Goal: Task Accomplishment & Management: Manage account settings

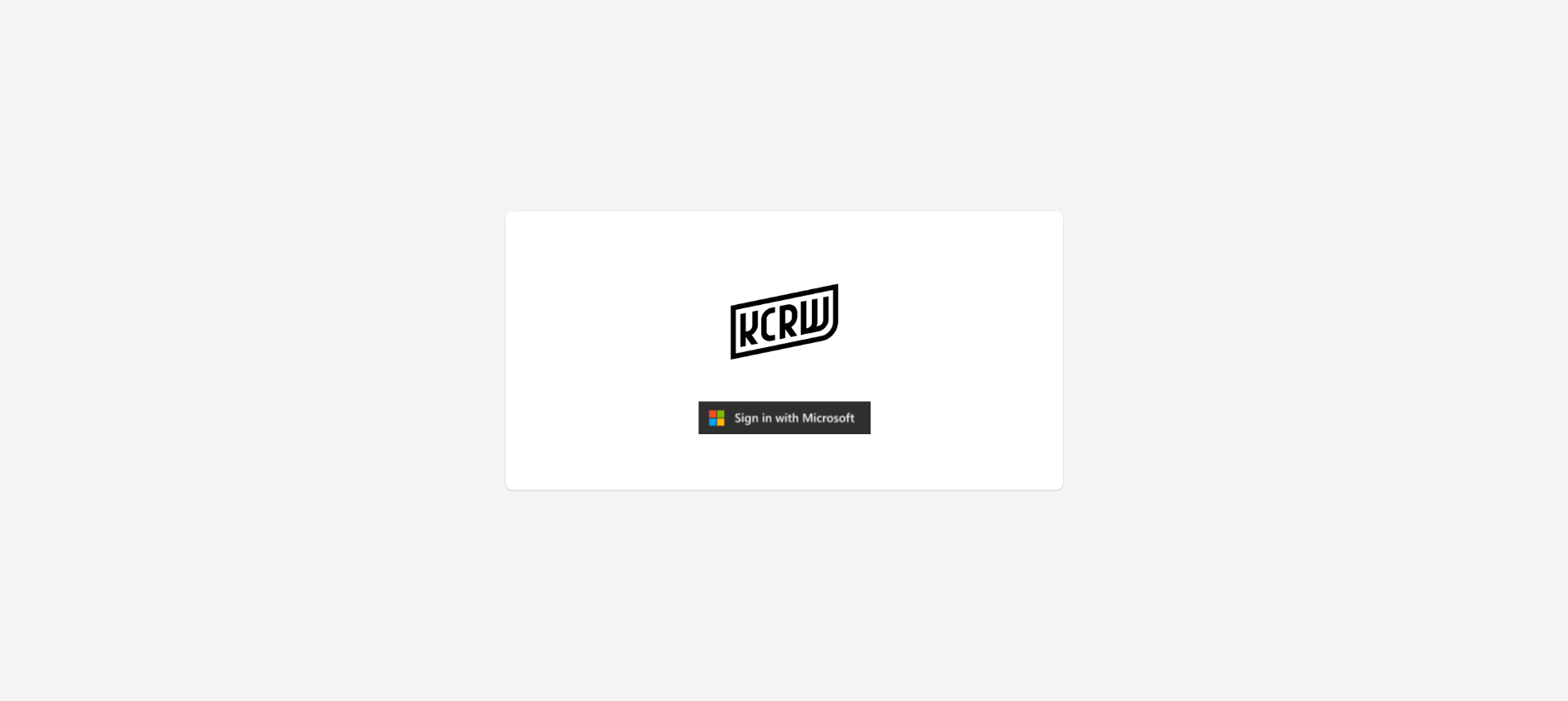
click at [771, 426] on img "submit" at bounding box center [784, 418] width 173 height 33
click at [771, 424] on img "submit" at bounding box center [784, 418] width 173 height 33
click at [788, 413] on img "submit" at bounding box center [784, 418] width 173 height 33
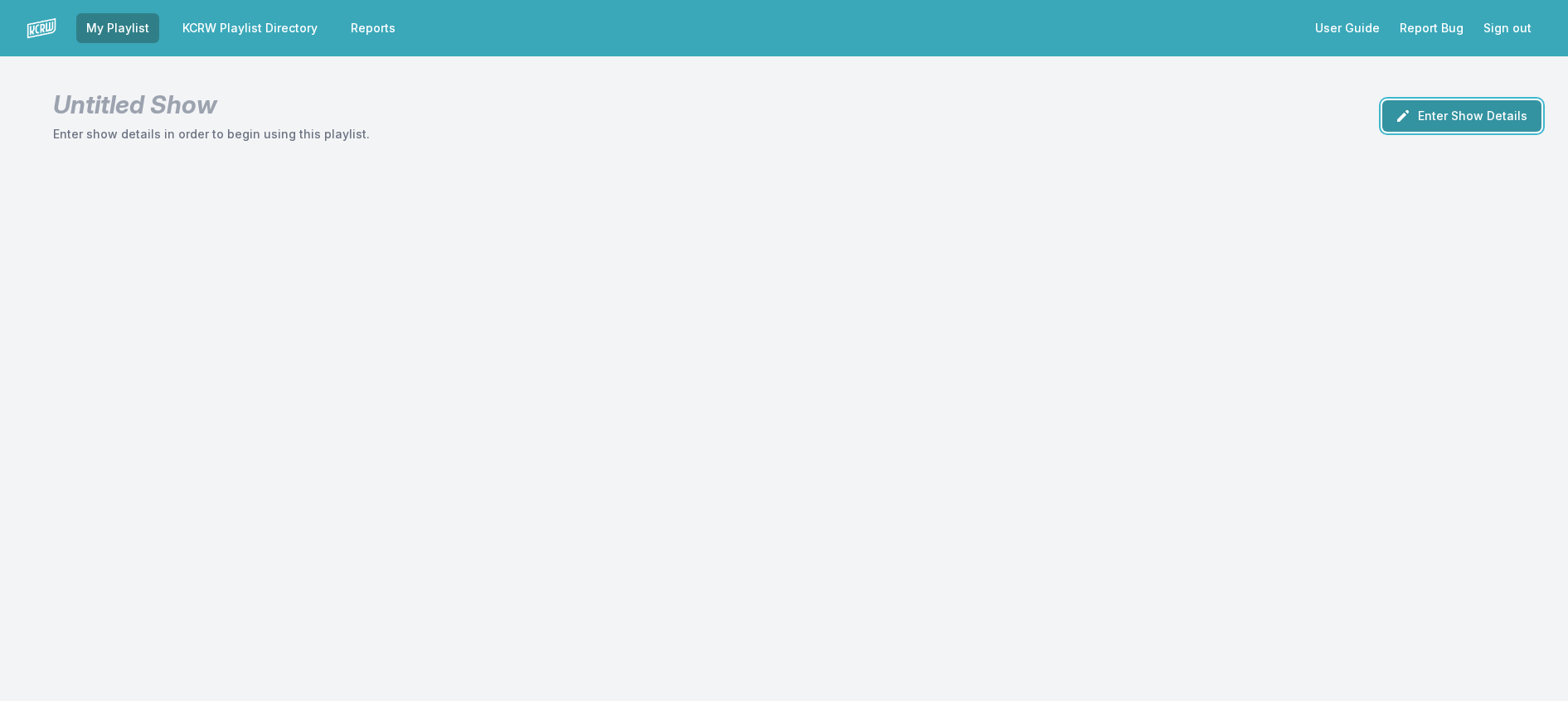
click at [1434, 132] on button "Enter Show Details" at bounding box center [1462, 116] width 159 height 31
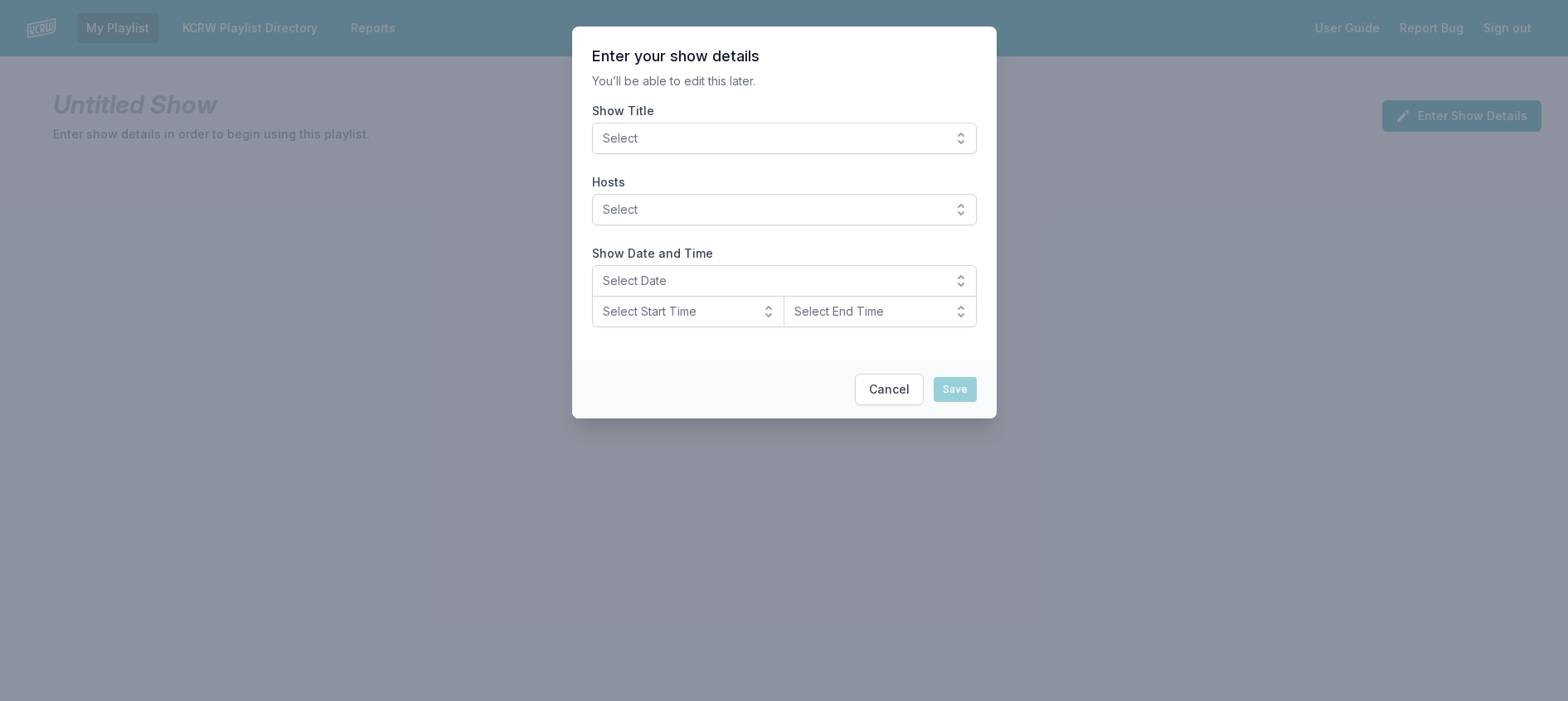
click at [882, 147] on span "Select" at bounding box center [773, 138] width 340 height 16
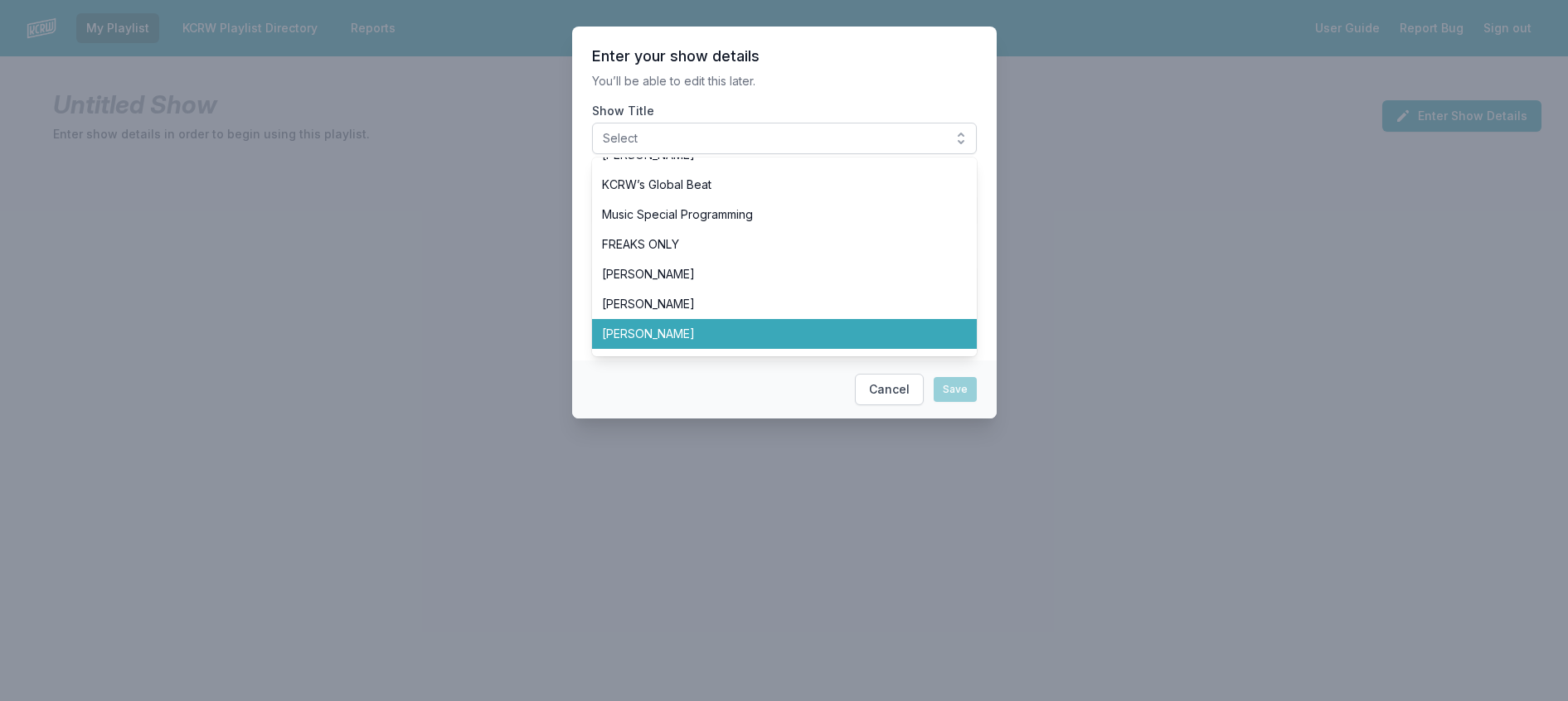
scroll to position [497, 0]
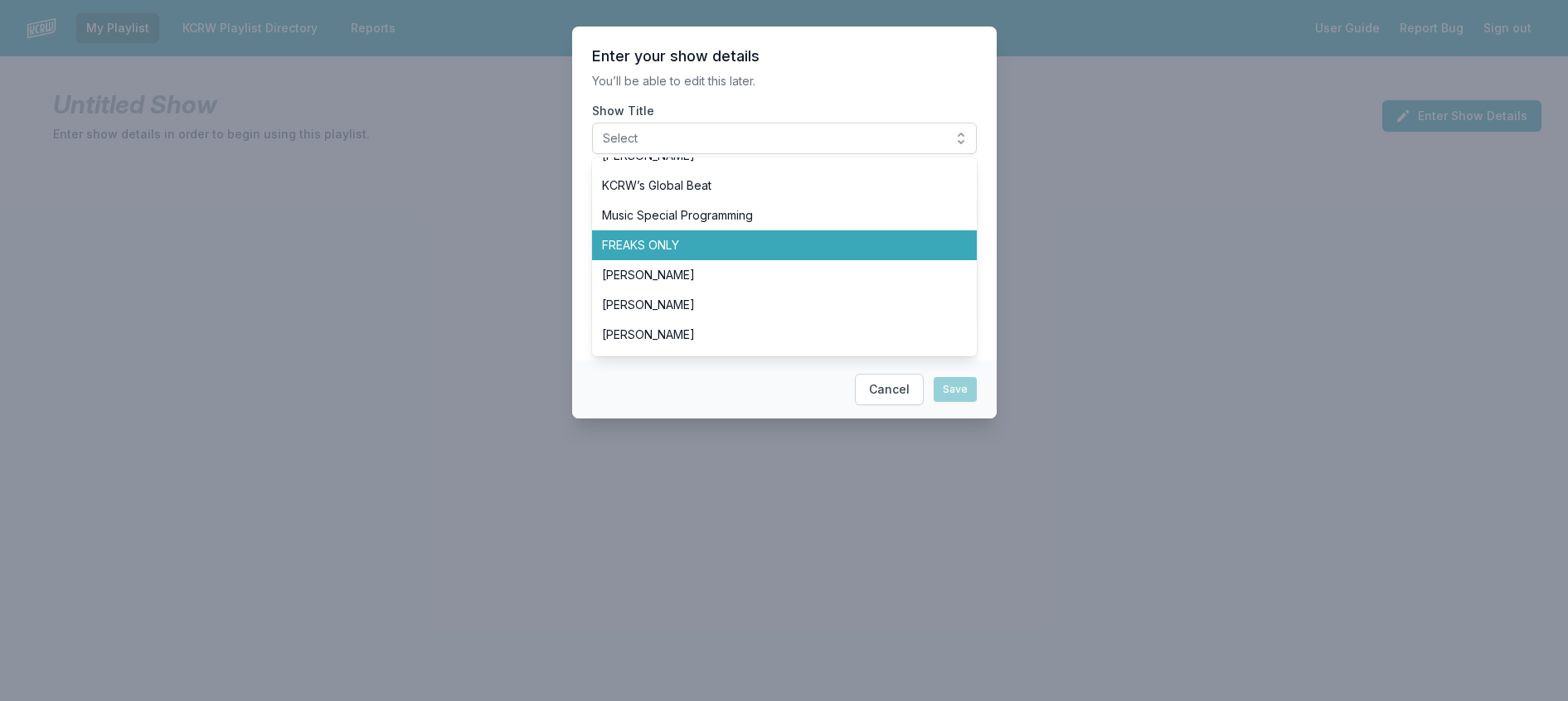
click at [768, 260] on li "FREAKS ONLY" at bounding box center [784, 245] width 385 height 30
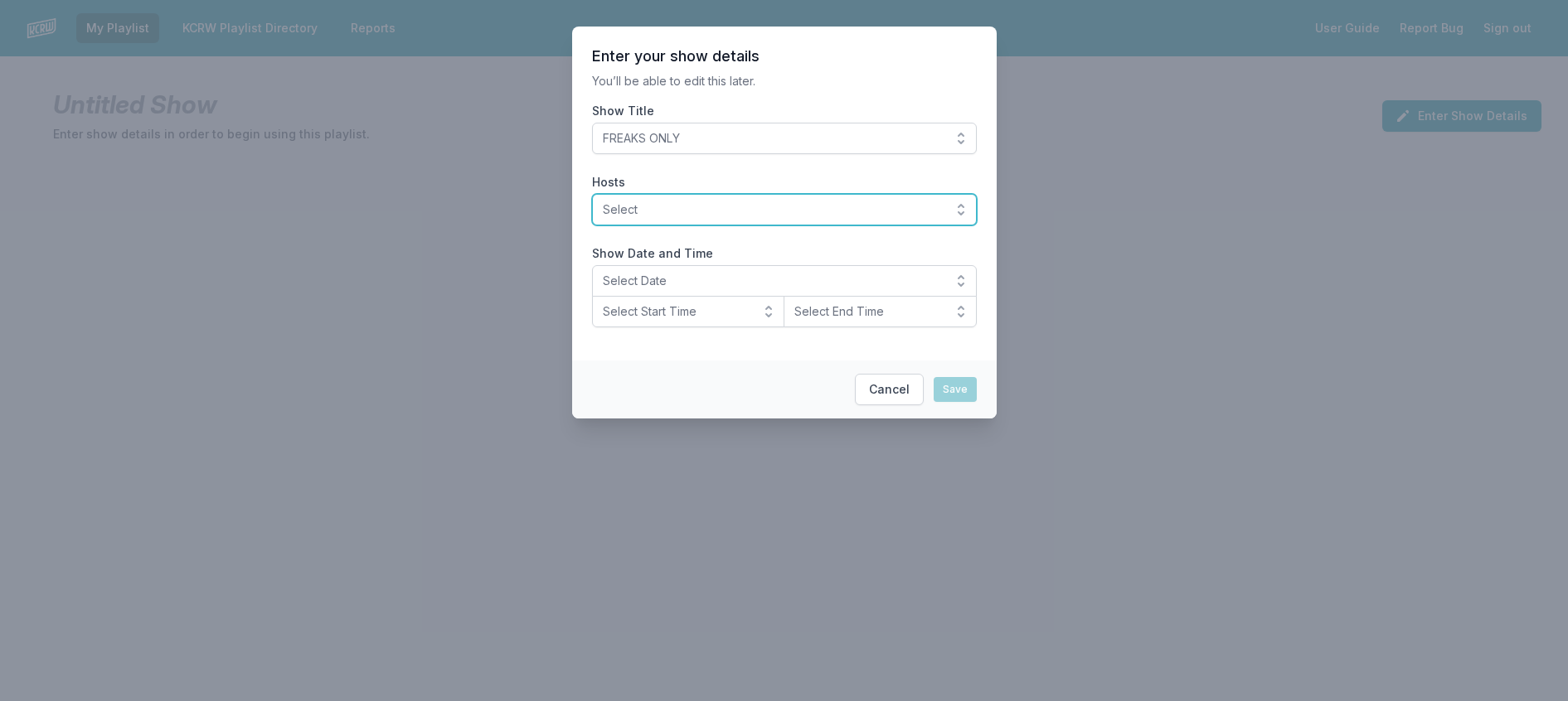
click at [763, 218] on span "Select" at bounding box center [773, 209] width 340 height 16
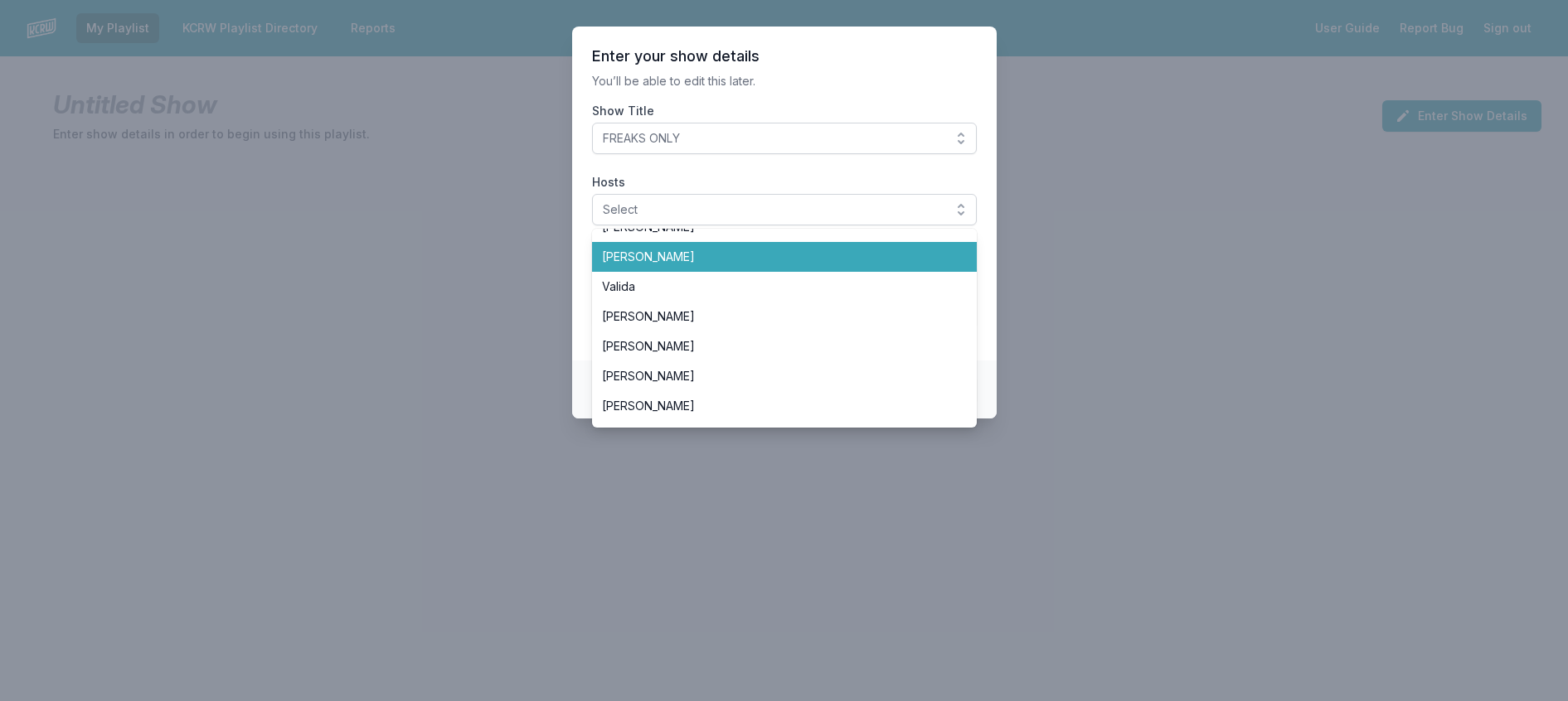
click at [708, 265] on span "[PERSON_NAME]" at bounding box center [773, 257] width 345 height 16
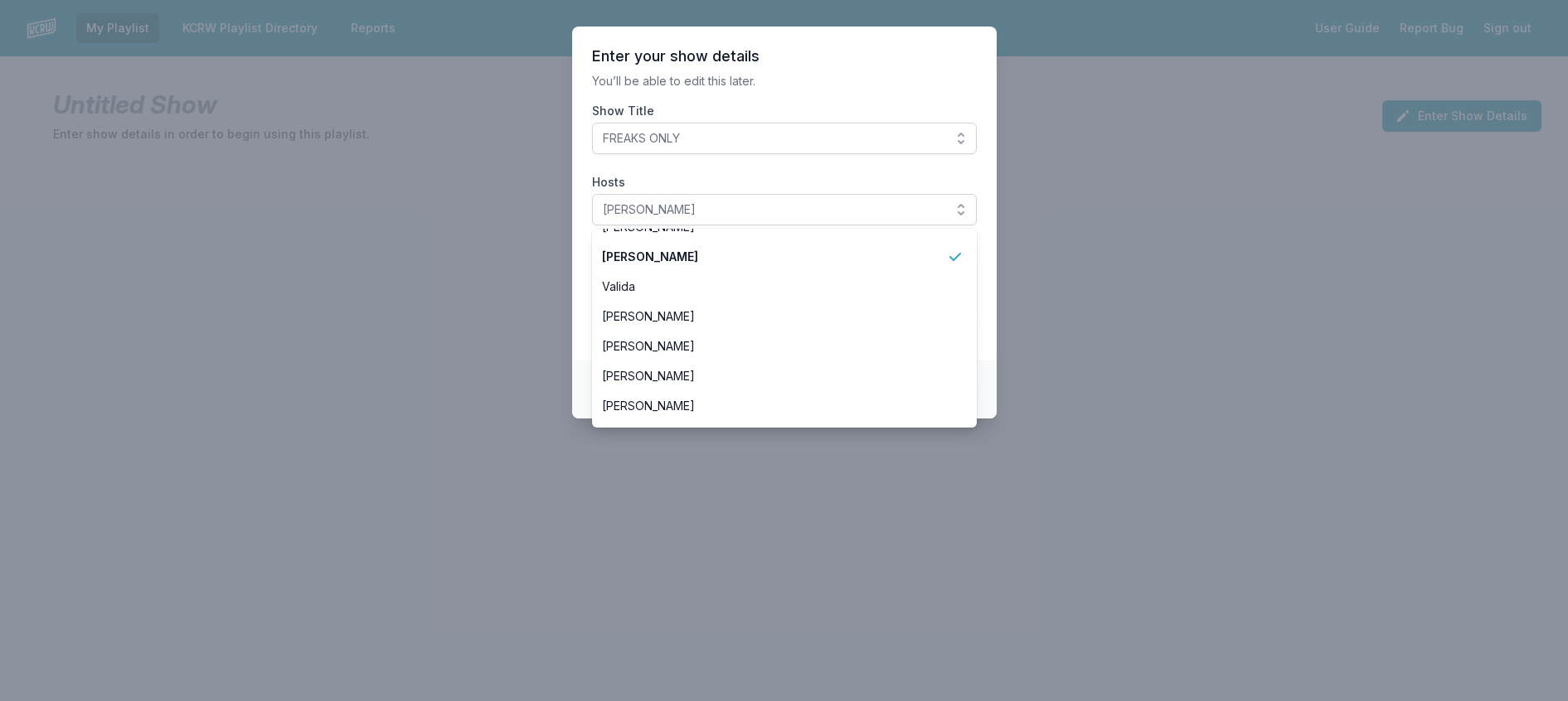
click at [736, 58] on header "Enter your show details" at bounding box center [784, 57] width 385 height 20
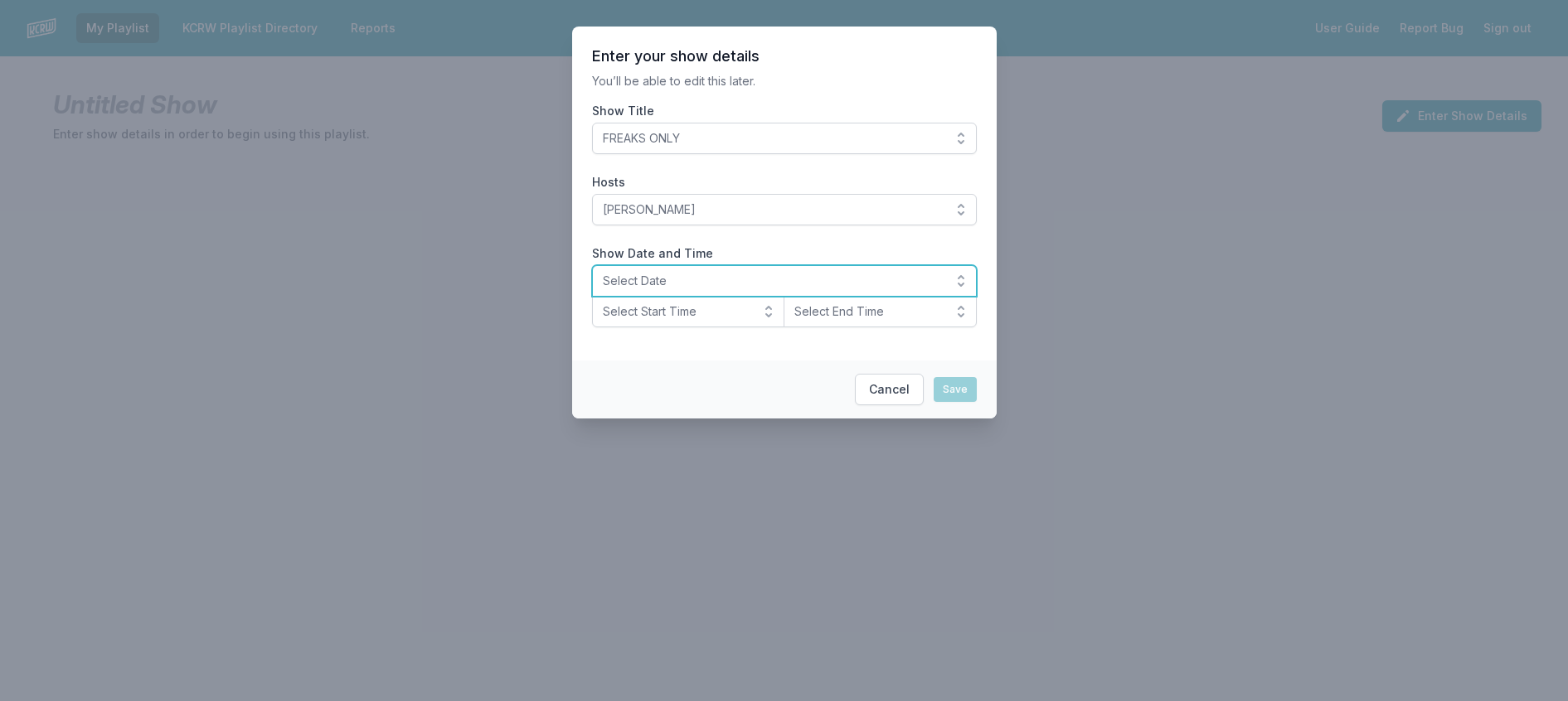
click at [634, 290] on span "Select Date" at bounding box center [773, 281] width 340 height 16
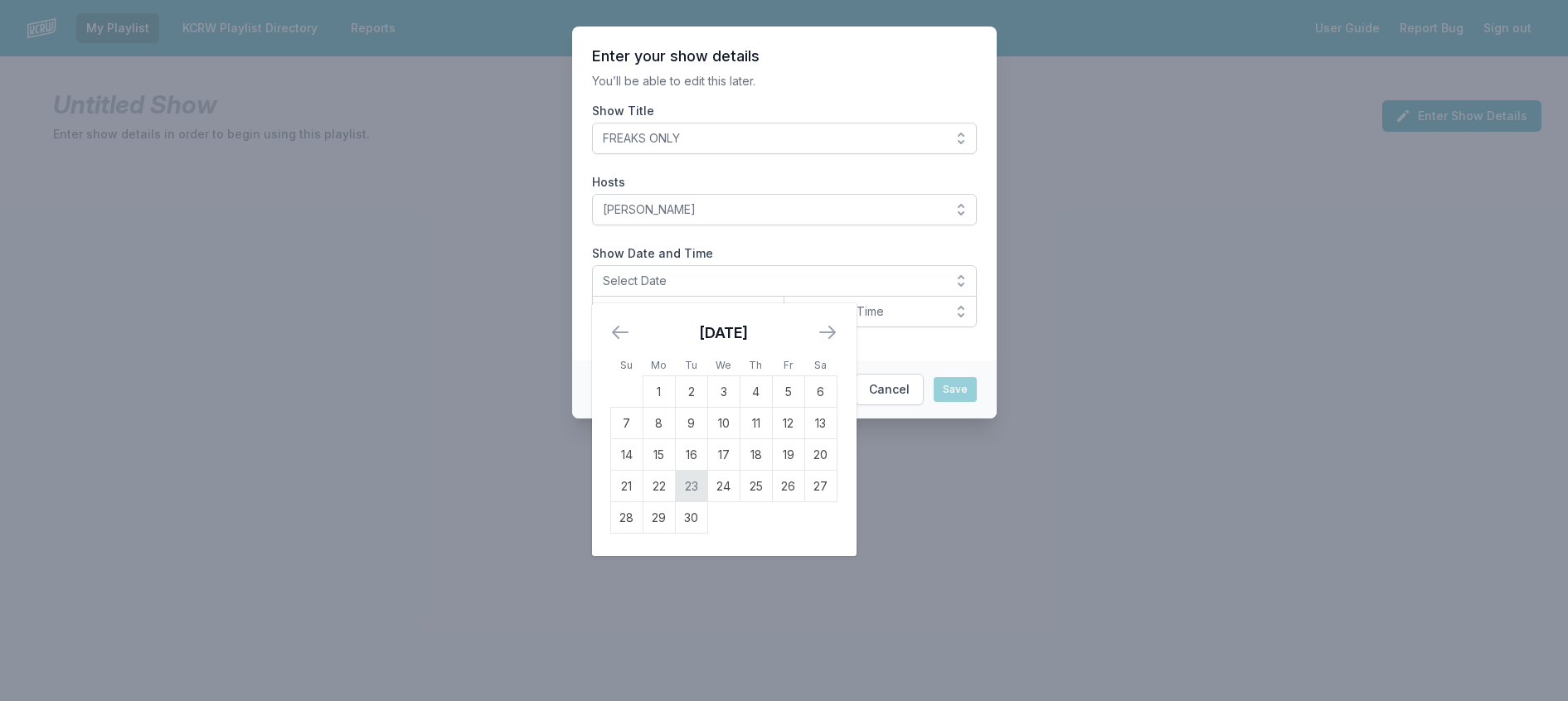
click at [675, 503] on td "23" at bounding box center [690, 486] width 32 height 31
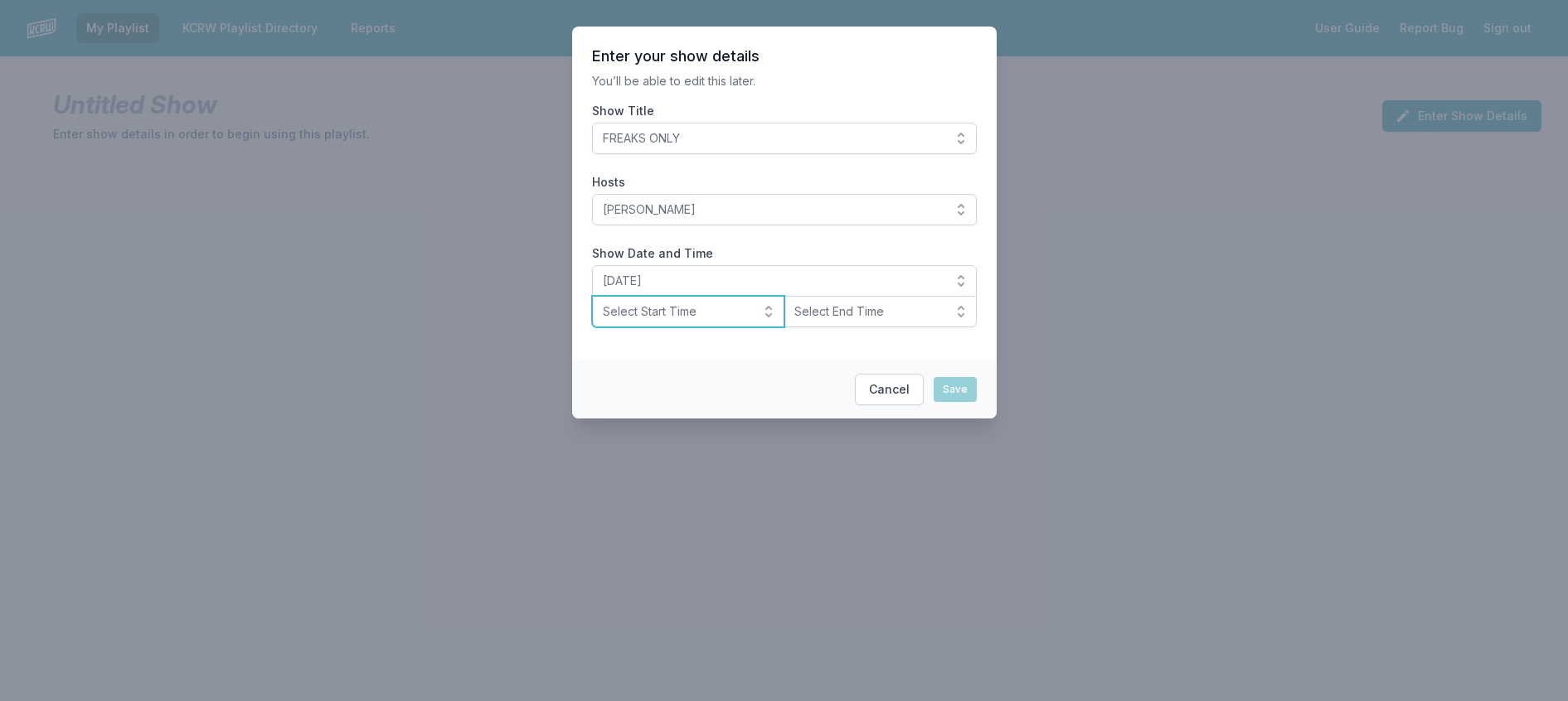
click at [646, 320] on span "Select Start Time" at bounding box center [677, 312] width 148 height 16
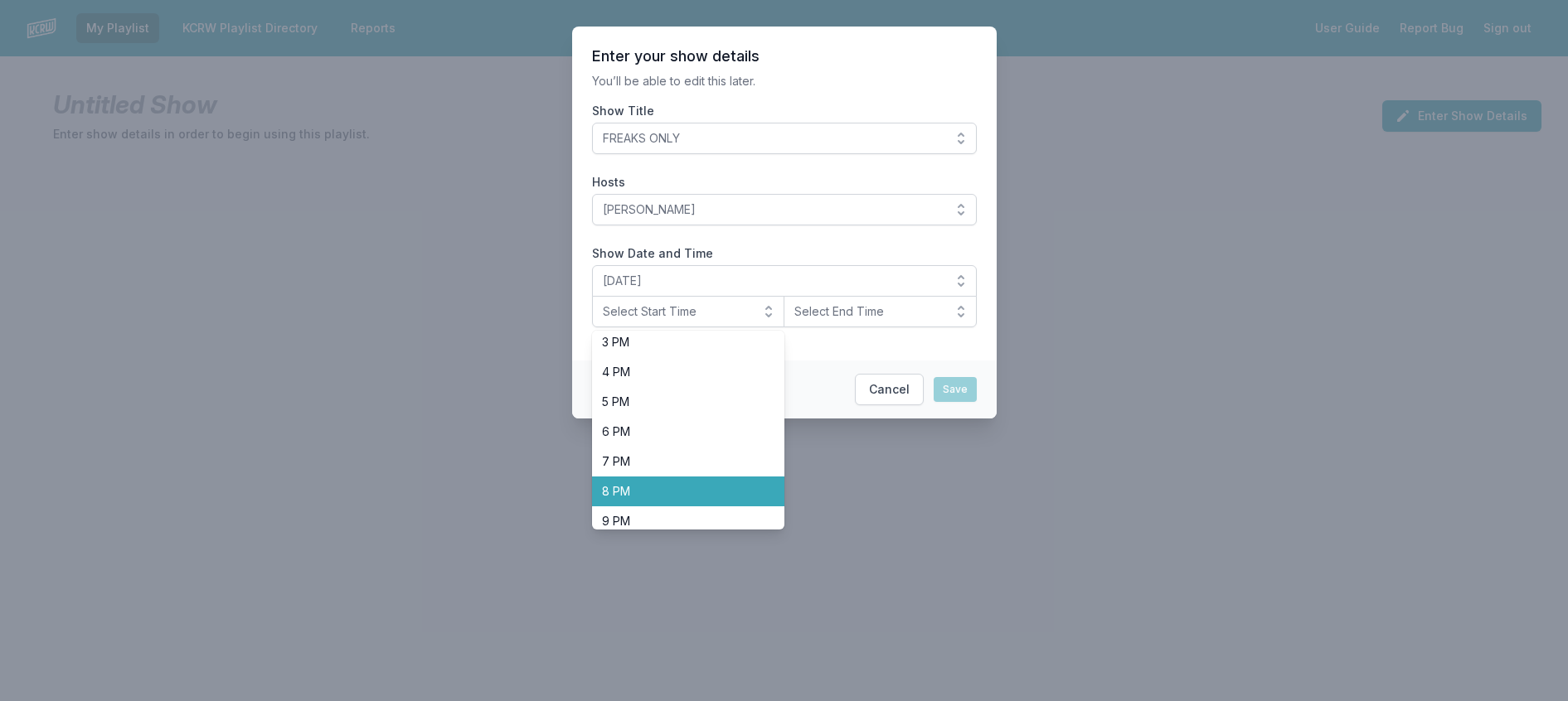
scroll to position [589, 0]
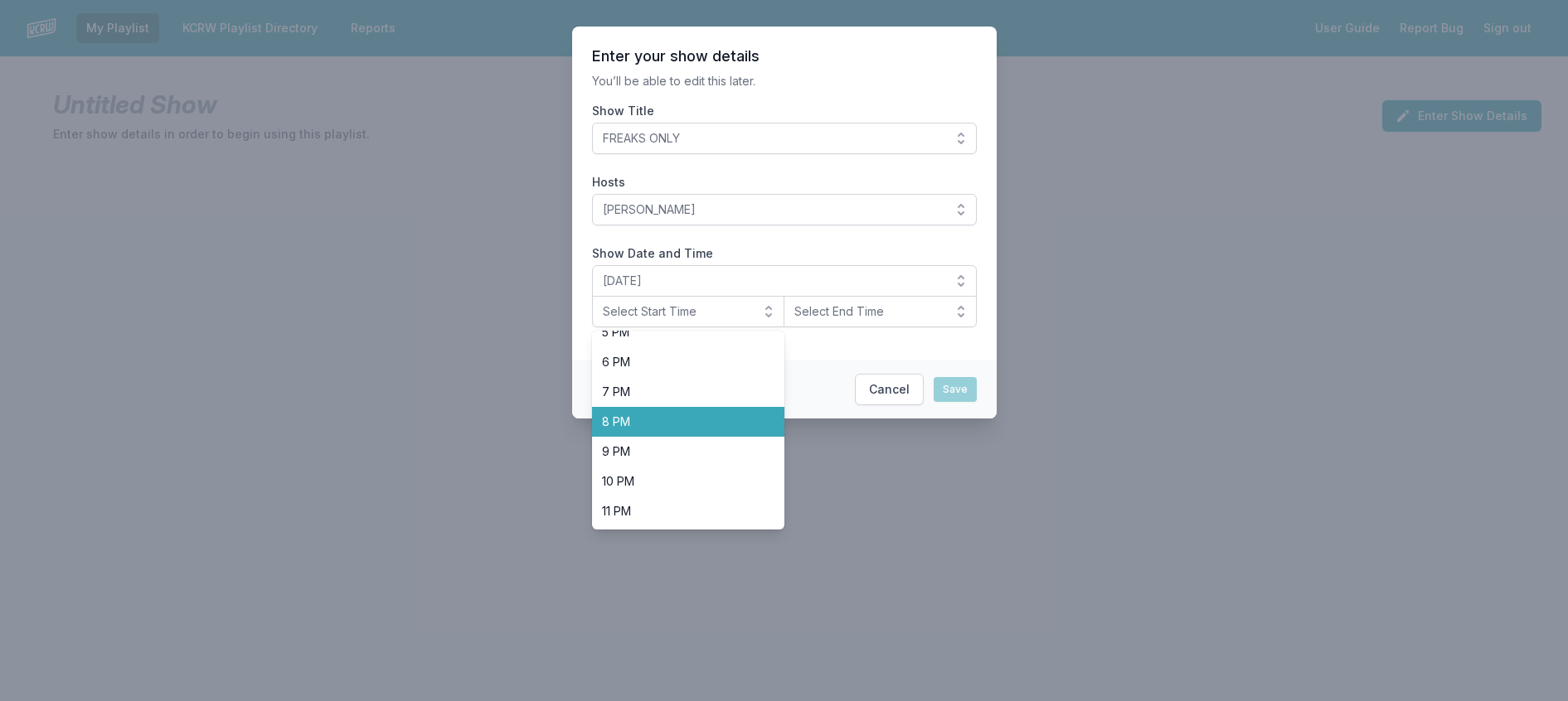
click at [634, 430] on span "8 PM" at bounding box center [678, 422] width 154 height 16
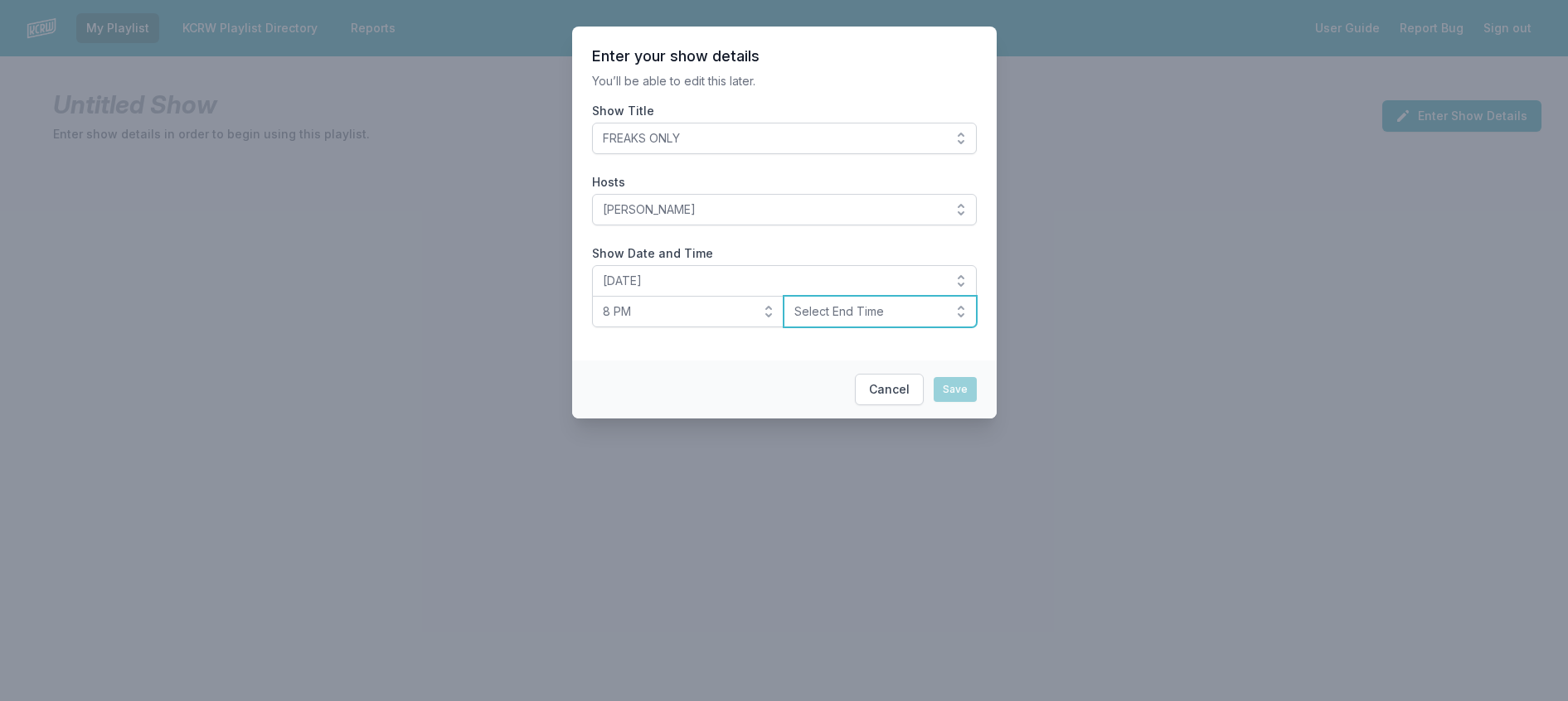
click at [827, 327] on button "Select End Time" at bounding box center [880, 312] width 193 height 31
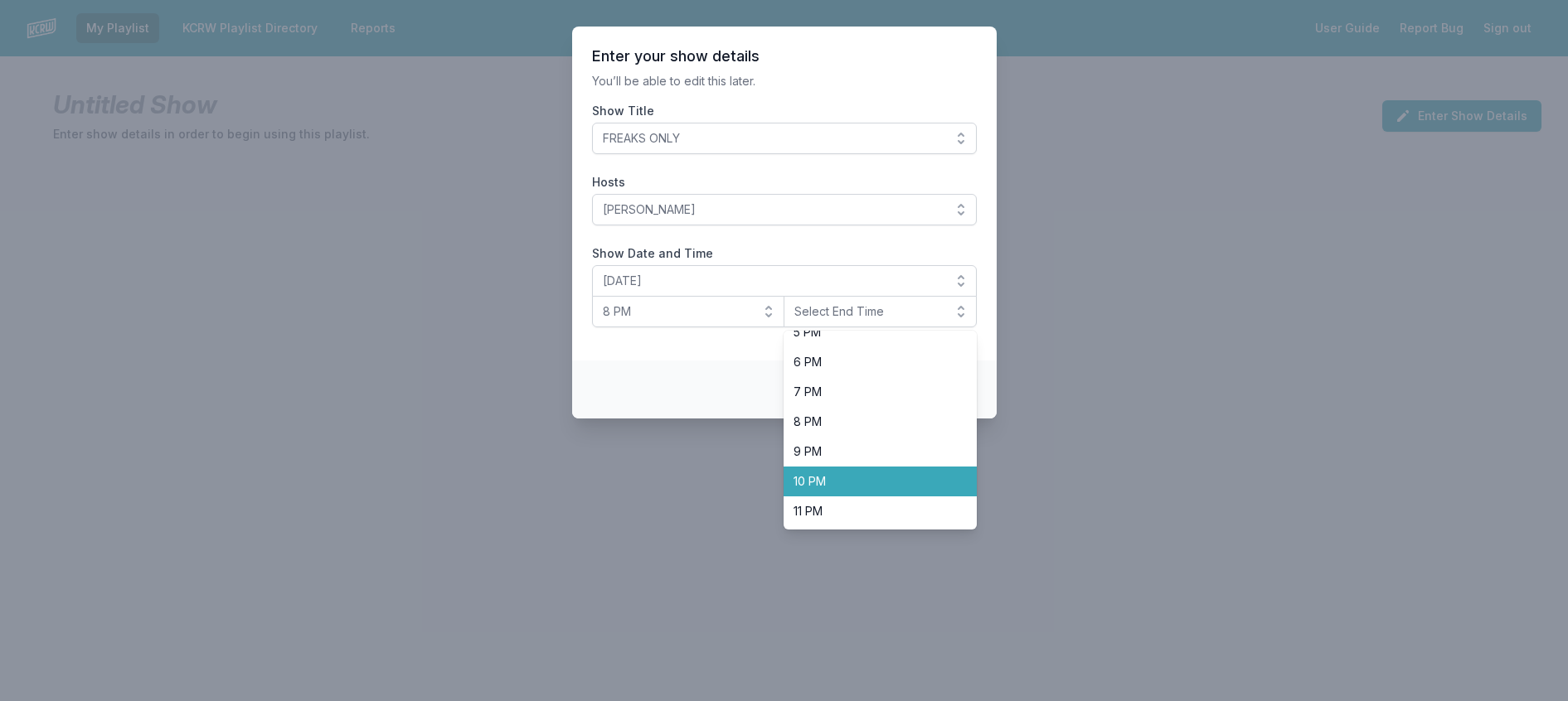
click at [851, 490] on span "10 PM" at bounding box center [870, 482] width 154 height 16
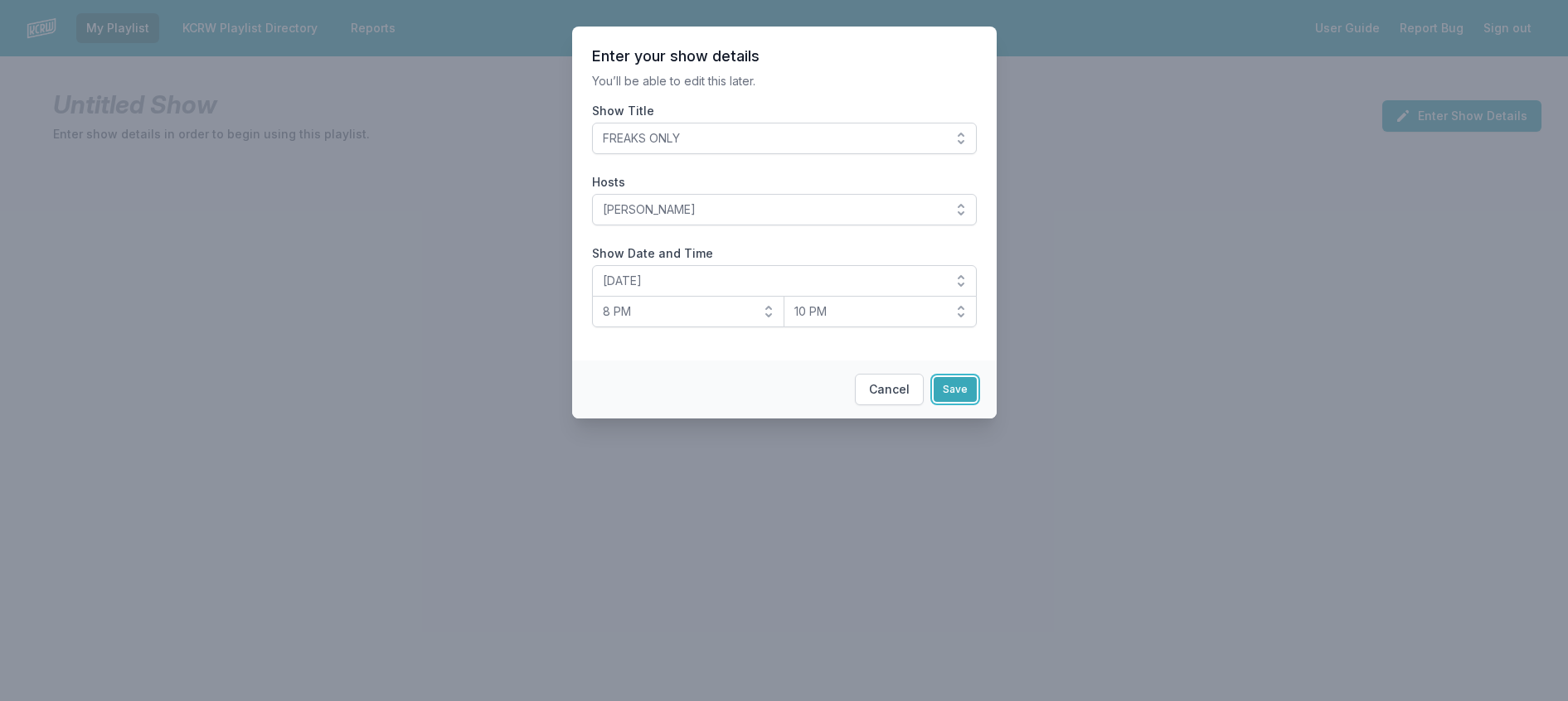
click at [958, 402] on button "Save" at bounding box center [955, 389] width 43 height 25
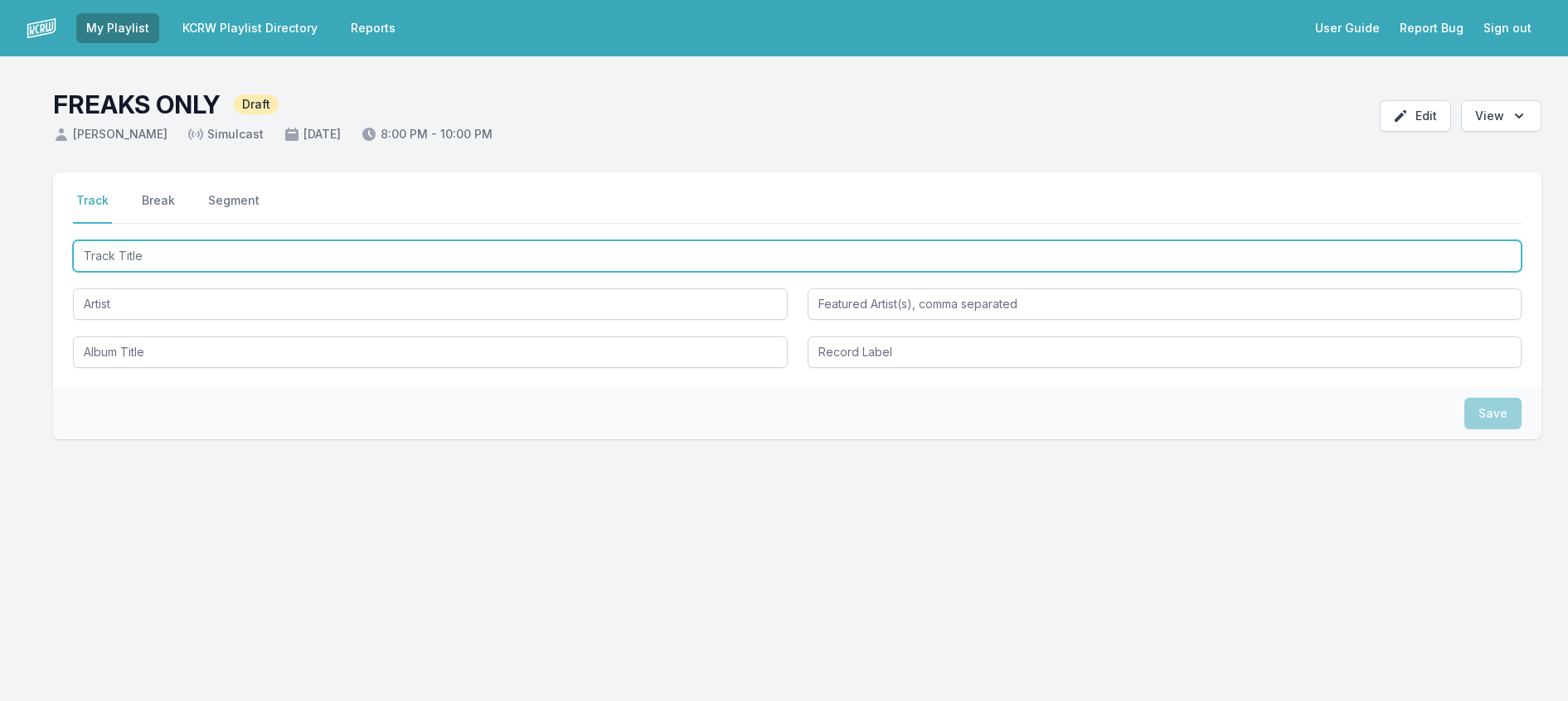
click at [176, 271] on input "Track Title" at bounding box center [797, 256] width 1449 height 31
type input "Loser"
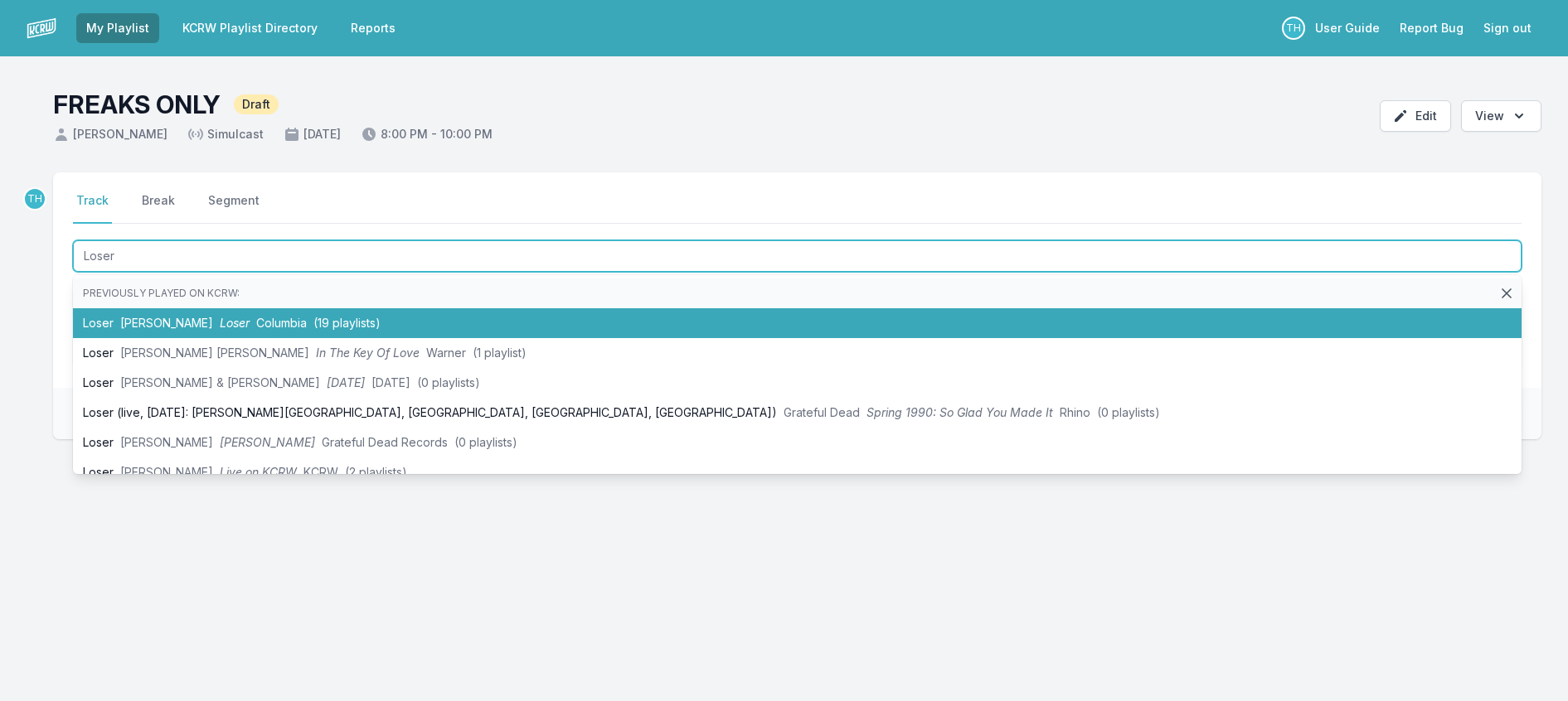
click at [333, 330] on span "(19 playlists)" at bounding box center [347, 323] width 67 height 14
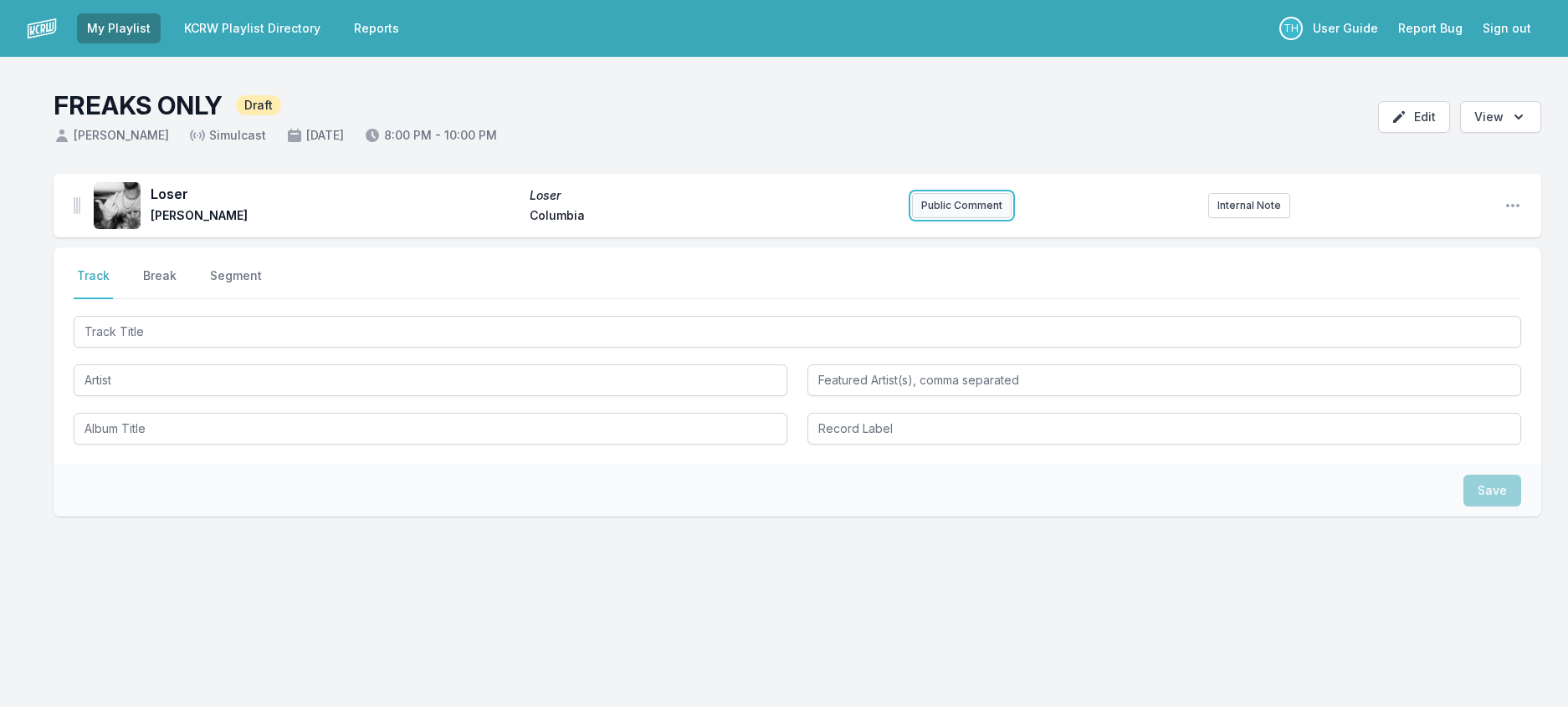
click at [927, 218] on button "Public Comment" at bounding box center [962, 206] width 100 height 25
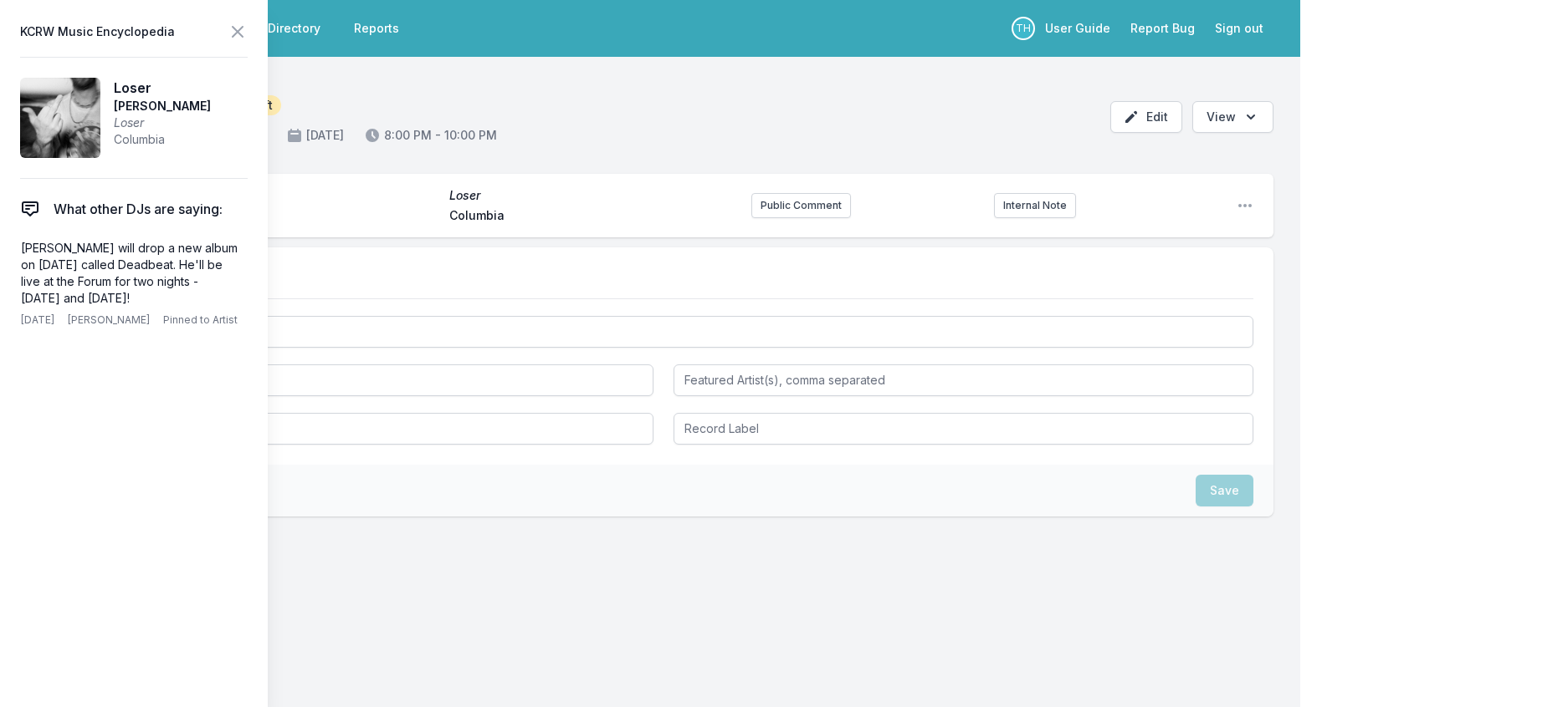
drag, startPoint x: 183, startPoint y: 336, endPoint x: 14, endPoint y: 283, distance: 177.1
click at [14, 283] on aside "KCRW Music Encyclopedia Loser [PERSON_NAME] Loser Columbia What other DJs are s…" at bounding box center [134, 353] width 267 height 707
copy p "[PERSON_NAME] will drop a new album on [DATE] called Deadbeat. He'll be live at…"
click at [751, 218] on button "Public Comment" at bounding box center [801, 206] width 100 height 25
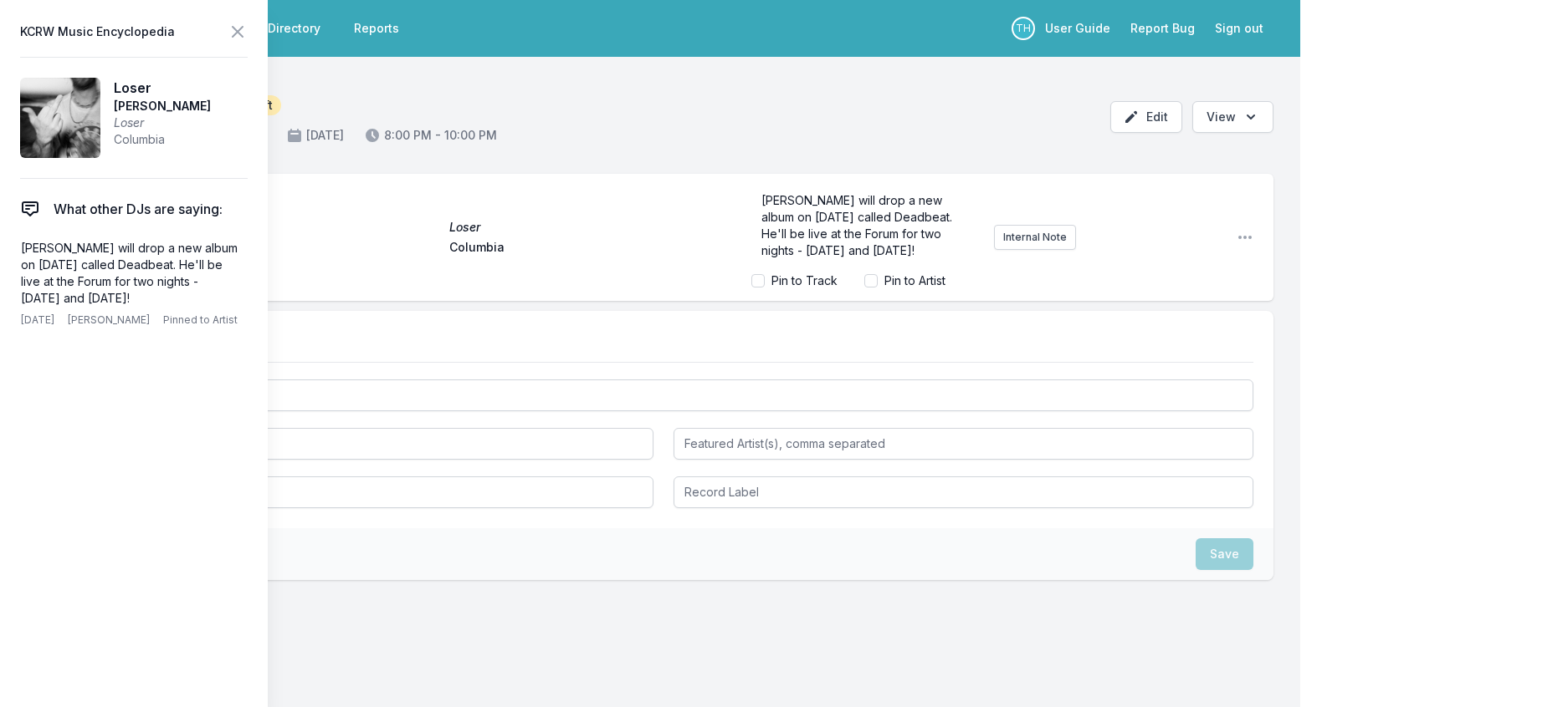
scroll to position [19, 0]
click at [243, 31] on icon at bounding box center [237, 31] width 10 height 10
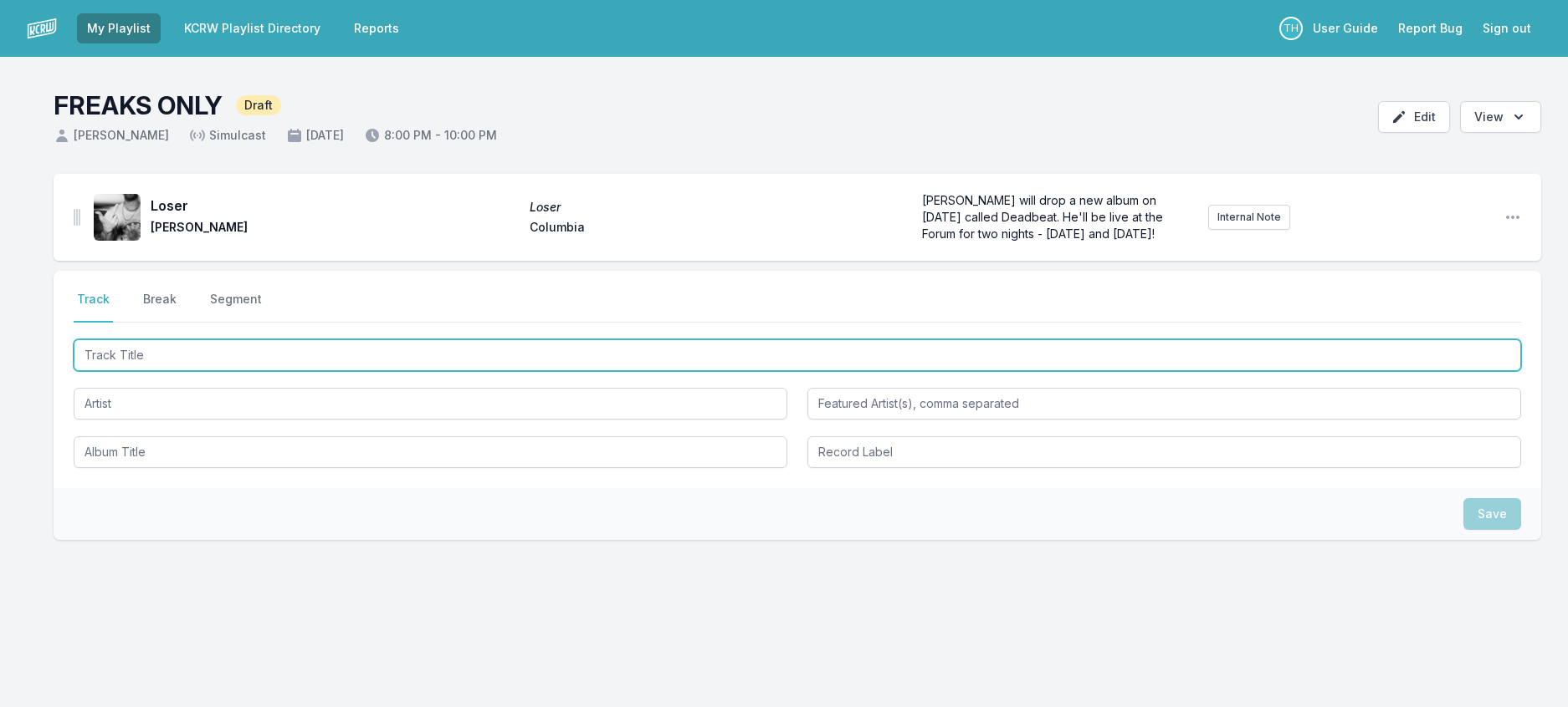
click at [283, 371] on input "Track Title" at bounding box center [797, 355] width 1447 height 31
type input "Daisy"
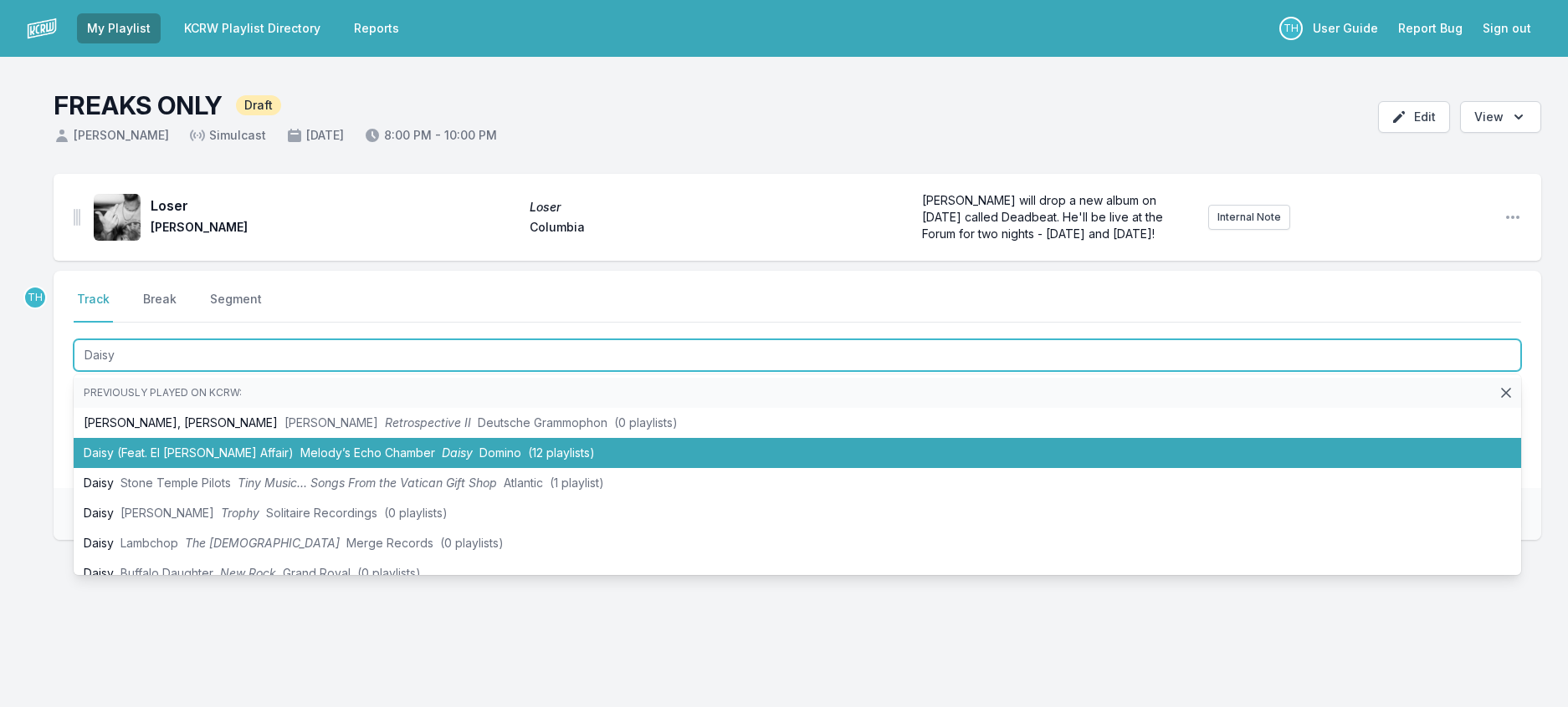
click at [310, 460] on span "Melody’s Echo Chamber" at bounding box center [368, 452] width 135 height 14
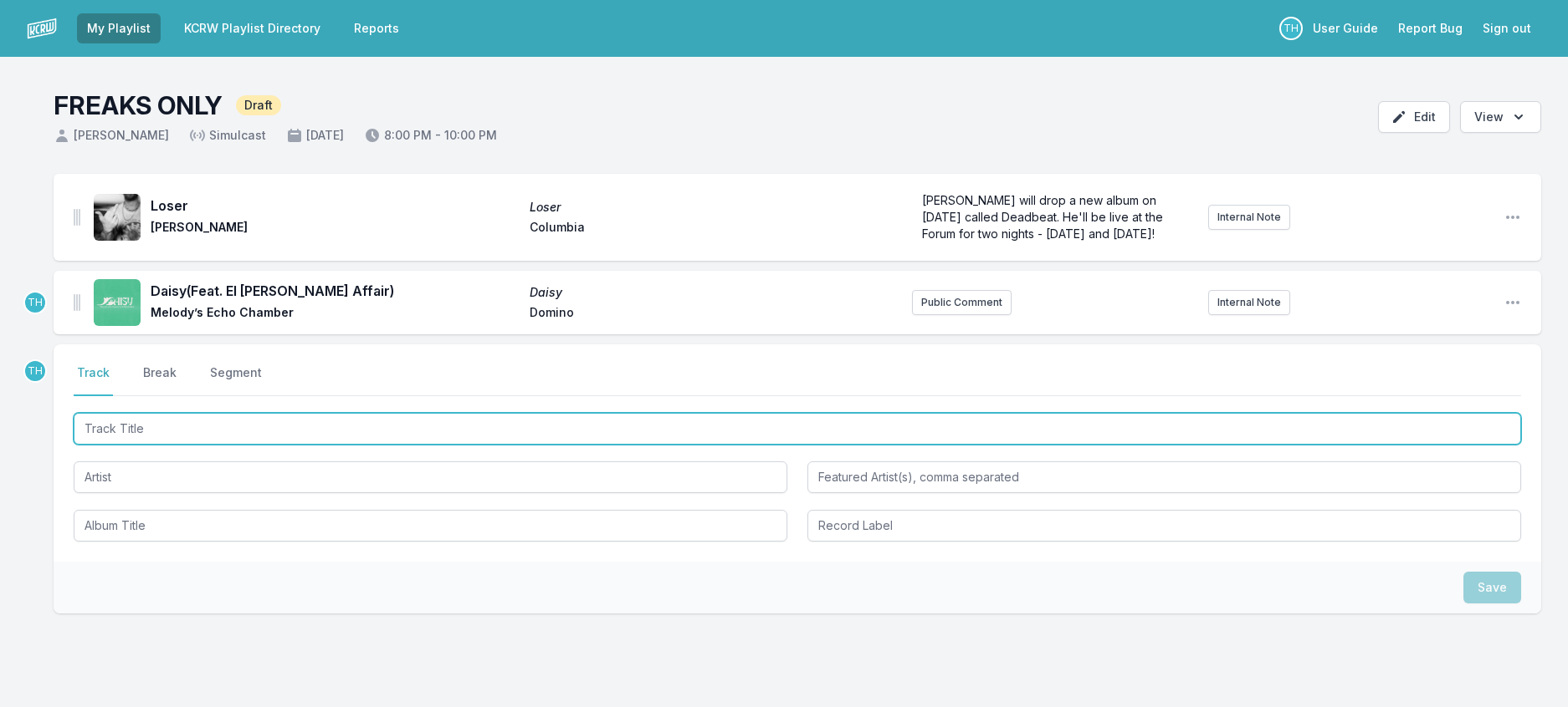
click at [350, 445] on input "Track Title" at bounding box center [797, 429] width 1447 height 31
type input "Stupid Love"
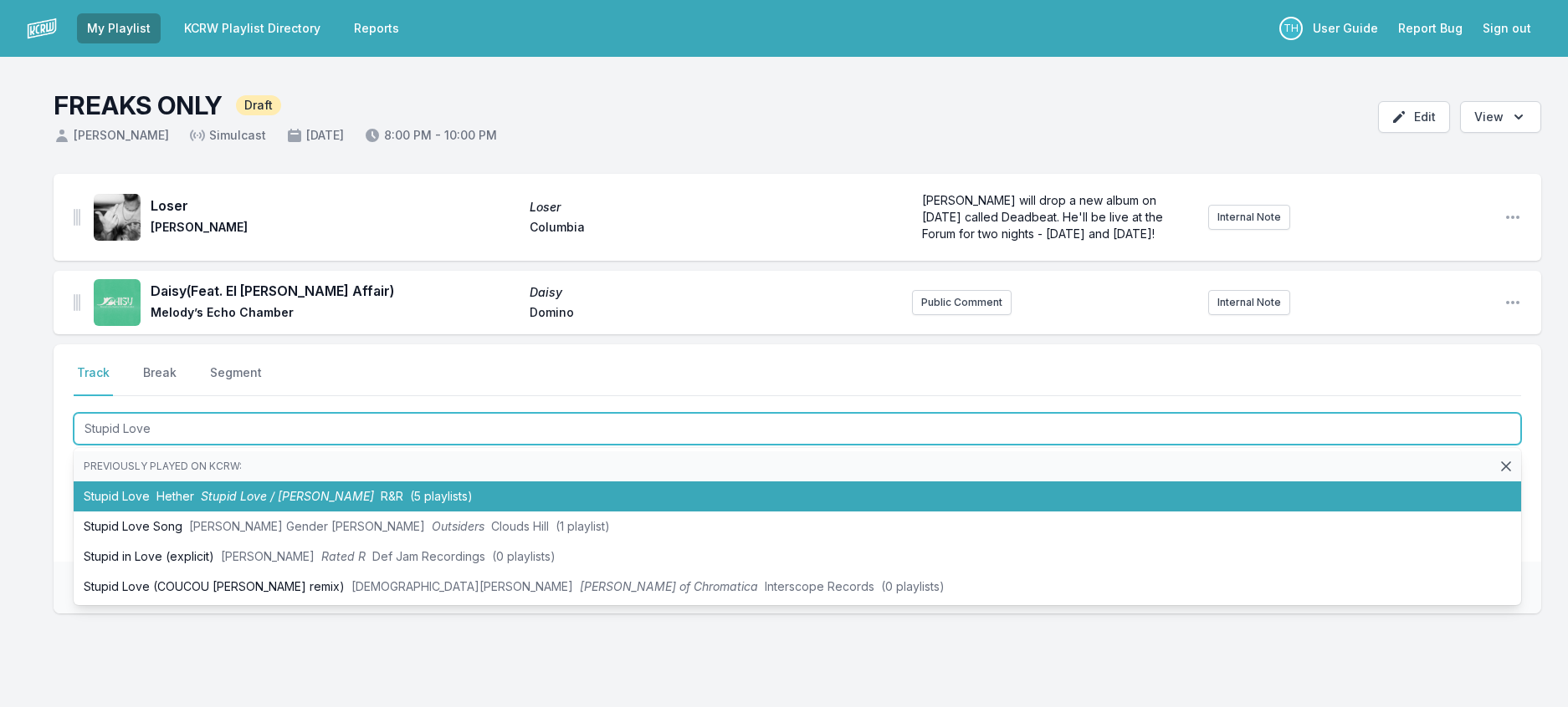
click at [346, 503] on span "Stupid Love / [PERSON_NAME]" at bounding box center [288, 496] width 173 height 14
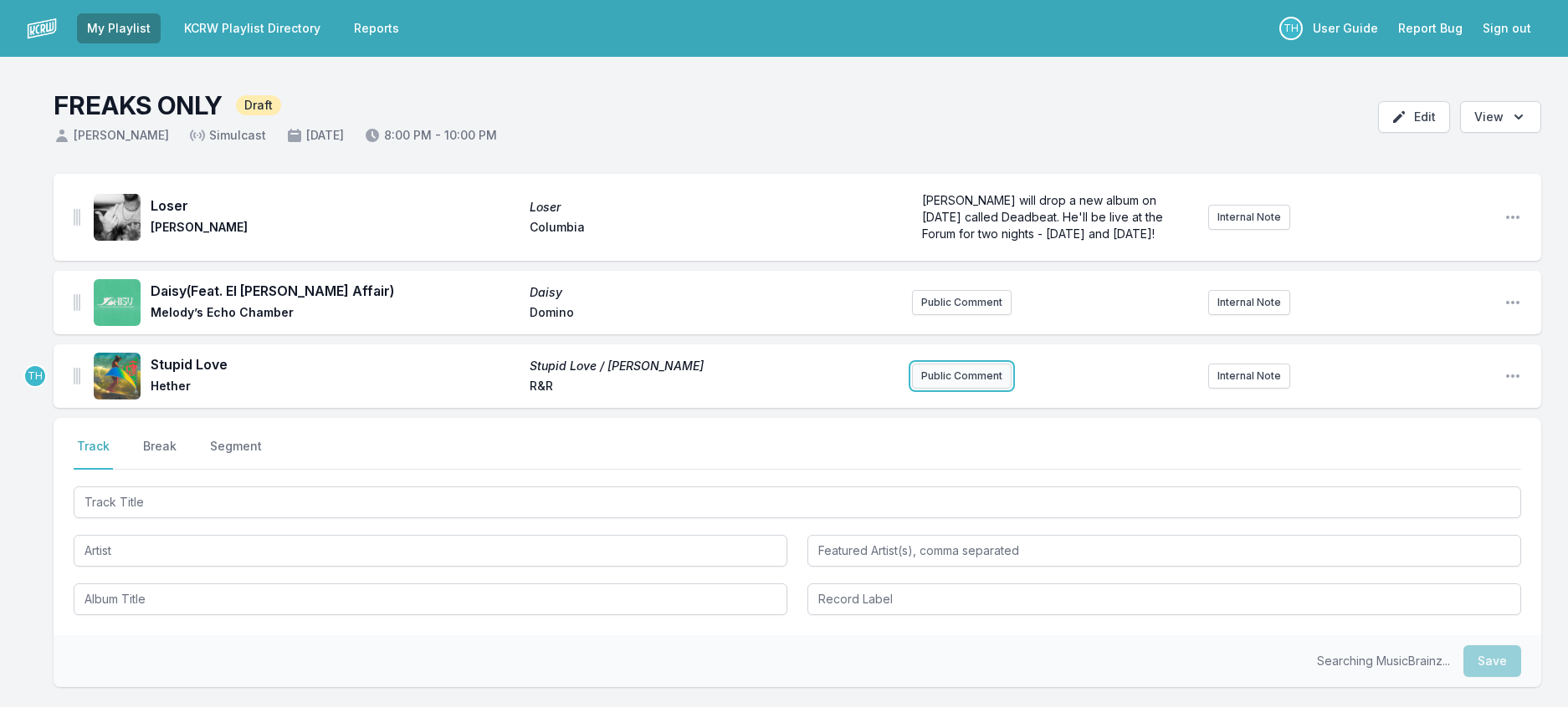
click at [936, 389] on button "Public Comment" at bounding box center [962, 376] width 100 height 25
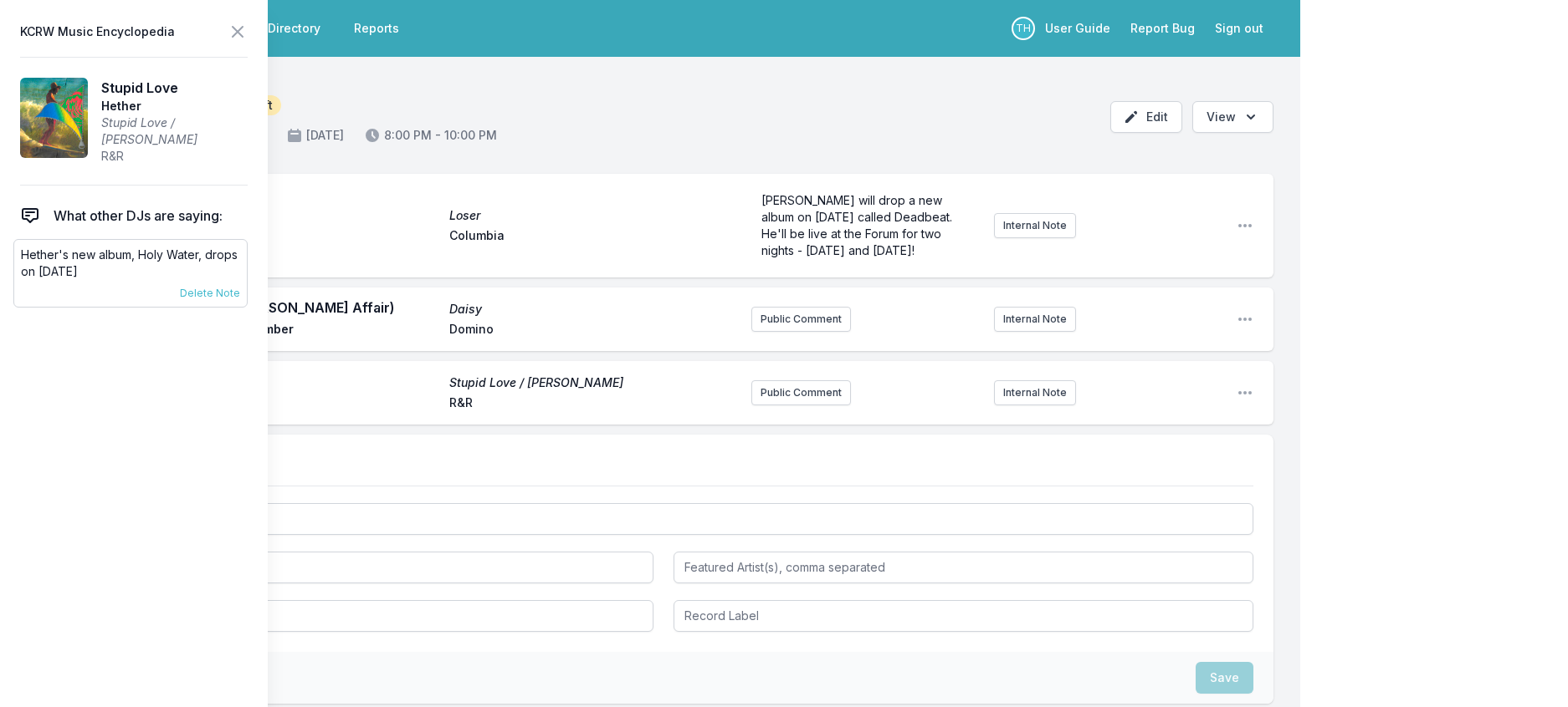
drag, startPoint x: 161, startPoint y: 296, endPoint x: 15, endPoint y: 271, distance: 148.1
click at [15, 271] on div "[PERSON_NAME]'s new album, Holy Water, drops on [DATE] [DATE] [PERSON_NAME] Pin…" at bounding box center [131, 273] width 234 height 68
copy p "Hether's new album, Holy Water, drops on [DATE]"
click at [787, 406] on button "Public Comment" at bounding box center [801, 393] width 100 height 25
click at [247, 29] on icon at bounding box center [238, 32] width 20 height 20
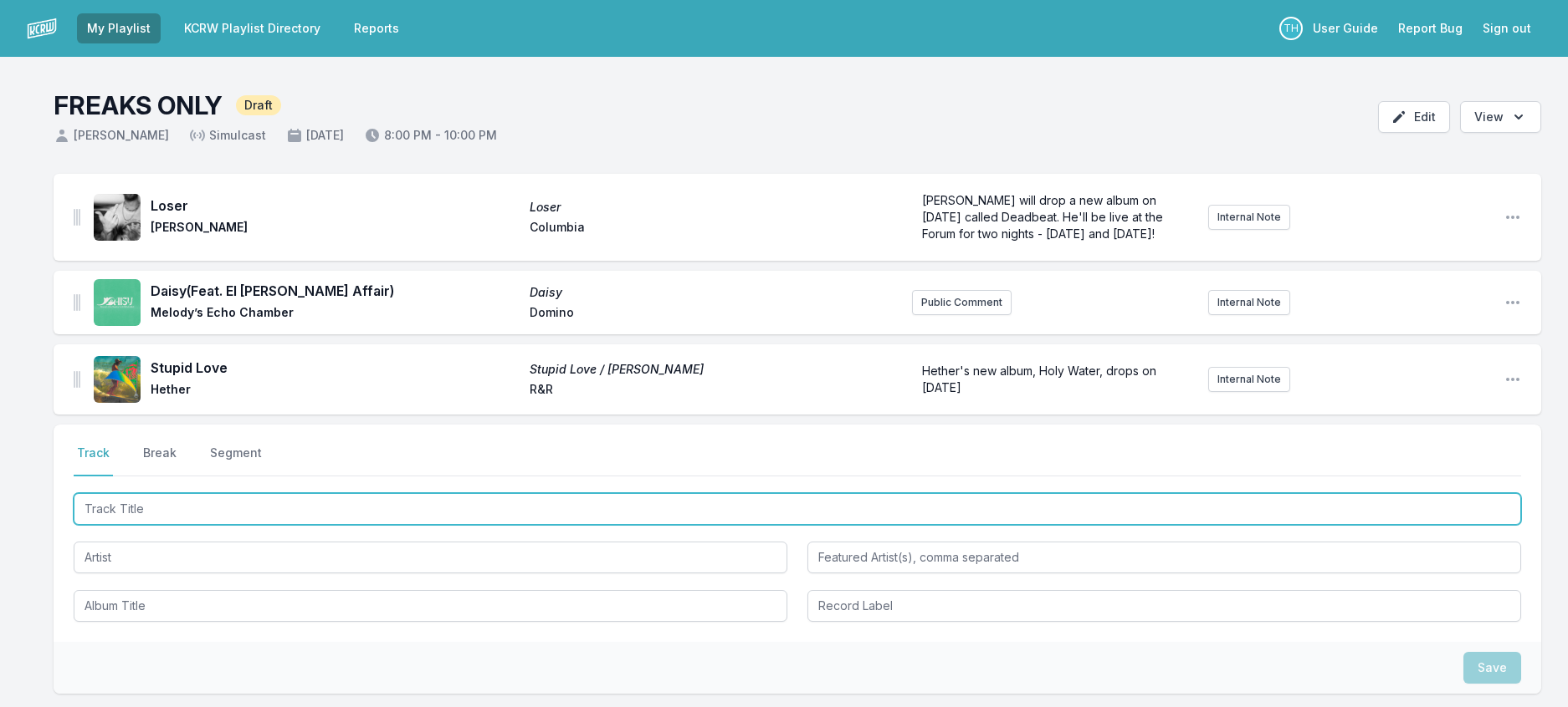
click at [250, 525] on input "Track Title" at bounding box center [797, 509] width 1447 height 31
type input "This Is The Place"
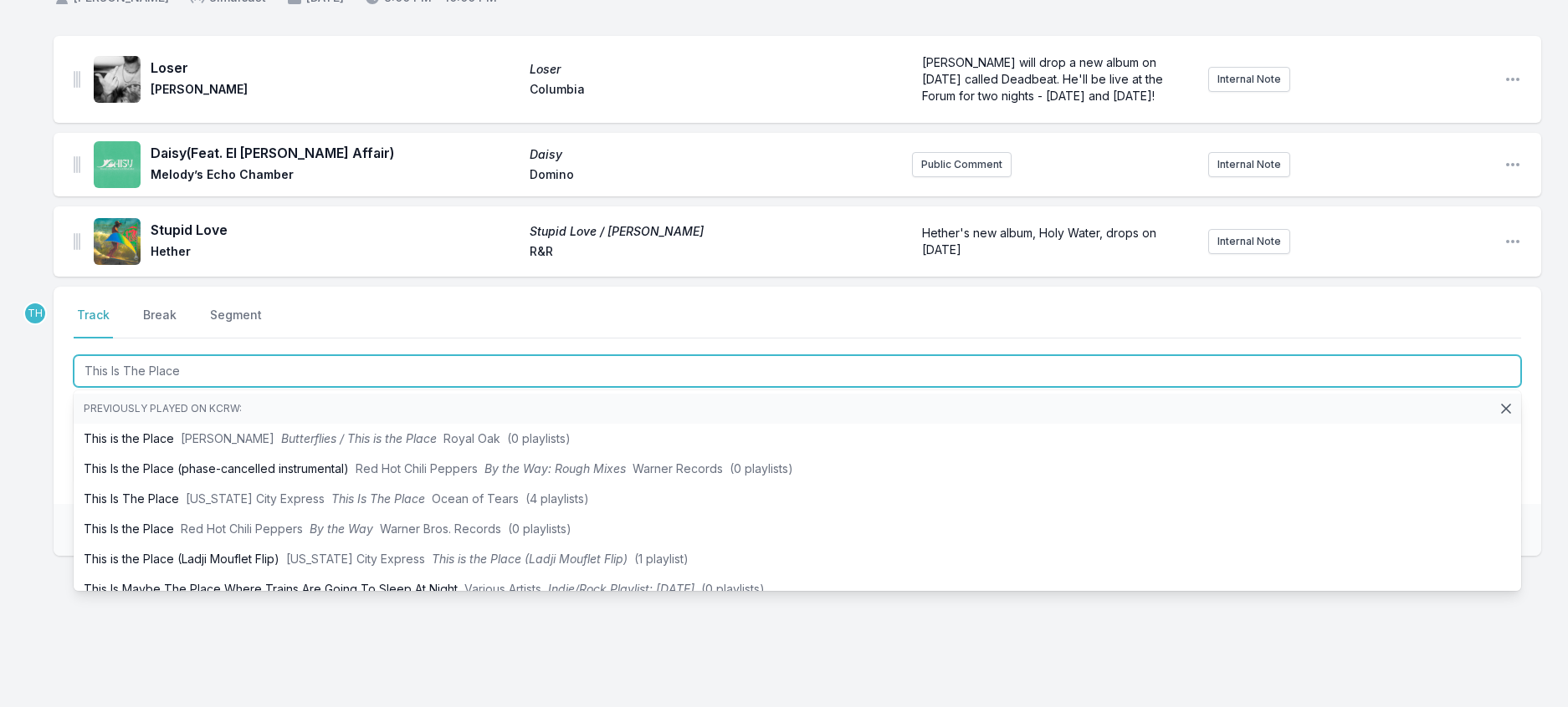
scroll to position [167, 0]
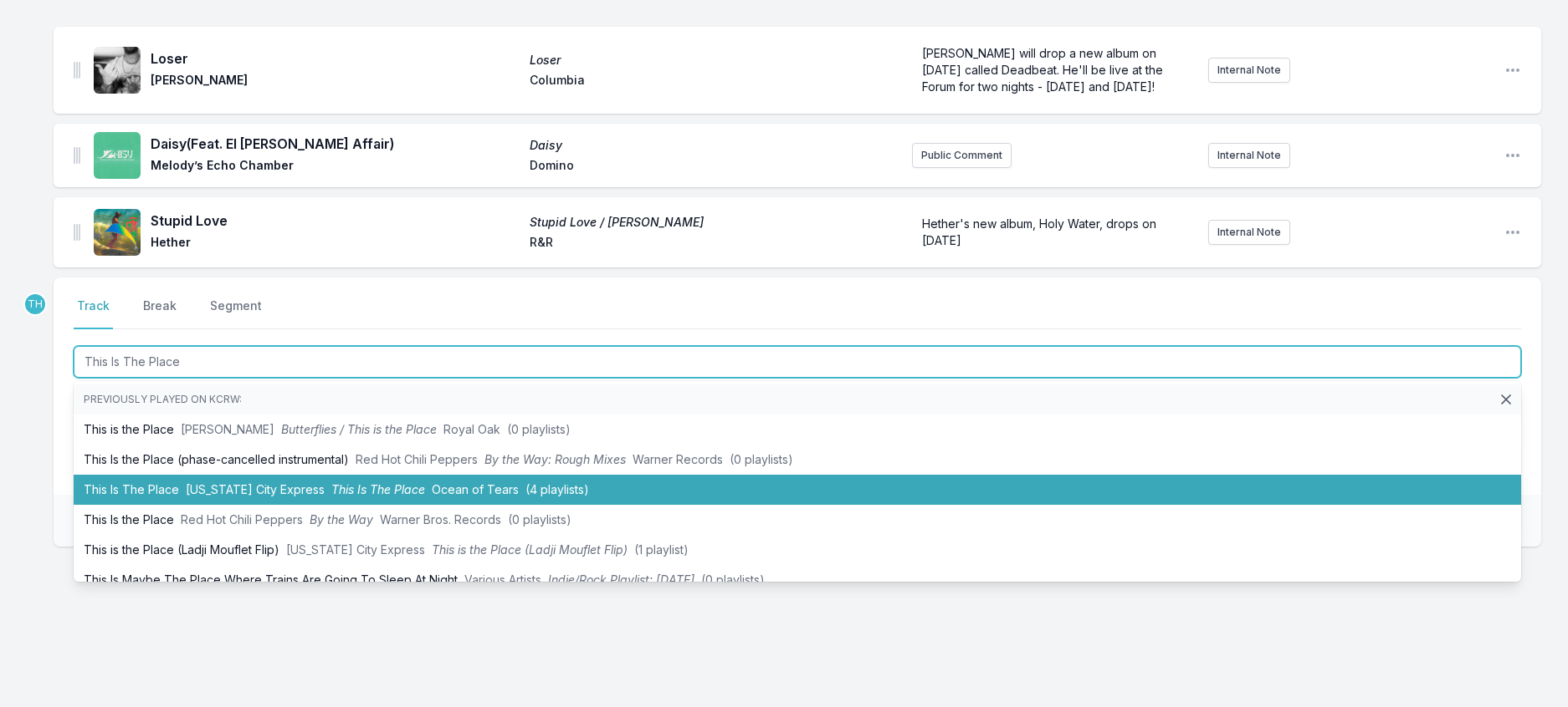
click at [463, 497] on span "Ocean of Tears" at bounding box center [475, 489] width 87 height 14
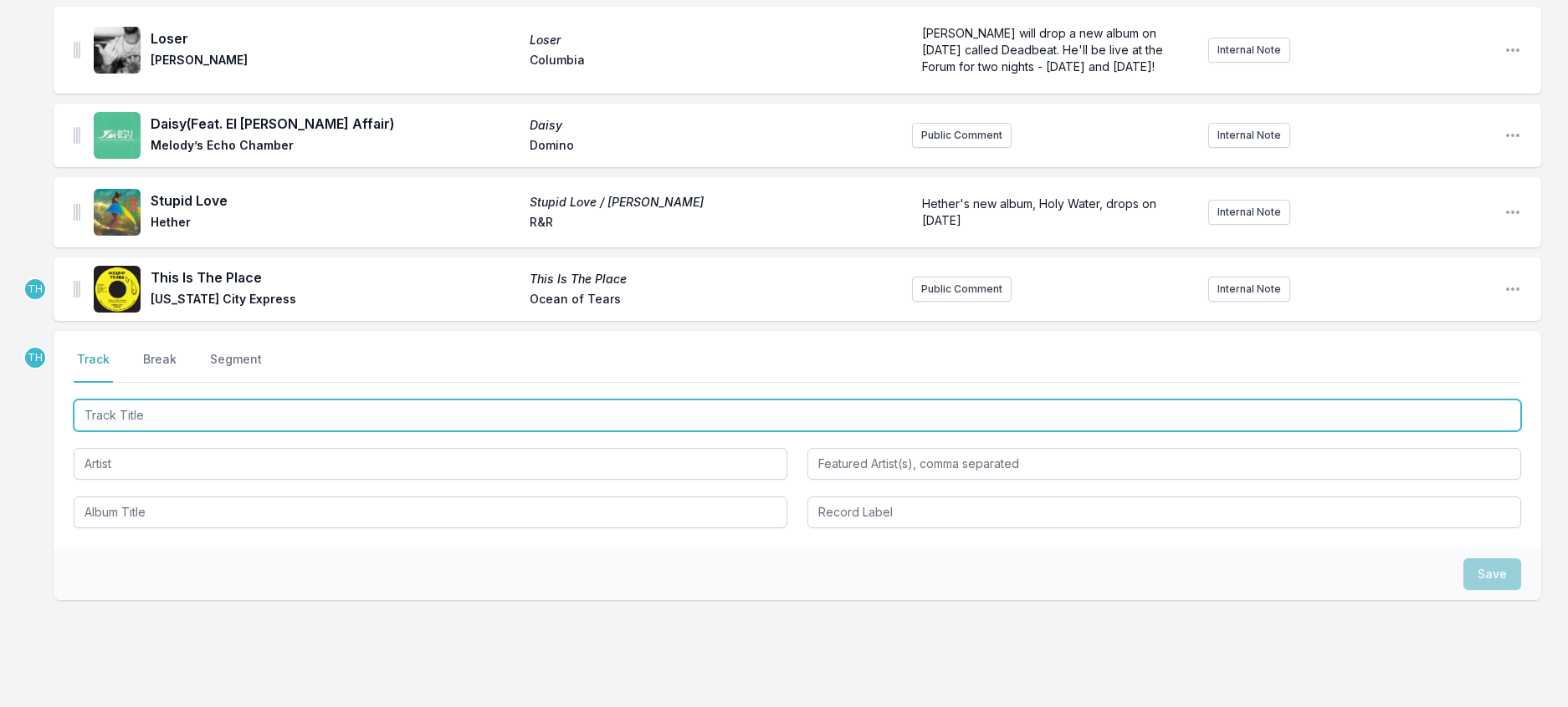
click at [441, 431] on input "Track Title" at bounding box center [797, 416] width 1447 height 31
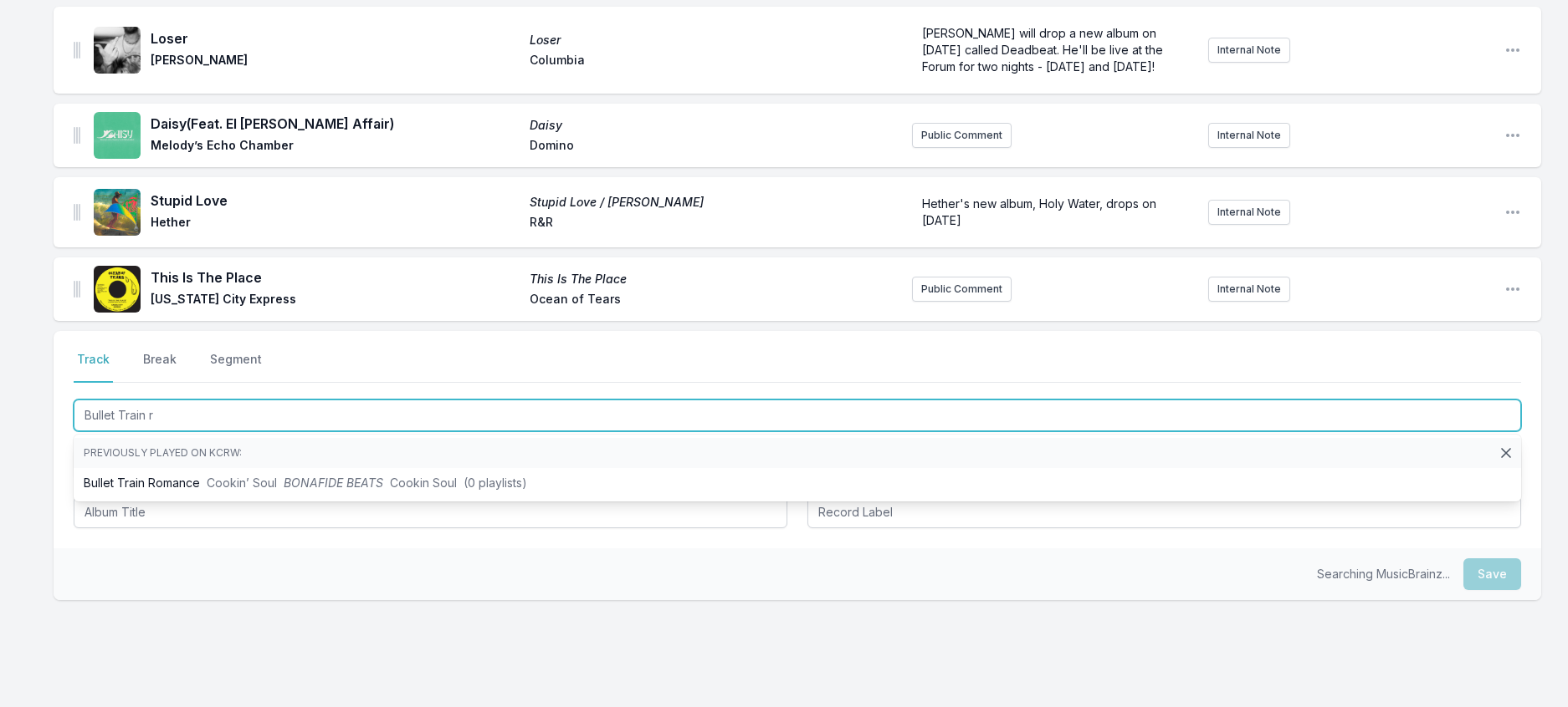
type input "Bullet Train"
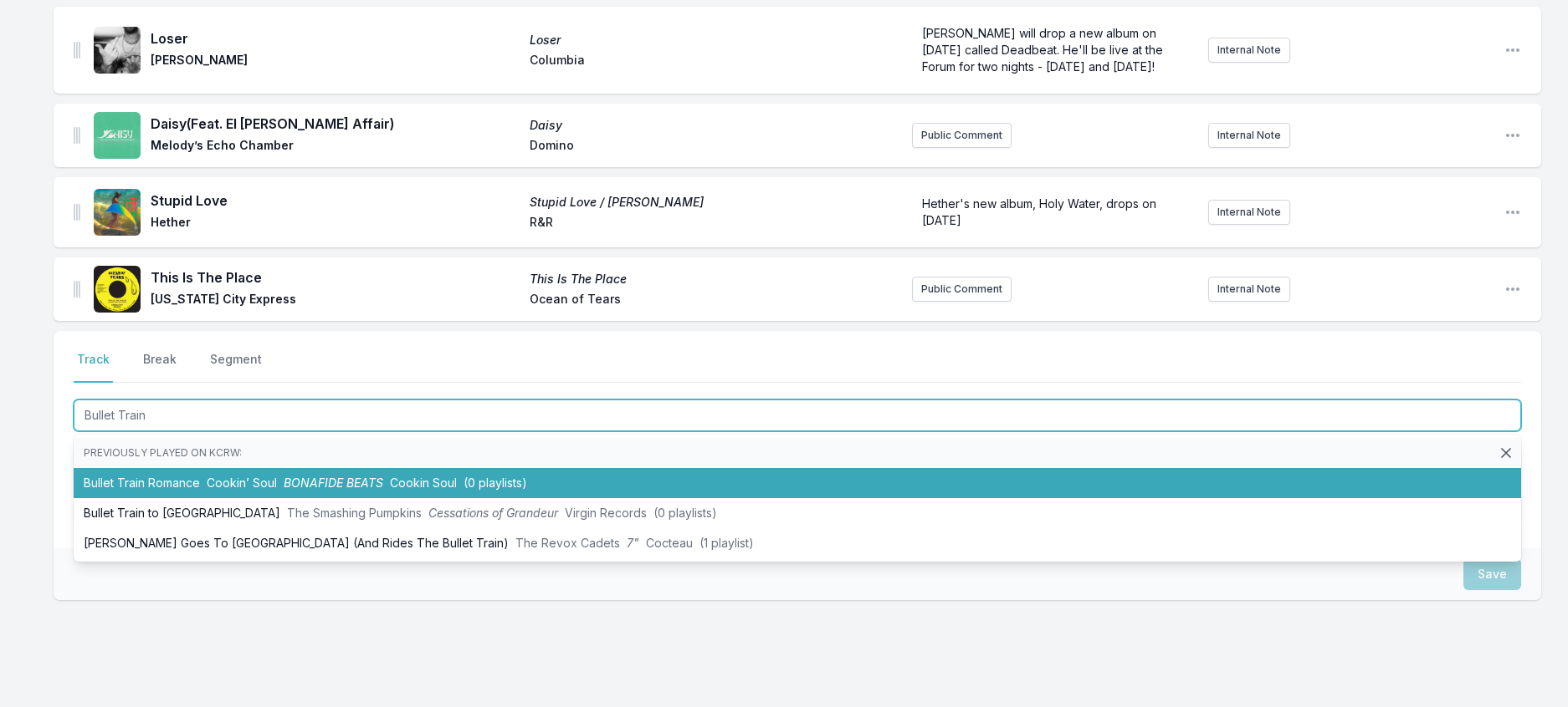
click at [442, 499] on li "Bullet Train Romance Cookin’ Soul BONAFIDE BEATS Cookin Soul (0 playlists)" at bounding box center [797, 483] width 1447 height 30
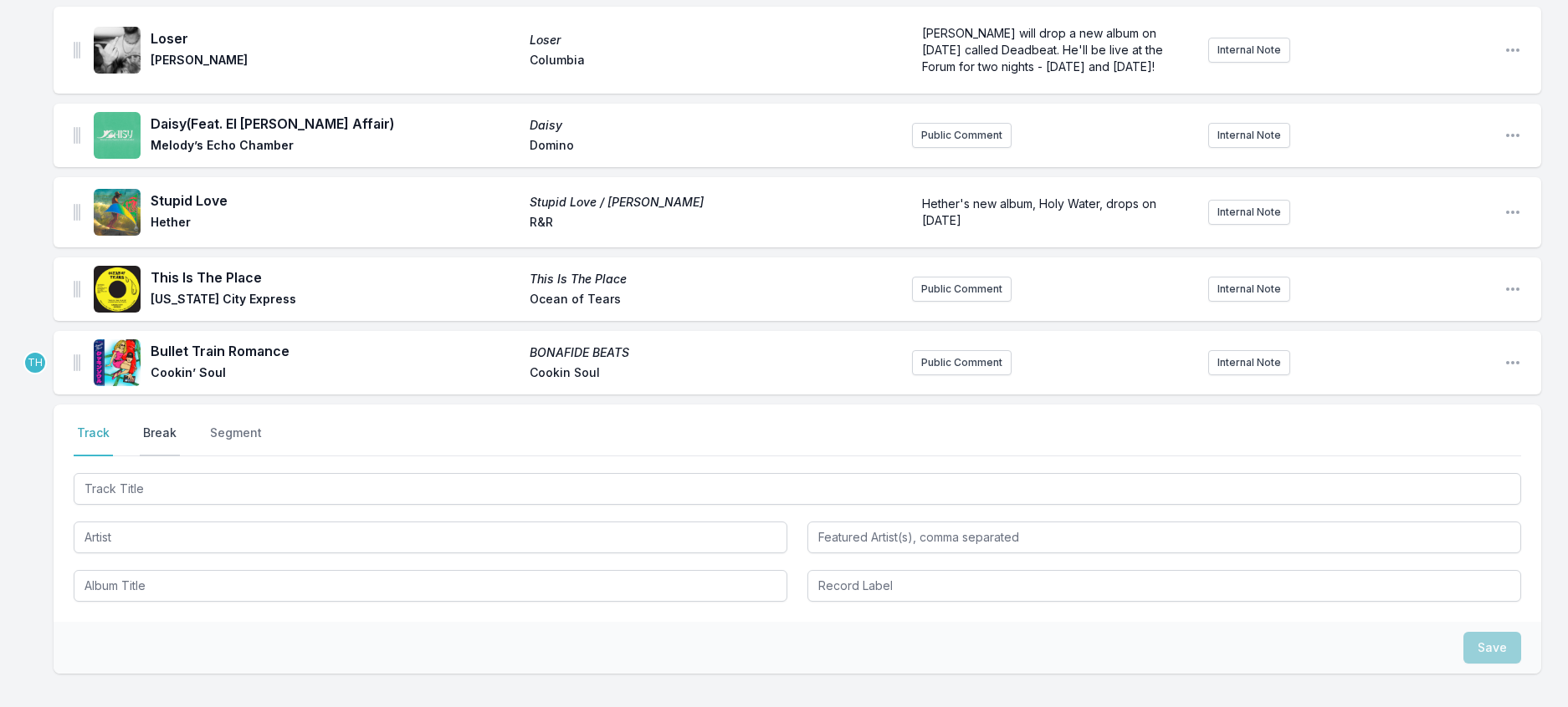
click at [180, 456] on button "Break" at bounding box center [160, 441] width 41 height 31
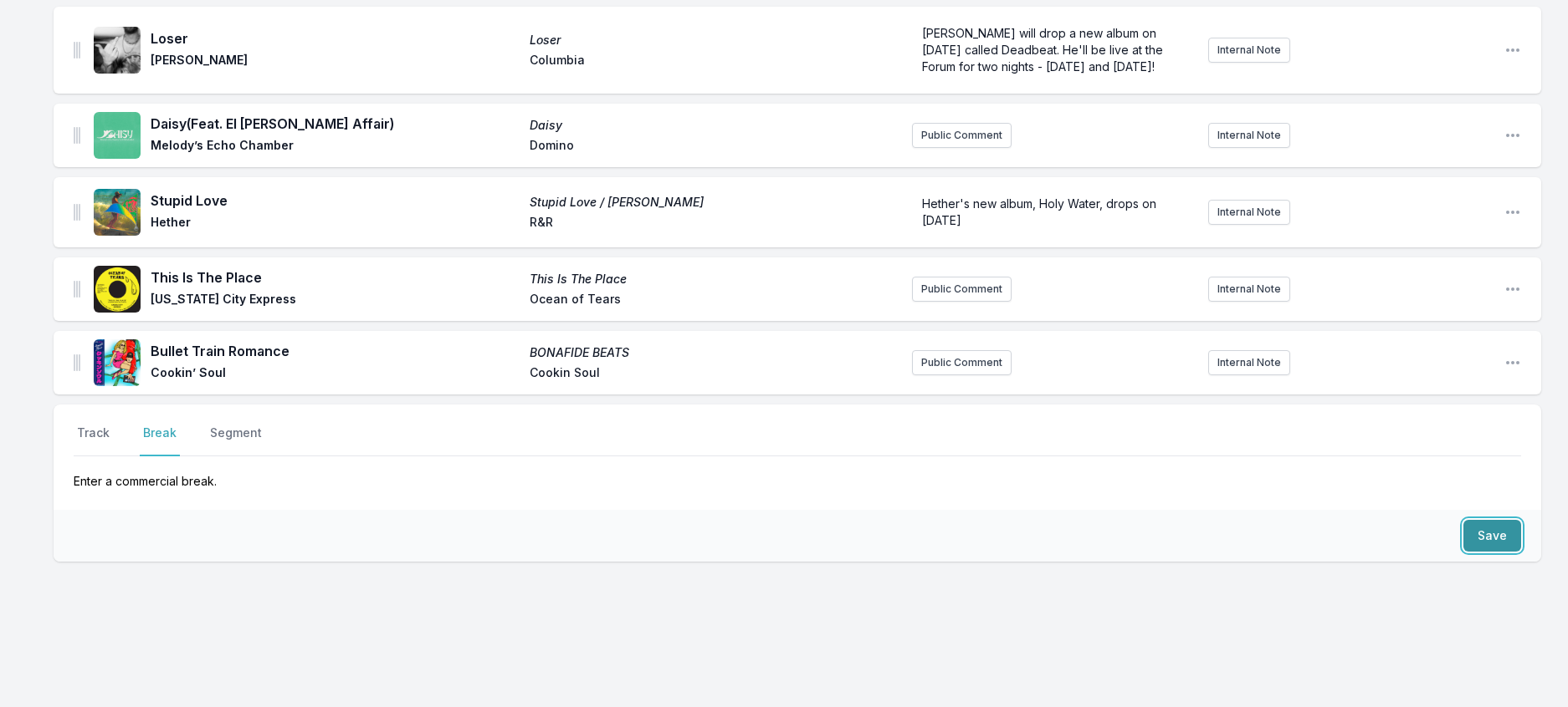
click at [1496, 552] on button "Save" at bounding box center [1491, 536] width 58 height 31
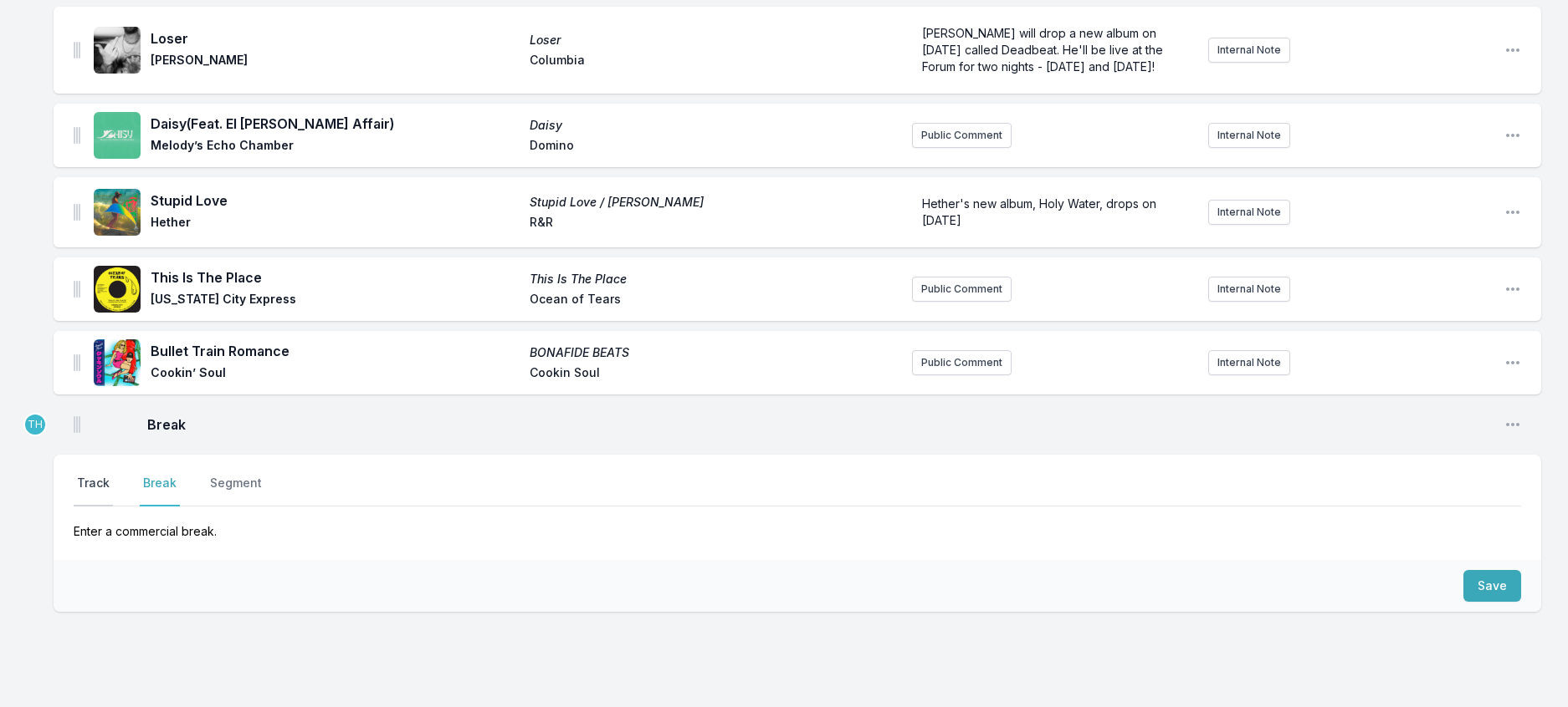
click at [113, 507] on button "Track" at bounding box center [93, 490] width 40 height 31
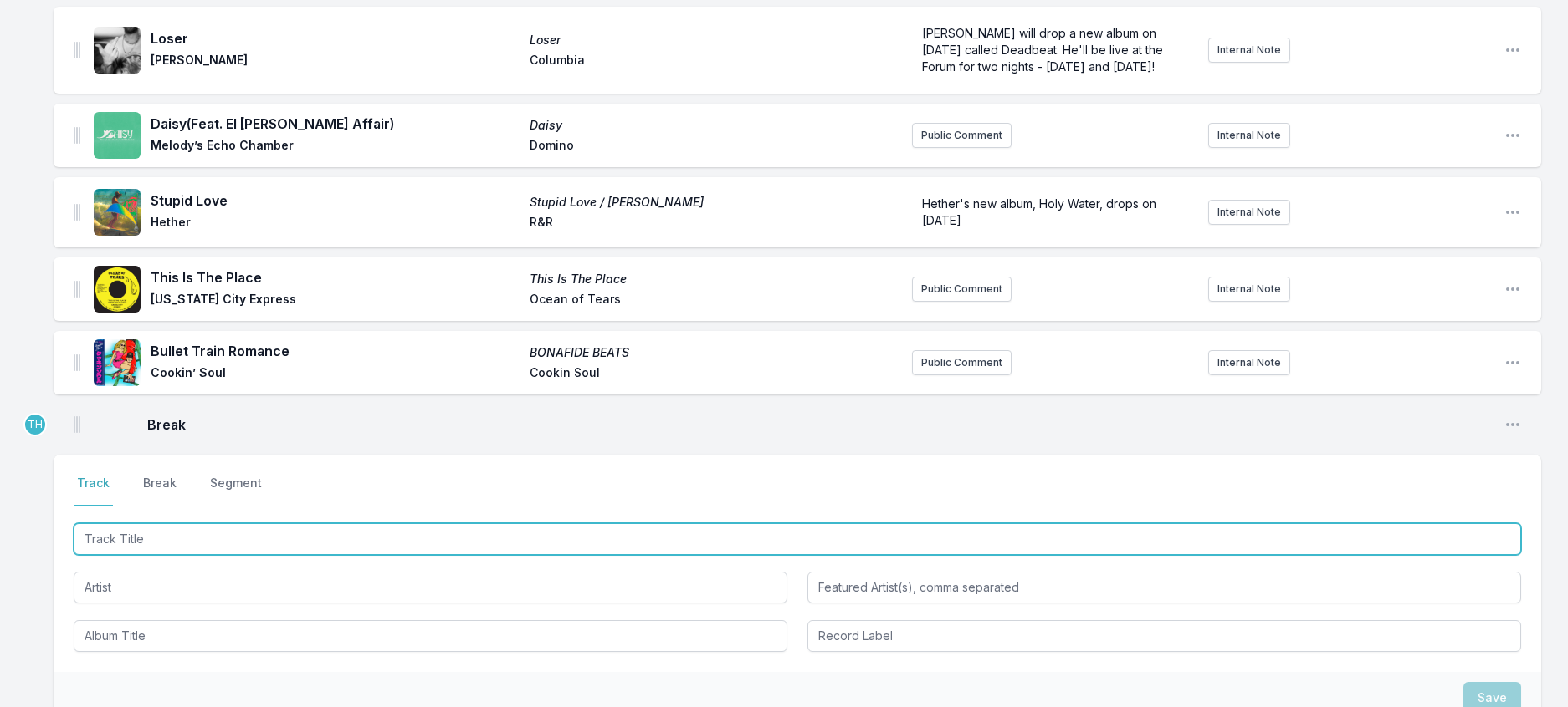
click at [200, 555] on input "Track Title" at bounding box center [797, 539] width 1447 height 31
type input "F"
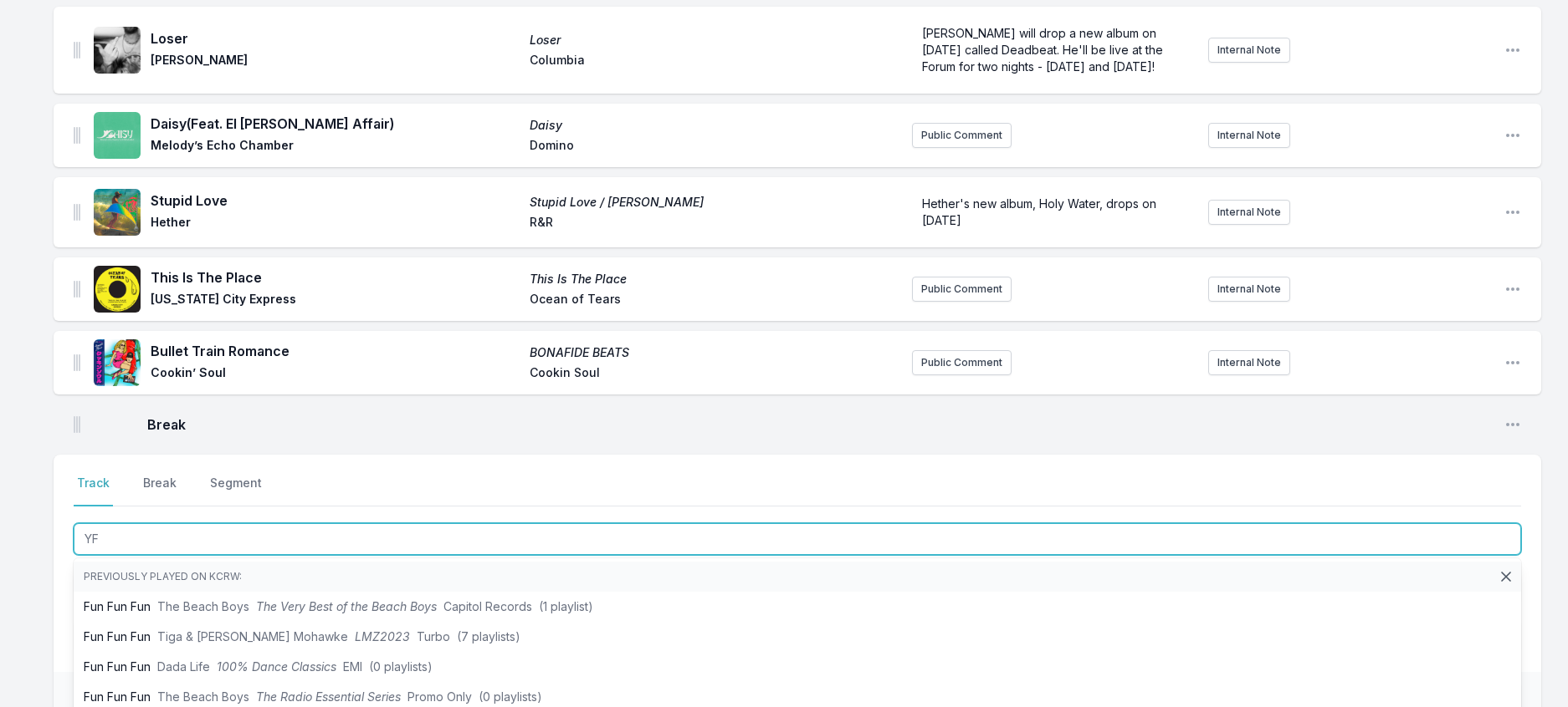
type input "Y"
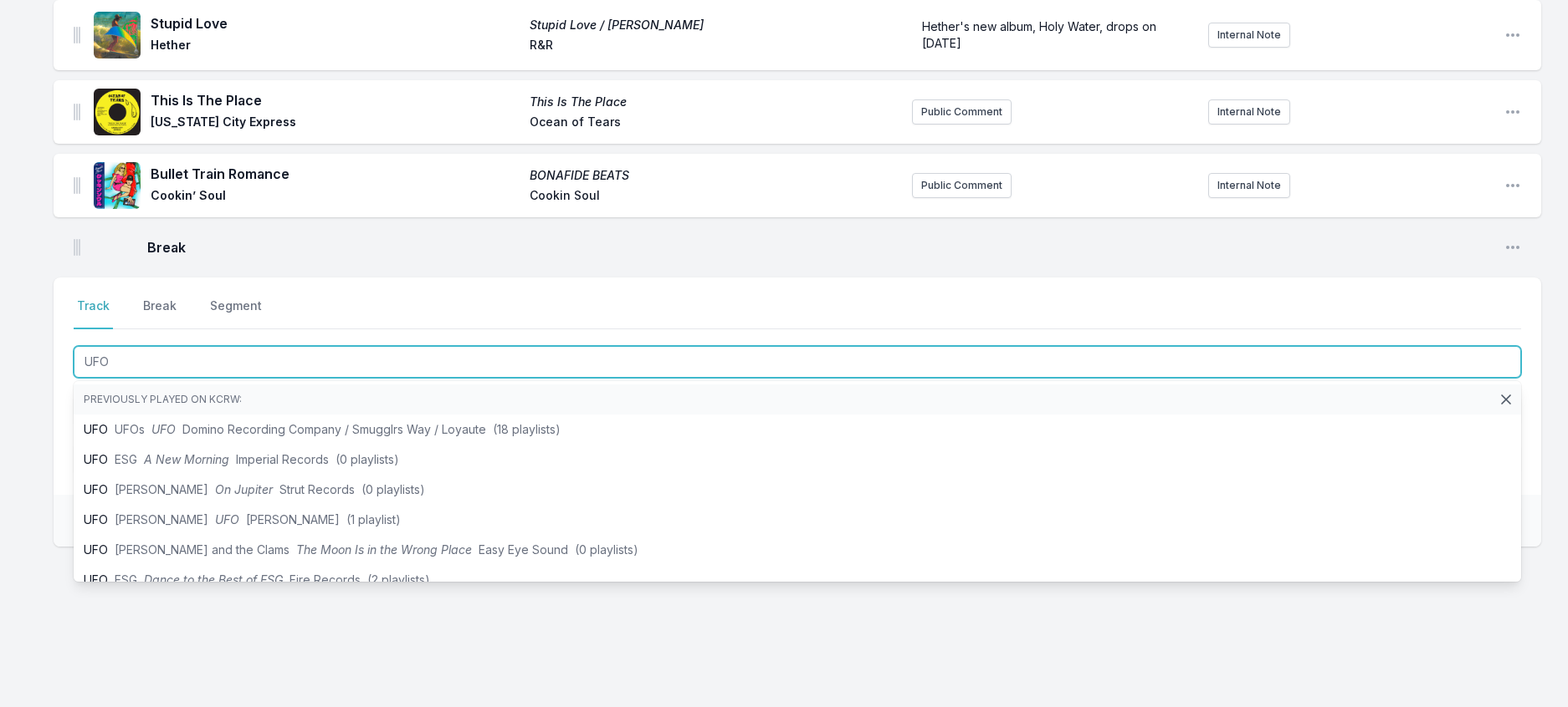
scroll to position [494, 0]
type input "UFO"
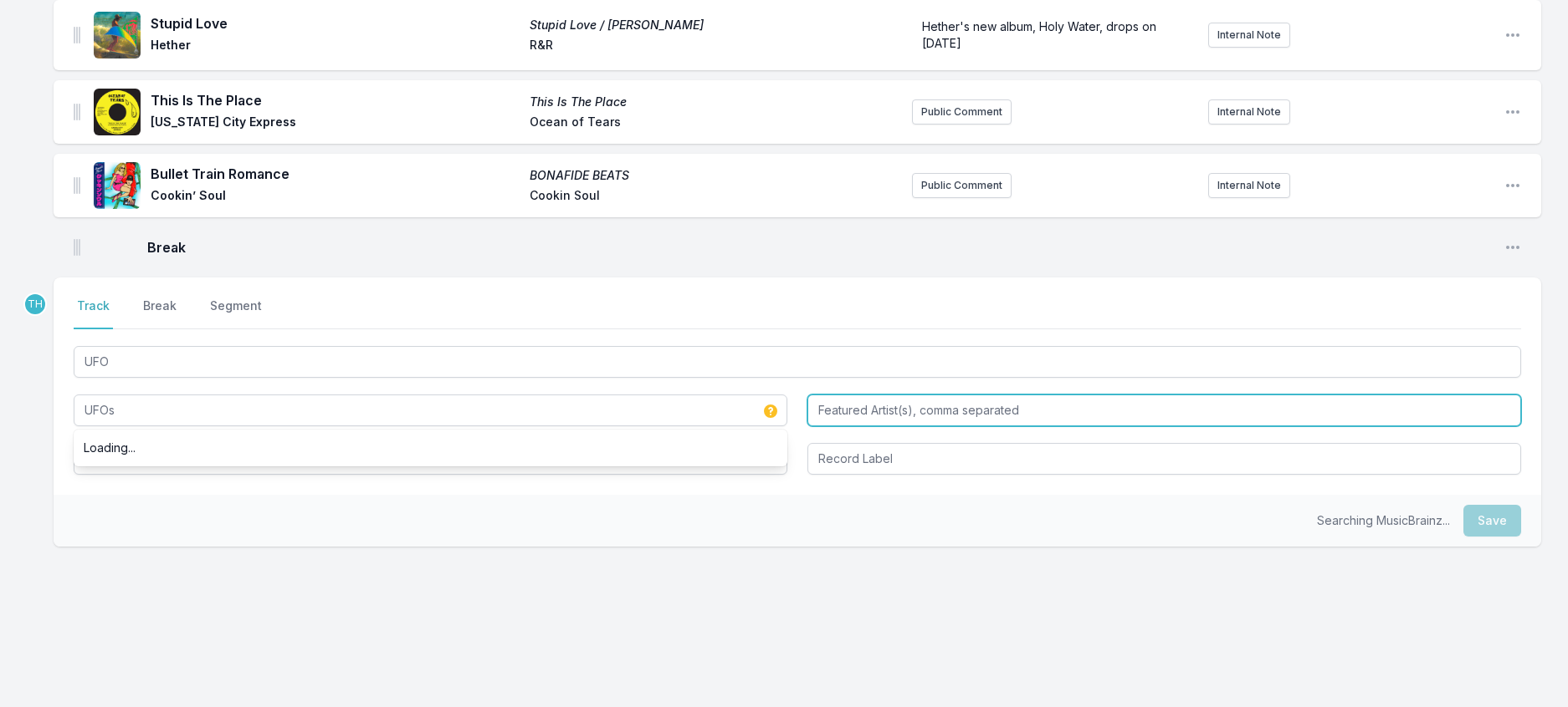
type input "UFOs"
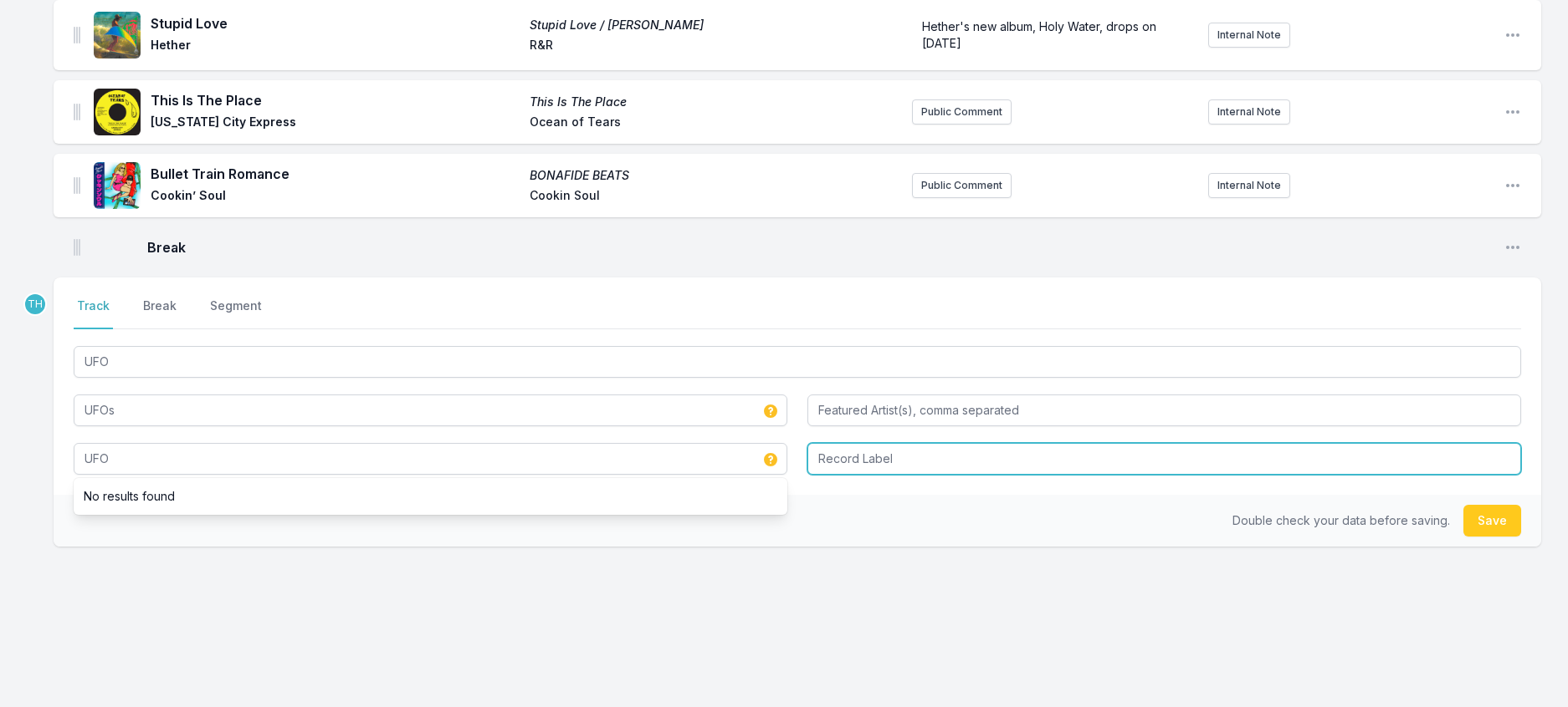
type input "UFO"
type input "Smugglers Way"
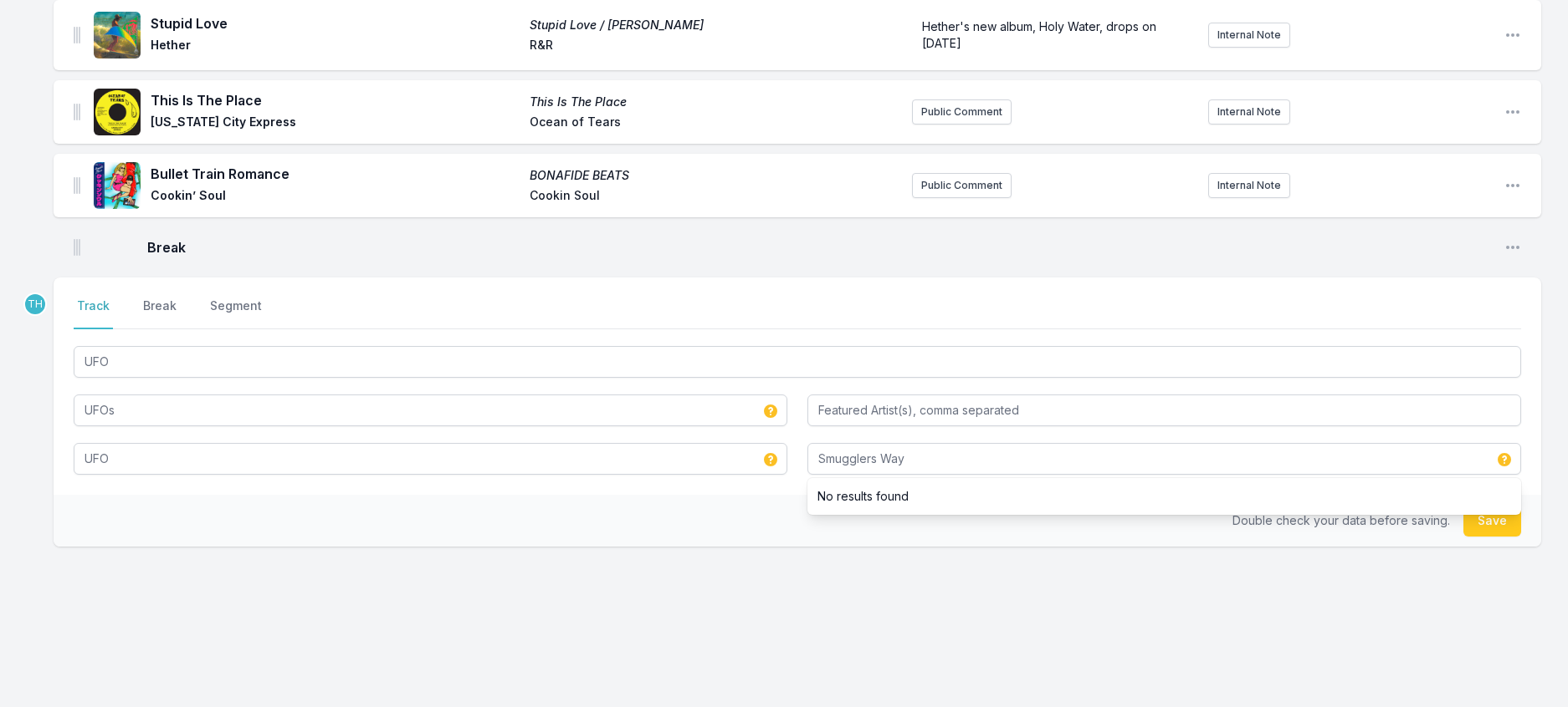
click at [639, 495] on div "Double check your data before saving. Save" at bounding box center [797, 521] width 1488 height 52
click at [1498, 505] on button "Save" at bounding box center [1491, 521] width 58 height 31
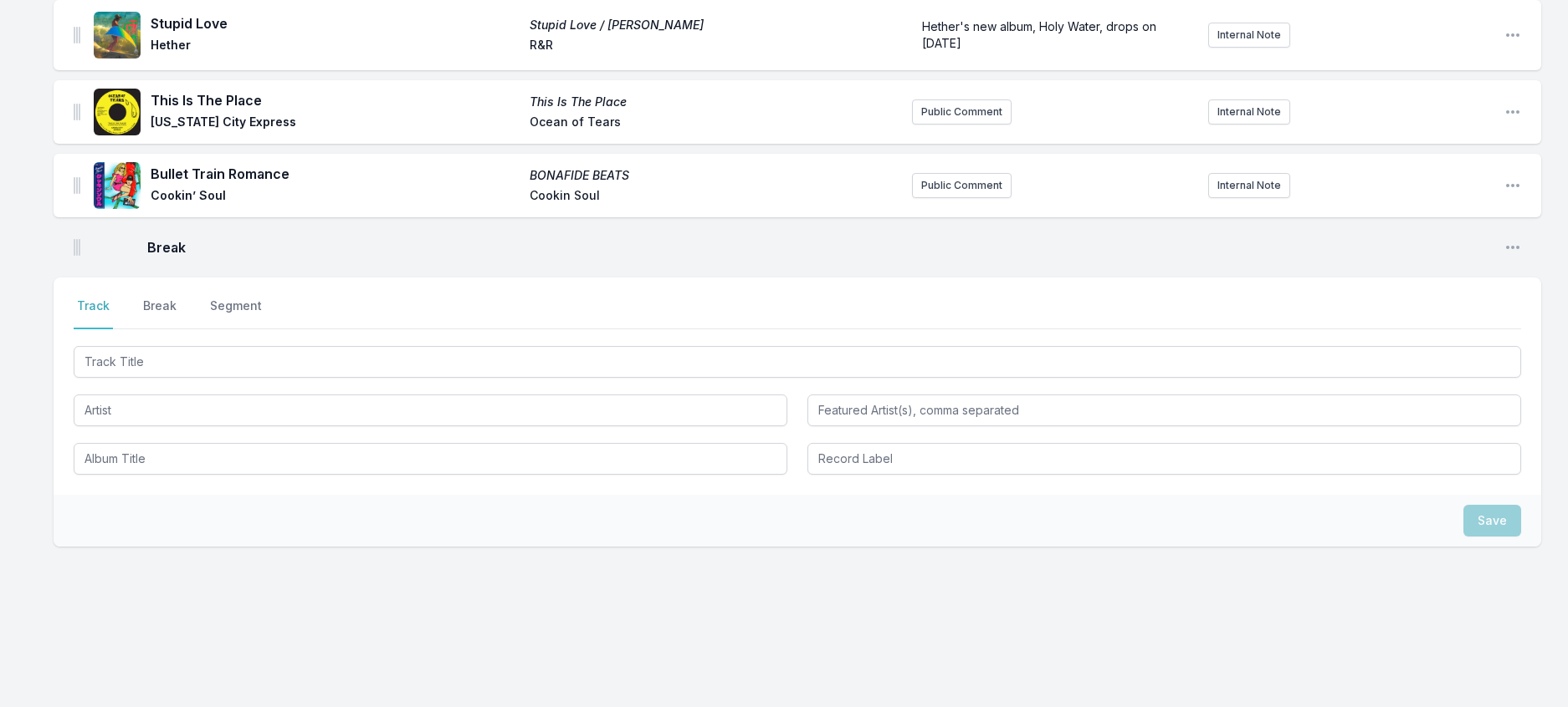
scroll to position [577, 0]
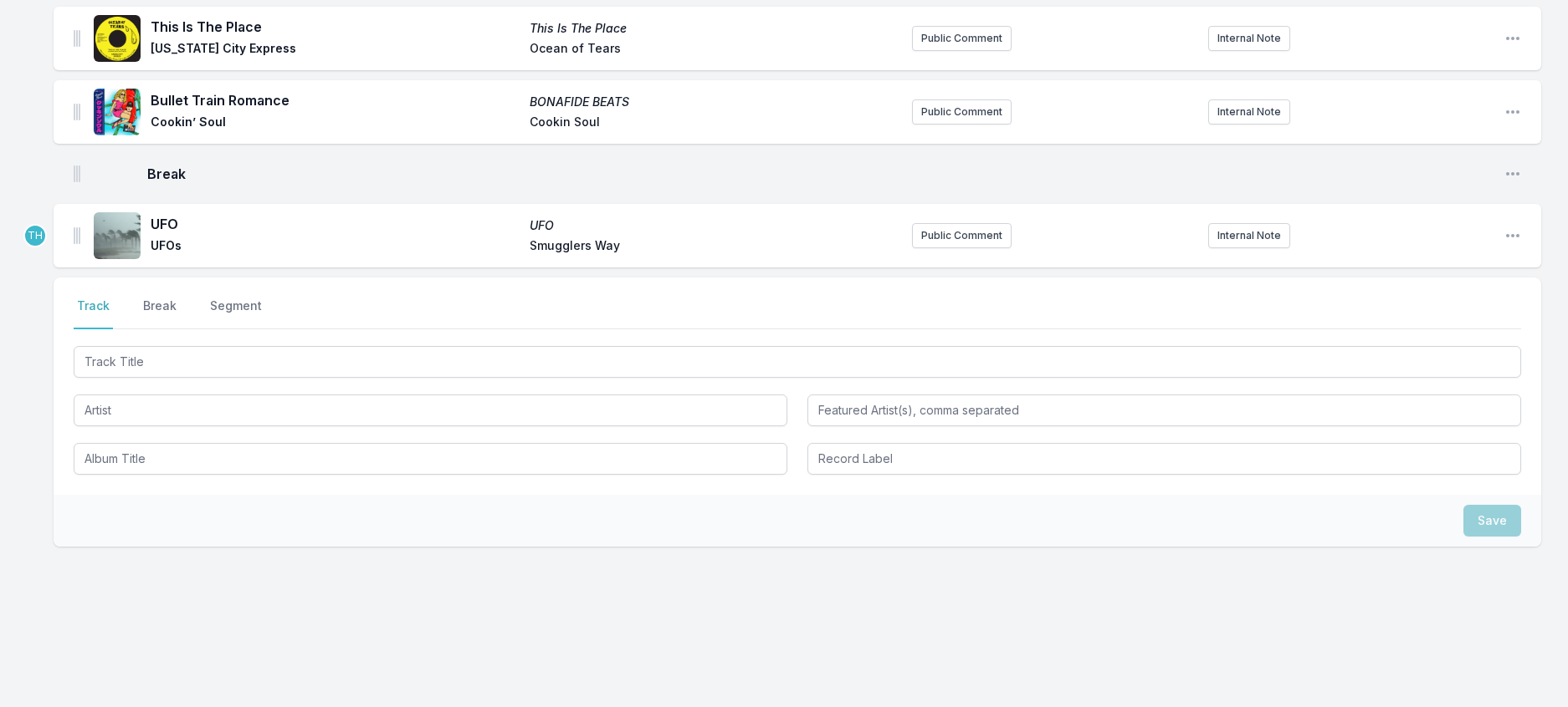
click at [905, 204] on div "UFO UFO UFOs Smugglers Way Public Comment Internal Note Open playlist item opti…" at bounding box center [797, 235] width 1488 height 64
click at [916, 223] on button "Public Comment" at bounding box center [962, 235] width 100 height 25
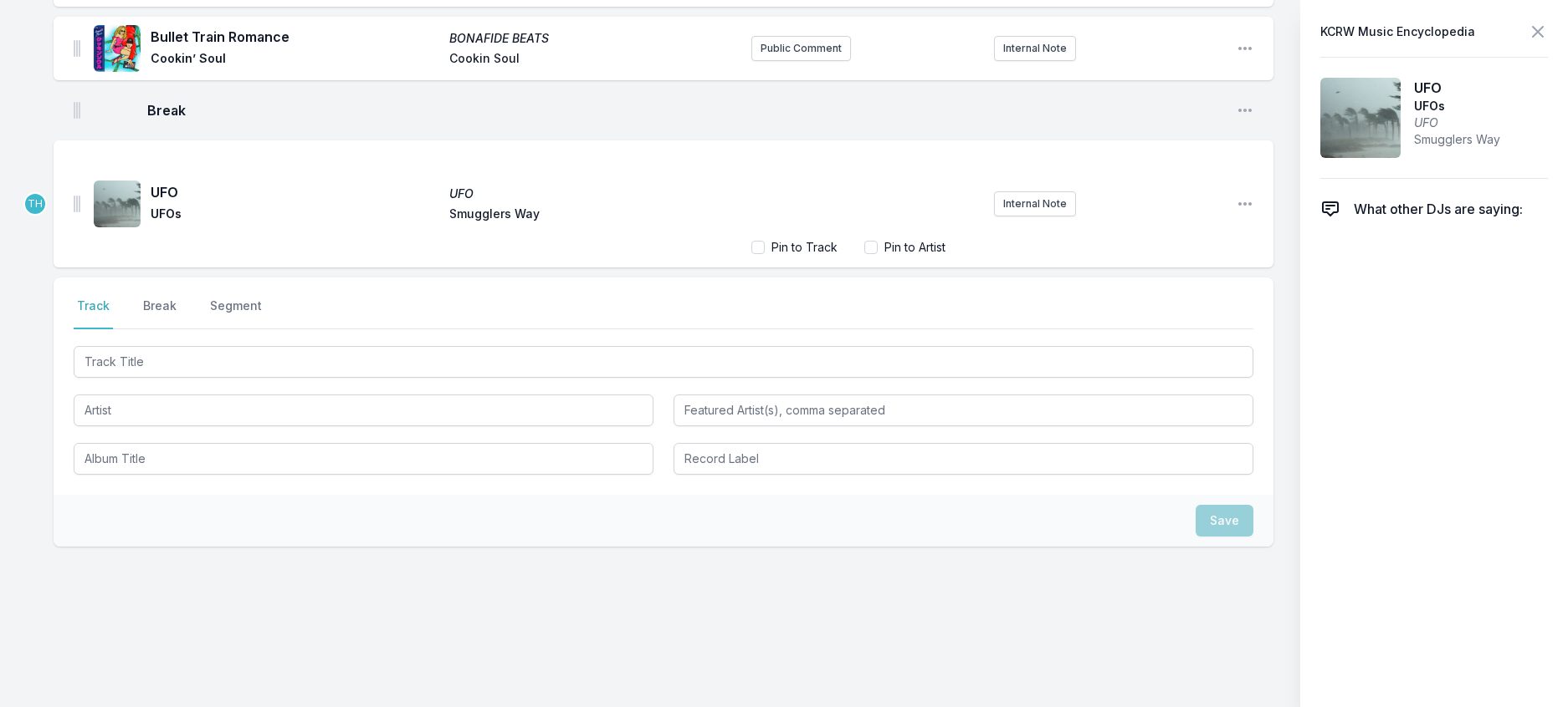
scroll to position [648, 0]
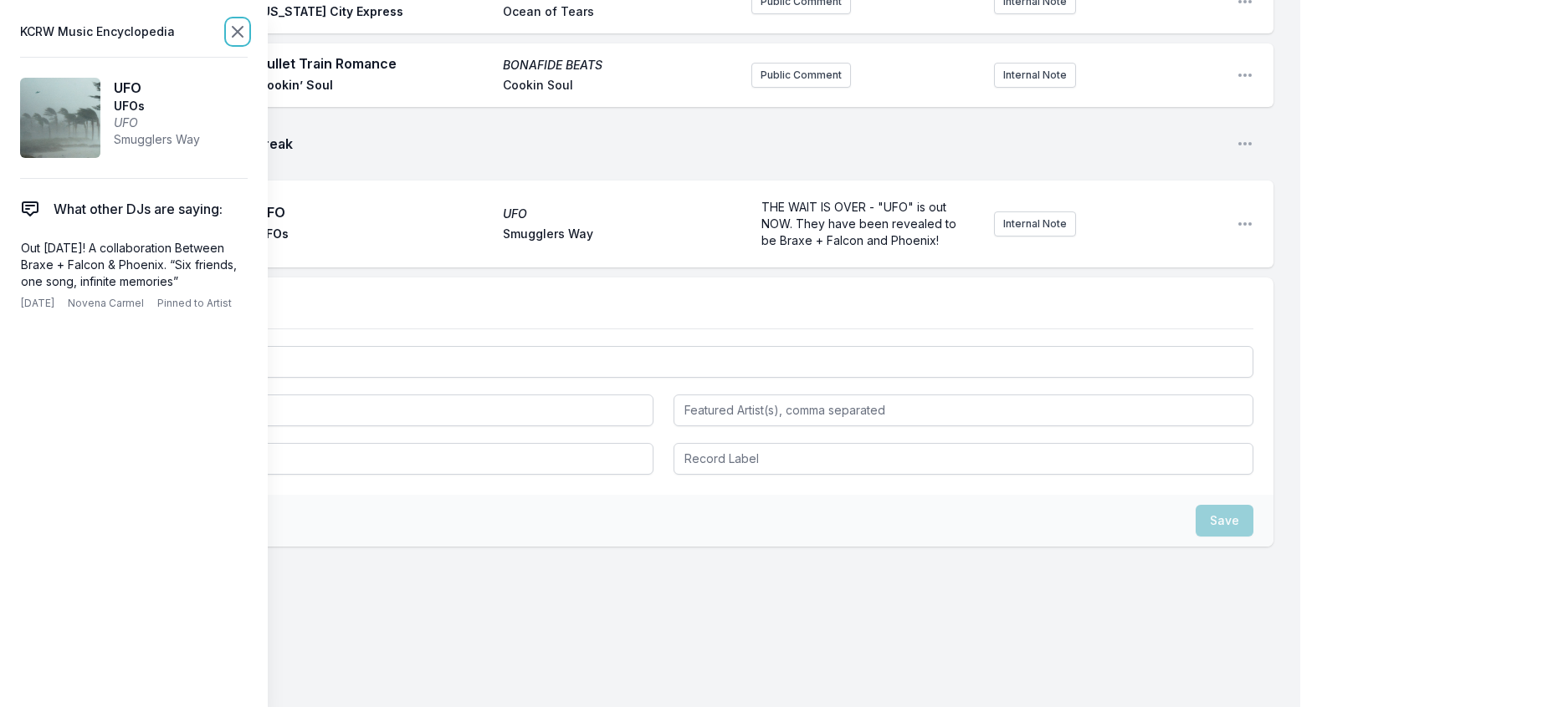
click at [247, 38] on icon at bounding box center [238, 32] width 20 height 20
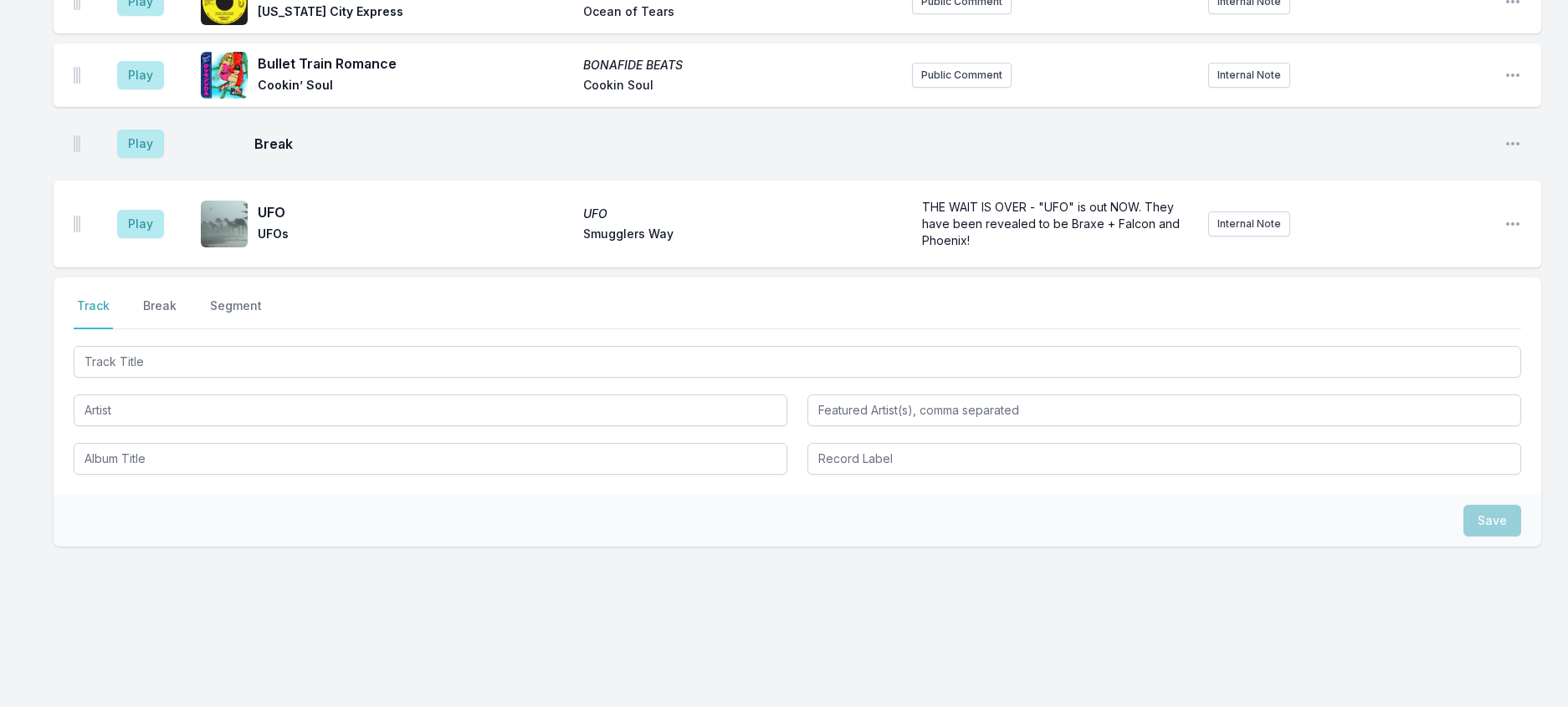
scroll to position [618, 0]
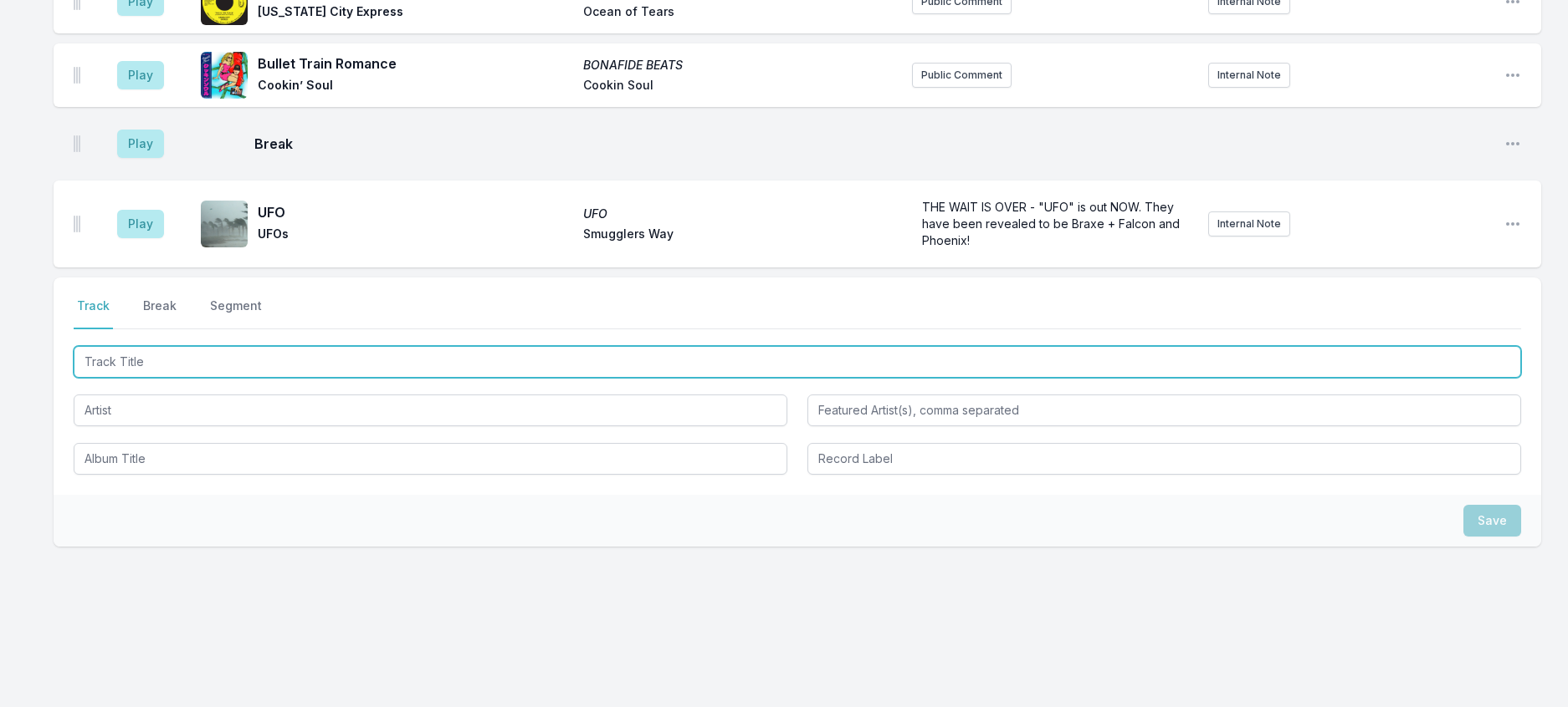
click at [254, 346] on input "Track Title" at bounding box center [797, 361] width 1447 height 31
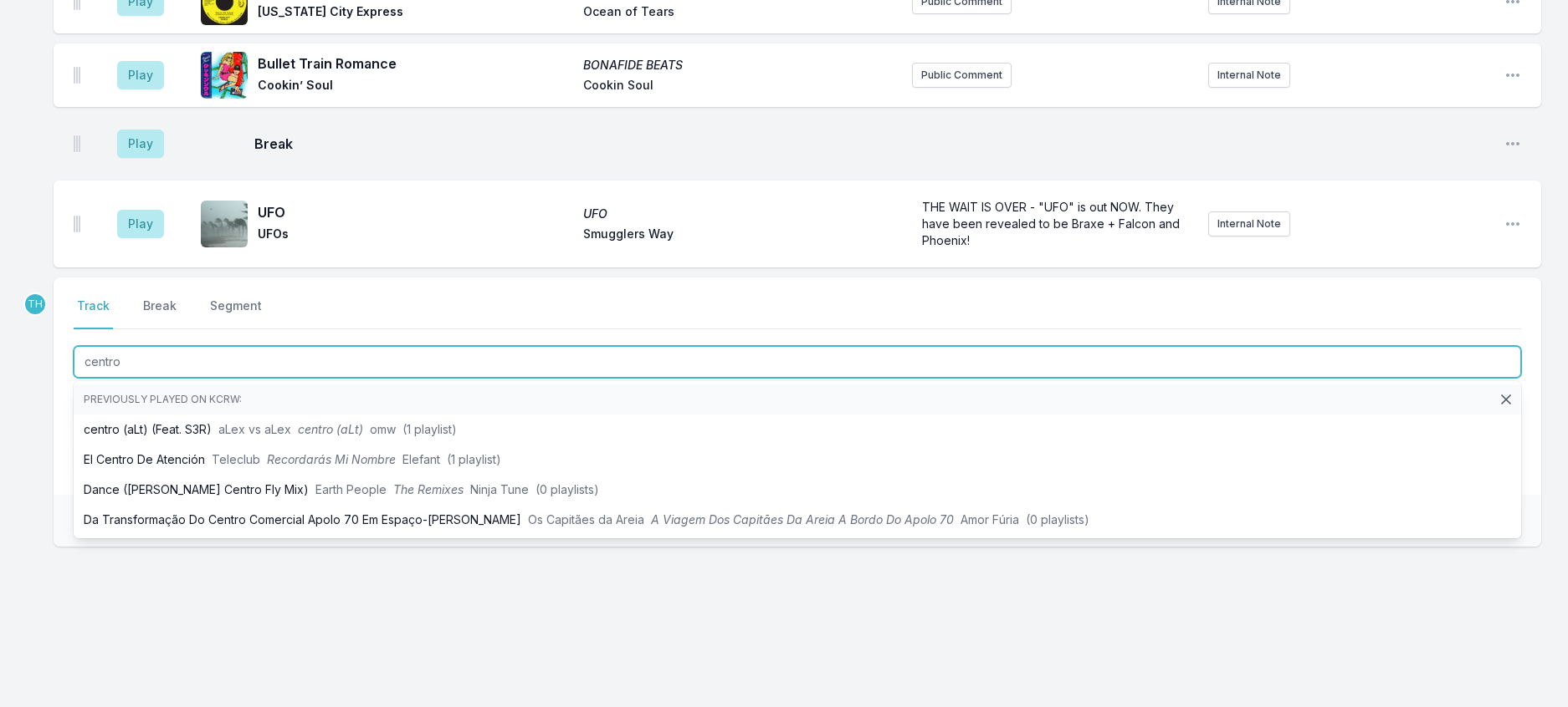
type input "centro ("
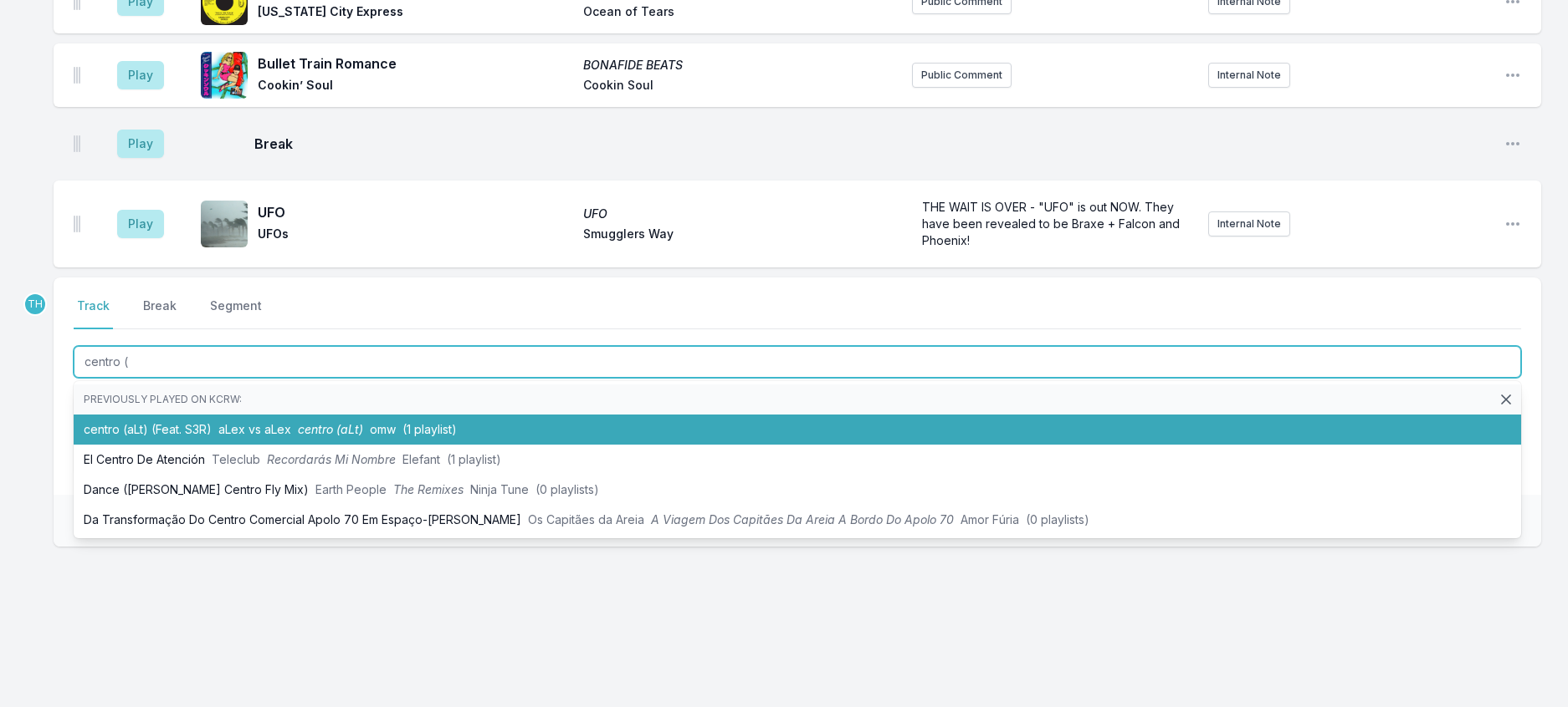
click at [397, 415] on li "centro (aLt) (Feat. S3R) aLex vs aLex centro (aLt) omw (1 playlist)" at bounding box center [797, 430] width 1447 height 30
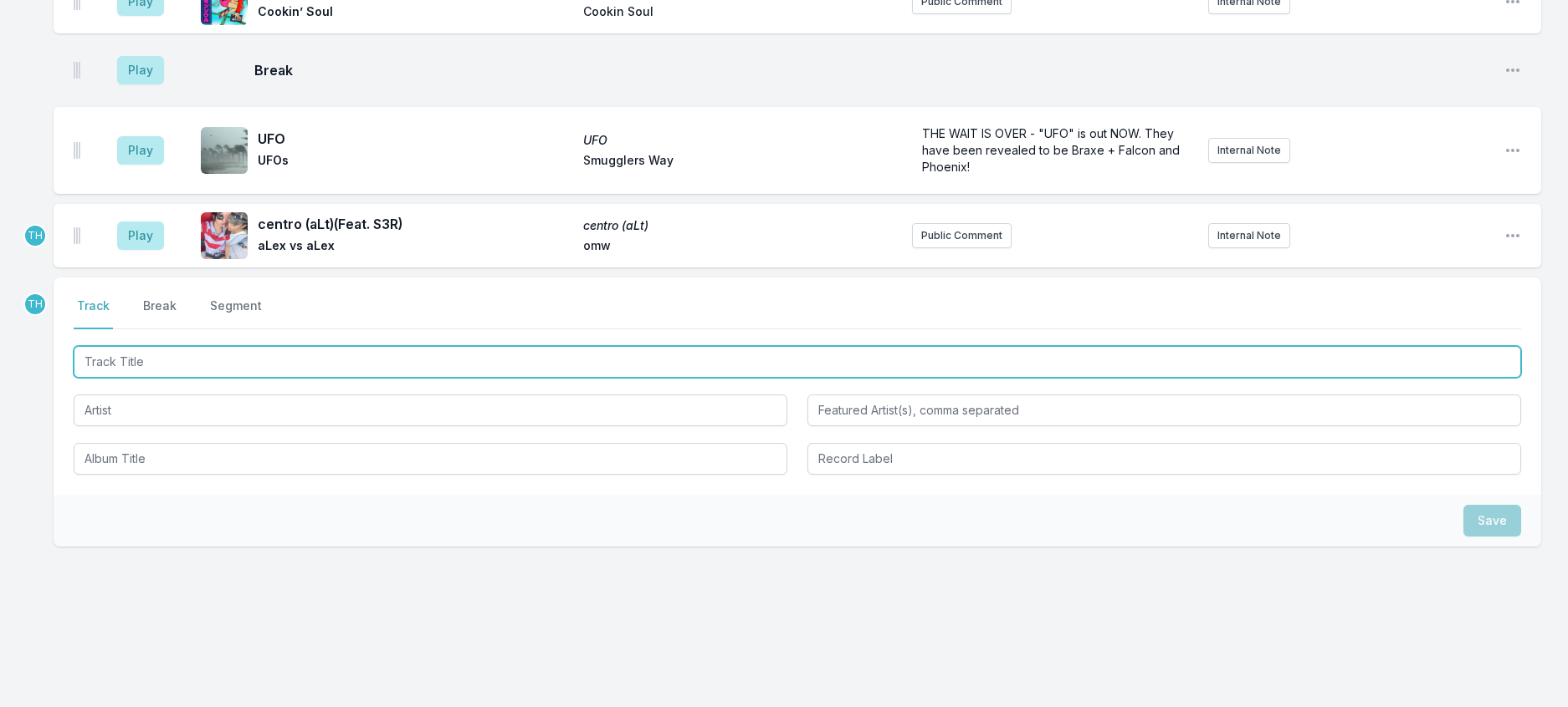
click at [454, 346] on input "Track Title" at bounding box center [797, 361] width 1447 height 31
type input "We Can Be On Mars"
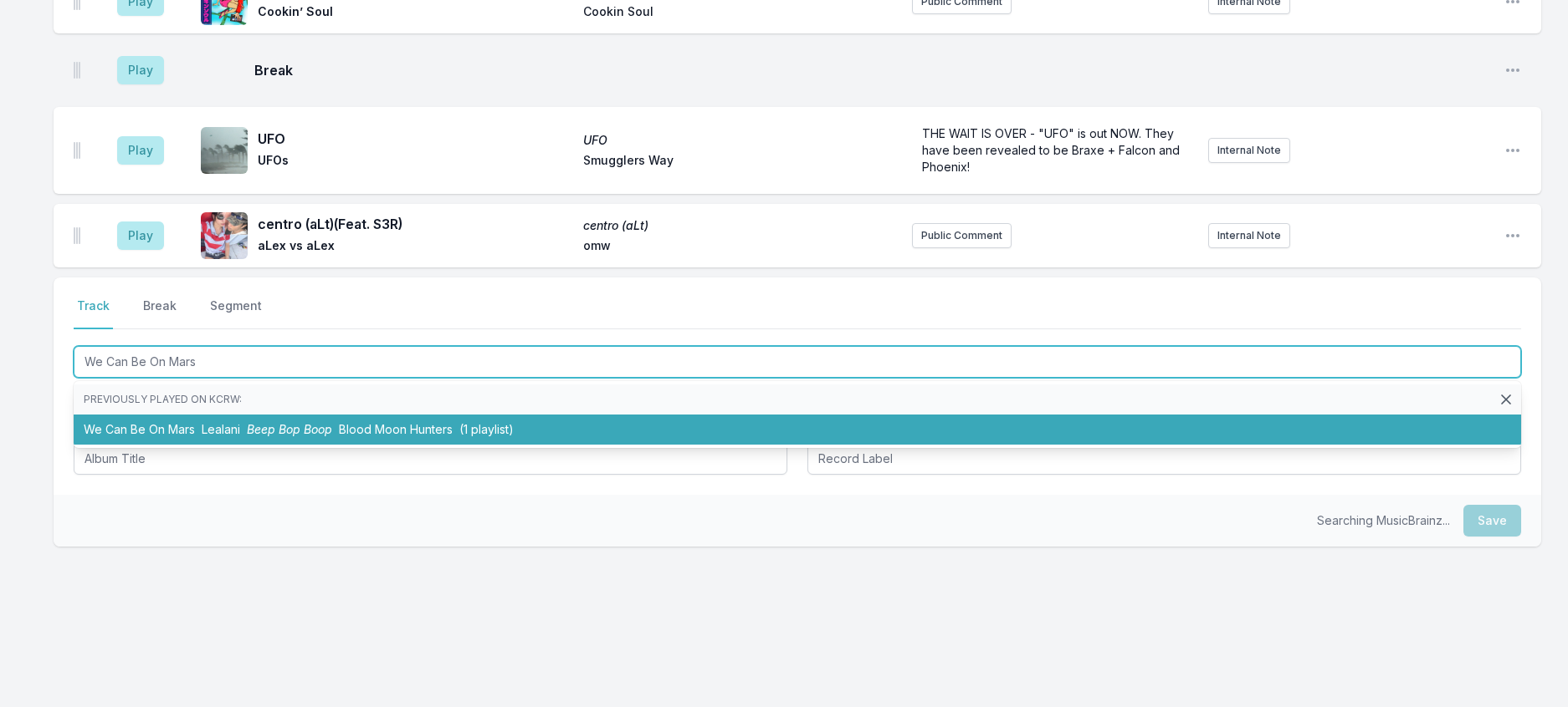
click at [432, 422] on span "Blood Moon Hunters" at bounding box center [395, 429] width 113 height 14
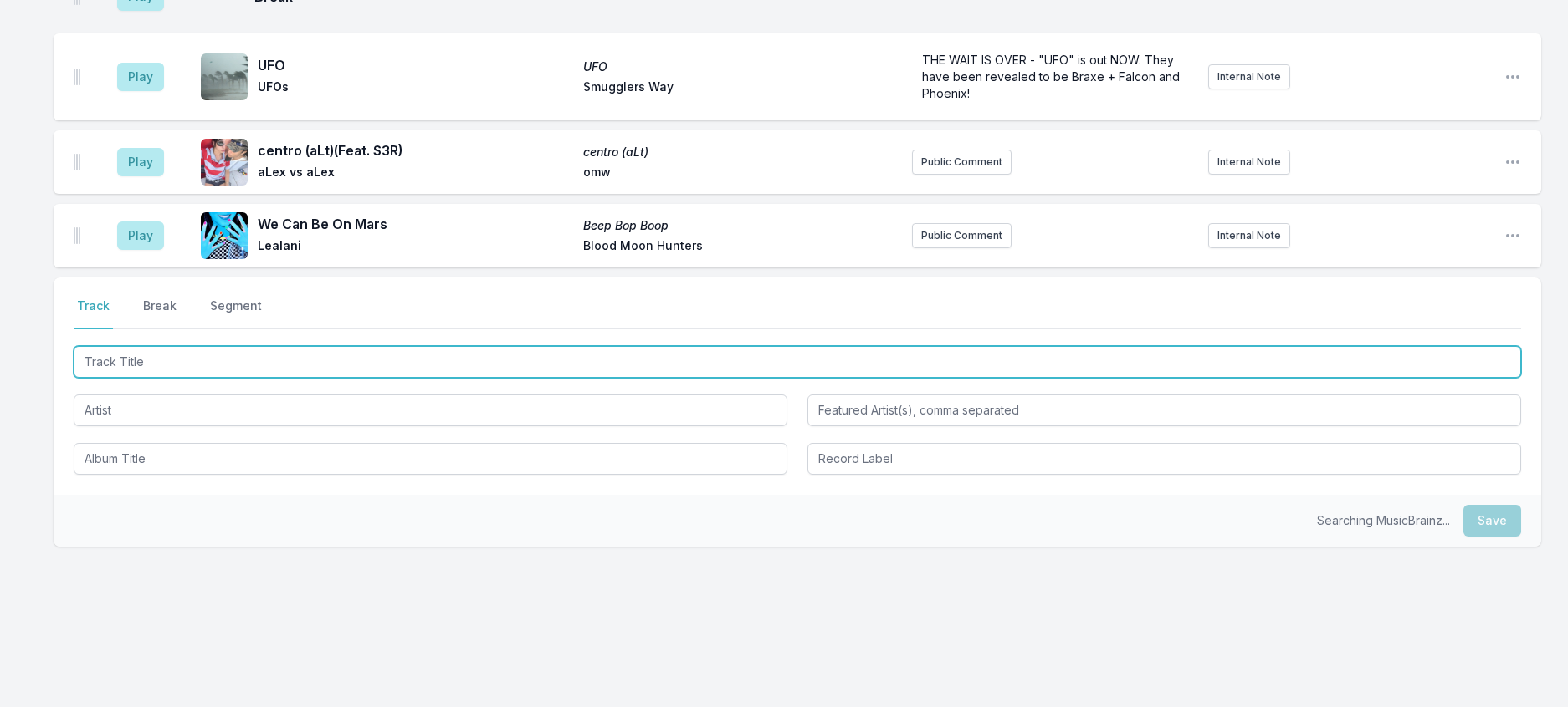
scroll to position [784, 0]
click at [509, 346] on input "Track Title" at bounding box center [797, 361] width 1447 height 31
type input "Shadow Of Love"
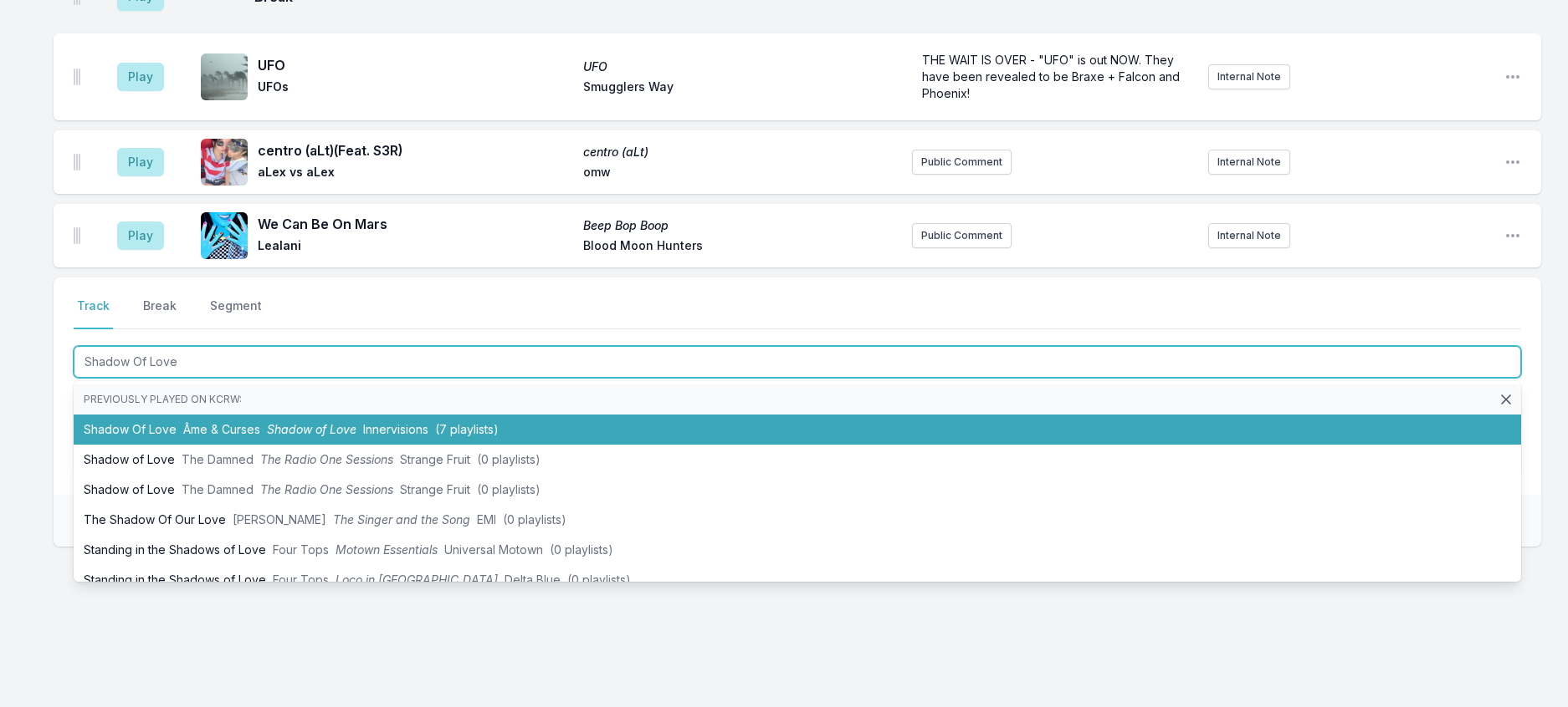
click at [453, 415] on li "Shadow Of Love Âme & Curses Shadow of Love Innervisions (7 playlists)" at bounding box center [797, 430] width 1447 height 30
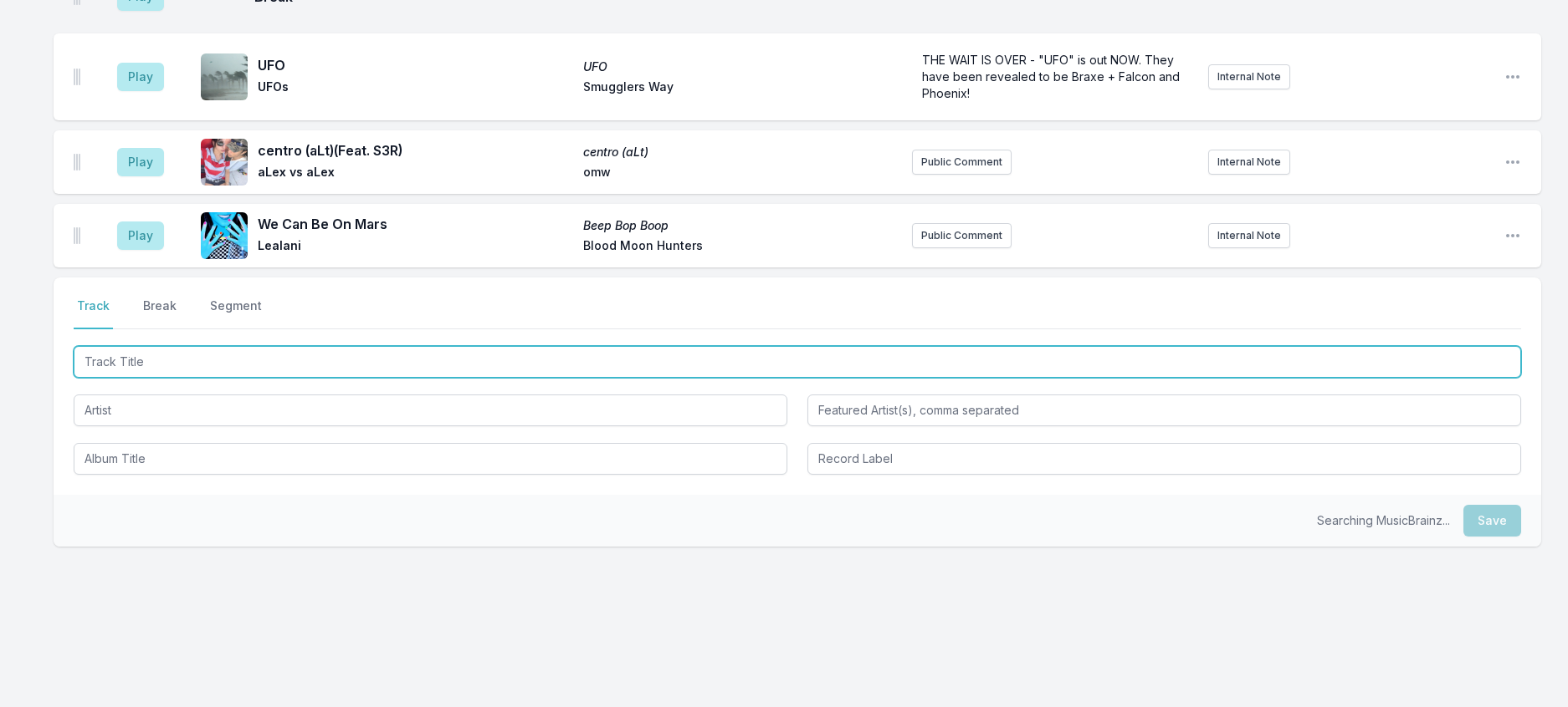
scroll to position [866, 0]
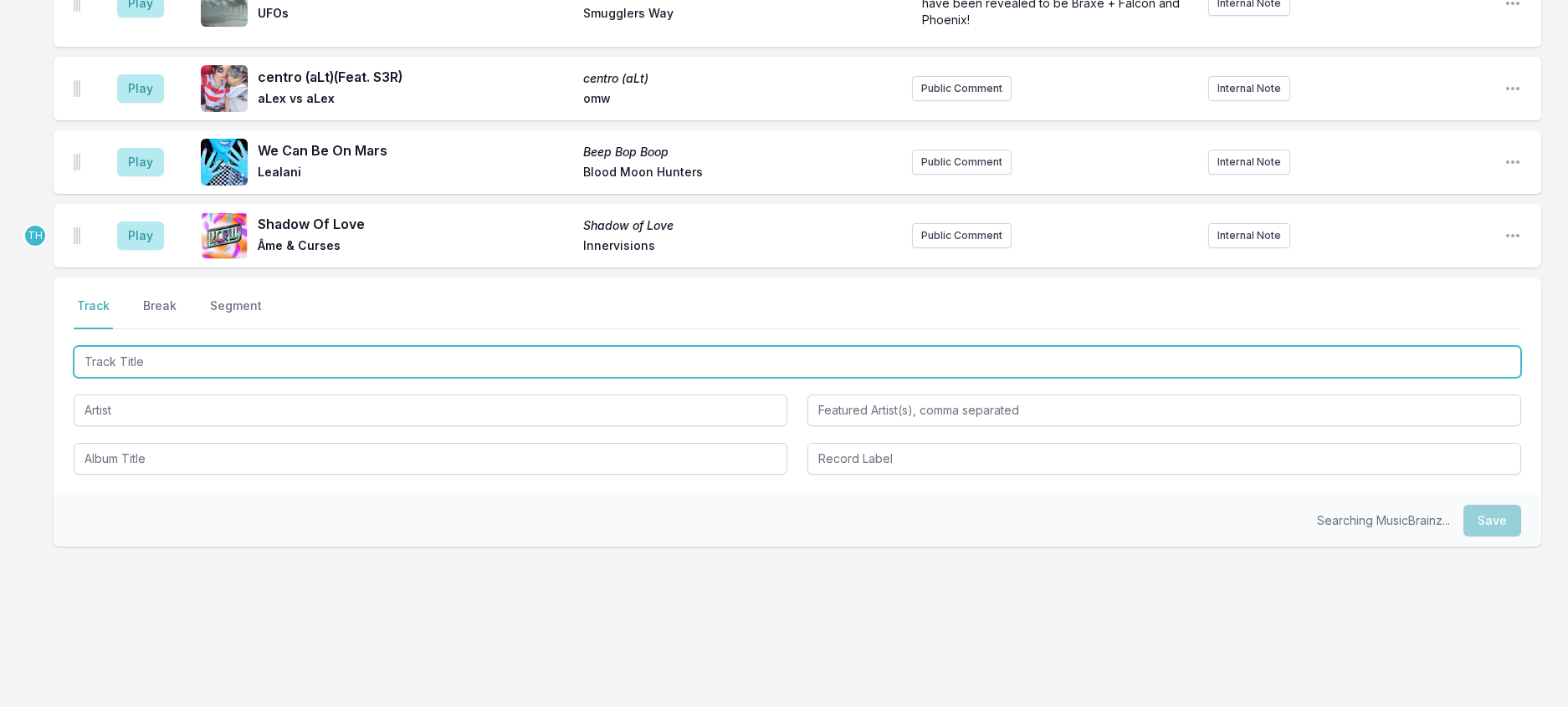
click at [427, 346] on input "Track Title" at bounding box center [797, 361] width 1447 height 31
type input "Terpentine"
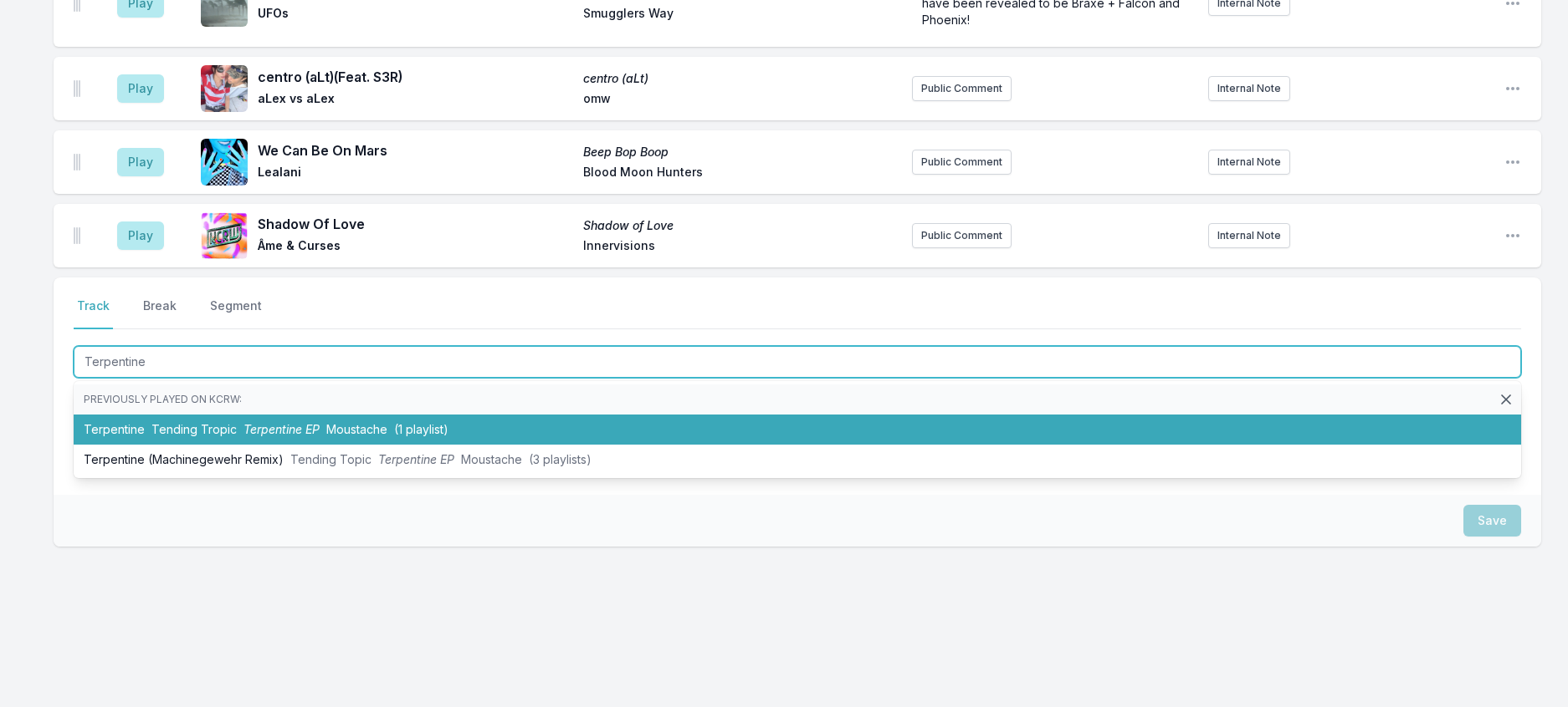
click at [445, 422] on span "(1 playlist)" at bounding box center [421, 429] width 54 height 14
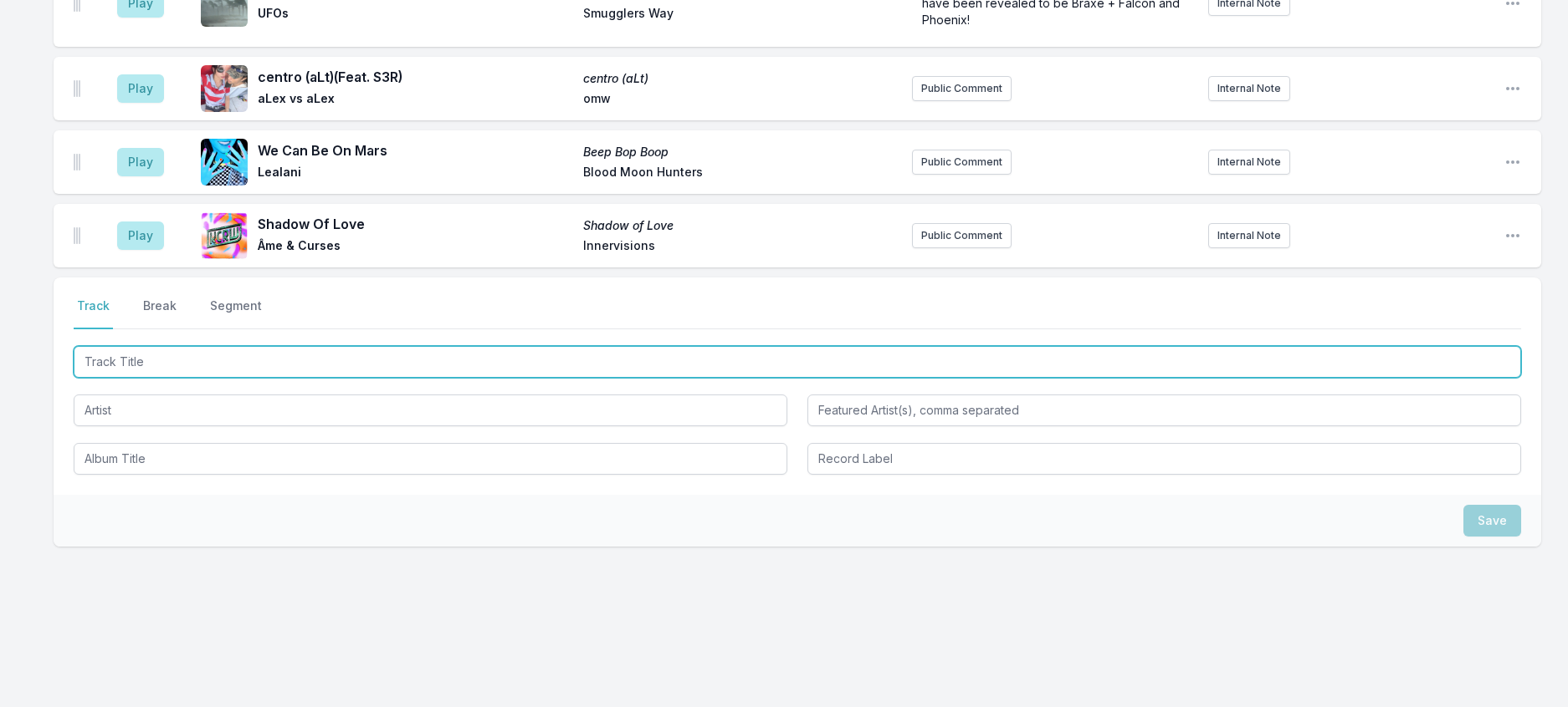
scroll to position [949, 0]
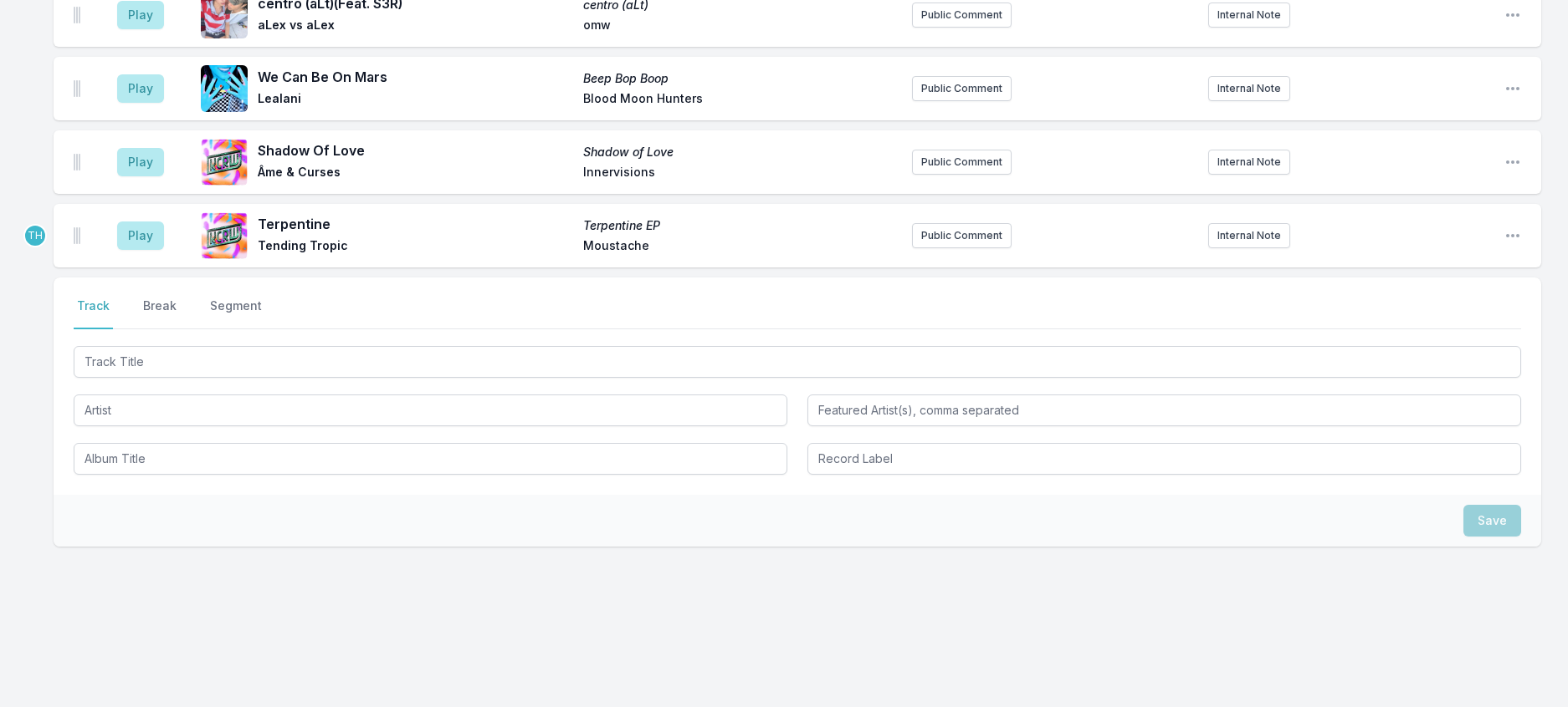
drag, startPoint x: 185, startPoint y: 264, endPoint x: 208, endPoint y: 263, distance: 23.0
click at [180, 298] on button "Break" at bounding box center [160, 313] width 41 height 31
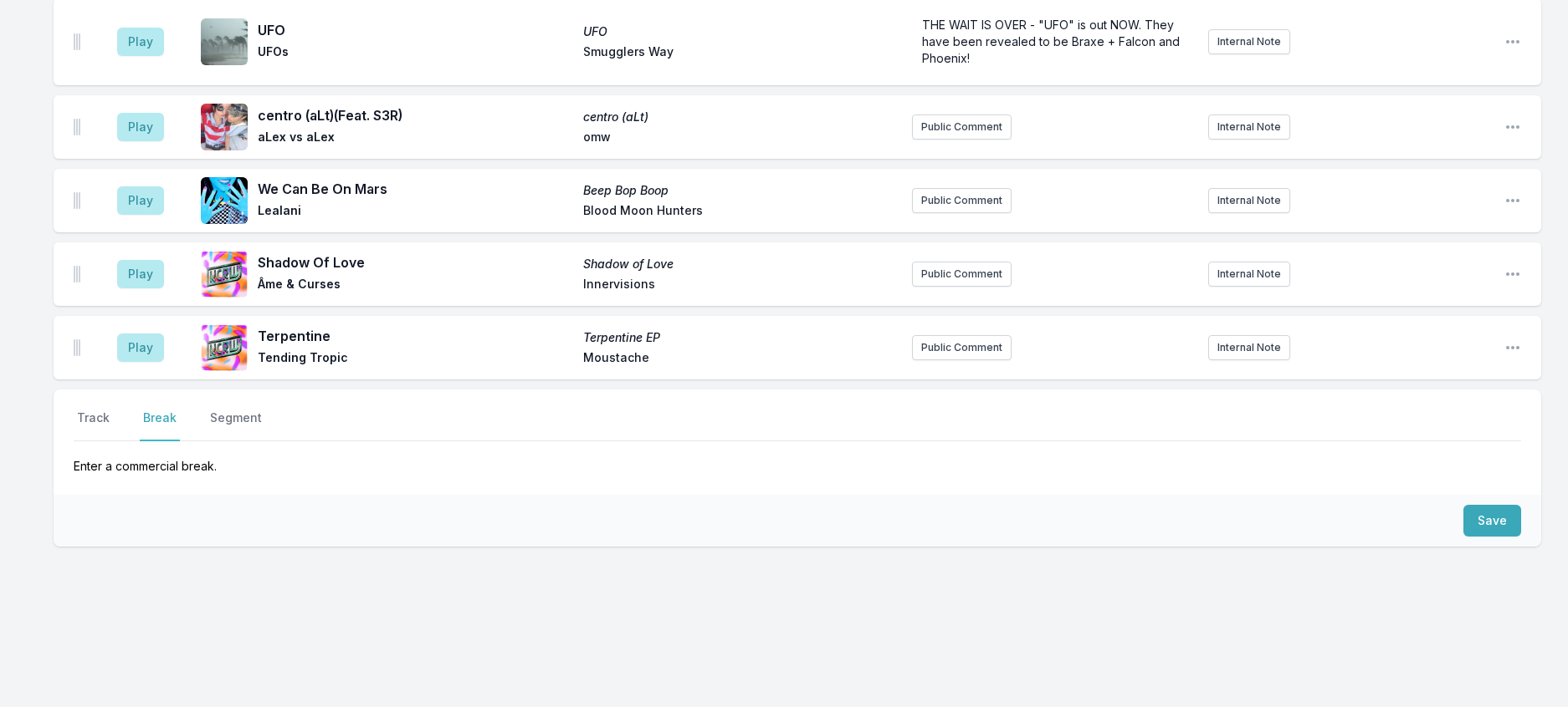
scroll to position [823, 0]
click at [1500, 505] on button "Save" at bounding box center [1491, 521] width 58 height 31
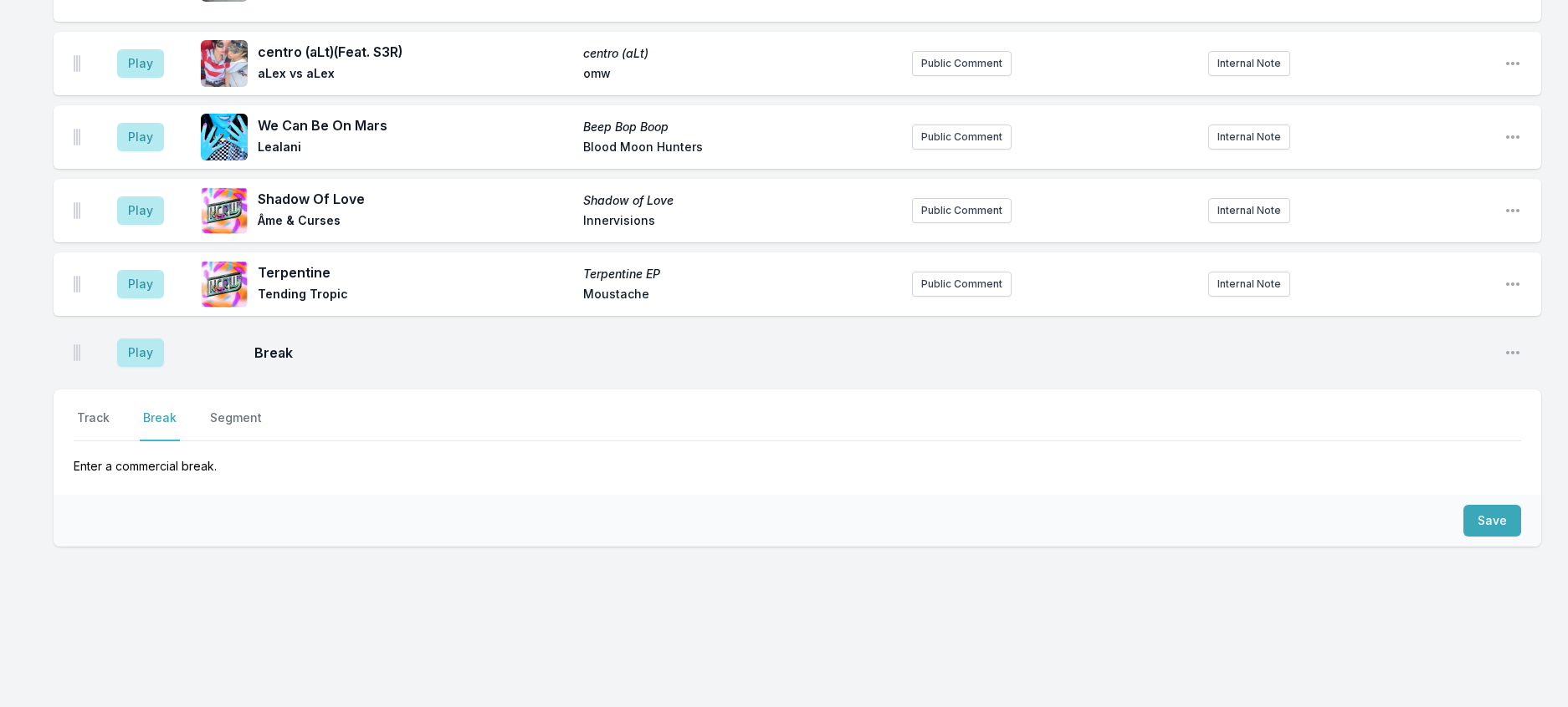
drag, startPoint x: 107, startPoint y: 381, endPoint x: 148, endPoint y: 412, distance: 51.4
click at [106, 409] on button "Track" at bounding box center [93, 425] width 40 height 31
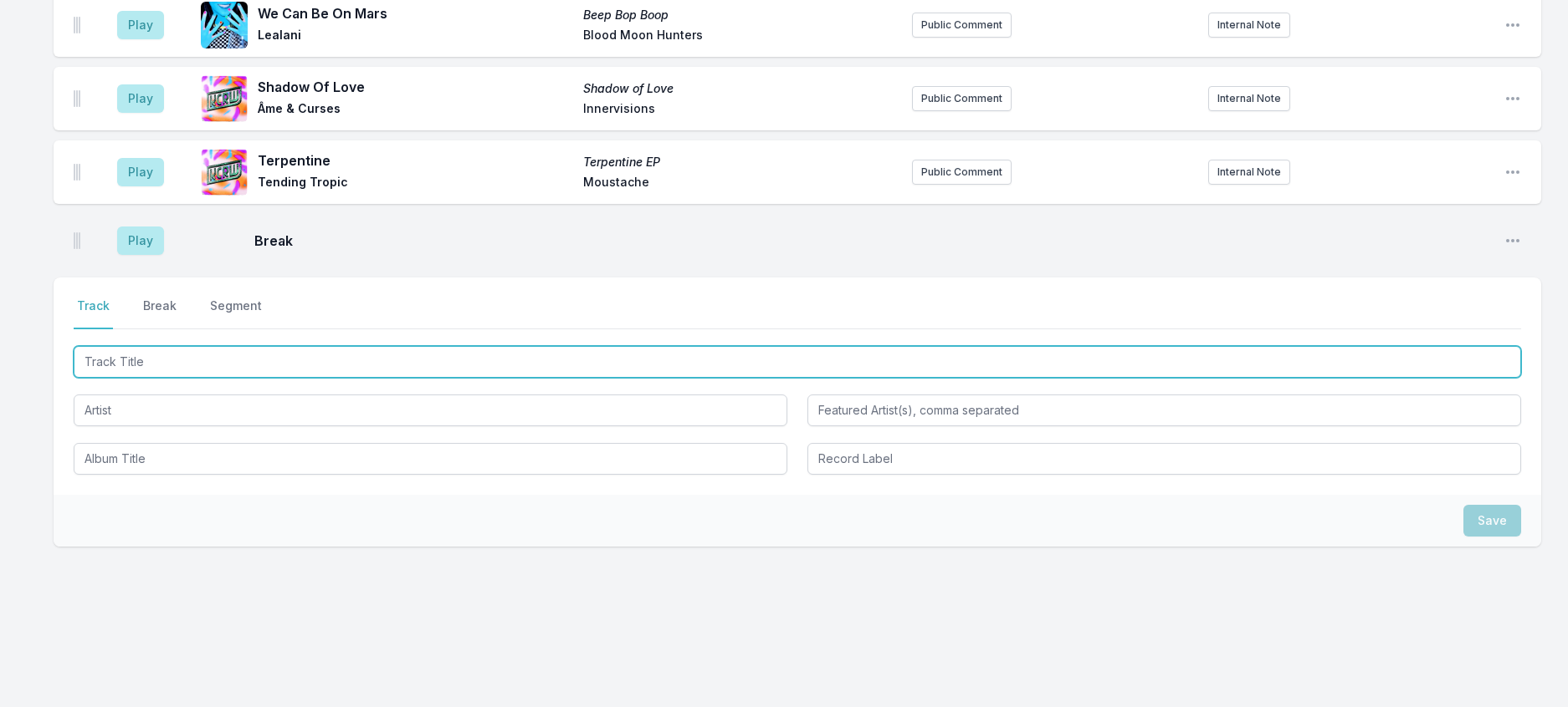
click at [154, 378] on input "Track Title" at bounding box center [797, 361] width 1447 height 31
type input "Gimme A Reason"
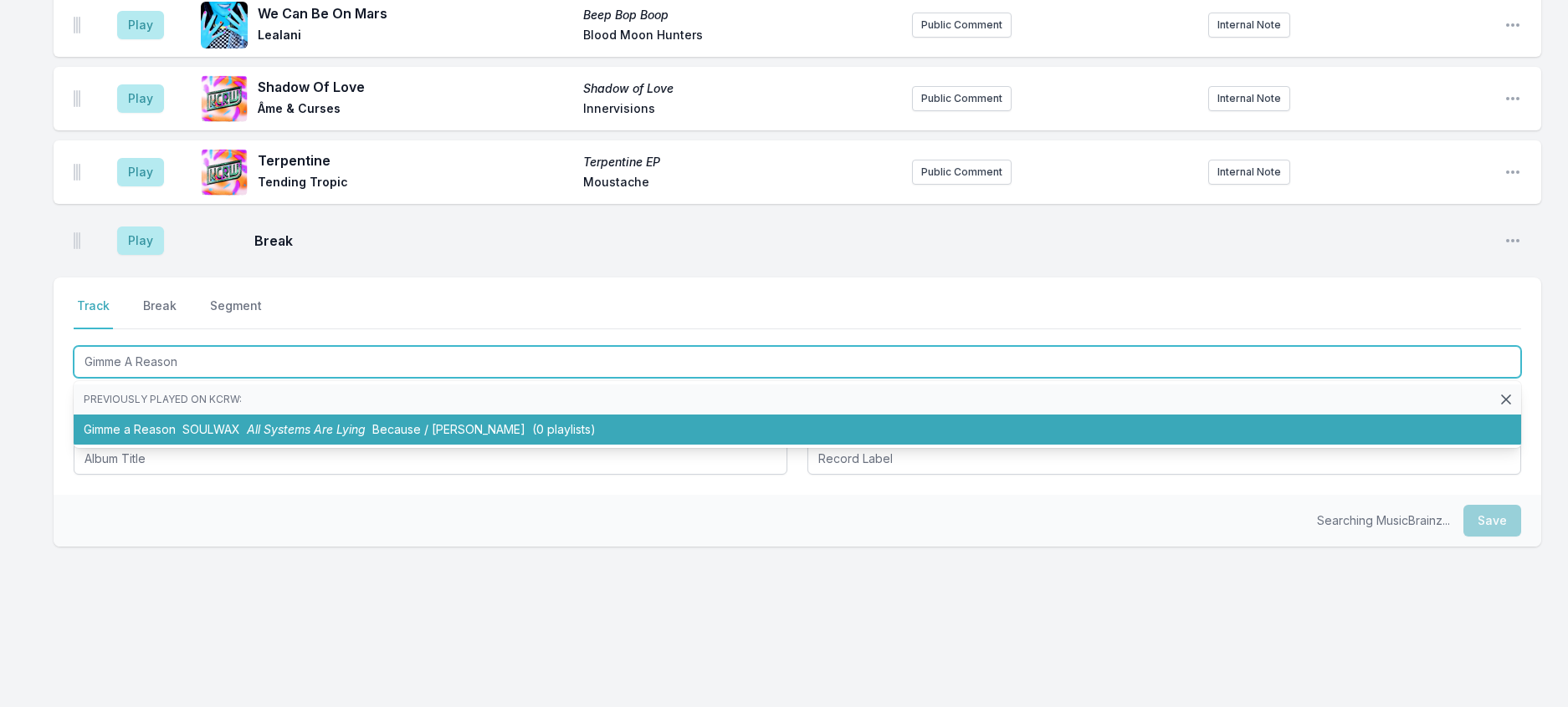
click at [240, 436] on span "SOULWAX" at bounding box center [211, 429] width 58 height 14
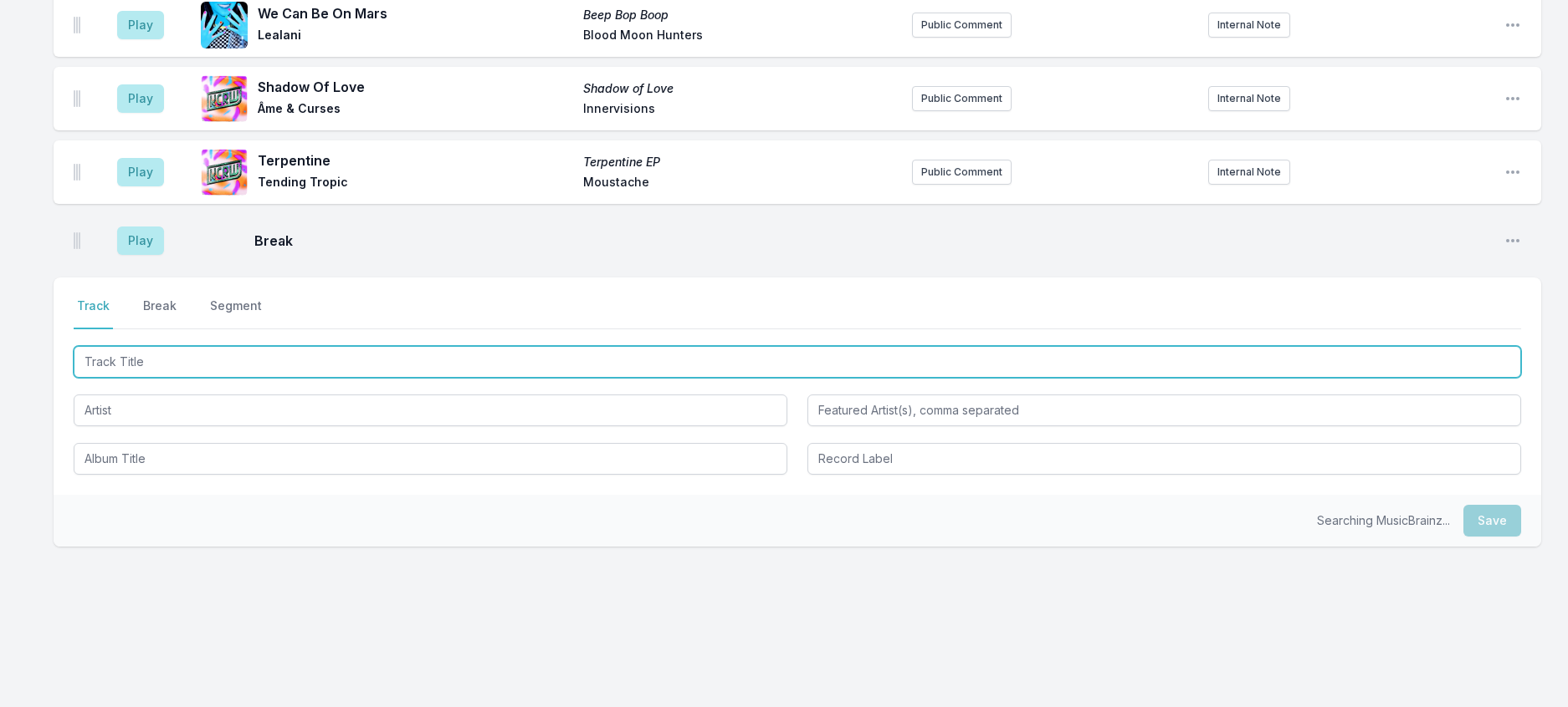
scroll to position [978, 0]
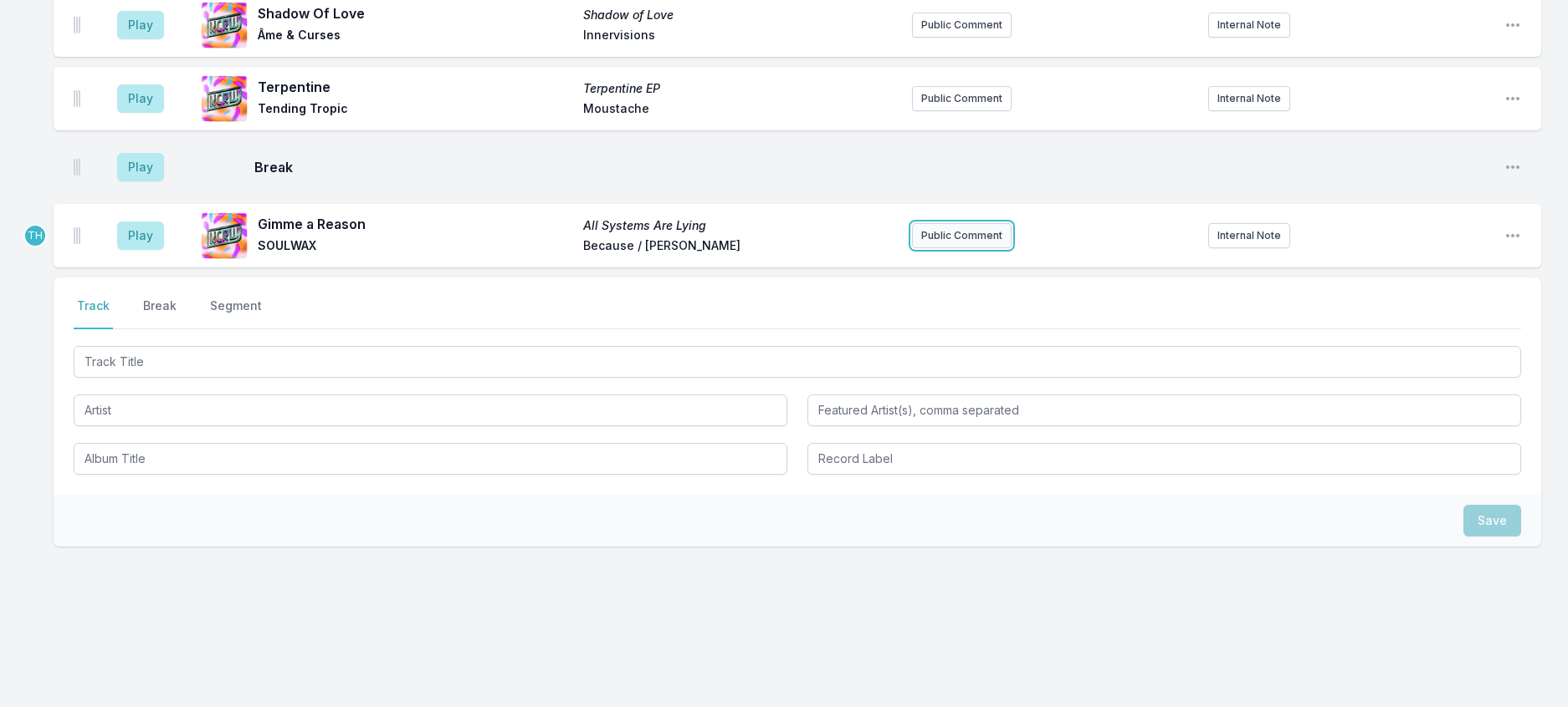
click at [954, 248] on button "Public Comment" at bounding box center [962, 235] width 100 height 25
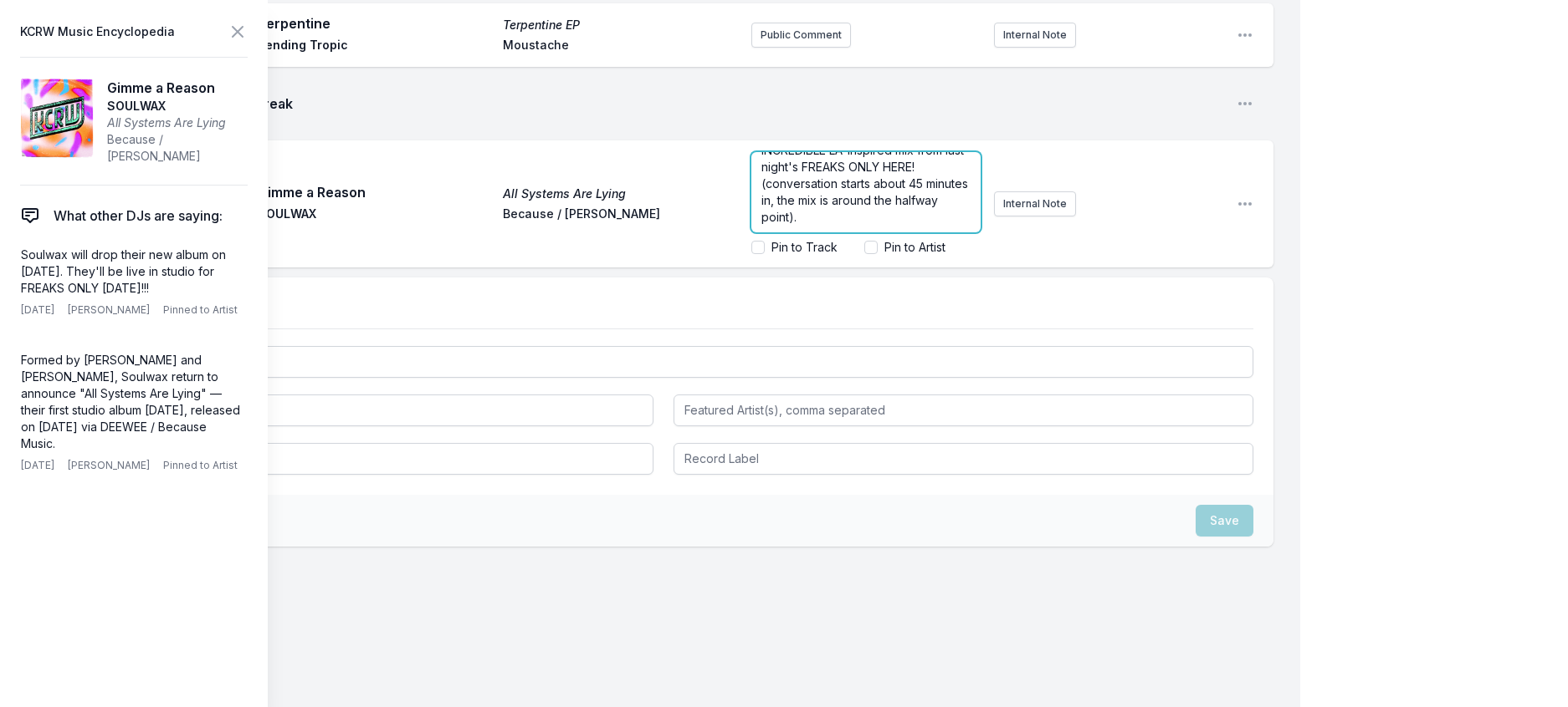
scroll to position [0, 0]
drag, startPoint x: 814, startPoint y: 332, endPoint x: 781, endPoint y: 332, distance: 33.0
click at [781, 257] on span "New Soulwax! Check out their INCREDIBLE LA-inspired mix from last night's FREAK…" at bounding box center [866, 208] width 210 height 98
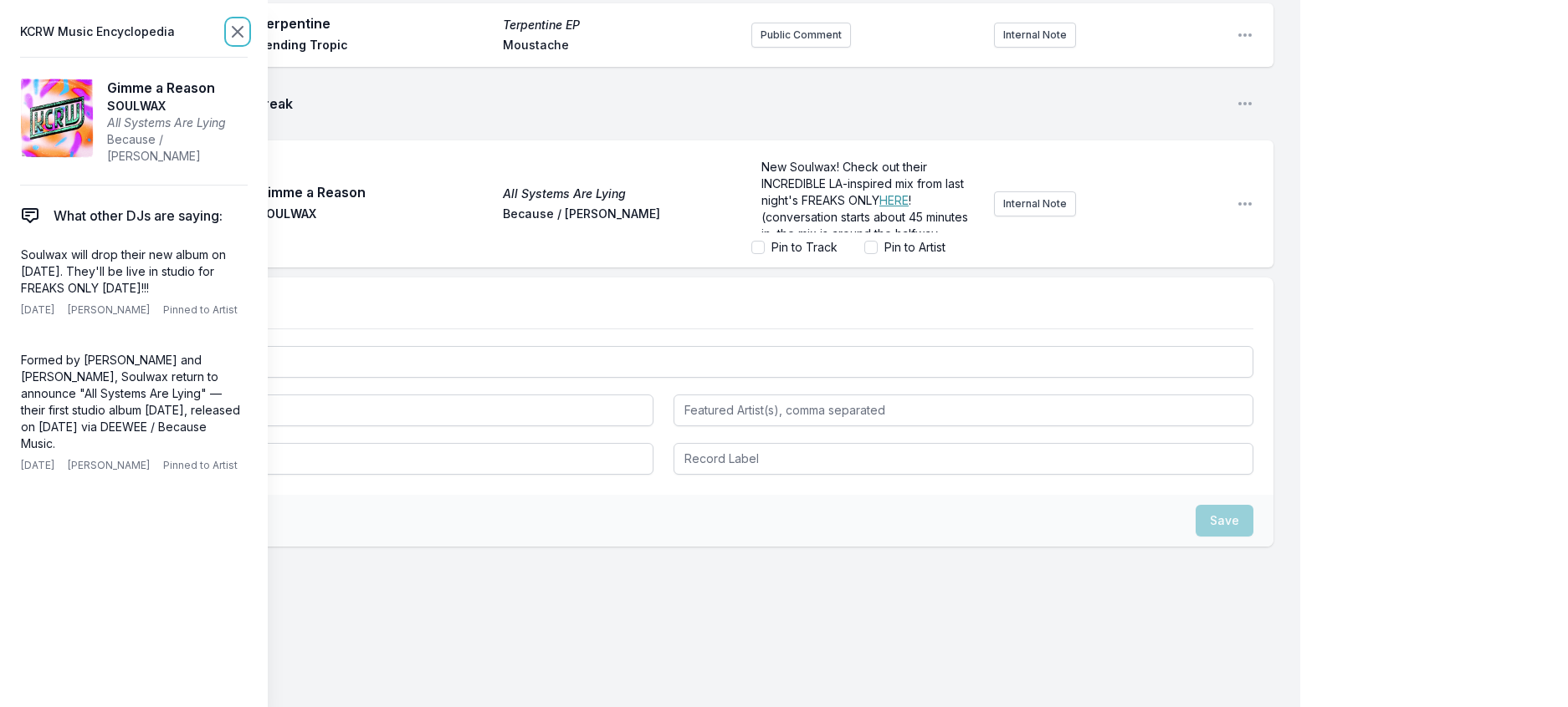
scroll to position [1060, 0]
click at [243, 31] on icon at bounding box center [237, 31] width 10 height 10
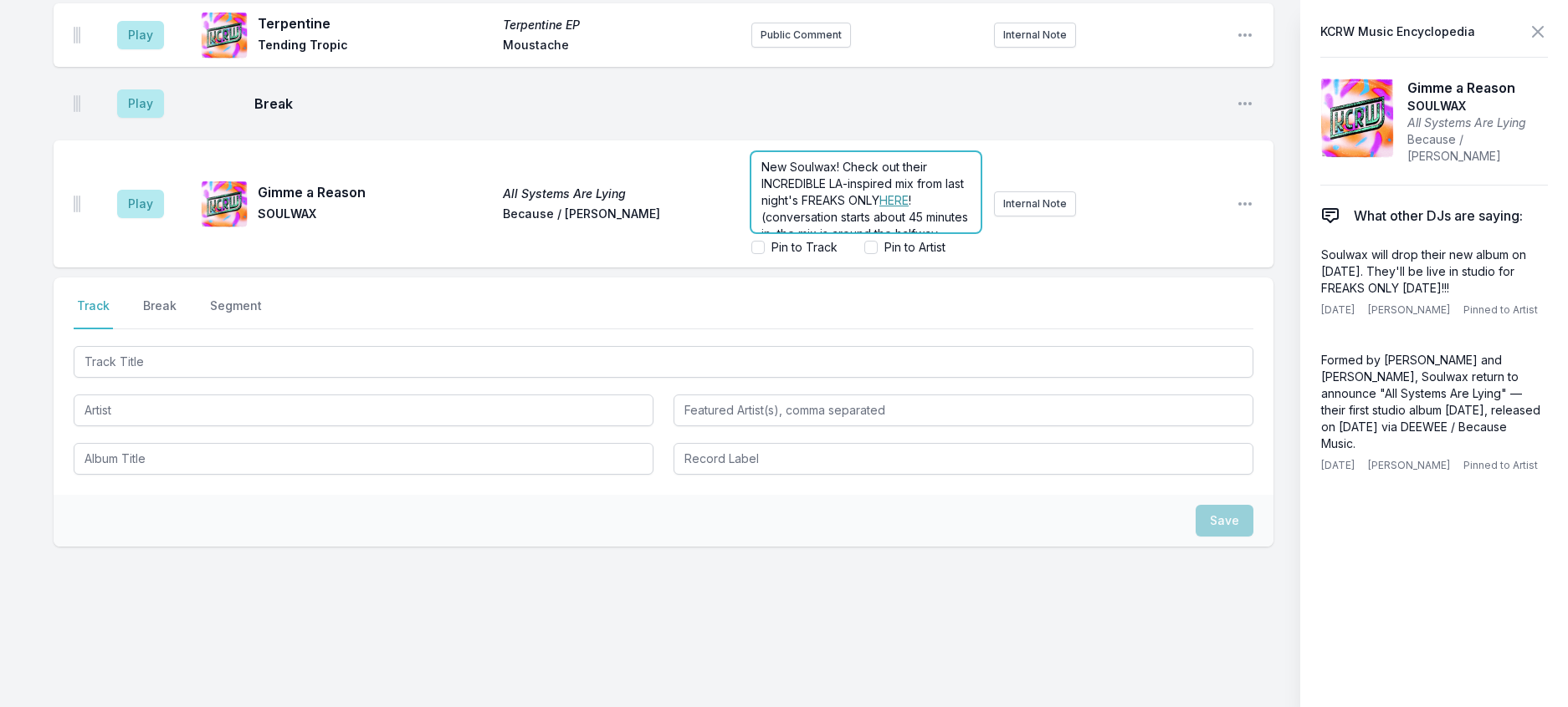
click at [970, 259] on p "New Soulwax! Check out their INCREDIBLE LA-inspired mix from last night's FREAK…" at bounding box center [865, 208] width 209 height 100
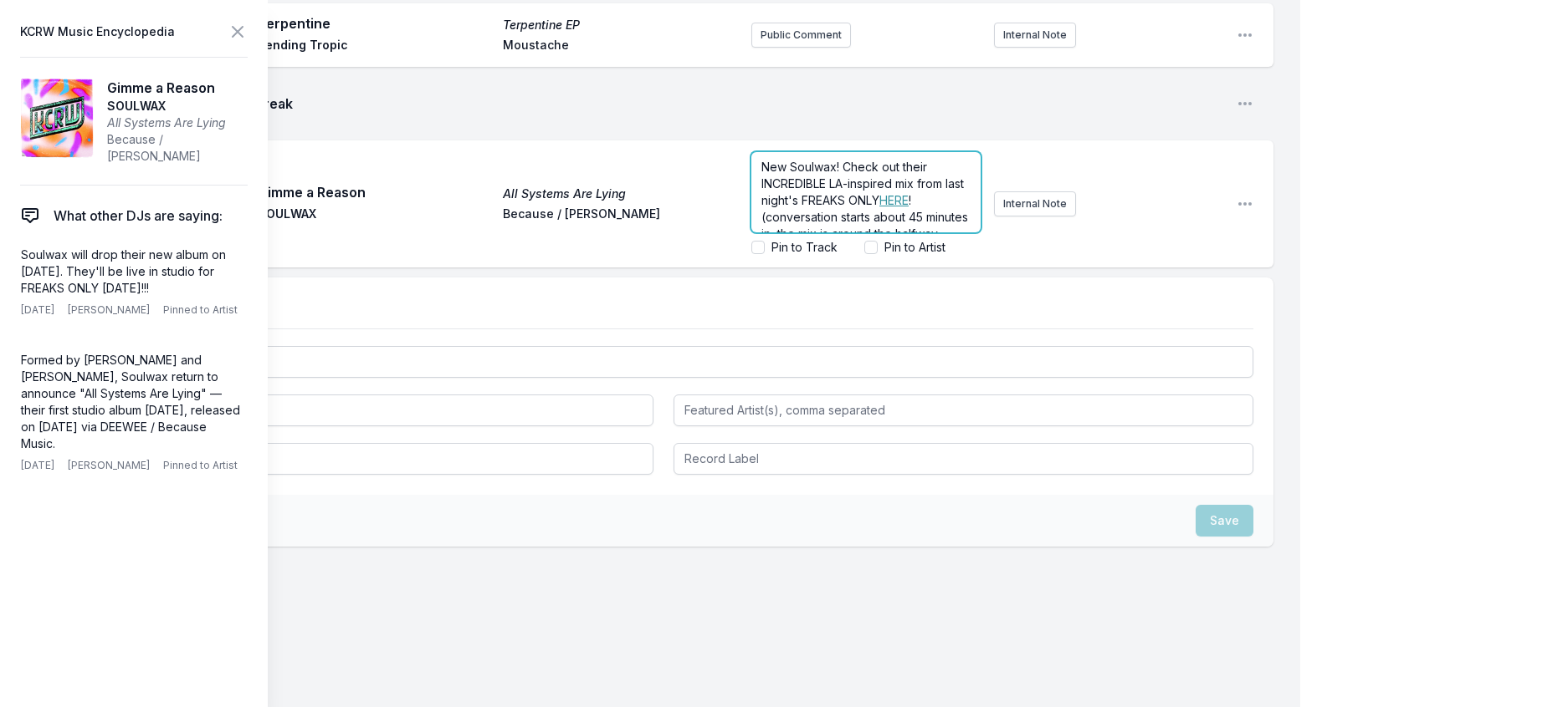
scroll to position [56, 0]
click at [850, 226] on p "New Soulwax! Check out their INCREDIBLE LA-inspired mix from last night's FREAK…" at bounding box center [865, 175] width 209 height 100
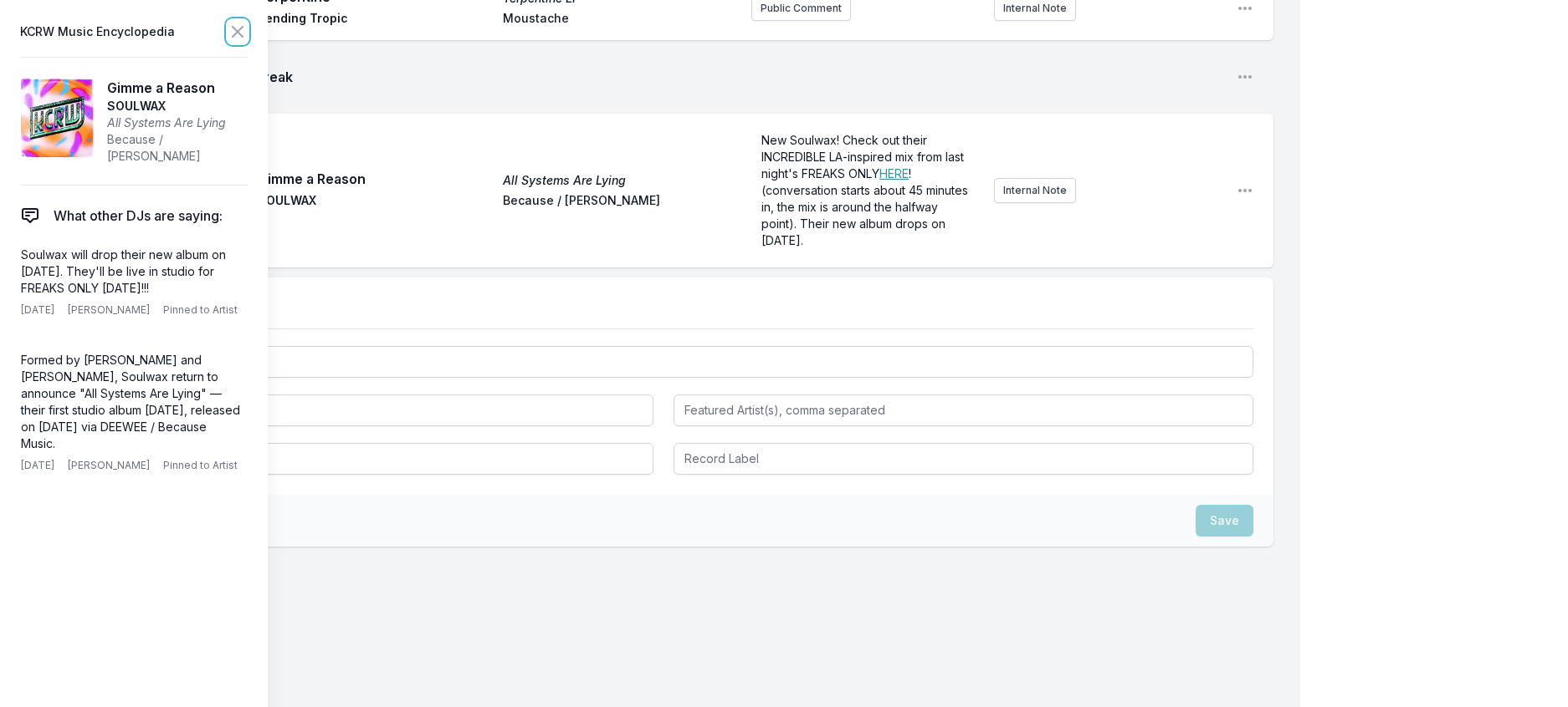
click at [247, 37] on icon at bounding box center [238, 32] width 20 height 20
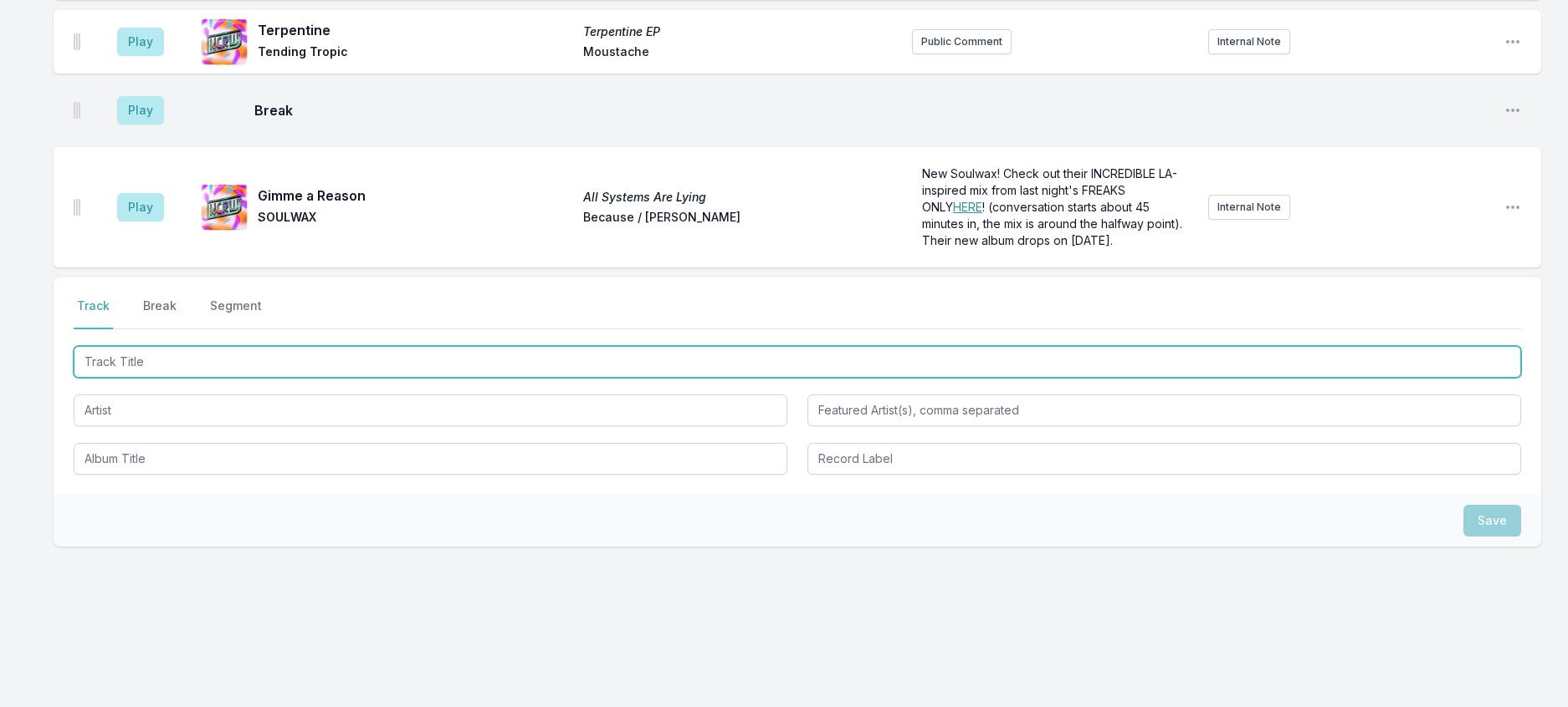
click at [299, 378] on input "Track Title" at bounding box center [797, 361] width 1447 height 31
type input "Shadow Over Me"
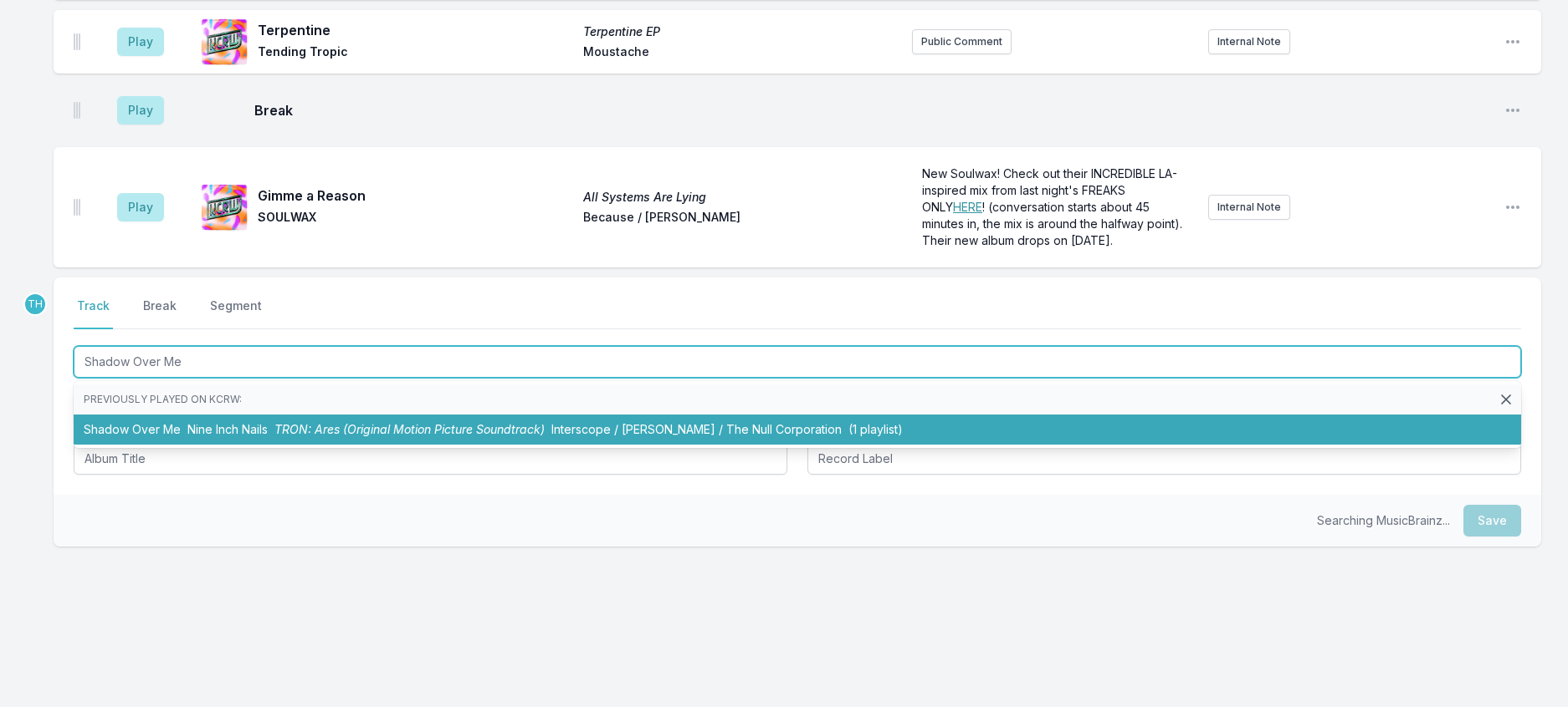
click at [360, 445] on li "Shadow Over Me Nine Inch Nails TRON: Ares (Original Motion Picture Soundtrack) …" at bounding box center [797, 430] width 1447 height 30
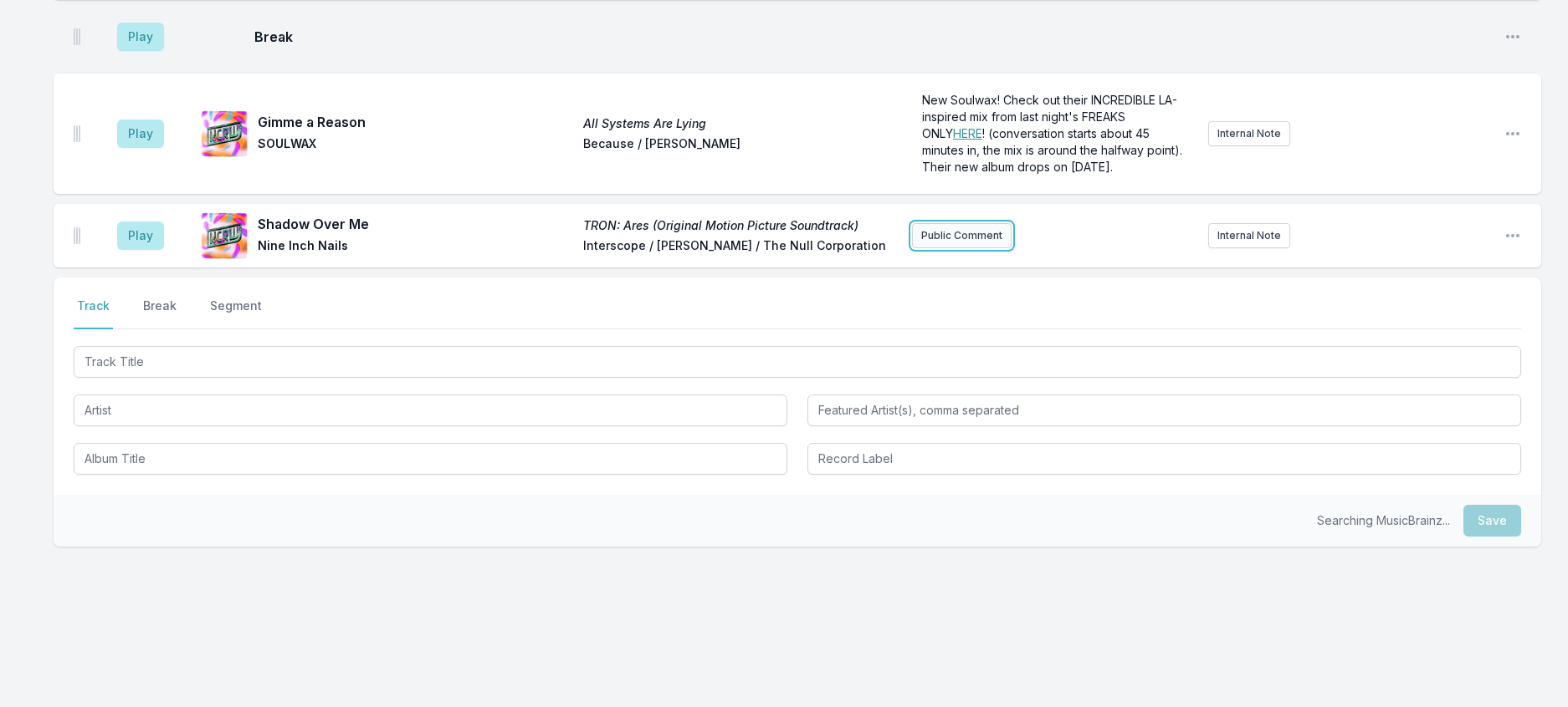
click at [980, 234] on button "Public Comment" at bounding box center [962, 235] width 100 height 25
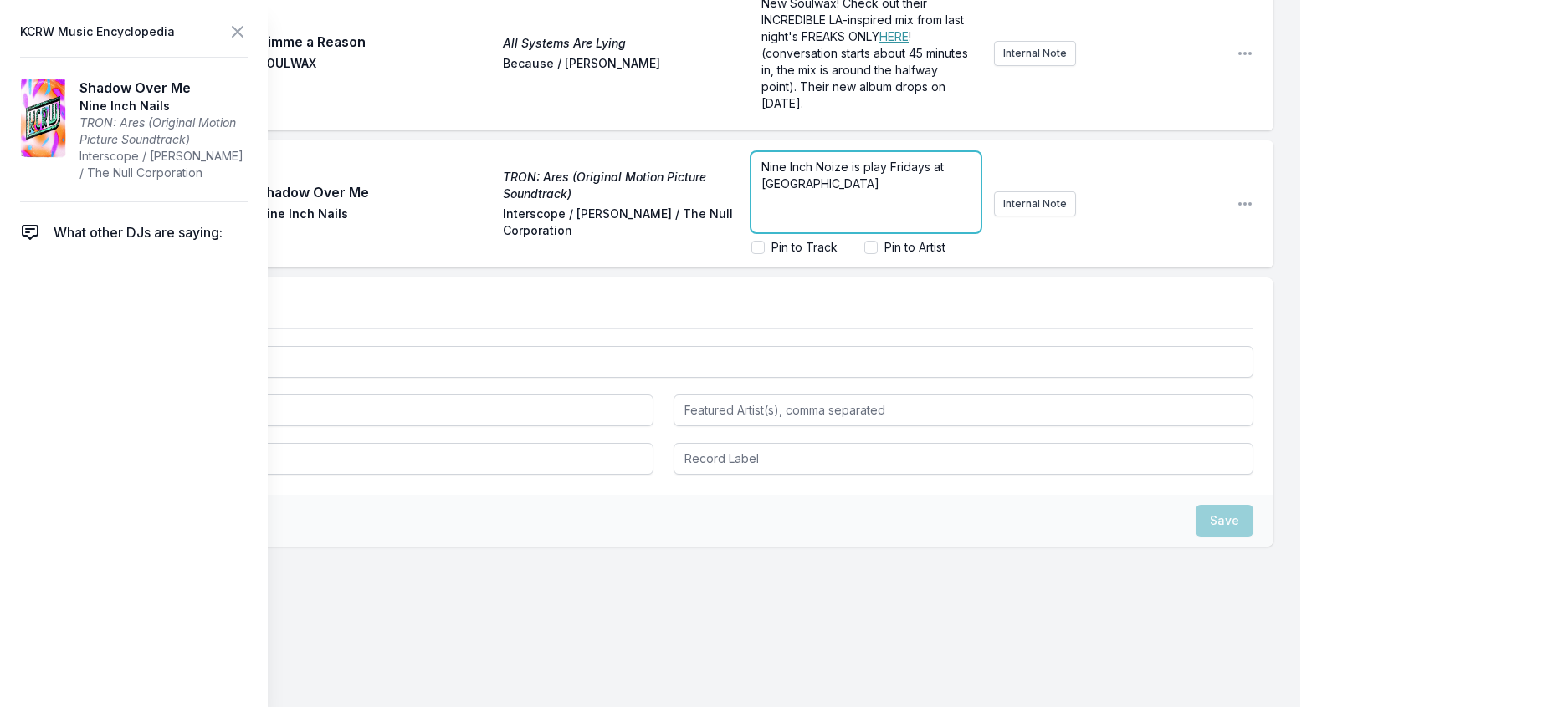
click at [832, 191] on span "Nine Inch Noize is play Fridays at [GEOGRAPHIC_DATA]" at bounding box center [853, 175] width 185 height 31
click at [816, 191] on span "Nine Inch Noize (NIN + Boys Noize) is play Fridays at [GEOGRAPHIC_DATA]" at bounding box center [866, 175] width 211 height 31
click at [864, 254] on input "Pin to Artist" at bounding box center [871, 247] width 14 height 14
checkbox input "true"
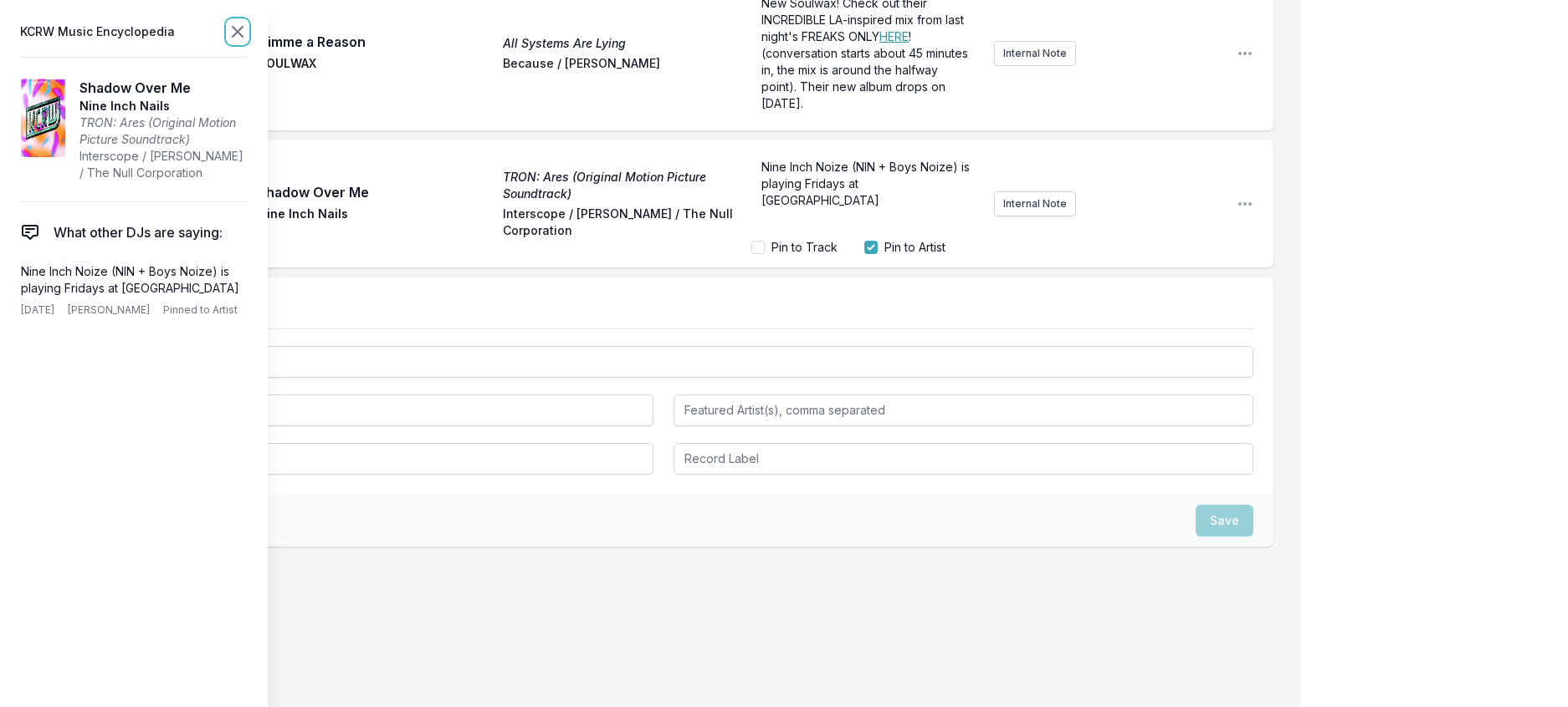
scroll to position [1225, 0]
click at [247, 30] on icon at bounding box center [238, 32] width 20 height 20
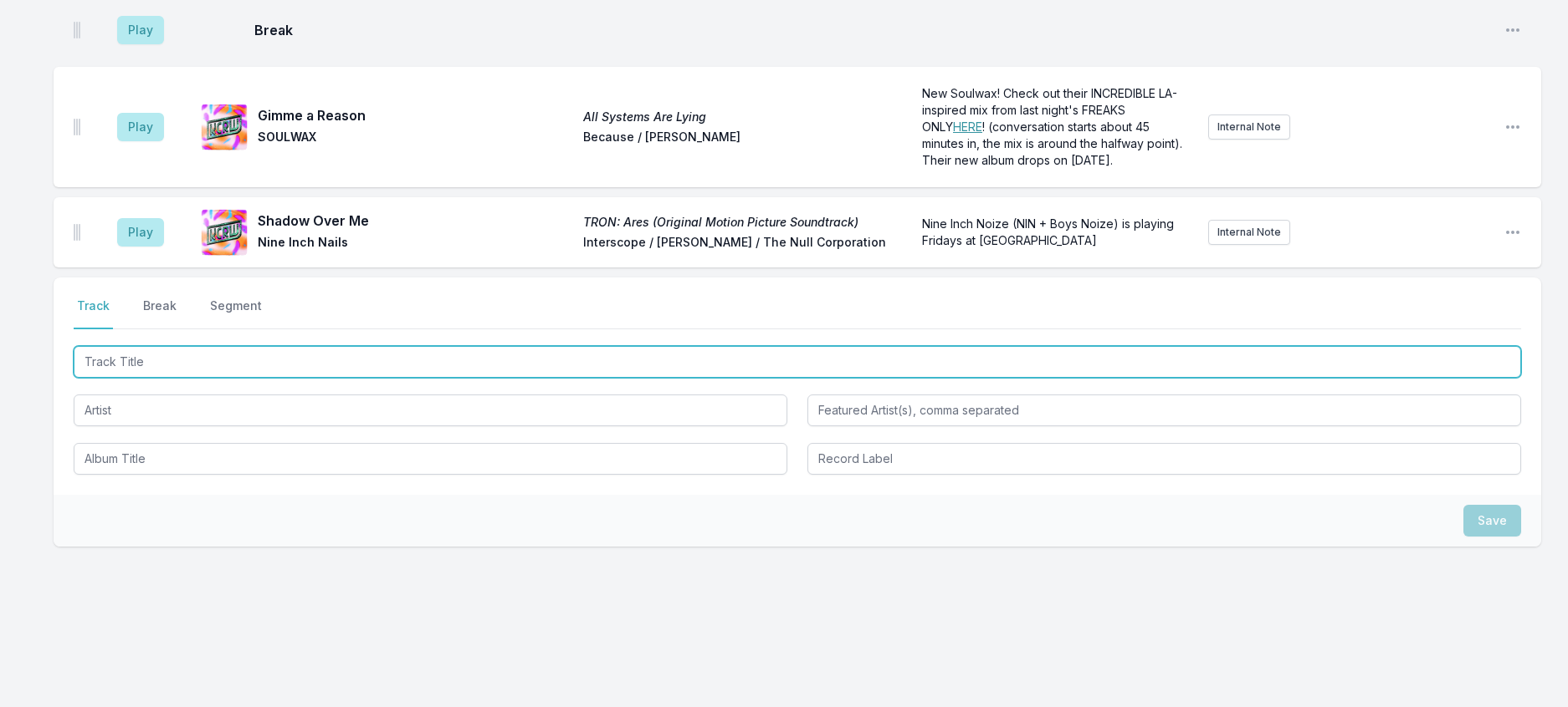
click at [354, 378] on input "Track Title" at bounding box center [797, 361] width 1447 height 31
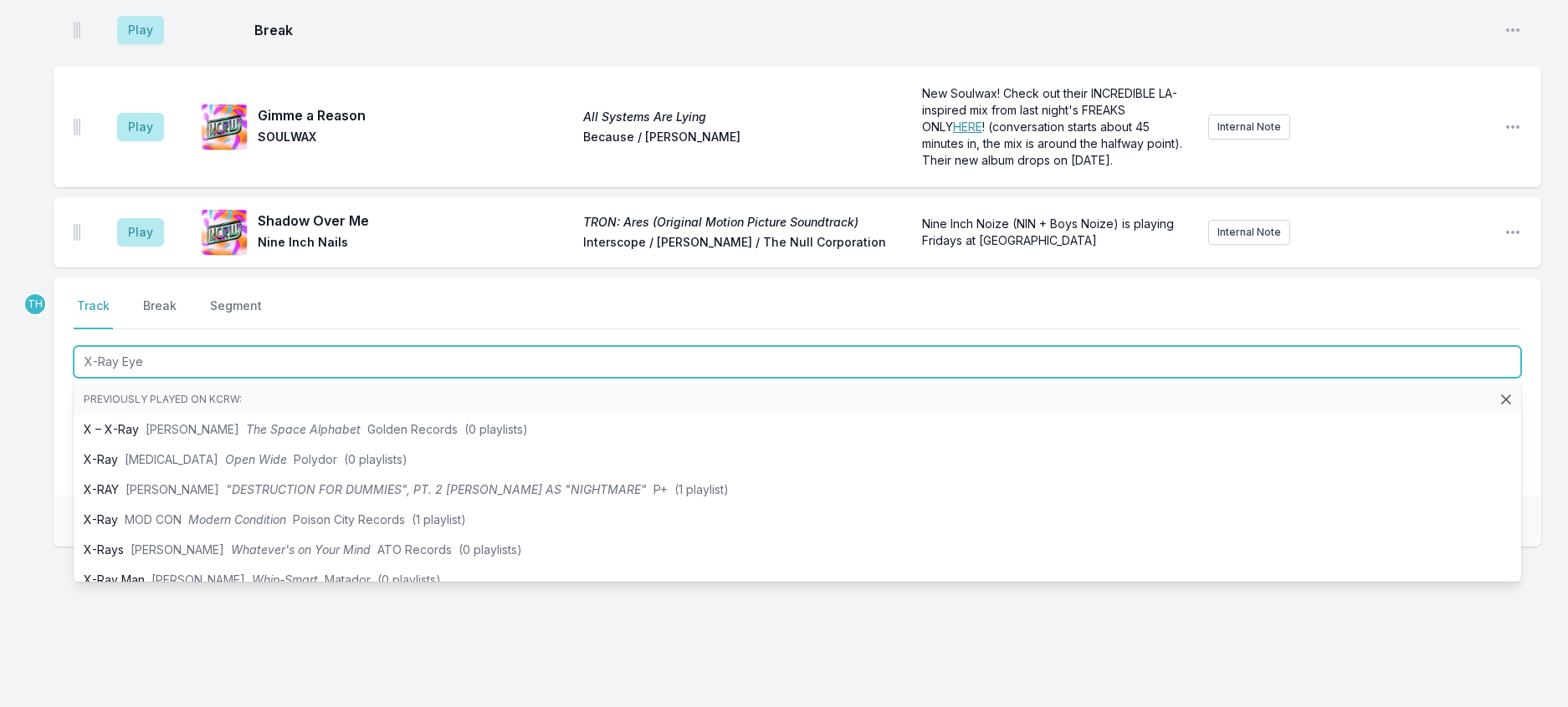
type input "X-Ray Eyes"
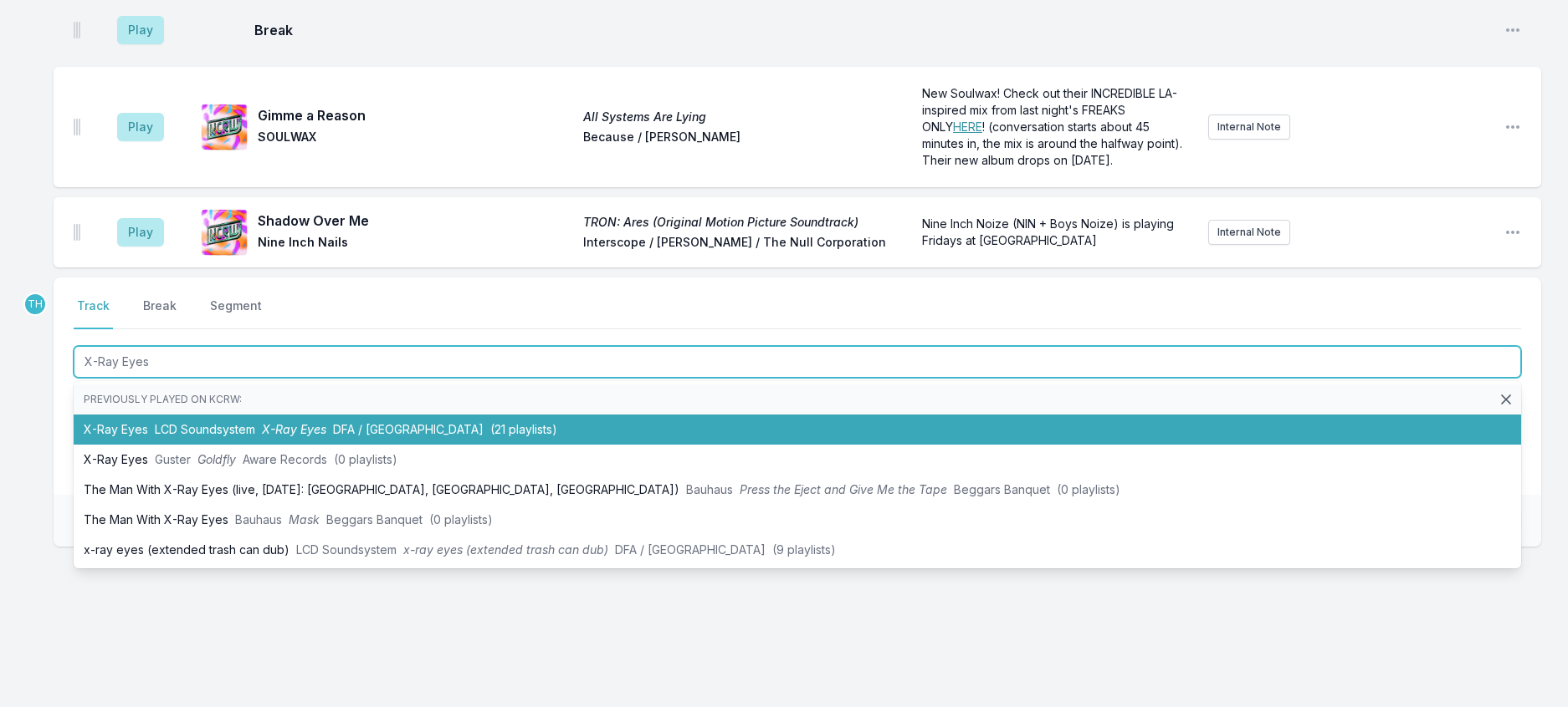
click at [374, 438] on li "X-Ray Eyes LCD Soundsystem X-Ray Eyes DFA / Columbia (21 playlists)" at bounding box center [797, 430] width 1447 height 30
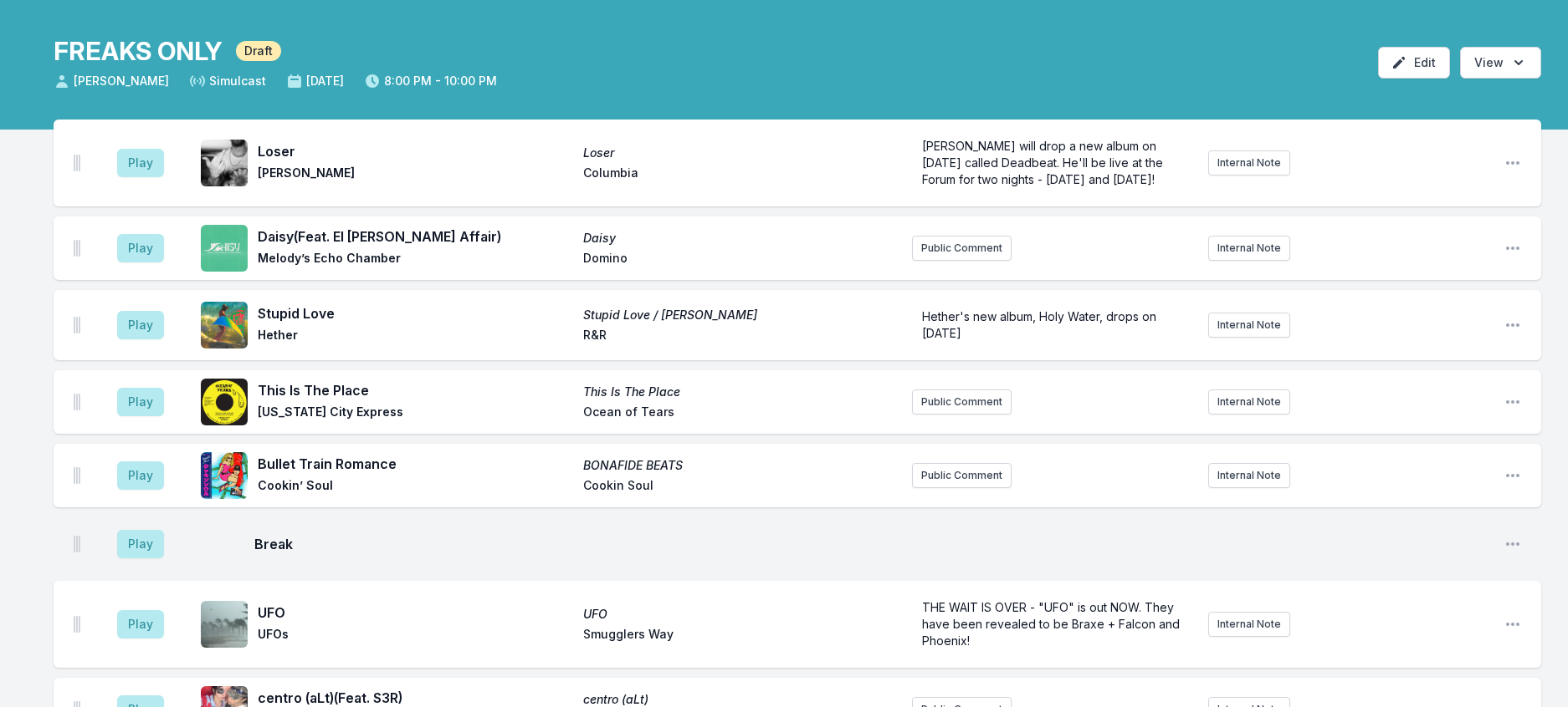
scroll to position [53, 0]
click at [139, 178] on button "Play" at bounding box center [140, 163] width 47 height 29
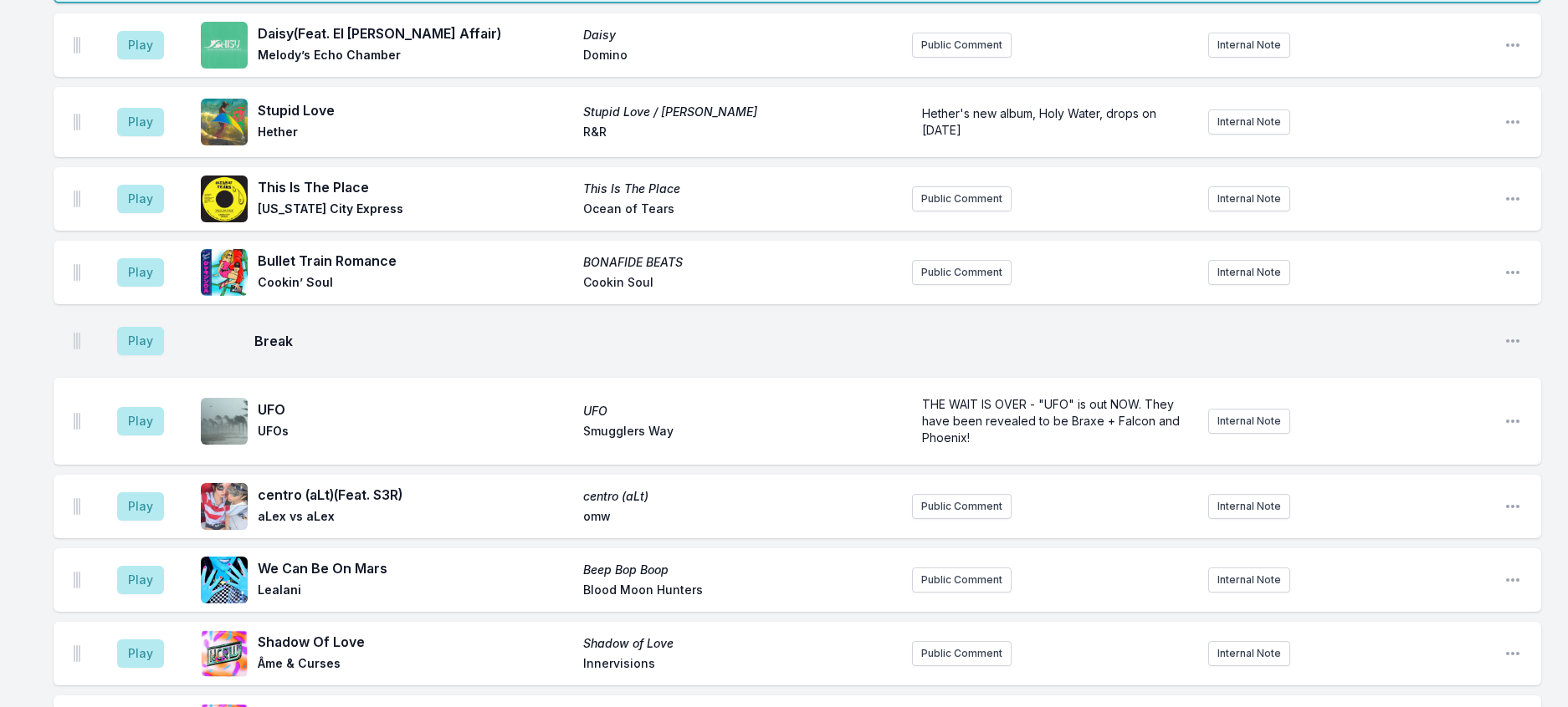
scroll to position [0, 0]
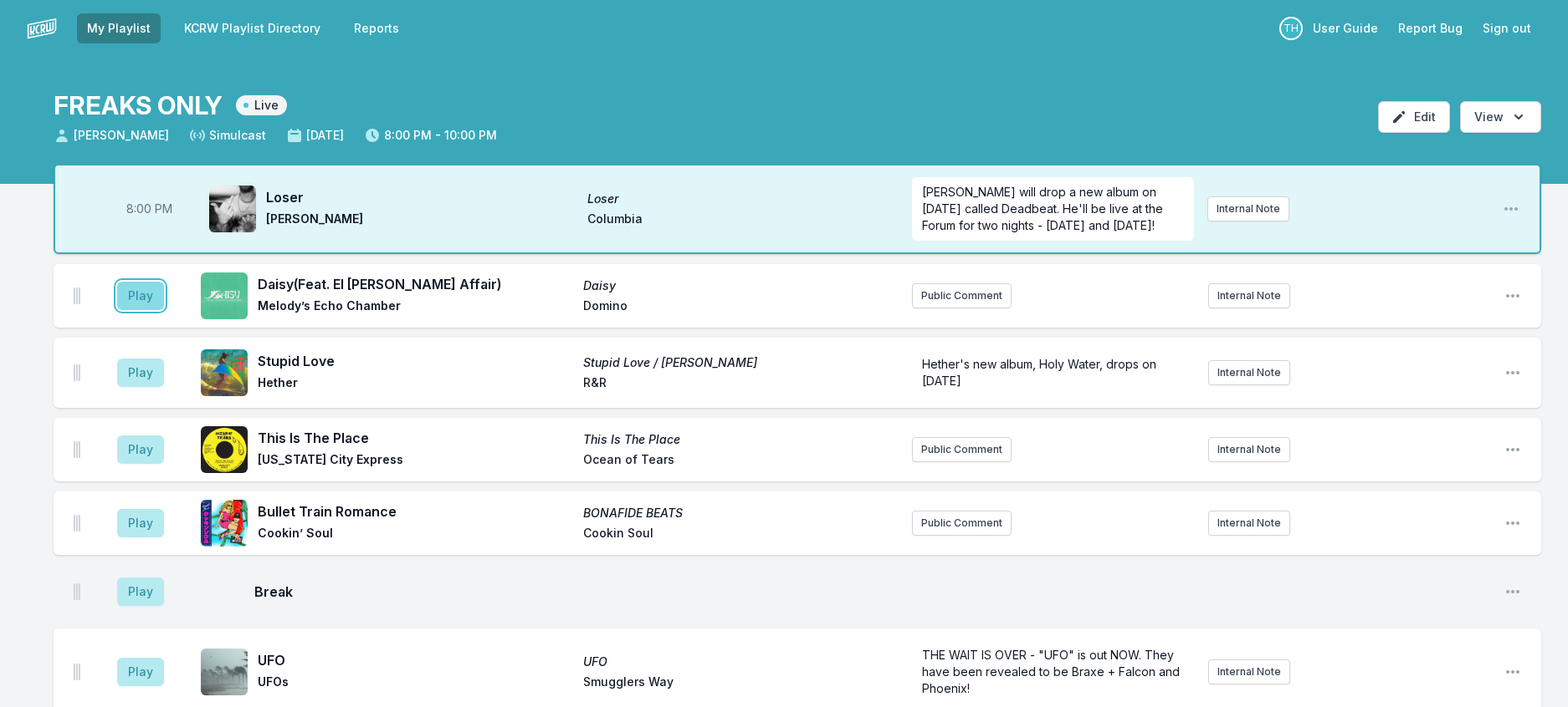
click at [137, 310] on button "Play" at bounding box center [140, 296] width 47 height 29
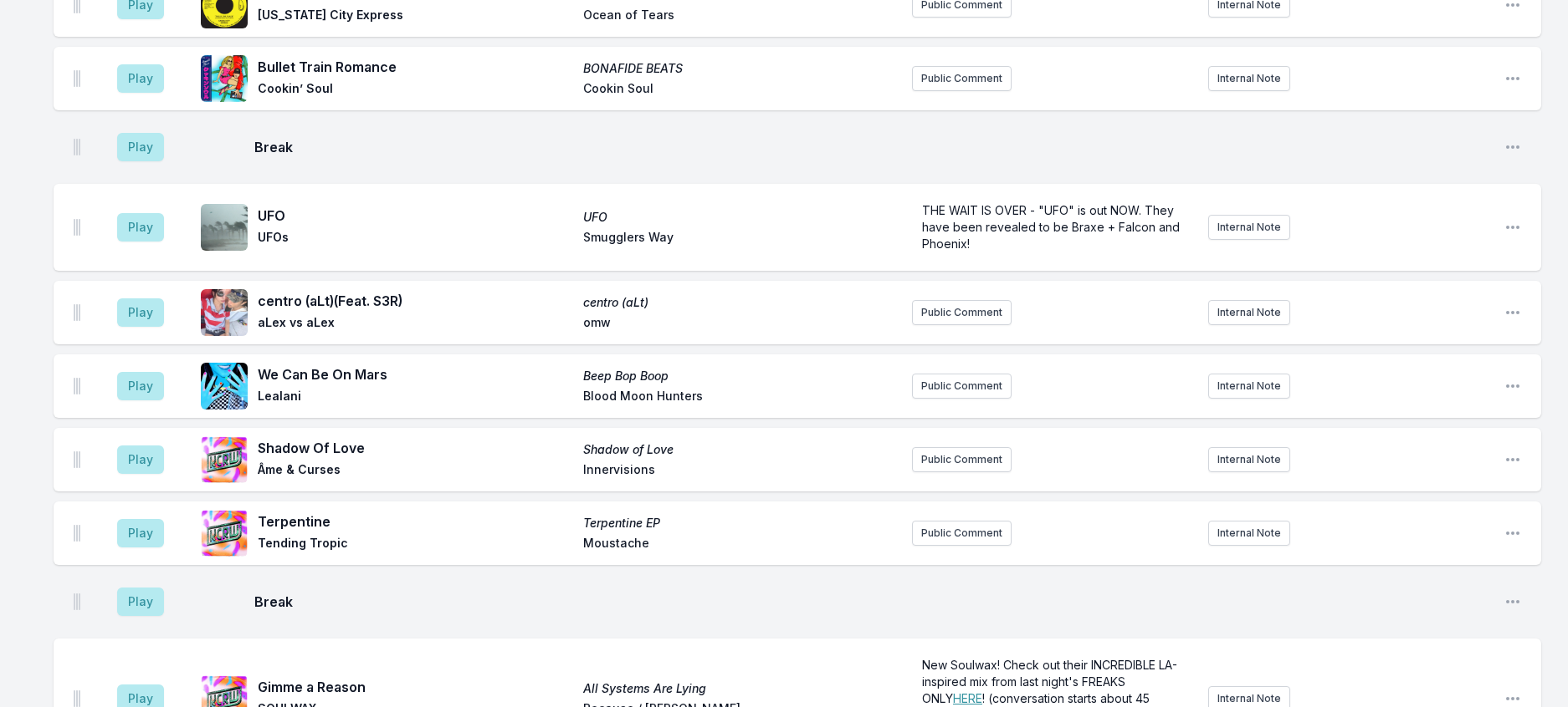
scroll to position [501, 0]
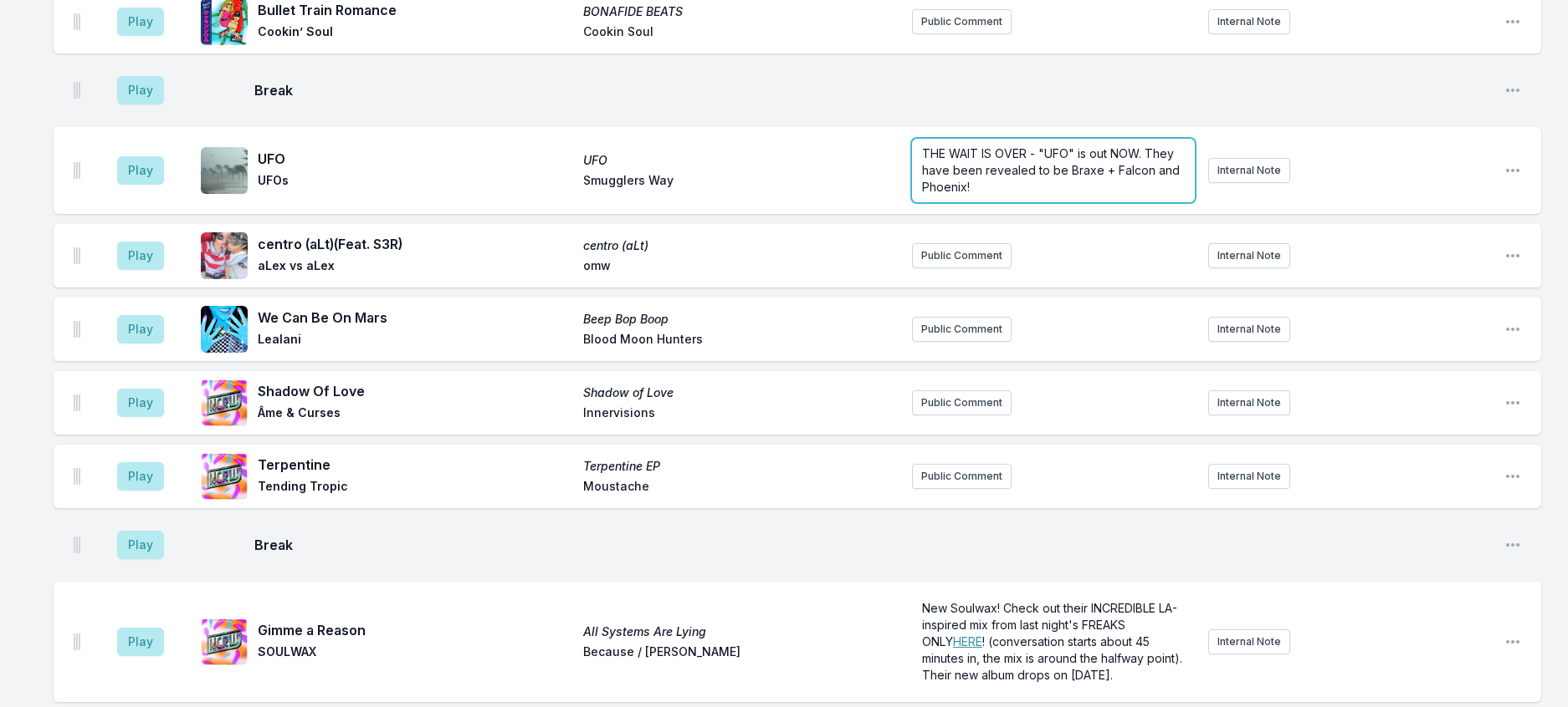
click at [943, 194] on span "THE WAIT IS OVER - "UFO" is out NOW. They have been revealed to be Braxe + Falc…" at bounding box center [1051, 171] width 261 height 48
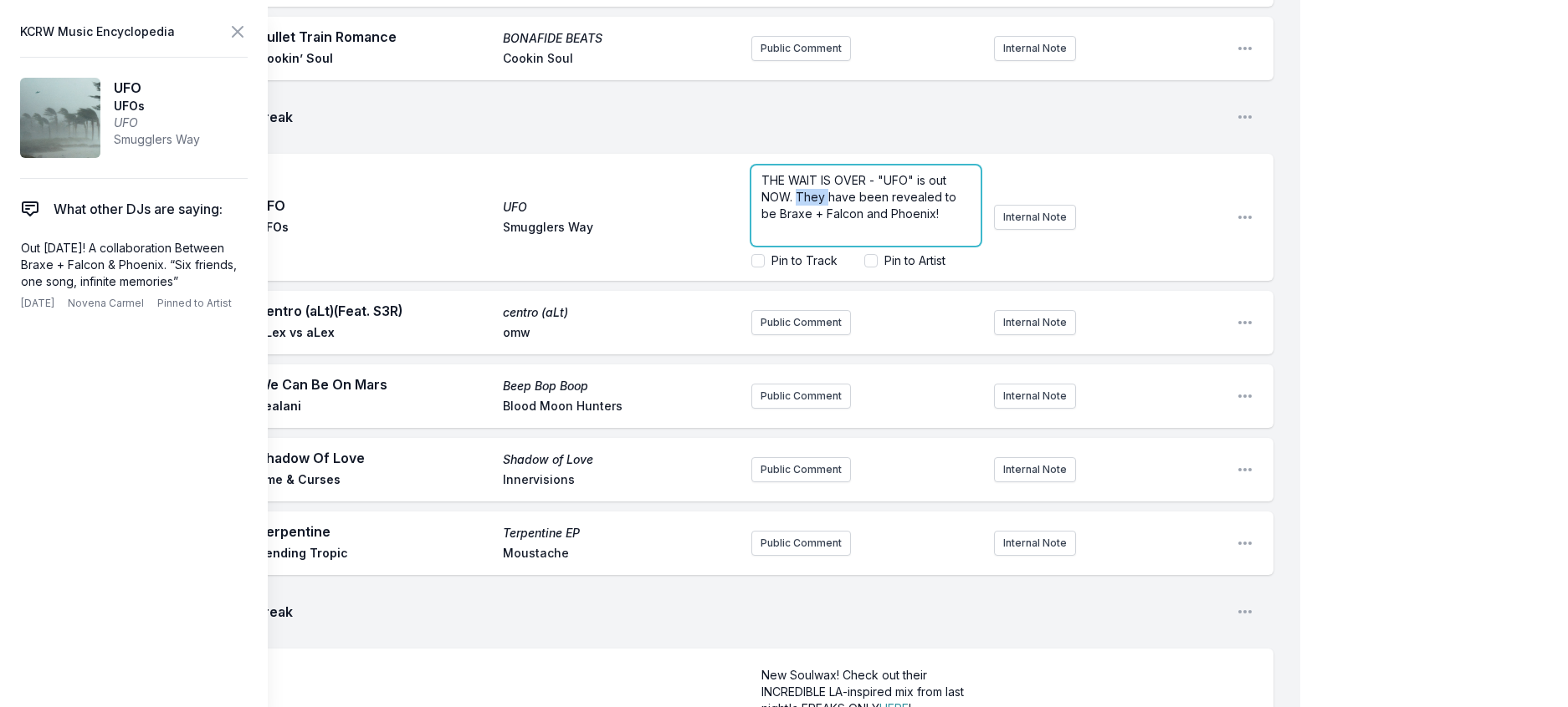
drag, startPoint x: 832, startPoint y: 300, endPoint x: 800, endPoint y: 304, distance: 32.2
click at [800, 220] on span "THE WAIT IS OVER - "UFO" is out NOW. They have been revealed to be Braxe + Falc…" at bounding box center [860, 197] width 198 height 48
click at [243, 37] on icon at bounding box center [237, 31] width 10 height 10
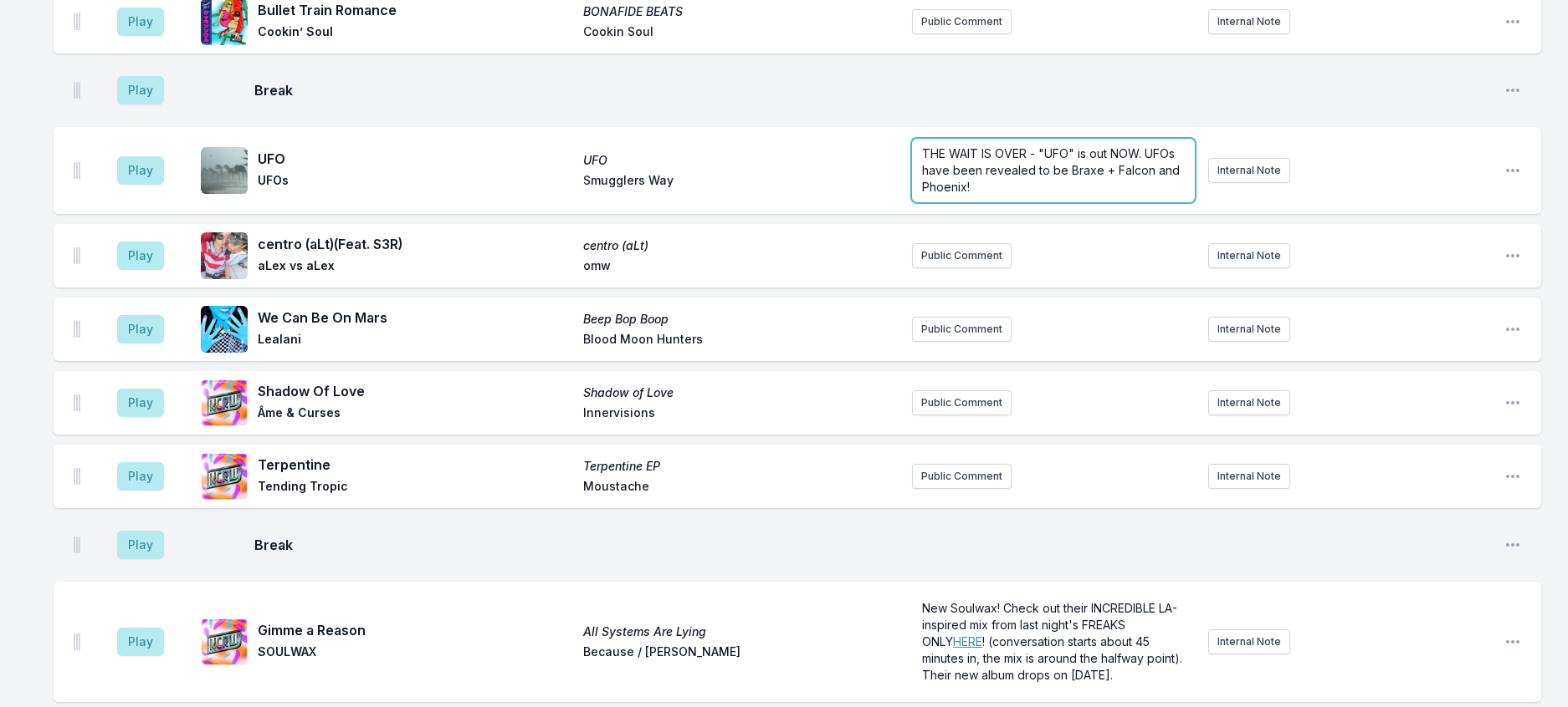
drag, startPoint x: 1065, startPoint y: 296, endPoint x: 1058, endPoint y: 302, distance: 9.2
click at [1065, 195] on p "THE WAIT IS OVER - "UFO" is out NOW. UFOs have been revealed to be Braxe + Falc…" at bounding box center [1052, 171] width 263 height 50
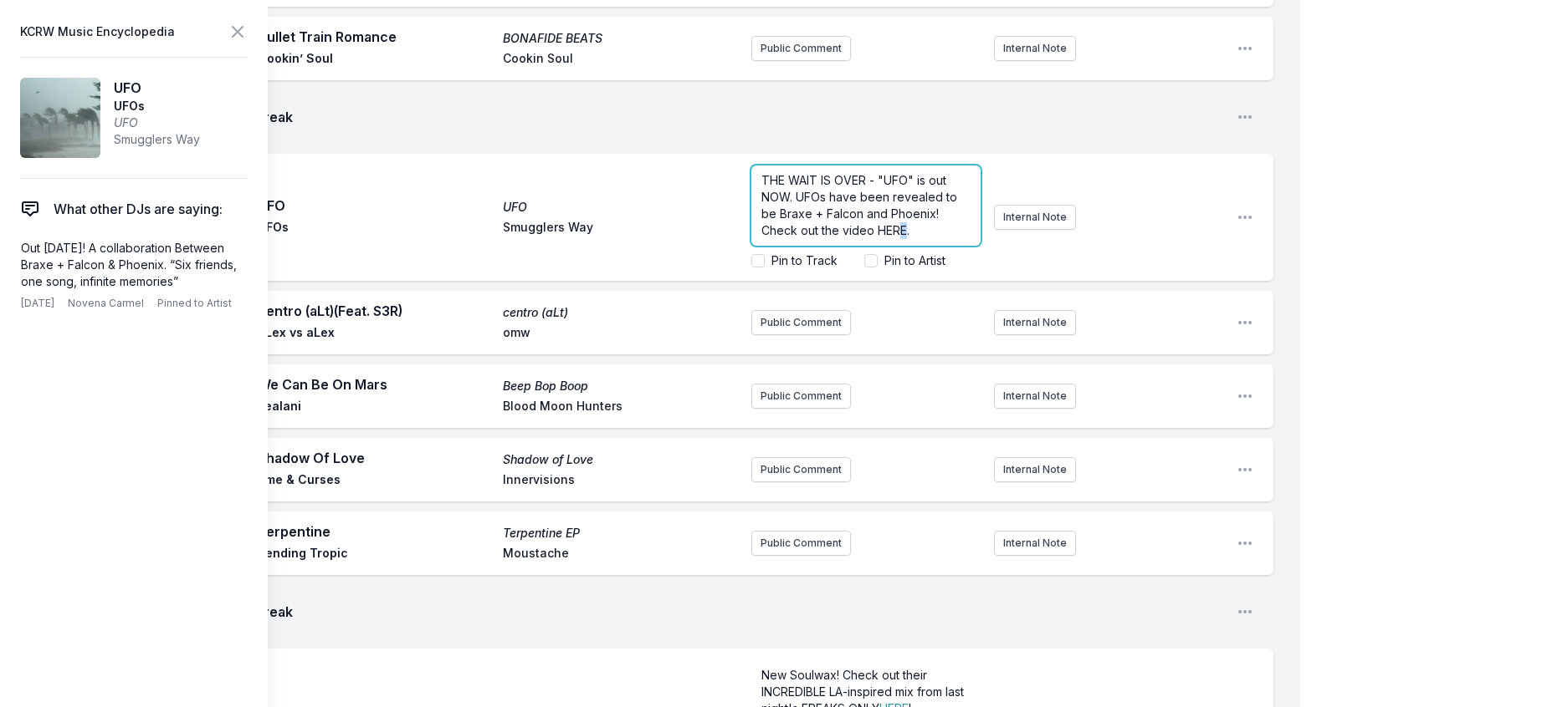
scroll to position [19, 0]
drag, startPoint x: 807, startPoint y: 343, endPoint x: 778, endPoint y: 343, distance: 29.0
click at [778, 238] on span "THE WAIT IS OVER - "UFO" is out NOW. UFOs have been revealed to be Braxe + Falc…" at bounding box center [861, 206] width 199 height 65
click at [247, 32] on icon at bounding box center [238, 32] width 20 height 20
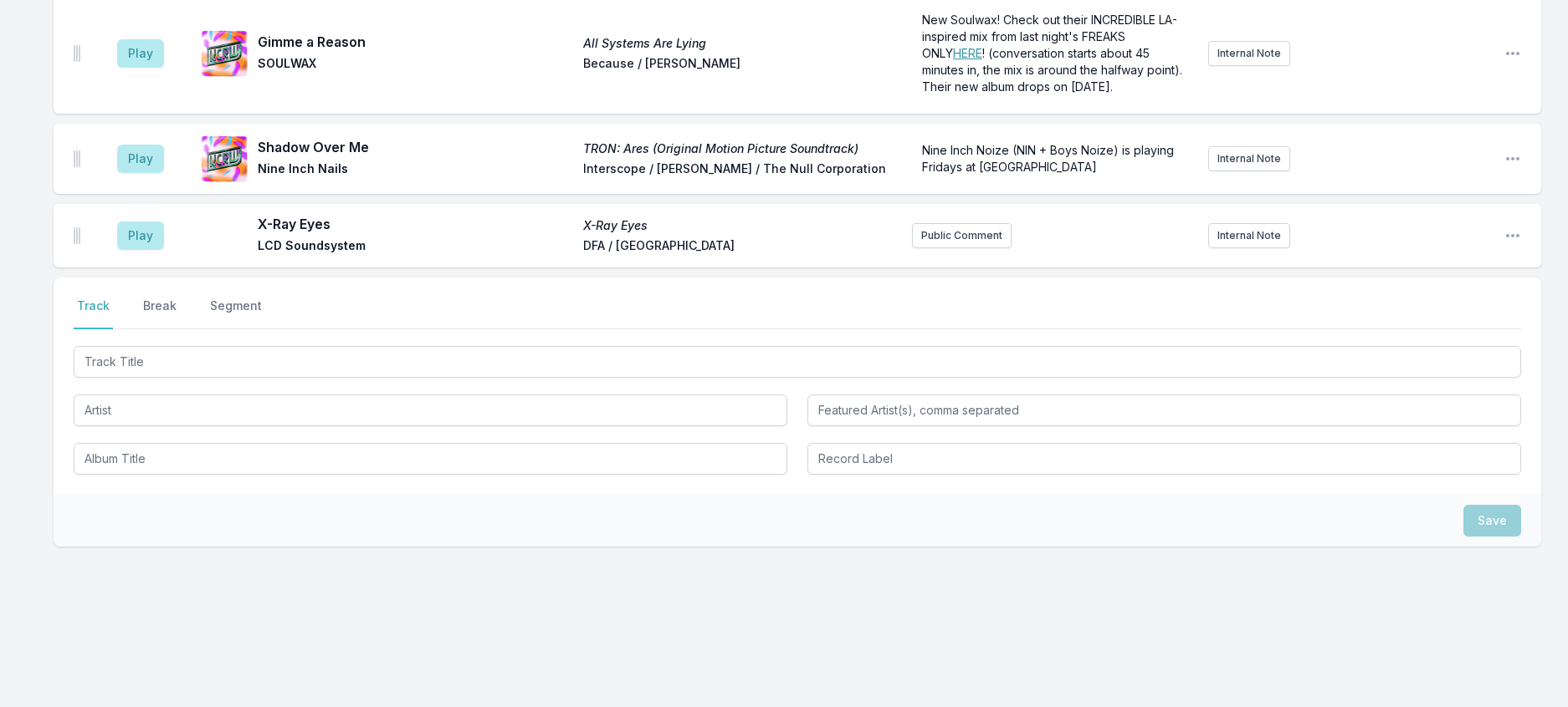
scroll to position [1254, 0]
click at [956, 248] on button "Public Comment" at bounding box center [962, 235] width 100 height 25
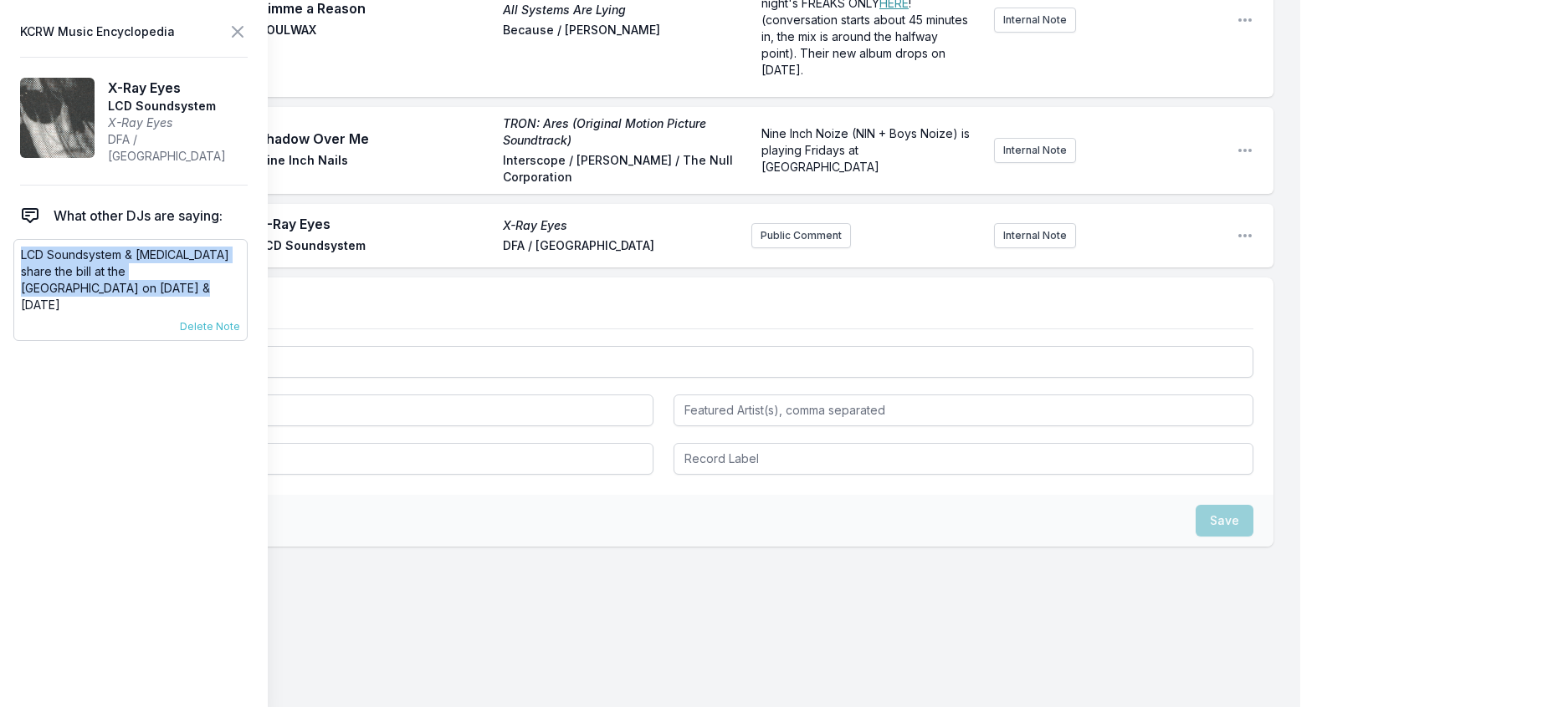
drag, startPoint x: 57, startPoint y: 318, endPoint x: 18, endPoint y: 278, distance: 55.9
click at [18, 278] on div "LCD Soundsystem & [MEDICAL_DATA] share the bill at the [GEOGRAPHIC_DATA] on [DA…" at bounding box center [131, 289] width 234 height 102
copy p "LCD Soundsystem & [MEDICAL_DATA] share the bill at the [GEOGRAPHIC_DATA] on [DA…"
click at [795, 248] on button "Public Comment" at bounding box center [801, 235] width 100 height 25
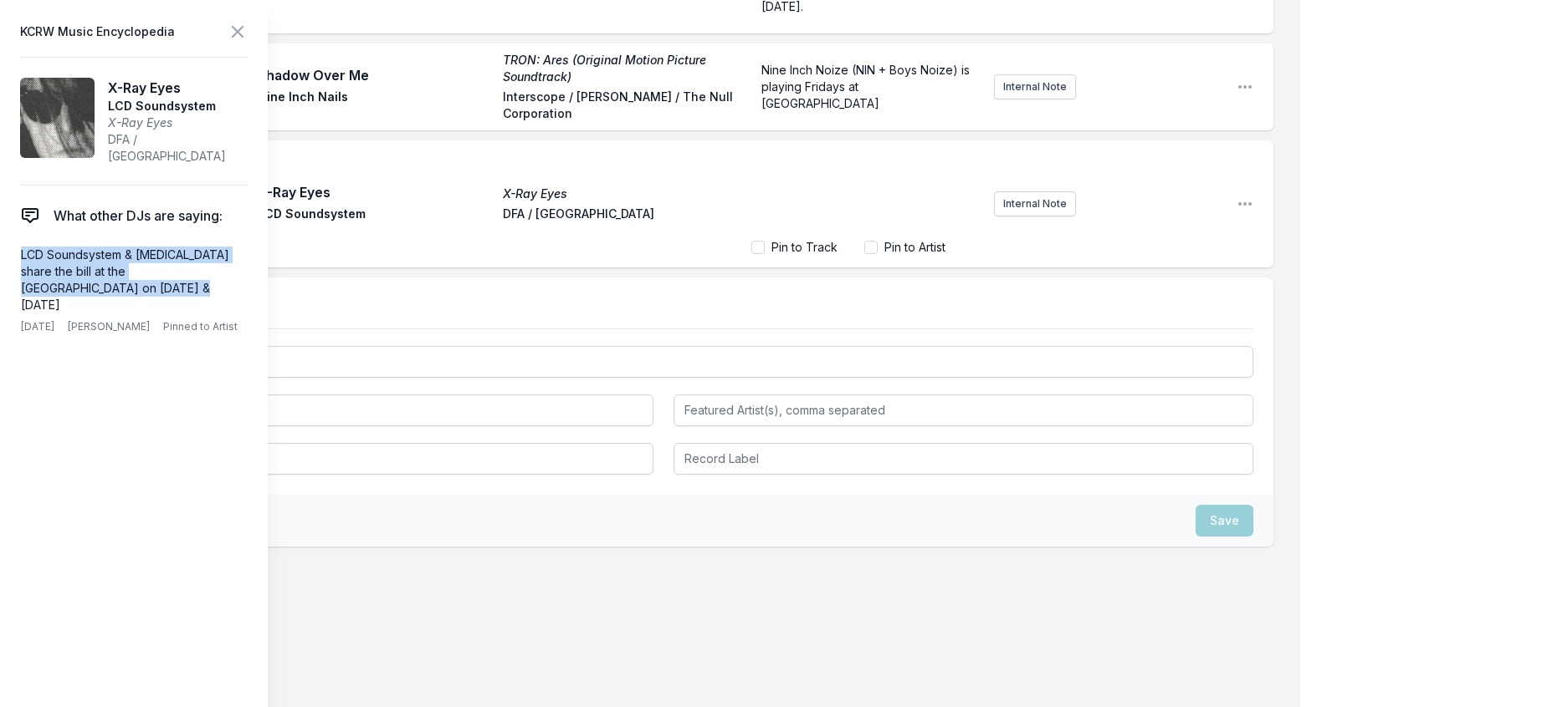
scroll to position [1326, 0]
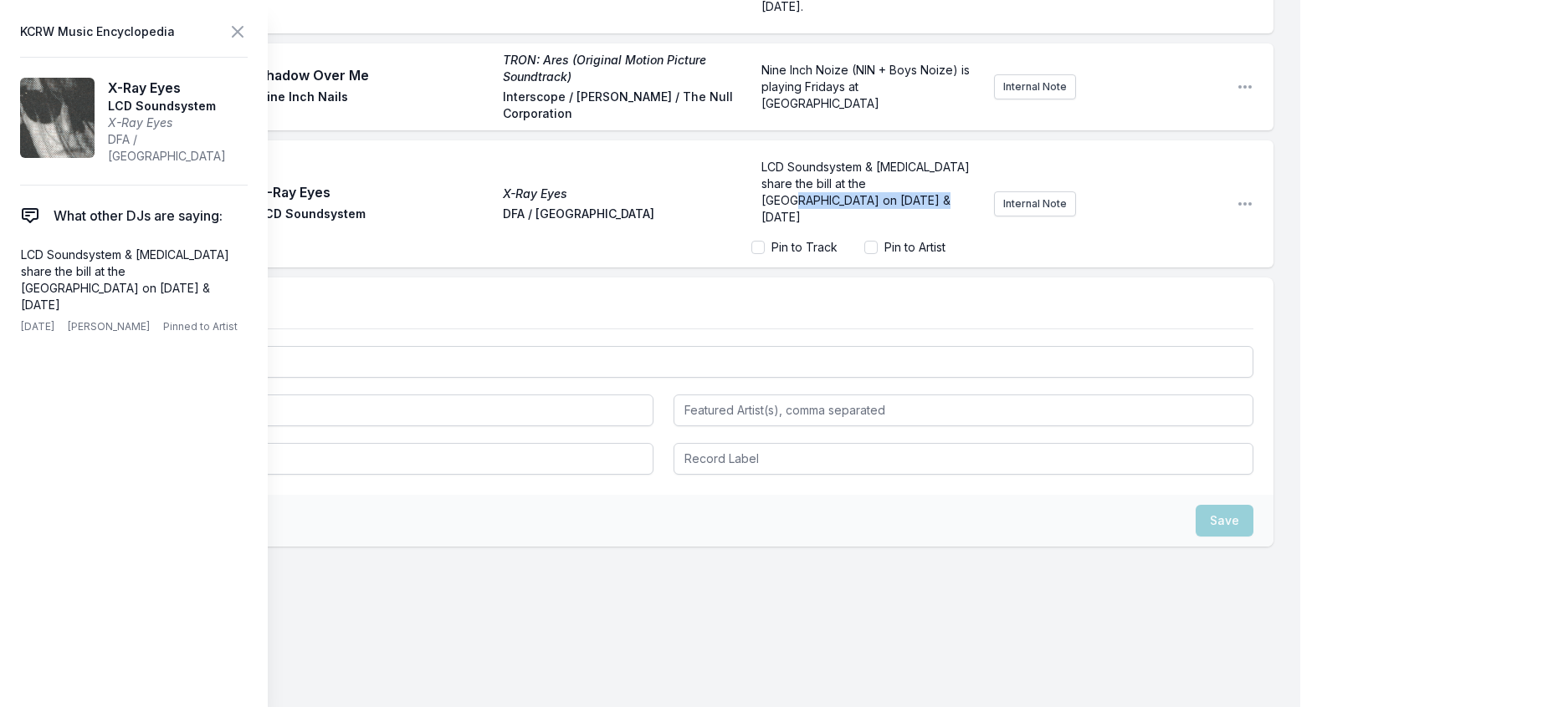
drag, startPoint x: 896, startPoint y: 368, endPoint x: 917, endPoint y: 341, distance: 34.2
click at [917, 226] on p "LCD Soundsystem & [MEDICAL_DATA] share the bill at the [GEOGRAPHIC_DATA] on [DA…" at bounding box center [865, 192] width 209 height 67
click at [247, 40] on icon at bounding box center [238, 32] width 20 height 20
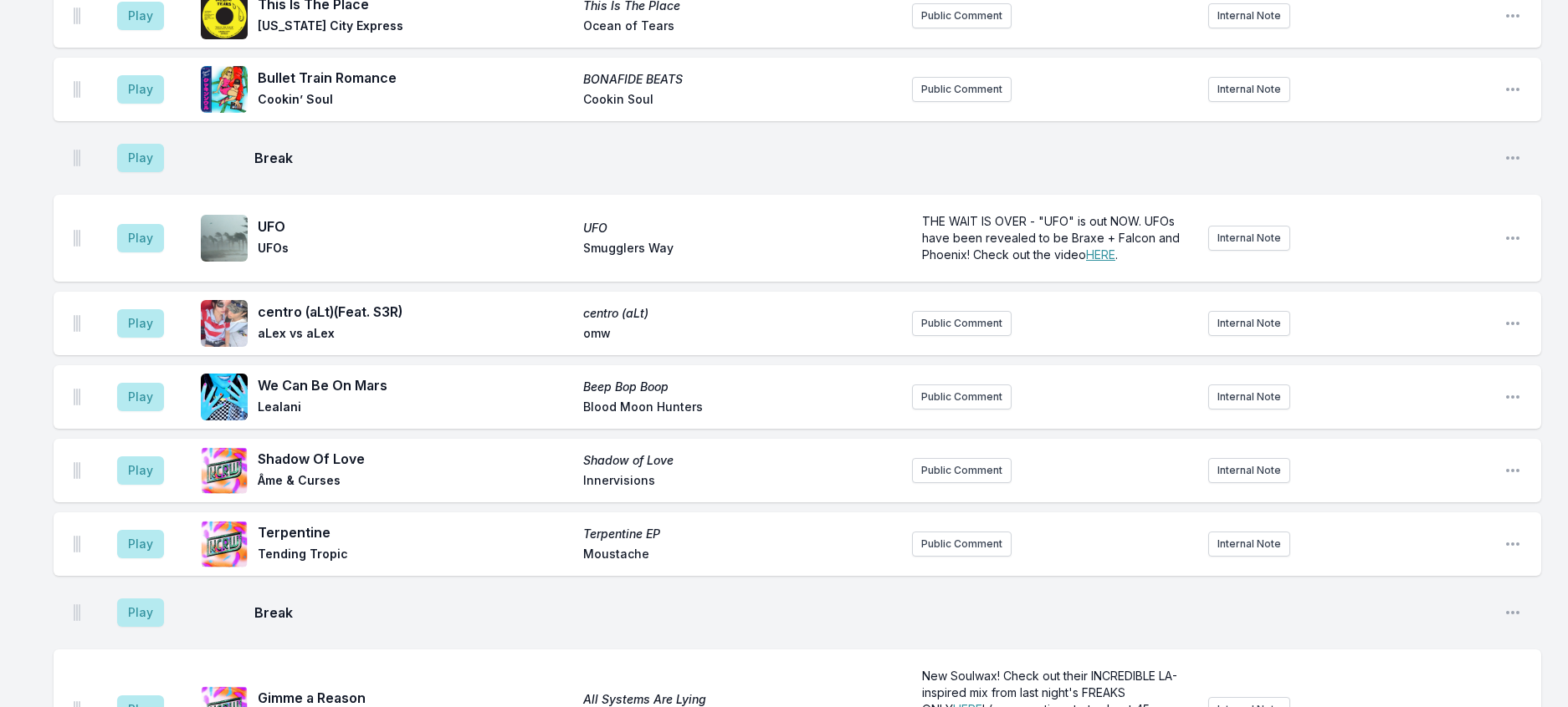
scroll to position [194, 0]
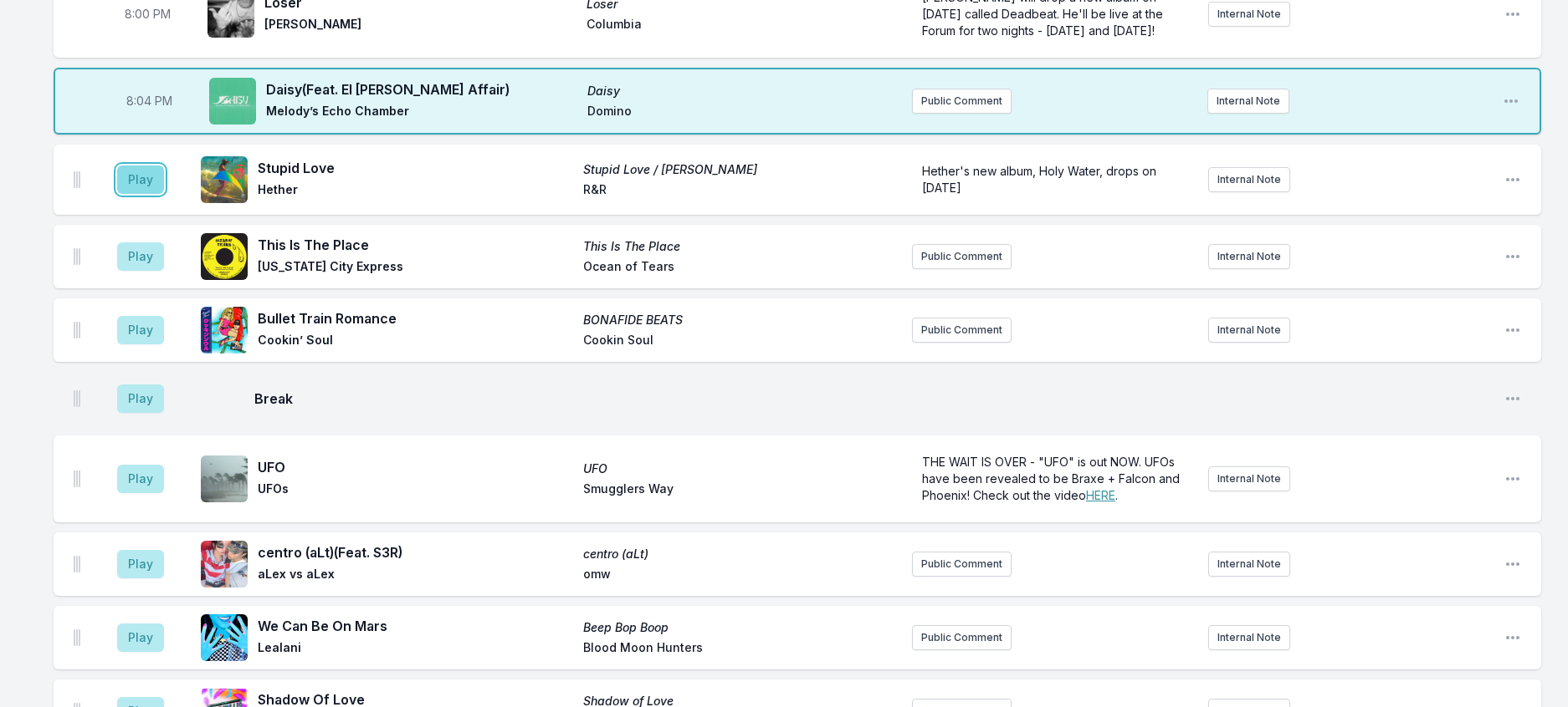
click at [160, 194] on button "Play" at bounding box center [140, 180] width 47 height 29
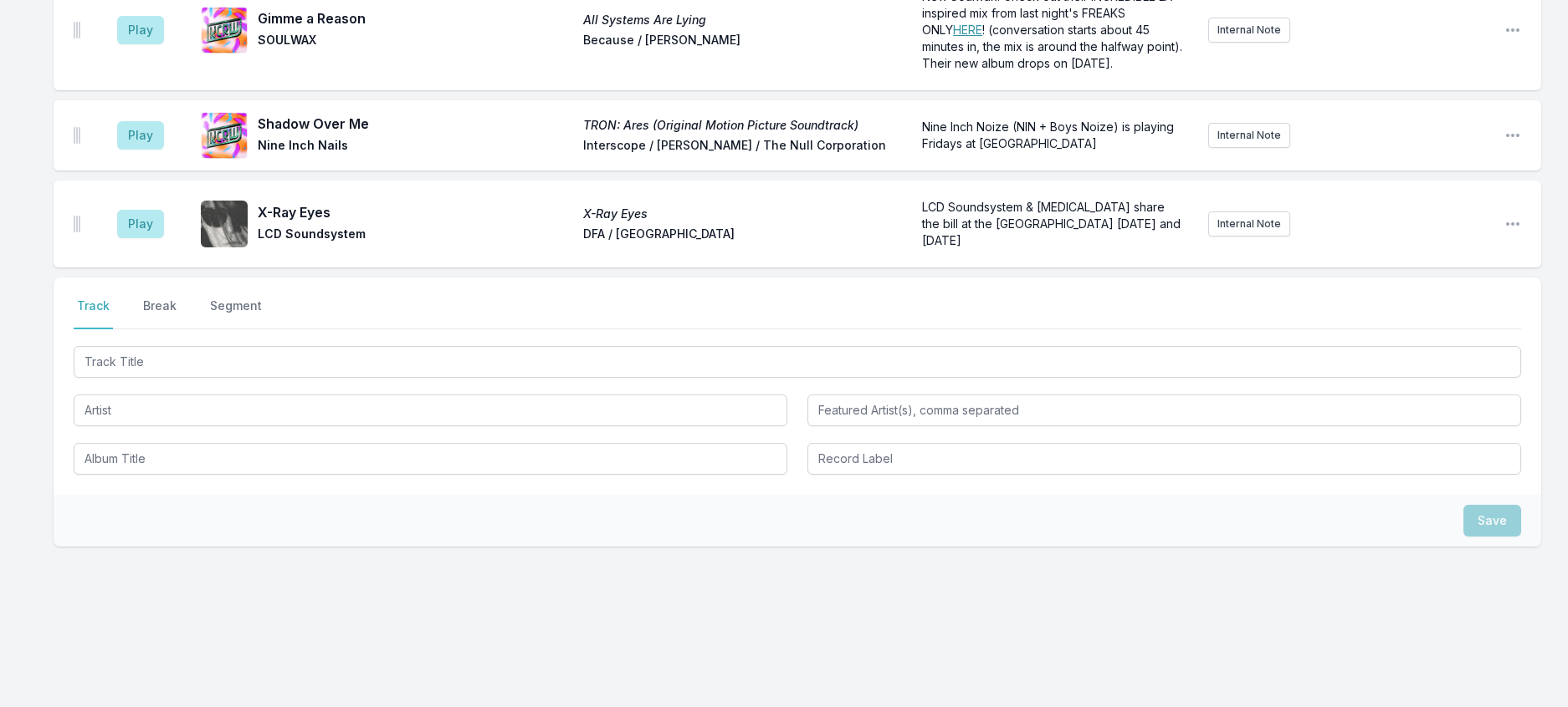
scroll to position [1396, 0]
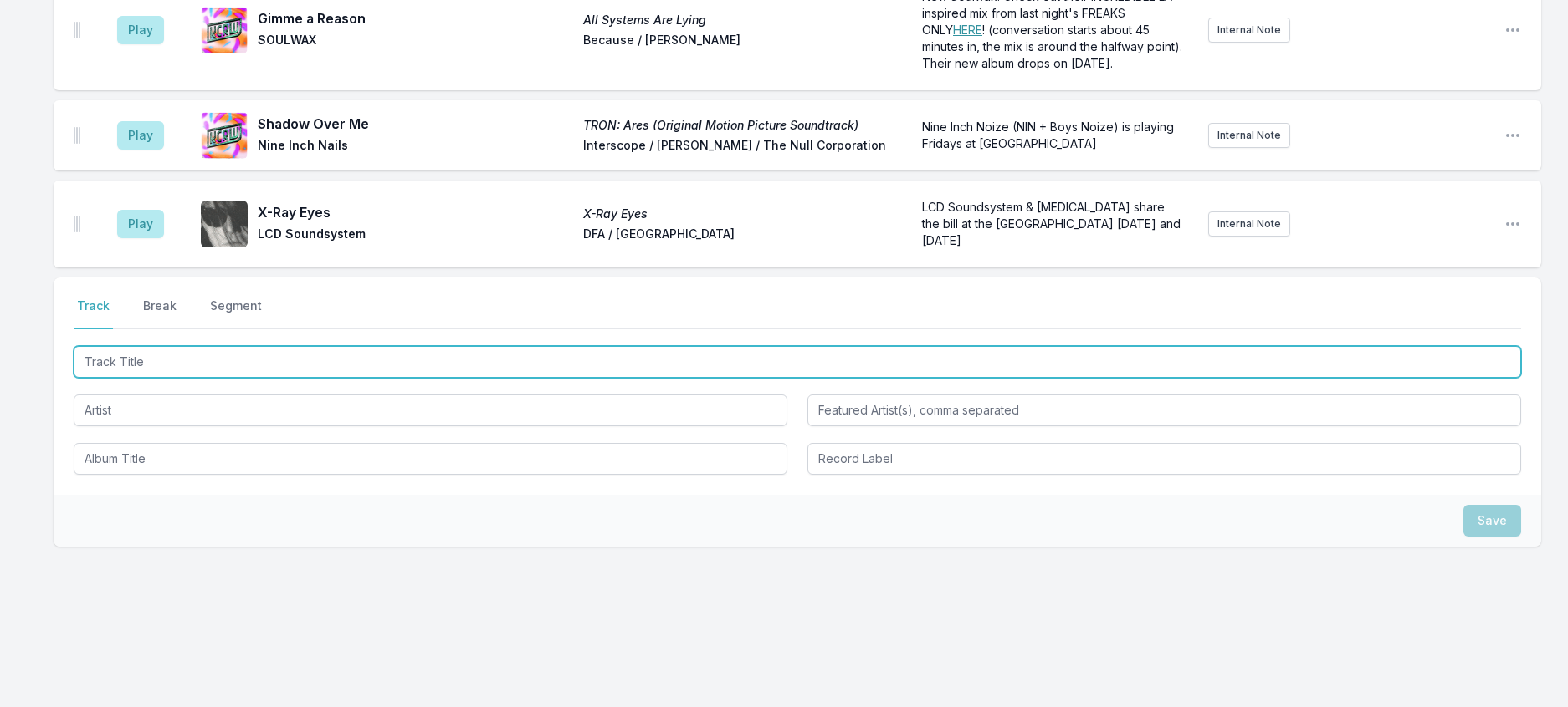
click at [299, 346] on input "Track Title" at bounding box center [797, 361] width 1447 height 31
type input "Dynamite"
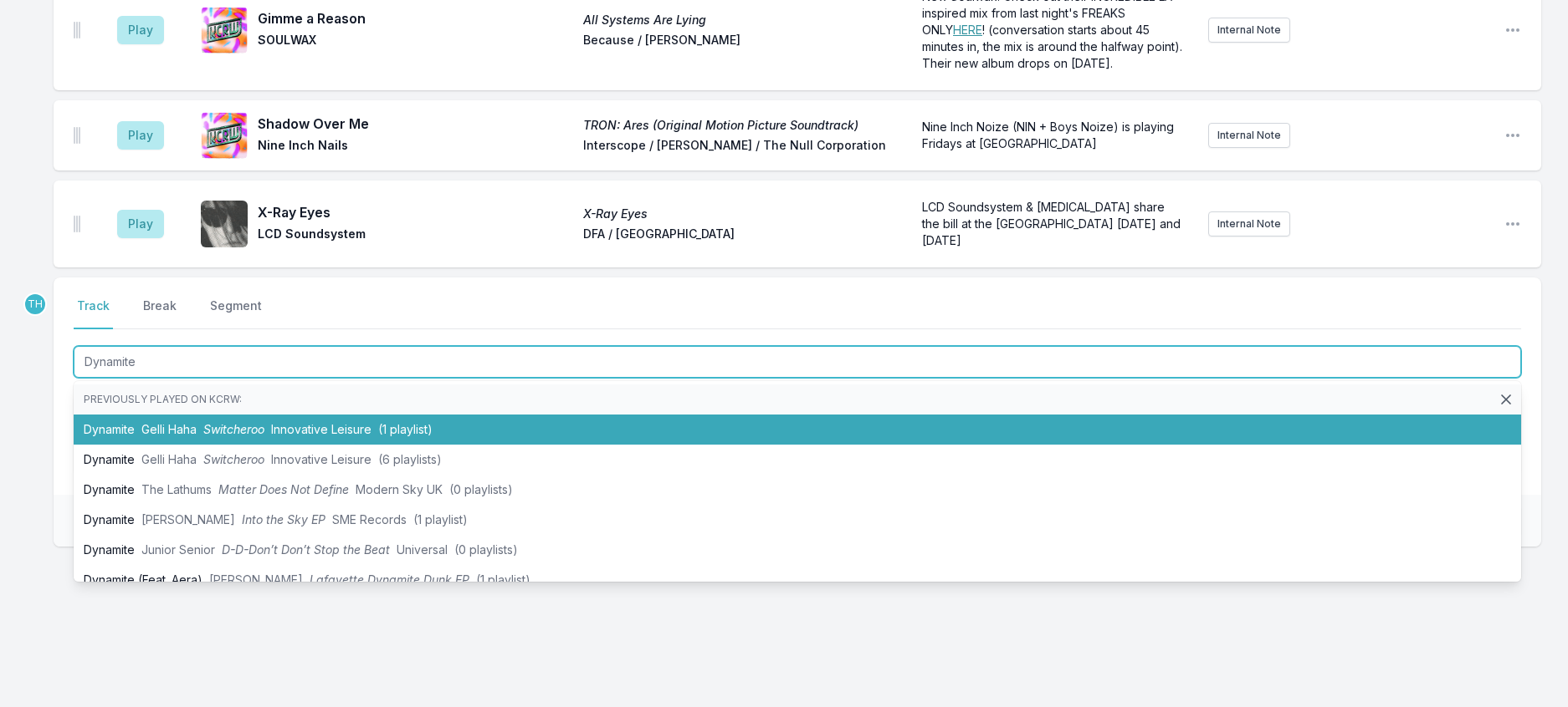
click at [319, 415] on li "Dynamite Gelli Haha Switcheroo Innovative Leisure (1 playlist)" at bounding box center [797, 430] width 1447 height 30
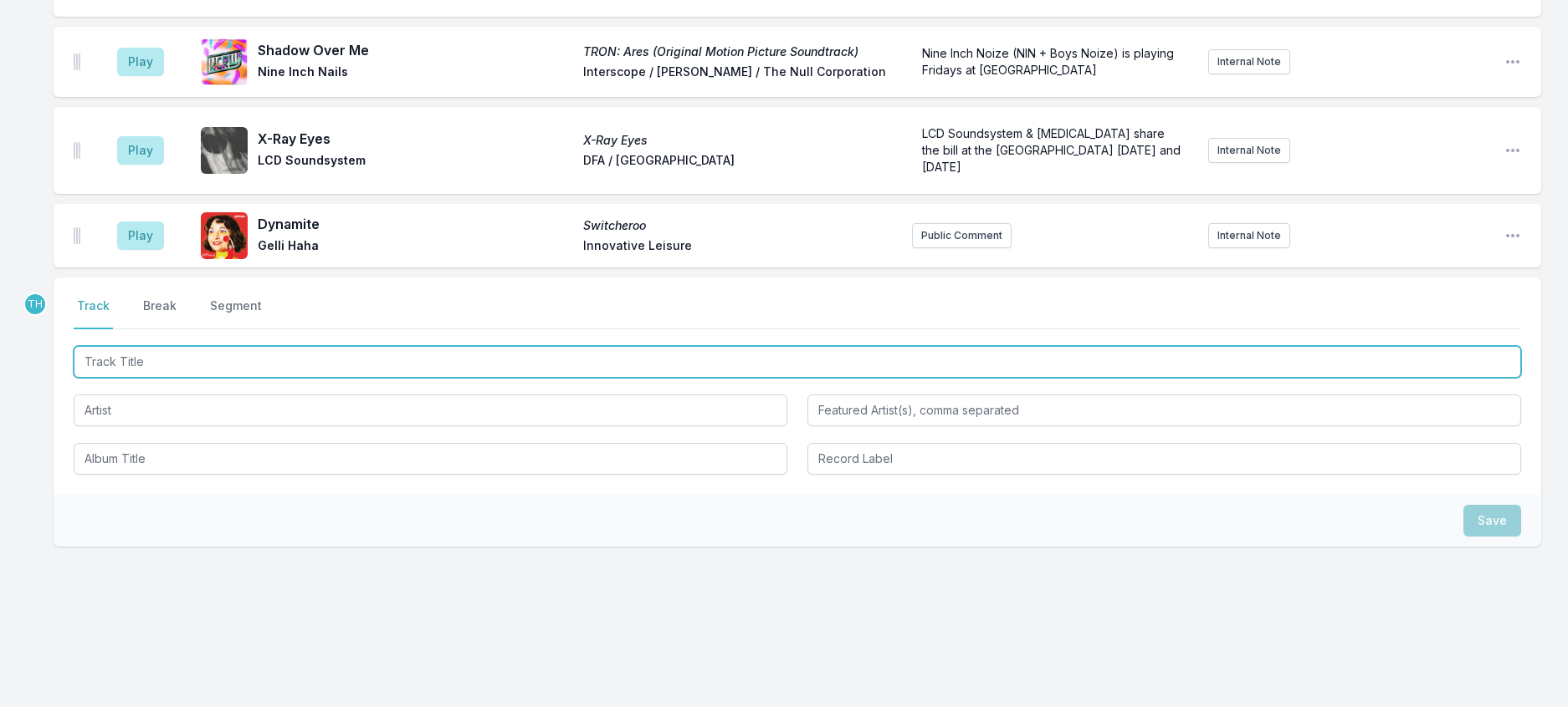
scroll to position [1479, 0]
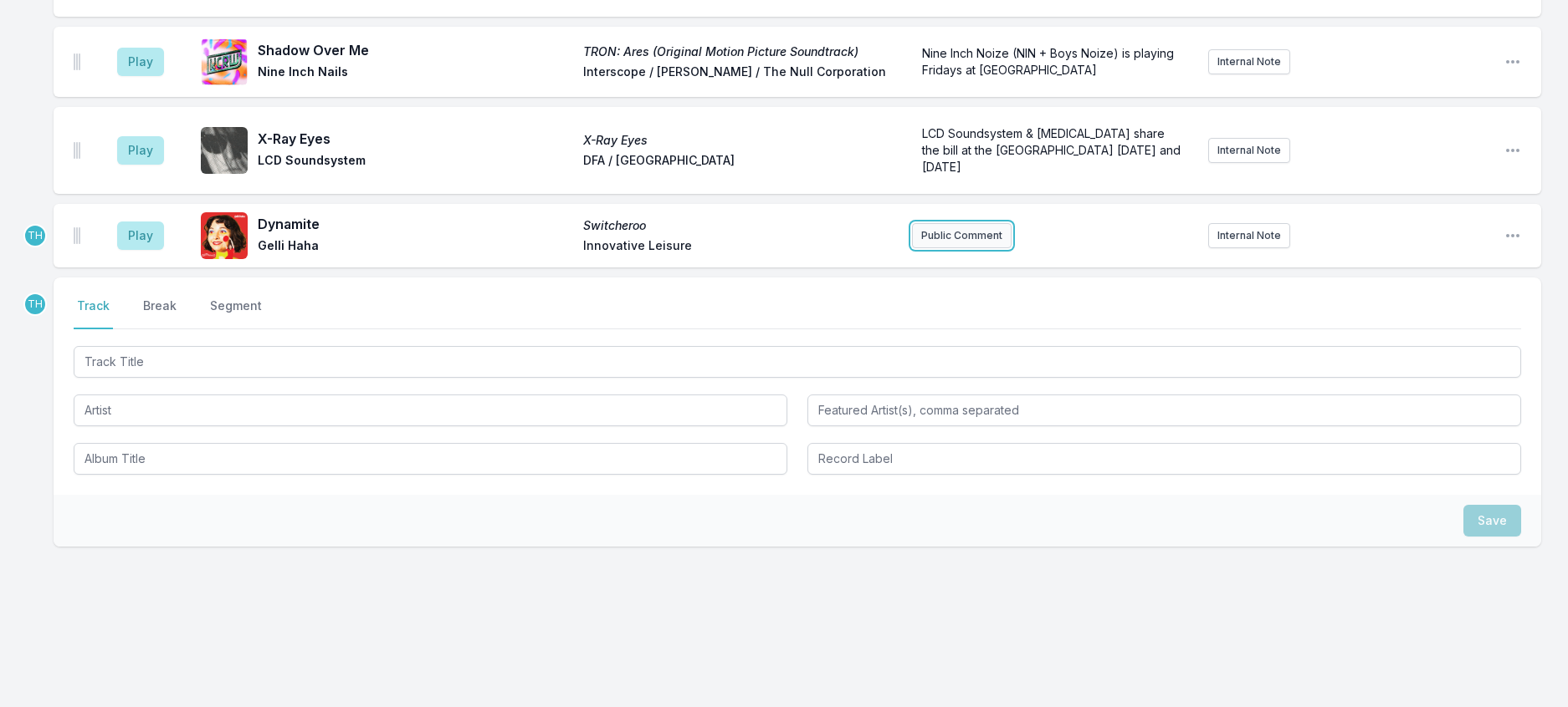
click at [921, 223] on button "Public Comment" at bounding box center [962, 235] width 100 height 25
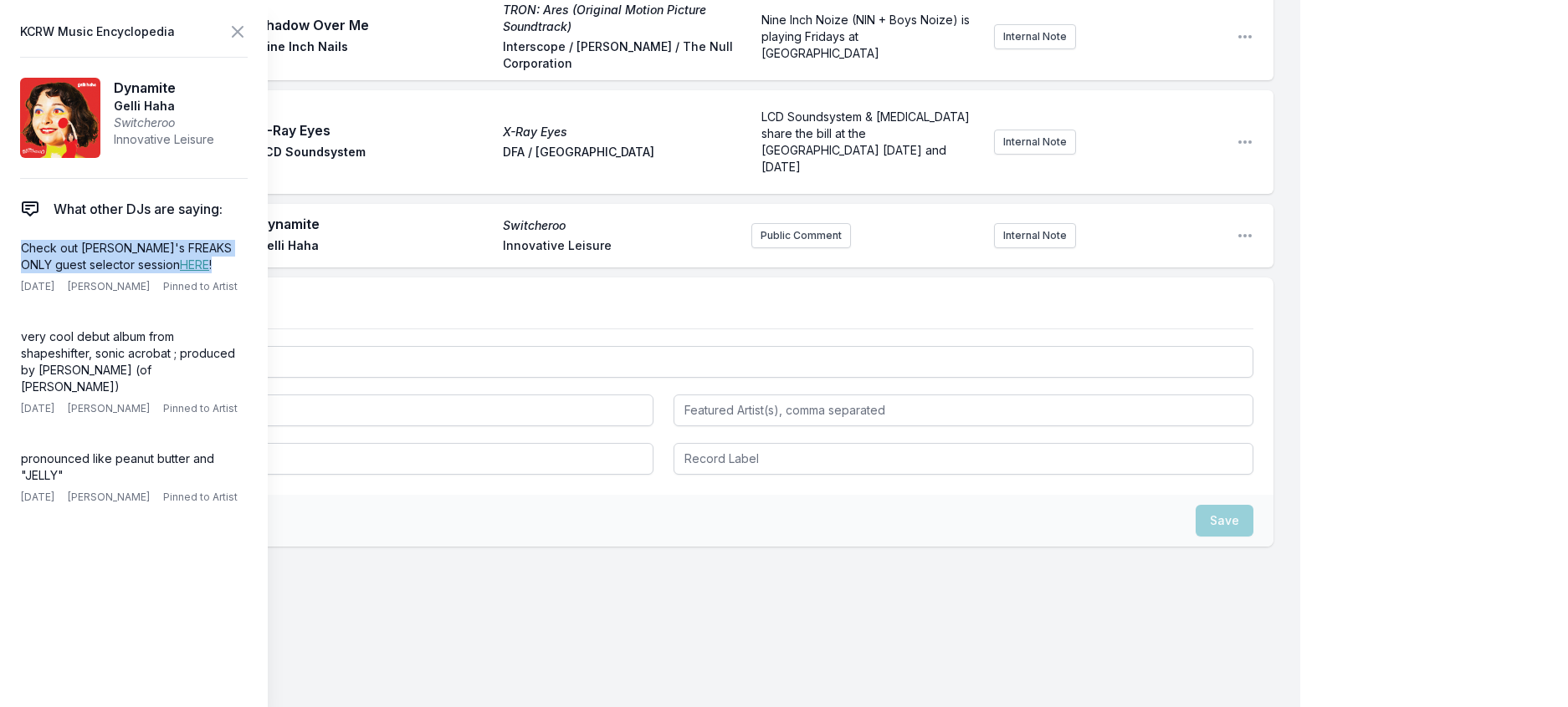
drag, startPoint x: 228, startPoint y: 292, endPoint x: 0, endPoint y: 283, distance: 228.2
click at [0, 283] on aside "KCRW Music Encyclopedia Dynamite Gelli Haha Switcheroo Innovative Leisure What …" at bounding box center [134, 353] width 267 height 707
copy p "Check out [PERSON_NAME]'s FREAKS ONLY guest selector session HERE !"
click at [753, 248] on button "Public Comment" at bounding box center [801, 235] width 100 height 25
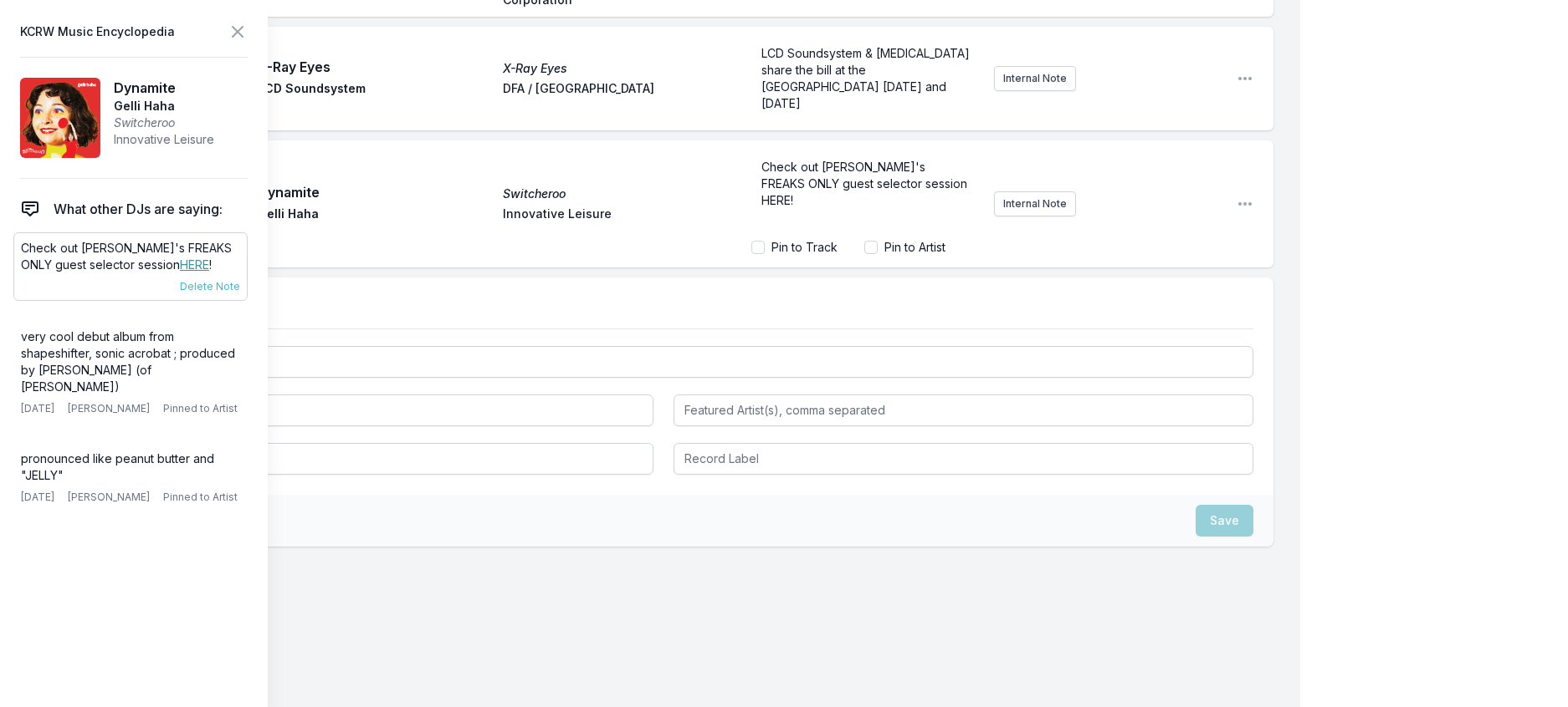
click at [180, 272] on link "HERE" at bounding box center [195, 264] width 30 height 14
click at [825, 232] on div "Check out [PERSON_NAME]'s FREAKS ONLY guest selector session HERE!" at bounding box center [865, 192] width 230 height 80
drag, startPoint x: 773, startPoint y: 243, endPoint x: 739, endPoint y: 247, distance: 34.2
click at [761, 207] on span "Check out [PERSON_NAME]'s FREAKS ONLY guest selector session HERE!" at bounding box center [865, 183] width 209 height 48
click at [243, 33] on icon at bounding box center [237, 31] width 10 height 10
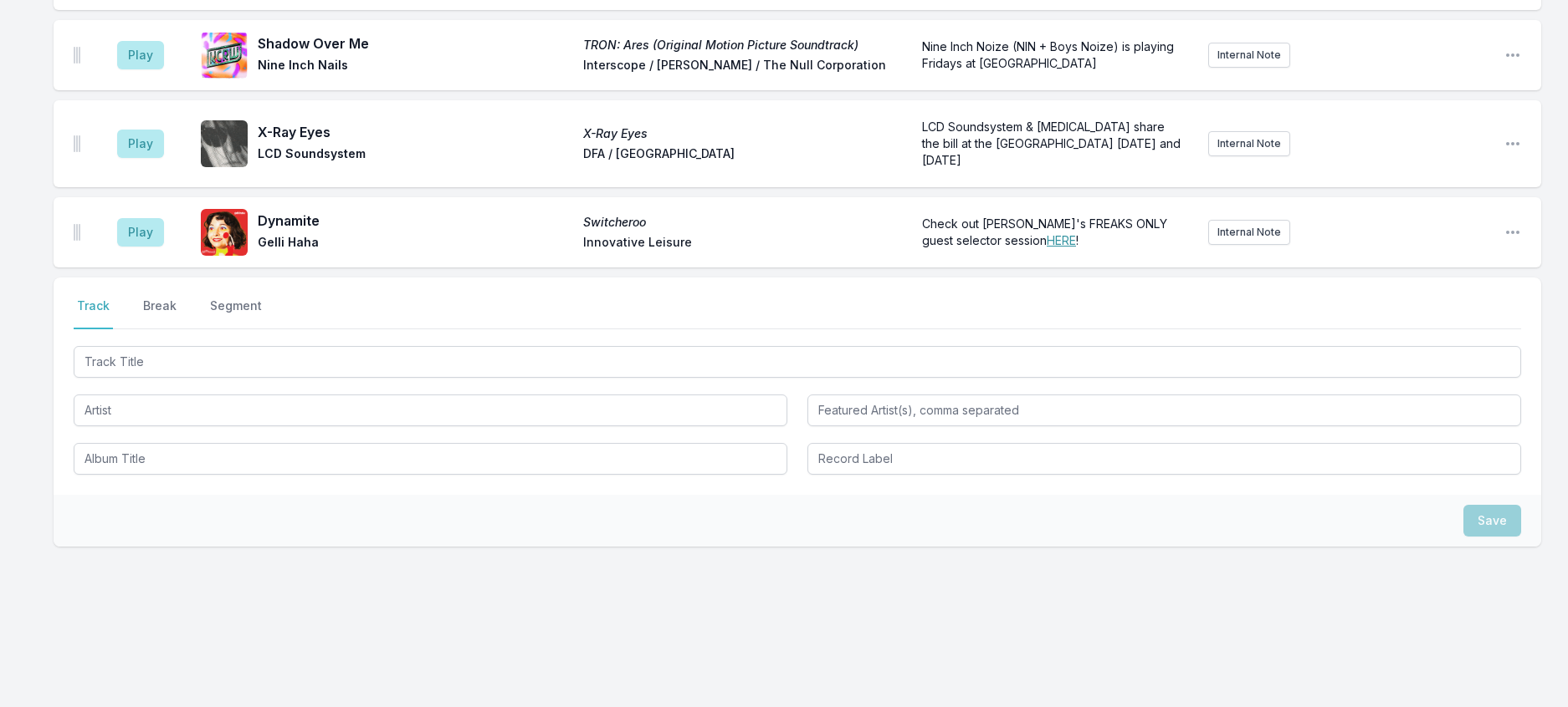
scroll to position [1487, 0]
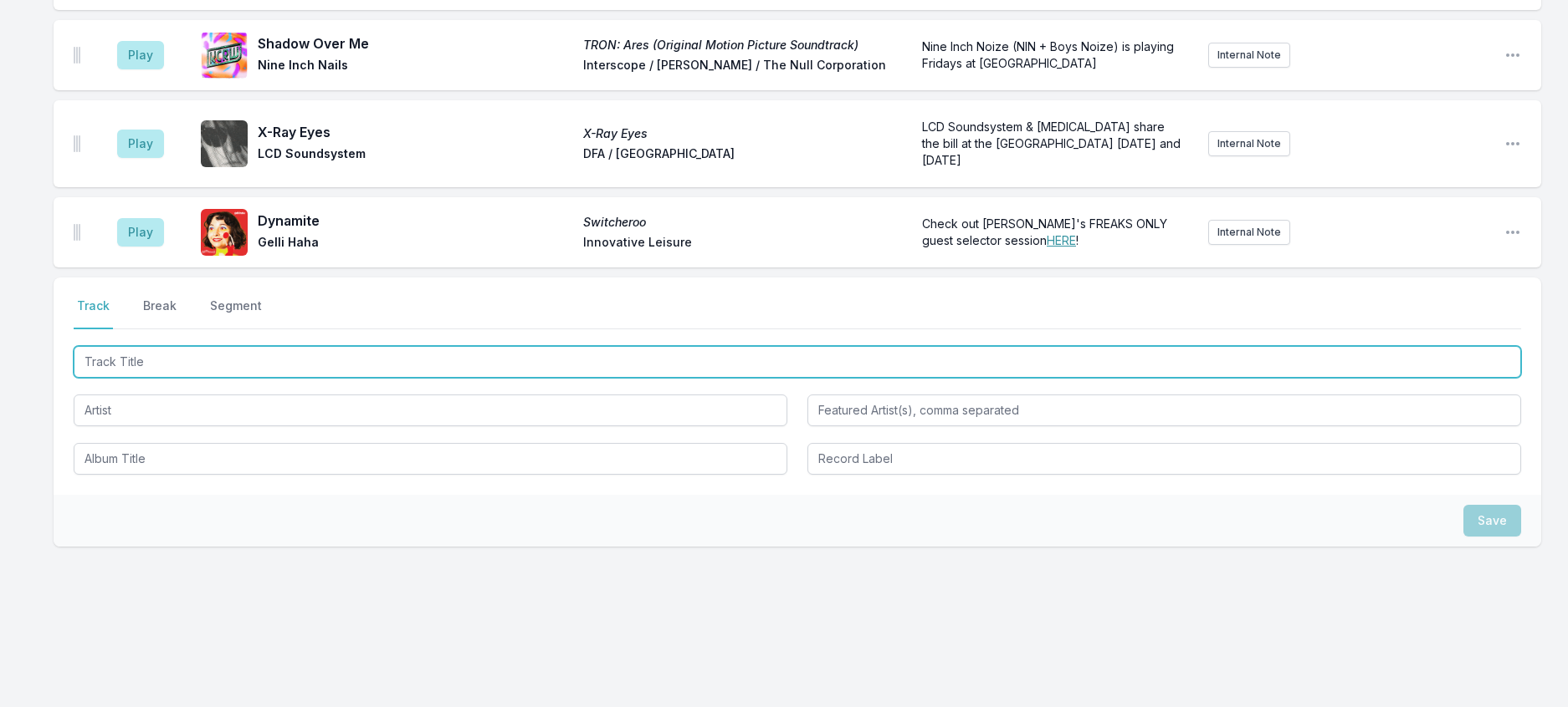
click at [351, 346] on input "Track Title" at bounding box center [797, 361] width 1447 height 31
type input "Voodoo Ray"
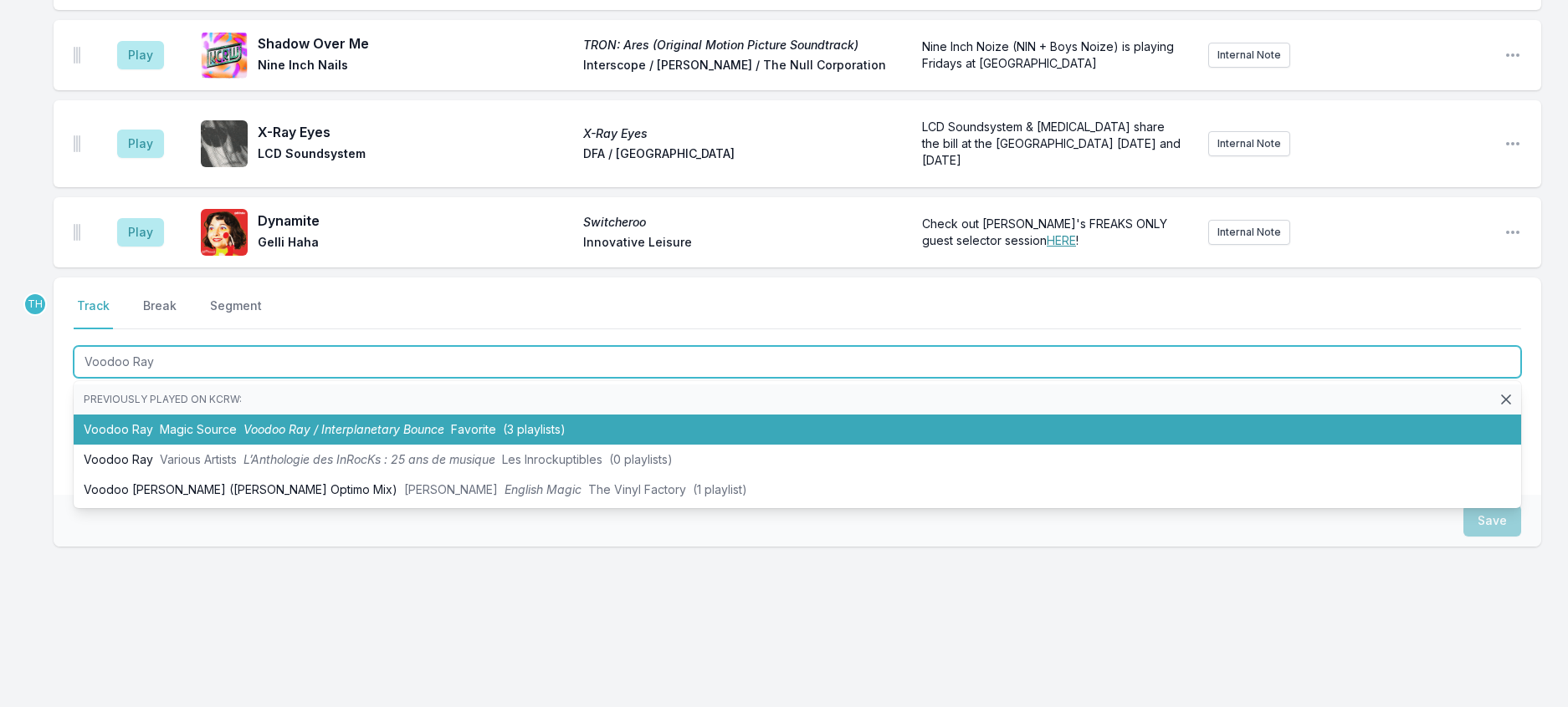
click at [552, 415] on li "Voodoo Ray Magic Source Voodoo Ray / Interplanetary Bounce Favorite (3 playlist…" at bounding box center [797, 430] width 1447 height 30
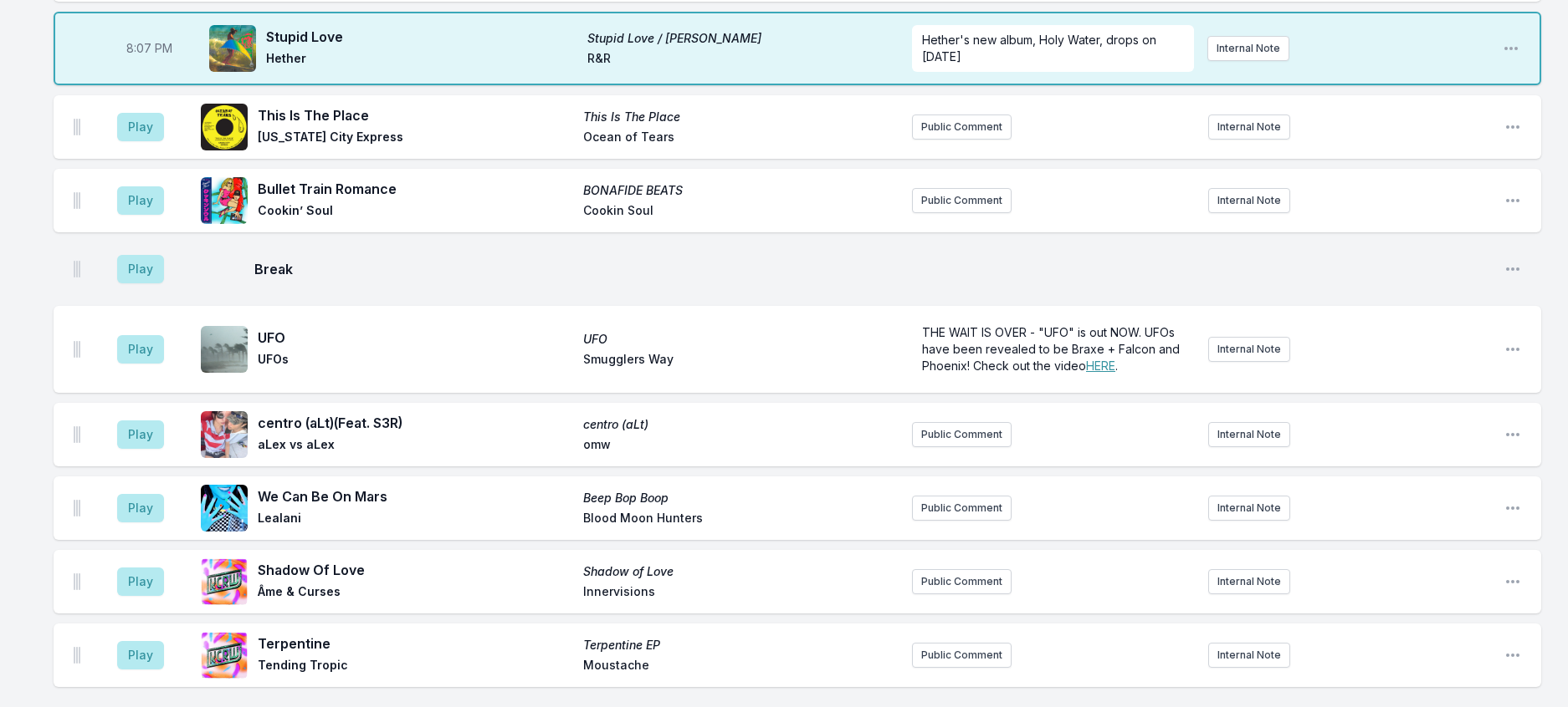
scroll to position [315, 0]
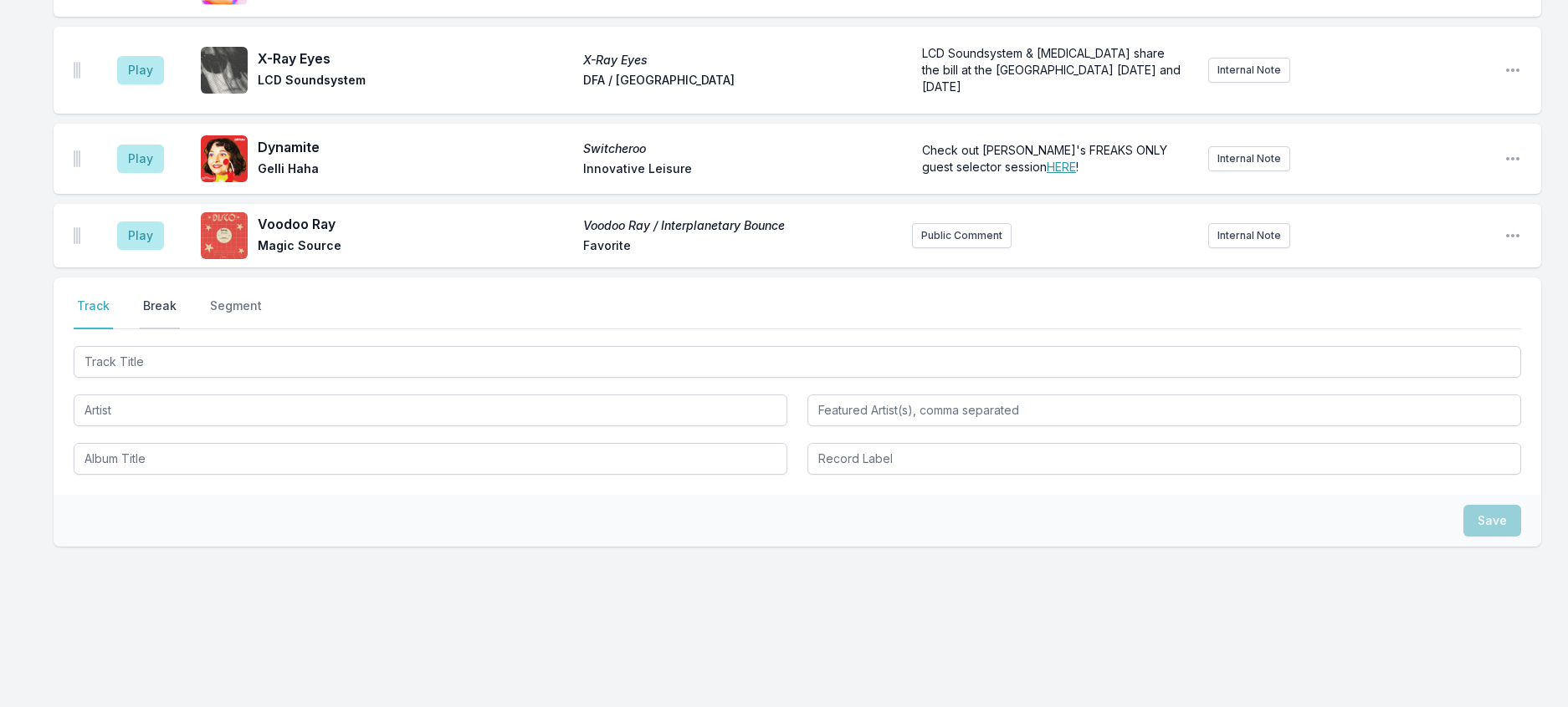
click at [180, 329] on button "Break" at bounding box center [160, 313] width 41 height 31
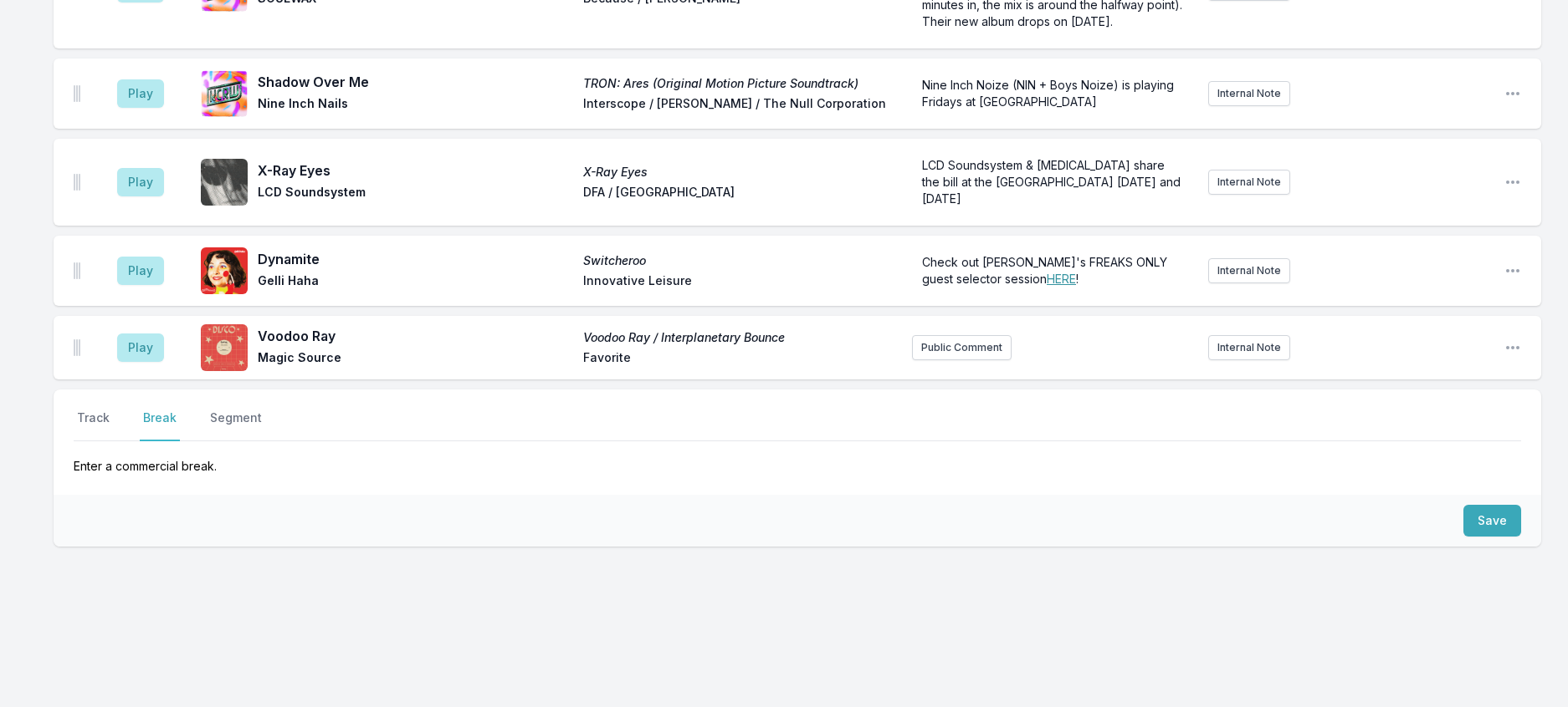
scroll to position [1443, 0]
click at [1479, 507] on button "Save" at bounding box center [1491, 521] width 58 height 31
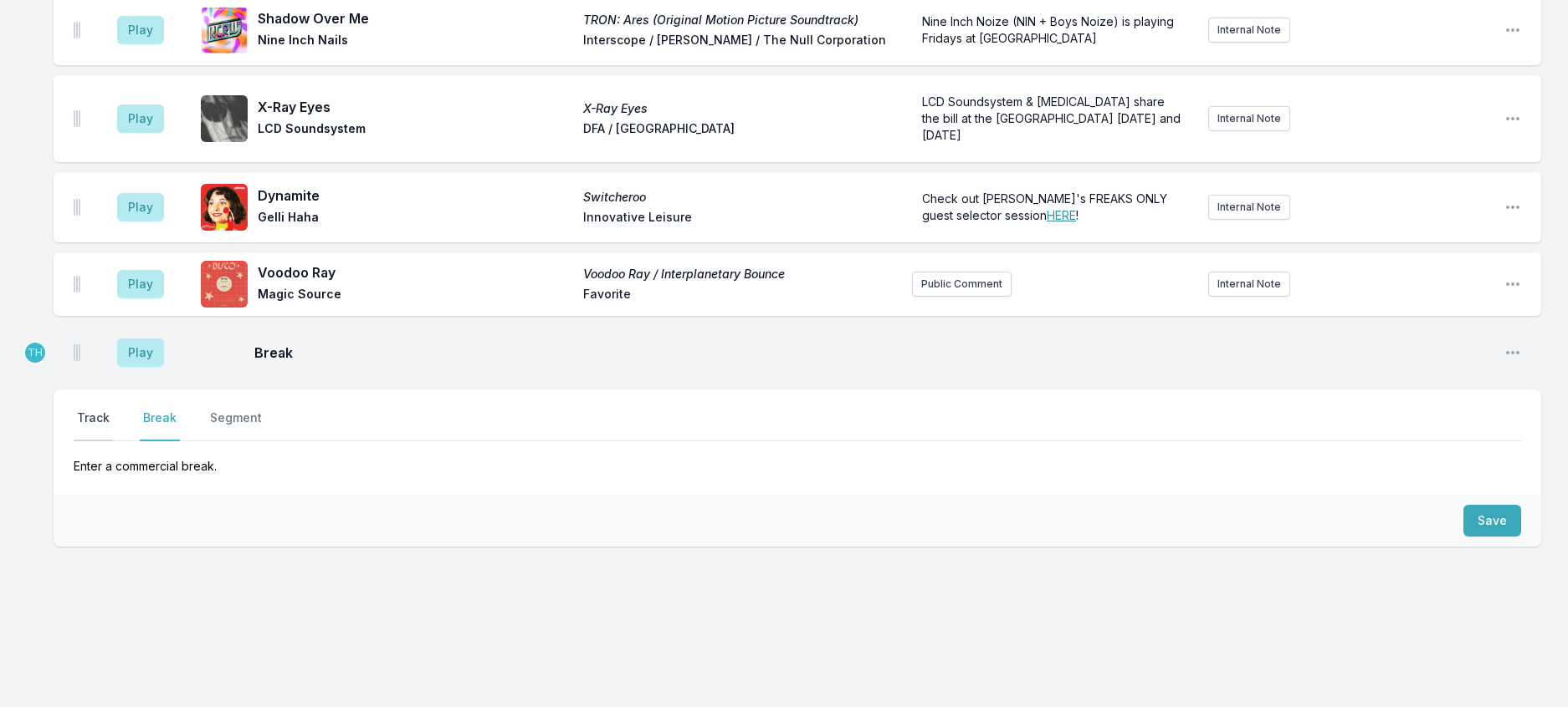
click at [90, 409] on button "Track" at bounding box center [93, 425] width 40 height 31
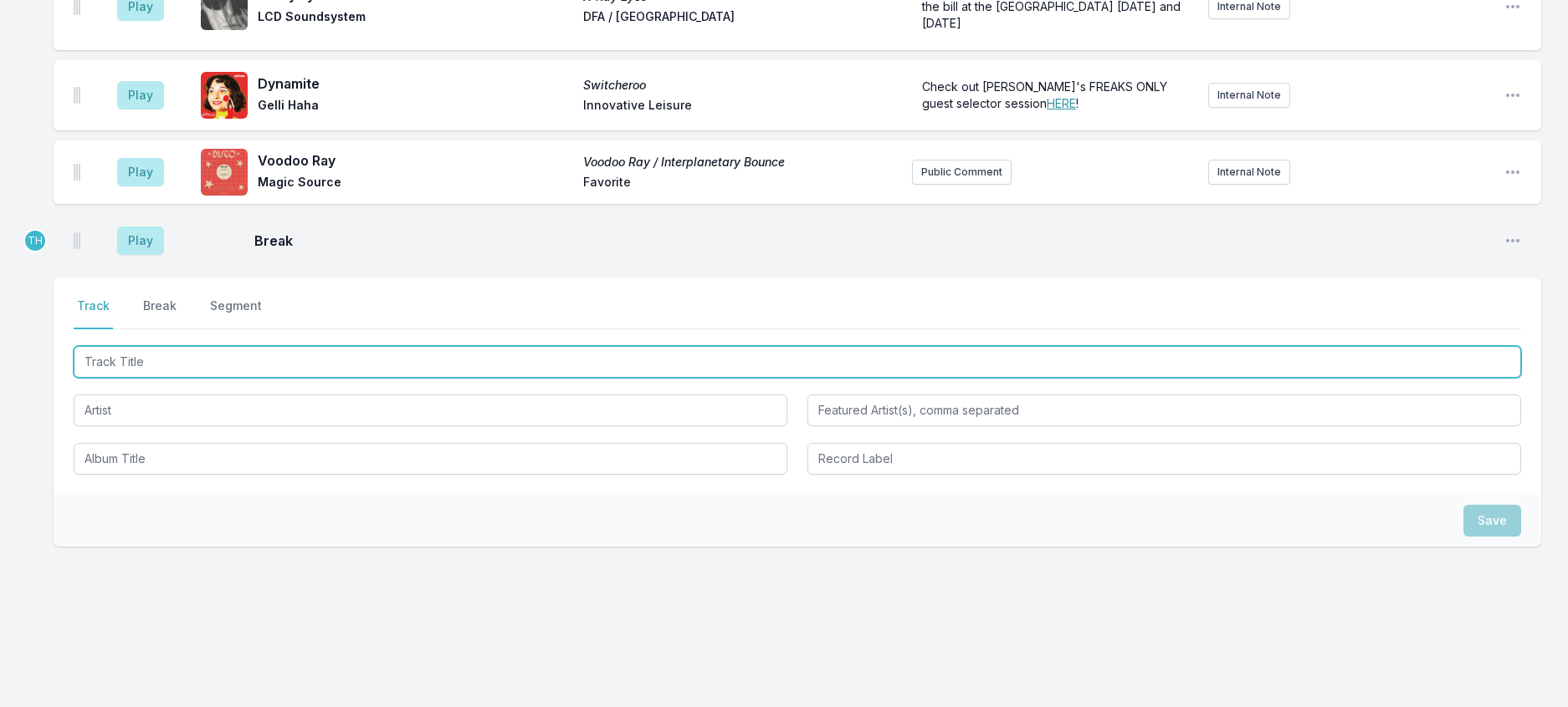
click at [175, 378] on input "Track Title" at bounding box center [797, 361] width 1447 height 31
type input "Now That You're Gone"
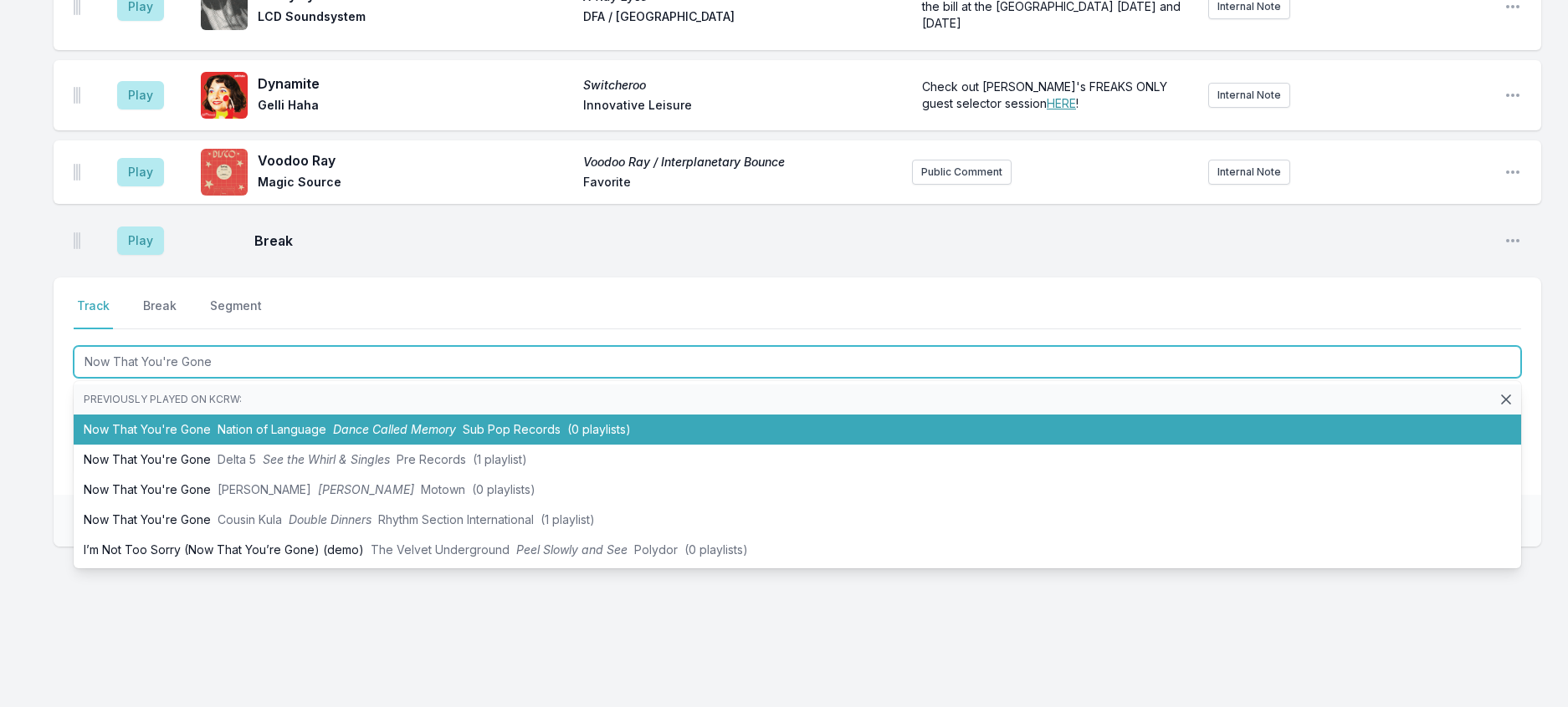
click at [275, 445] on li "Now That You're Gone Nation of Language Dance Called Memory Sub Pop Records (0 …" at bounding box center [797, 430] width 1447 height 30
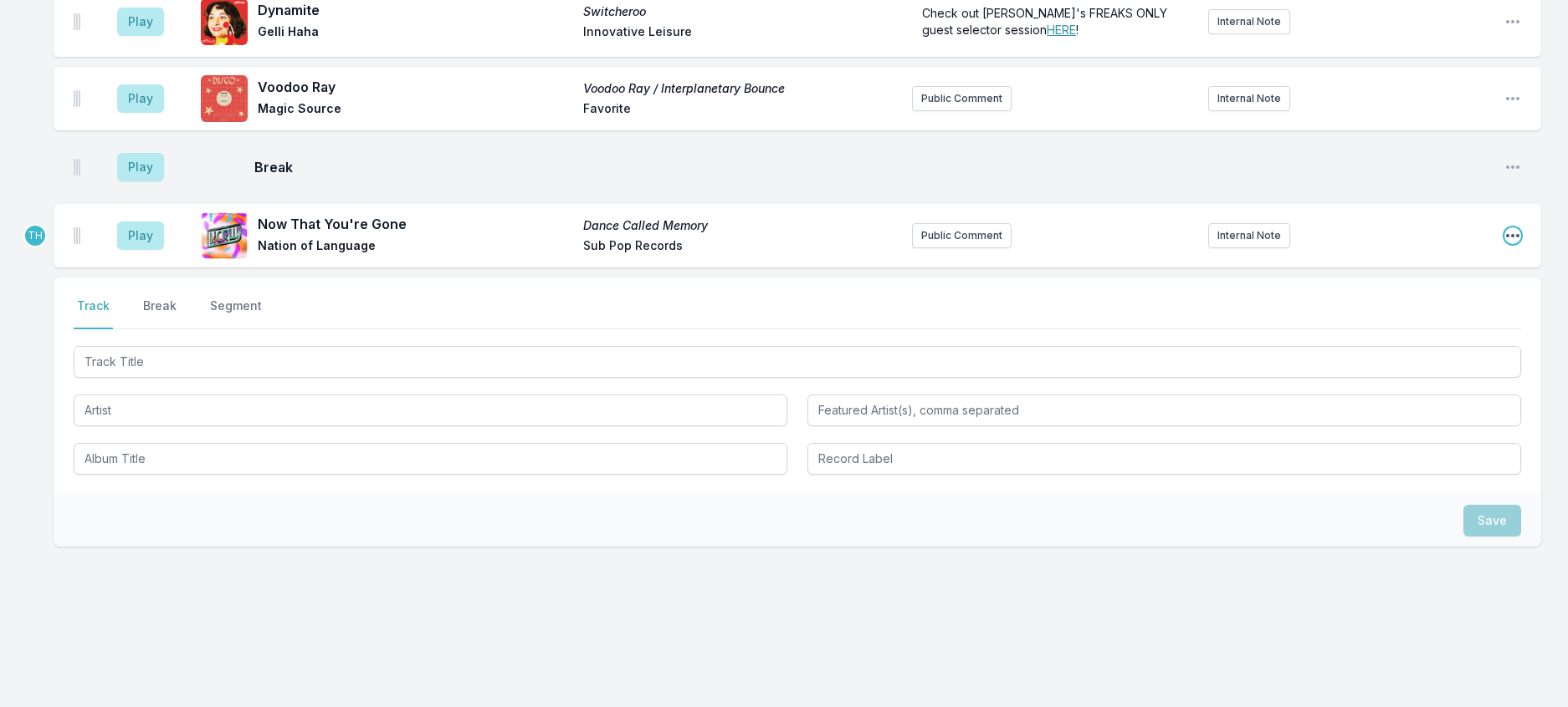
click at [1504, 244] on icon "Open playlist item options" at bounding box center [1513, 236] width 17 height 17
click at [1430, 314] on button "Edit Track Details" at bounding box center [1427, 299] width 187 height 30
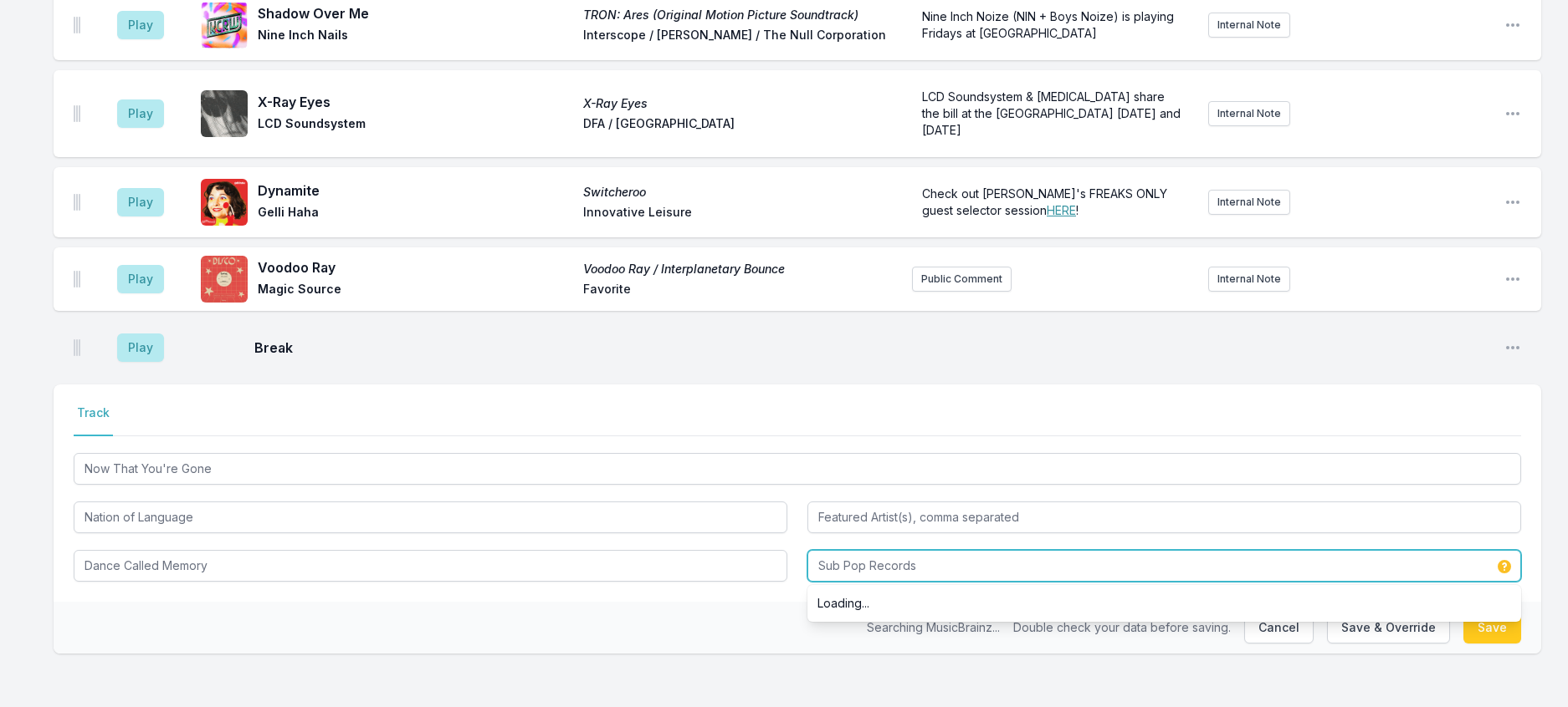
drag, startPoint x: 873, startPoint y: 549, endPoint x: 1054, endPoint y: 549, distance: 181.0
click at [1054, 550] on input "Sub Pop Records" at bounding box center [1164, 566] width 714 height 31
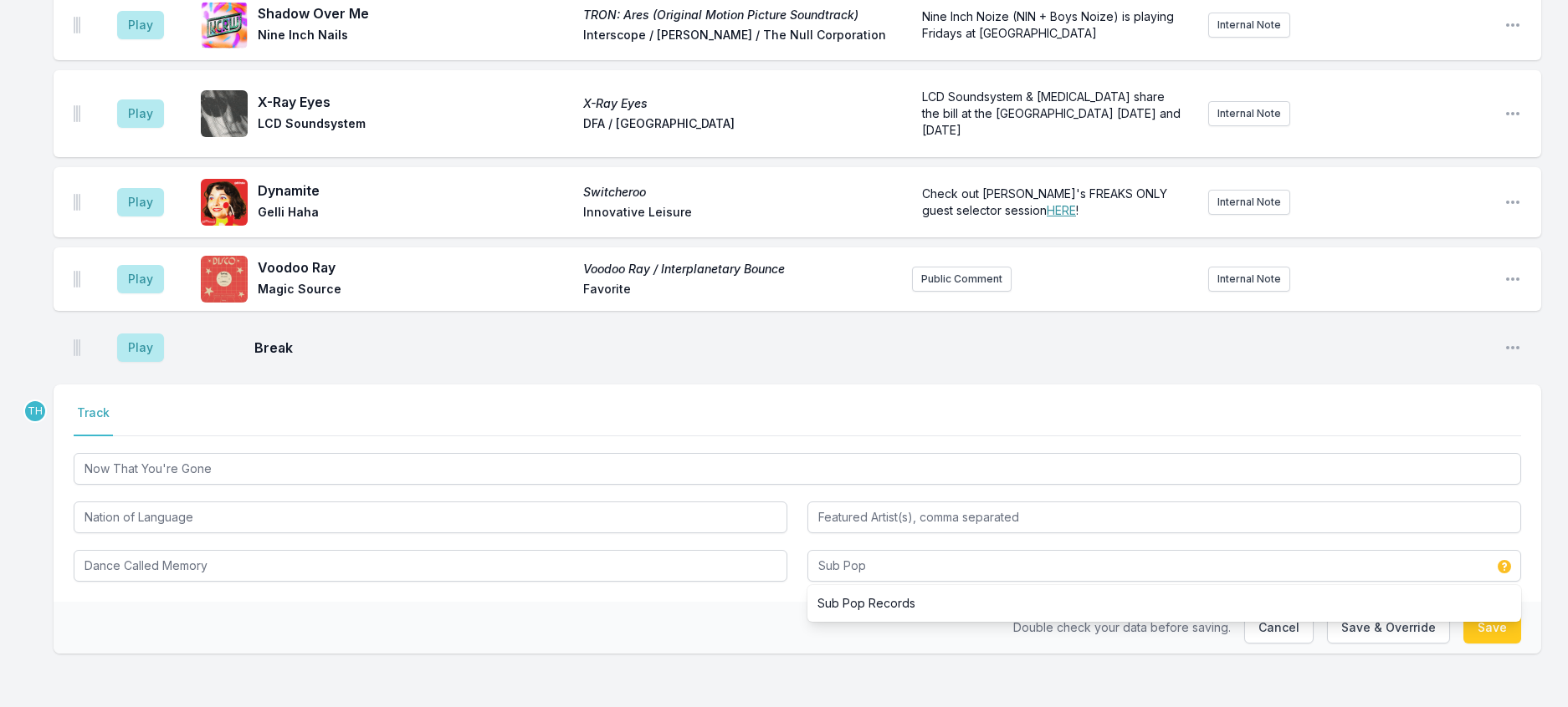
drag, startPoint x: 697, startPoint y: 619, endPoint x: 909, endPoint y: 619, distance: 212.0
click at [698, 619] on div "Double check your data before saving. Cancel Save & Override Save" at bounding box center [797, 628] width 1488 height 52
click at [1348, 618] on button "Save & Override" at bounding box center [1387, 628] width 123 height 31
type input "Sub Pop Records"
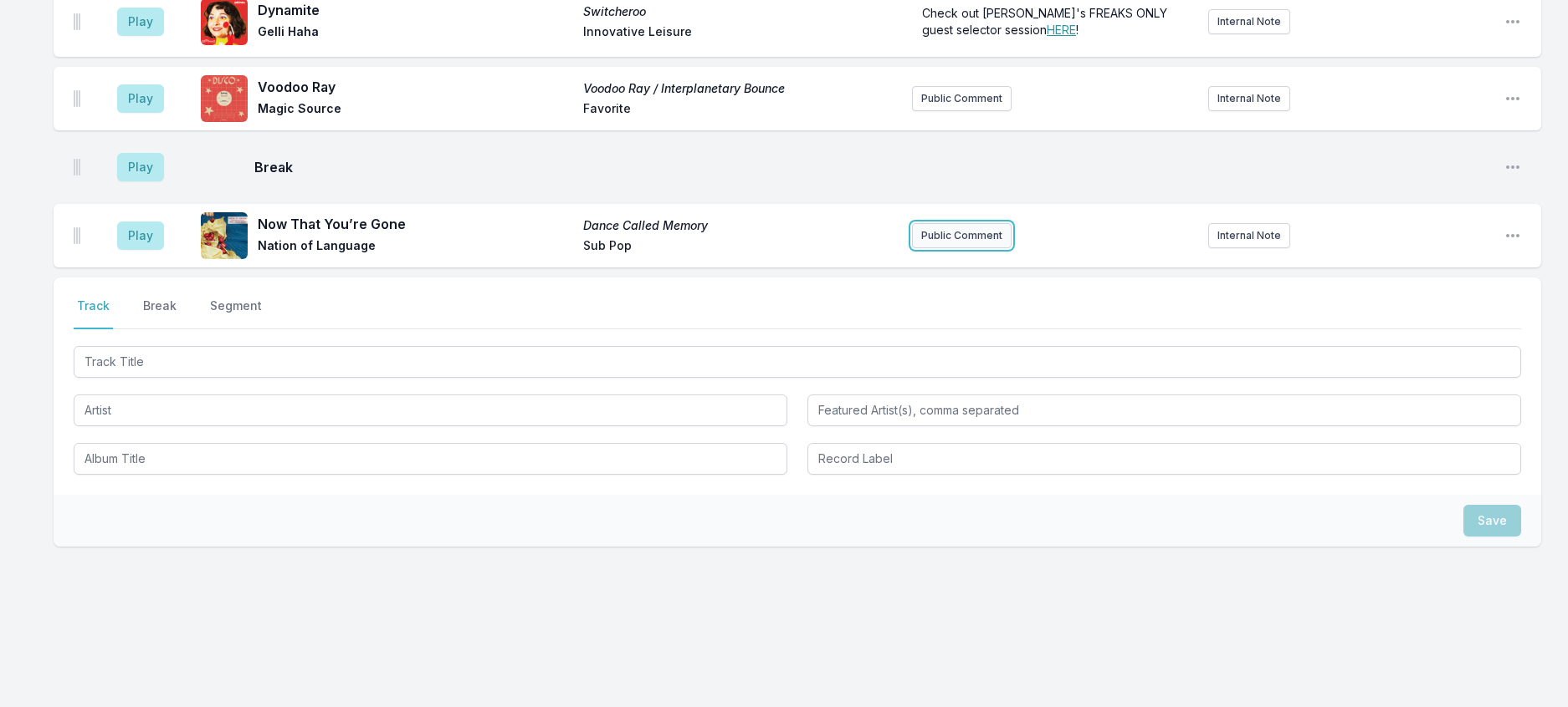
click at [968, 248] on button "Public Comment" at bounding box center [962, 235] width 100 height 25
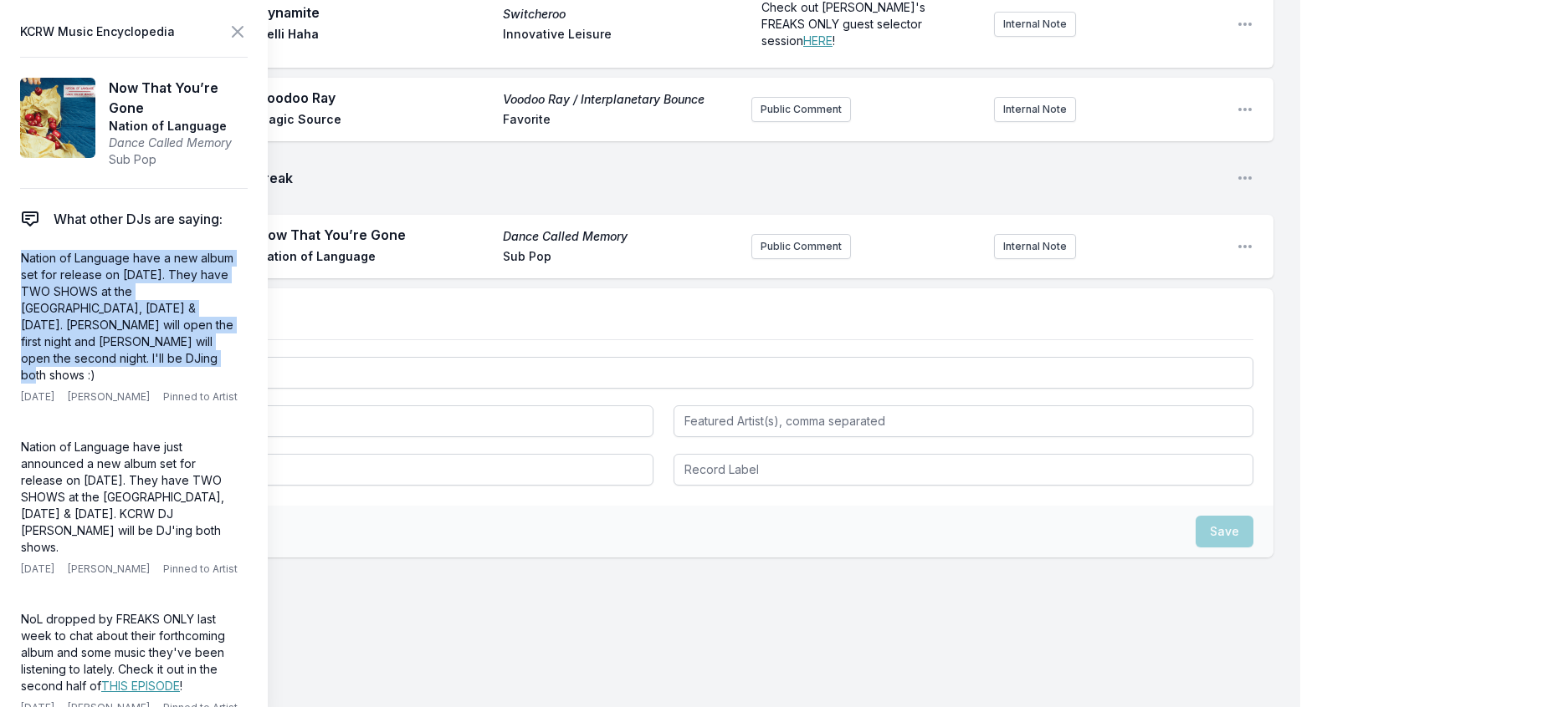
drag, startPoint x: 265, startPoint y: 382, endPoint x: 10, endPoint y: 292, distance: 270.4
click at [10, 292] on aside "KCRW Music Encyclopedia Now That You’re Gone Nation of Language Dance Called Me…" at bounding box center [134, 353] width 267 height 707
copy p "Nation of Language have a new album set for release on [DATE]. They have TWO SH…"
click at [771, 259] on button "Public Comment" at bounding box center [801, 246] width 100 height 25
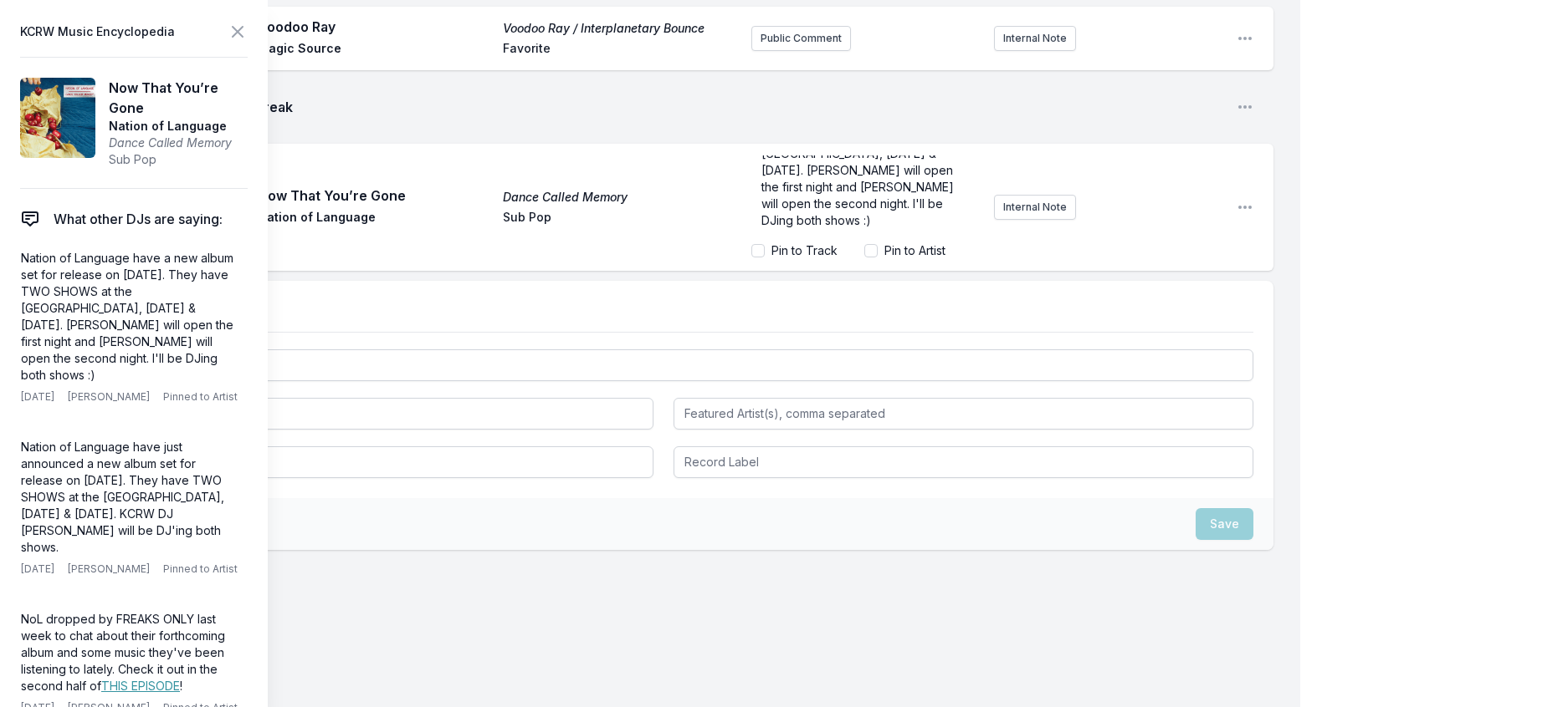
scroll to position [0, 0]
drag, startPoint x: 857, startPoint y: 430, endPoint x: 868, endPoint y: 475, distance: 46.3
click at [868, 294] on span "Nation of Language have a new album set for release on [DATE]. They have TWO SH…" at bounding box center [859, 229] width 196 height 131
click at [864, 257] on input "Pin to Artist" at bounding box center [871, 251] width 14 height 14
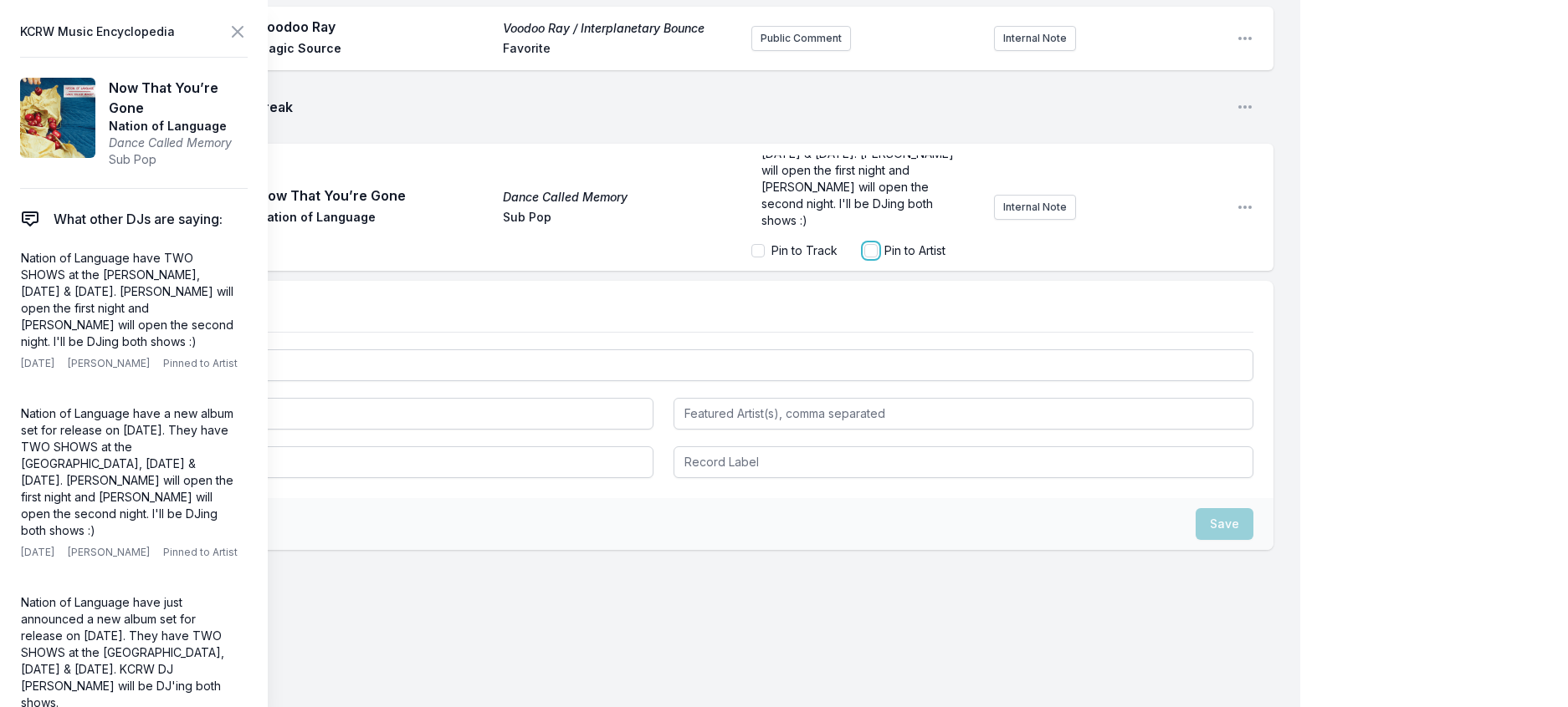
checkbox input "true"
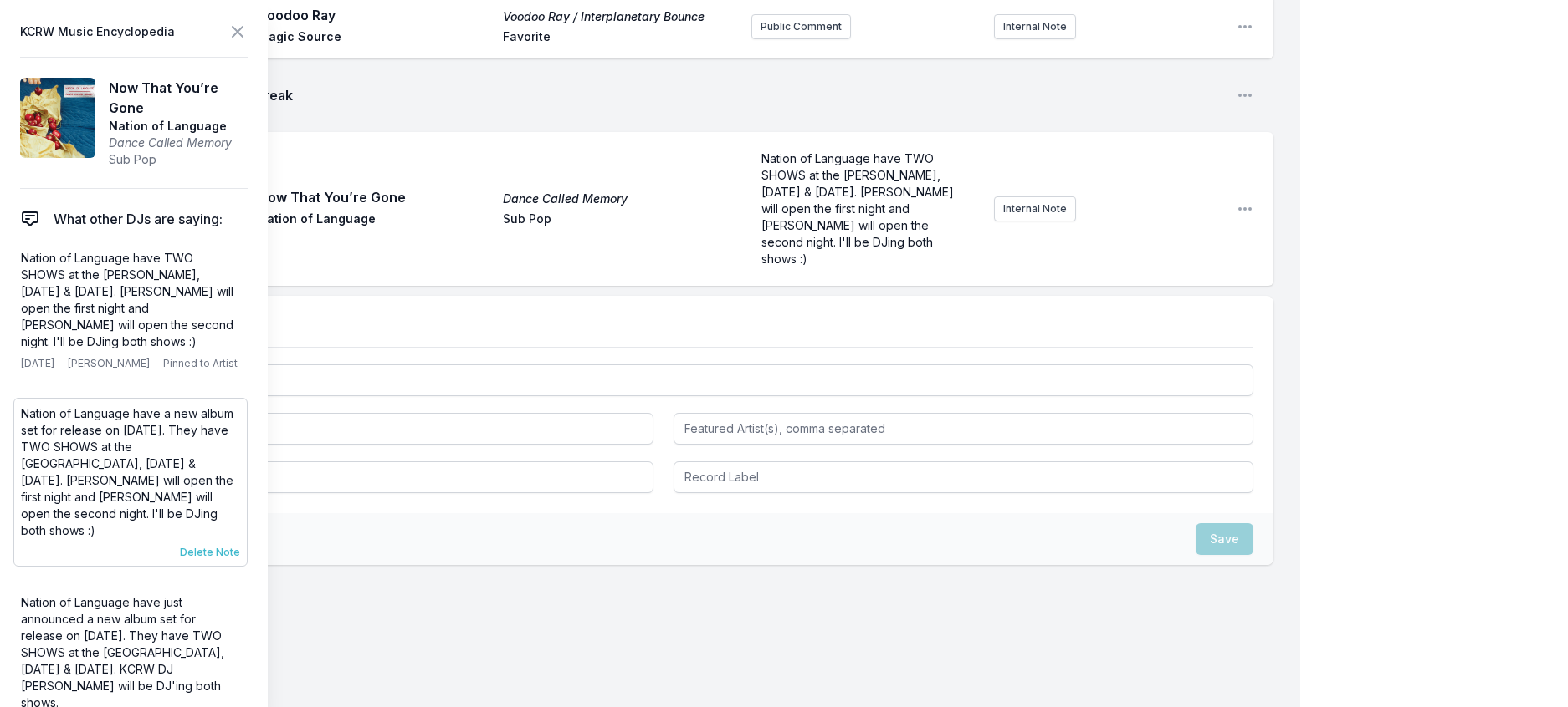
scroll to position [0, 0]
click at [238, 560] on span "Delete Note" at bounding box center [209, 552] width 60 height 14
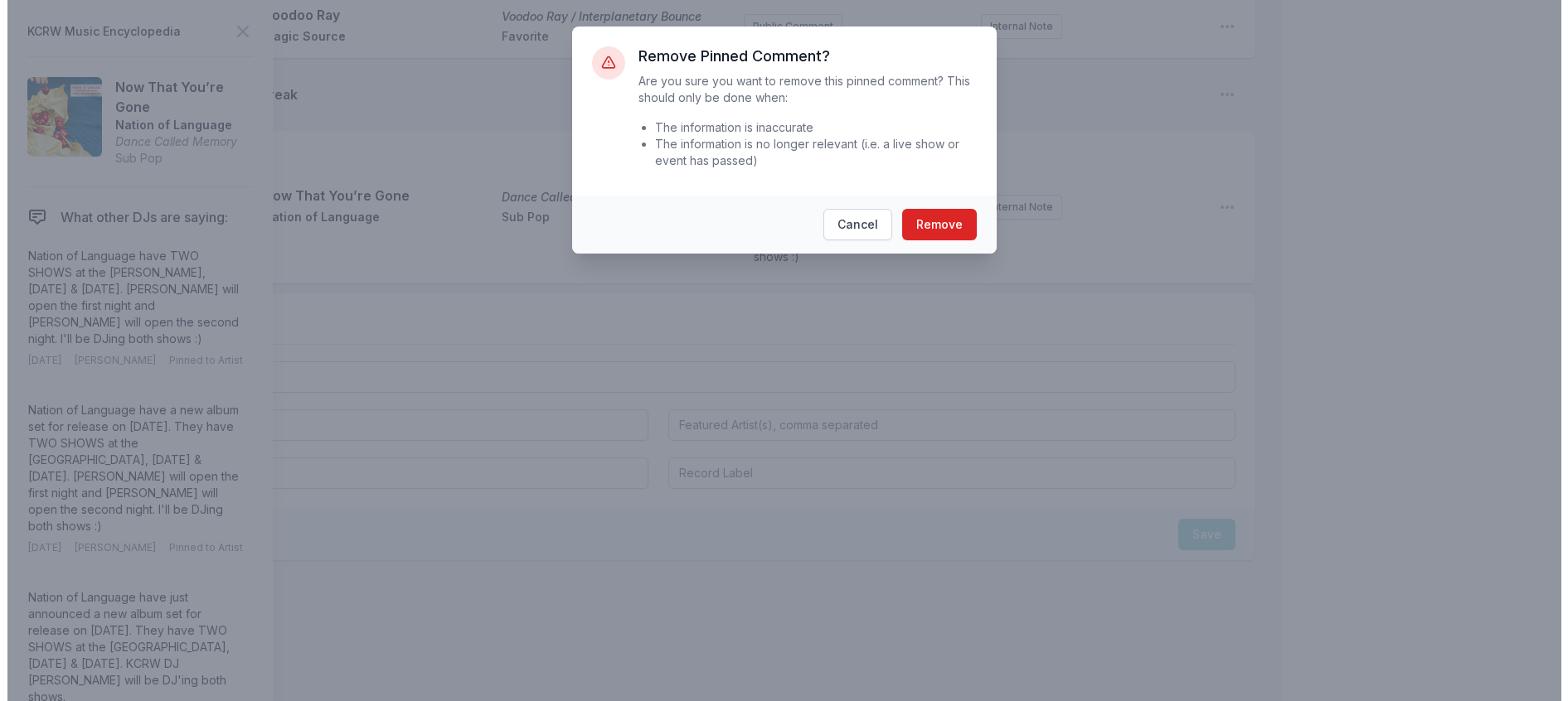
scroll to position [1571, 0]
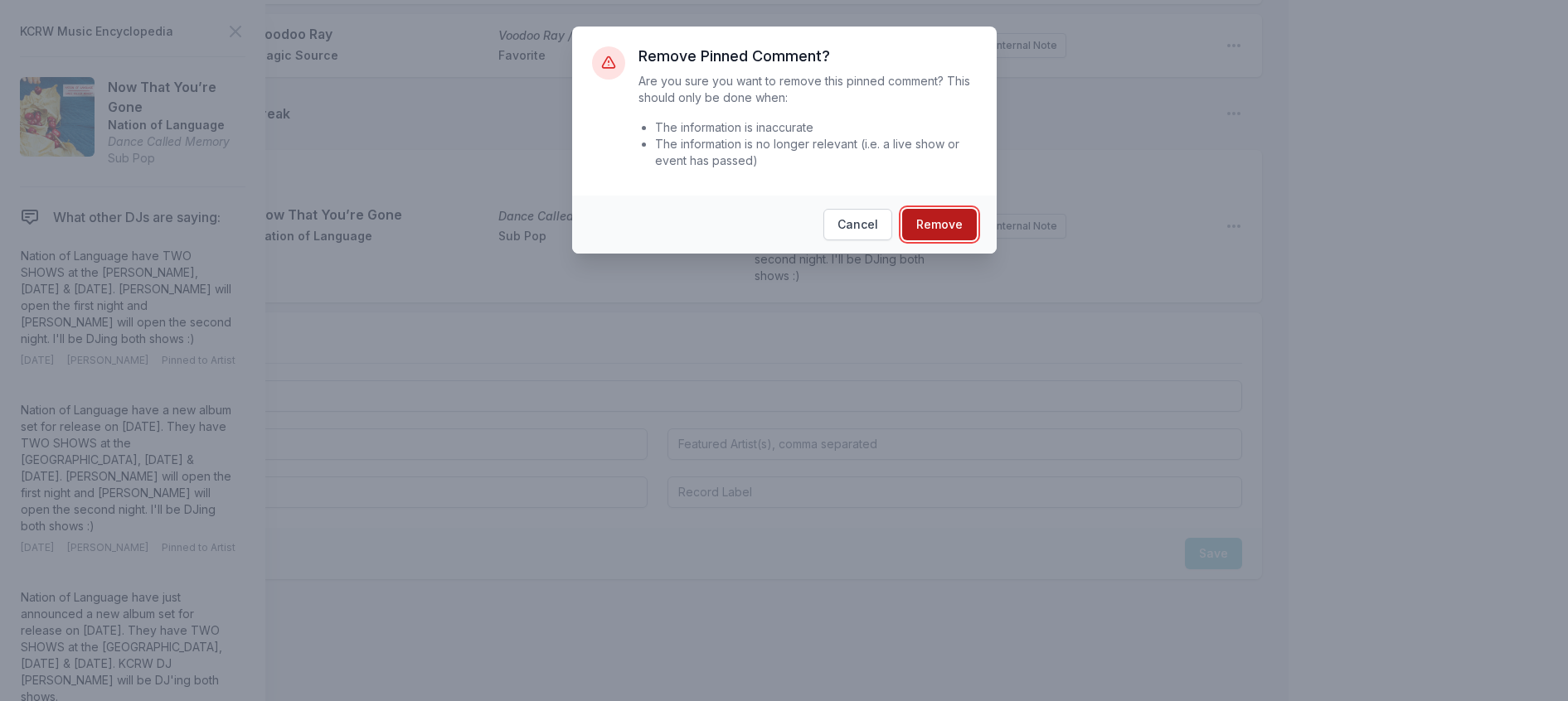
click at [965, 240] on button "Remove" at bounding box center [940, 225] width 75 height 31
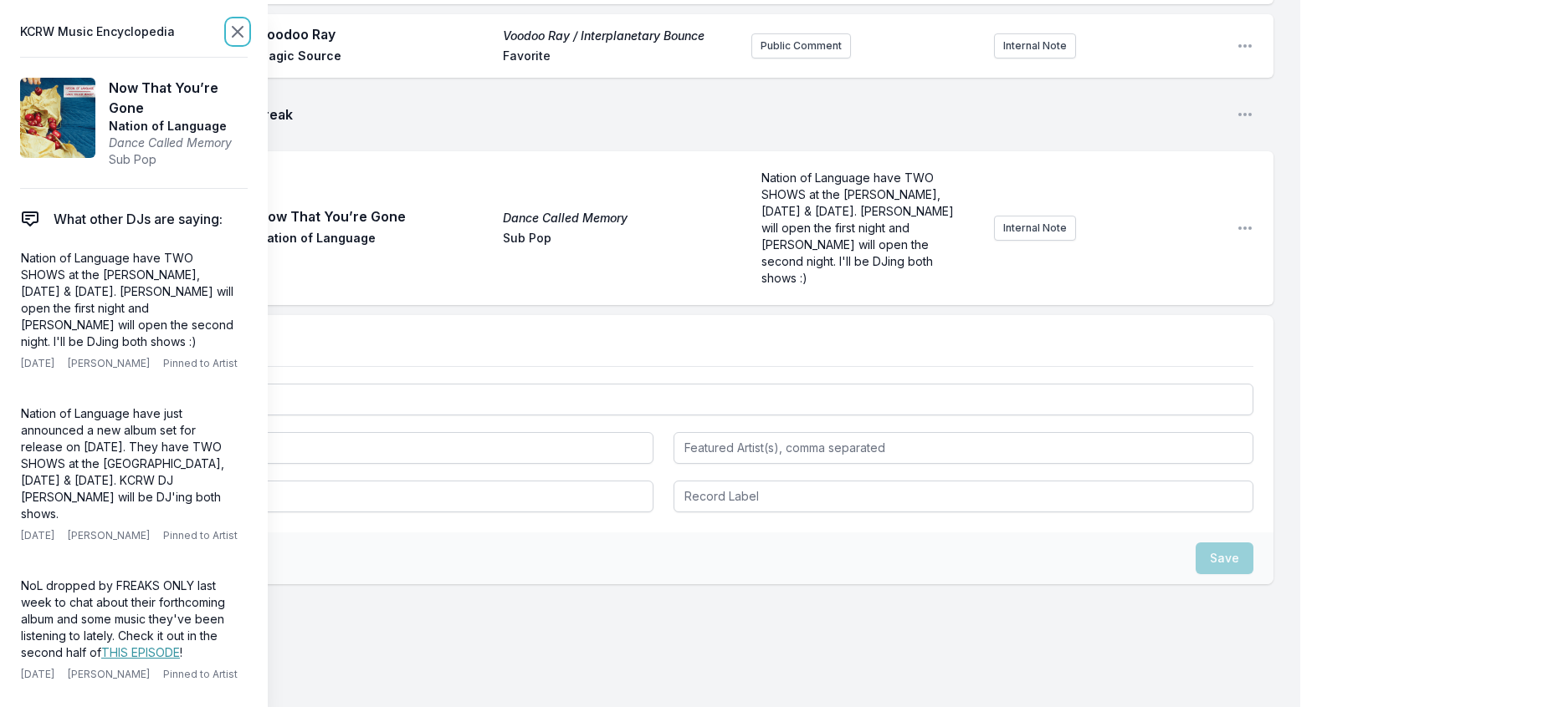
click at [247, 38] on icon at bounding box center [238, 32] width 20 height 20
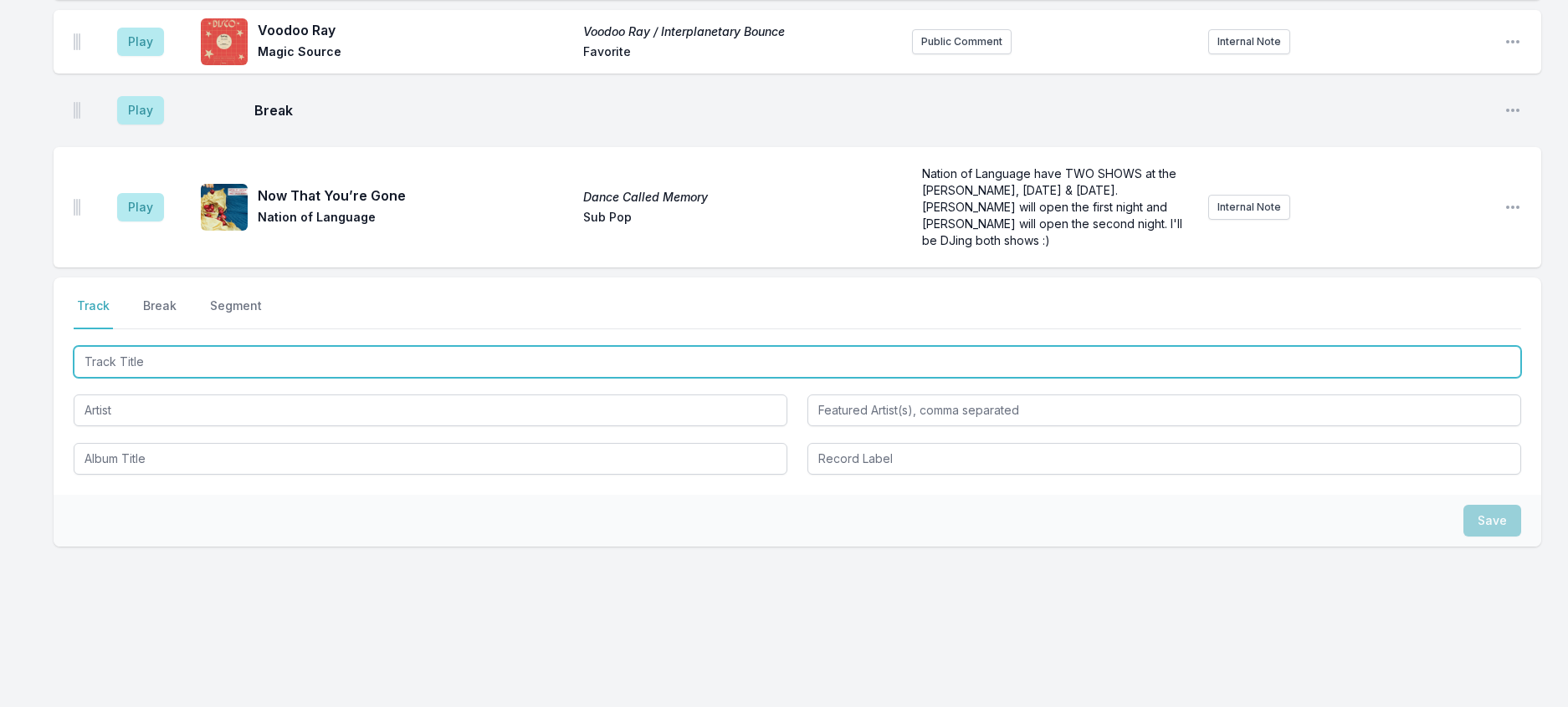
click at [318, 378] on input "Track Title" at bounding box center [797, 361] width 1447 height 31
type input "Adriatic"
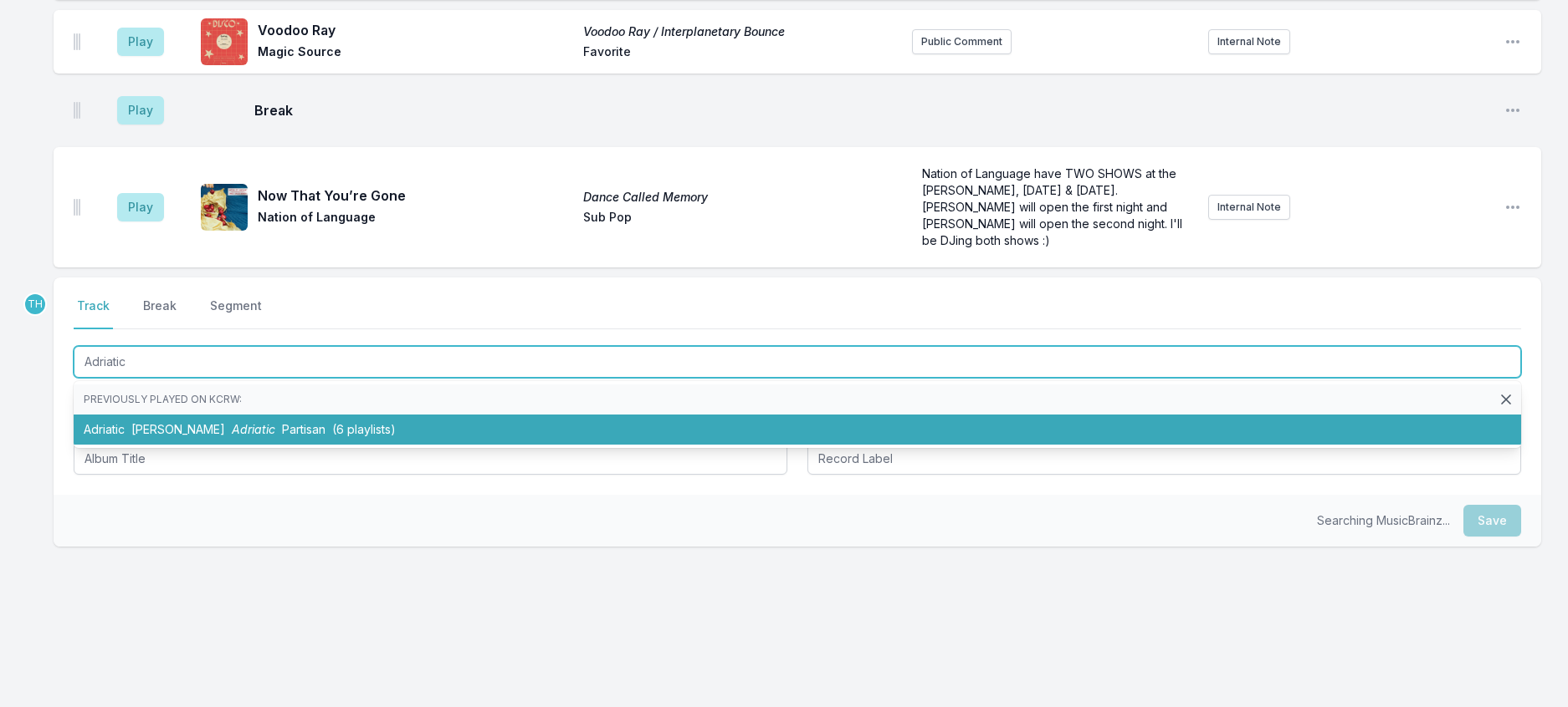
click at [289, 436] on span "Partisan" at bounding box center [303, 429] width 43 height 14
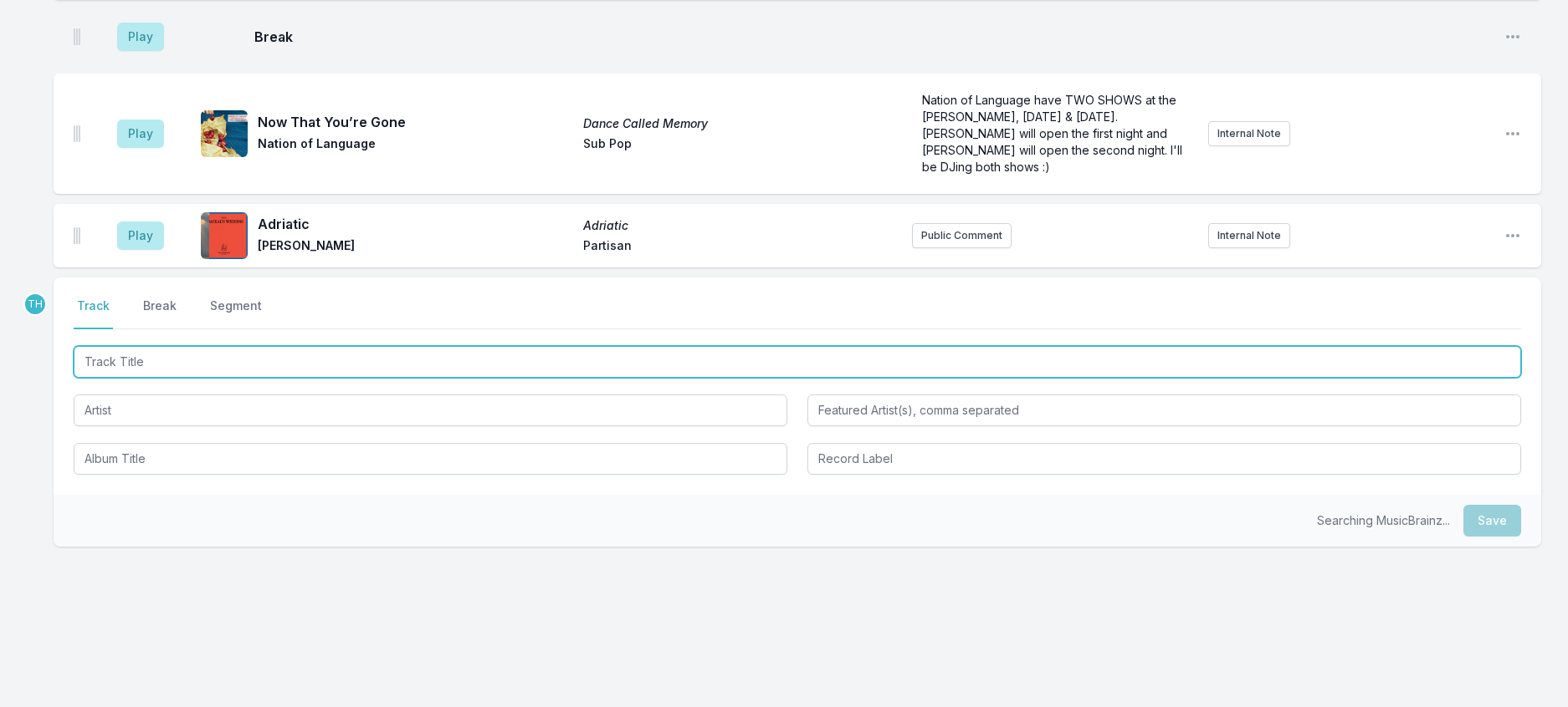
scroll to position [1667, 0]
click at [333, 378] on input "Track Title" at bounding box center [797, 361] width 1447 height 31
type input "Obsession"
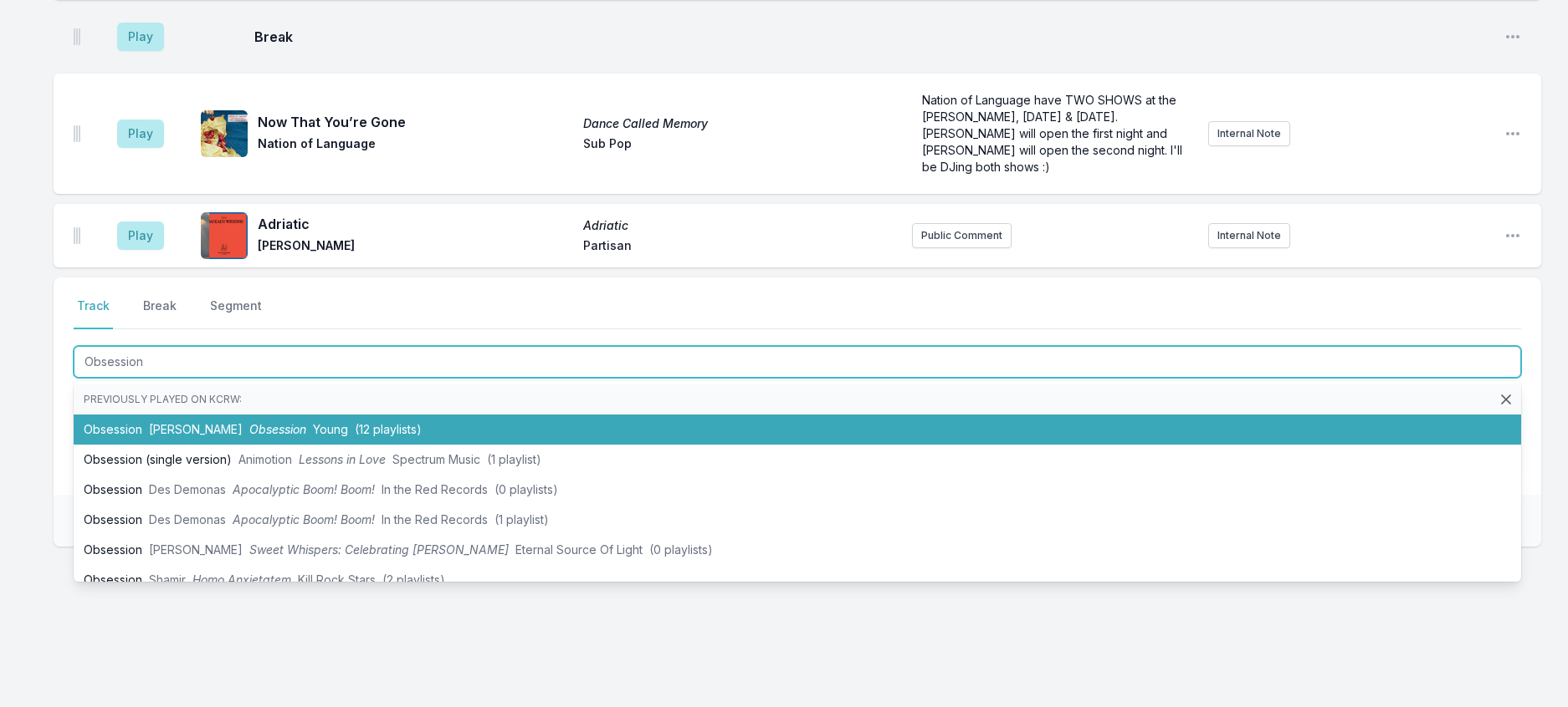
click at [315, 436] on span "Young" at bounding box center [330, 429] width 35 height 14
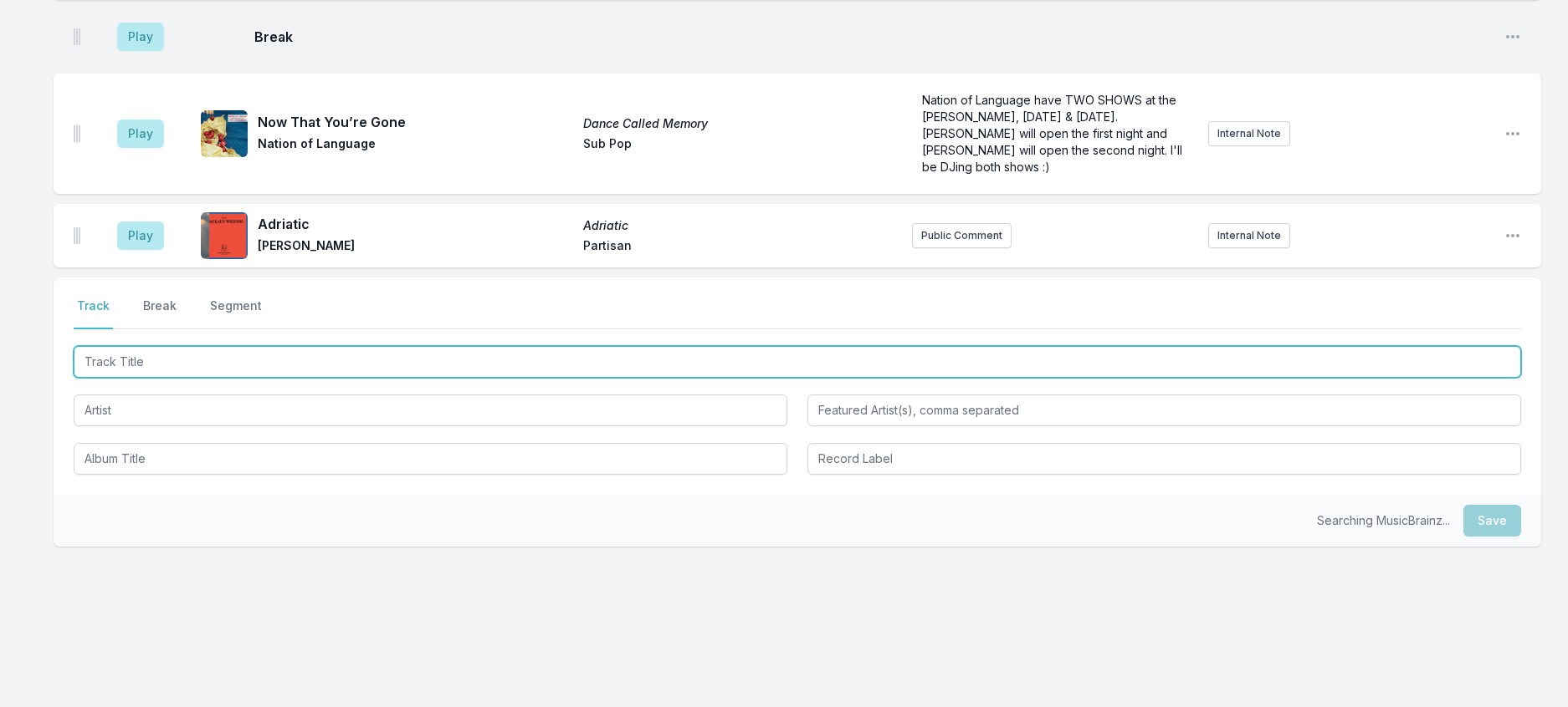
scroll to position [1750, 0]
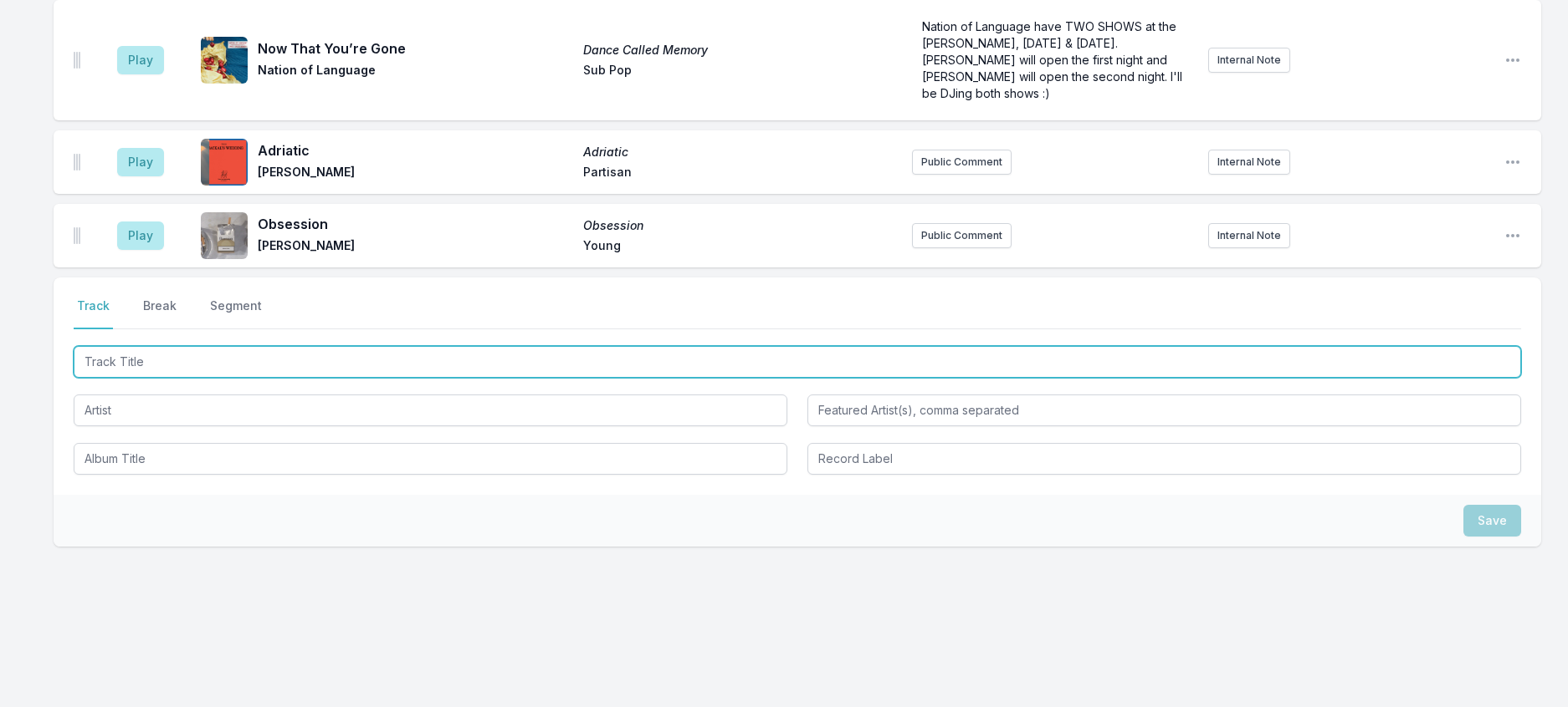
click at [423, 378] on input "Track Title" at bounding box center [797, 361] width 1447 height 31
type input "The Echo"
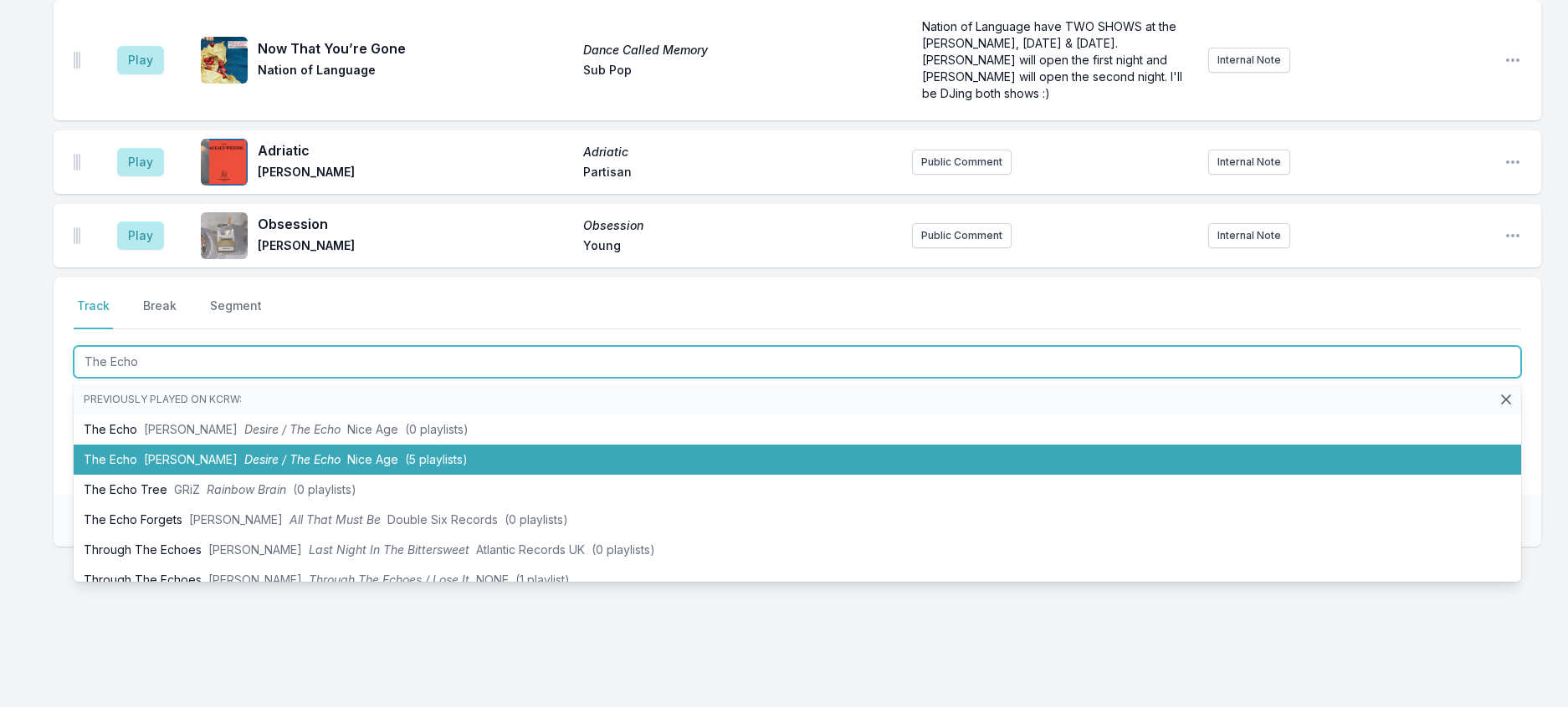
click at [405, 466] on span "(5 playlists)" at bounding box center [436, 459] width 63 height 14
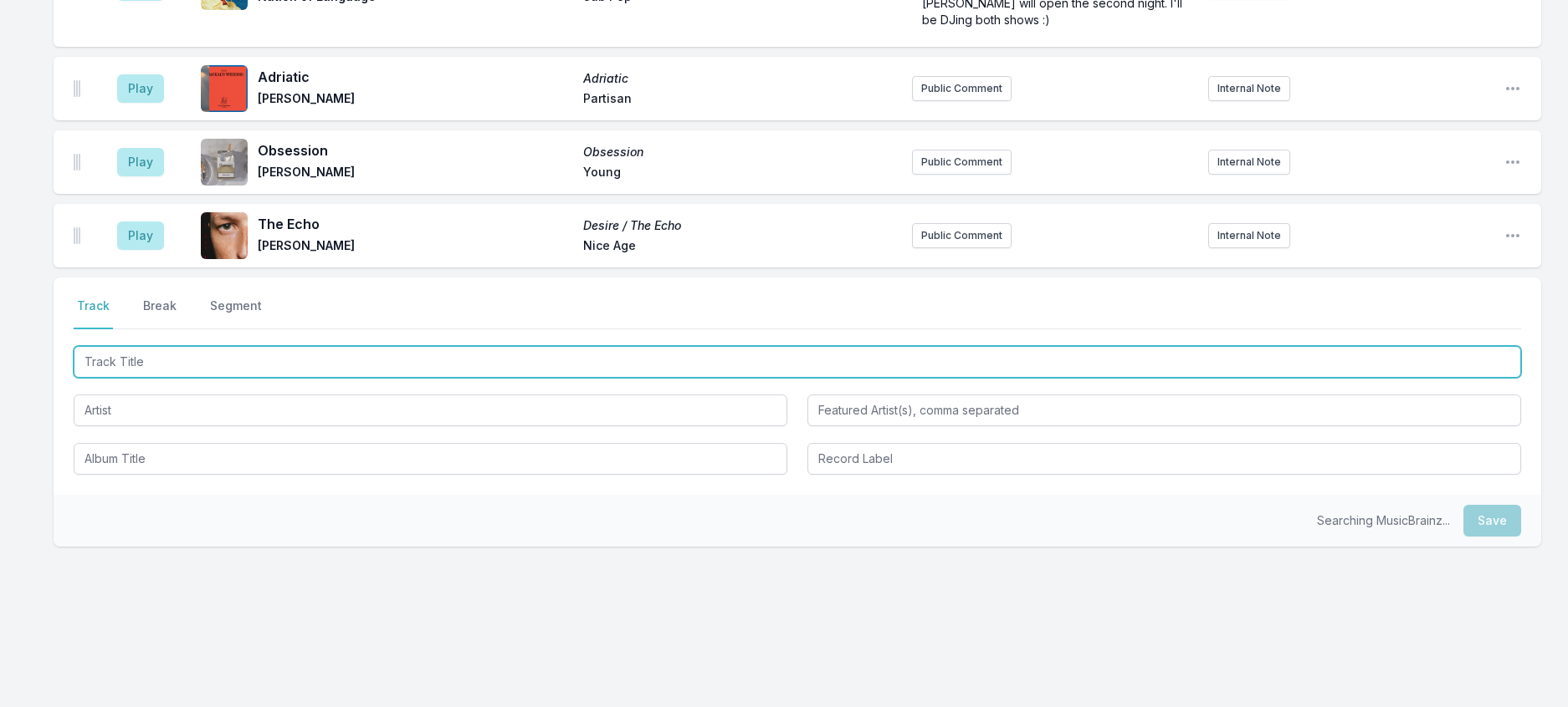
scroll to position [1832, 0]
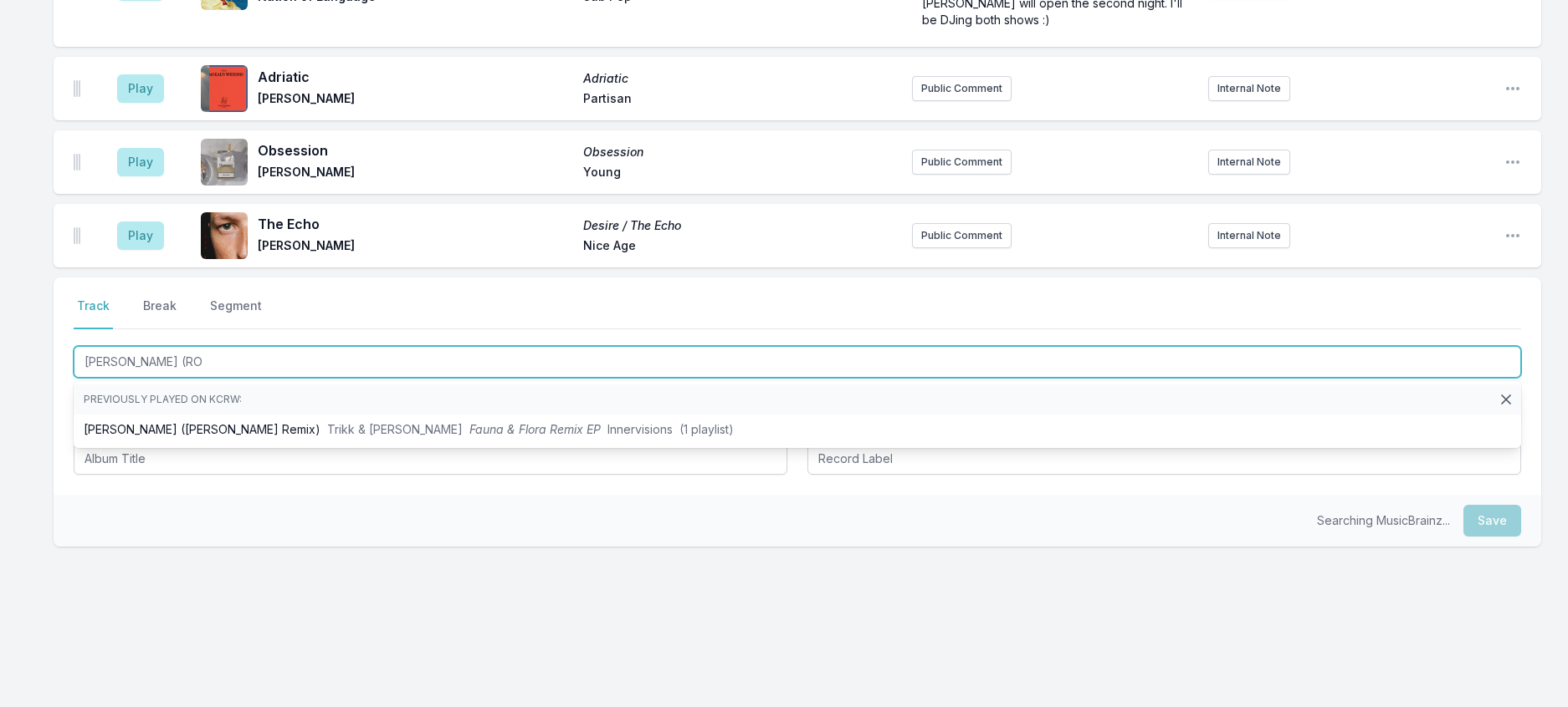
type input "[PERSON_NAME] (R"
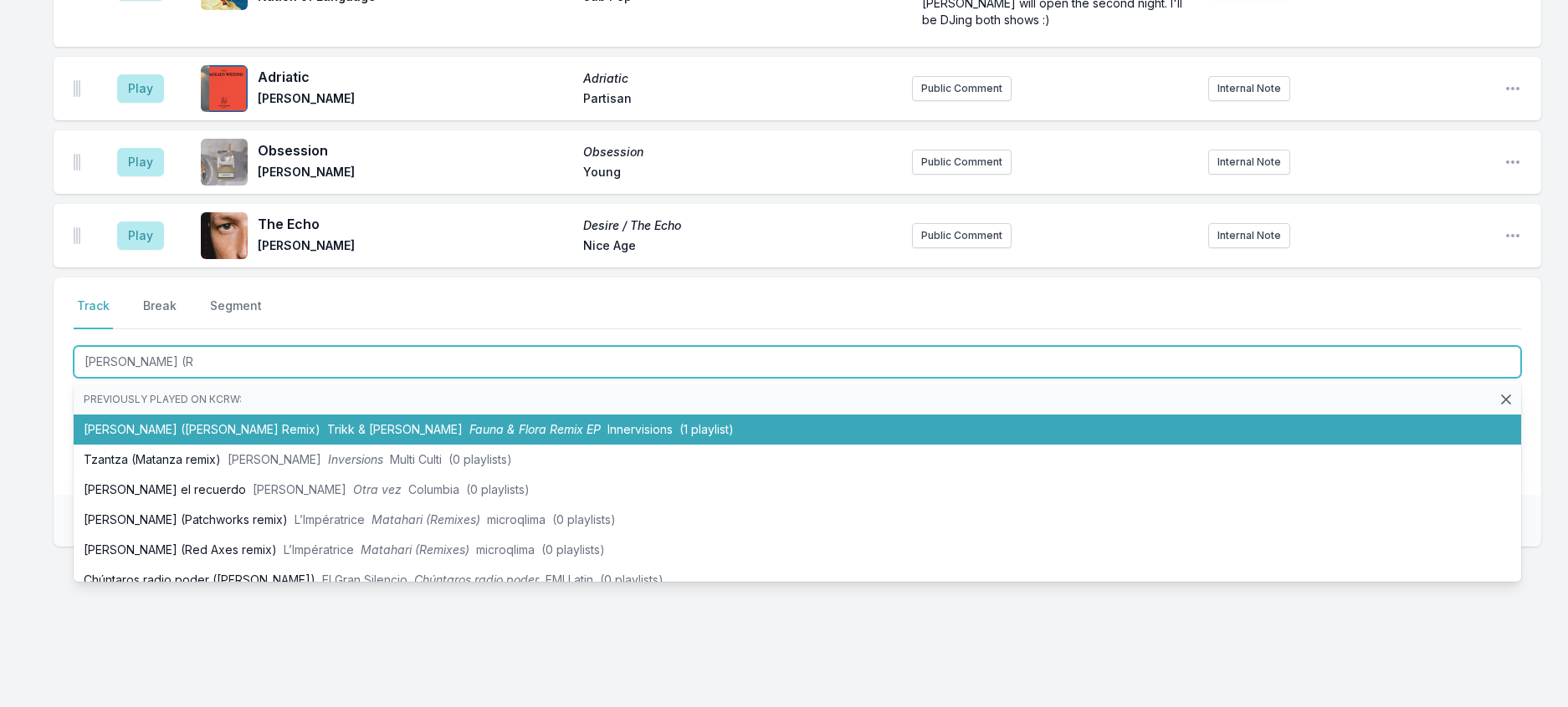
click at [382, 436] on span "Trikk & [PERSON_NAME]" at bounding box center [395, 429] width 136 height 14
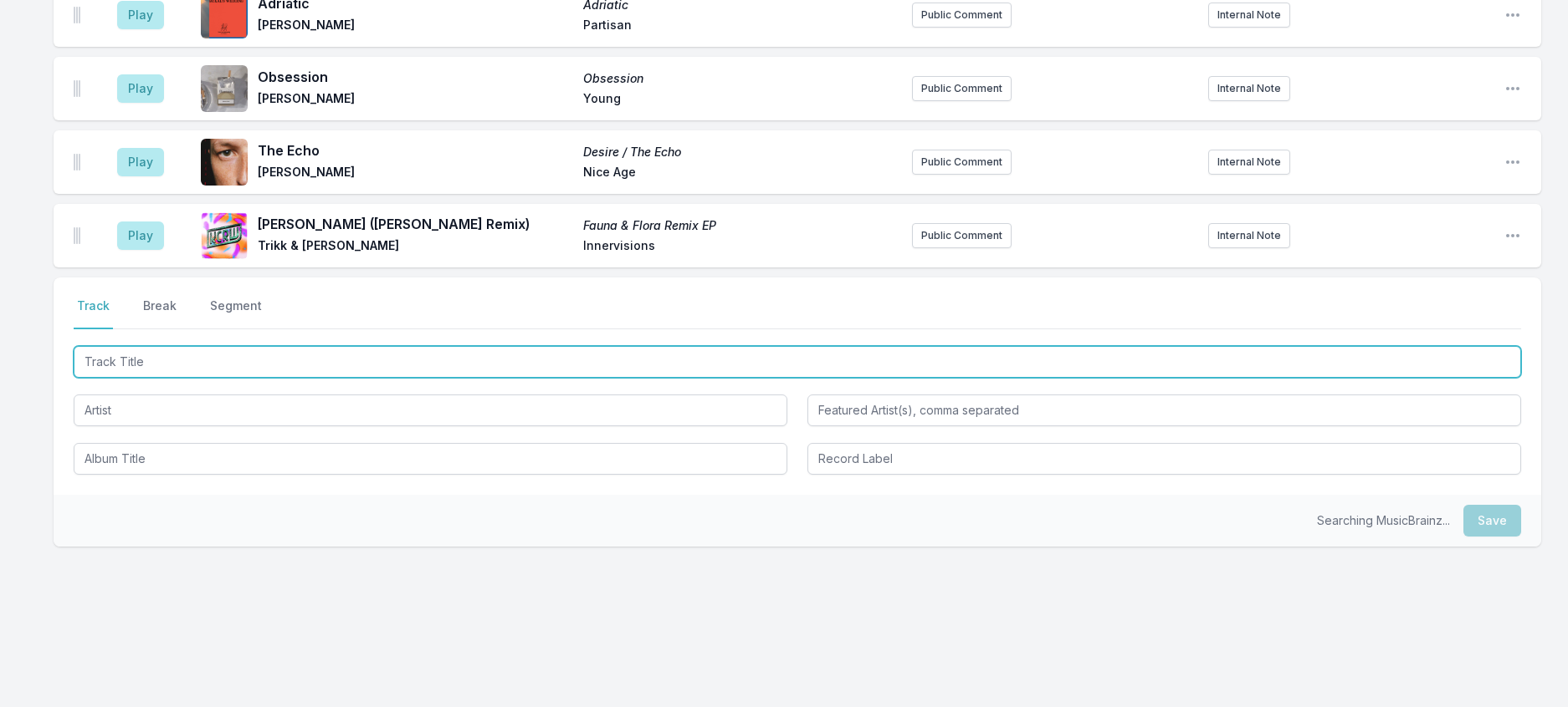
scroll to position [1915, 0]
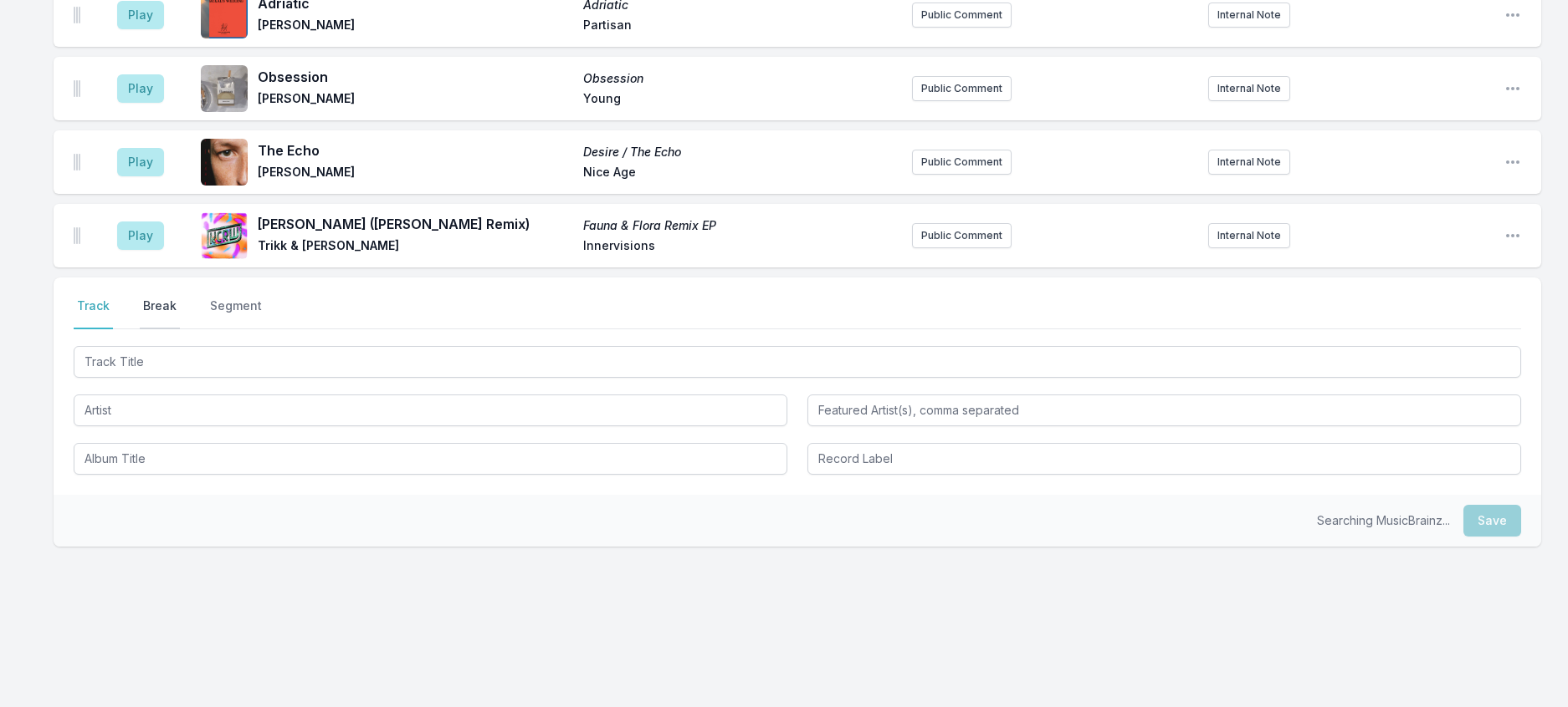
click at [168, 329] on button "Break" at bounding box center [160, 313] width 41 height 31
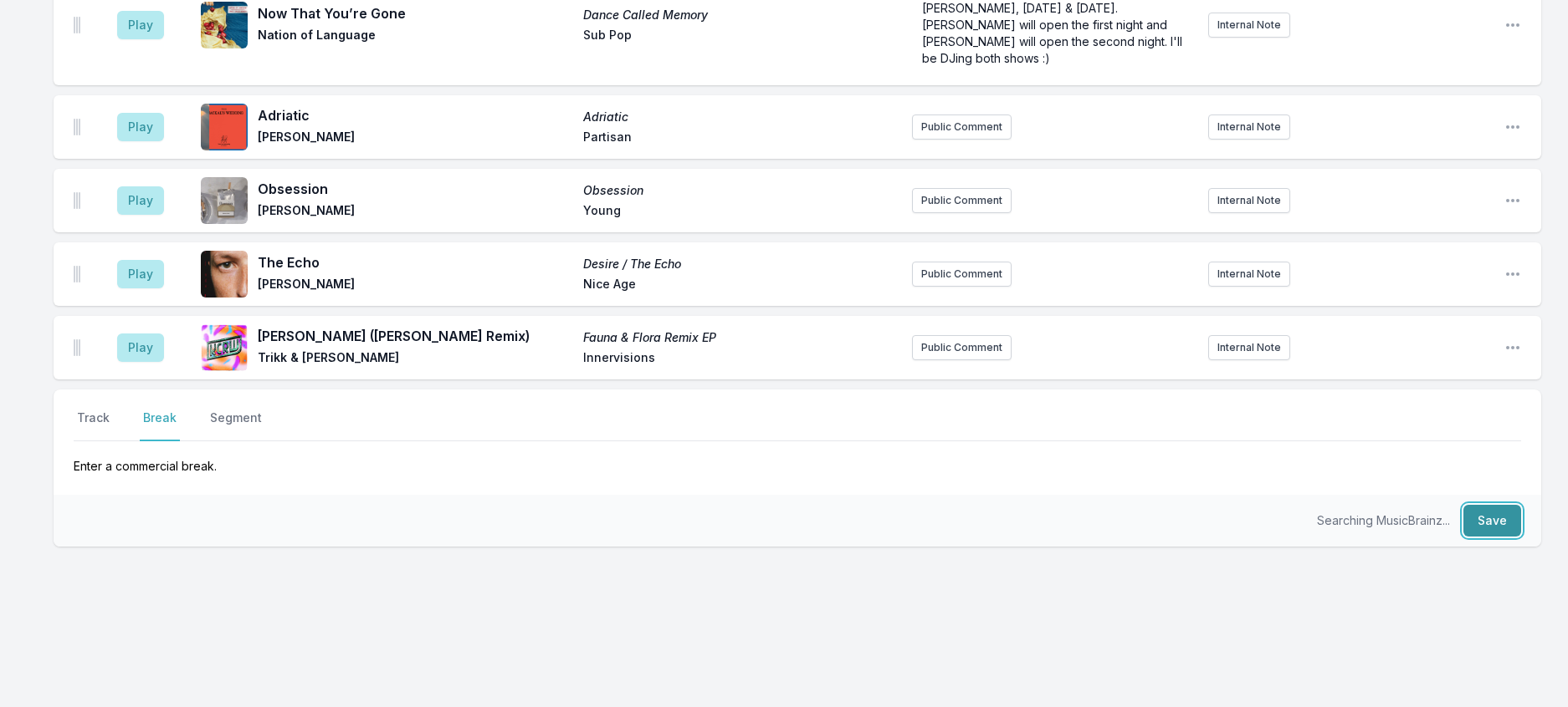
click at [1508, 536] on button "Save" at bounding box center [1491, 521] width 58 height 31
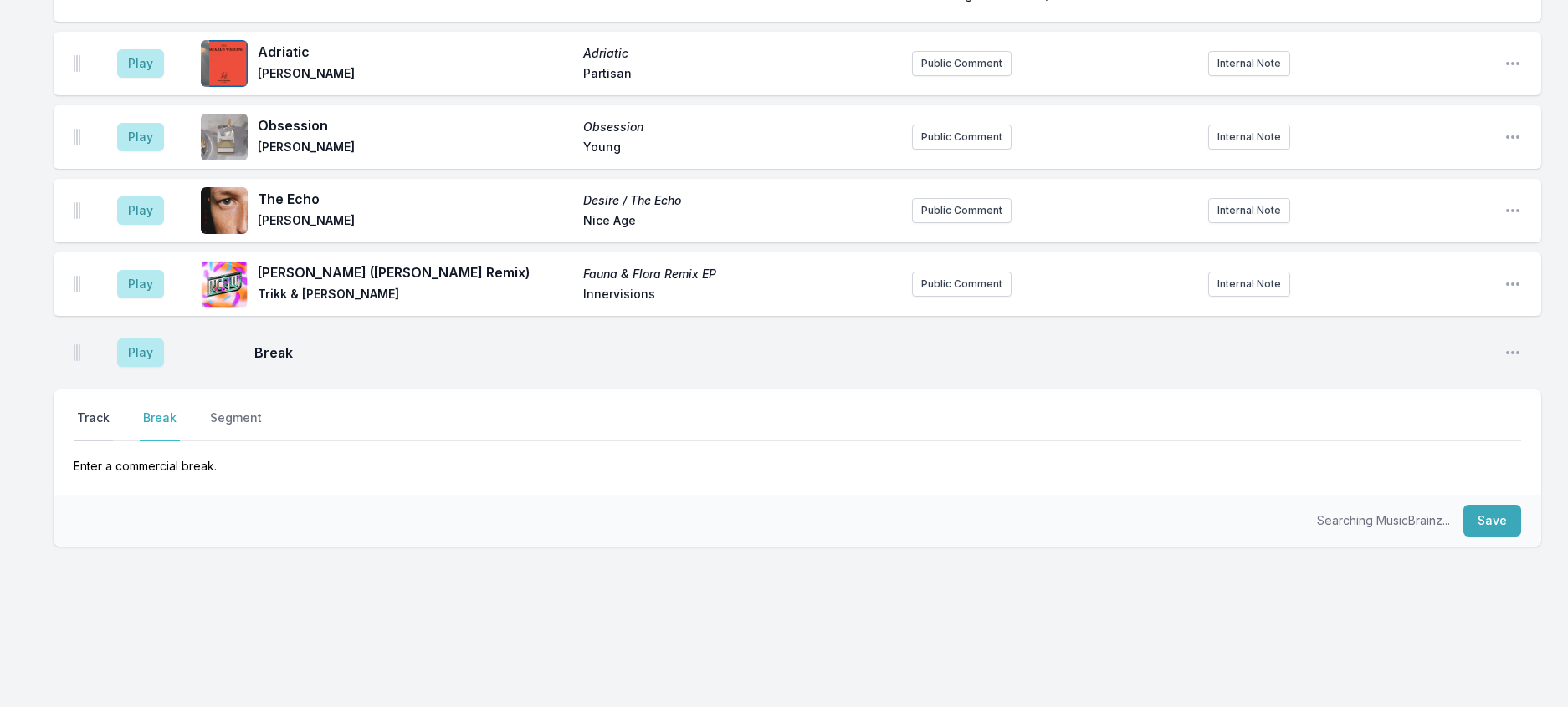
click at [97, 442] on button "Track" at bounding box center [93, 425] width 40 height 31
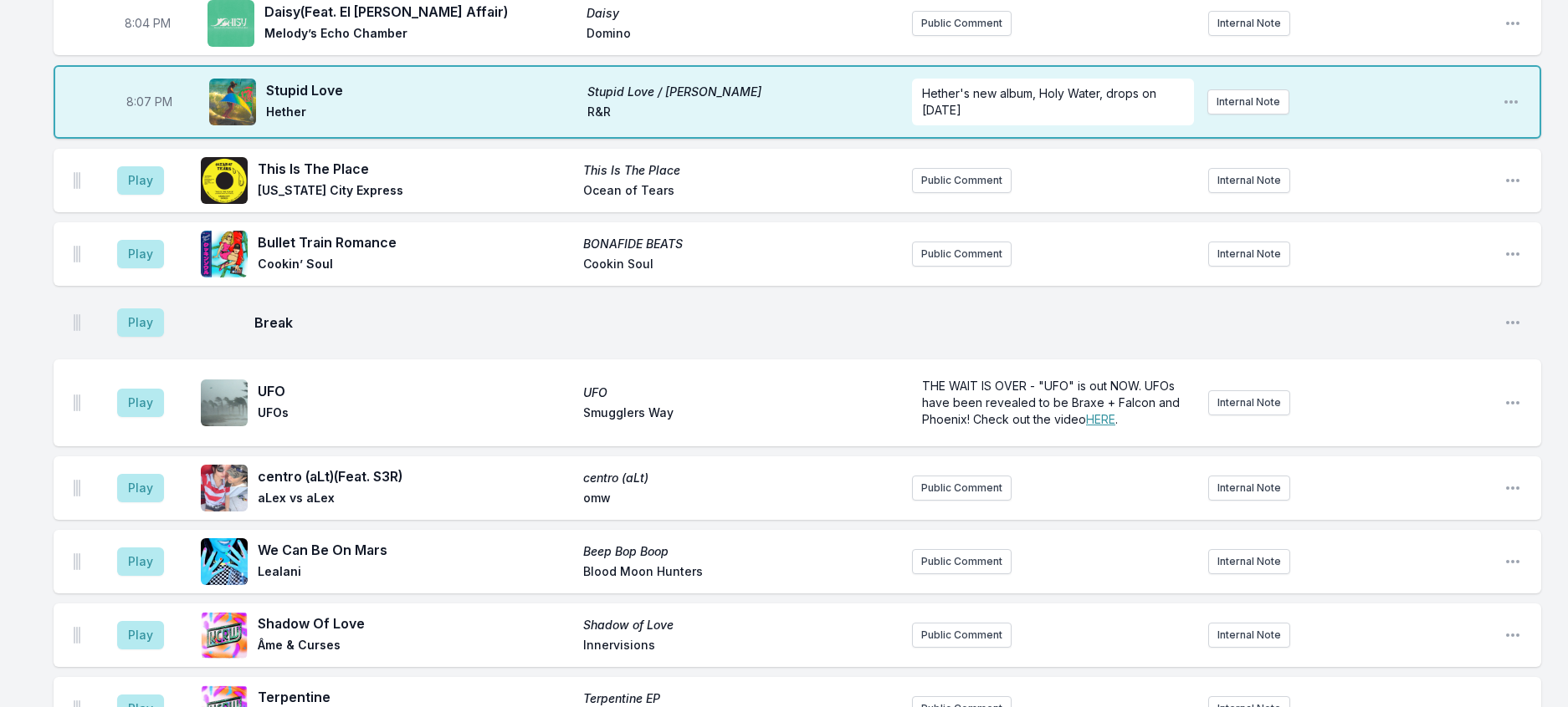
scroll to position [231, 0]
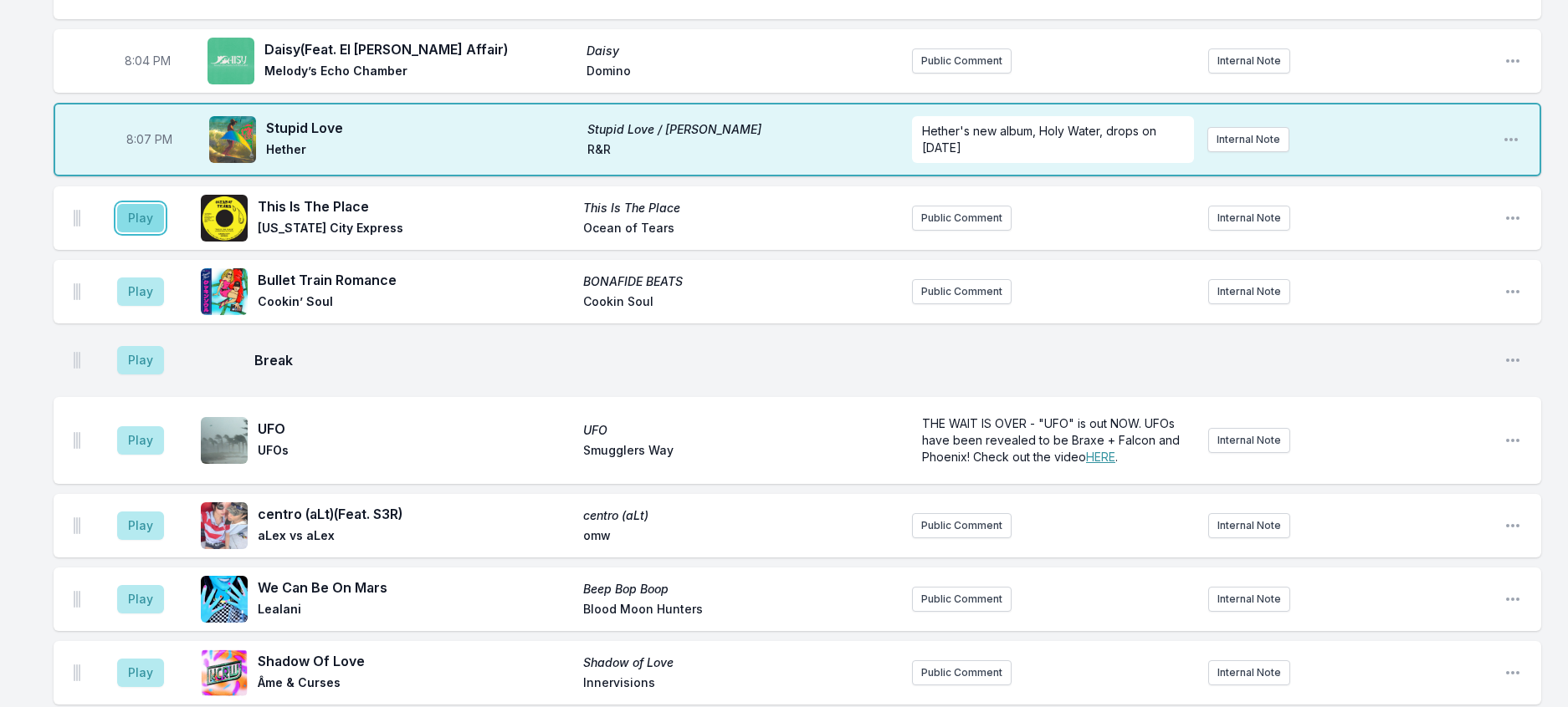
click at [149, 232] on button "Play" at bounding box center [140, 218] width 47 height 29
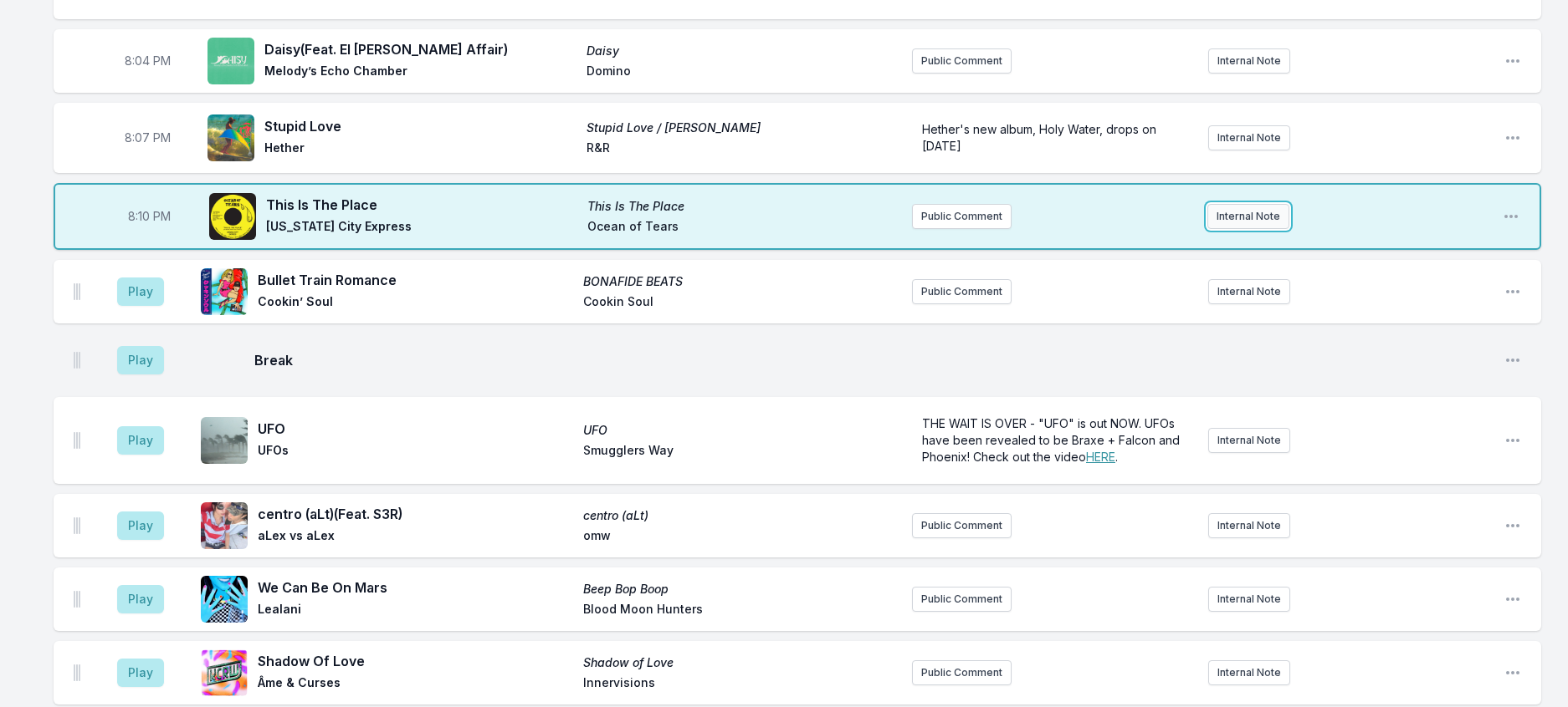
click at [1254, 230] on button "Internal Note" at bounding box center [1248, 216] width 82 height 25
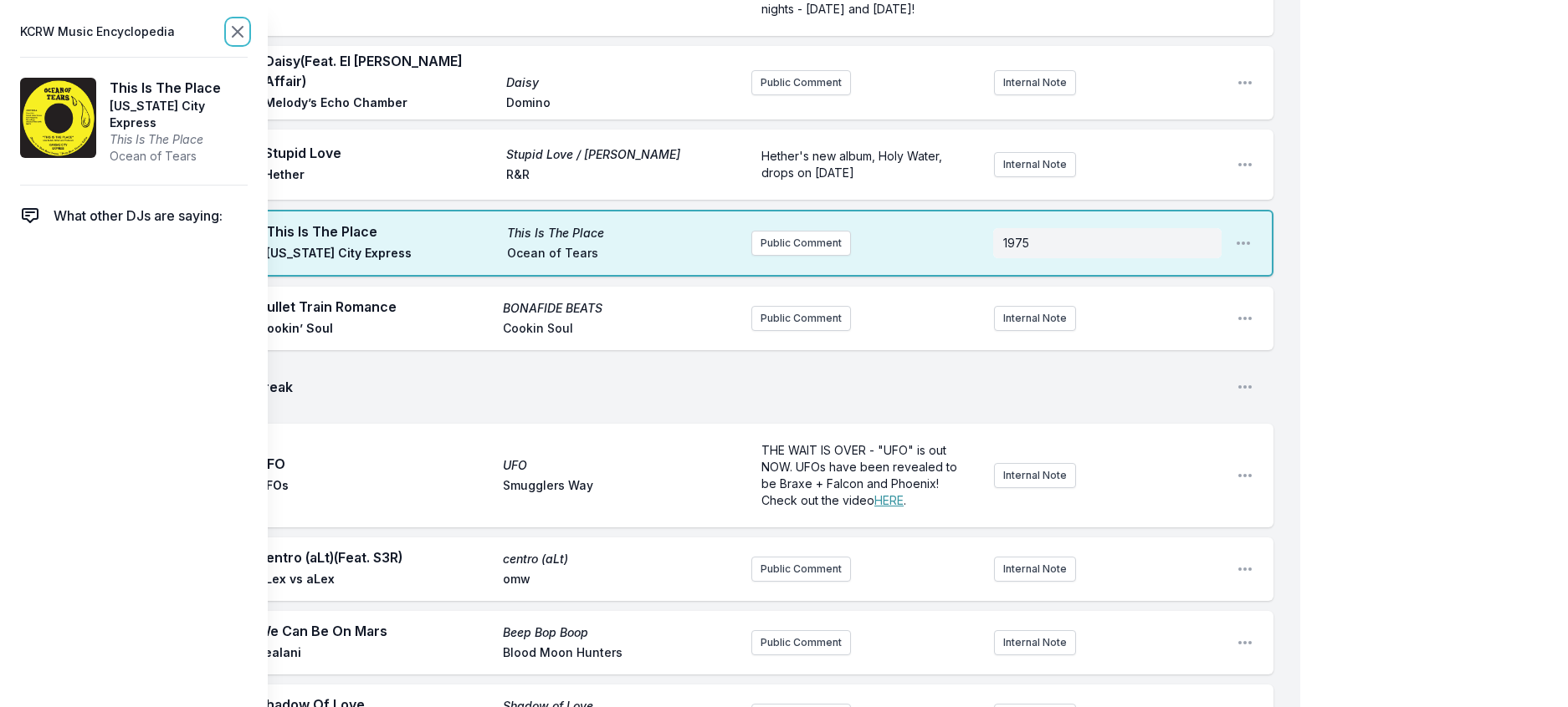
click at [247, 35] on icon at bounding box center [238, 32] width 20 height 20
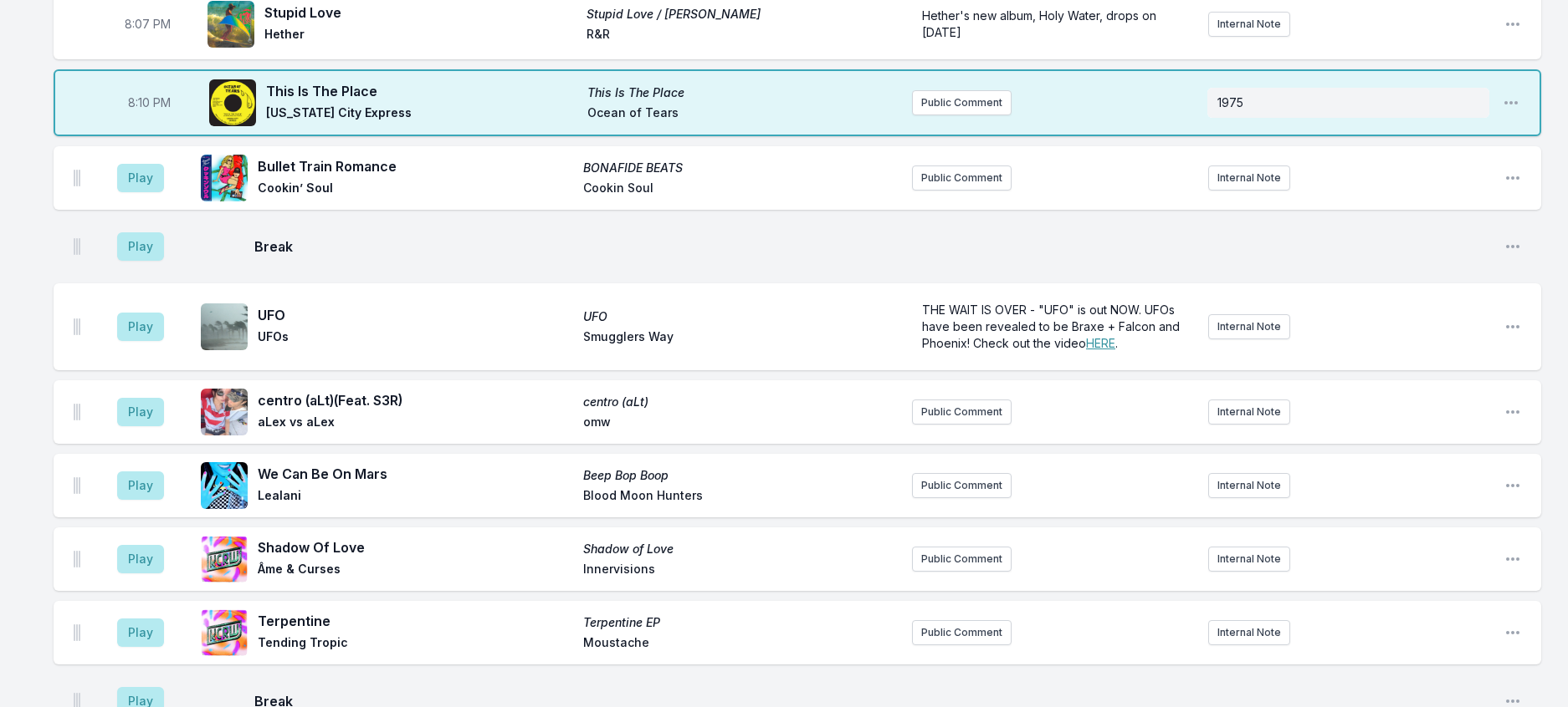
scroll to position [315, 0]
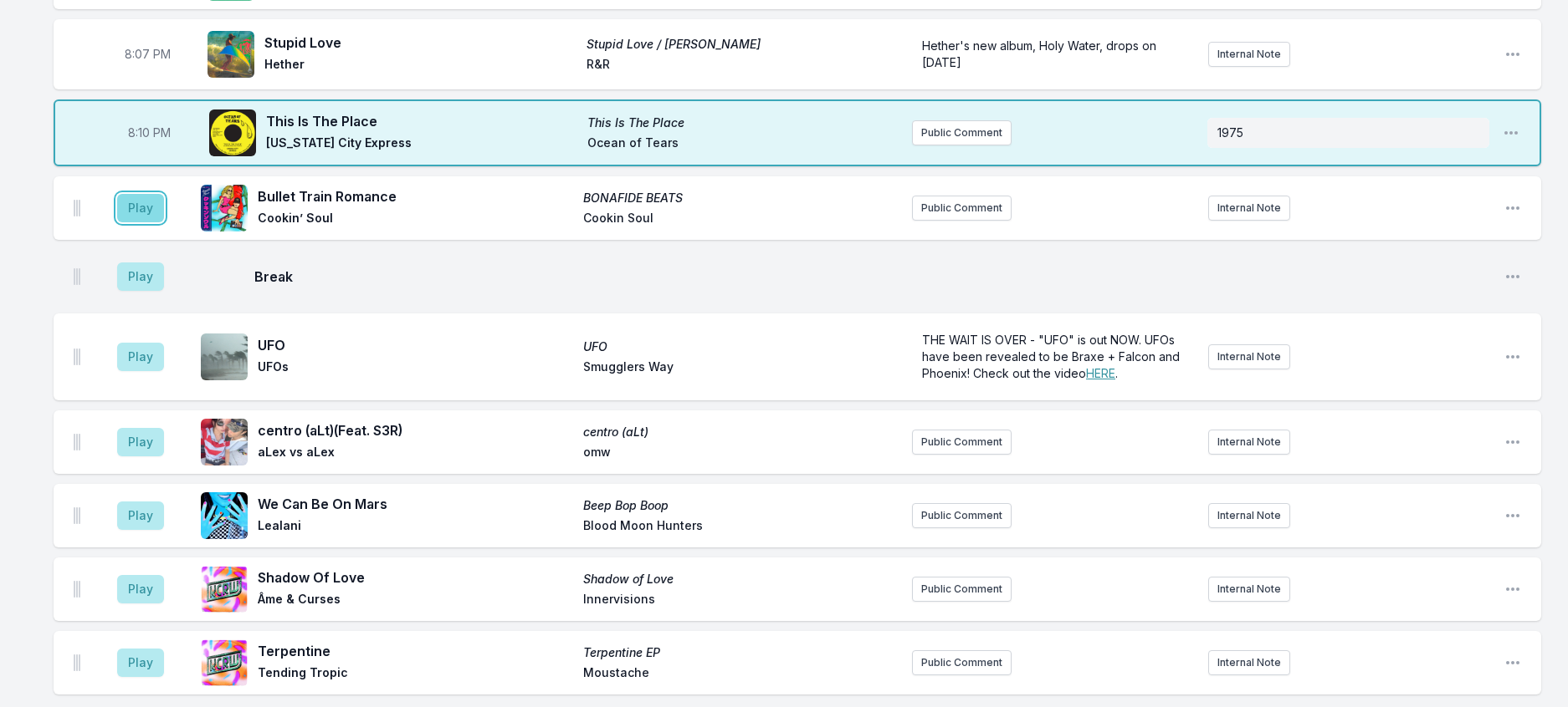
click at [142, 222] on button "Play" at bounding box center [140, 207] width 47 height 29
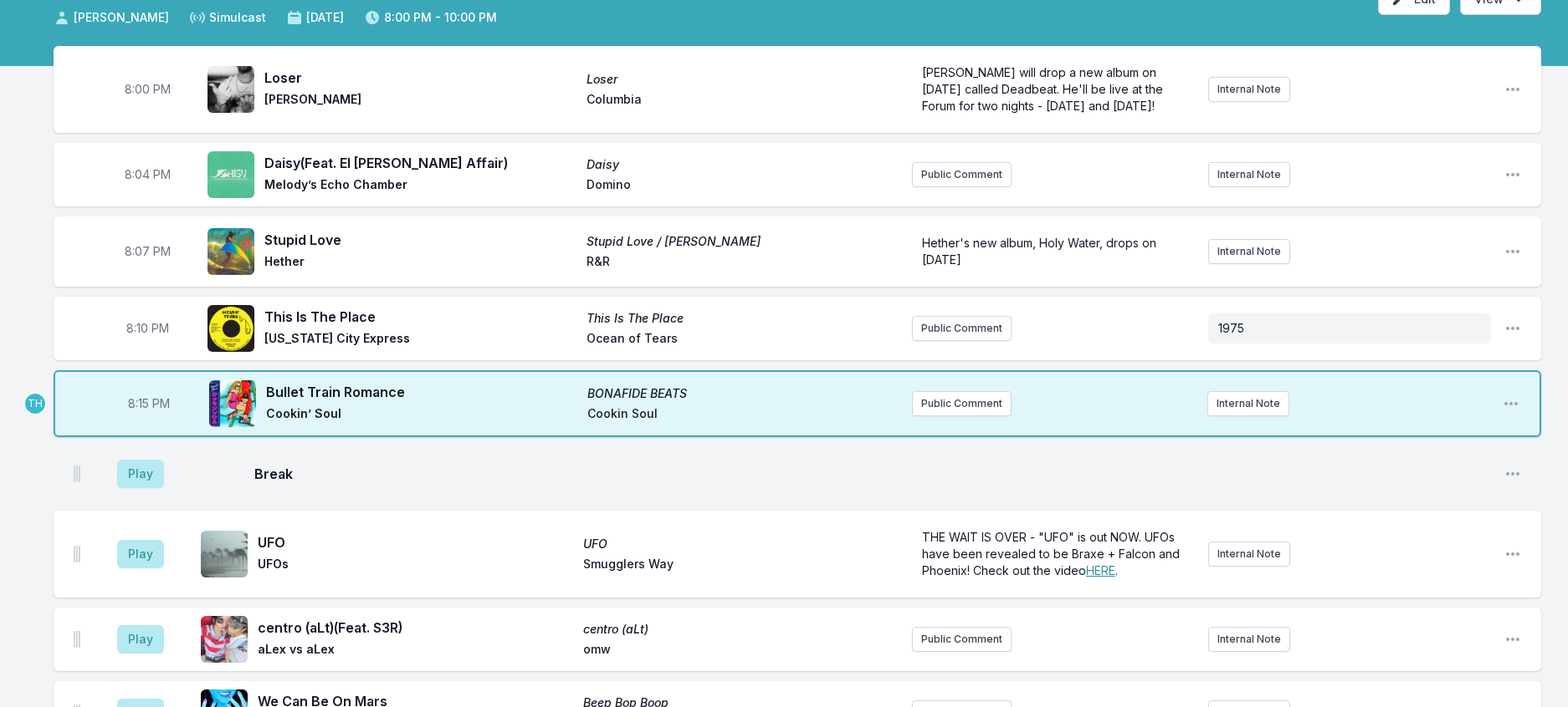
scroll to position [148, 0]
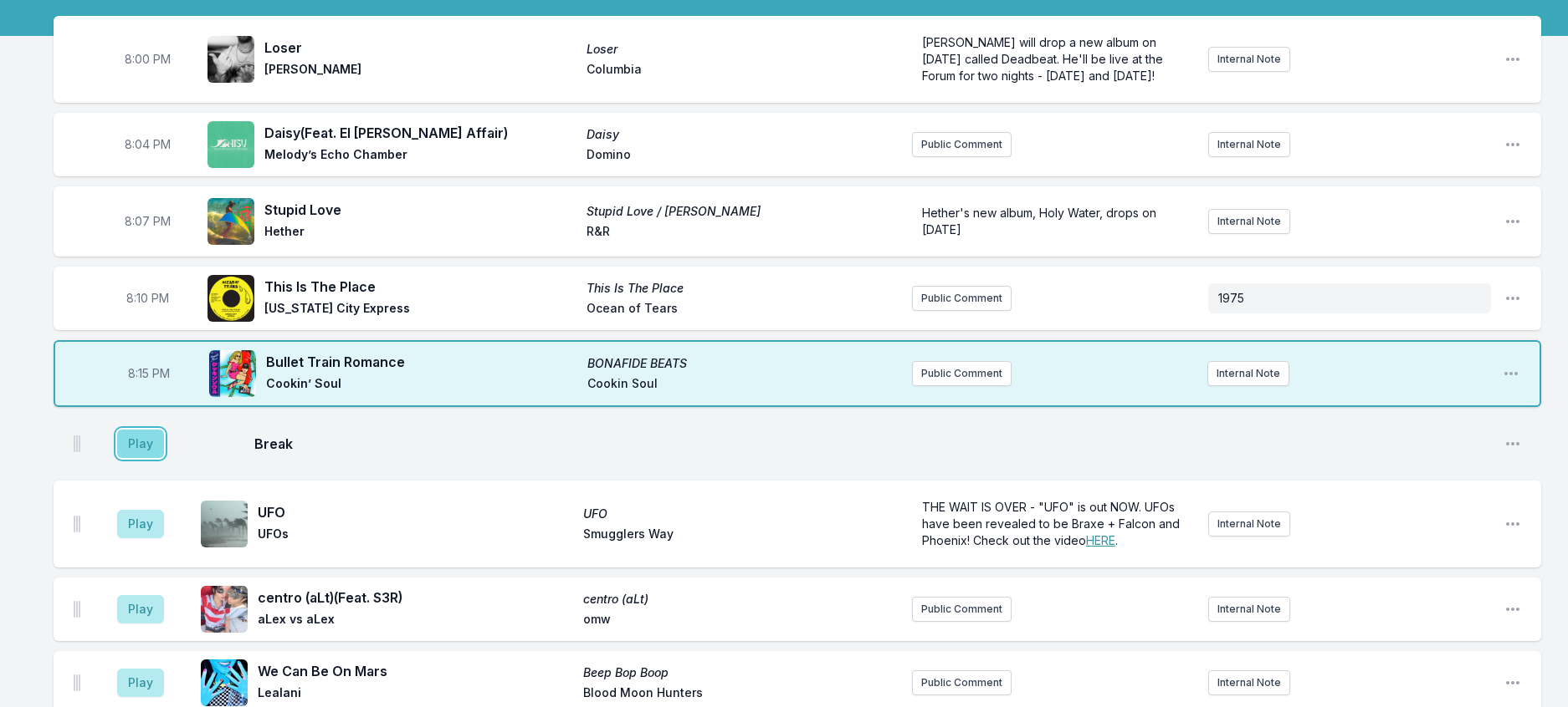
click at [163, 458] on button "Play" at bounding box center [140, 443] width 47 height 29
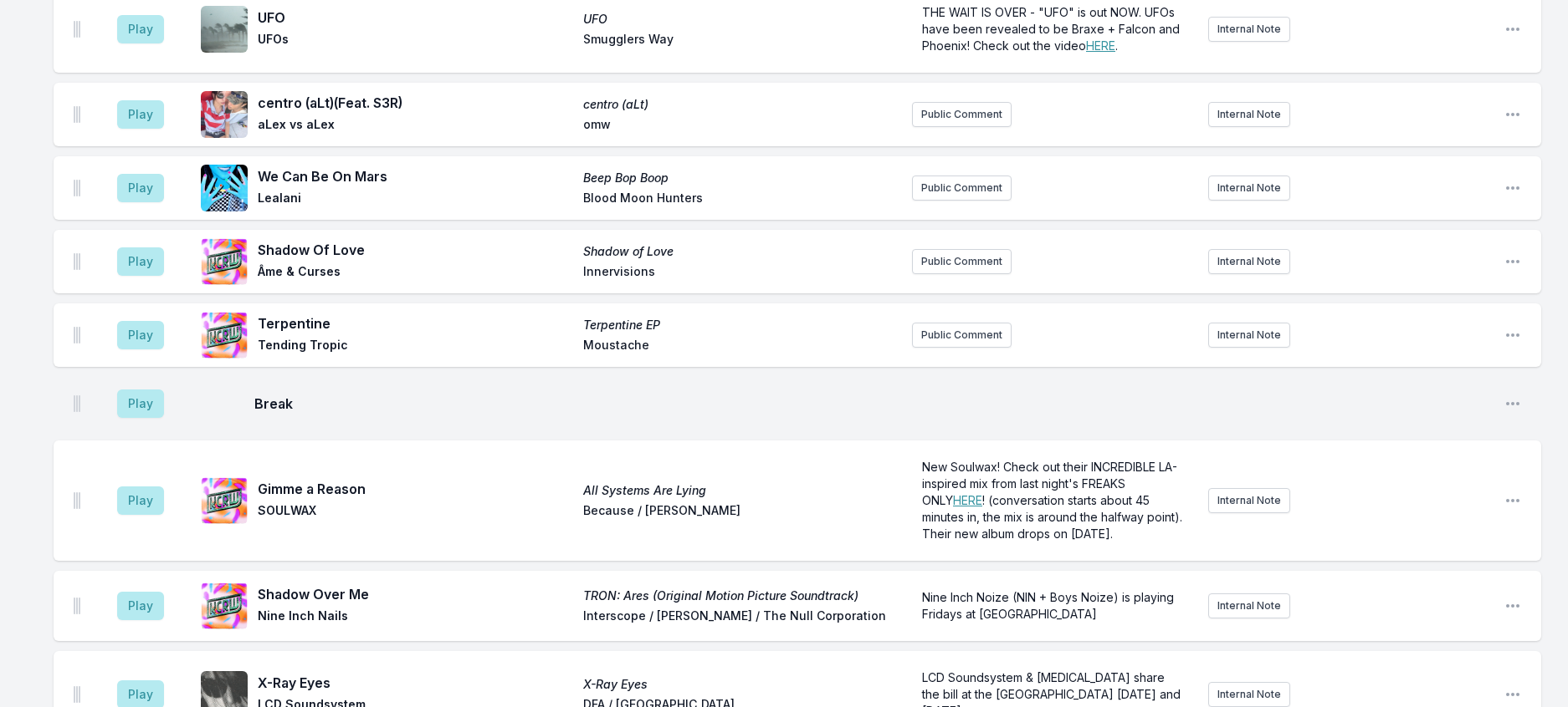
scroll to position [650, 0]
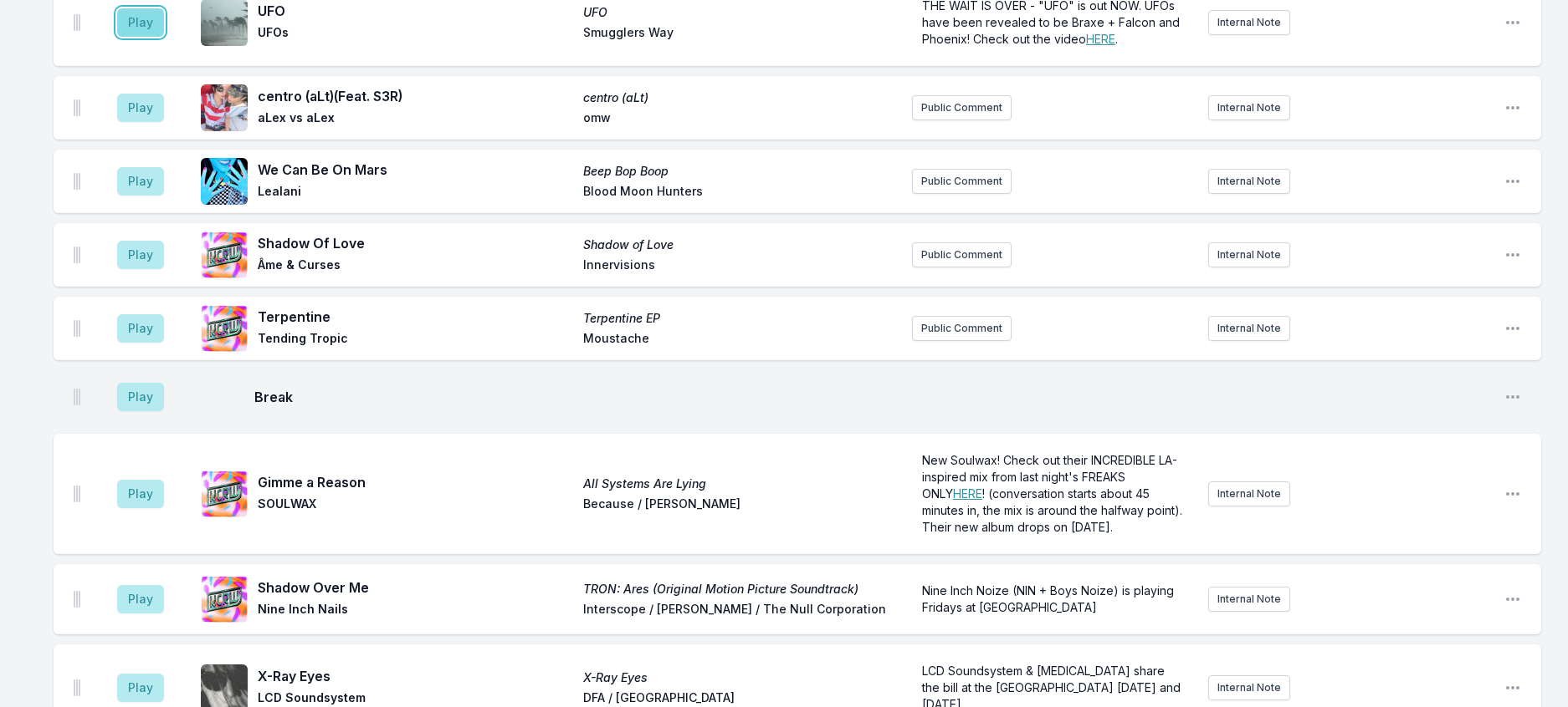
click at [149, 37] on button "Play" at bounding box center [140, 22] width 47 height 29
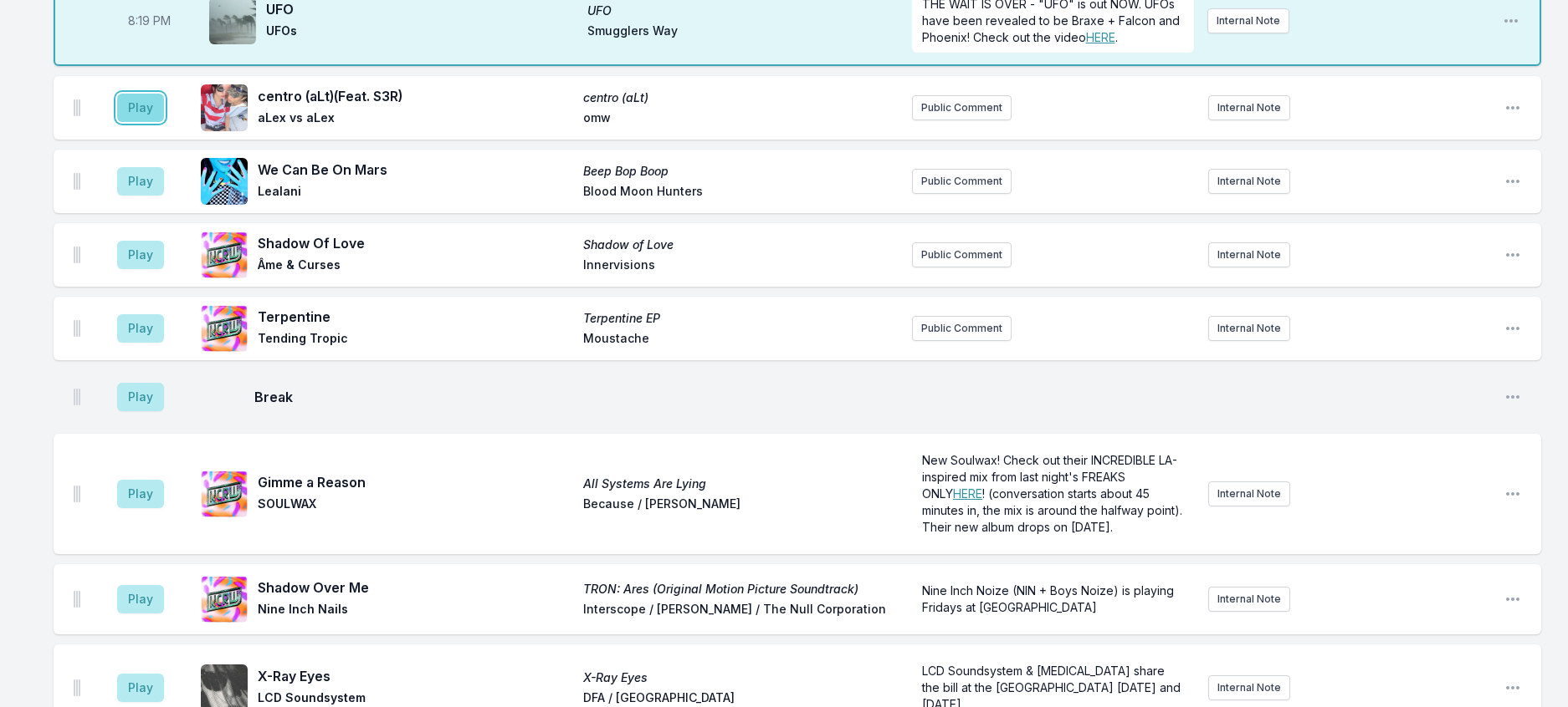
click at [164, 122] on button "Play" at bounding box center [140, 108] width 47 height 29
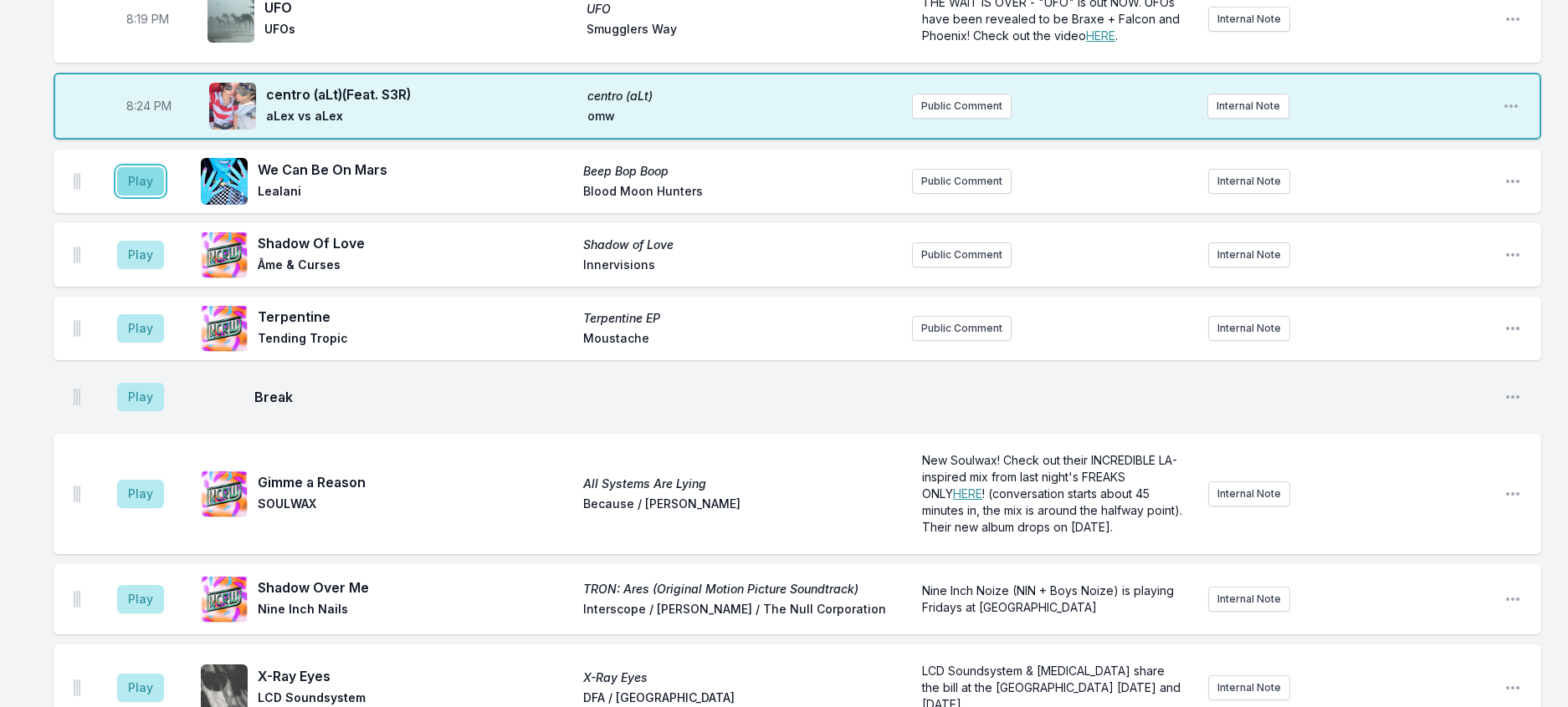
drag, startPoint x: 158, startPoint y: 312, endPoint x: 166, endPoint y: 315, distance: 8.5
click at [159, 195] on button "Play" at bounding box center [140, 181] width 47 height 29
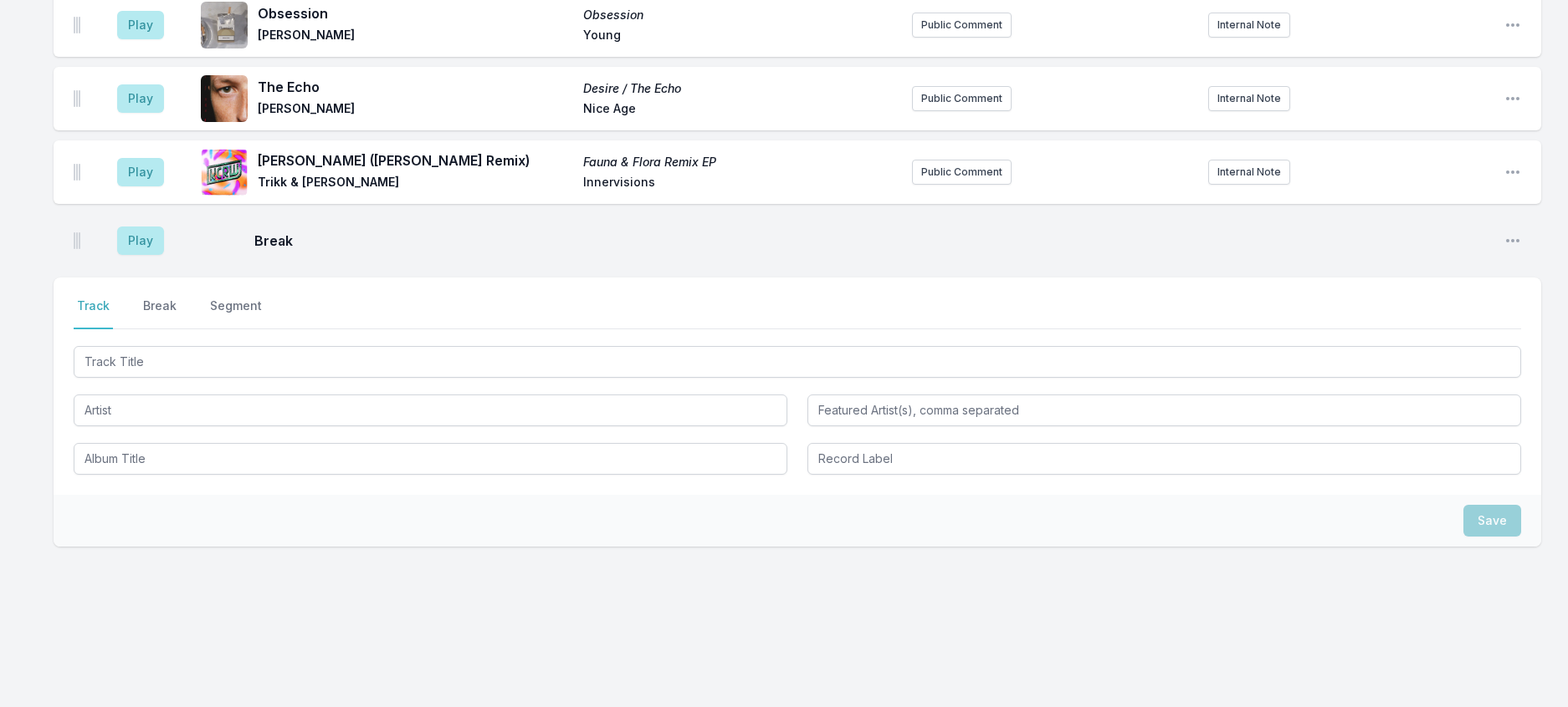
scroll to position [2071, 0]
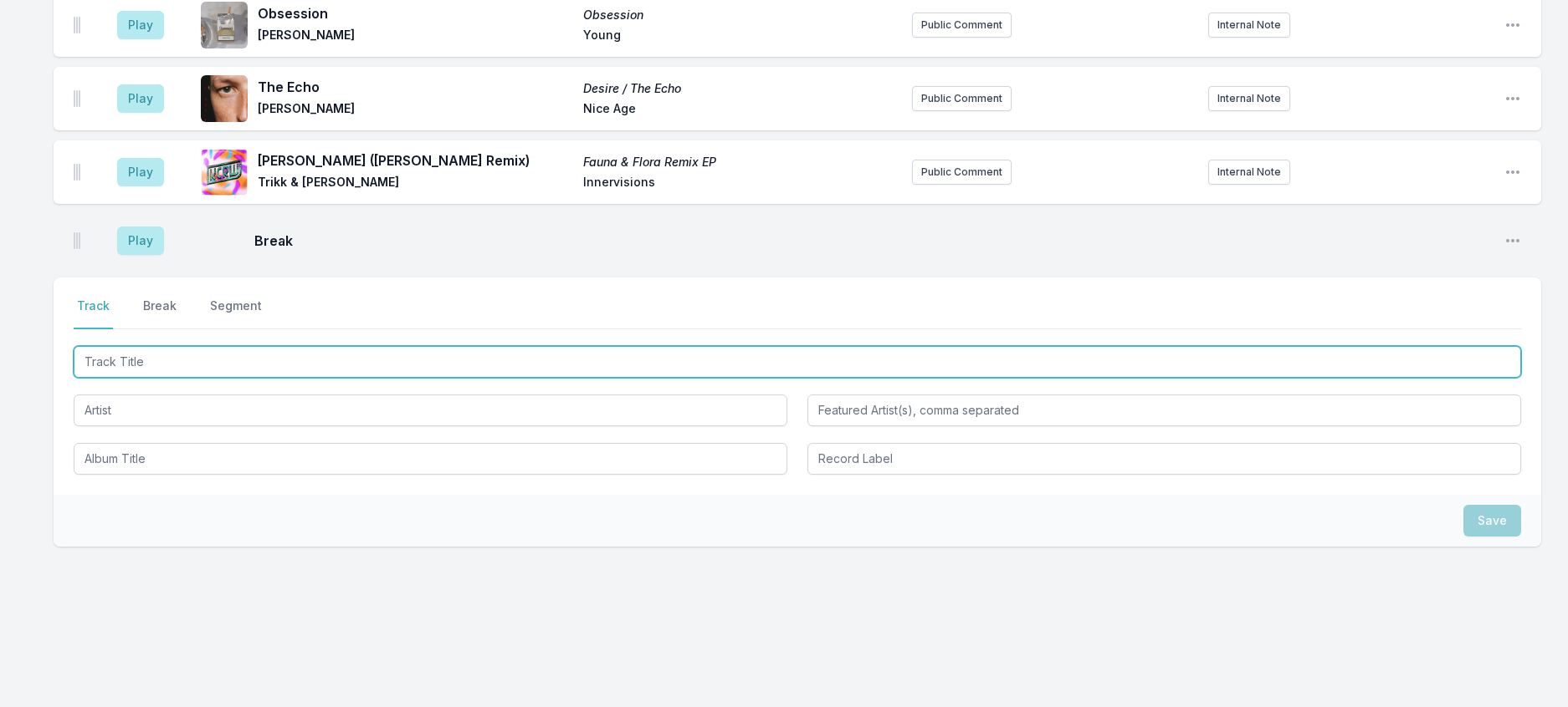
click at [324, 378] on input "Track Title" at bounding box center [797, 361] width 1447 height 31
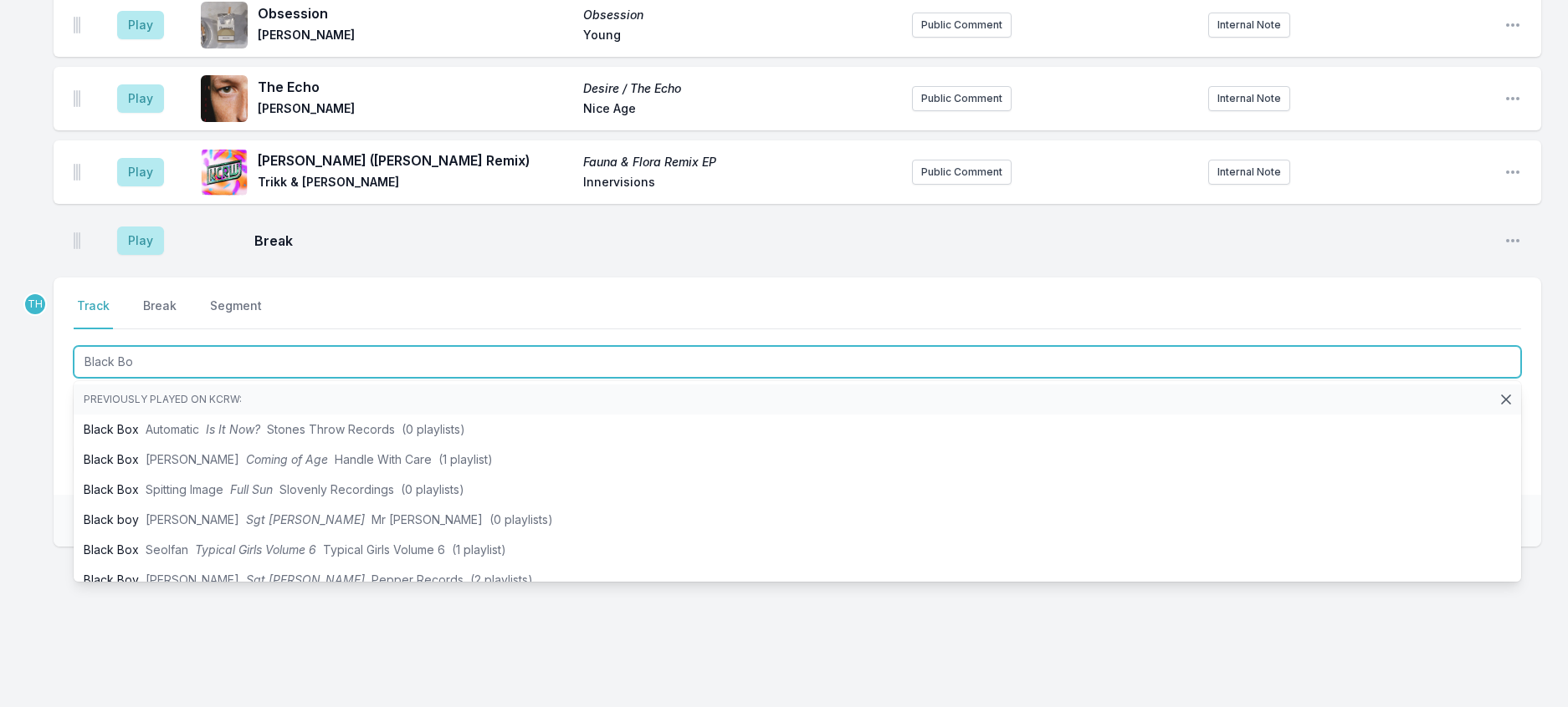
type input "Black Box"
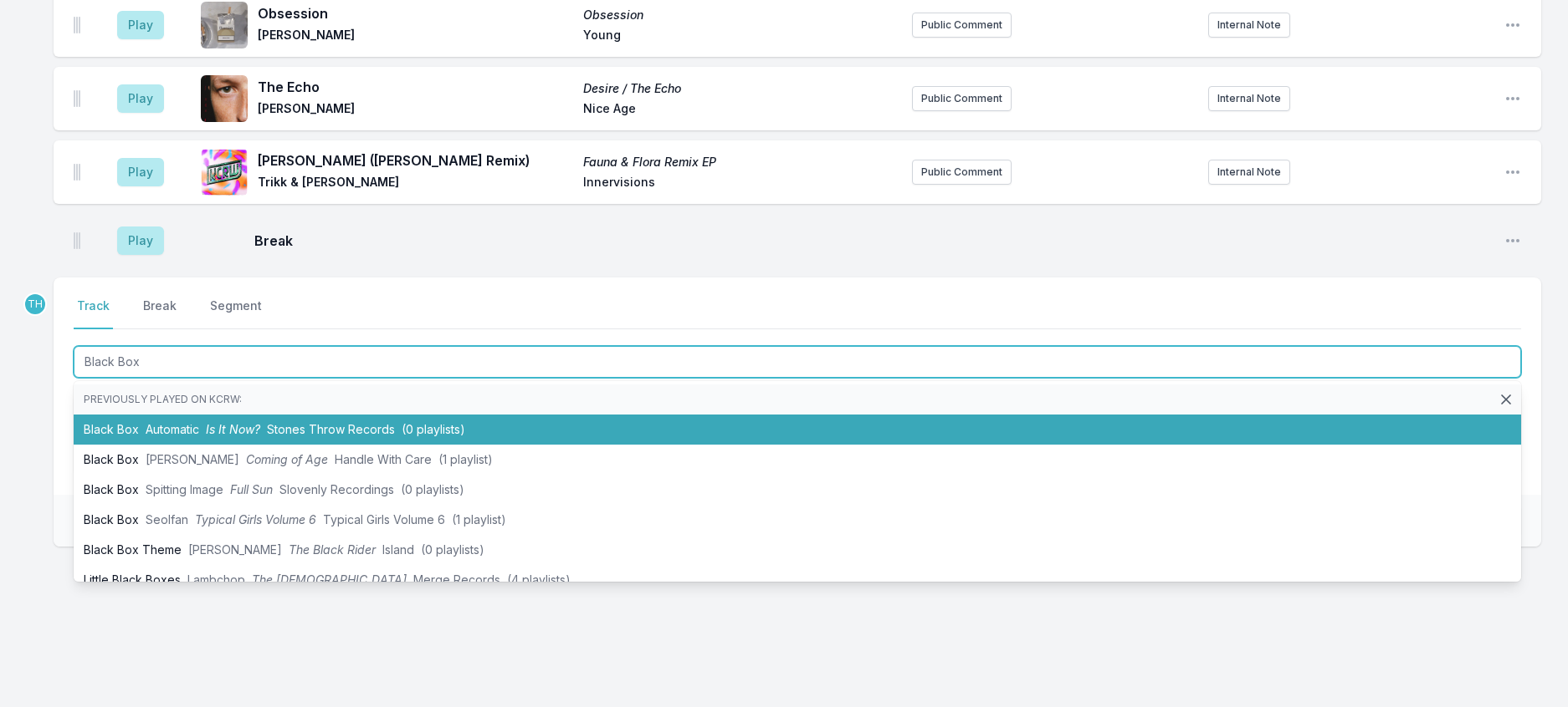
click at [357, 445] on li "Black Box Automatic Is It Now? Stones Throw Records (0 playlists)" at bounding box center [797, 430] width 1447 height 30
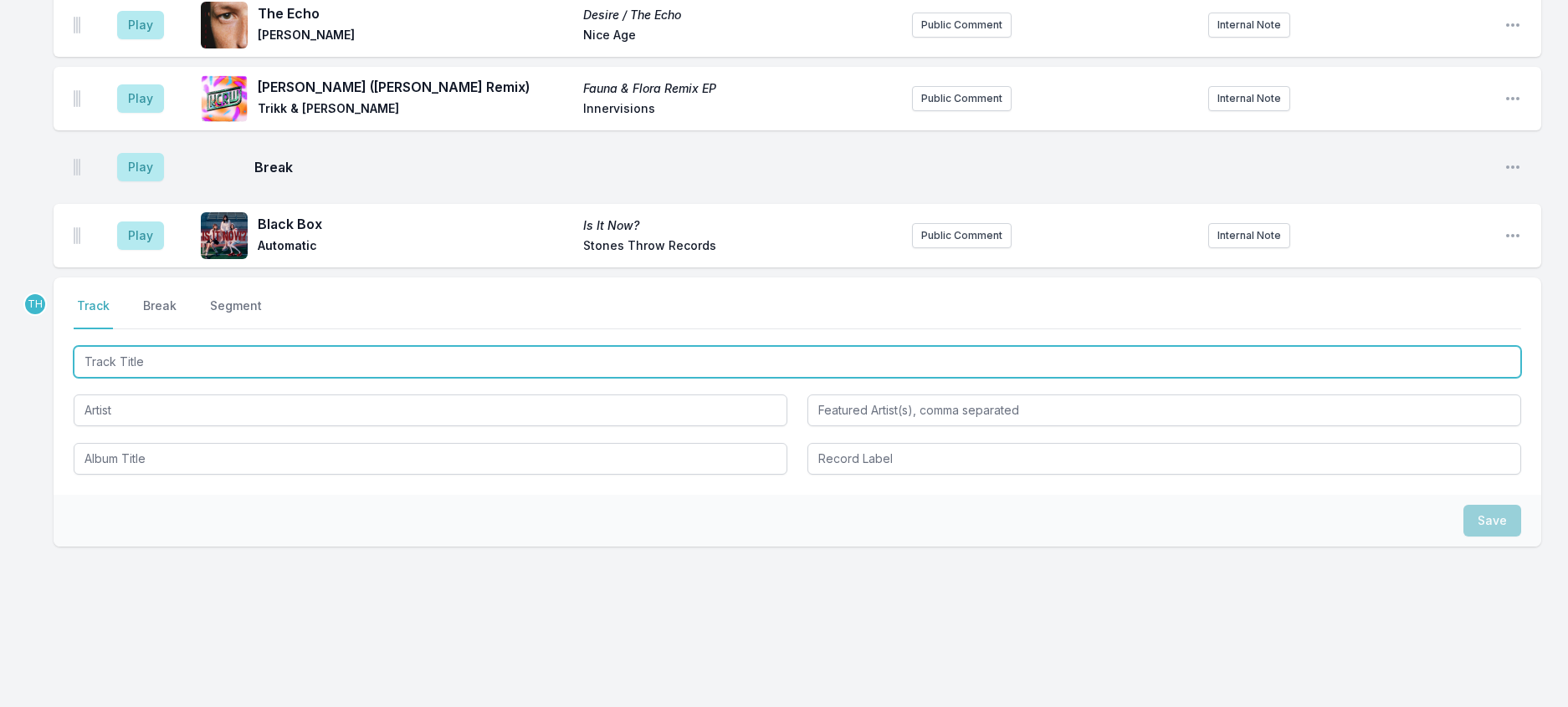
scroll to position [2153, 0]
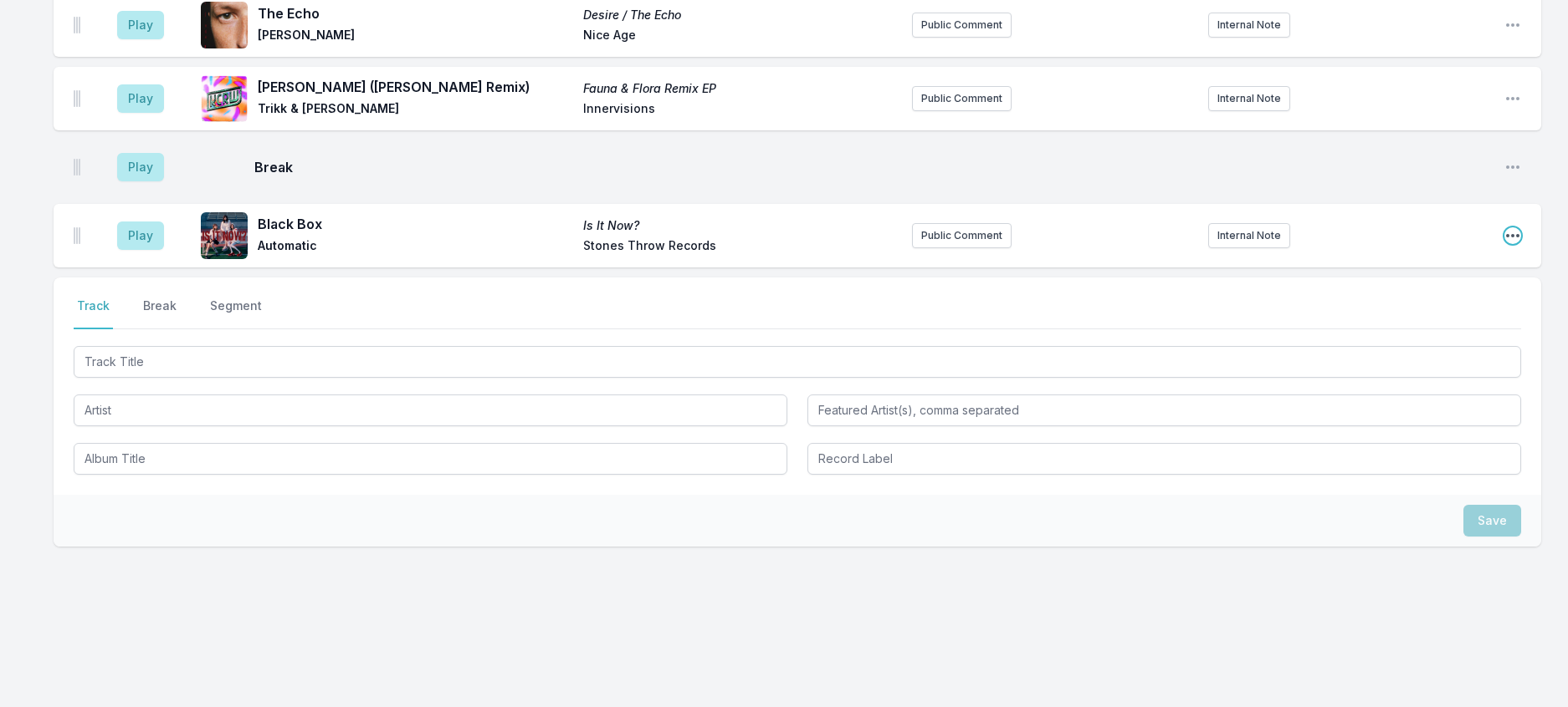
click at [1504, 244] on icon "Open playlist item options" at bounding box center [1513, 236] width 17 height 17
click at [1399, 314] on button "Edit Track Details" at bounding box center [1427, 299] width 187 height 30
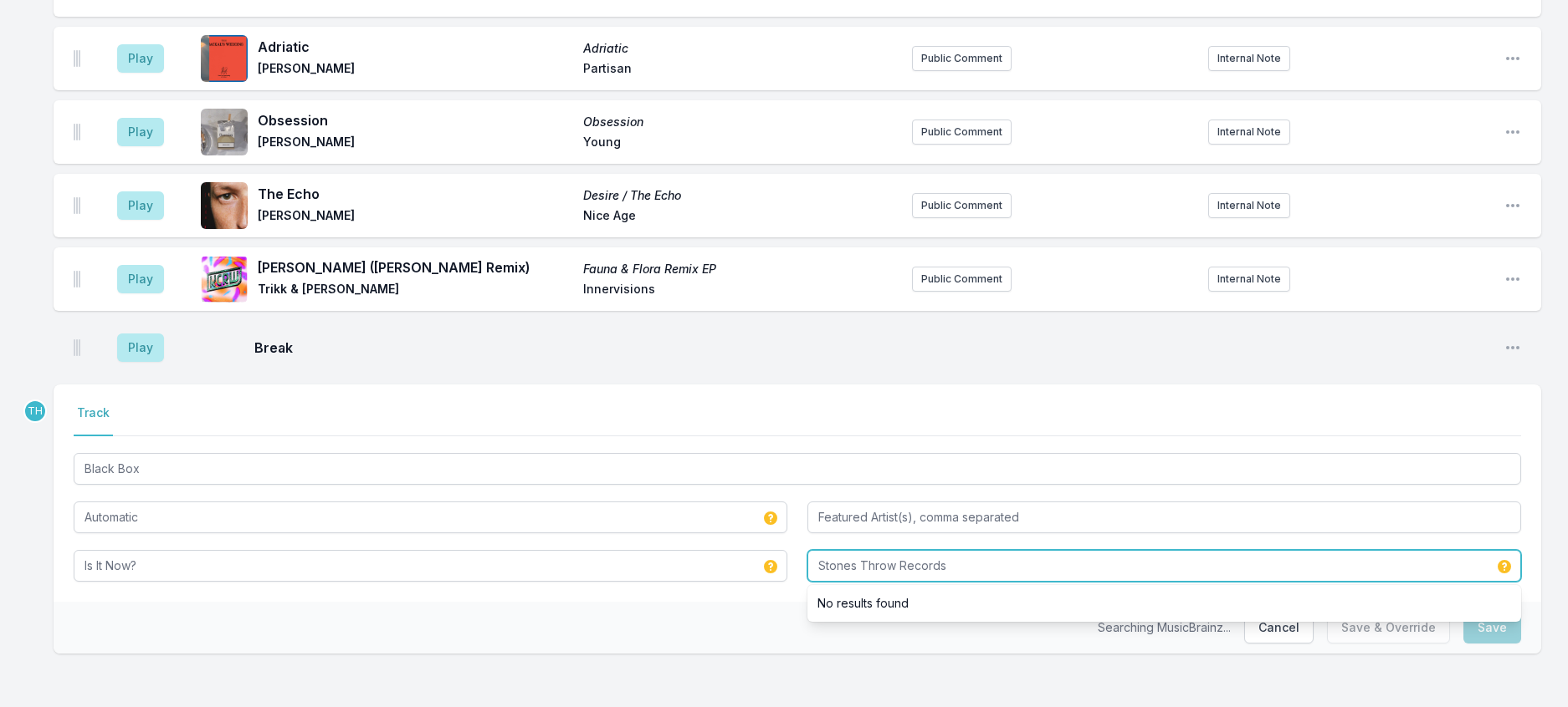
drag, startPoint x: 904, startPoint y: 549, endPoint x: 1120, endPoint y: 541, distance: 216.1
click at [1120, 550] on input "Stones Throw Records" at bounding box center [1164, 566] width 714 height 31
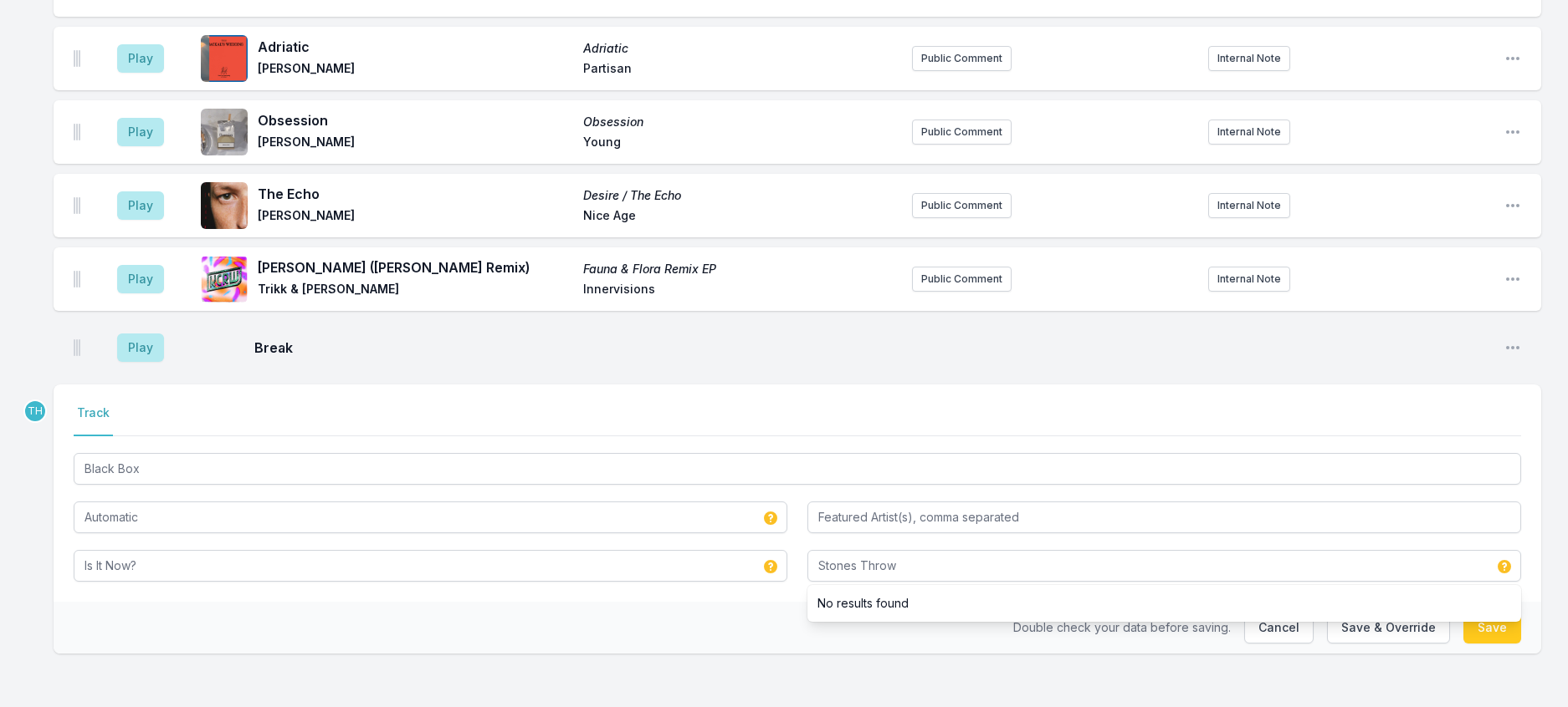
drag, startPoint x: 653, startPoint y: 603, endPoint x: 690, endPoint y: 608, distance: 37.3
click at [652, 603] on div "Double check your data before saving. Cancel Save & Override Save" at bounding box center [797, 628] width 1488 height 52
drag, startPoint x: 1402, startPoint y: 624, endPoint x: 1340, endPoint y: 585, distance: 73.2
click at [1401, 624] on button "Save & Override" at bounding box center [1387, 628] width 123 height 31
type input "Stones Throw Records"
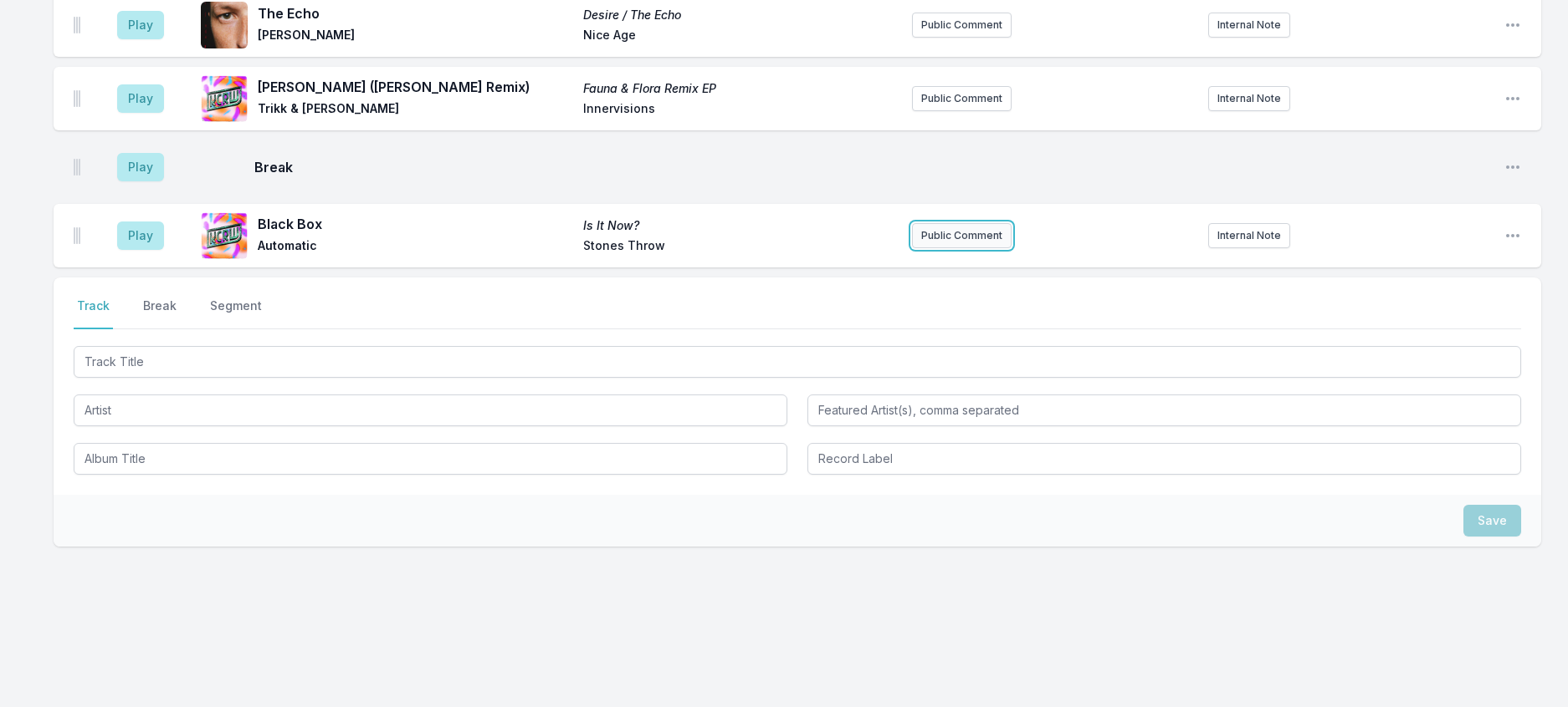
click at [941, 248] on button "Public Comment" at bounding box center [962, 235] width 100 height 25
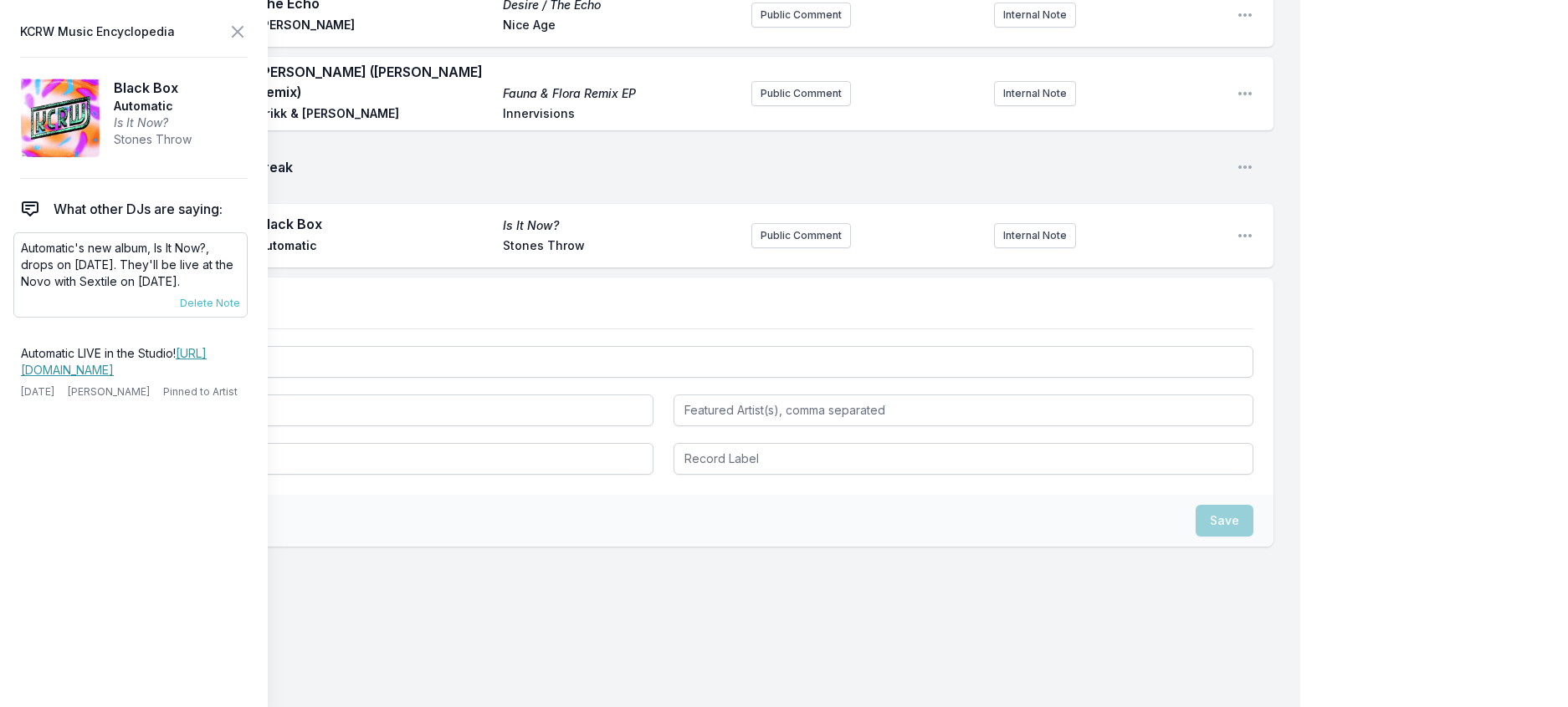
drag, startPoint x: 238, startPoint y: 318, endPoint x: 18, endPoint y: 281, distance: 223.1
click at [18, 281] on div "Automatic's new album, Is It Now?, drops on [DATE]. They'll be live at the Novo…" at bounding box center [131, 275] width 234 height 86
copy p "Automatic's new album, Is It Now?, drops on [DATE]. They'll be live at the Novo…"
click at [776, 248] on button "Public Comment" at bounding box center [801, 235] width 100 height 25
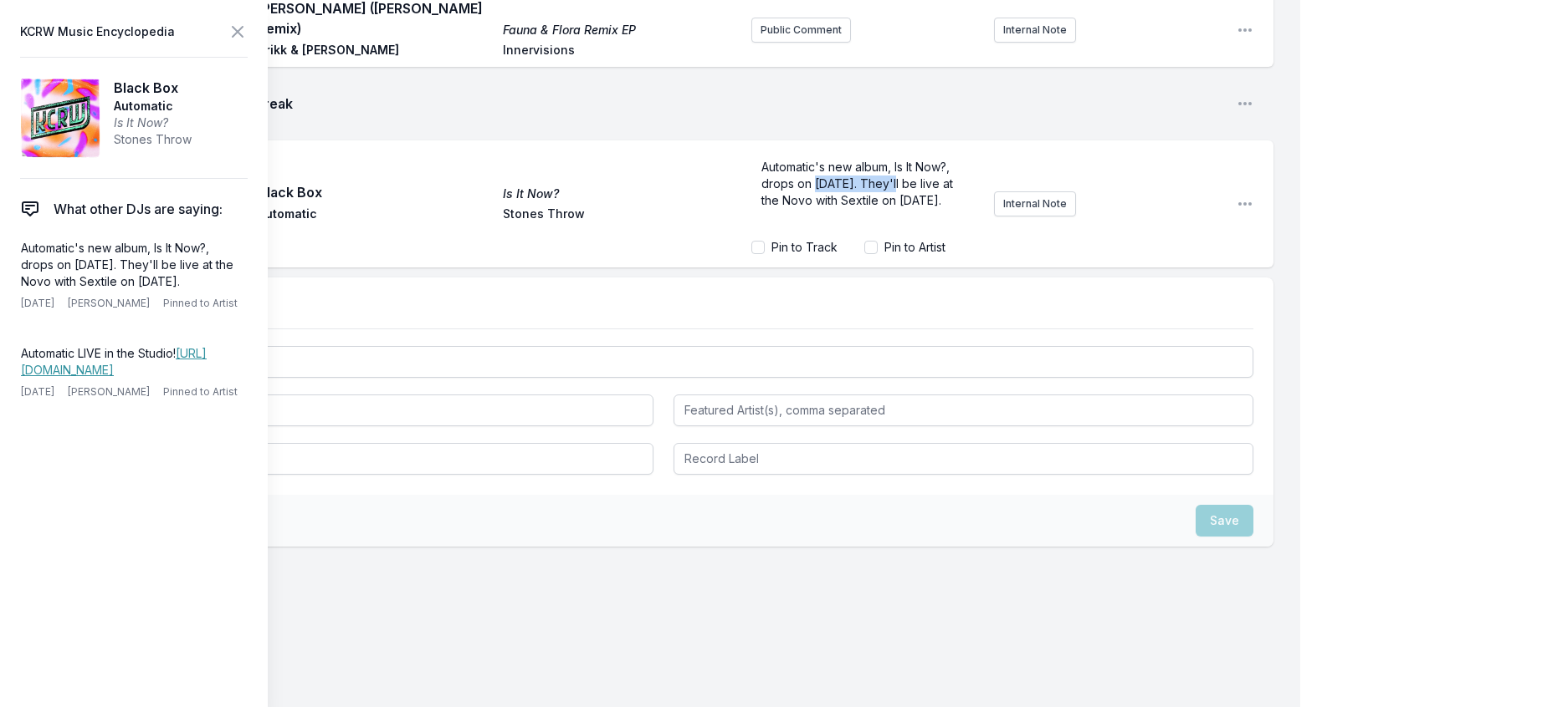
drag, startPoint x: 931, startPoint y: 482, endPoint x: 836, endPoint y: 481, distance: 95.0
click at [836, 207] on span "Automatic's new album, Is It Now?, drops on [DATE]. They'll be live at the Novo…" at bounding box center [858, 183] width 195 height 48
click at [243, 31] on icon at bounding box center [237, 31] width 10 height 10
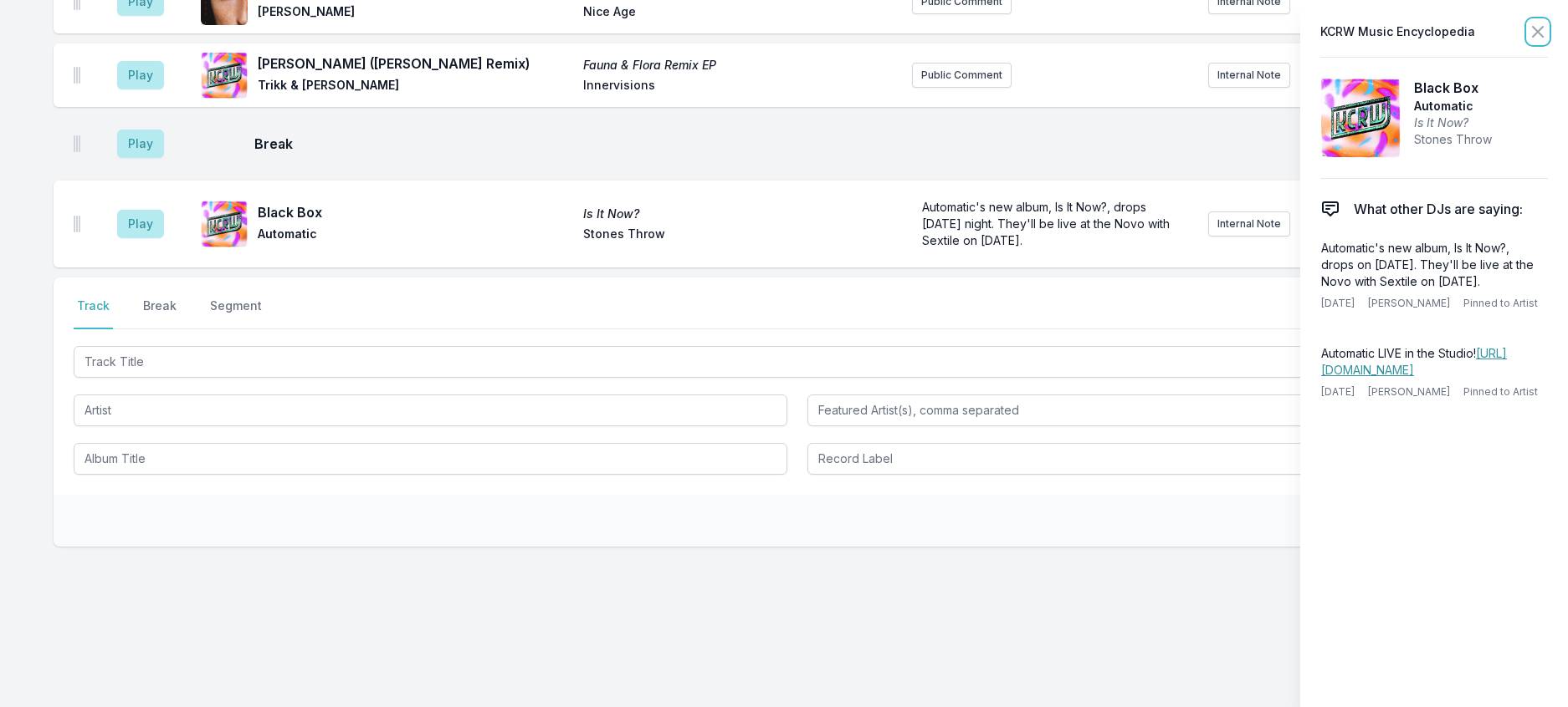
scroll to position [2115, 0]
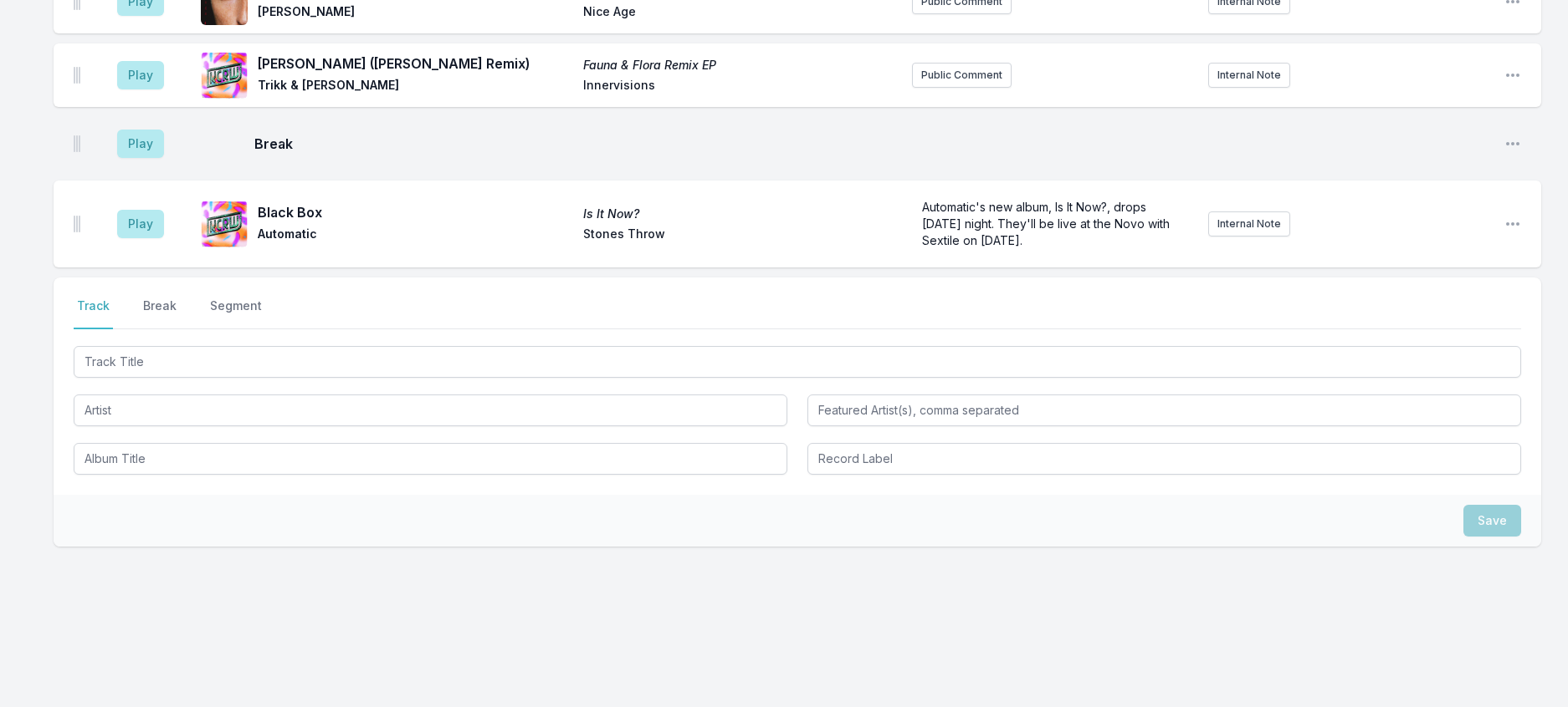
click at [321, 222] on span "Black Box" at bounding box center [415, 212] width 315 height 20
click at [636, 246] on span "Stones Throw" at bounding box center [741, 236] width 315 height 20
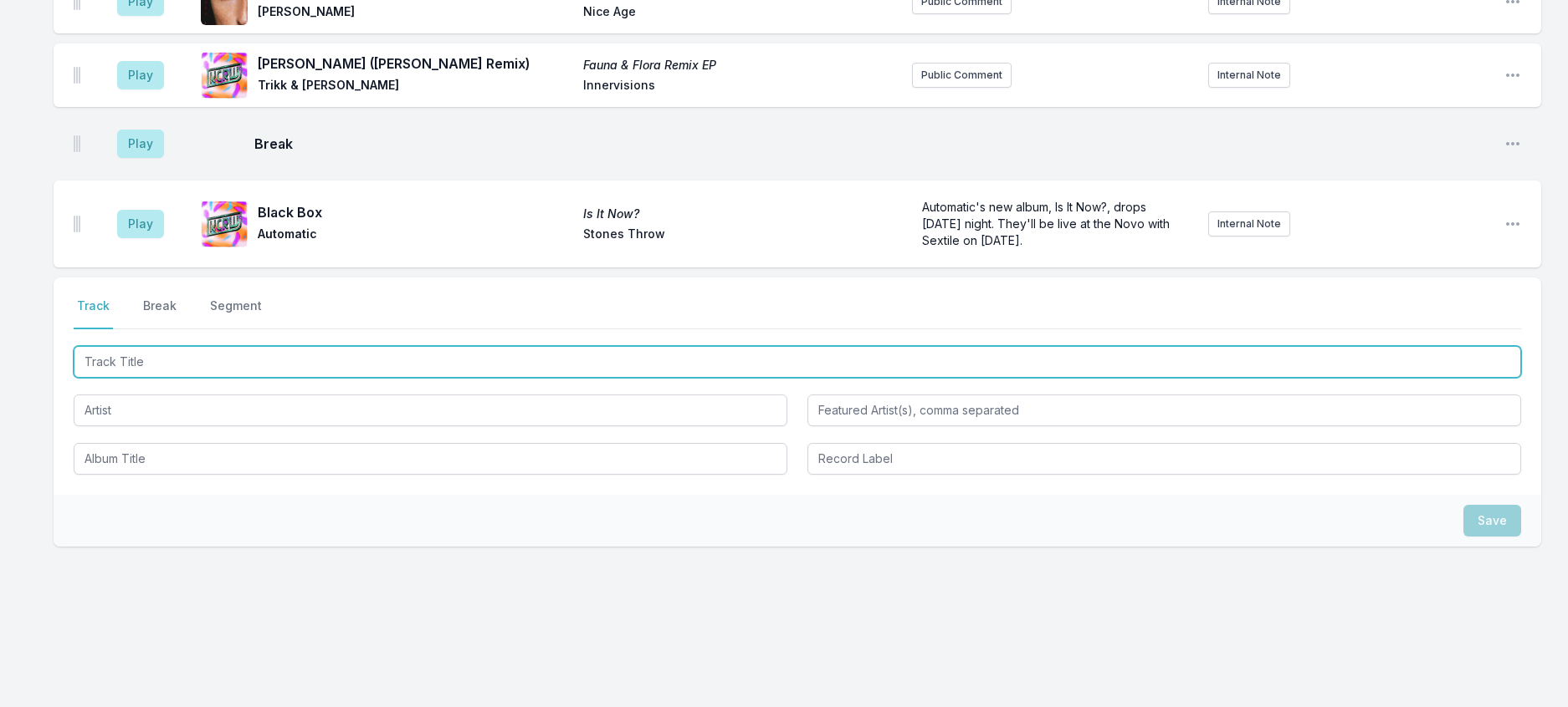
click at [125, 378] on input "Track Title" at bounding box center [797, 361] width 1447 height 31
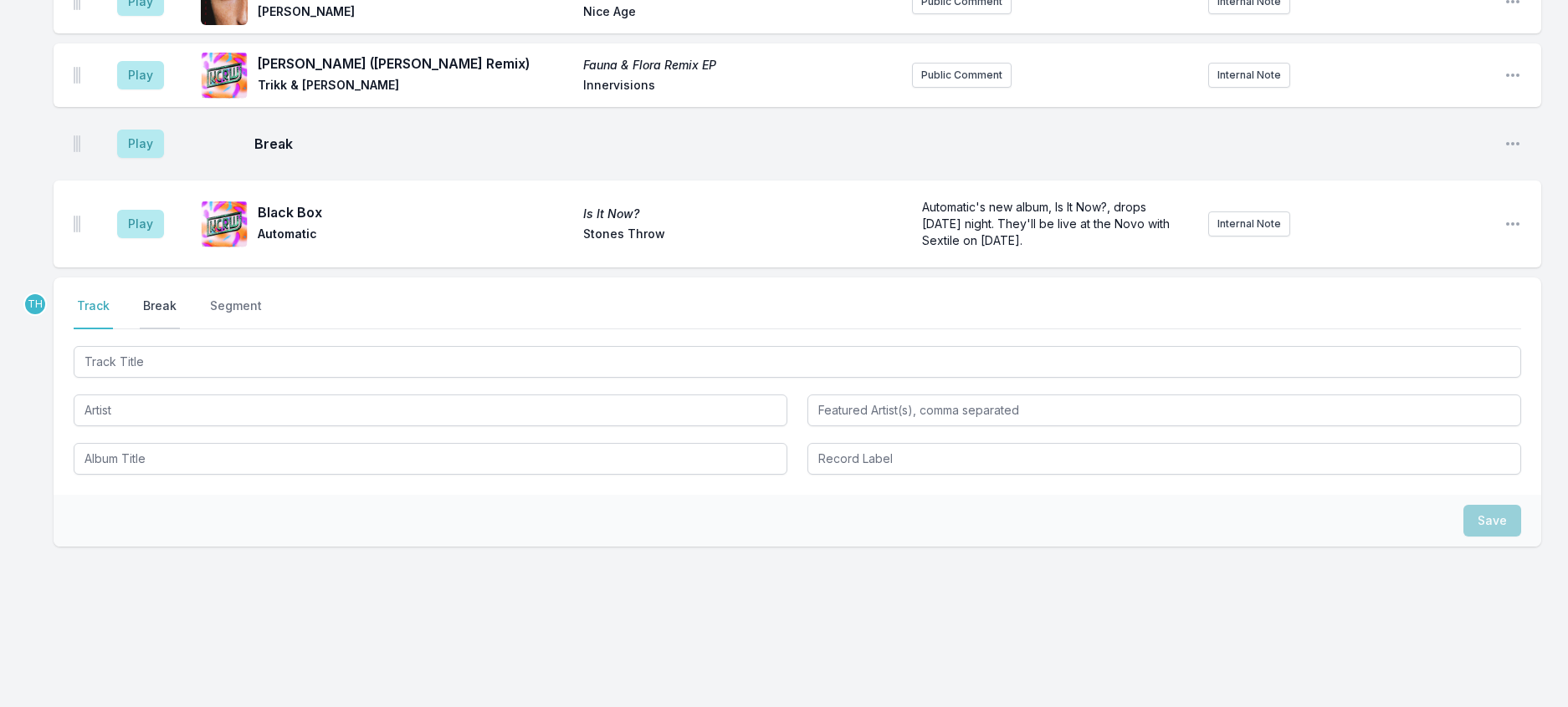
click at [176, 329] on button "Break" at bounding box center [160, 313] width 41 height 31
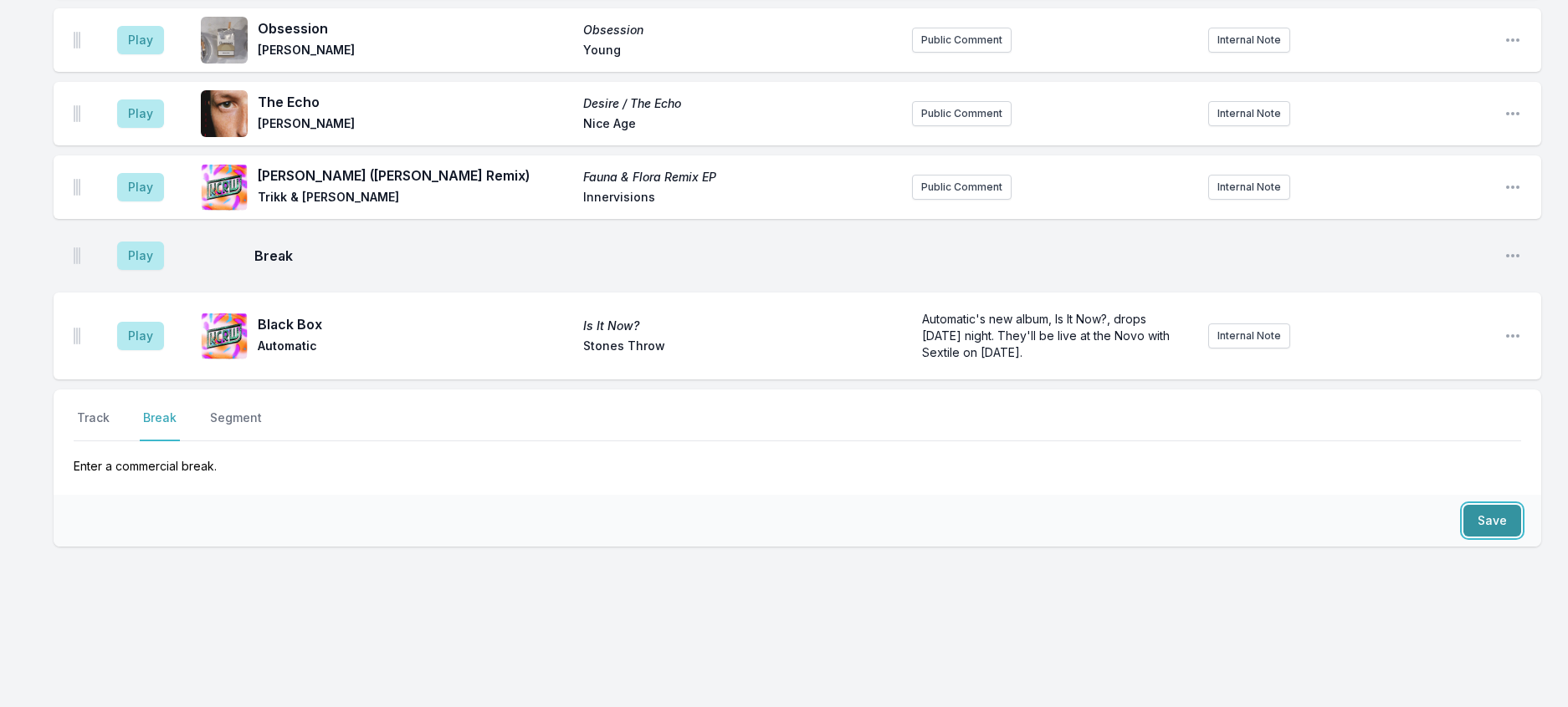
click at [1464, 536] on button "Save" at bounding box center [1491, 521] width 58 height 31
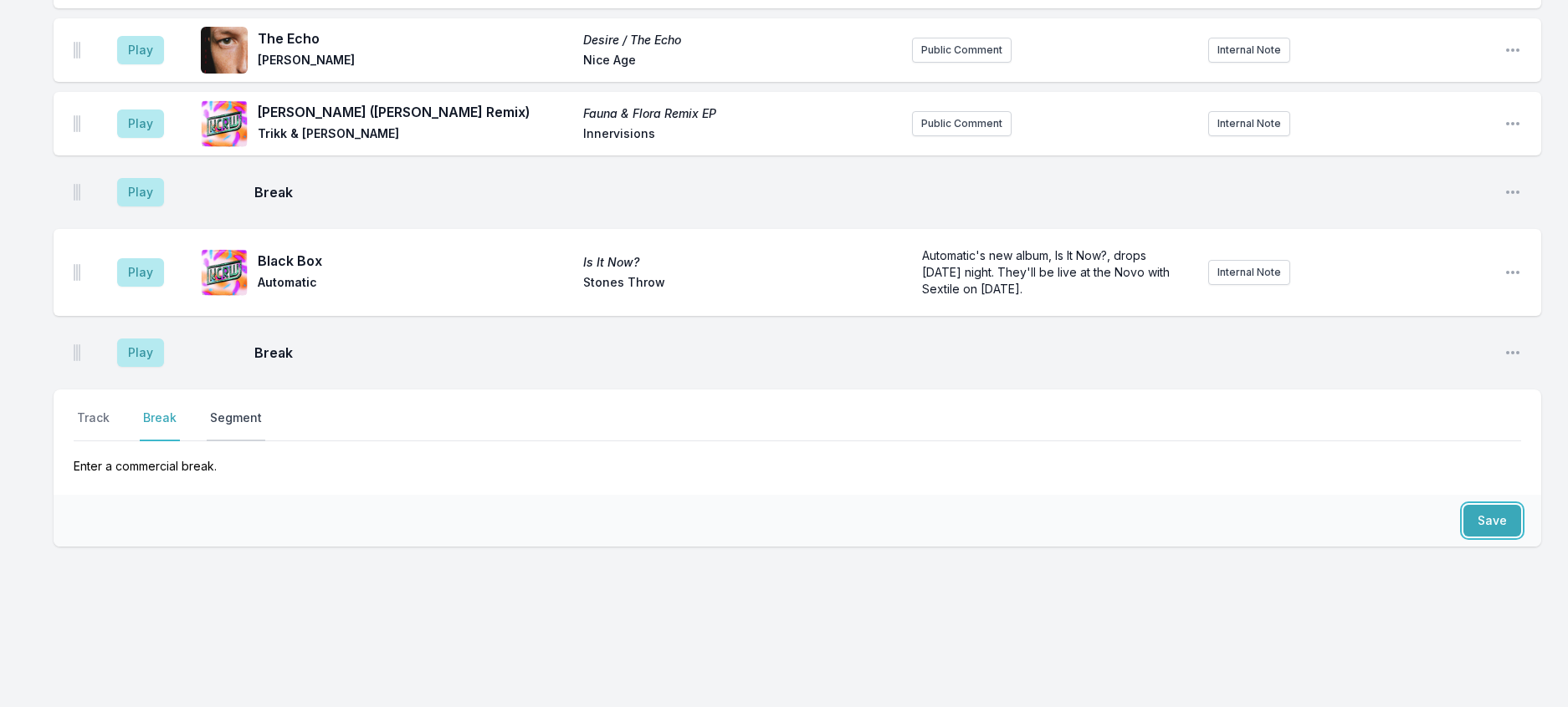
scroll to position [2187, 0]
click at [111, 442] on button "Track" at bounding box center [93, 425] width 40 height 31
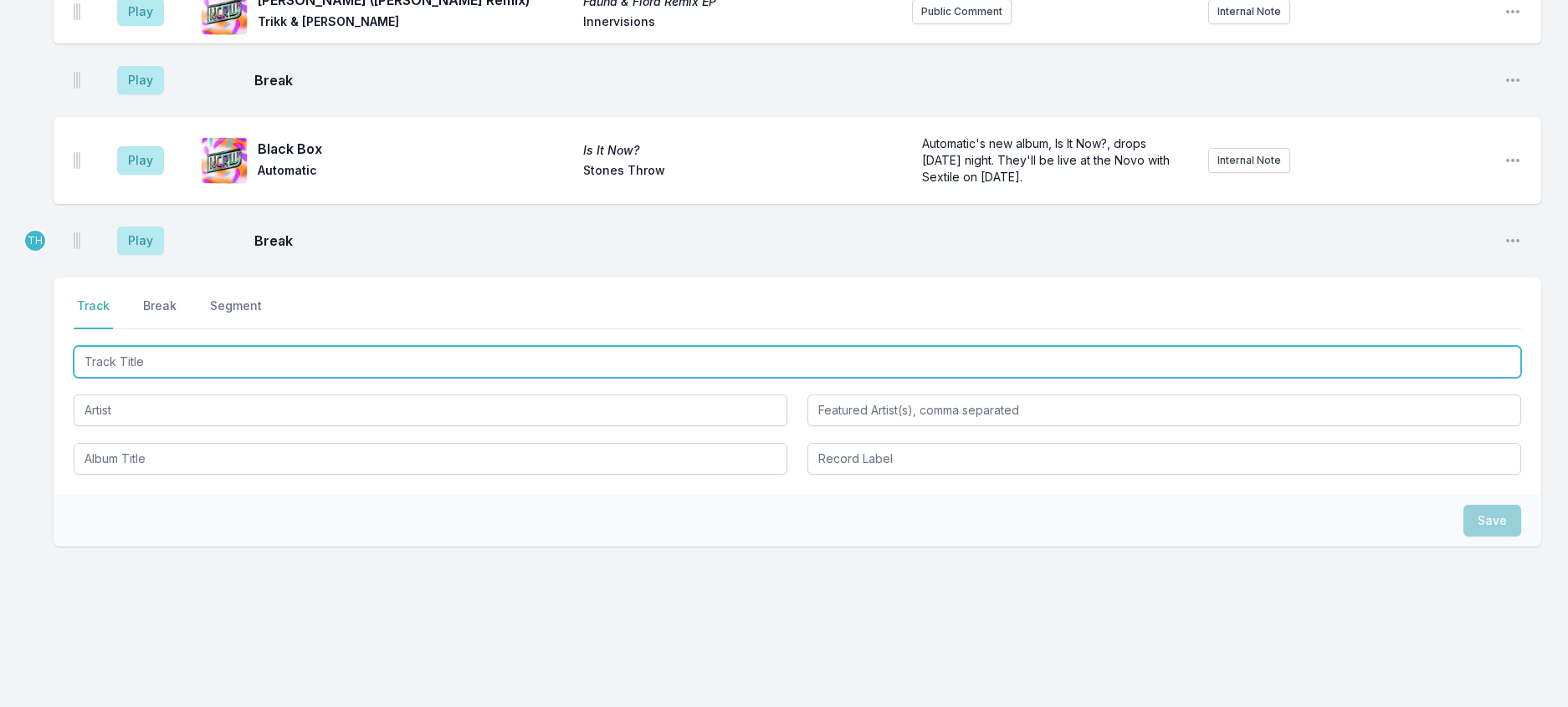
click at [124, 378] on input "Track Title" at bounding box center [797, 361] width 1447 height 31
type input "[PERSON_NAME] ([PERSON_NAME] Edit)"
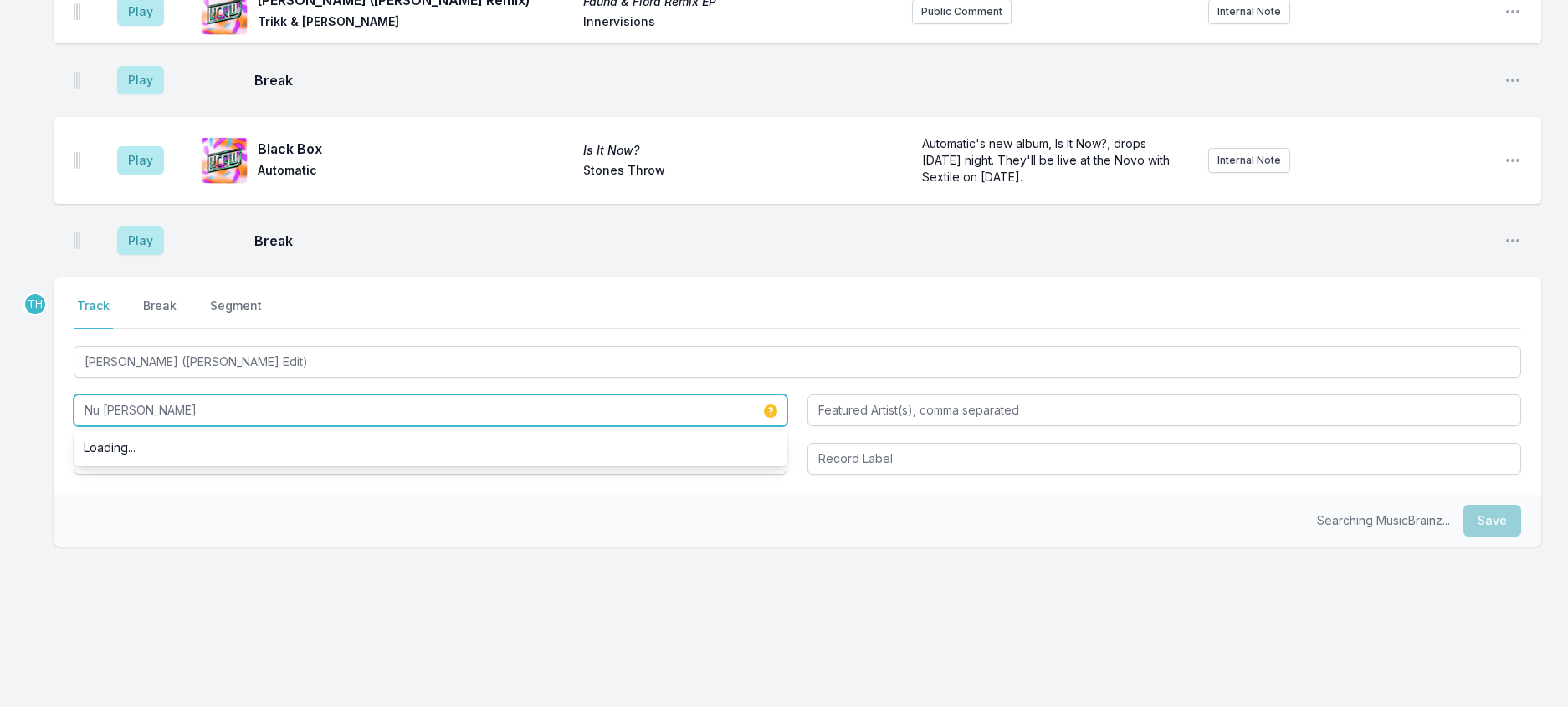
type input "Nu [PERSON_NAME]"
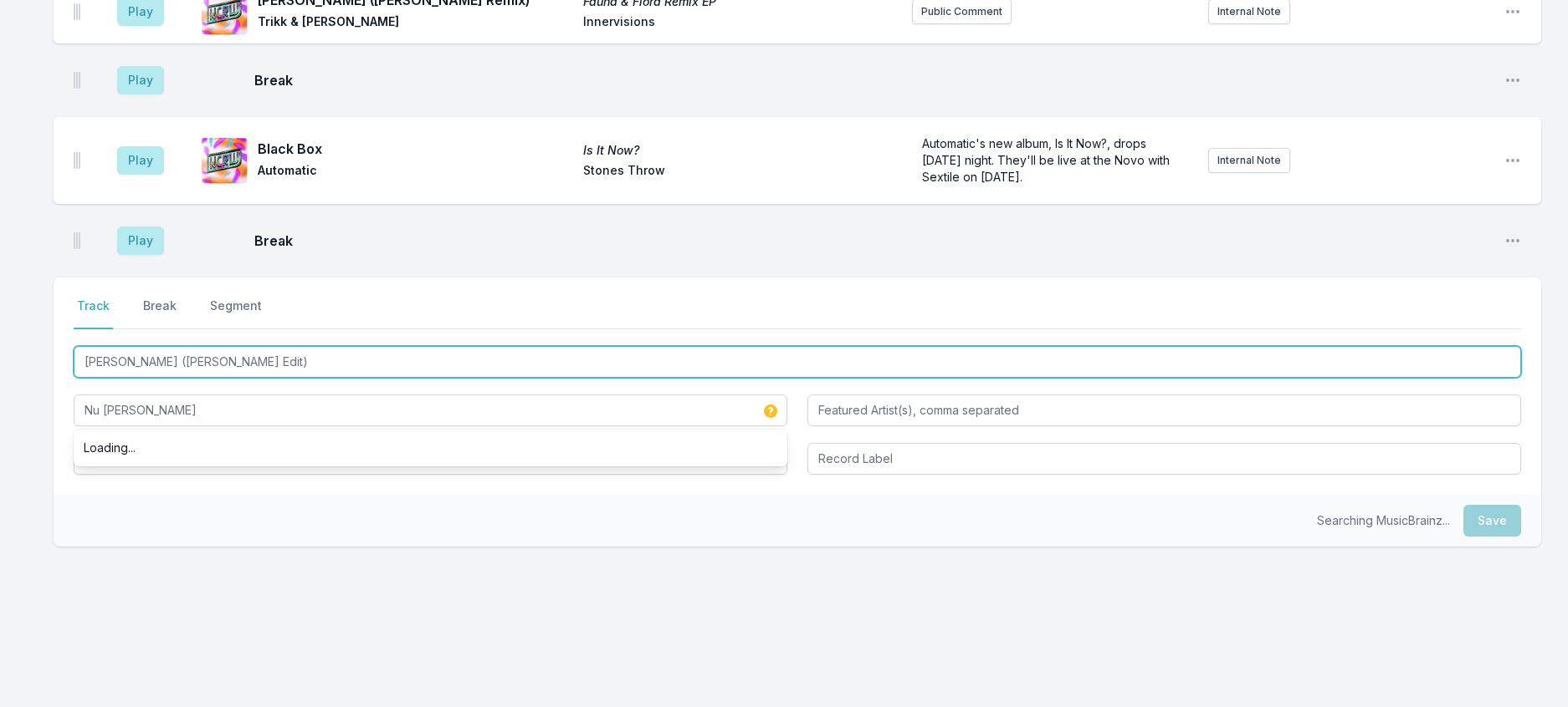
drag, startPoint x: 273, startPoint y: 506, endPoint x: -10, endPoint y: 454, distance: 287.7
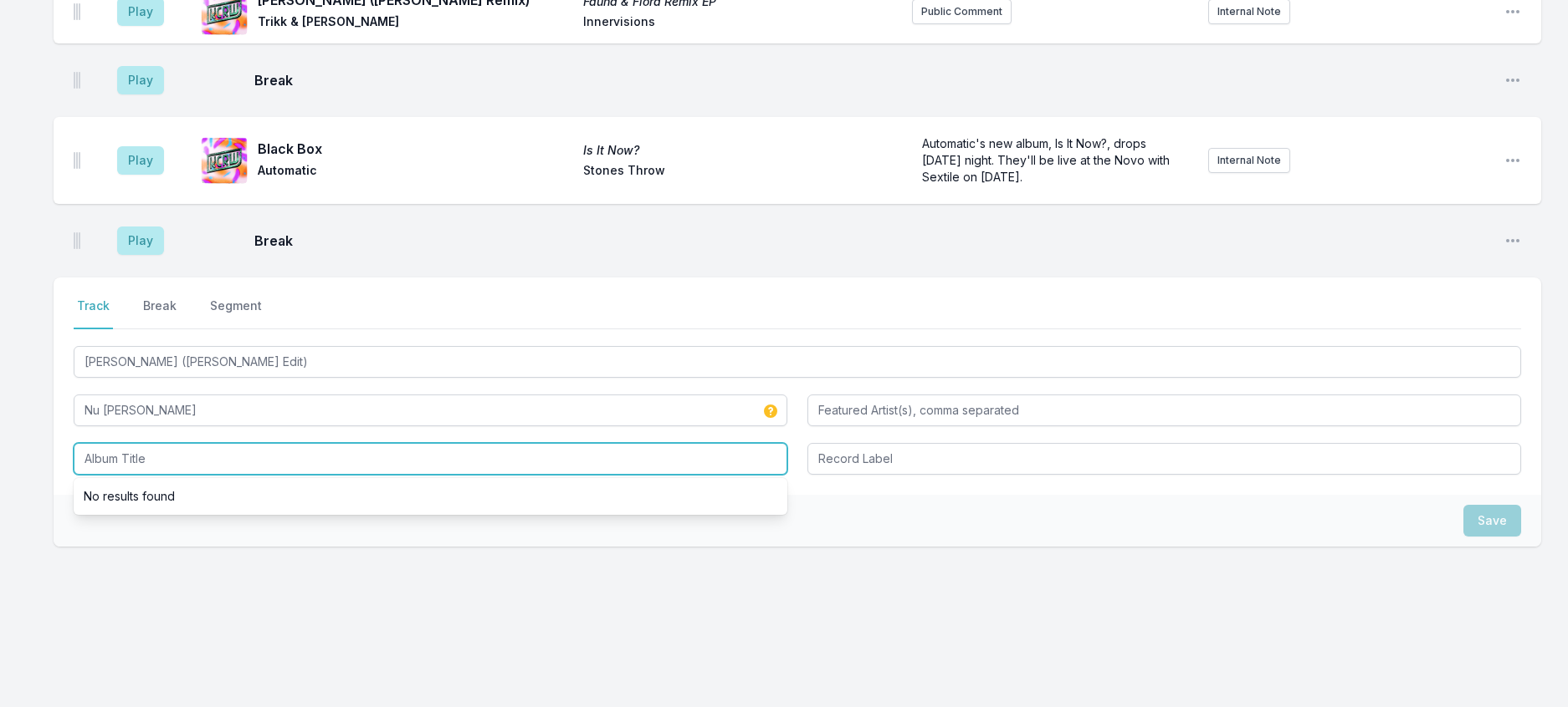
click at [107, 475] on input "Album Title" at bounding box center [431, 459] width 714 height 31
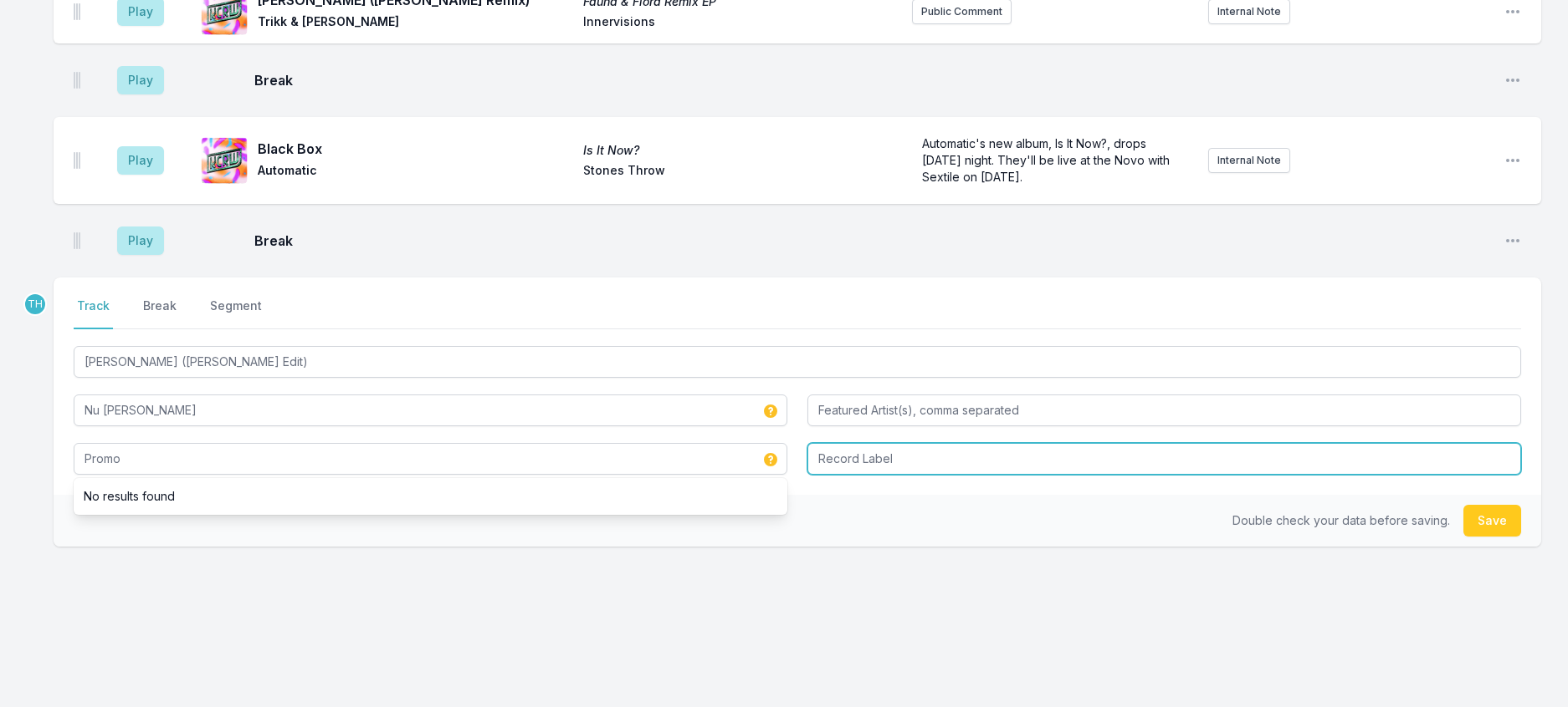
type input "Promo"
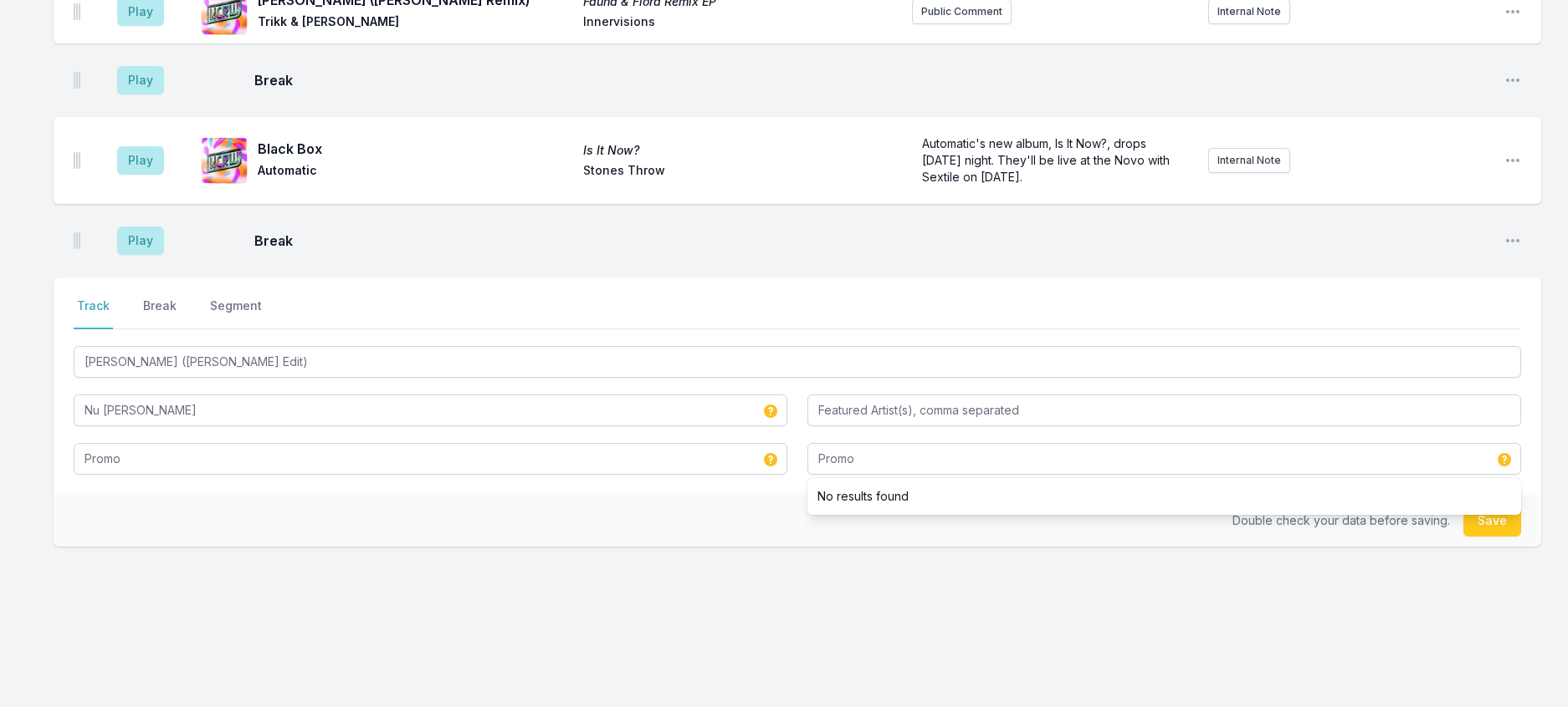
click at [656, 547] on div "Double check your data before saving. Save" at bounding box center [797, 521] width 1488 height 52
click at [1491, 536] on button "Save" at bounding box center [1491, 521] width 58 height 31
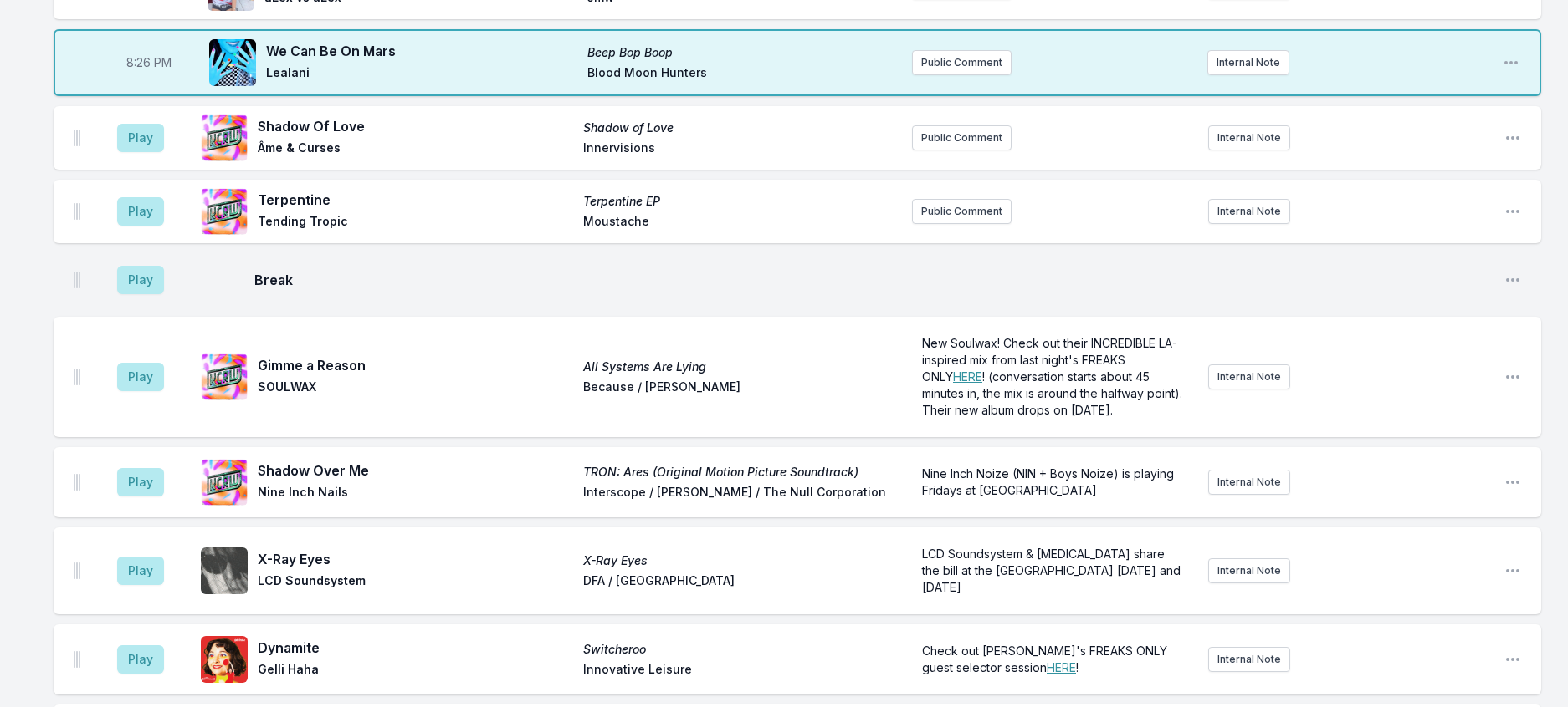
scroll to position [765, 0]
click at [164, 154] on button "Play" at bounding box center [140, 139] width 47 height 29
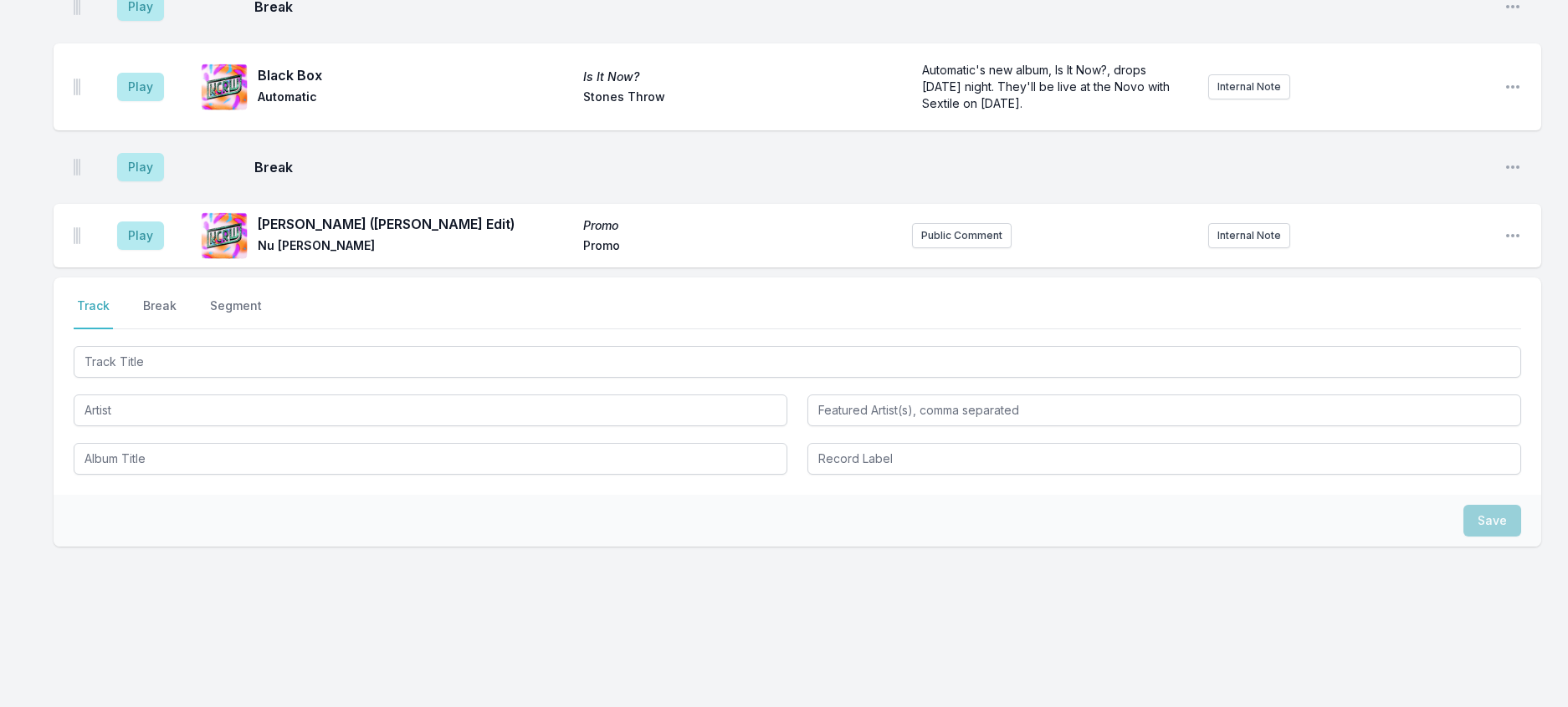
scroll to position [2186, 0]
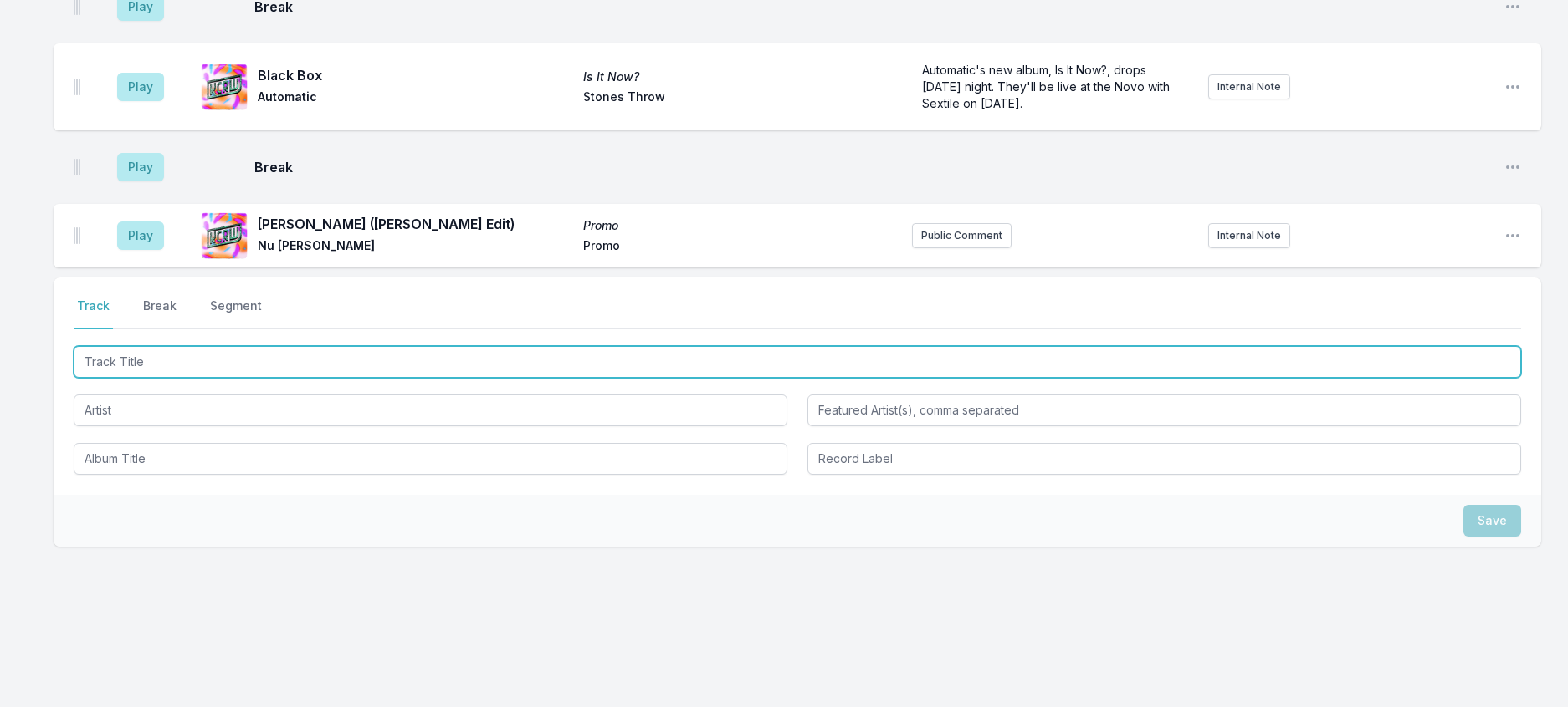
click at [220, 378] on input "Track Title" at bounding box center [797, 361] width 1447 height 31
type input "Cabana"
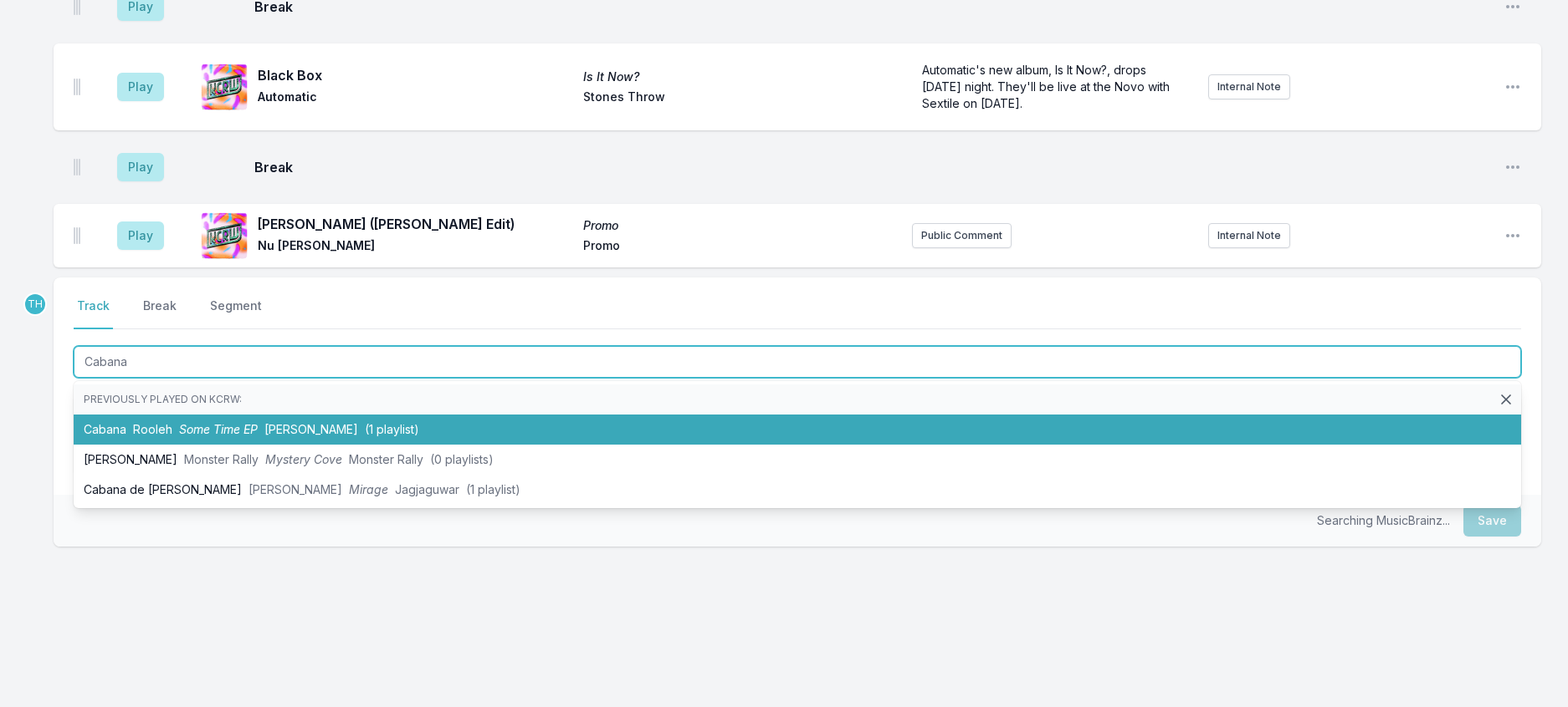
click at [315, 436] on span "[PERSON_NAME]" at bounding box center [312, 429] width 94 height 14
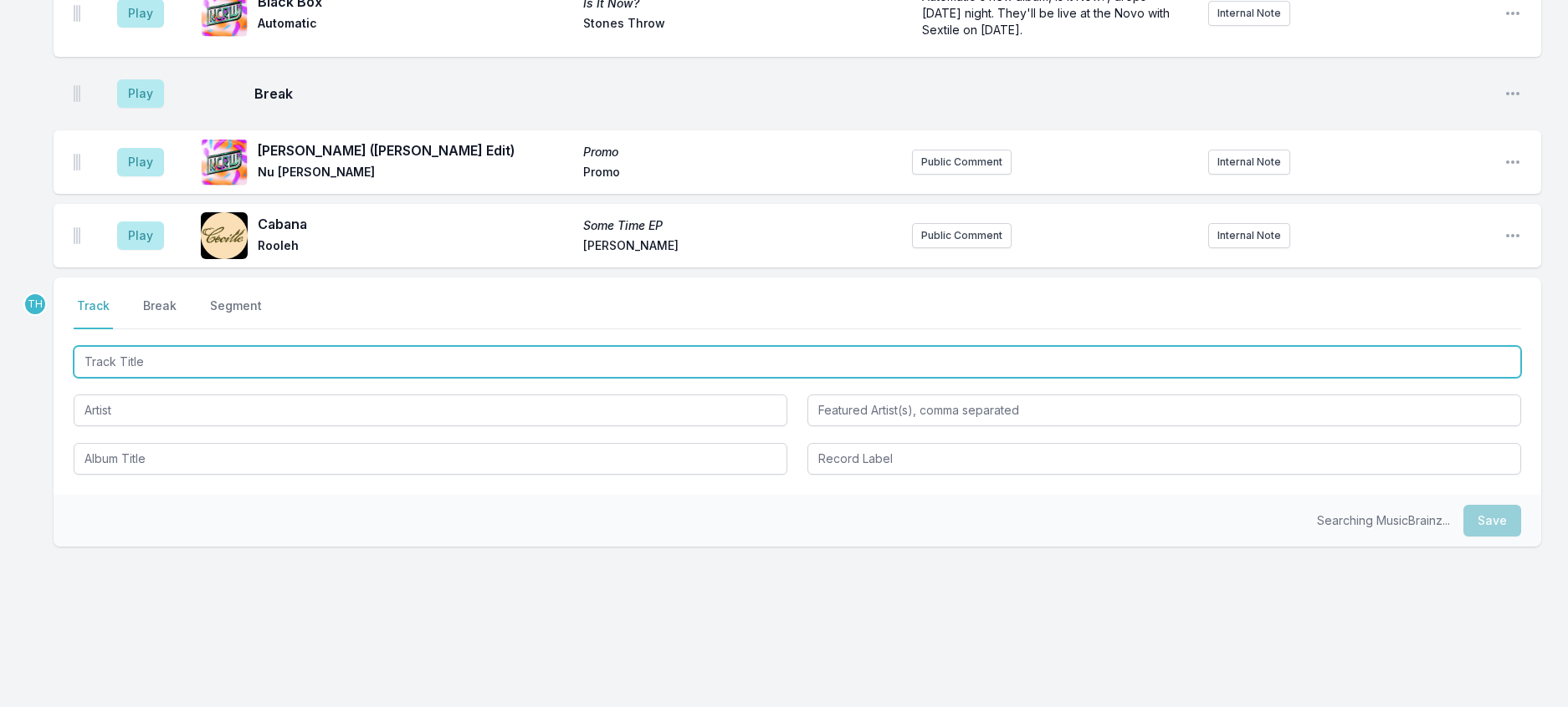
scroll to position [2269, 0]
click at [392, 378] on input "Track Title" at bounding box center [797, 361] width 1447 height 31
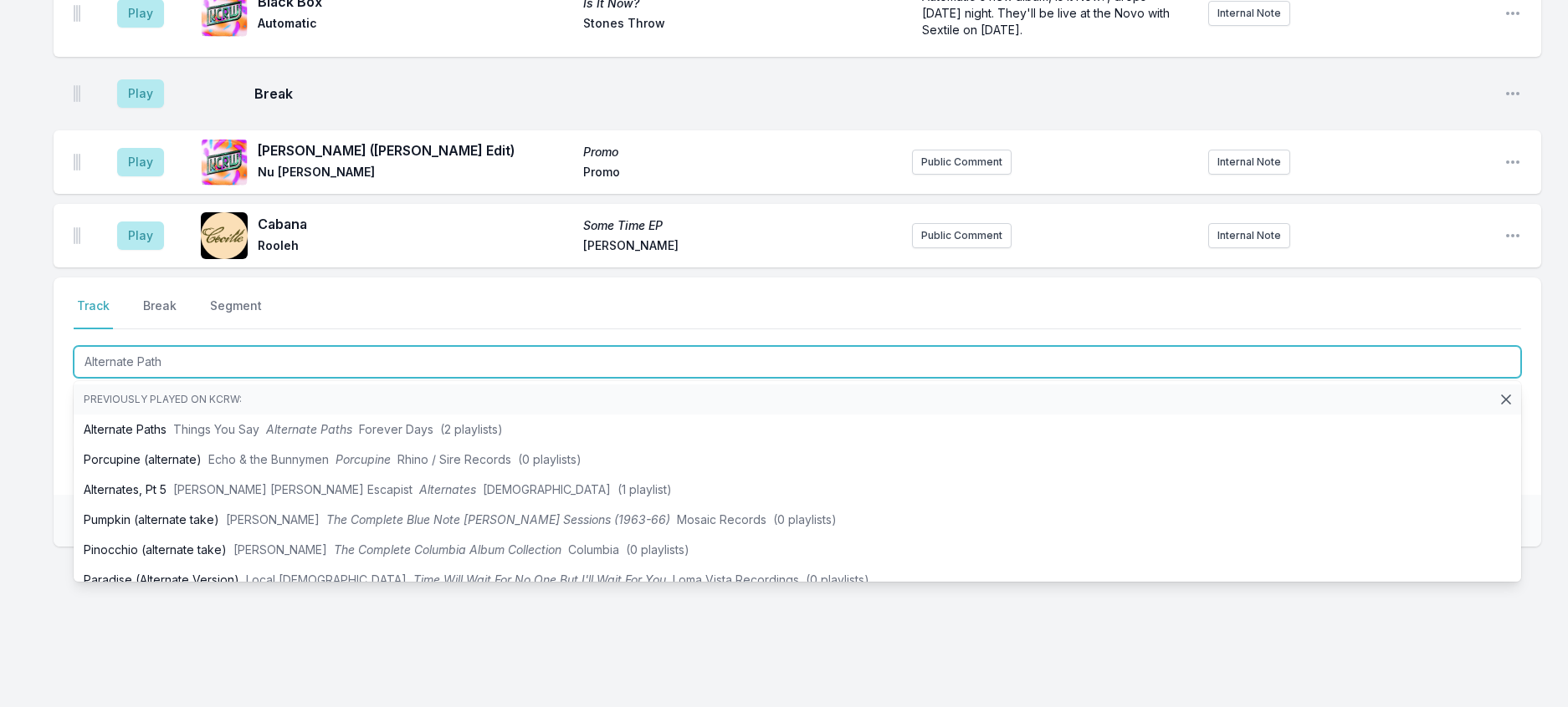
type input "Alternate Paths"
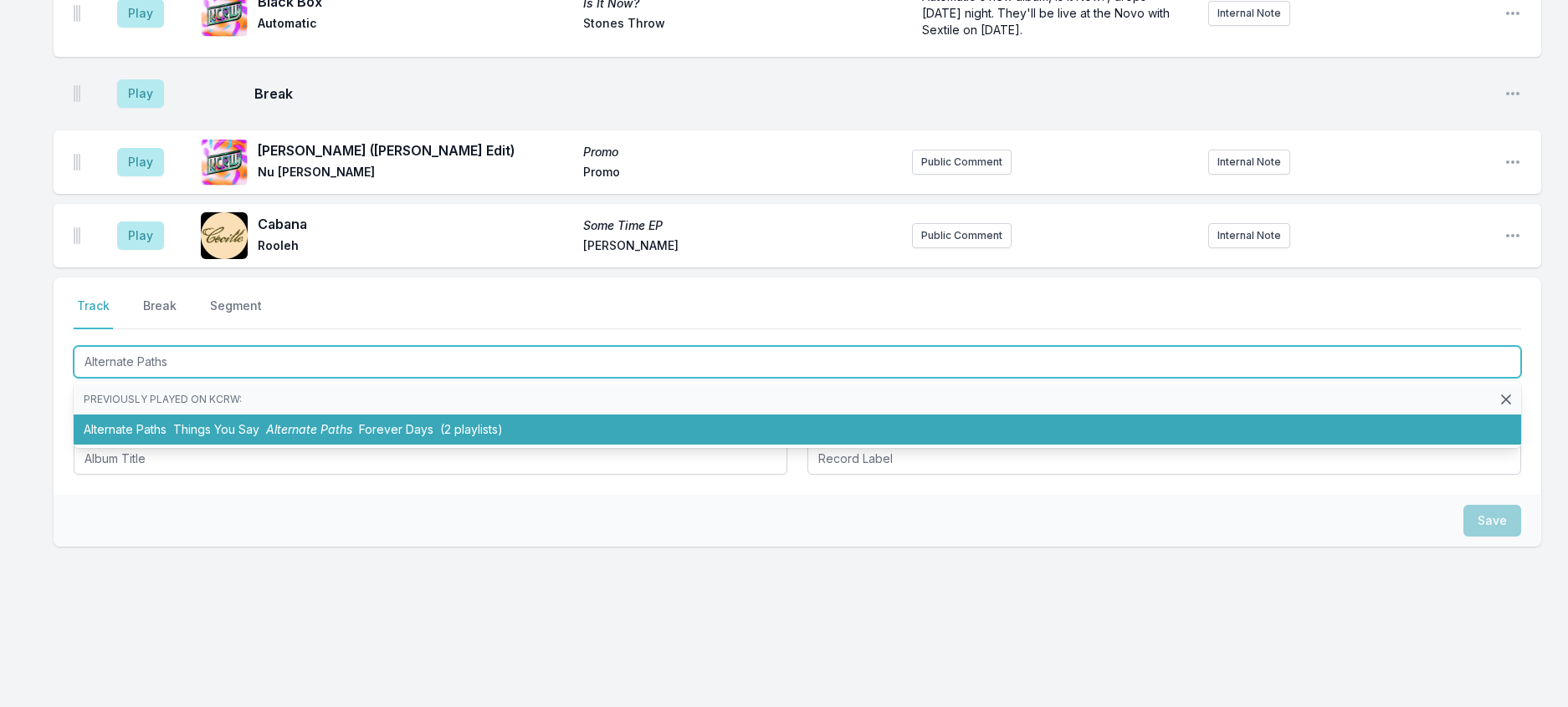
click at [480, 445] on li "Alternate Paths Things You Say Alternate Paths Forever Days (2 playlists)" at bounding box center [797, 430] width 1447 height 30
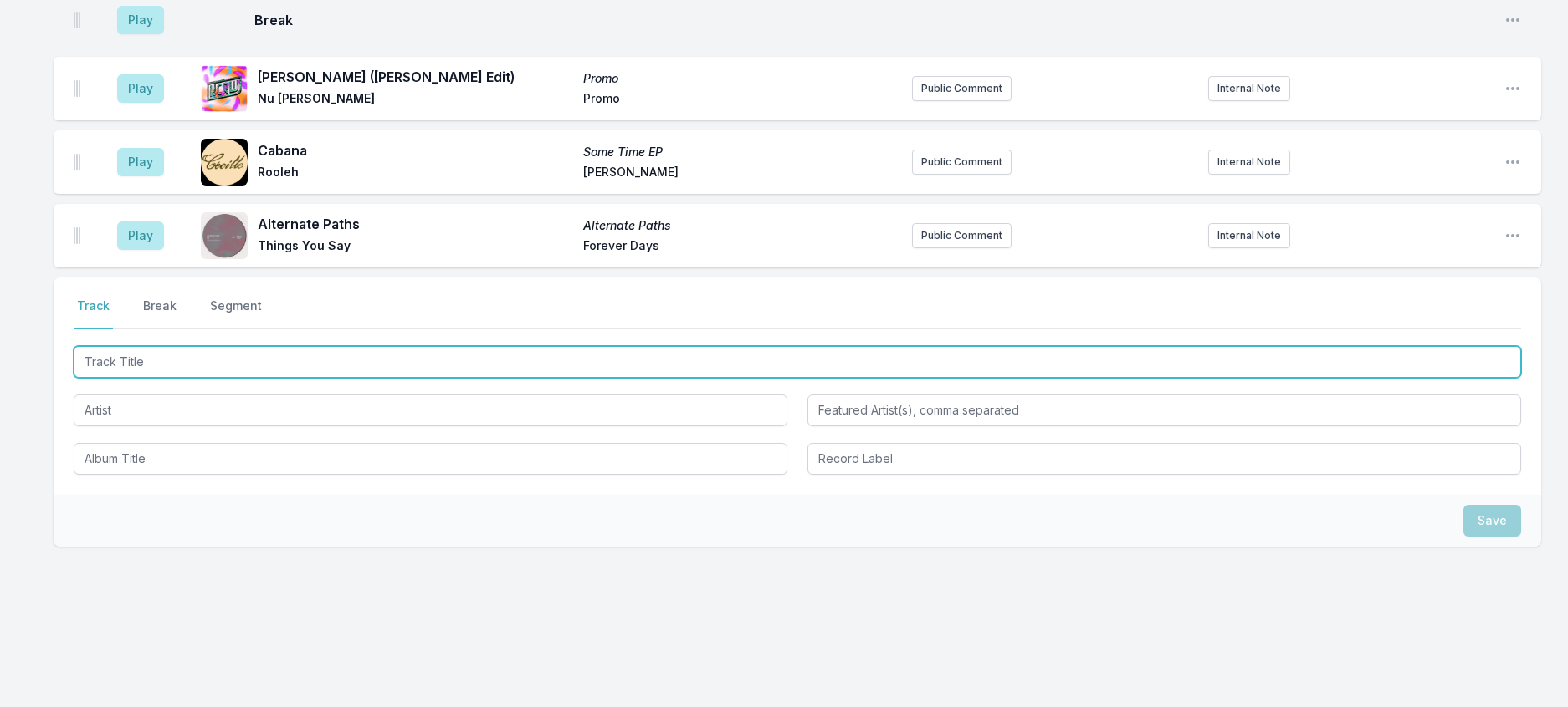
scroll to position [2351, 0]
click at [374, 378] on input "Track Title" at bounding box center [797, 361] width 1447 height 31
type input "Sweatin'"
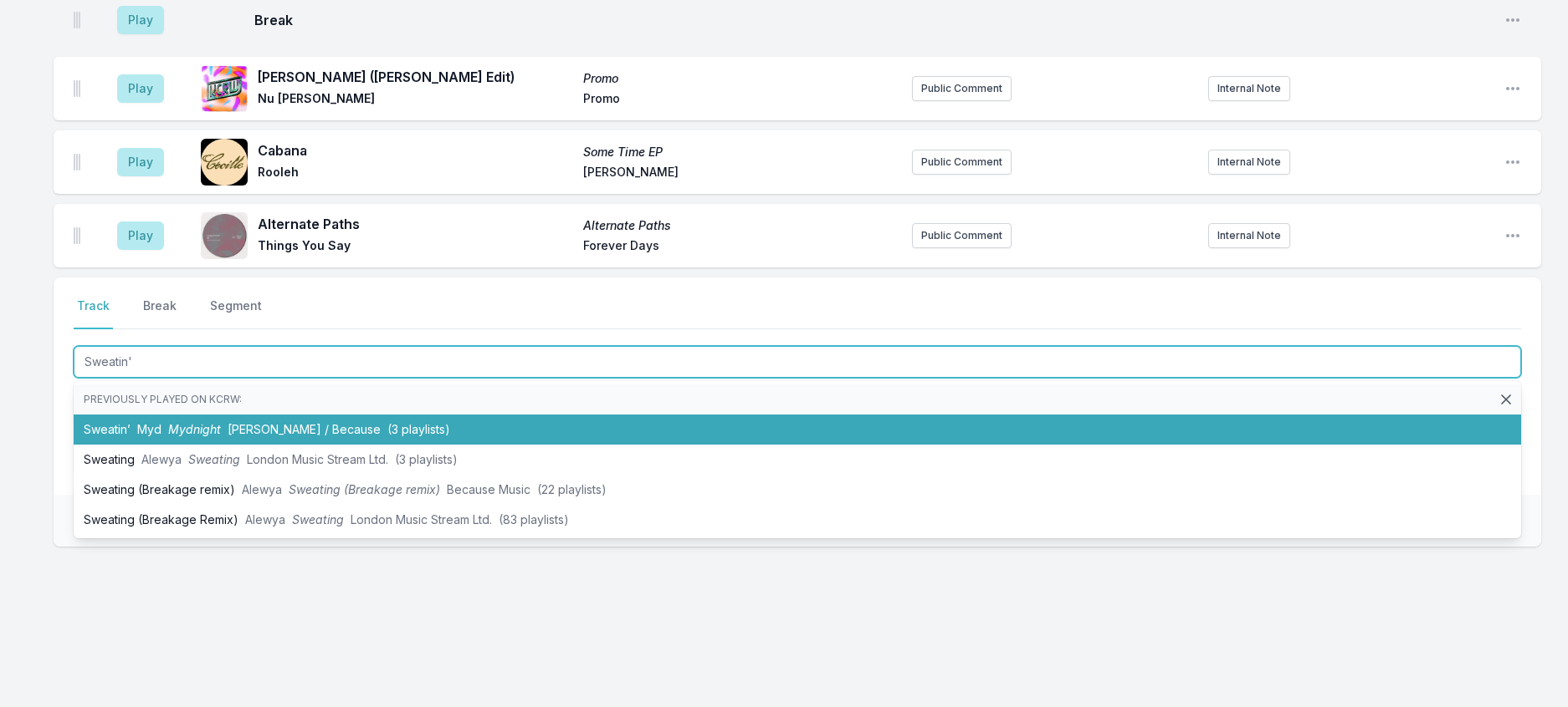
click at [382, 445] on li "Sweatin’ Myd Mydnight [PERSON_NAME] / Because (3 playlists)" at bounding box center [797, 430] width 1447 height 30
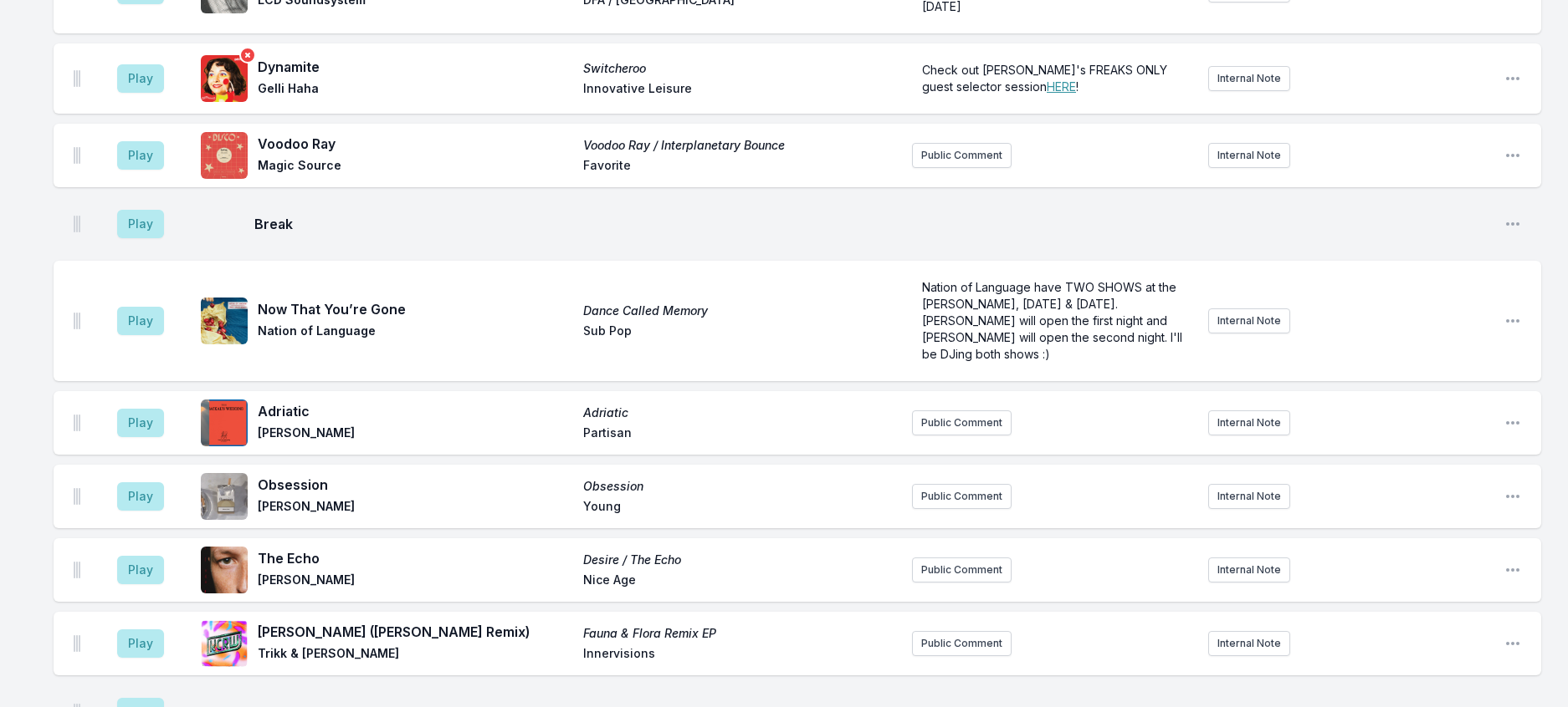
scroll to position [846, 0]
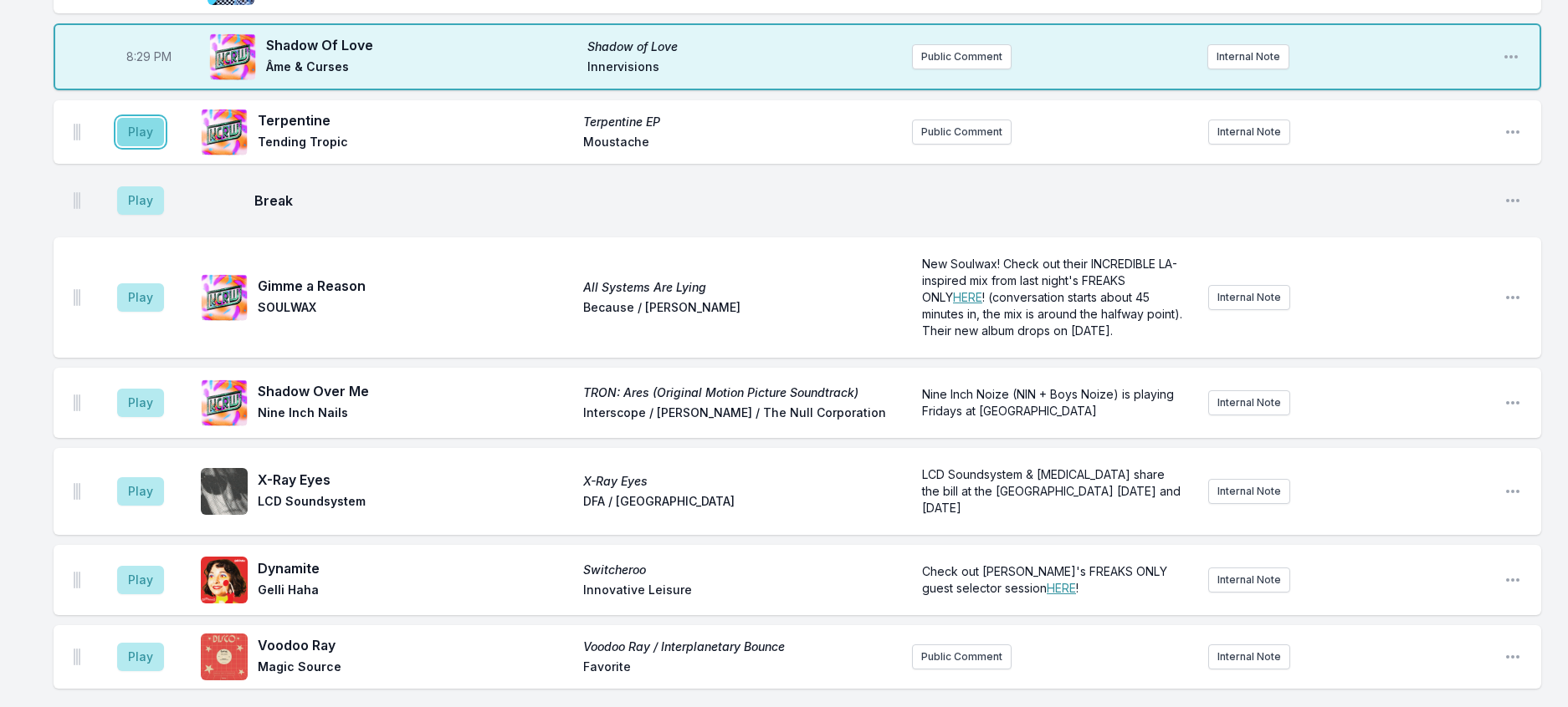
click at [160, 147] on button "Play" at bounding box center [140, 132] width 47 height 29
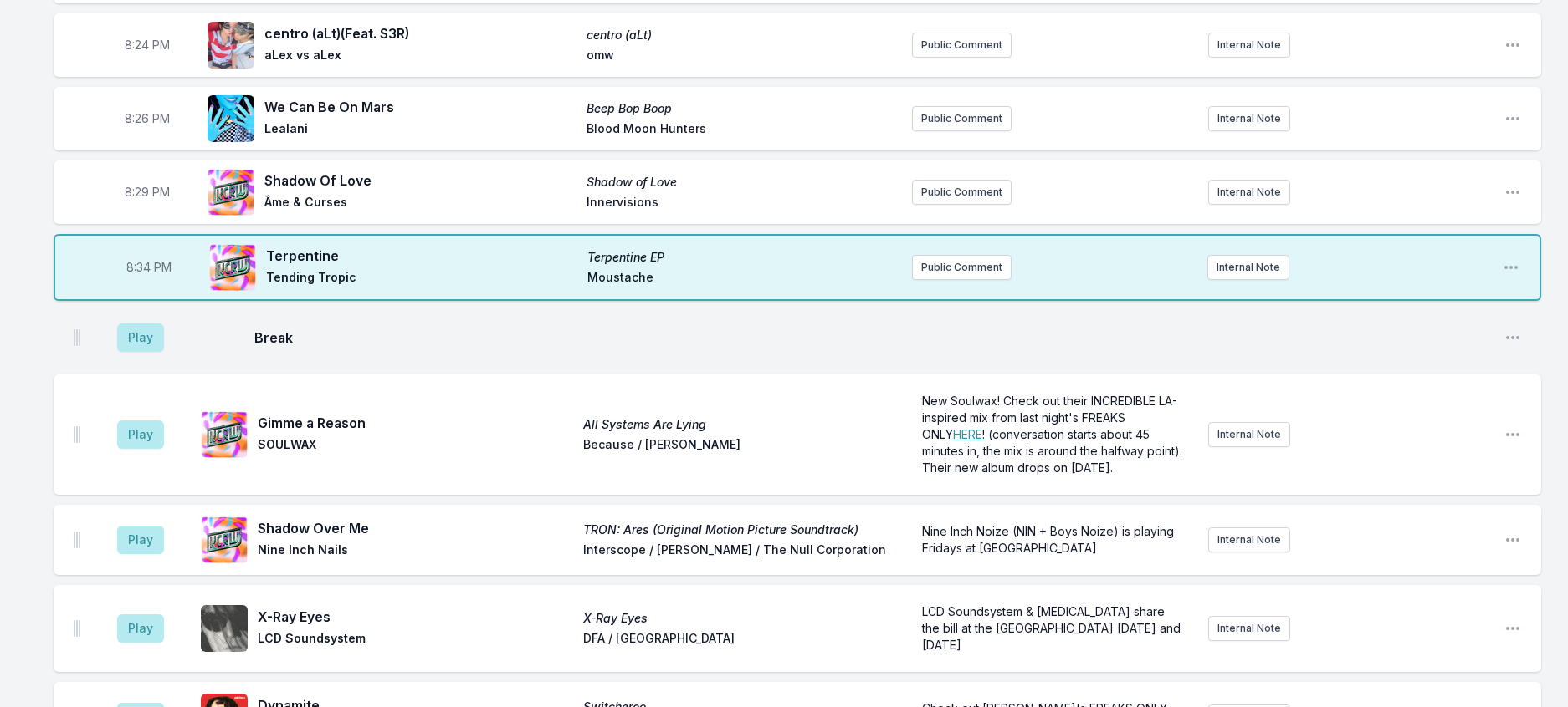
scroll to position [678, 0]
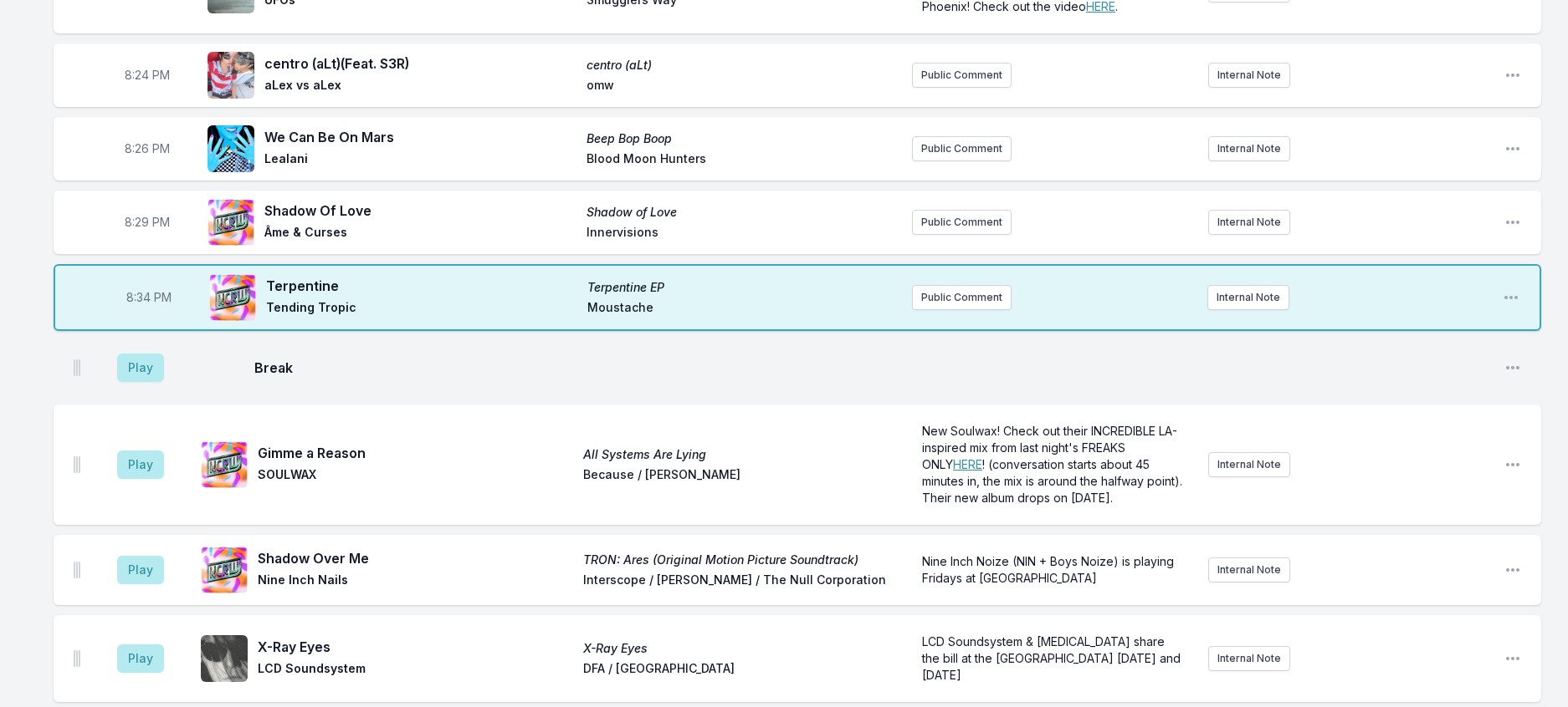
click at [147, 395] on aside "Play" at bounding box center [141, 368] width 94 height 53
click at [156, 382] on button "Play" at bounding box center [140, 368] width 47 height 29
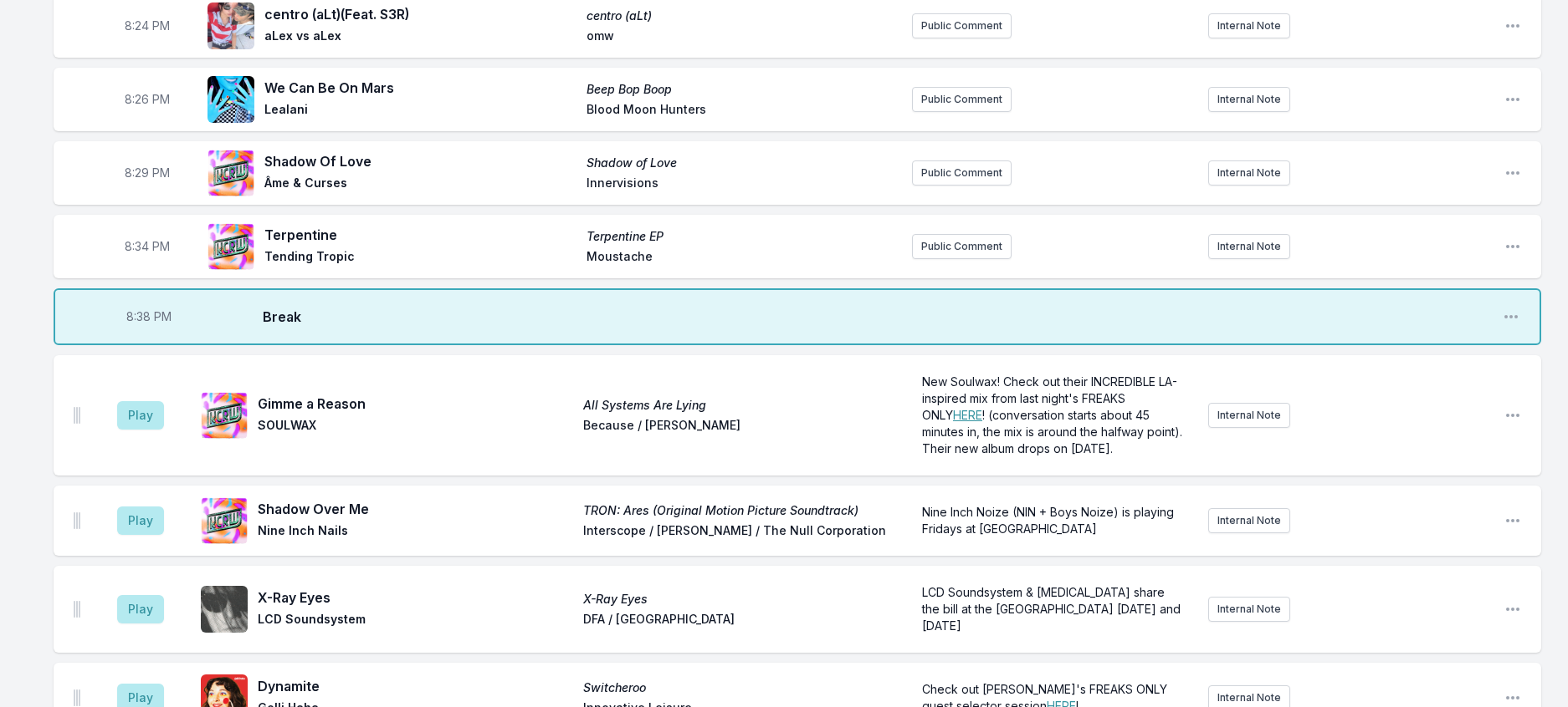
scroll to position [930, 0]
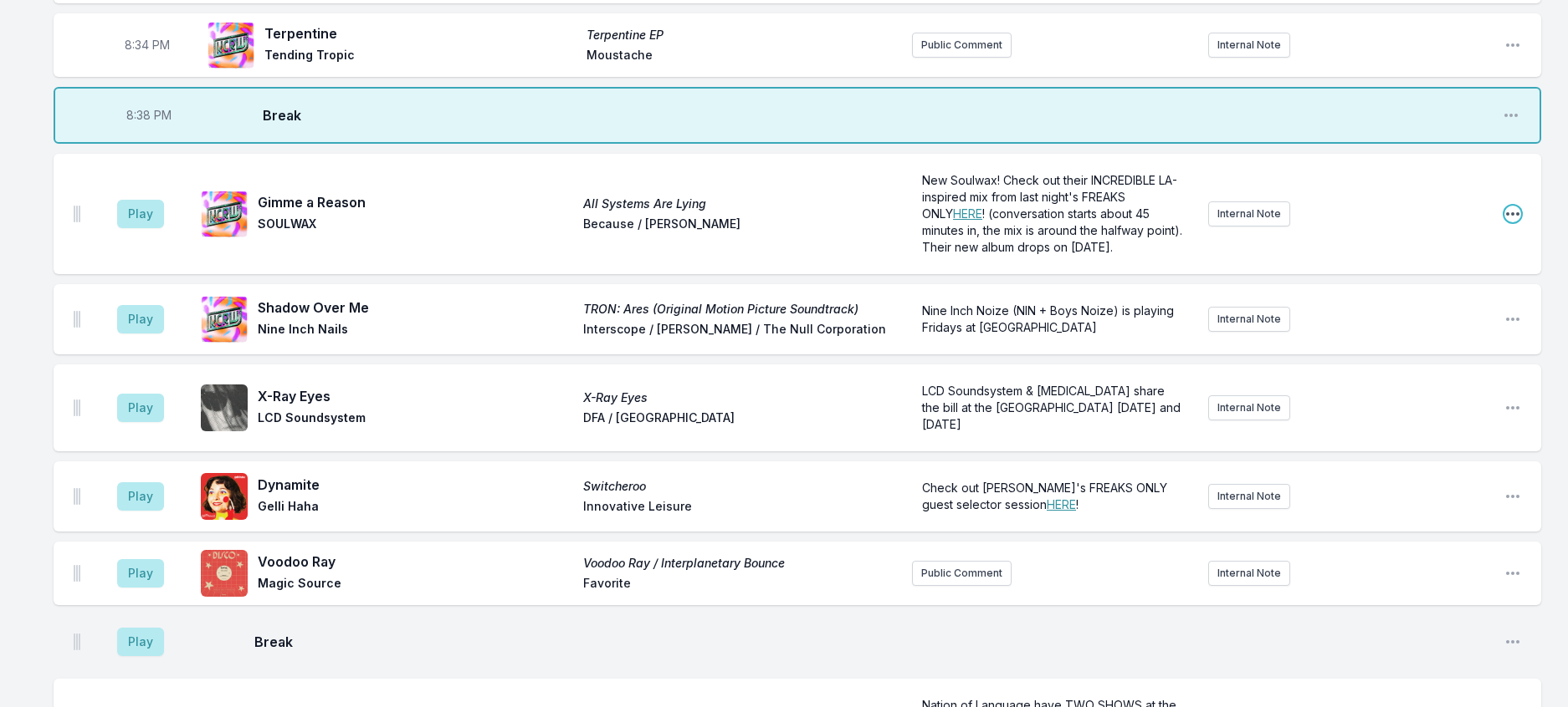
click at [1506, 222] on icon "Open playlist item options" at bounding box center [1513, 214] width 17 height 17
click at [1394, 292] on button "Edit Track Details" at bounding box center [1427, 277] width 187 height 30
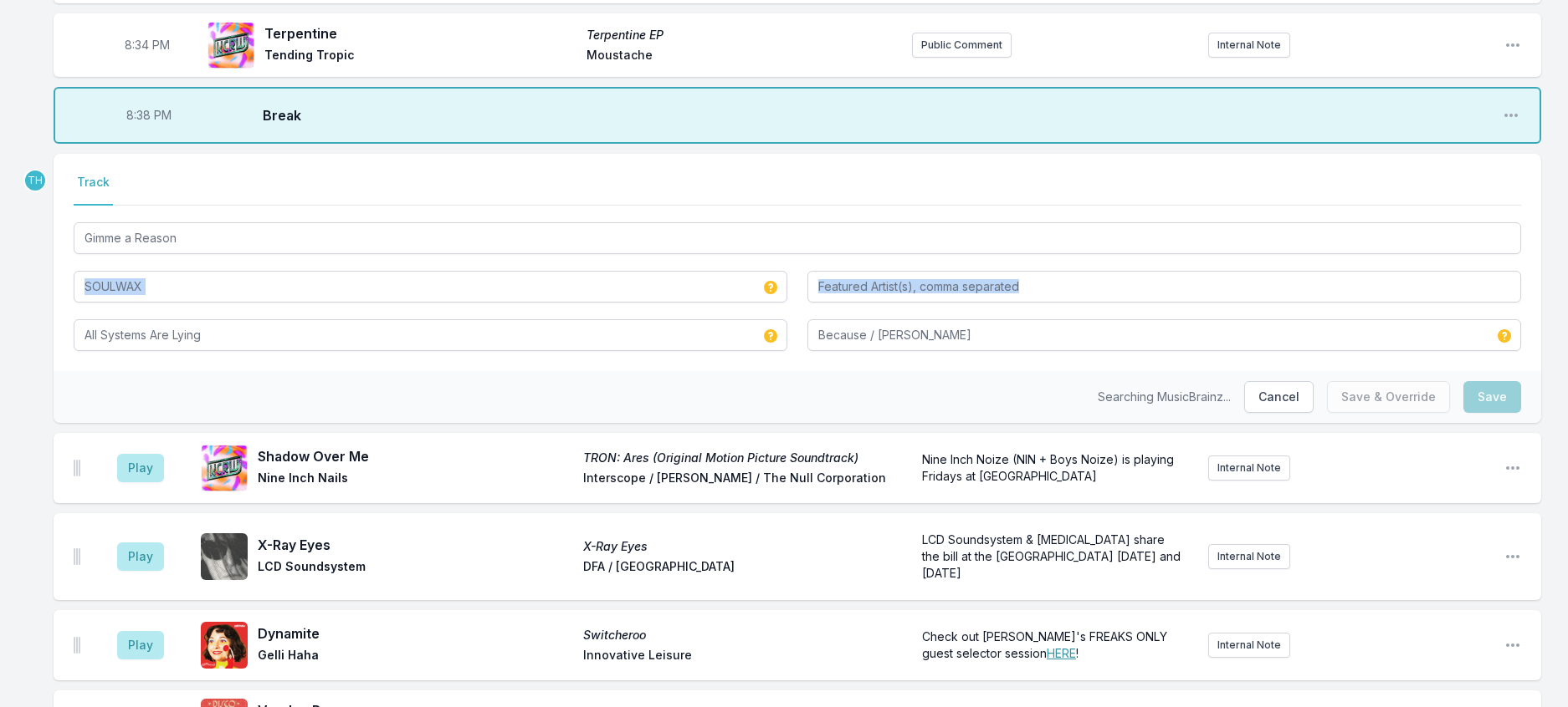
drag, startPoint x: 272, startPoint y: 513, endPoint x: -10, endPoint y: 500, distance: 282.3
click at [0, 500] on html "My Playlist KCRW Playlist Directory Reports TH User Guide Report Bug Sign out F…" at bounding box center [784, 442] width 1568 height 2744
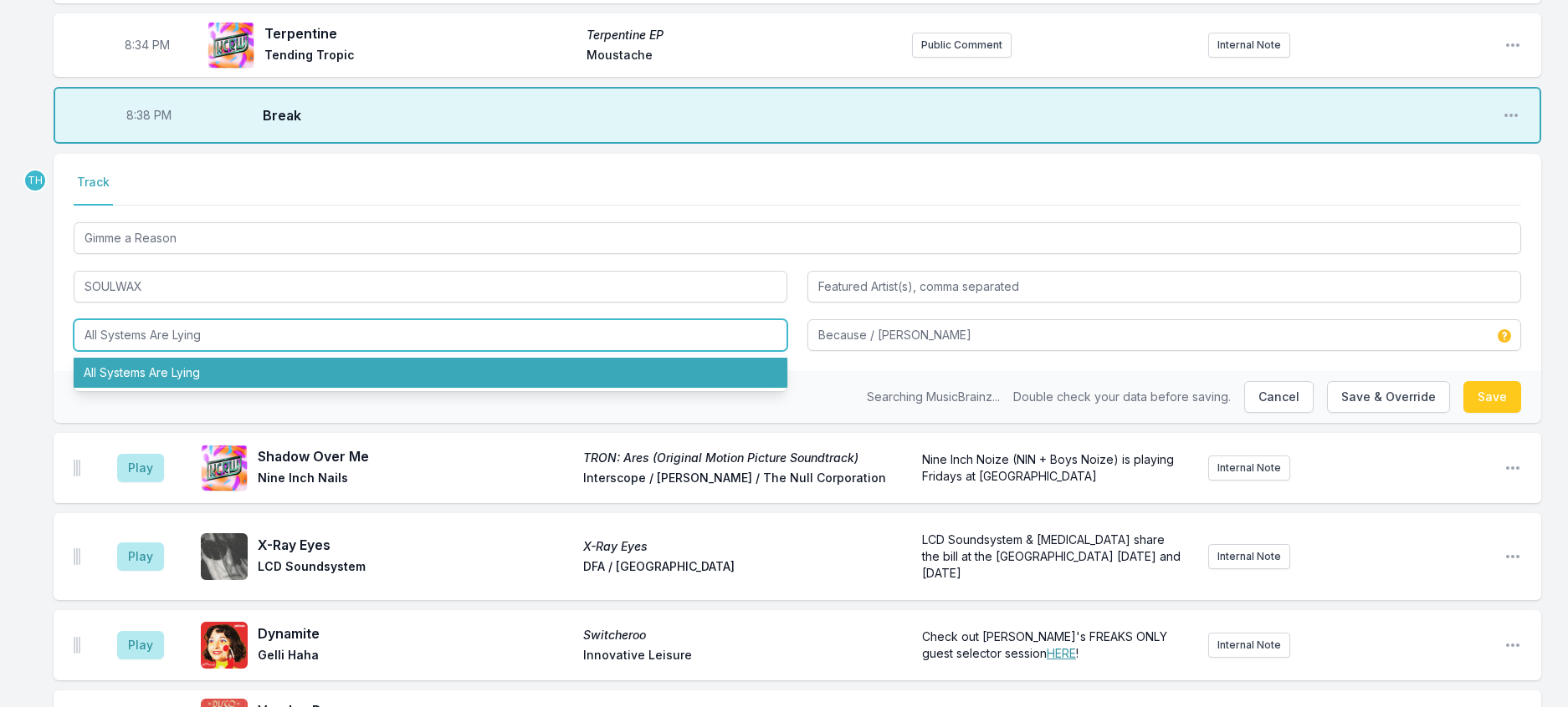
drag, startPoint x: 262, startPoint y: 523, endPoint x: -10, endPoint y: 505, distance: 272.6
click at [0, 505] on html "My Playlist KCRW Playlist Directory Reports TH User Guide Report Bug Sign out F…" at bounding box center [784, 442] width 1568 height 2744
click at [239, 388] on li "Gimme a Reason / Meanwhile on the Continent" at bounding box center [431, 372] width 714 height 30
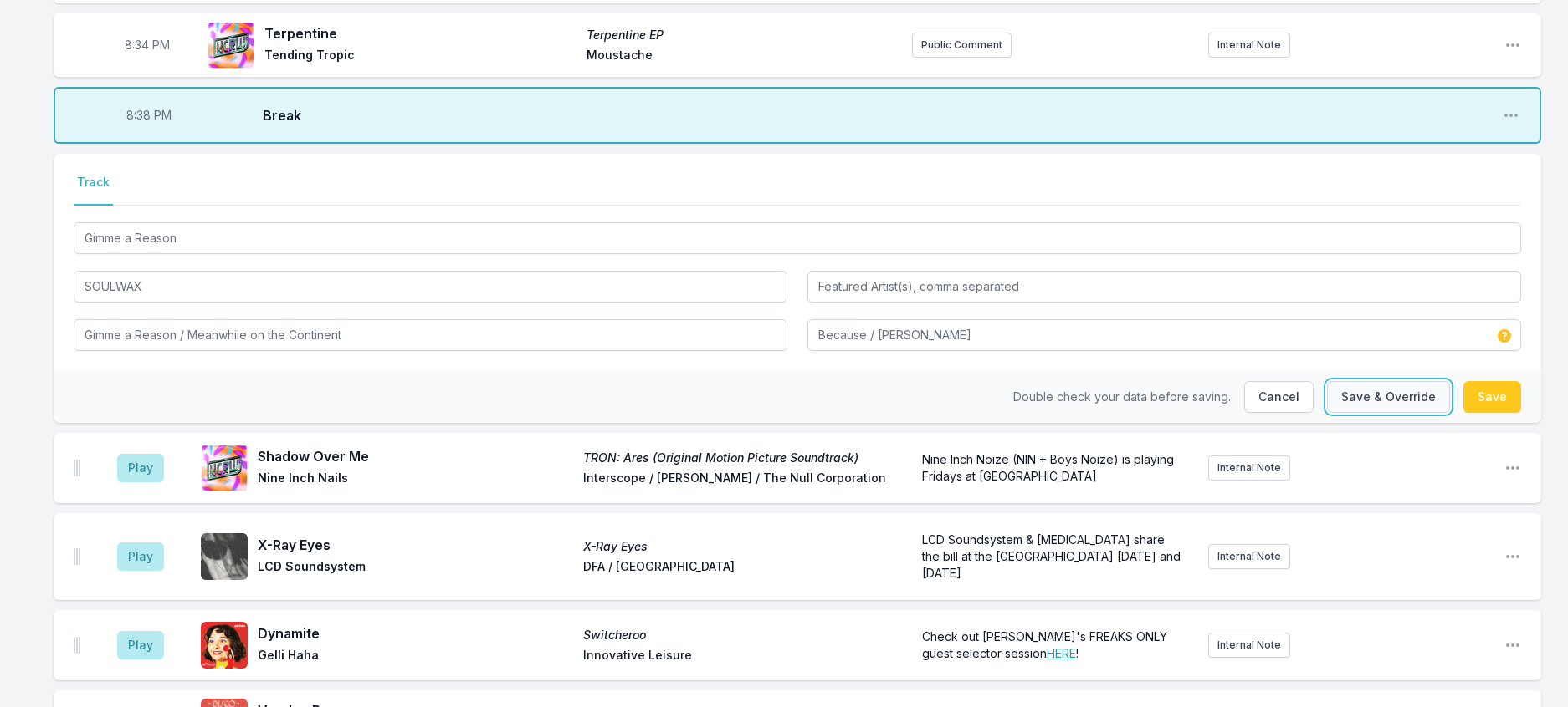
click at [1326, 413] on button "Save & Override" at bounding box center [1387, 397] width 123 height 31
type input "All Systems Are Lying"
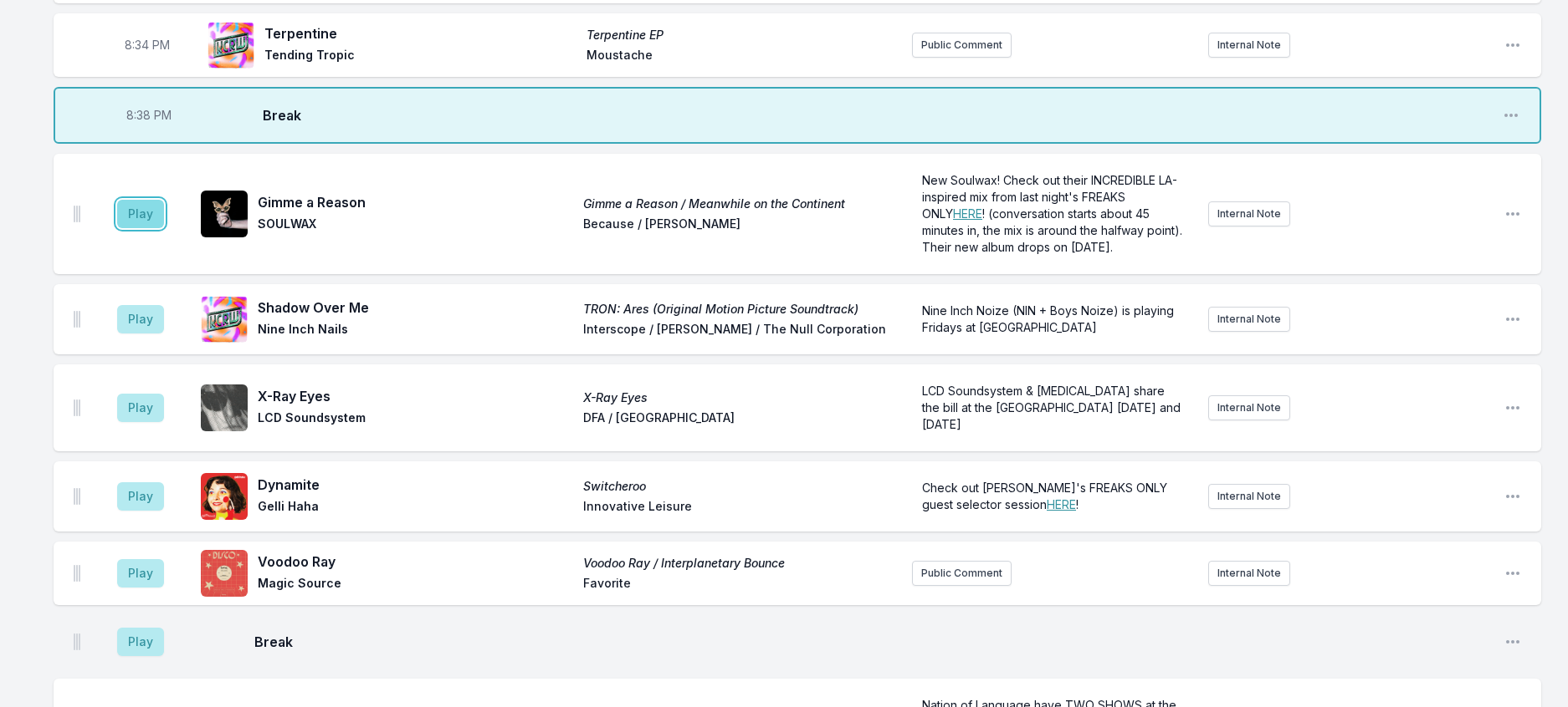
click at [160, 229] on button "Play" at bounding box center [140, 214] width 47 height 29
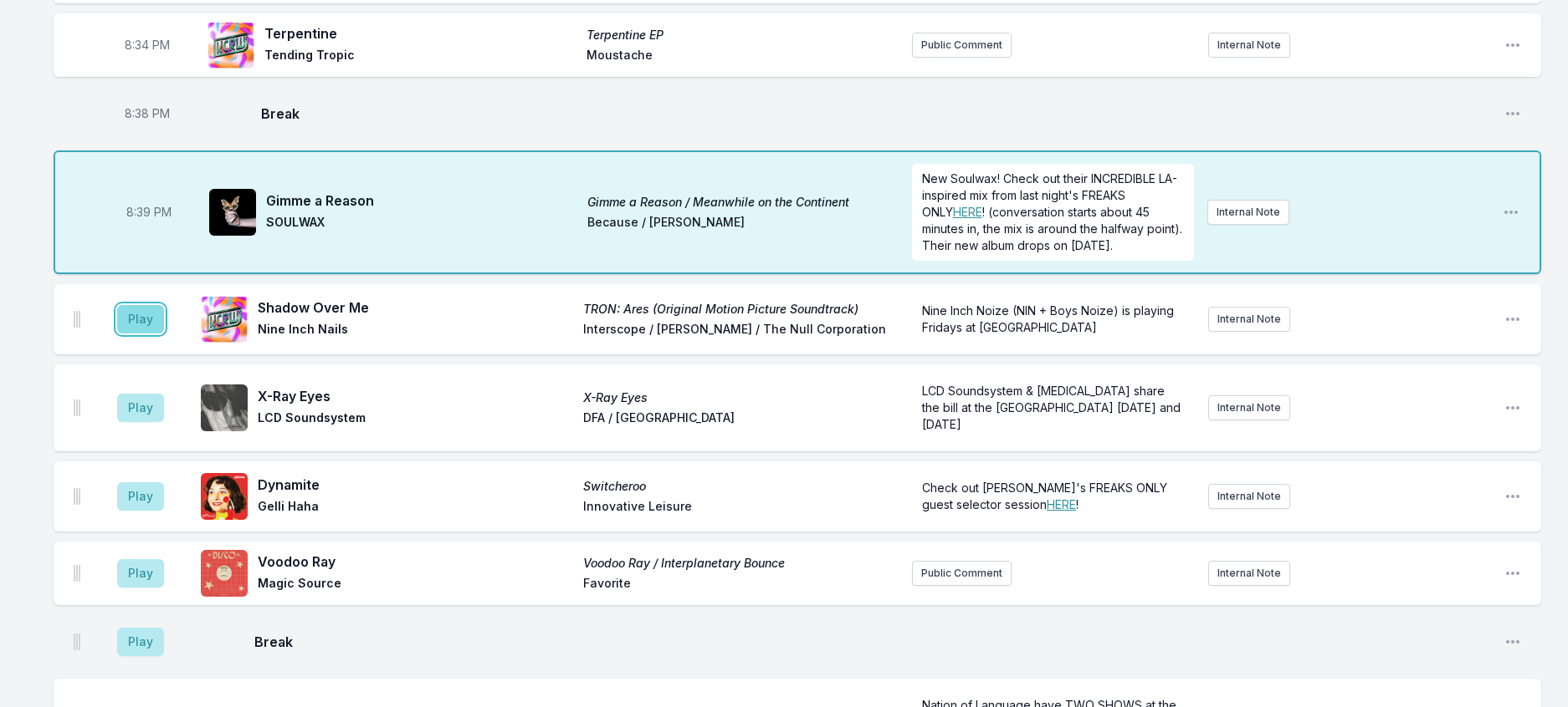
click at [154, 334] on button "Play" at bounding box center [140, 319] width 47 height 29
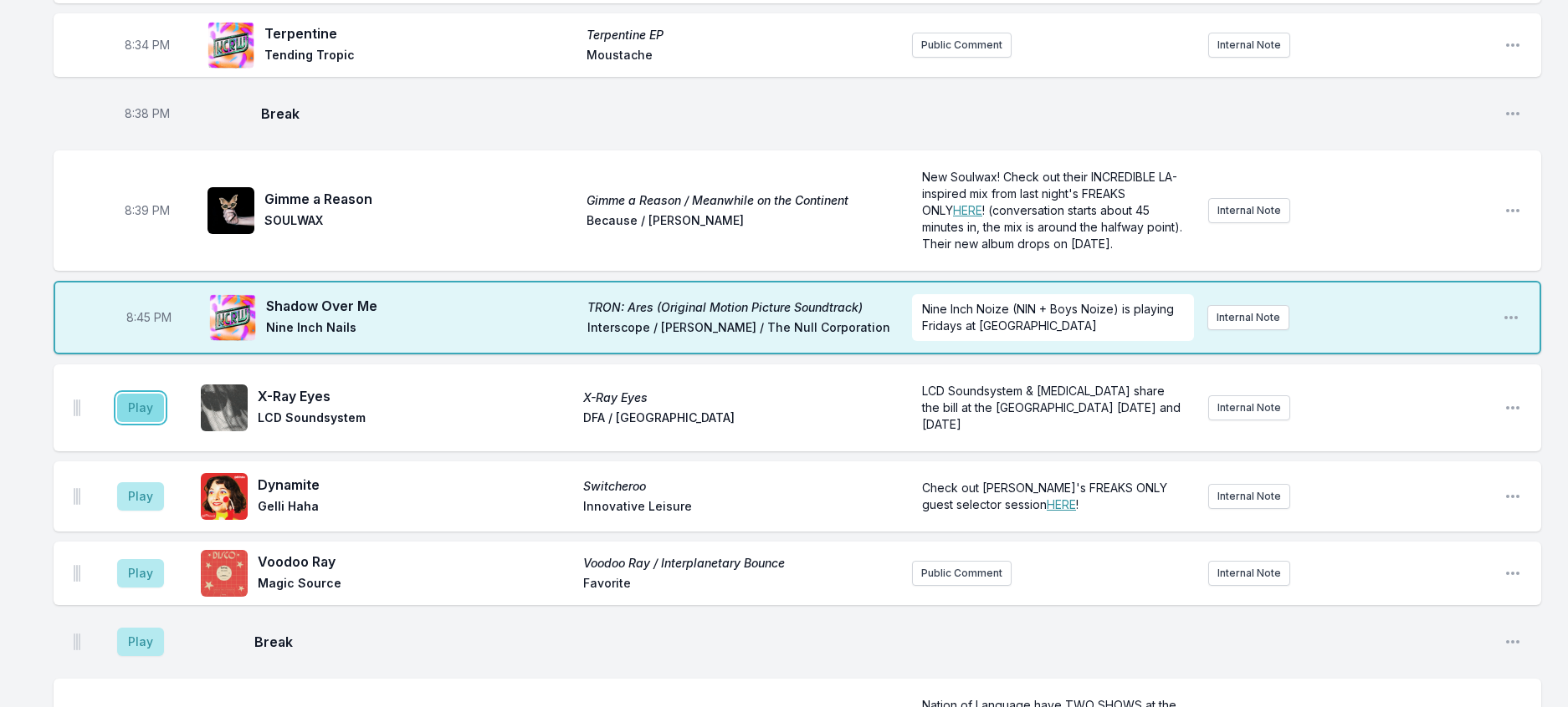
click at [161, 422] on button "Play" at bounding box center [140, 407] width 47 height 29
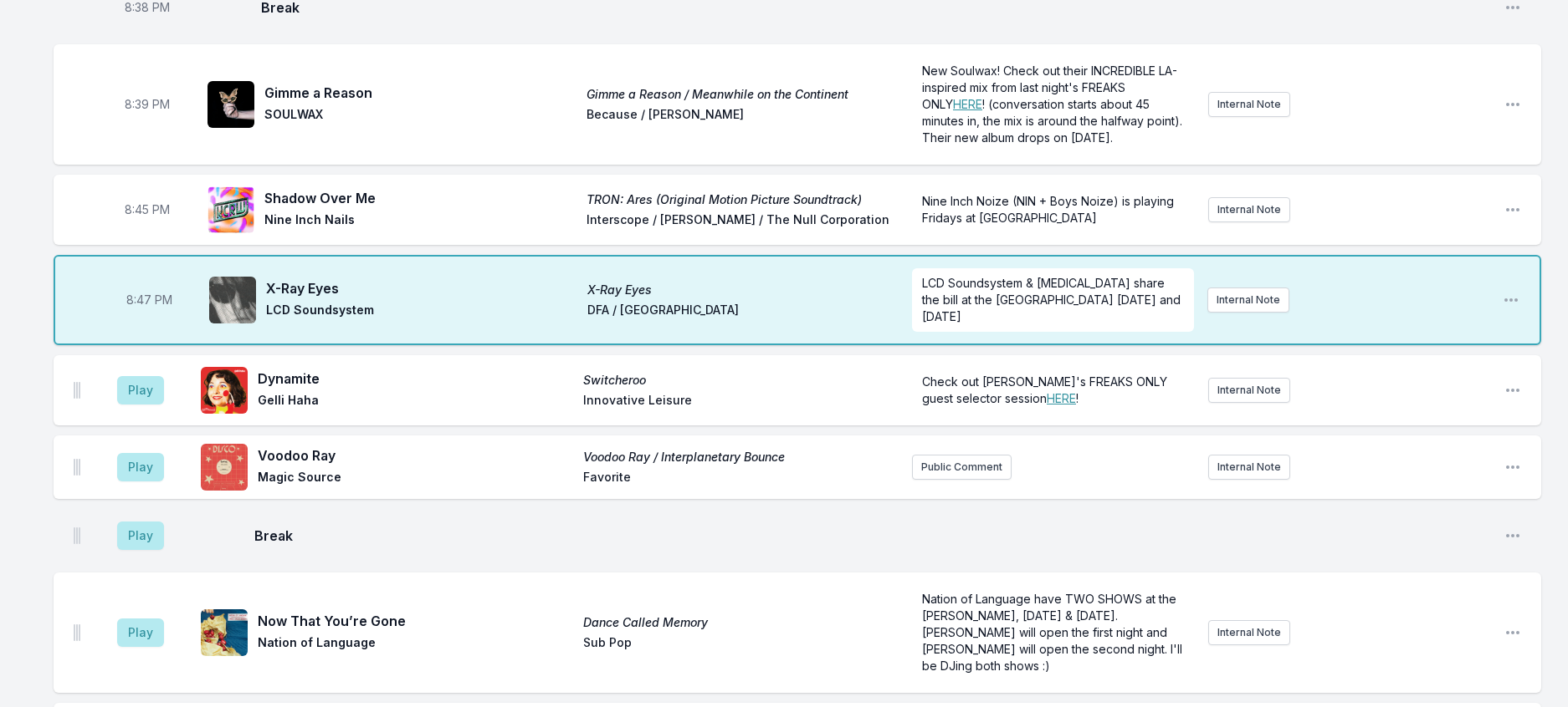
scroll to position [1181, 0]
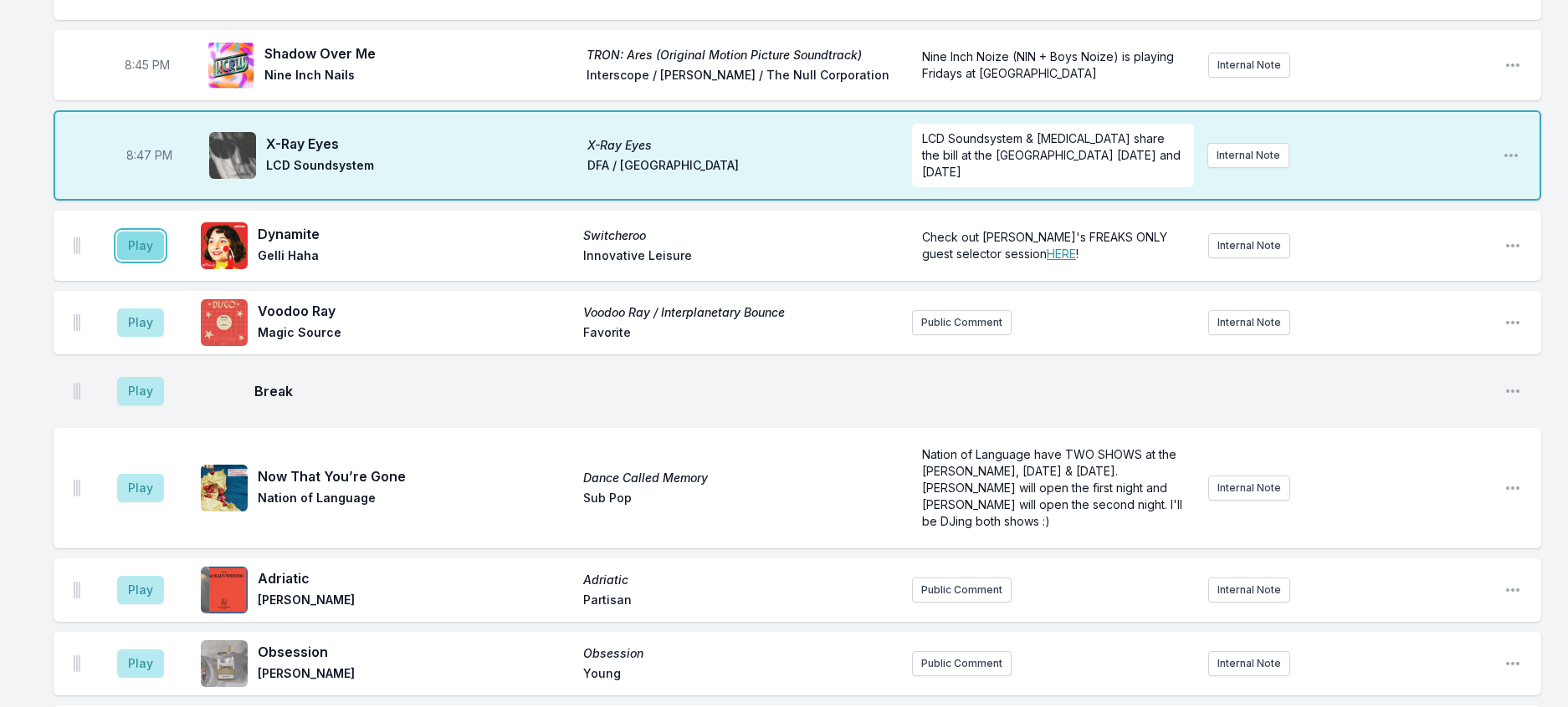
click at [158, 260] on button "Play" at bounding box center [140, 245] width 47 height 29
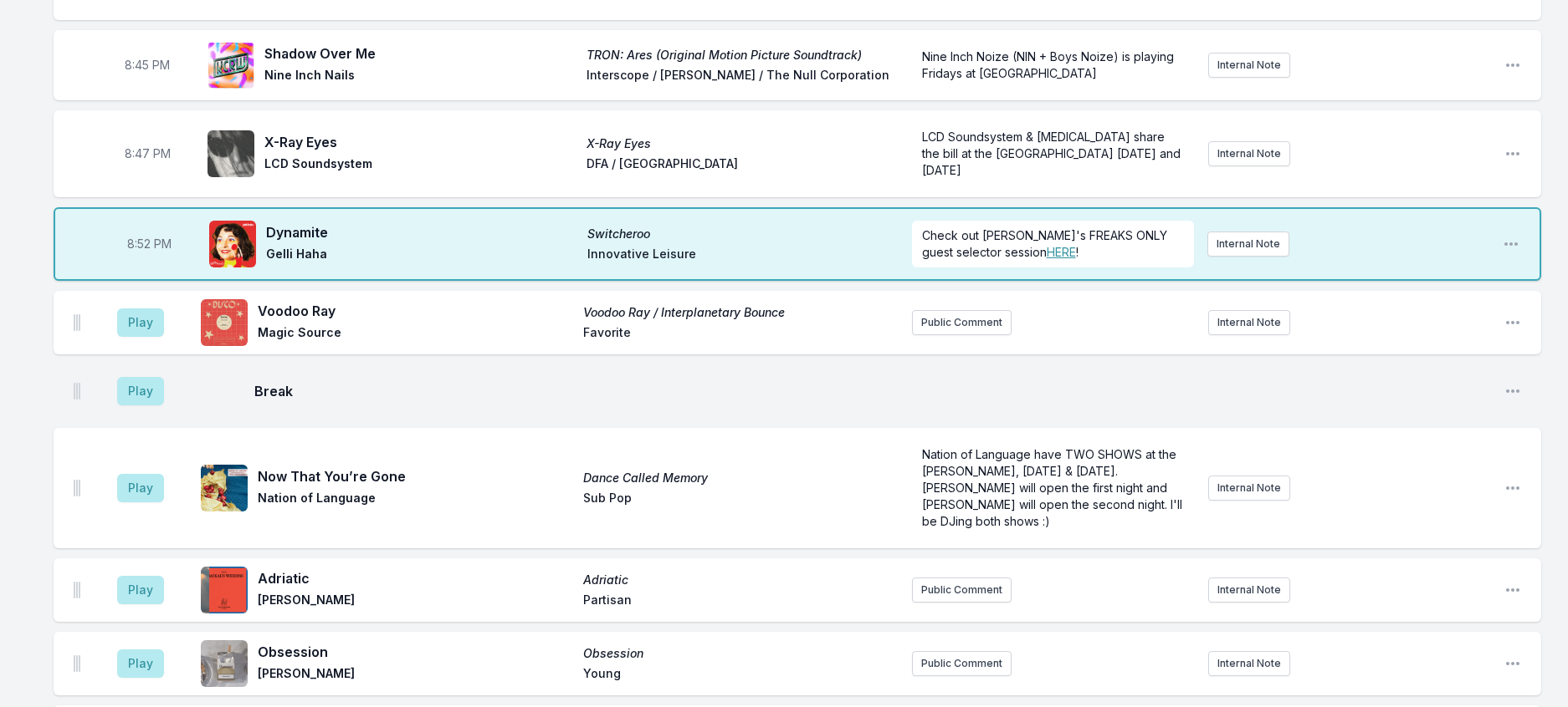
click at [116, 349] on aside "Play" at bounding box center [141, 323] width 94 height 53
click at [164, 337] on button "Play" at bounding box center [140, 323] width 47 height 29
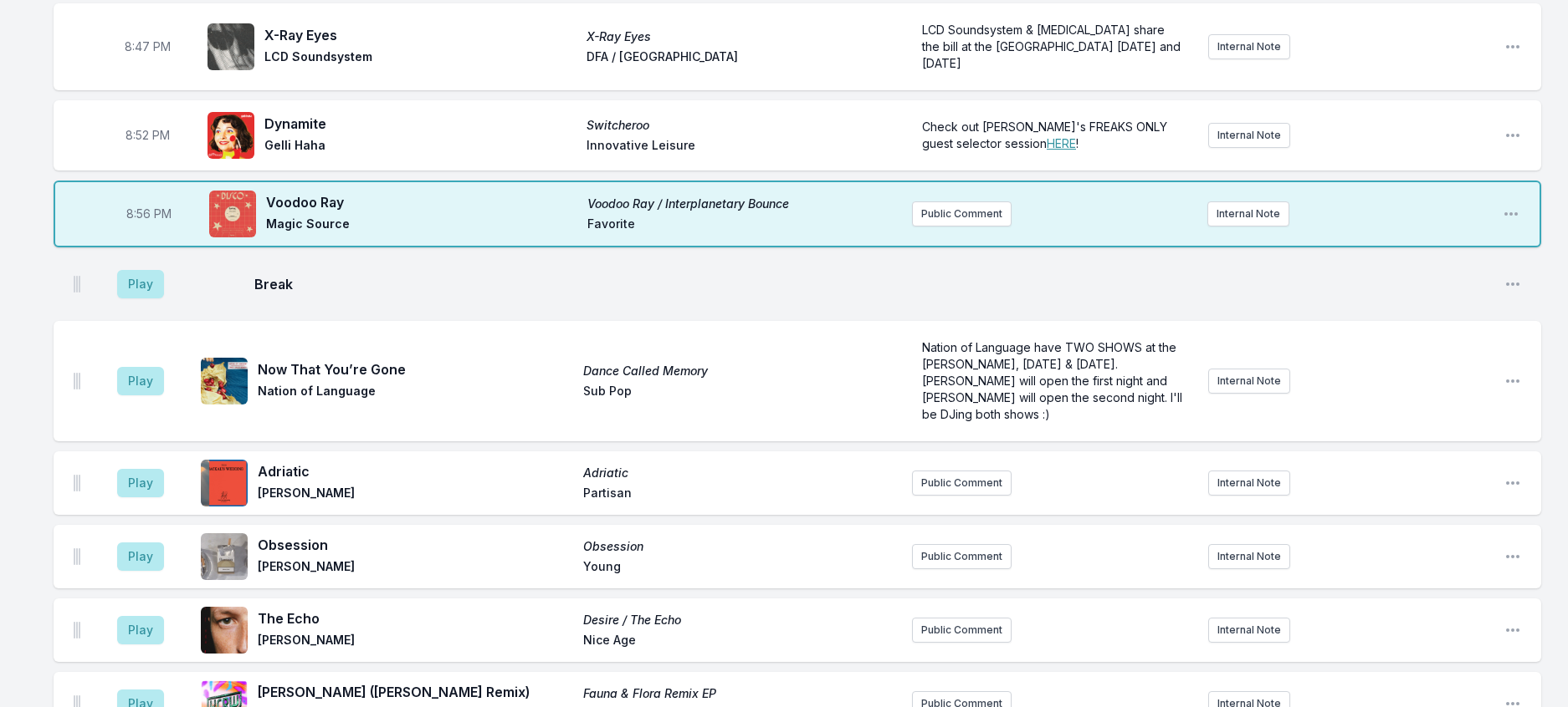
scroll to position [1264, 0]
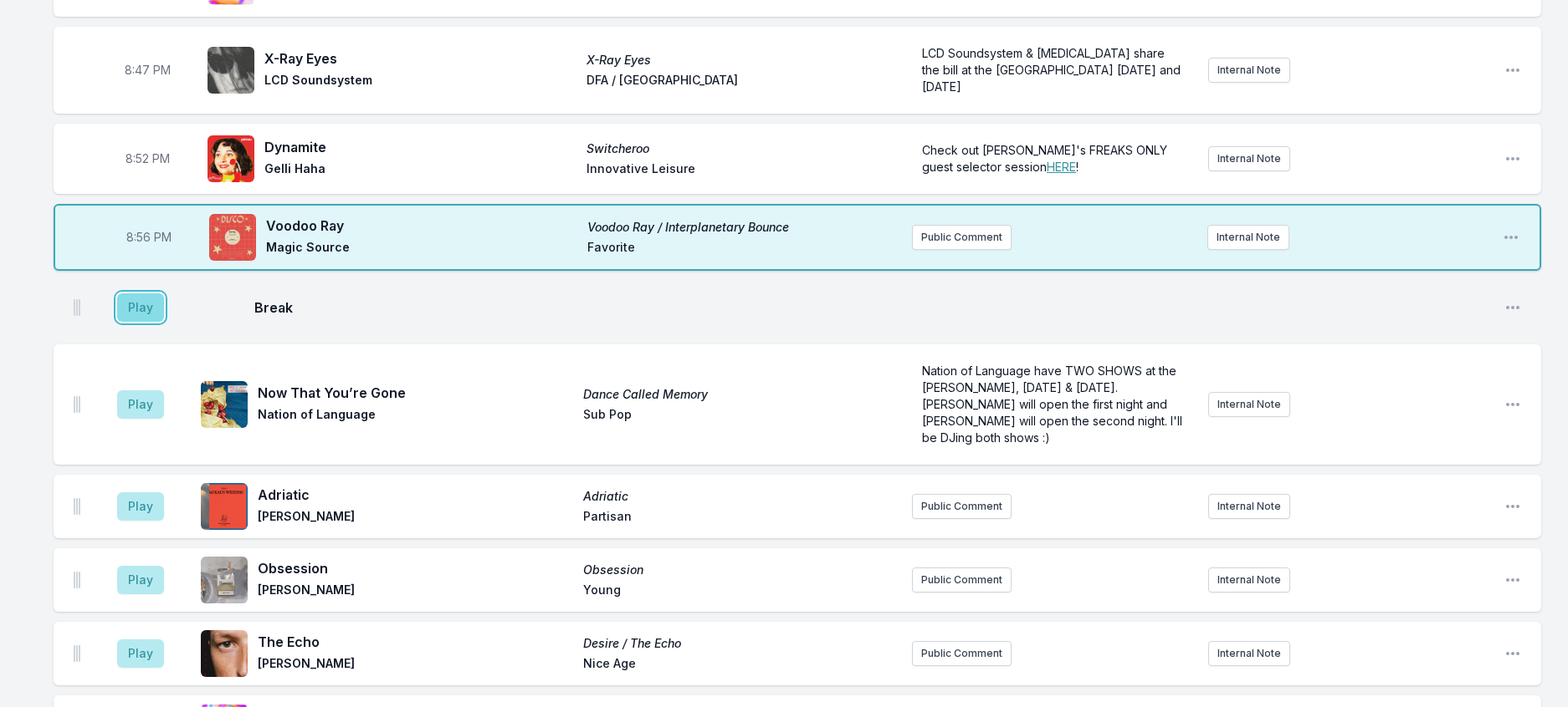
click at [160, 322] on button "Play" at bounding box center [140, 307] width 47 height 29
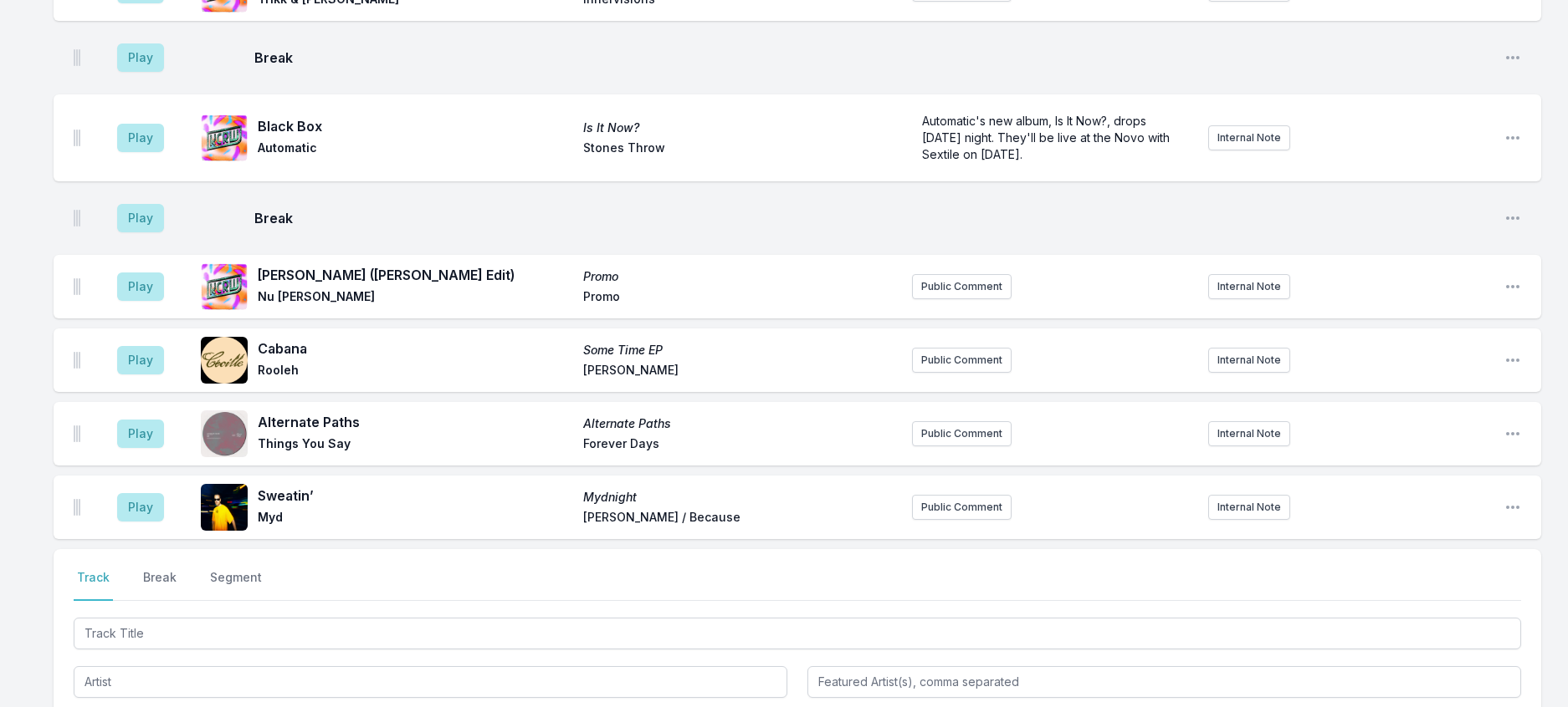
scroll to position [2100, 0]
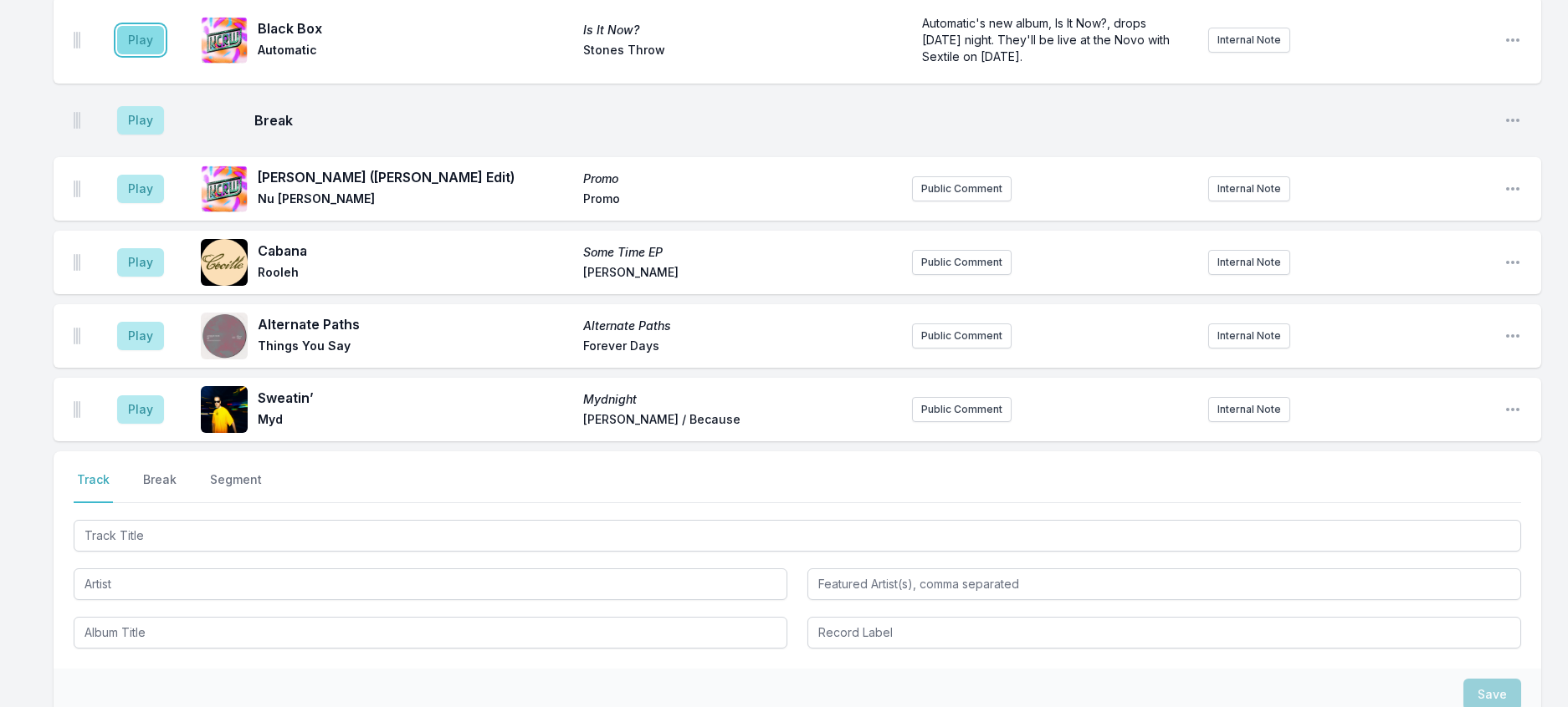
click at [157, 54] on button "Play" at bounding box center [140, 40] width 47 height 29
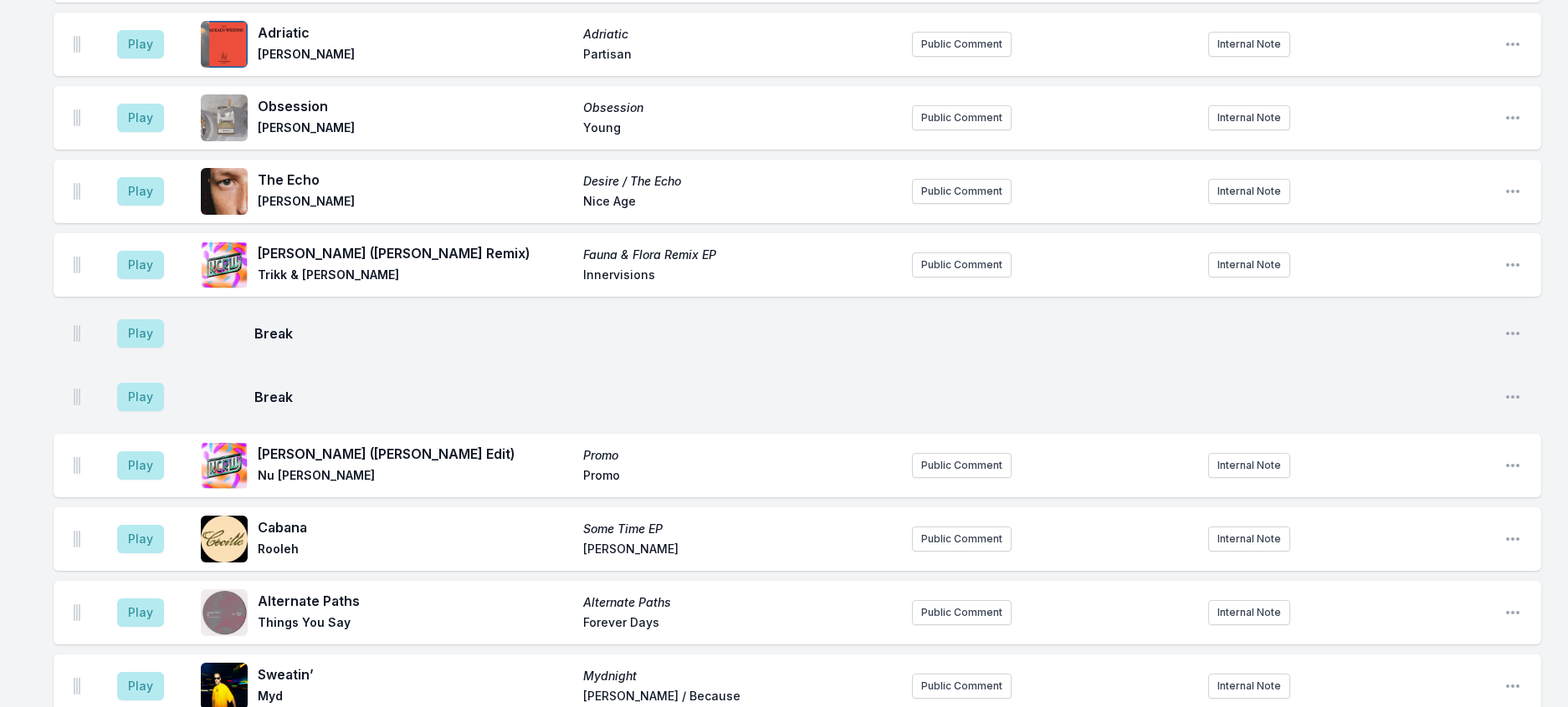
scroll to position [1682, 0]
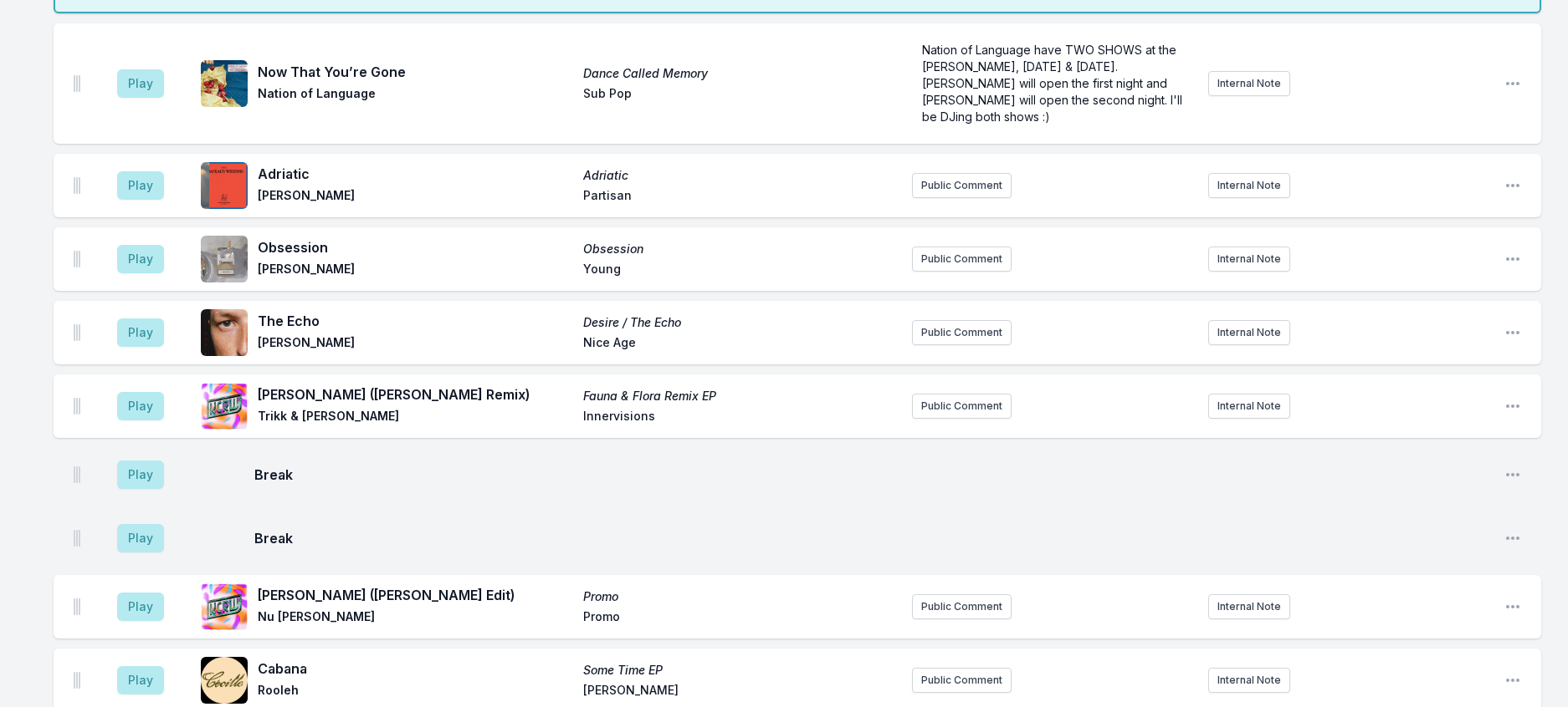
type input "20:59"
click at [164, 98] on button "Play" at bounding box center [140, 83] width 47 height 29
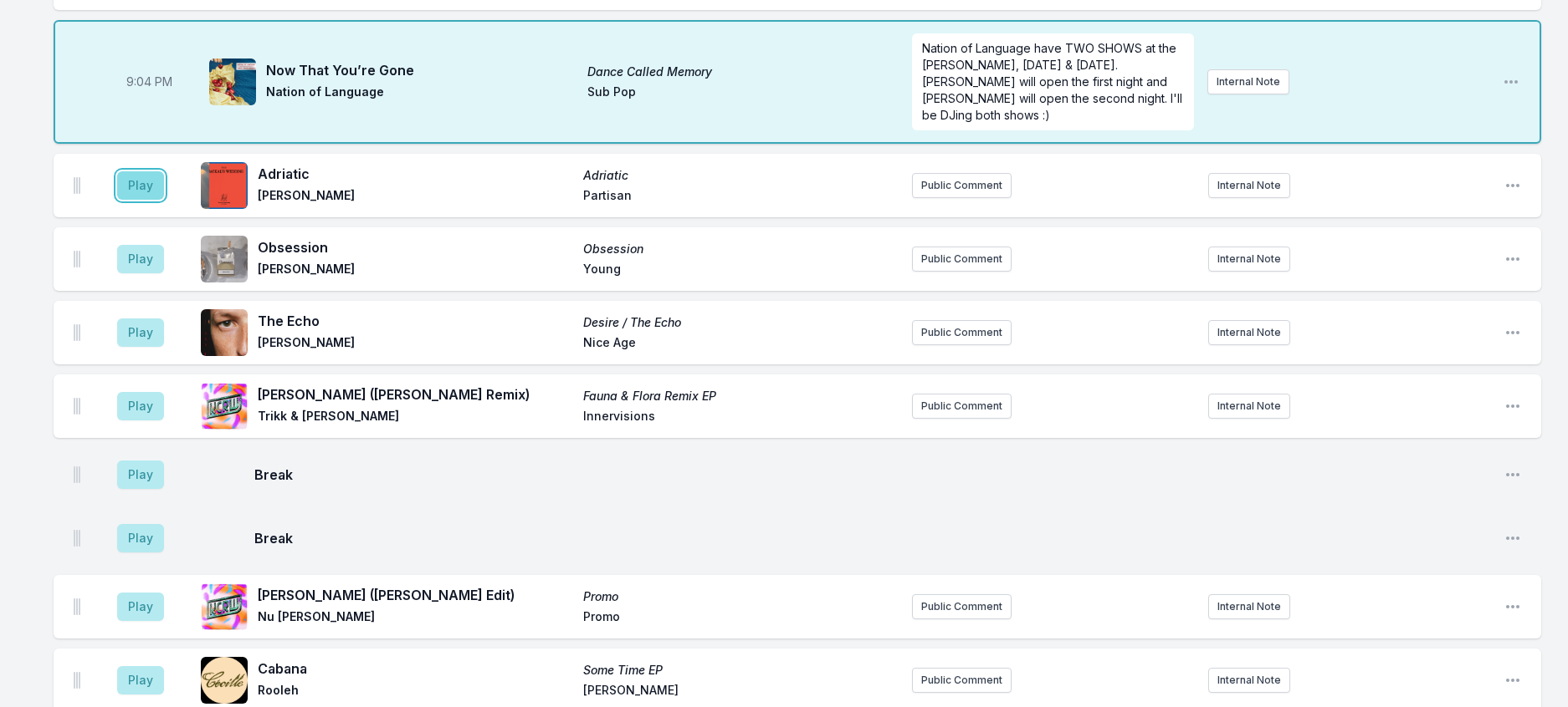
click at [156, 200] on button "Play" at bounding box center [140, 185] width 47 height 29
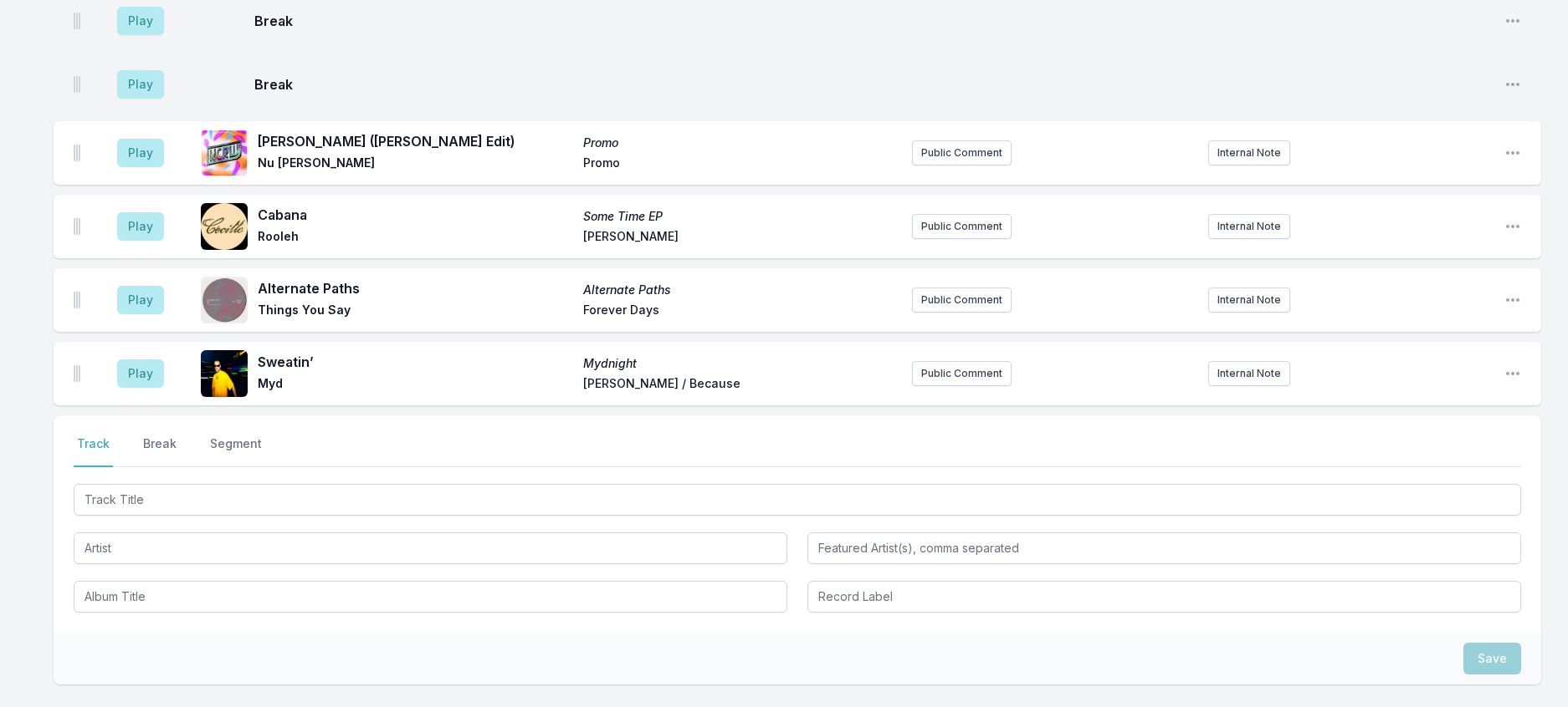
scroll to position [1933, 0]
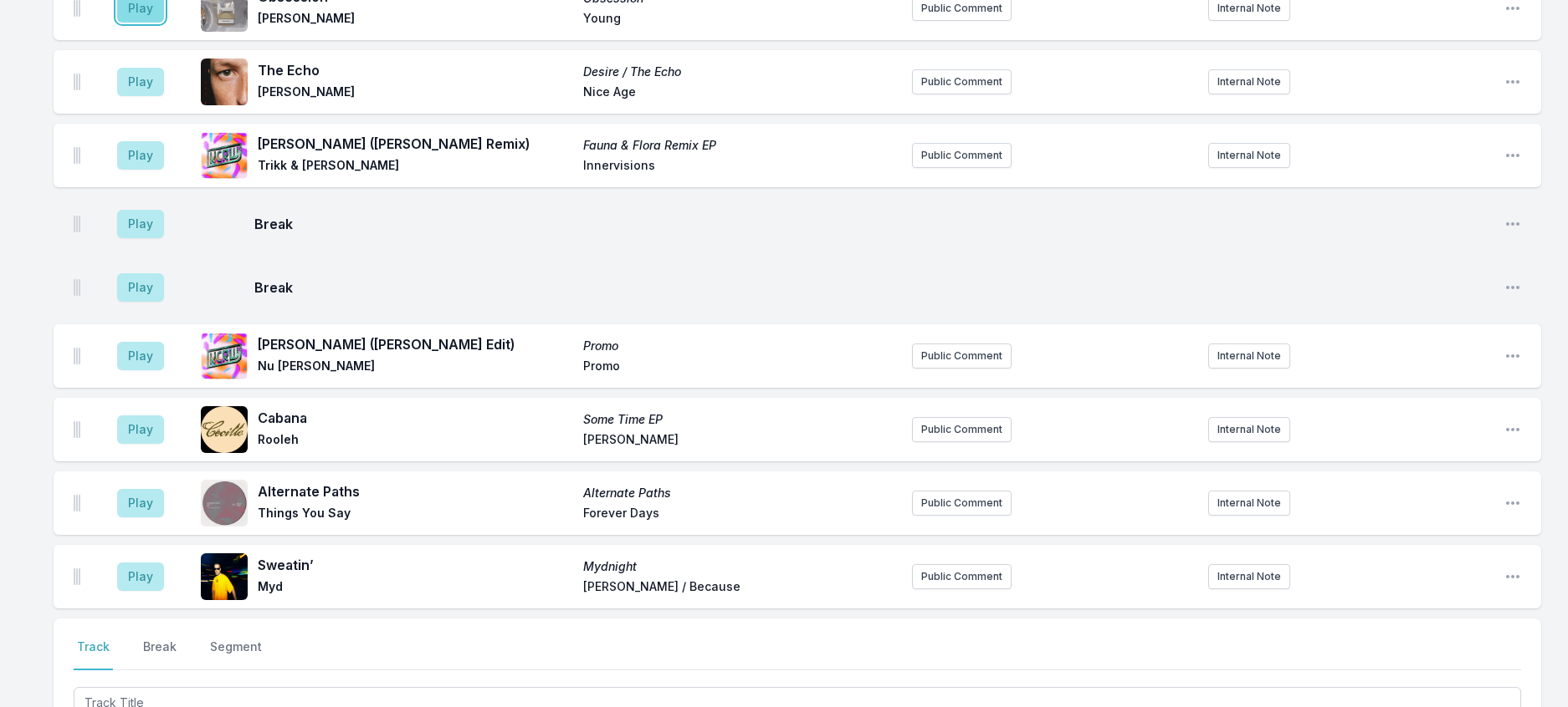
drag, startPoint x: 148, startPoint y: 300, endPoint x: 167, endPoint y: 300, distance: 19.0
click at [148, 22] on button "Play" at bounding box center [140, 8] width 47 height 29
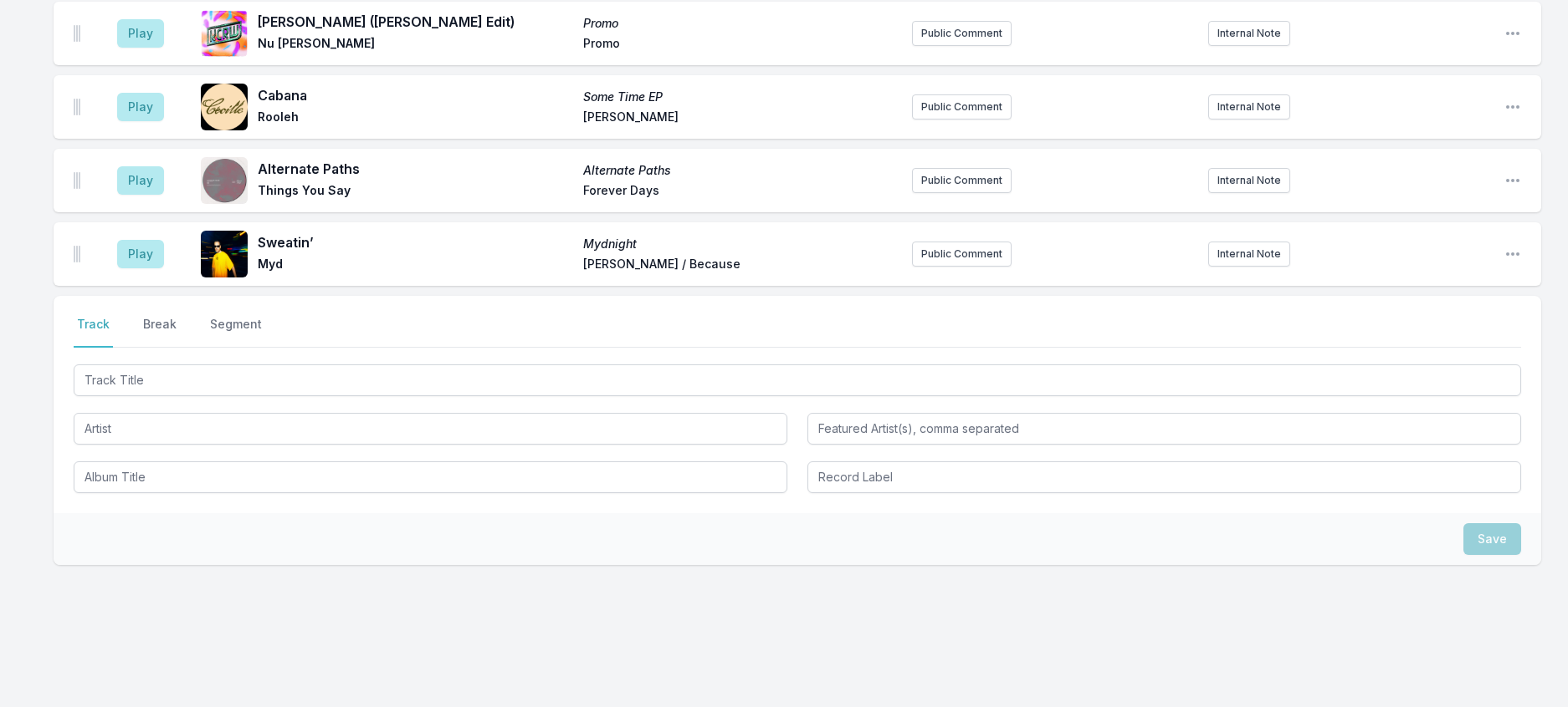
scroll to position [2268, 0]
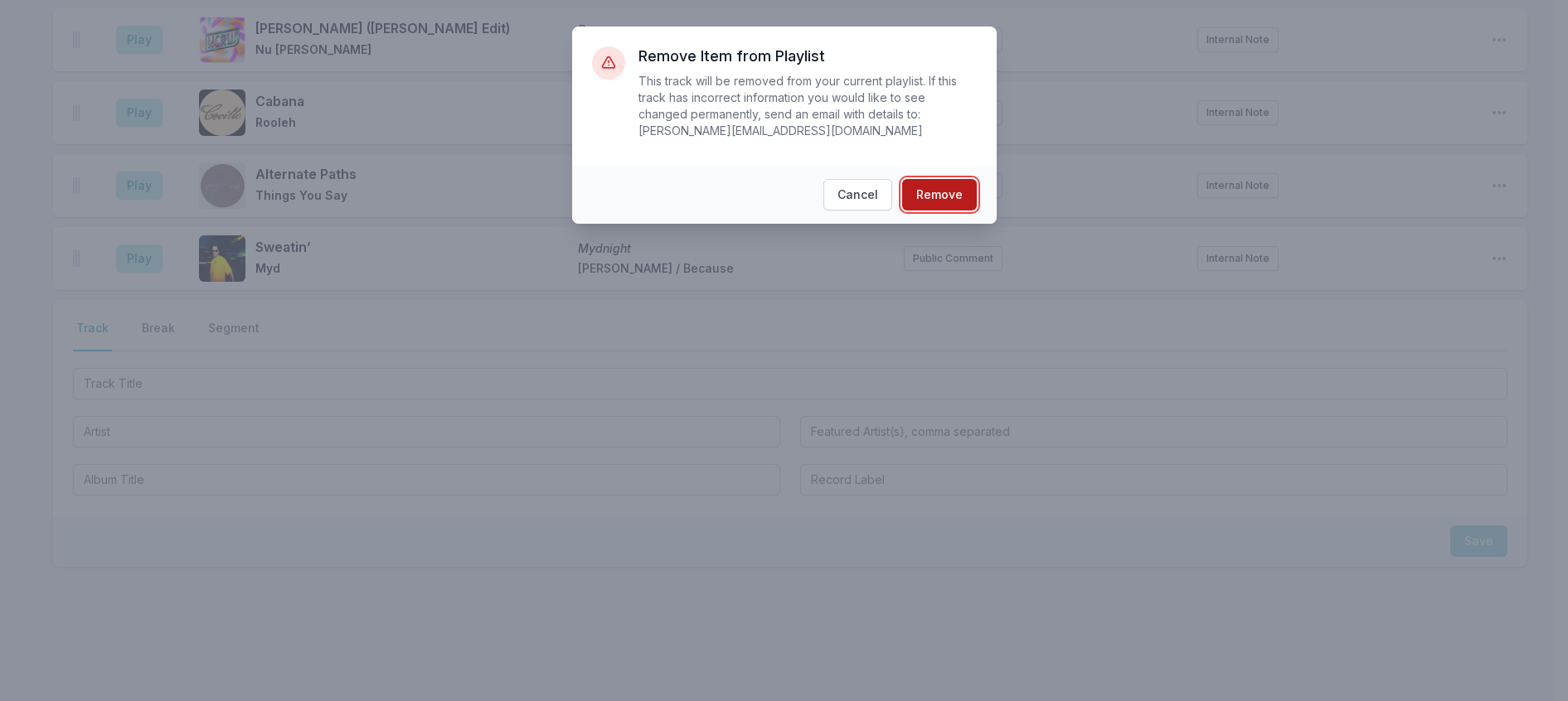
click at [976, 209] on button "Remove" at bounding box center [940, 195] width 75 height 31
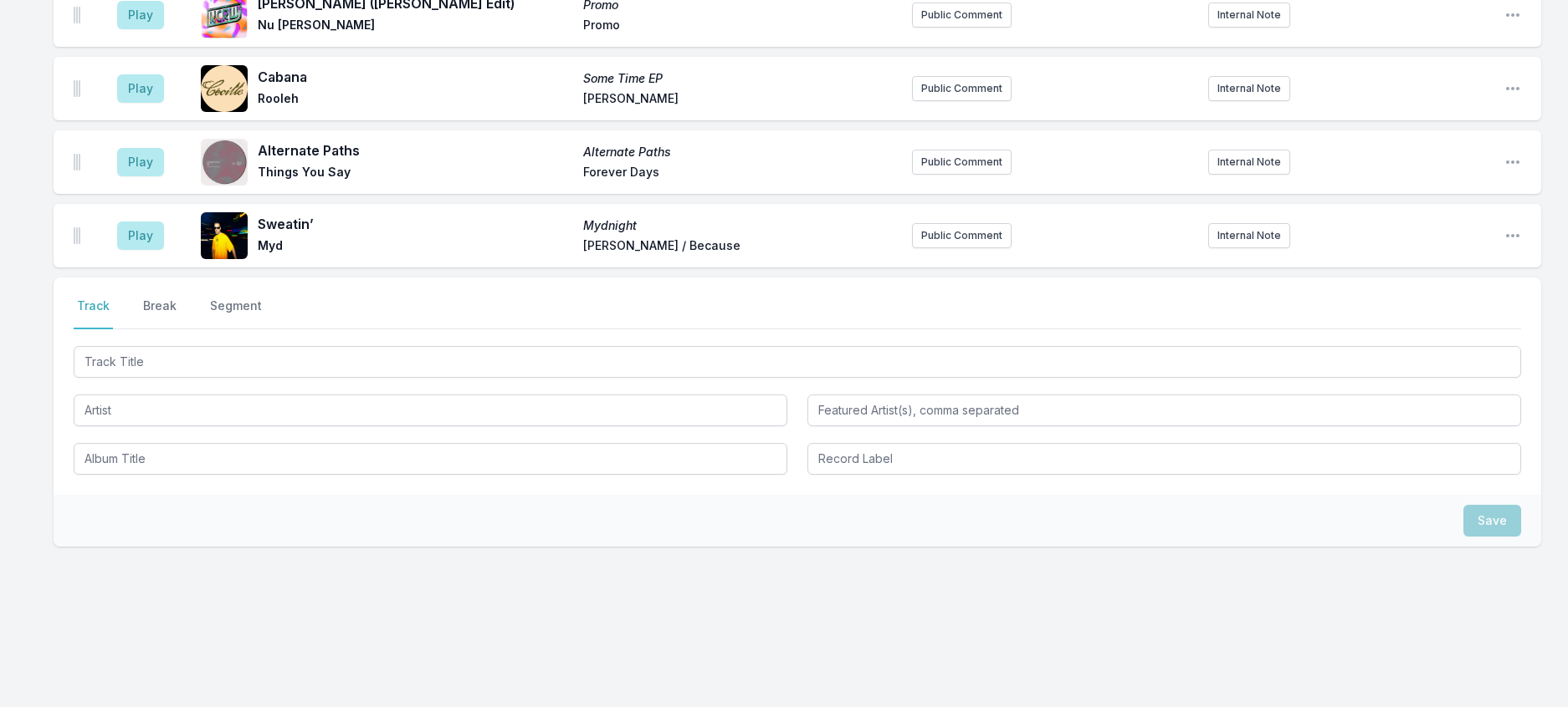
scroll to position [2584, 0]
click at [976, 223] on button "Public Comment" at bounding box center [962, 235] width 100 height 25
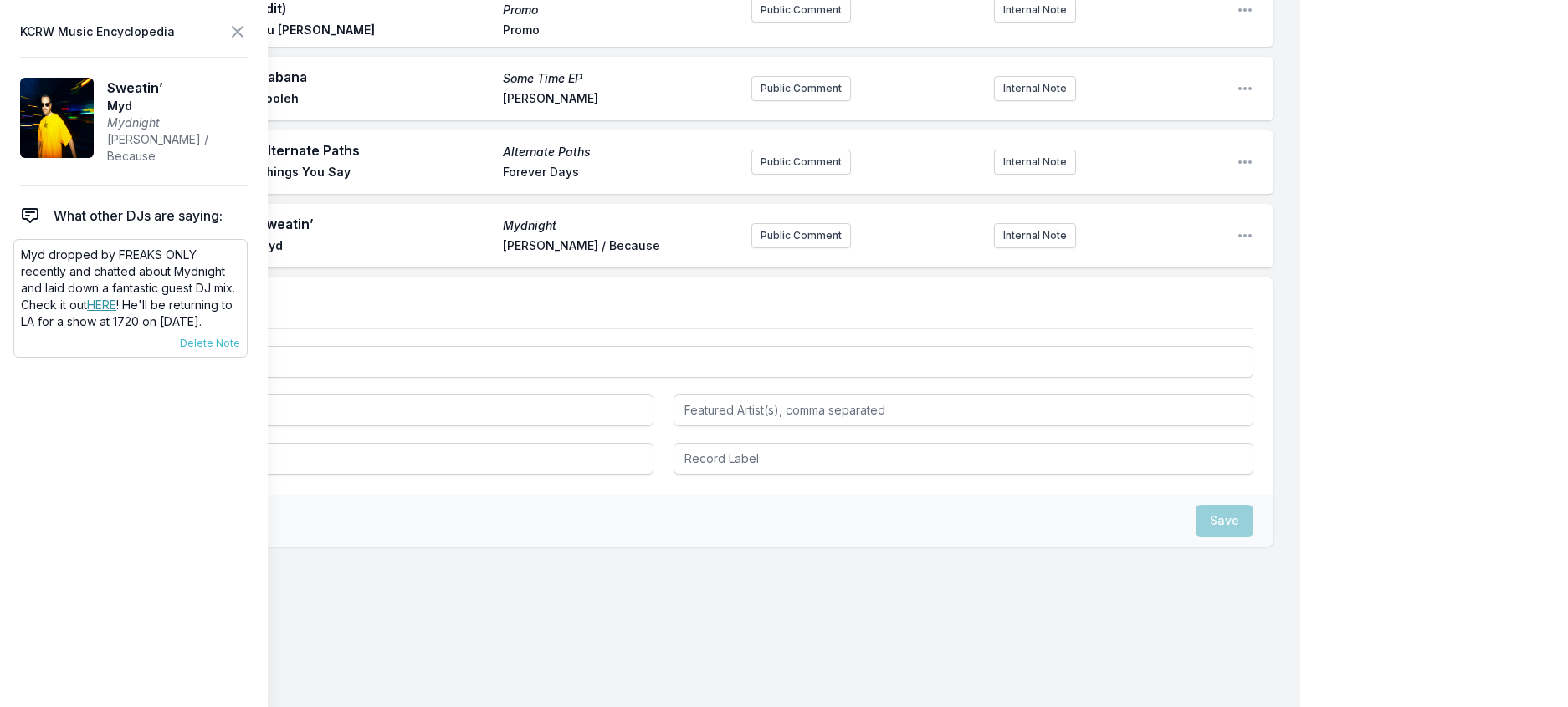
scroll to position [2584, 0]
drag, startPoint x: 218, startPoint y: 358, endPoint x: 16, endPoint y: 277, distance: 217.6
click at [16, 277] on div "Myd dropped by FREAKS ONLY recently and chatted about Mydnight and laid down a …" at bounding box center [131, 298] width 234 height 119
click at [817, 248] on button "Public Comment" at bounding box center [801, 235] width 100 height 25
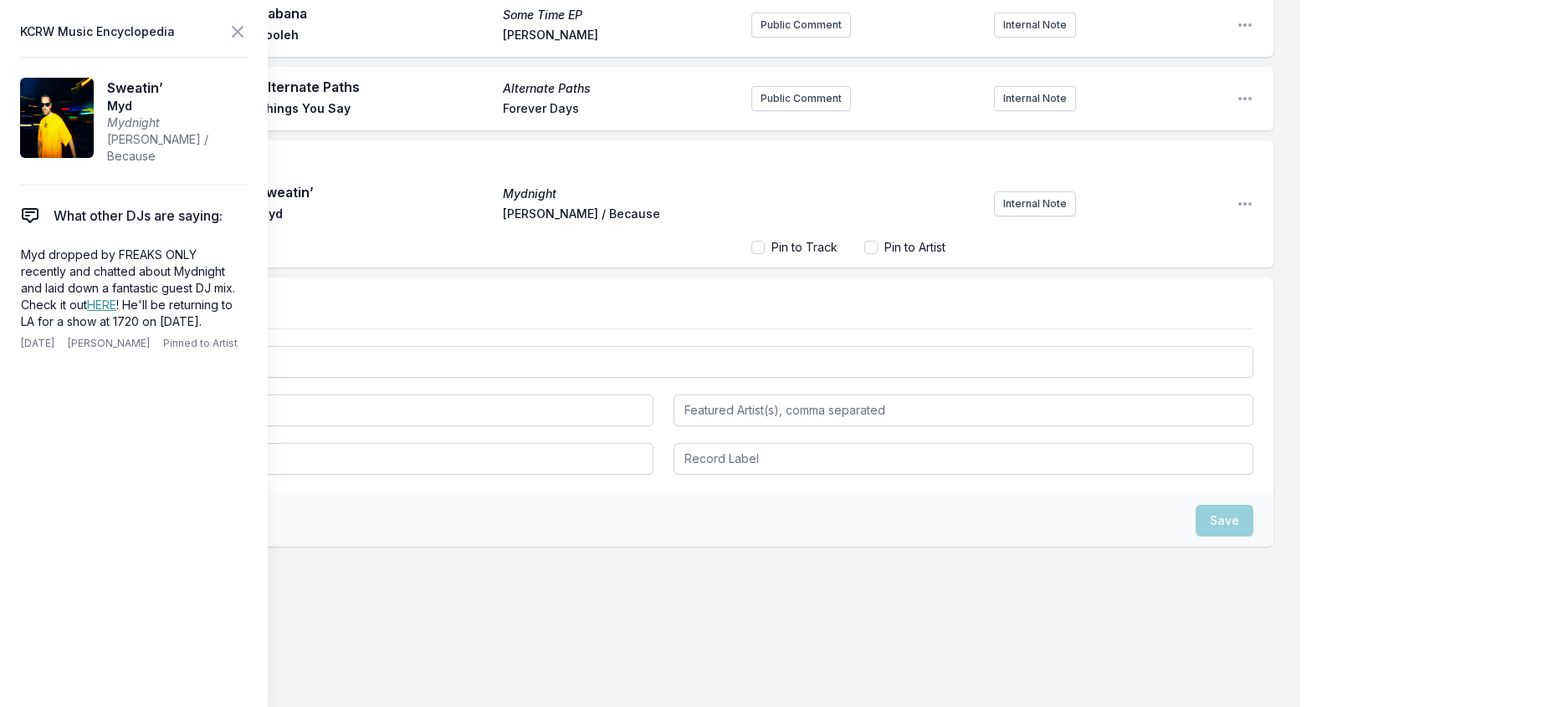
scroll to position [57, 0]
click at [87, 312] on link "HERE" at bounding box center [101, 304] width 30 height 14
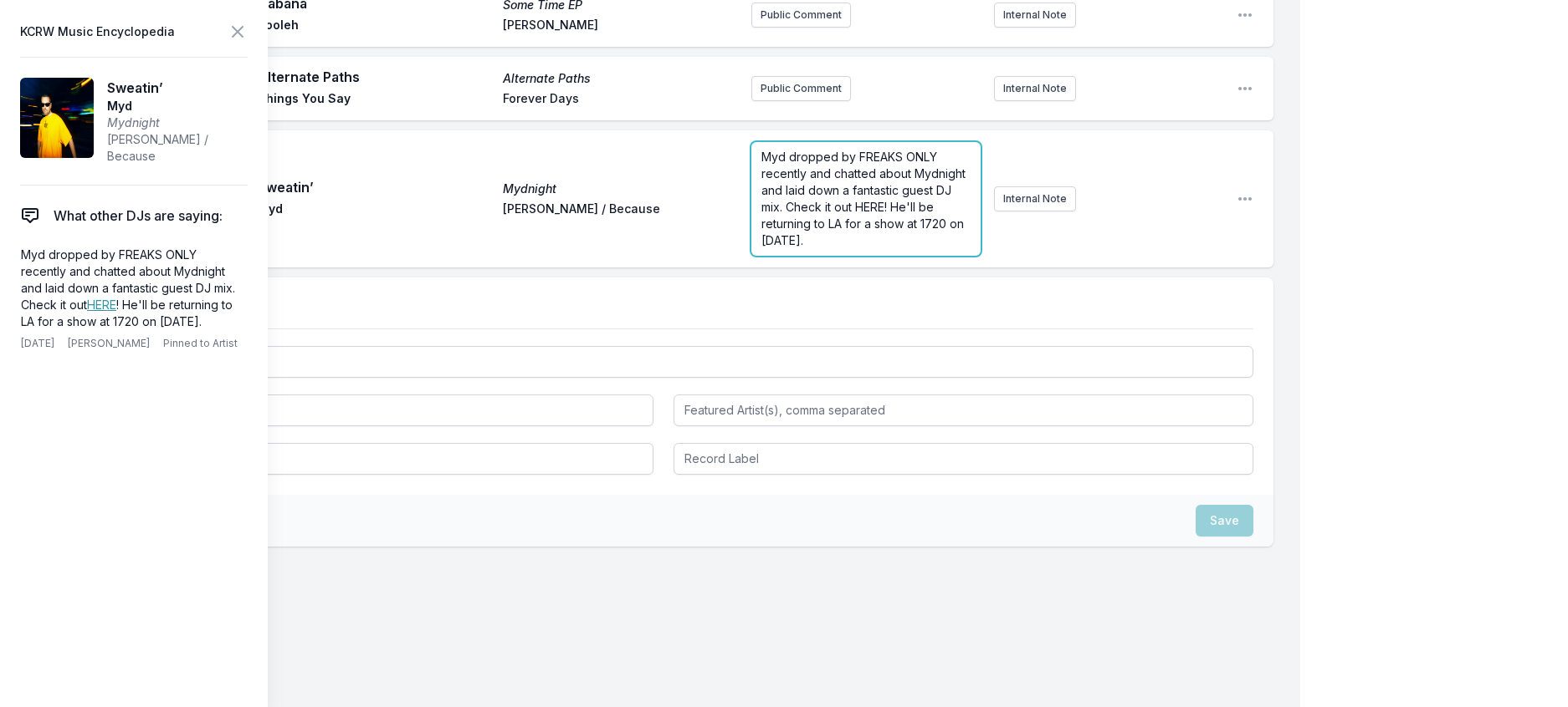
scroll to position [2656, 0]
click at [791, 247] on span "Myd dropped by FREAKS ONLY recently and chatted about Mydnight and laid down a …" at bounding box center [864, 198] width 208 height 98
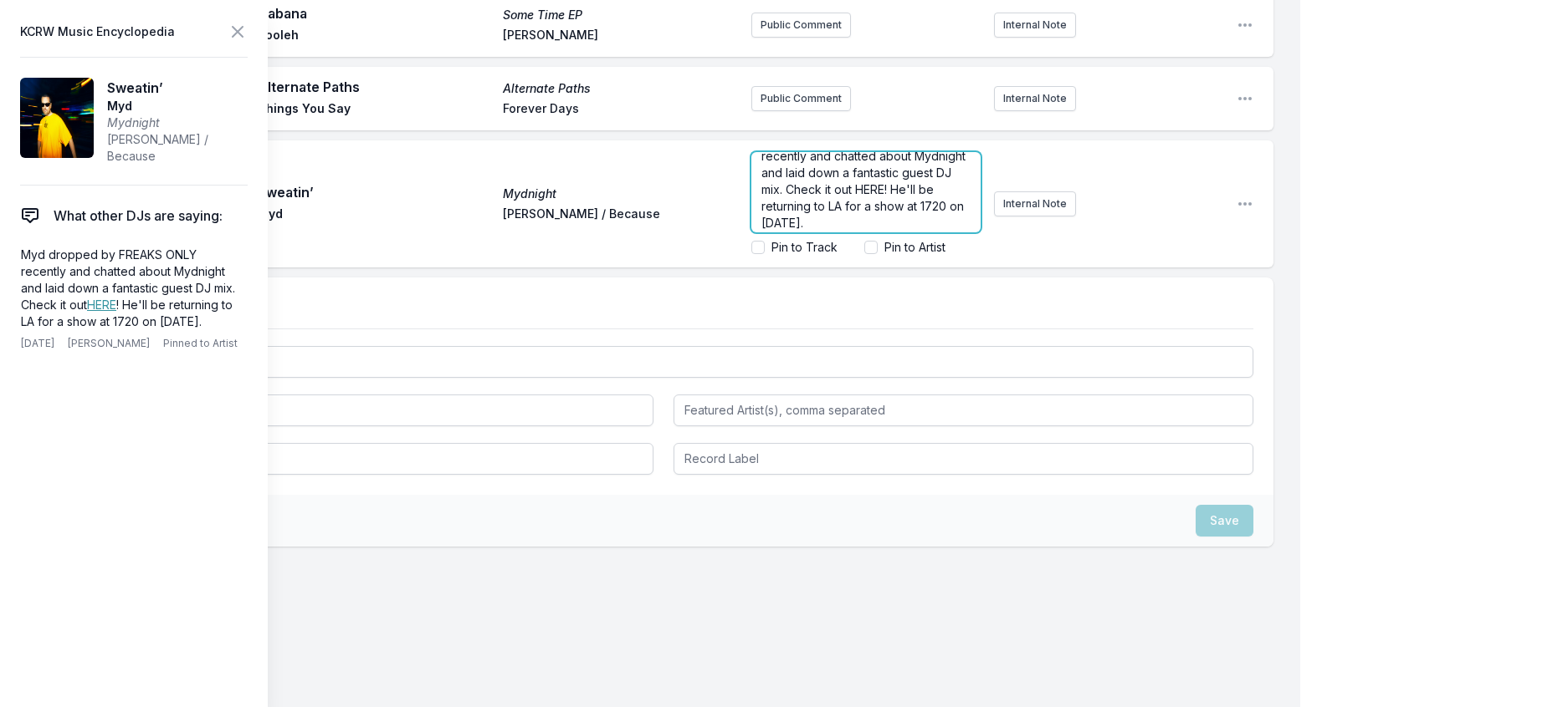
scroll to position [31, 0]
drag, startPoint x: 845, startPoint y: 370, endPoint x: 814, endPoint y: 368, distance: 31.1
click at [814, 227] on span "Myd dropped by FREAKS ONLY recently and chatted about Mydnight and laid down a …" at bounding box center [864, 178] width 208 height 98
click at [243, 37] on icon at bounding box center [237, 31] width 10 height 10
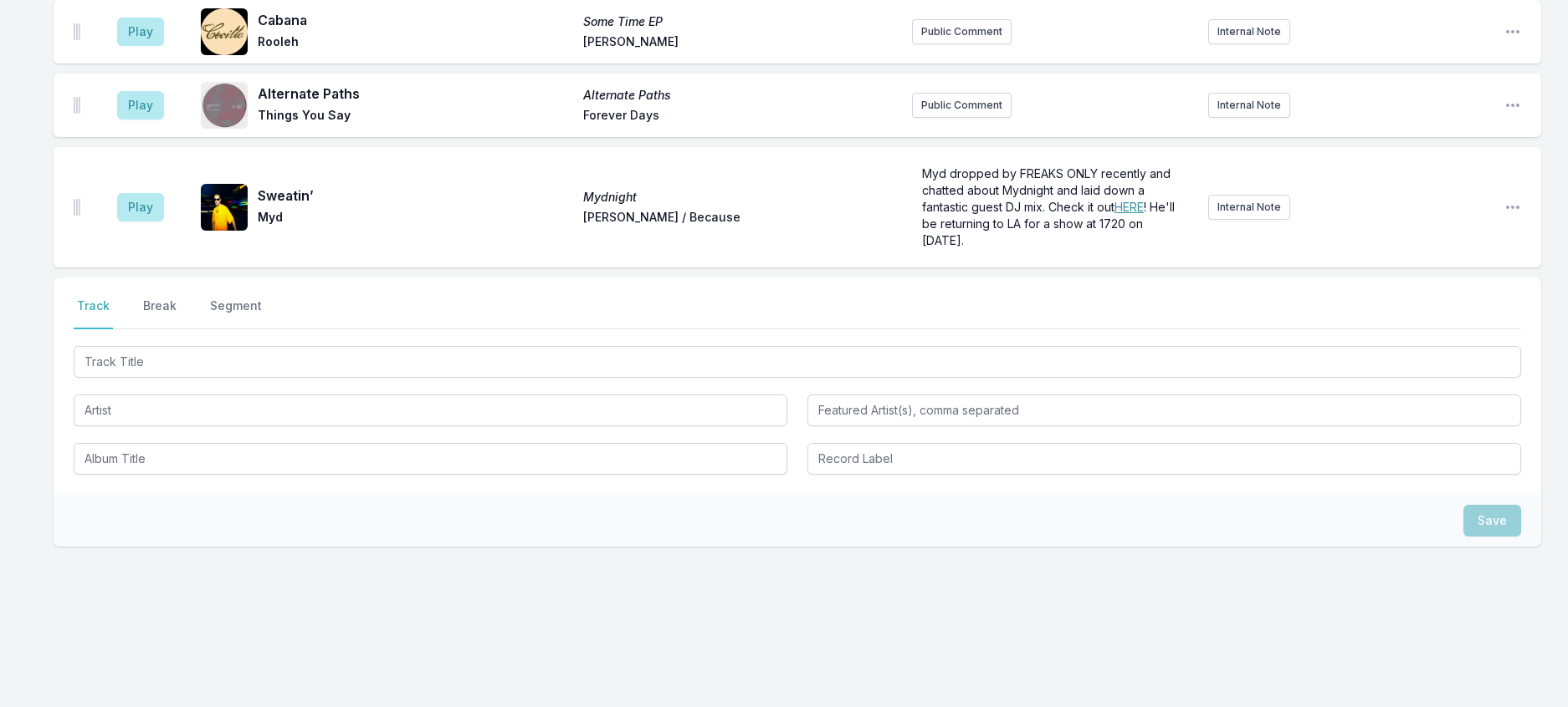
scroll to position [0, 0]
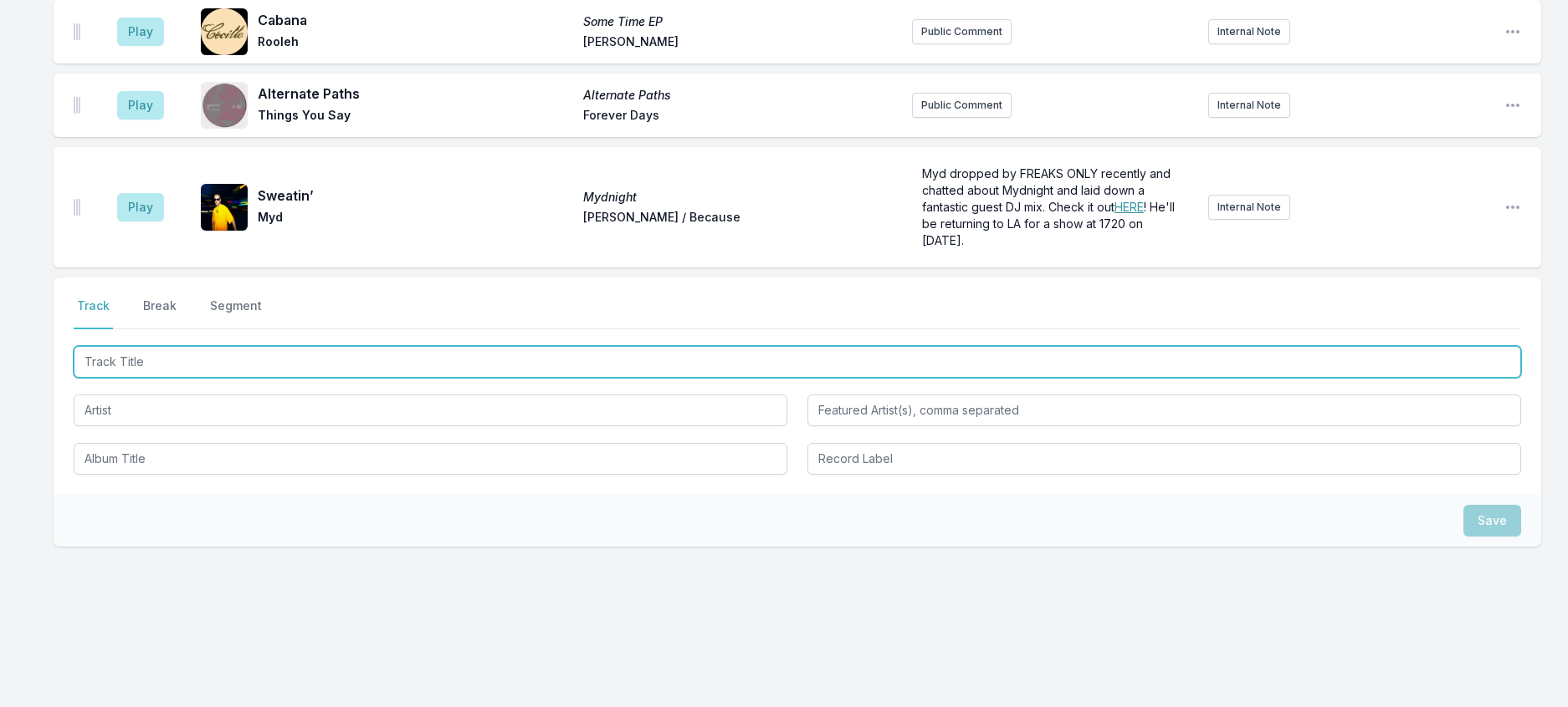
click at [278, 346] on input "Track Title" at bounding box center [797, 361] width 1447 height 31
type input "Luv Walkin'"
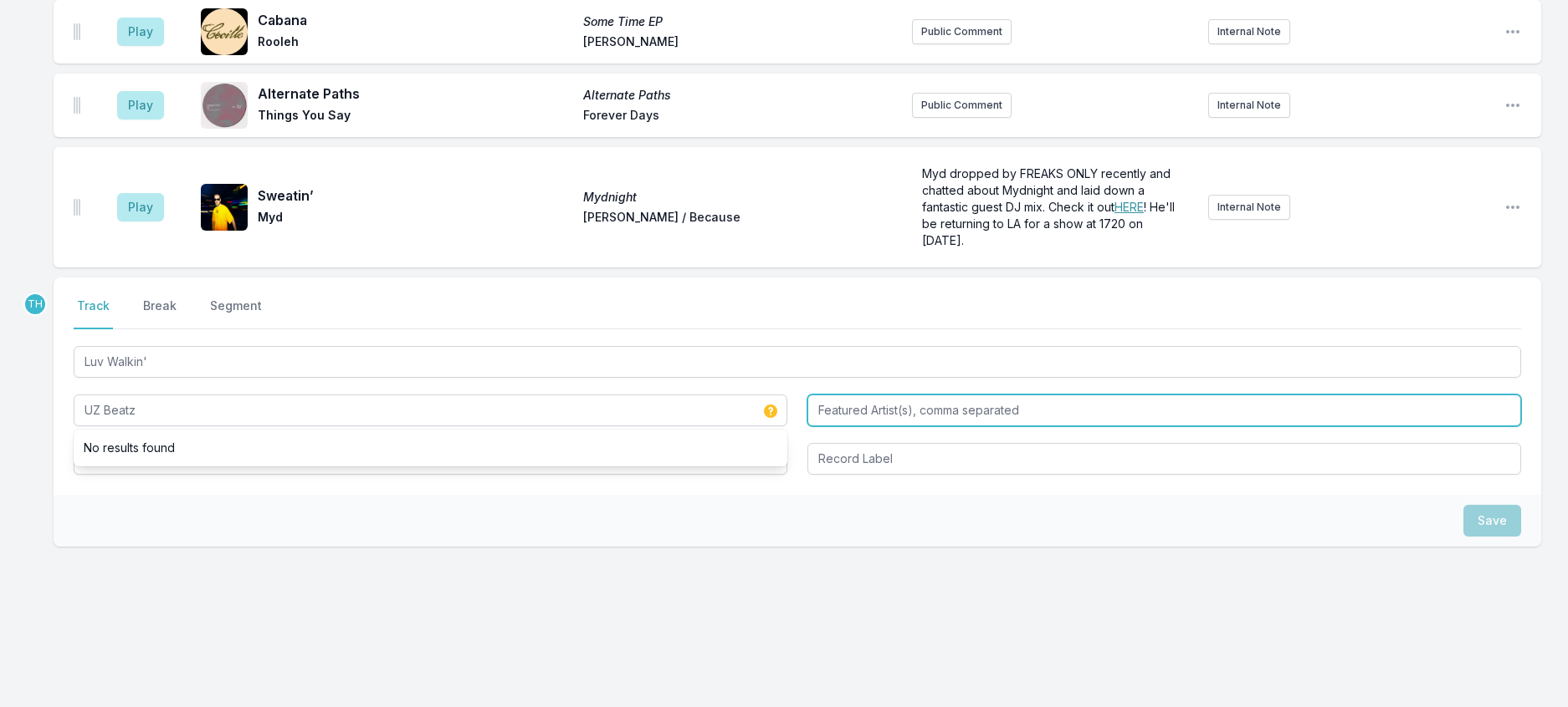
type input "UZ Beatz"
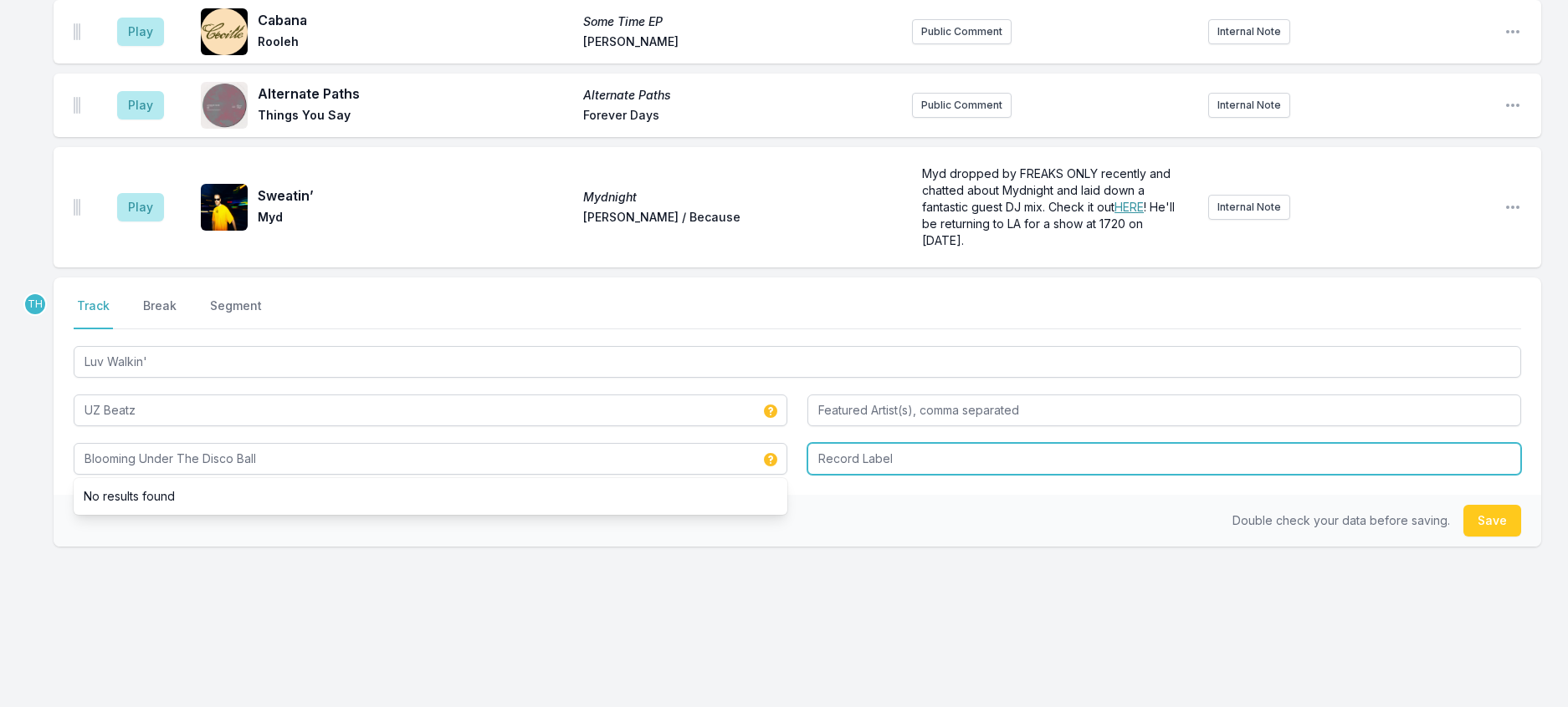
type input "Blooming Under The Disco Ball"
type input "At A Glance"
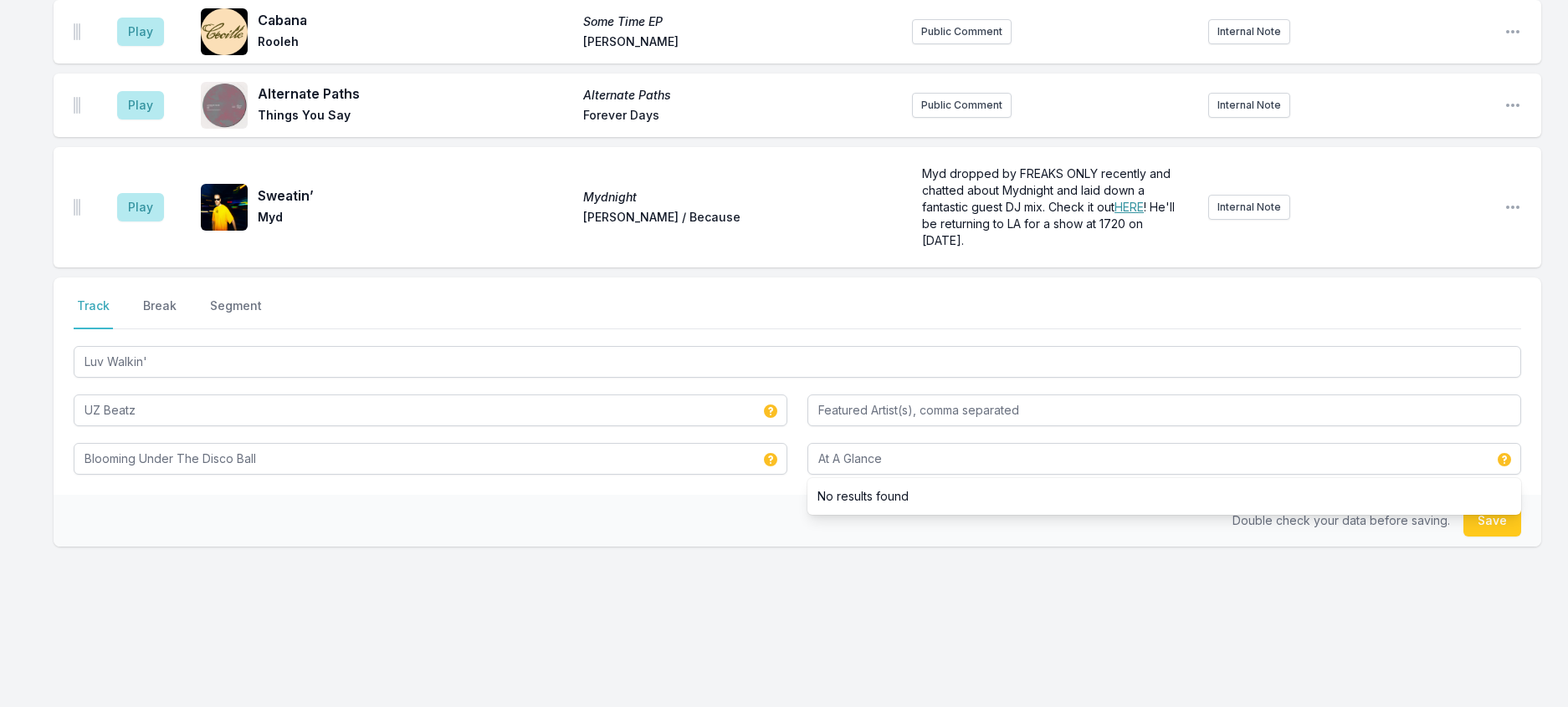
click at [642, 513] on div "Double check your data before saving. Save" at bounding box center [797, 521] width 1488 height 52
click at [1498, 505] on button "Save" at bounding box center [1491, 521] width 58 height 31
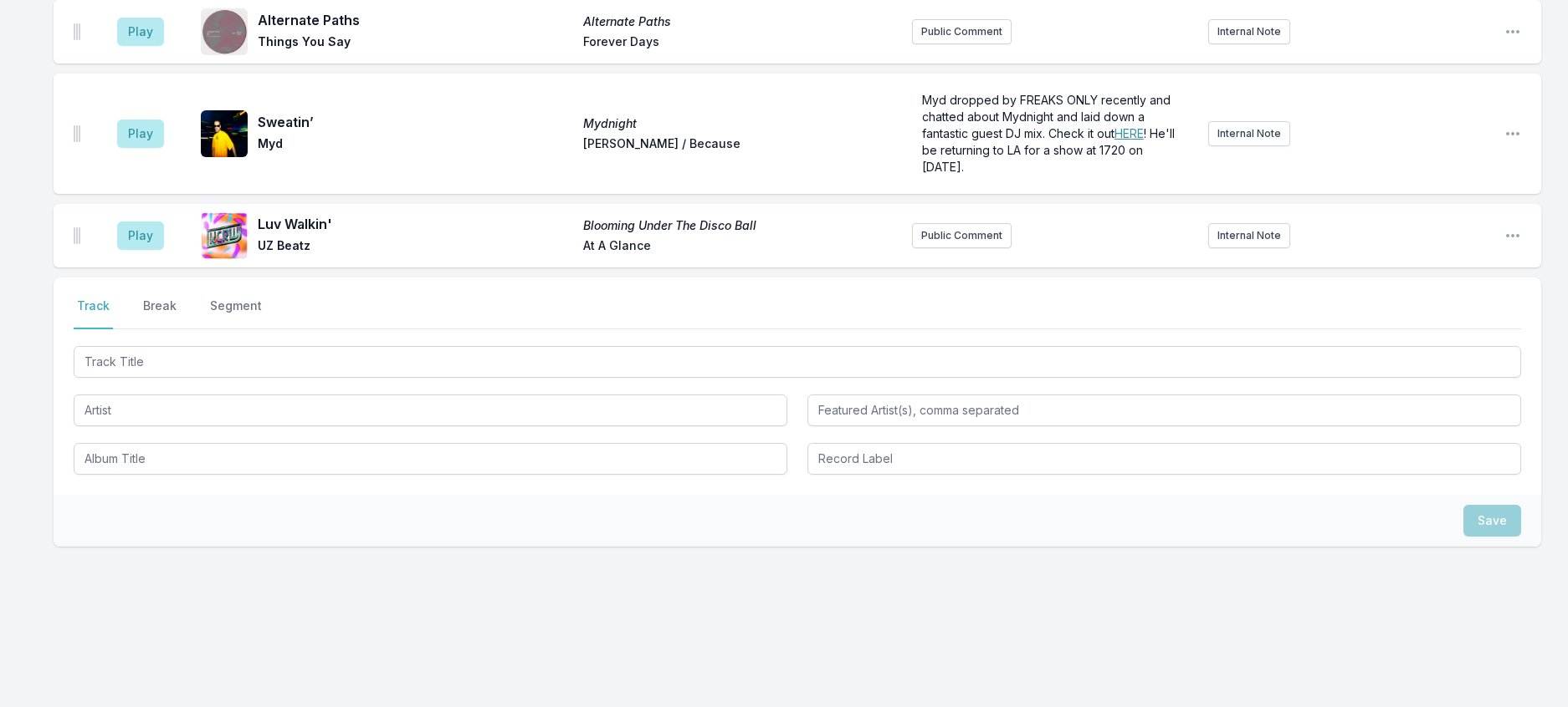
scroll to position [2768, 0]
click at [175, 298] on button "Break" at bounding box center [160, 313] width 41 height 31
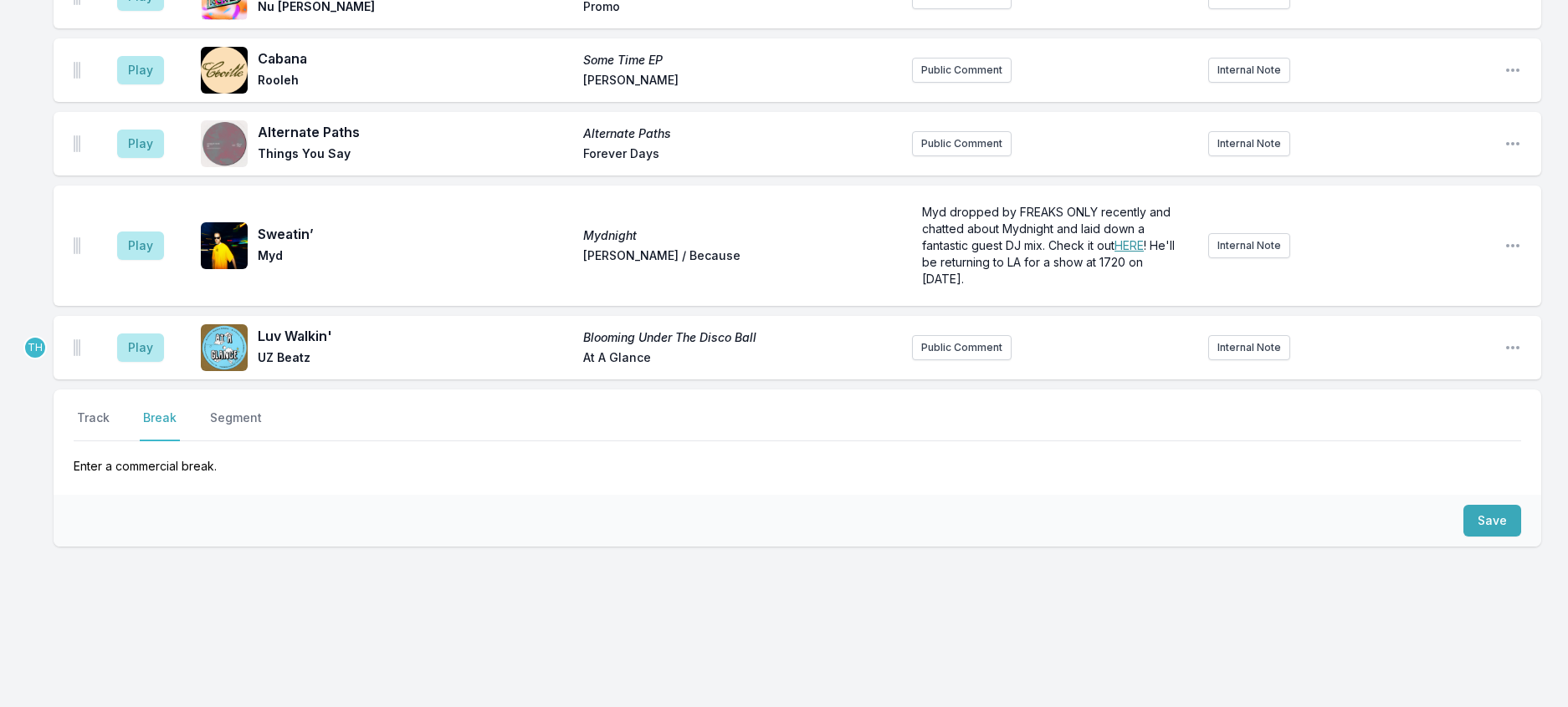
scroll to position [2652, 0]
click at [1467, 505] on button "Save" at bounding box center [1491, 521] width 58 height 31
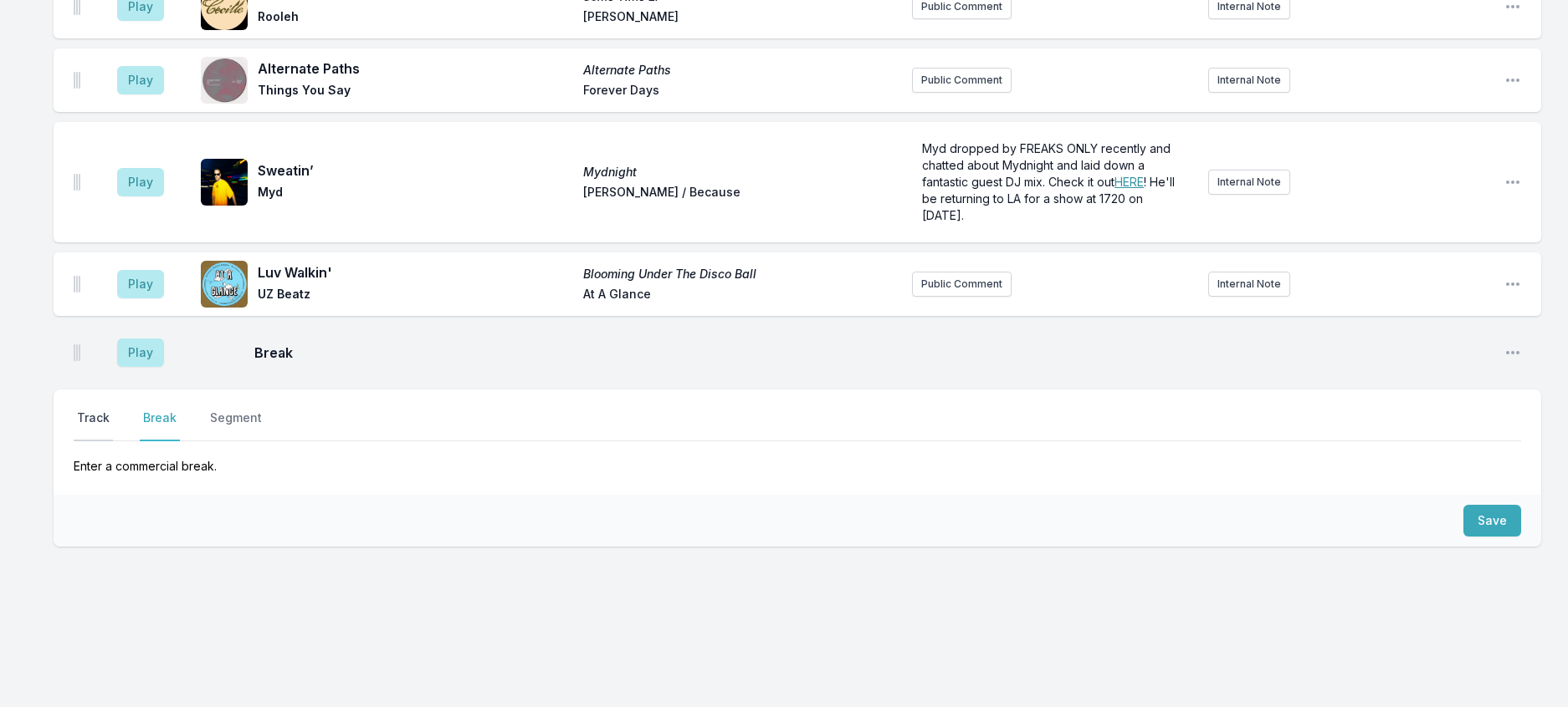
click at [102, 409] on button "Track" at bounding box center [93, 425] width 40 height 31
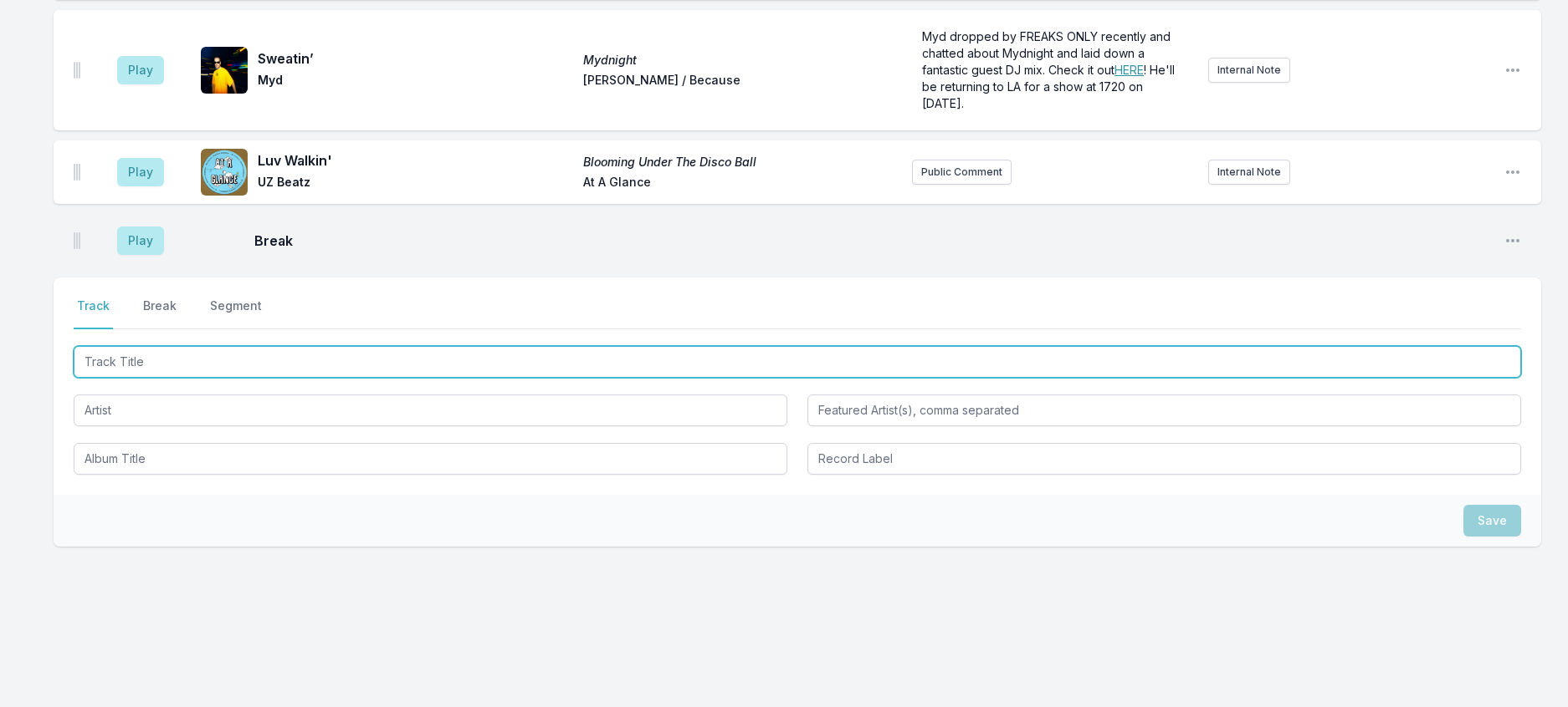
click at [130, 378] on input "Track Title" at bounding box center [797, 361] width 1447 height 31
type input "Blurry Moon"
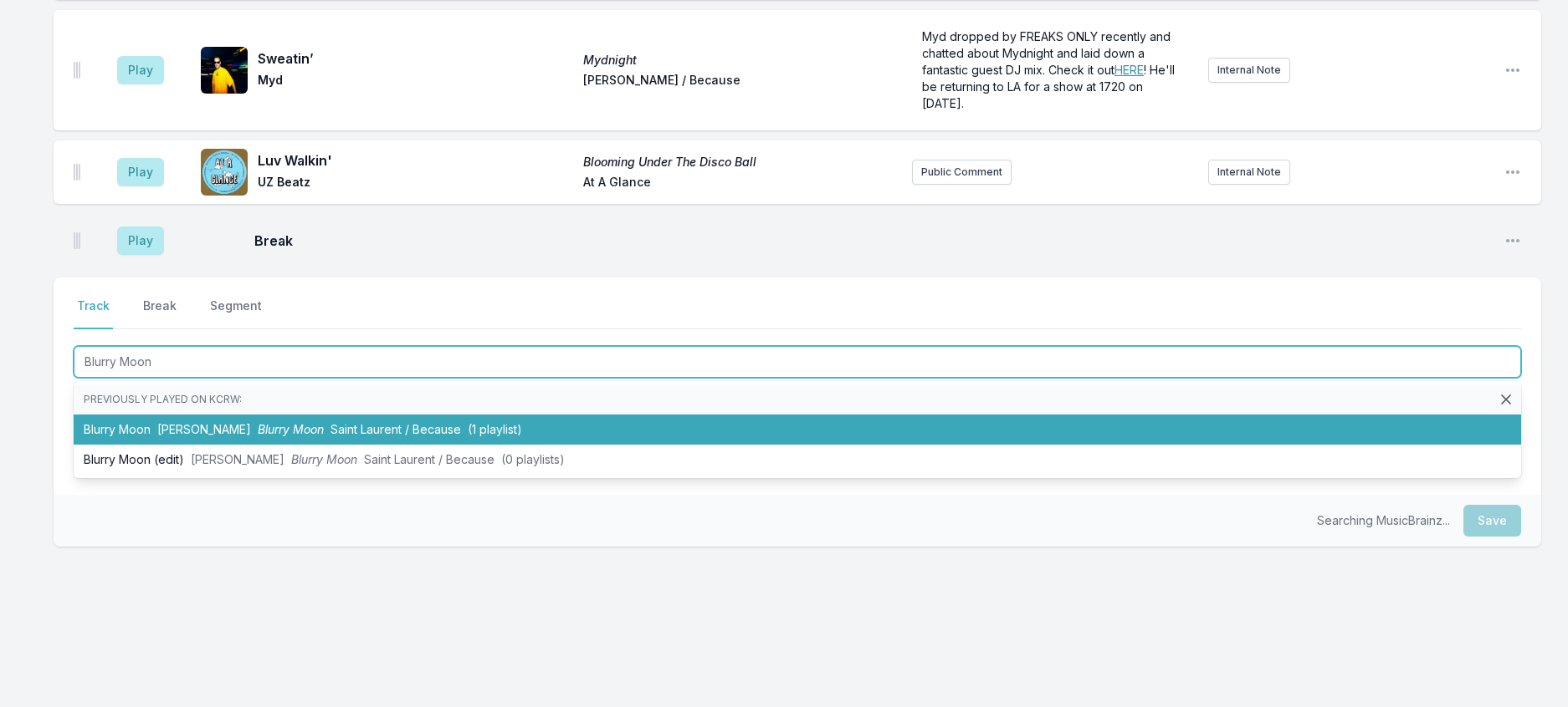
click at [217, 436] on span "[PERSON_NAME]" at bounding box center [205, 429] width 94 height 14
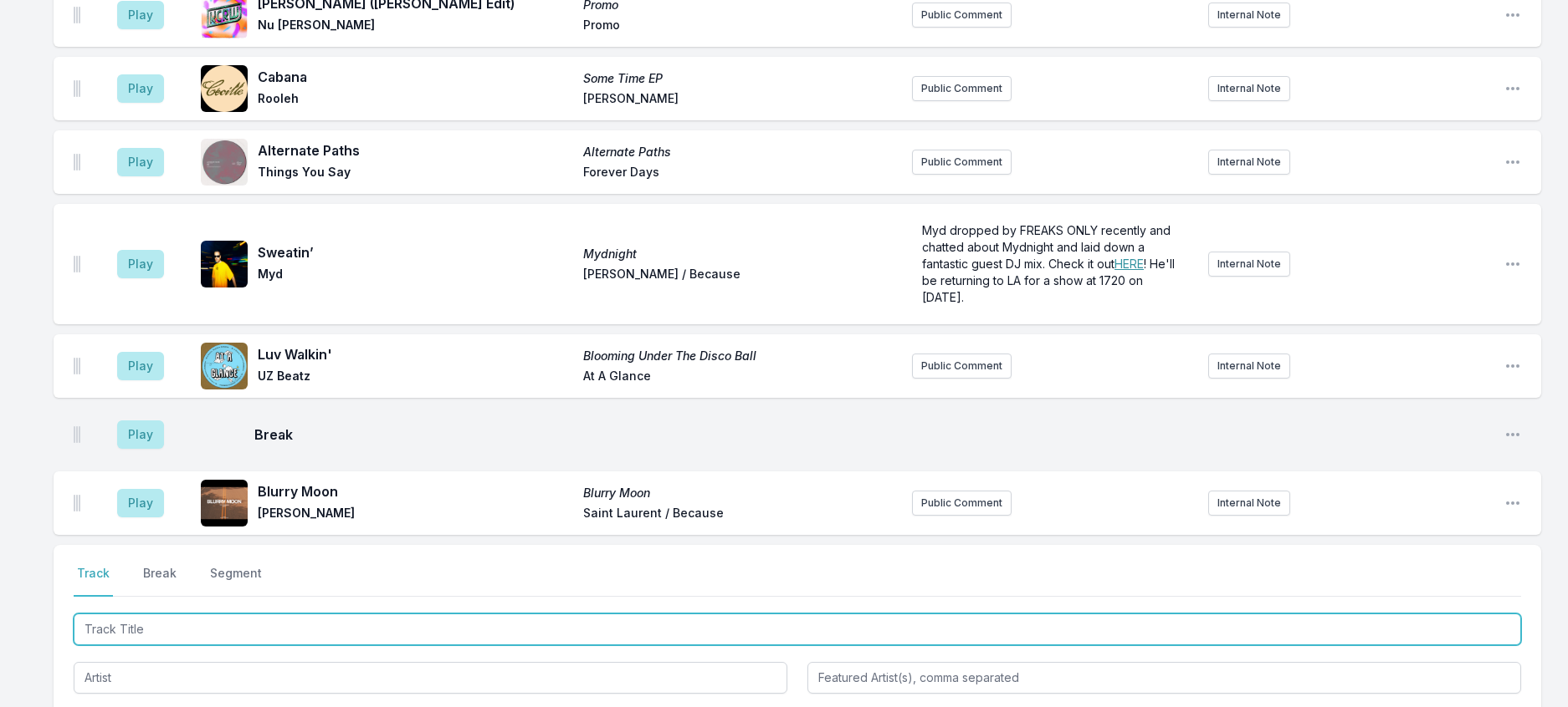
scroll to position [2054, 0]
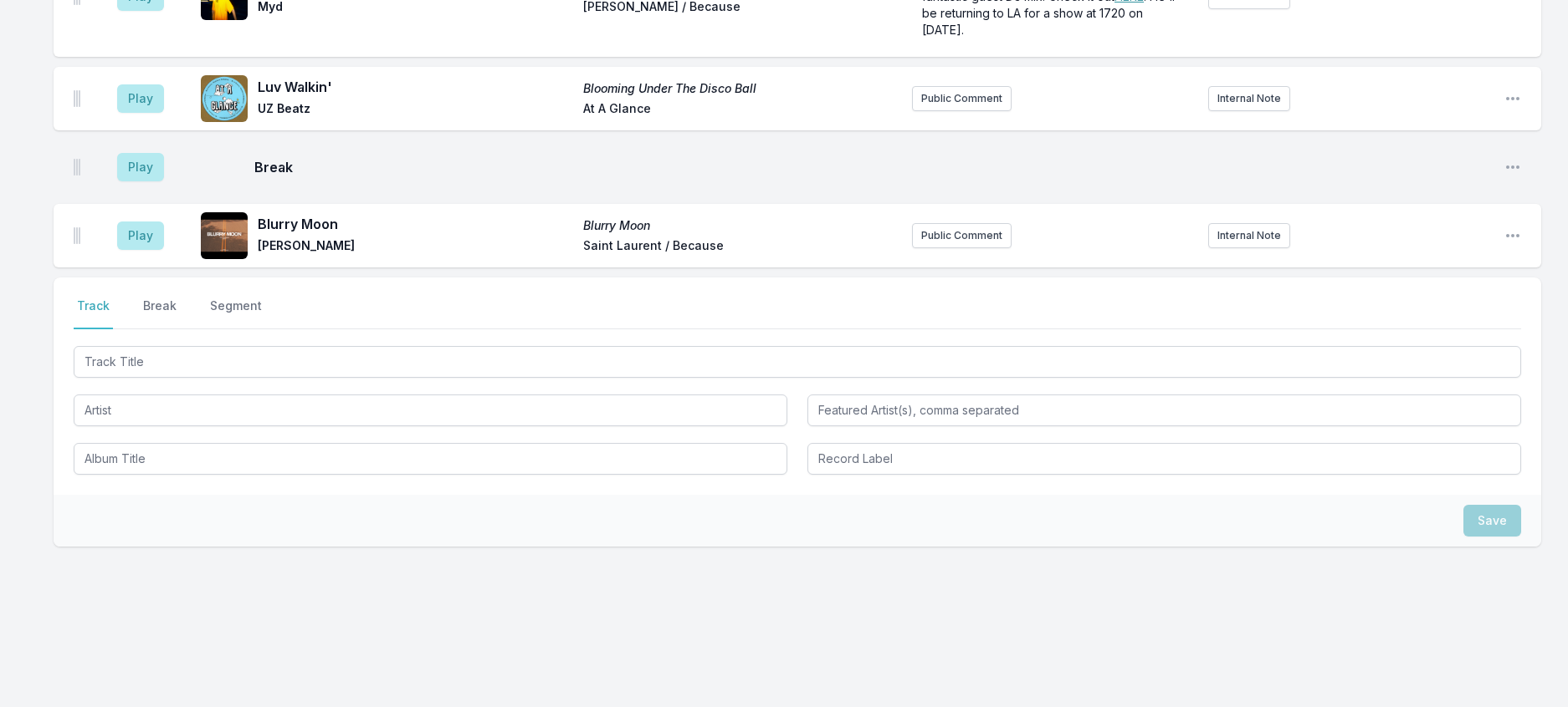
scroll to position [2890, 0]
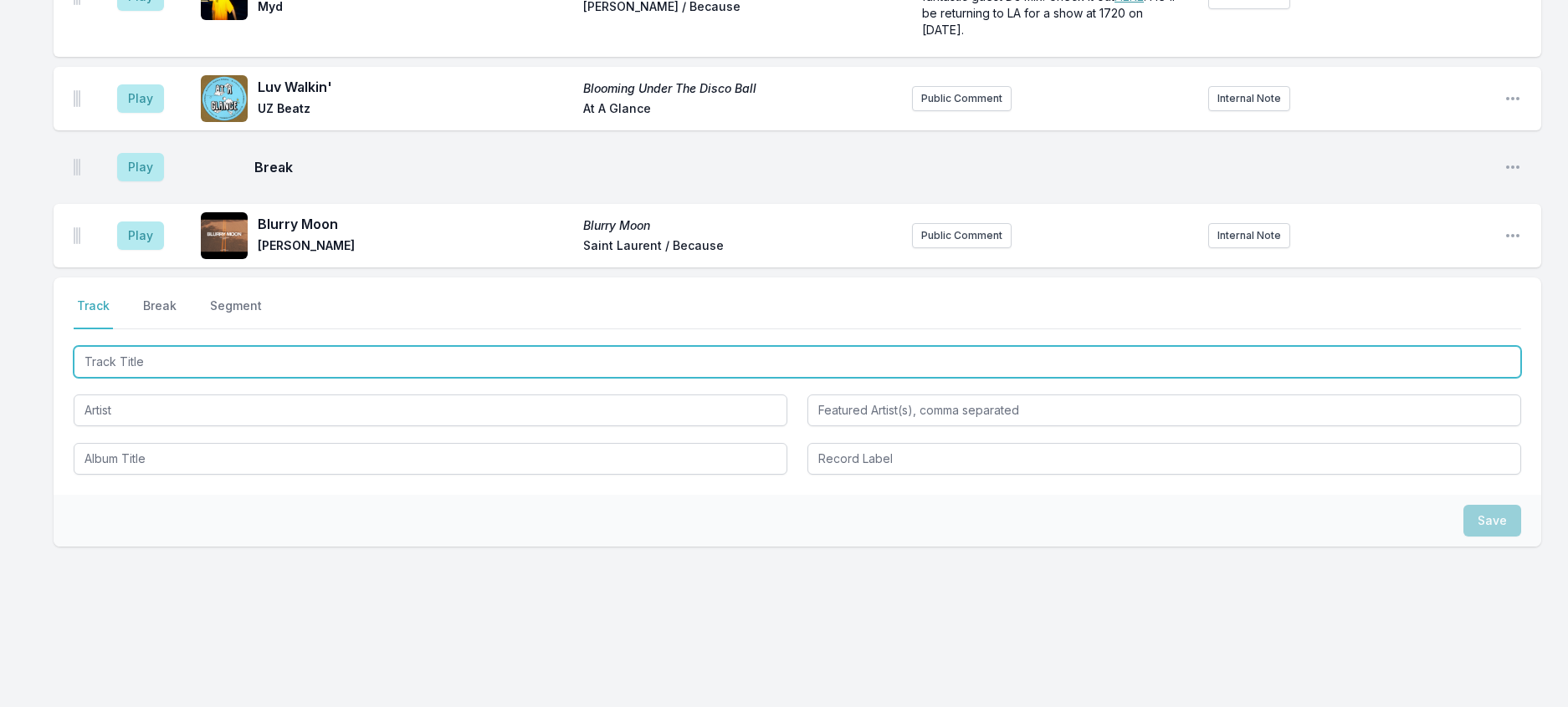
click at [517, 361] on input "Track Title" at bounding box center [797, 361] width 1447 height 31
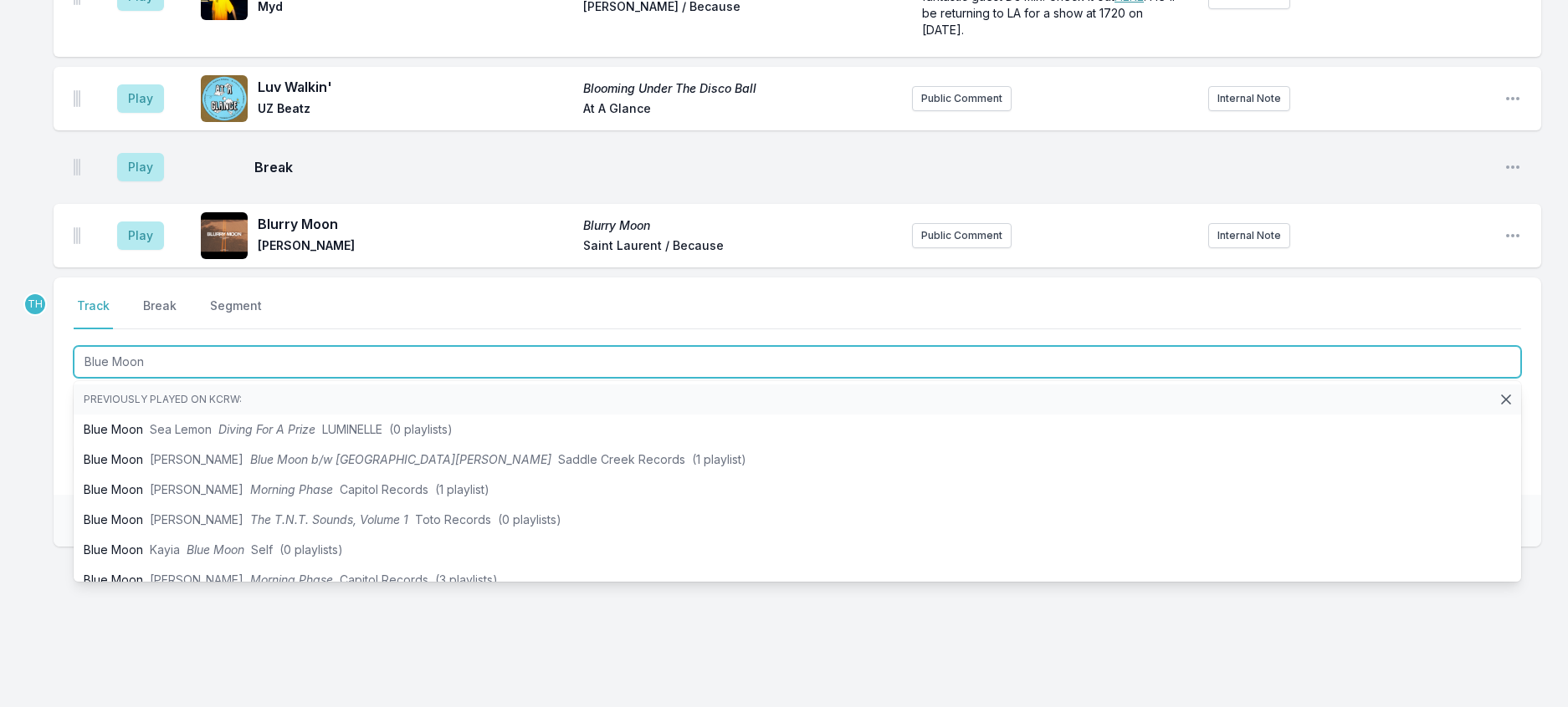
type input "Blue Moon"
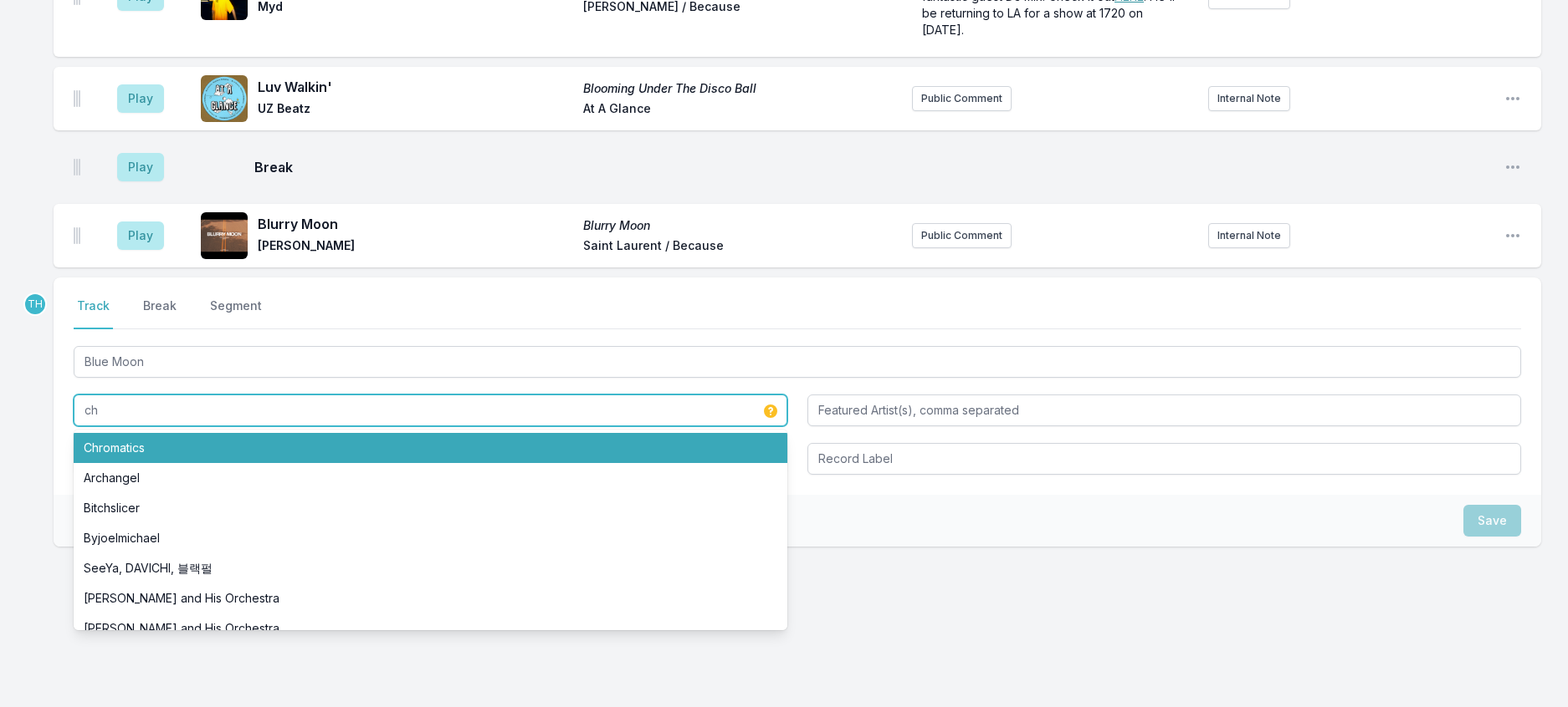
click at [148, 460] on li "Chromatics" at bounding box center [431, 448] width 714 height 30
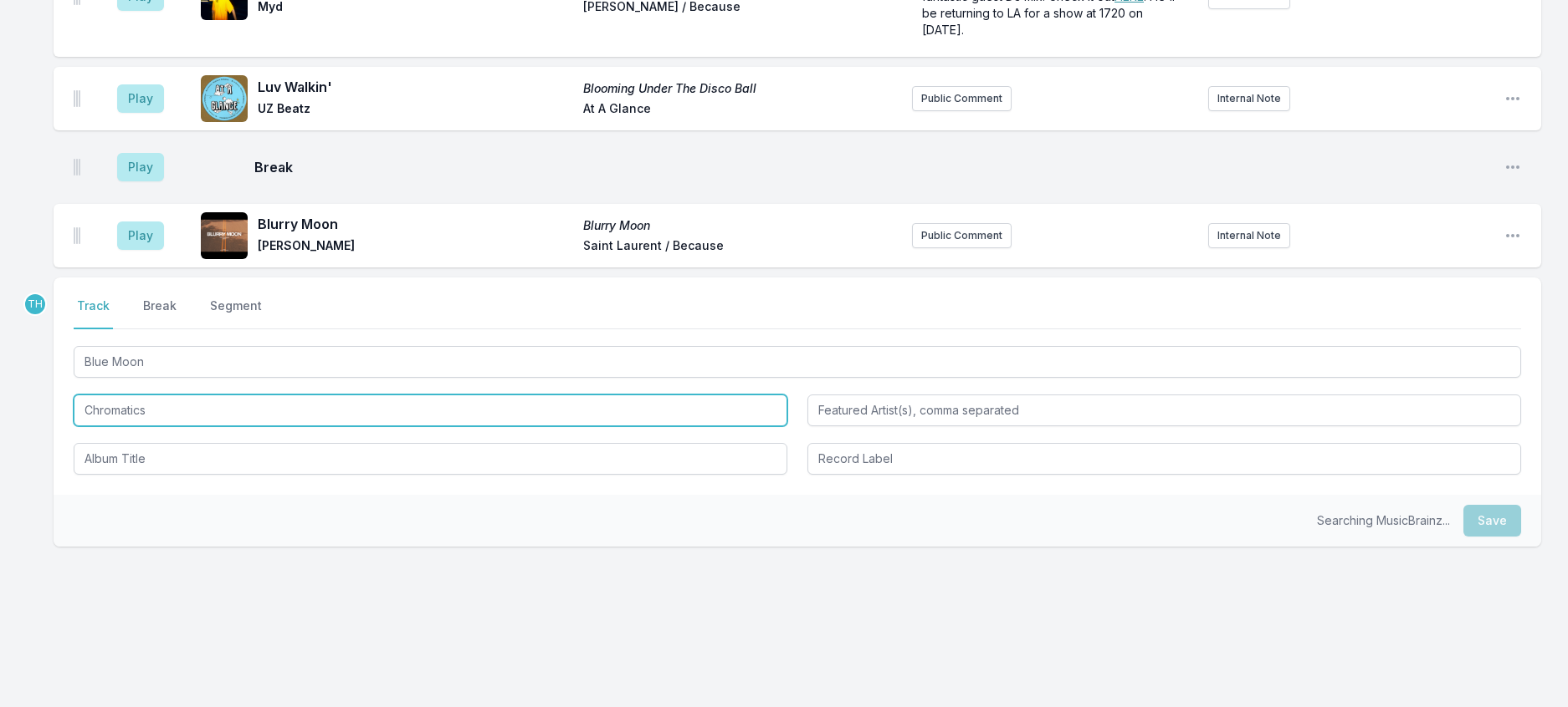
type input "Chromatics"
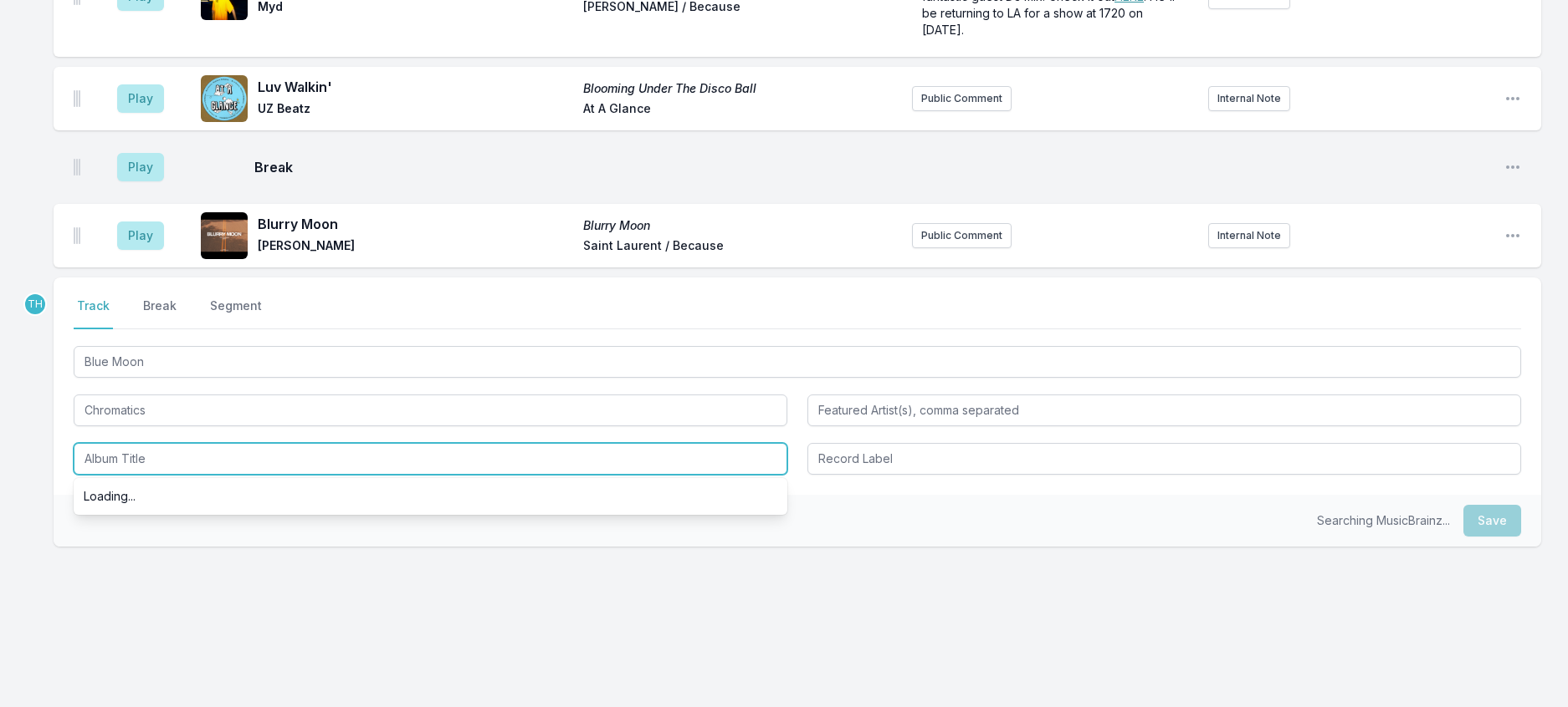
click at [158, 475] on input "Album Title" at bounding box center [431, 459] width 714 height 31
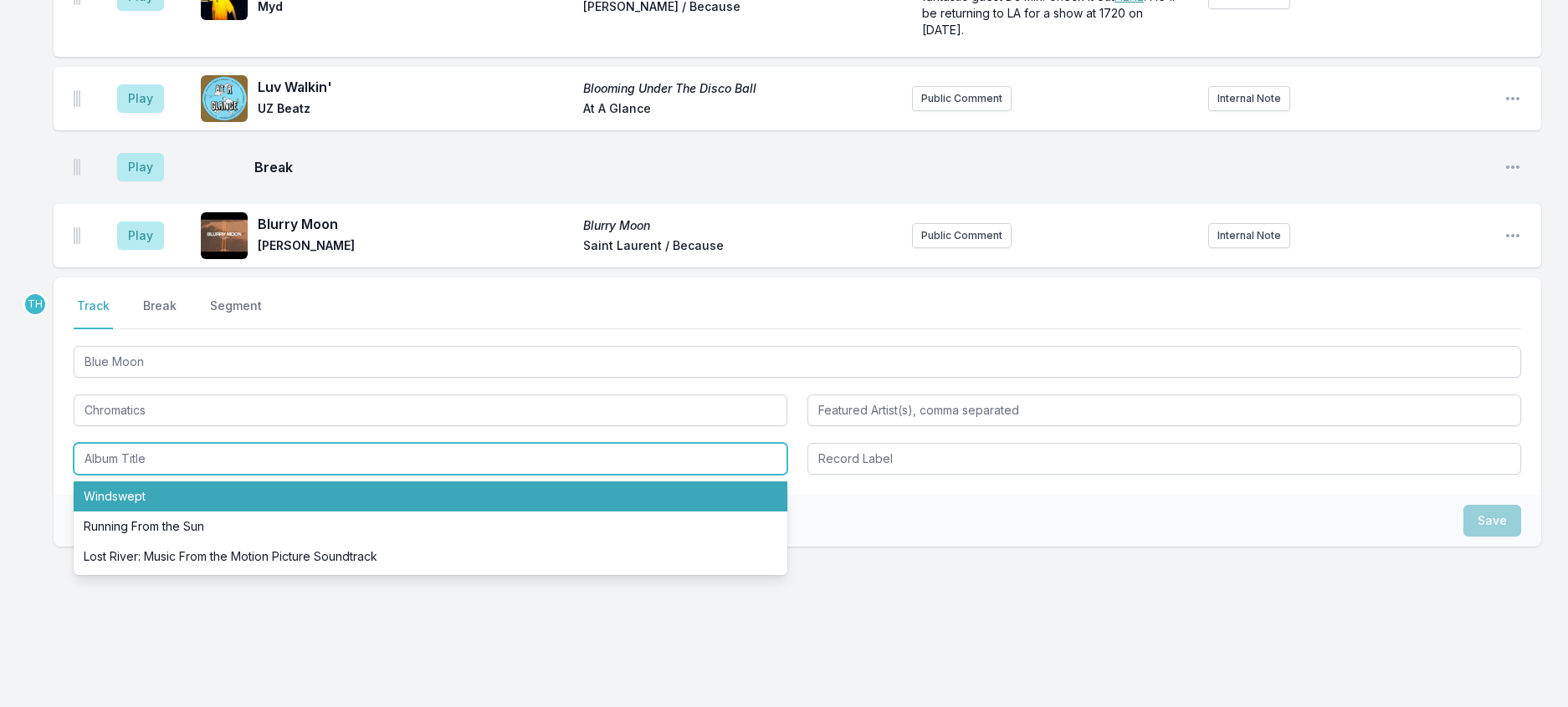
click at [159, 495] on li "Windswept" at bounding box center [431, 496] width 714 height 30
type input "Windswept"
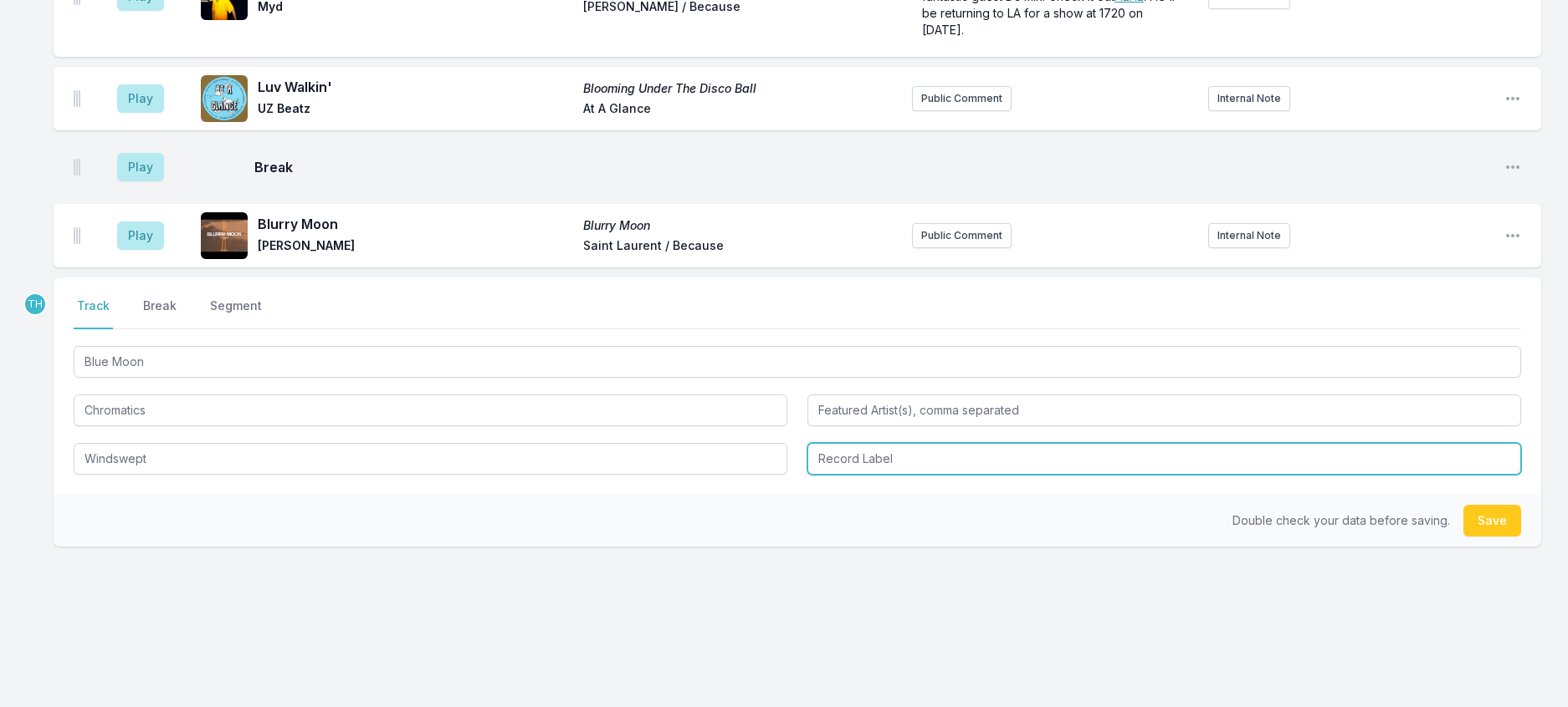
click at [862, 465] on input "Record Label" at bounding box center [1164, 459] width 714 height 31
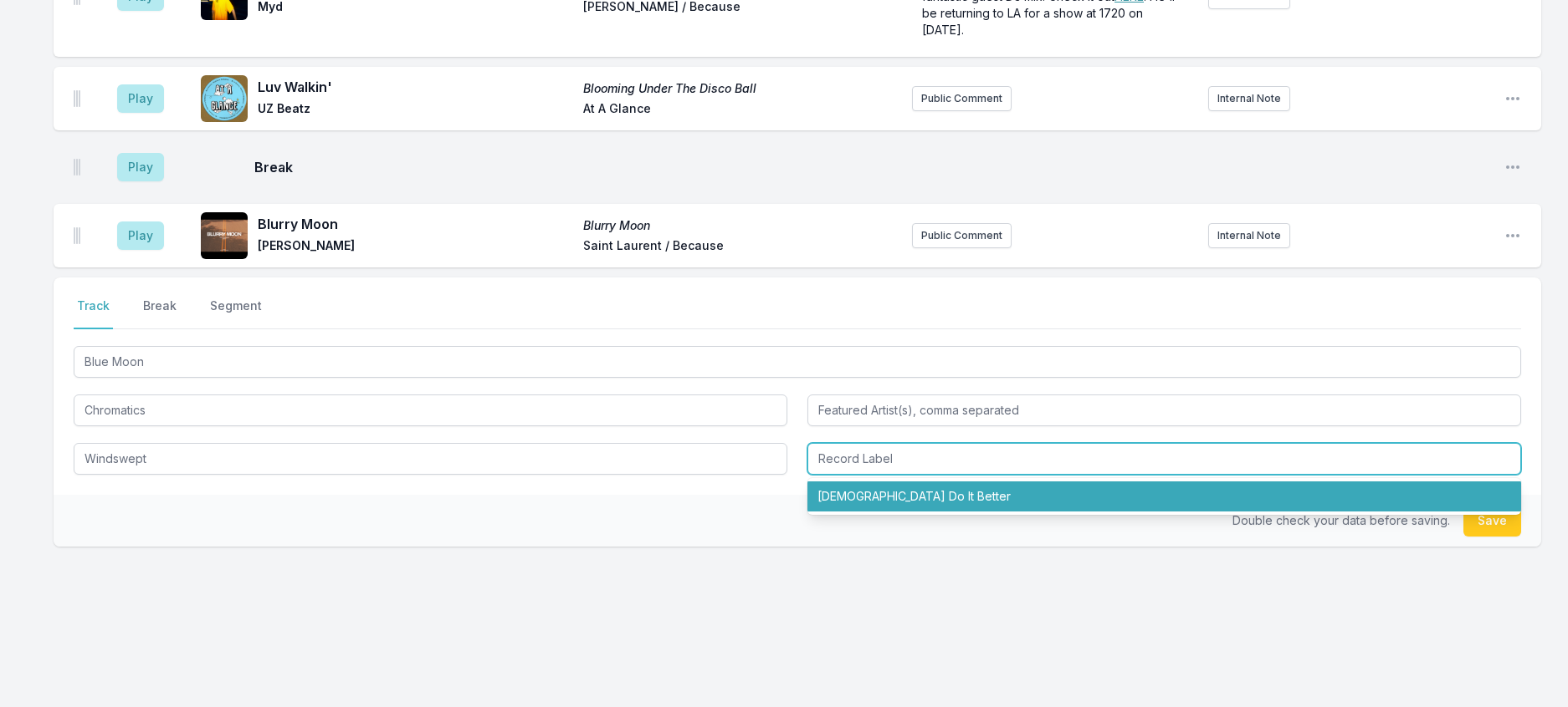
click at [877, 512] on li "[DEMOGRAPHIC_DATA] Do It Better" at bounding box center [1164, 496] width 714 height 30
type input "[DEMOGRAPHIC_DATA] Do It Better"
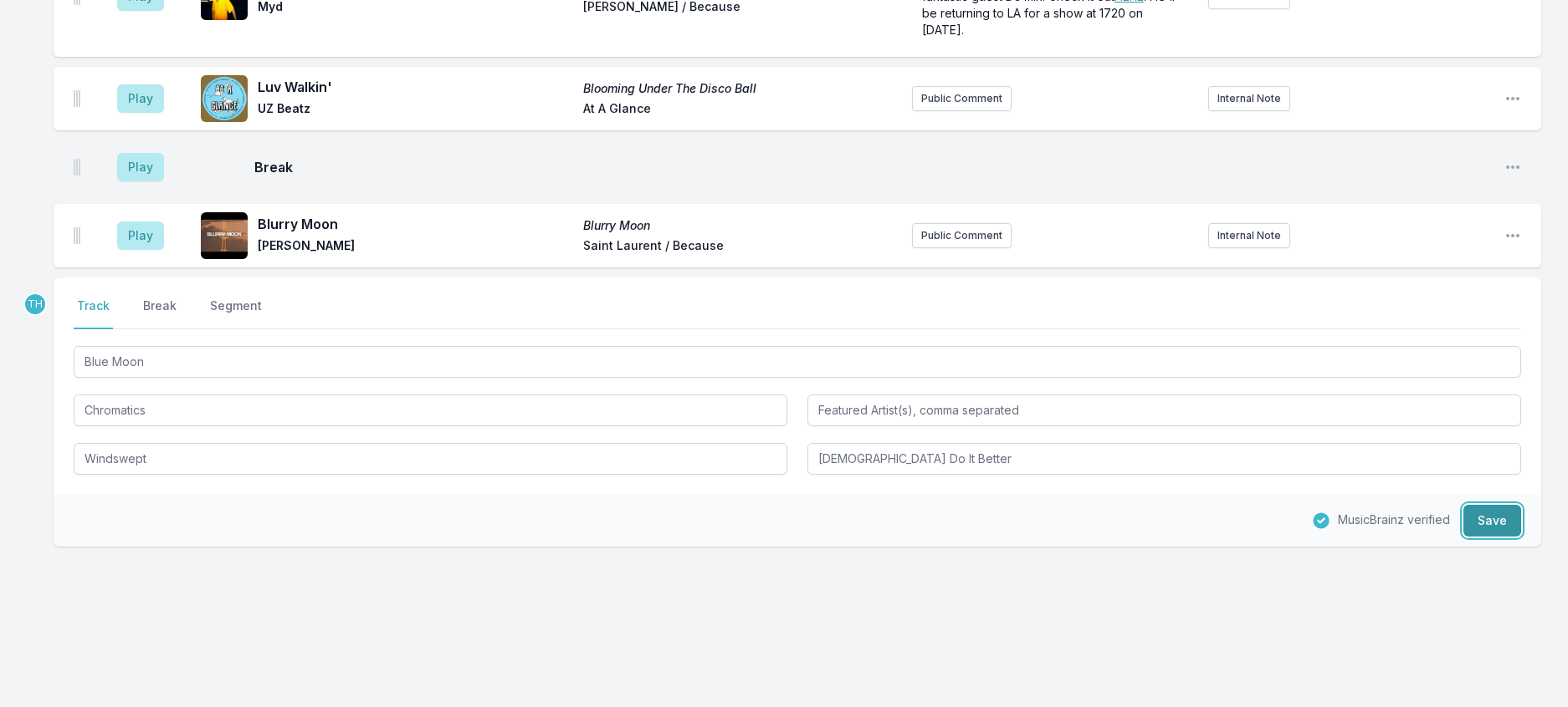
click at [1491, 536] on button "Save" at bounding box center [1491, 521] width 58 height 31
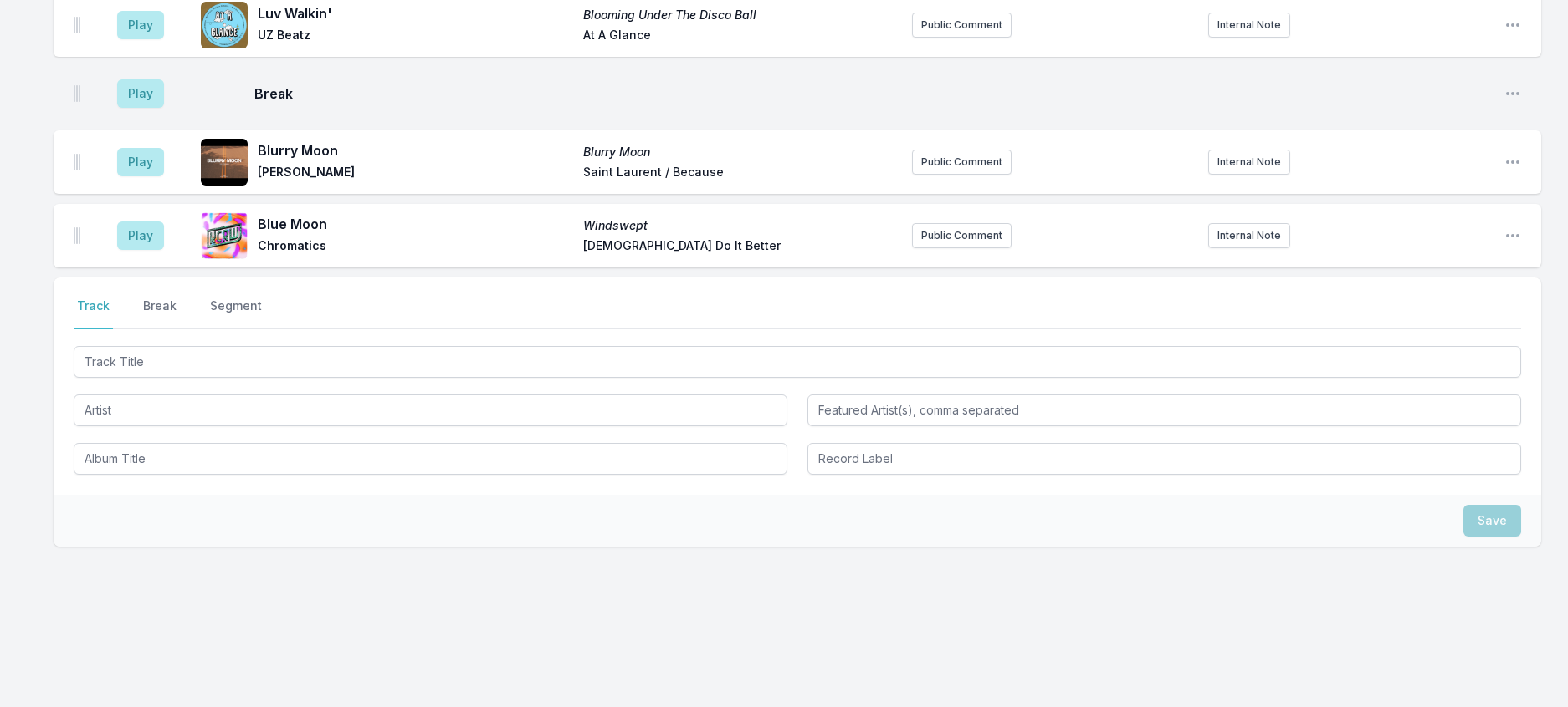
scroll to position [2972, 0]
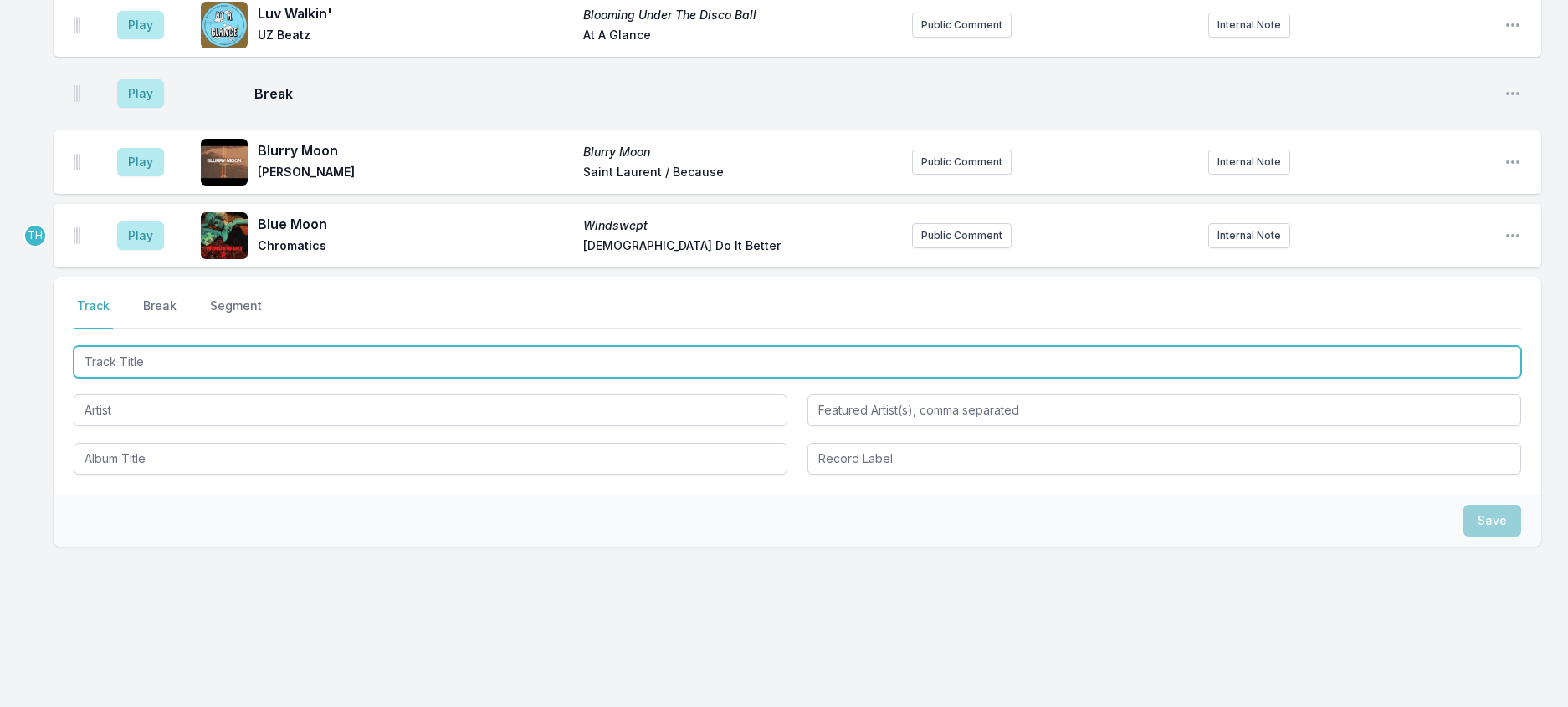
click at [332, 378] on input "Track Title" at bounding box center [797, 361] width 1447 height 31
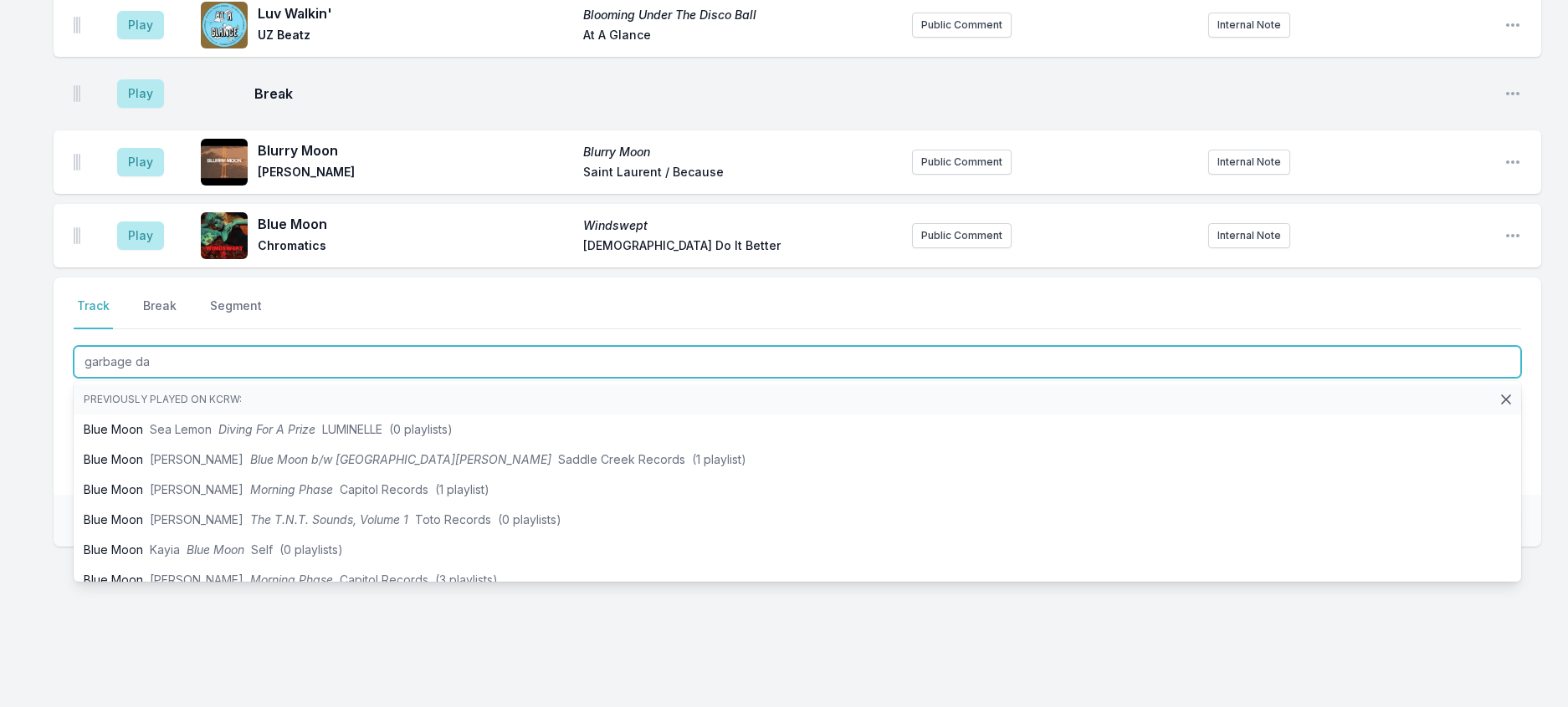
type input "garbage day"
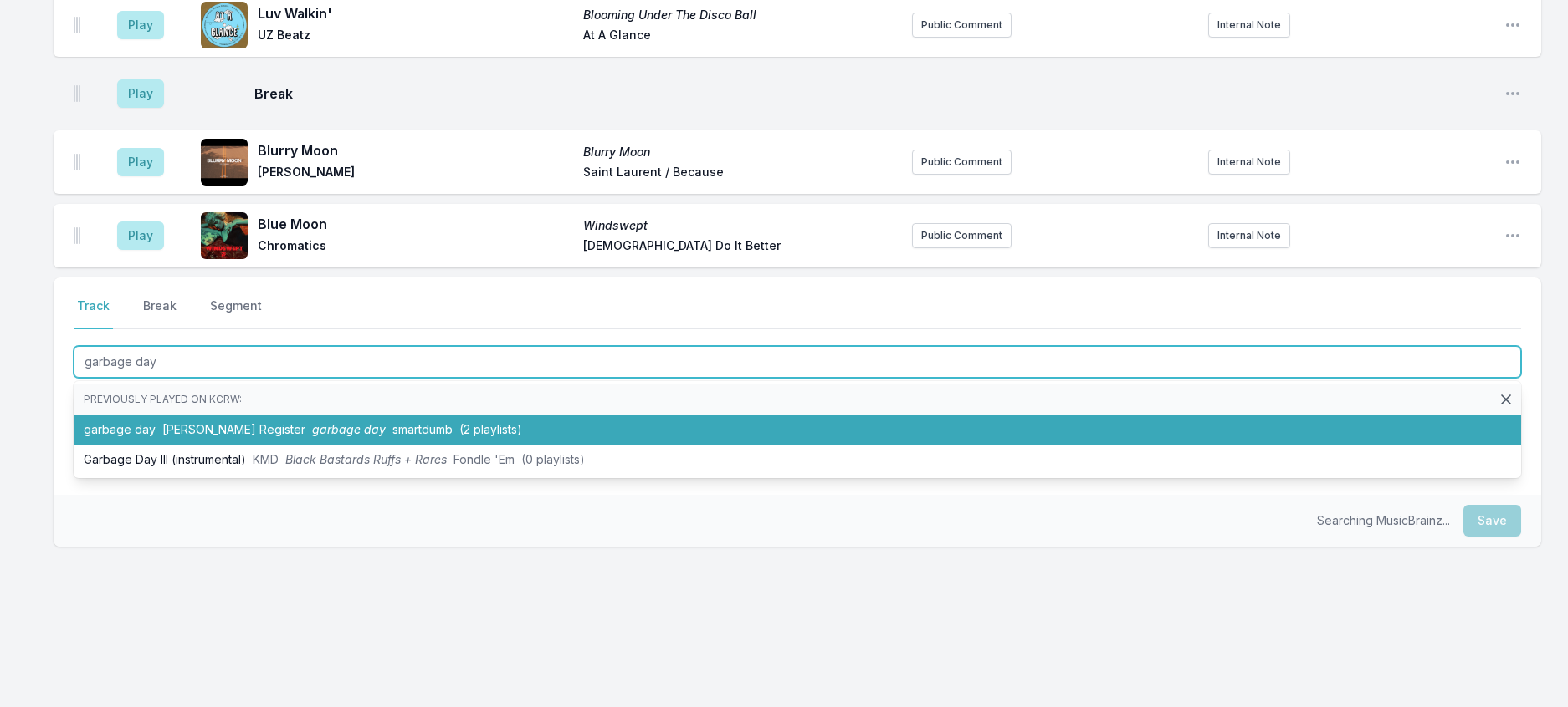
click at [392, 429] on span "smartdumb" at bounding box center [422, 429] width 60 height 14
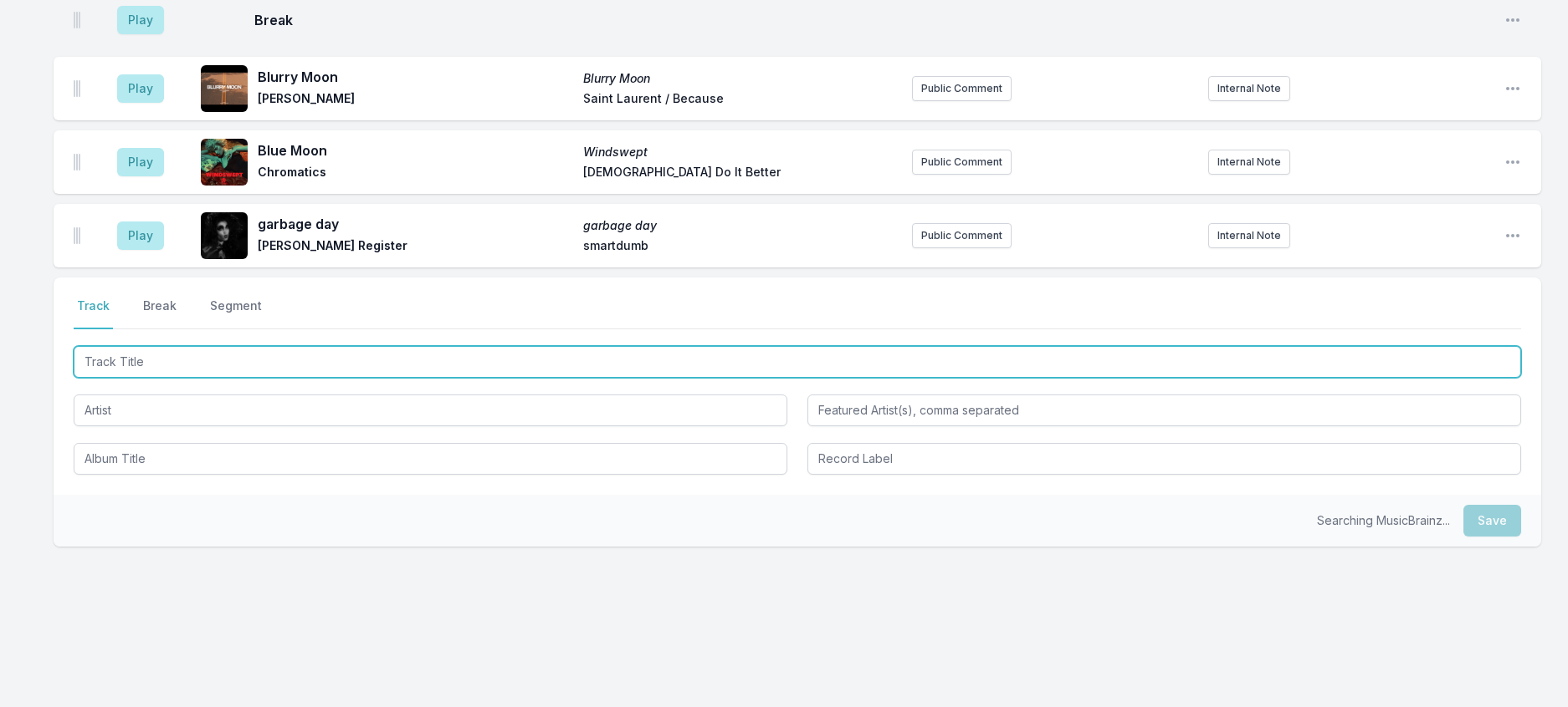
scroll to position [3055, 0]
click at [350, 372] on input "Track Title" at bounding box center [797, 361] width 1447 height 31
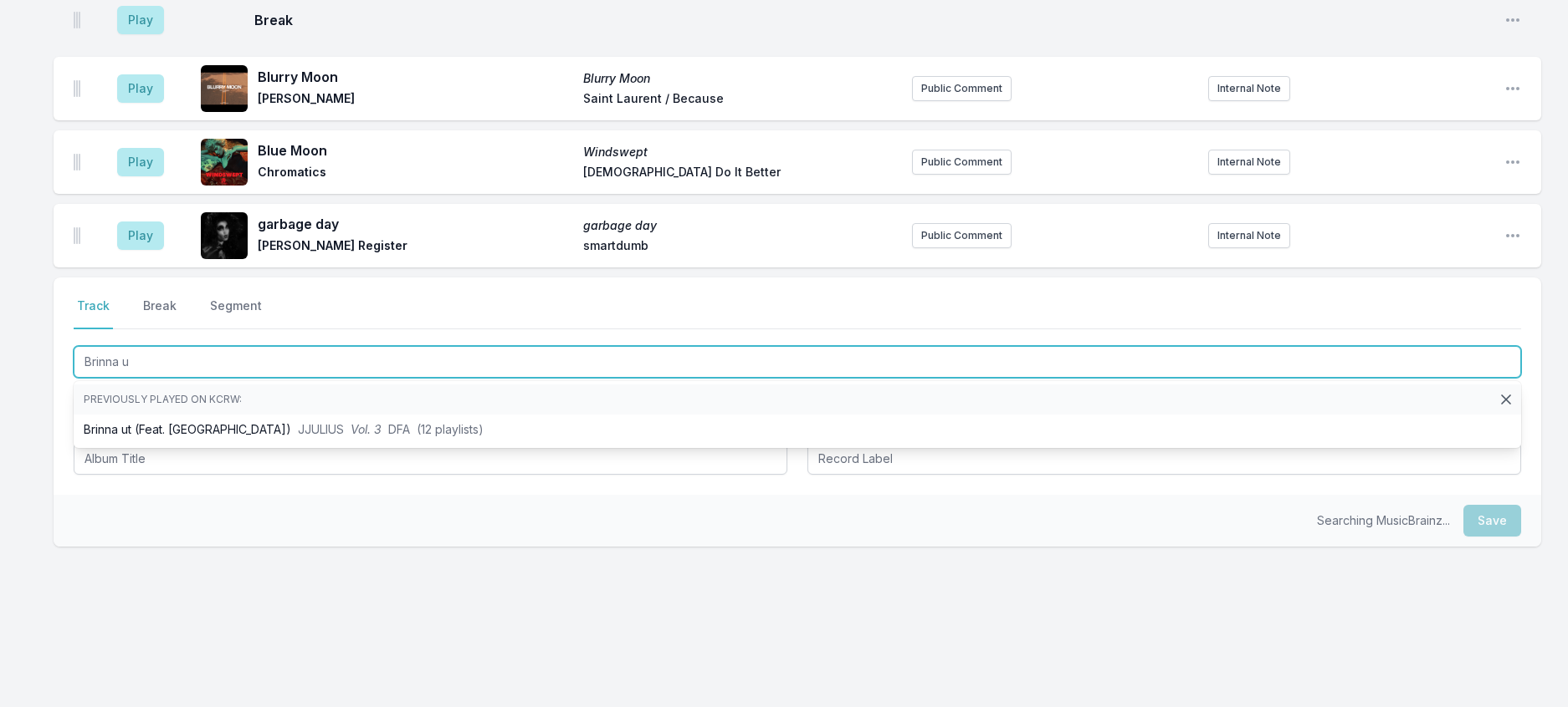
type input "Brinna ut"
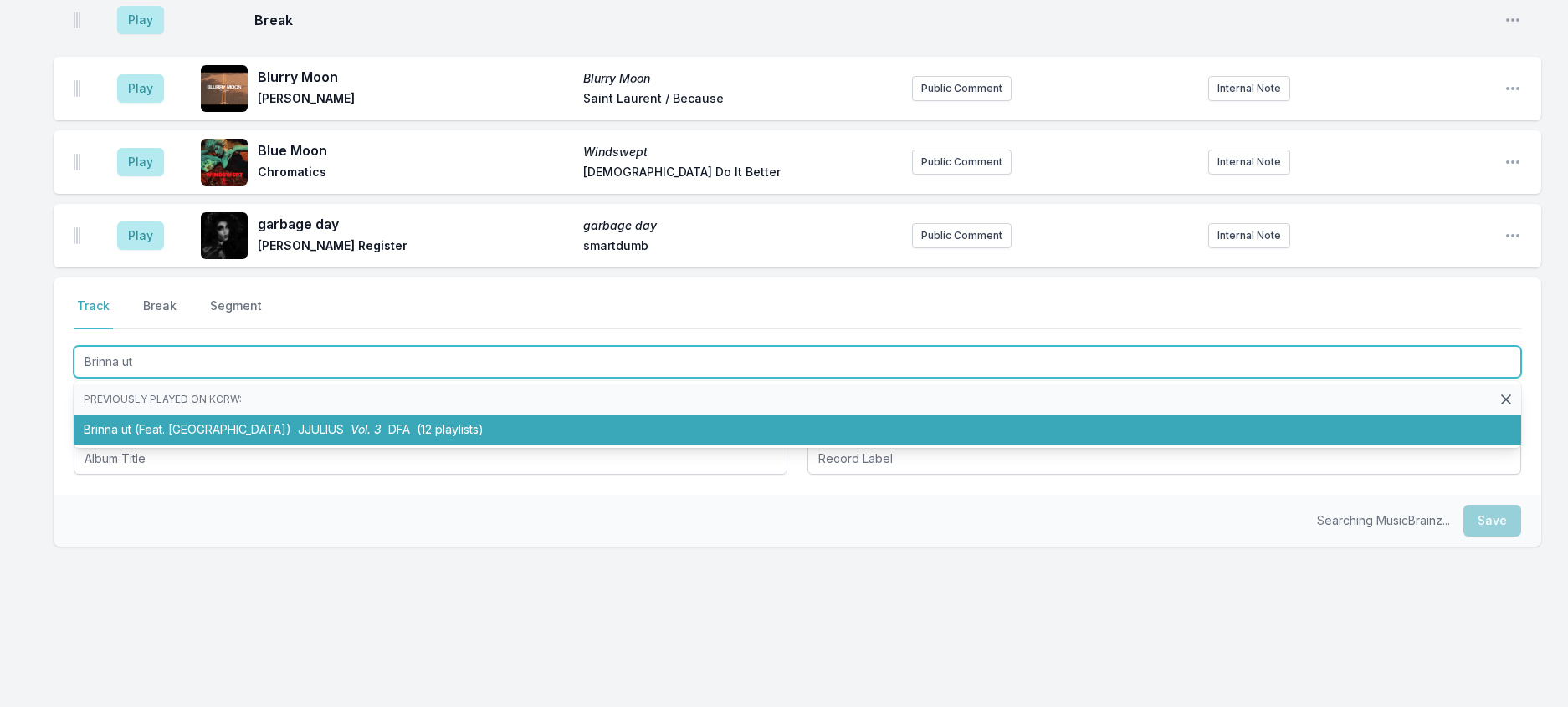
click at [342, 438] on li "Brinna ut (Feat. Loopsel) JJULIUS Vol. 3 DFA (12 playlists)" at bounding box center [797, 430] width 1447 height 30
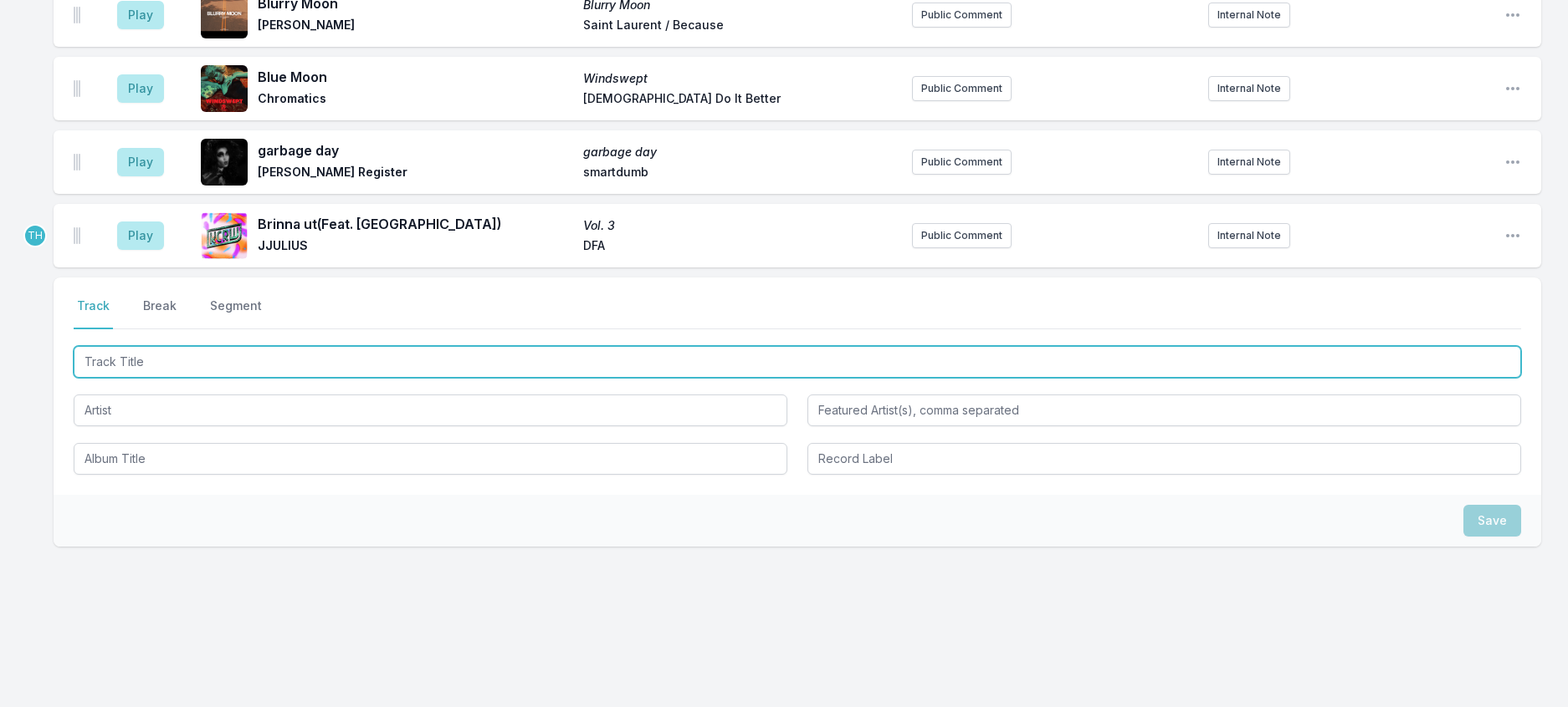
scroll to position [2971, 0]
click at [417, 378] on input "Track Title" at bounding box center [797, 361] width 1447 height 31
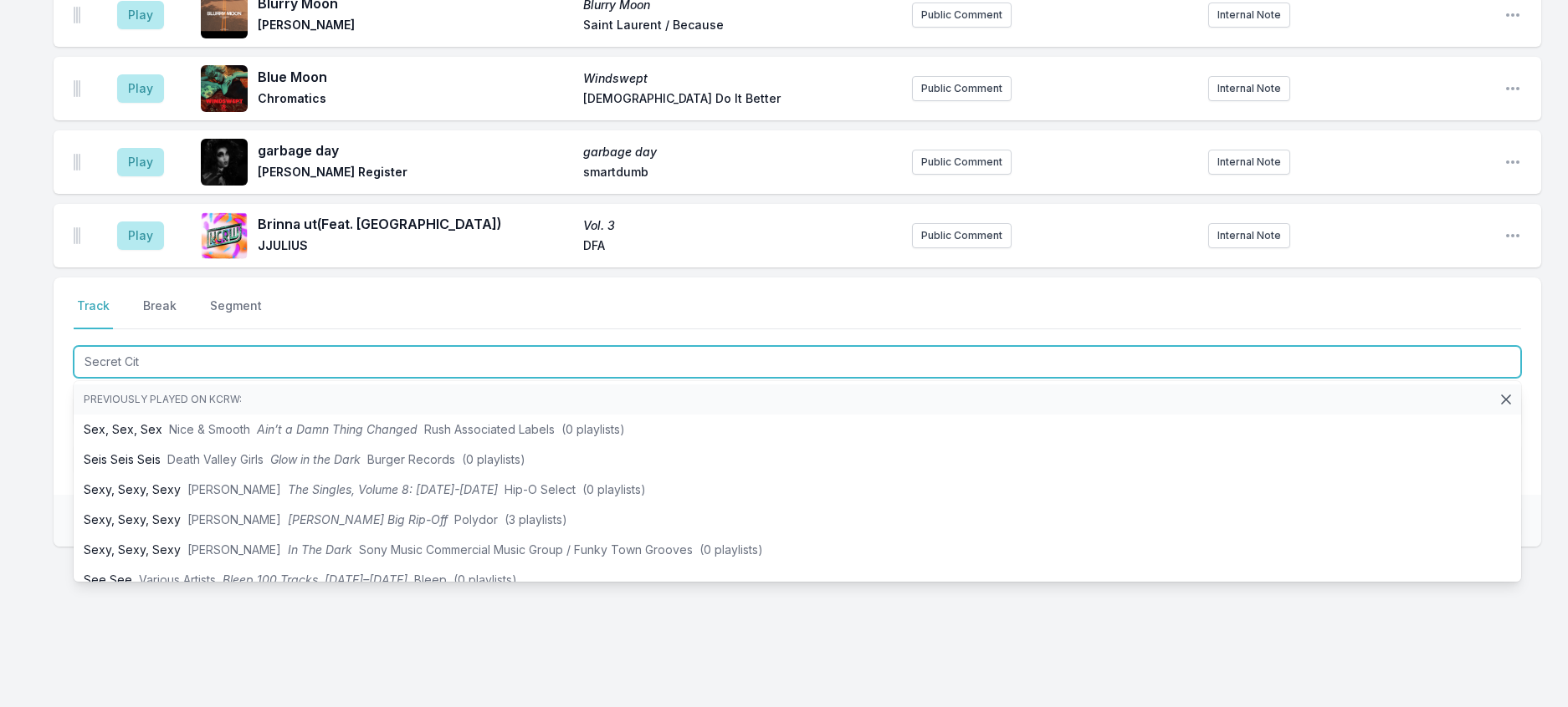
type input "Secret City"
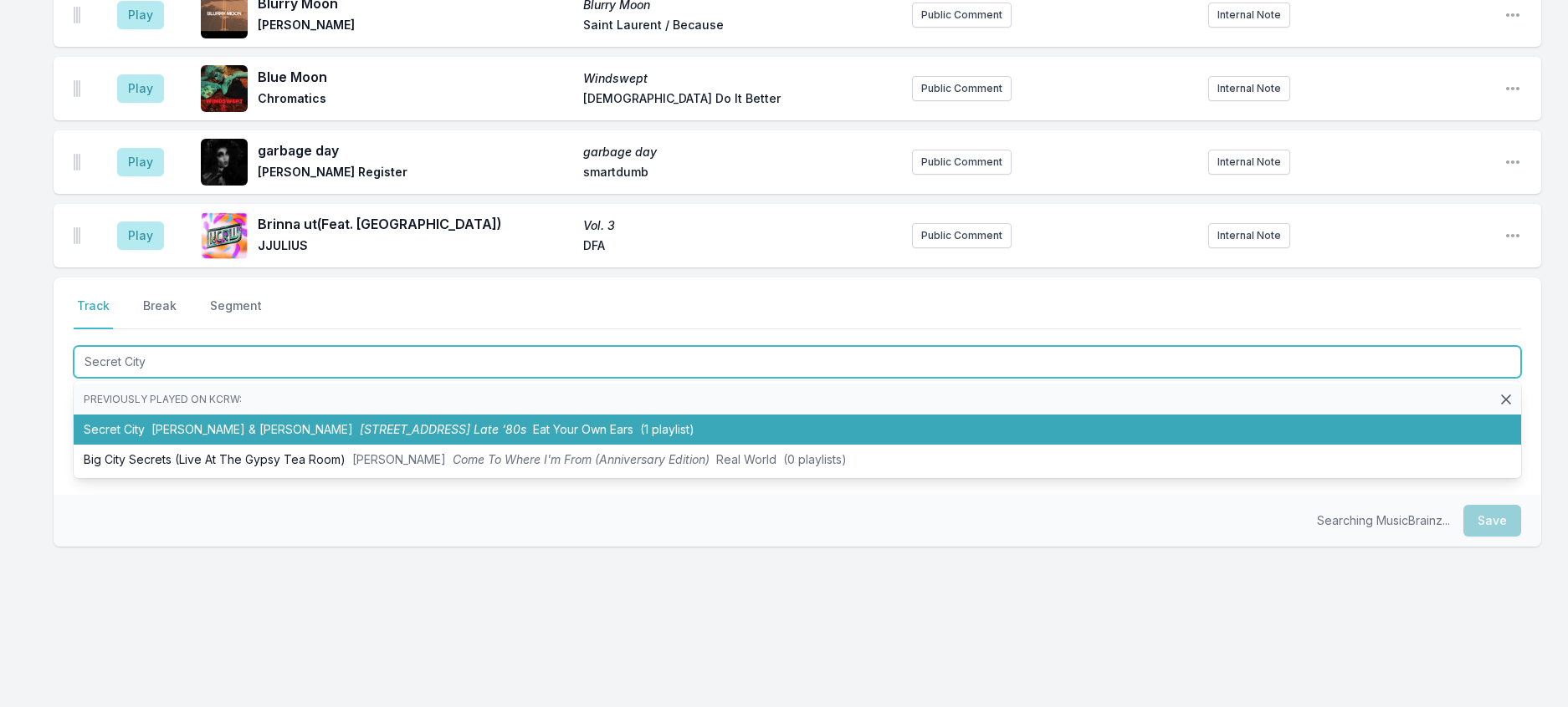
click at [484, 436] on span "[STREET_ADDRESS] Late ‘80s" at bounding box center [443, 429] width 166 height 14
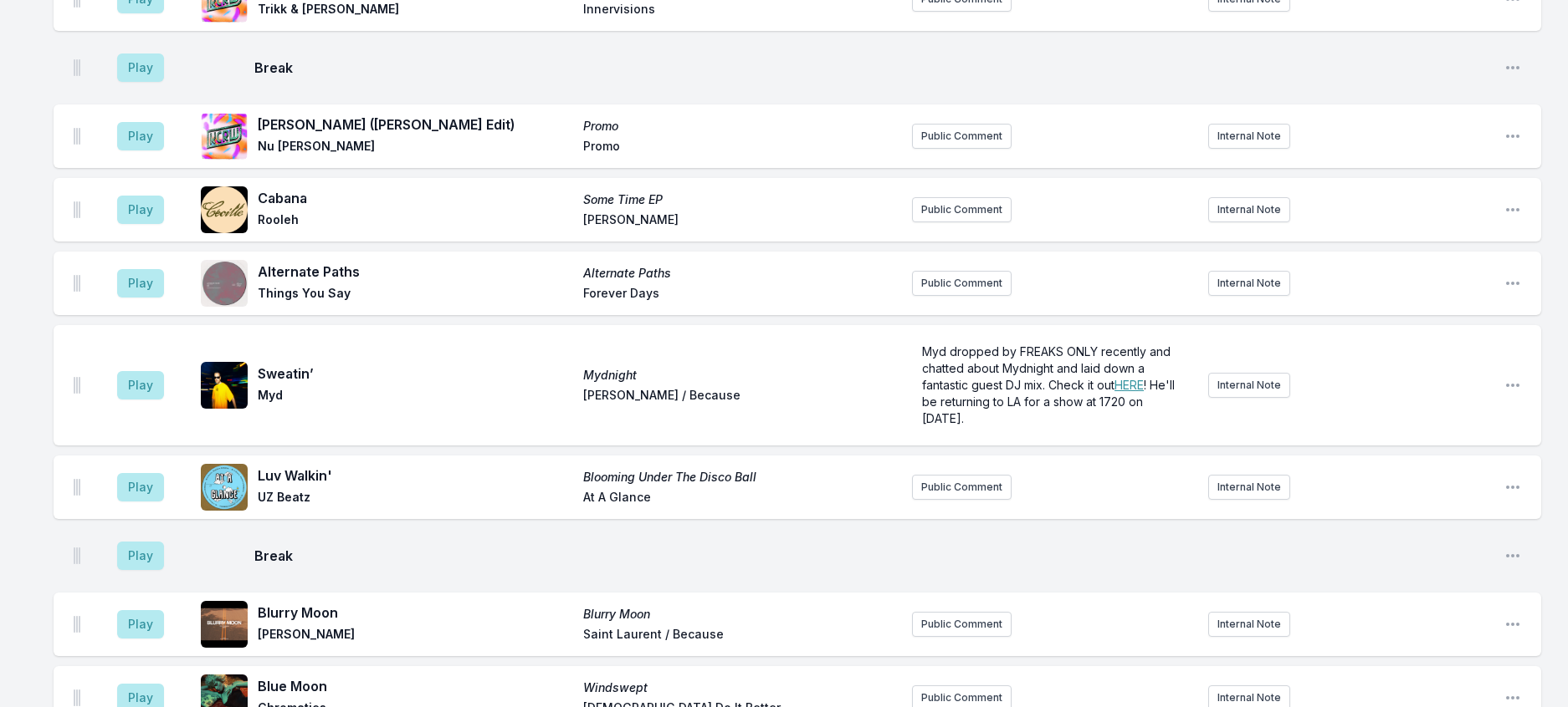
scroll to position [2050, 0]
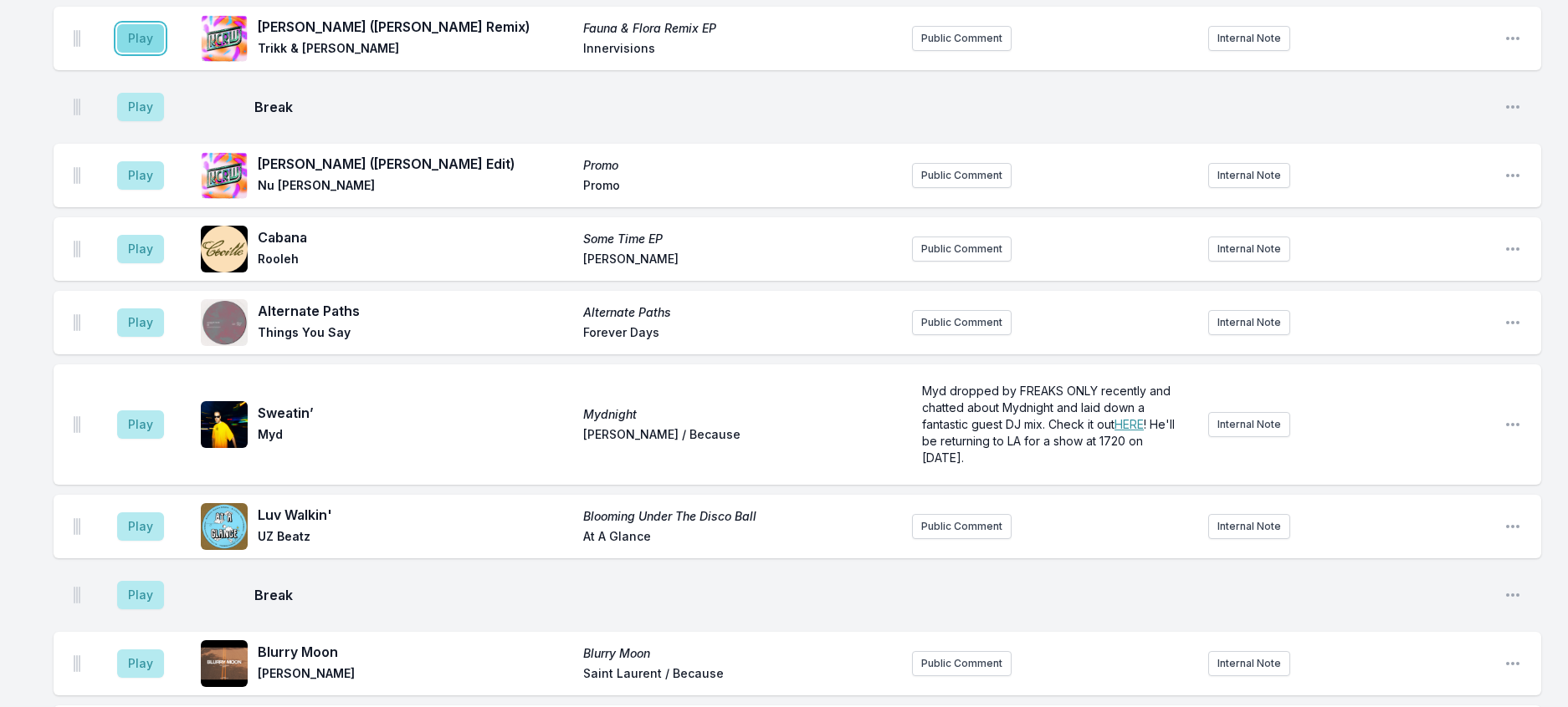
click at [133, 53] on button "Play" at bounding box center [140, 38] width 47 height 29
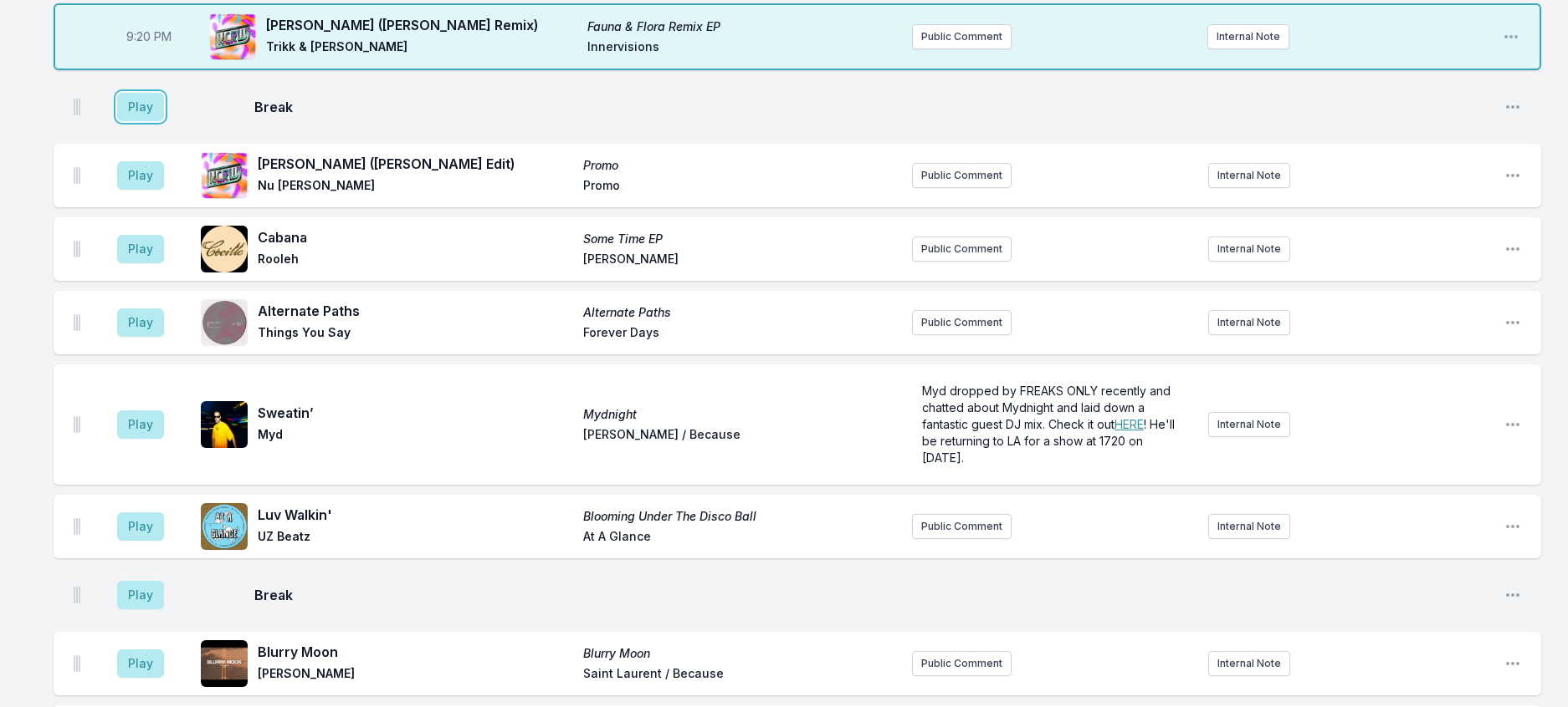
click at [144, 122] on button "Play" at bounding box center [140, 107] width 47 height 29
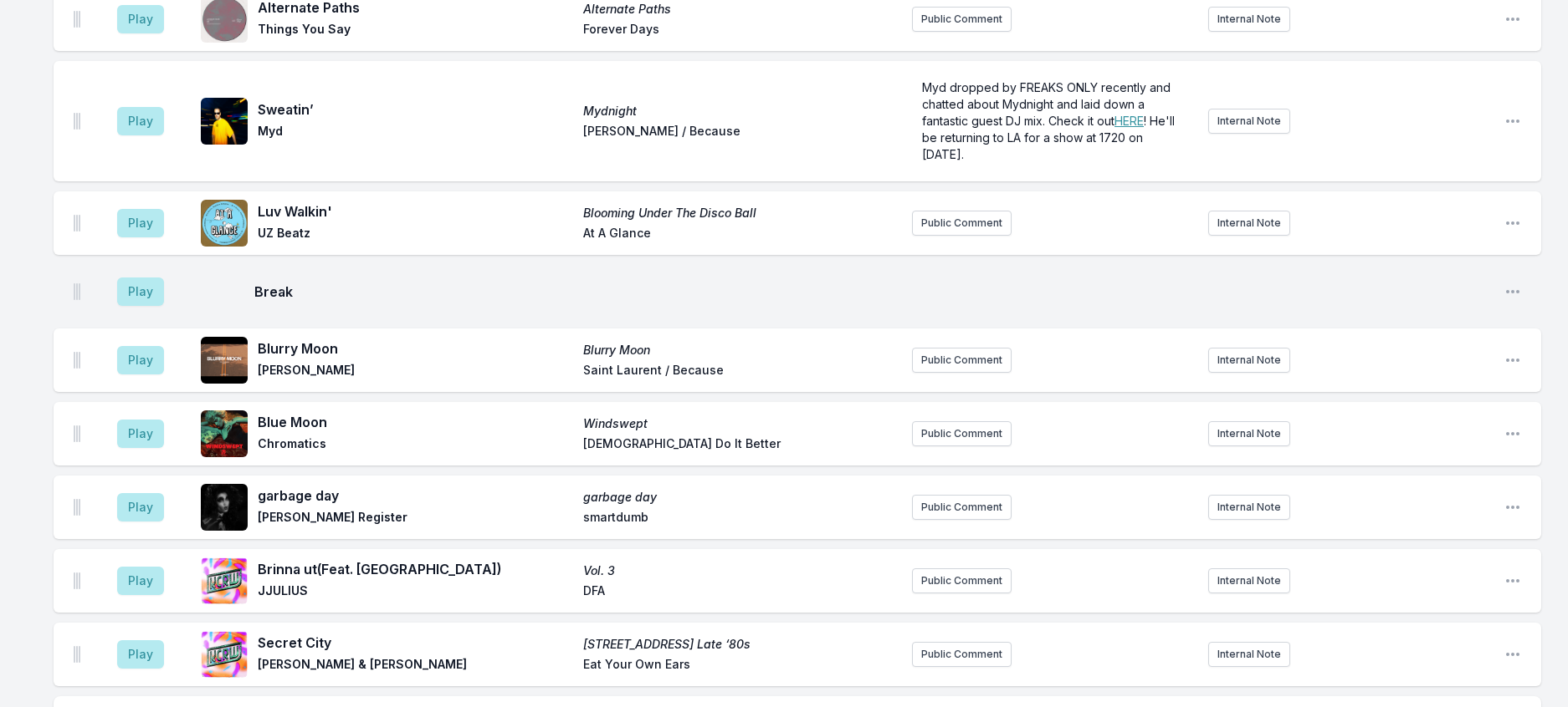
scroll to position [2385, 0]
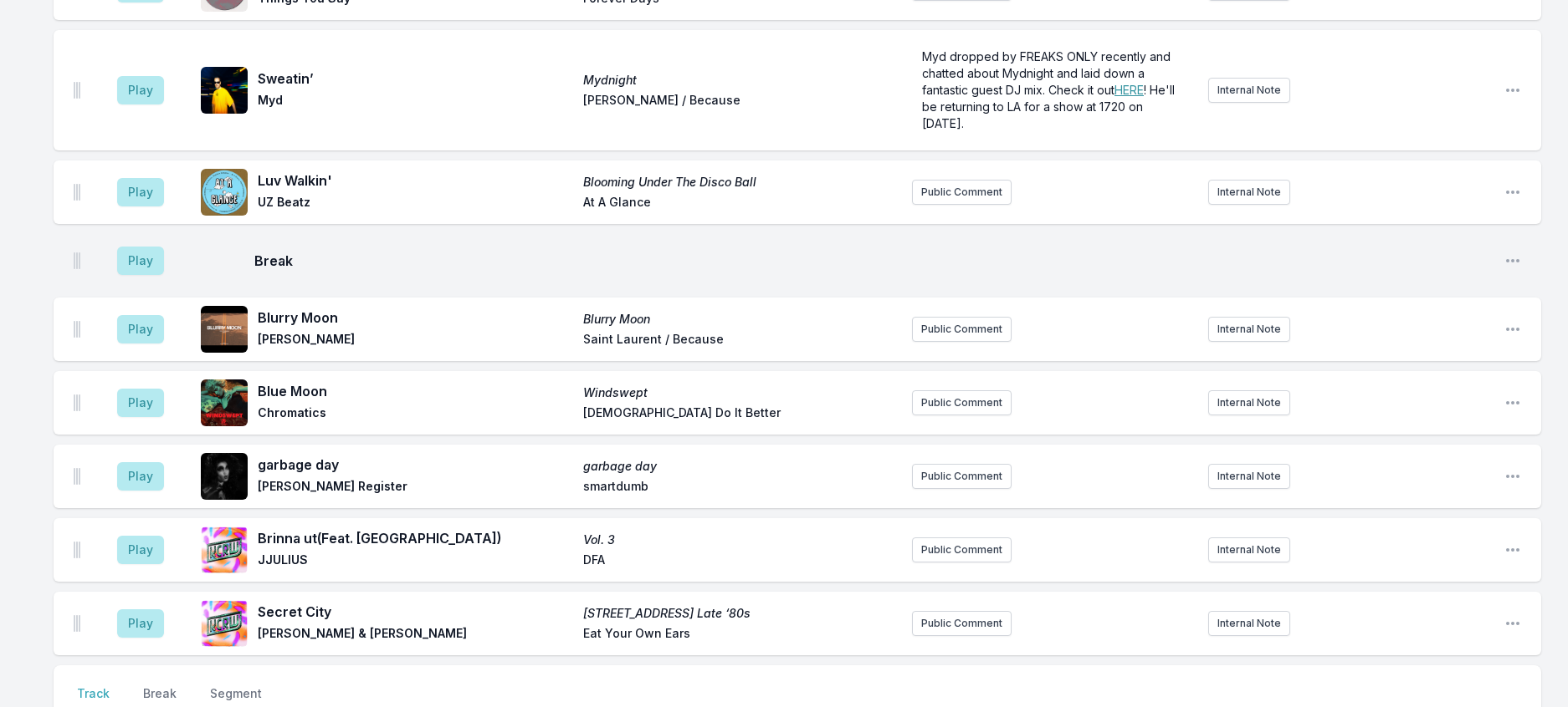
drag, startPoint x: 153, startPoint y: 176, endPoint x: 202, endPoint y: 184, distance: 49.6
drag, startPoint x: 164, startPoint y: 336, endPoint x: 573, endPoint y: 337, distance: 409.0
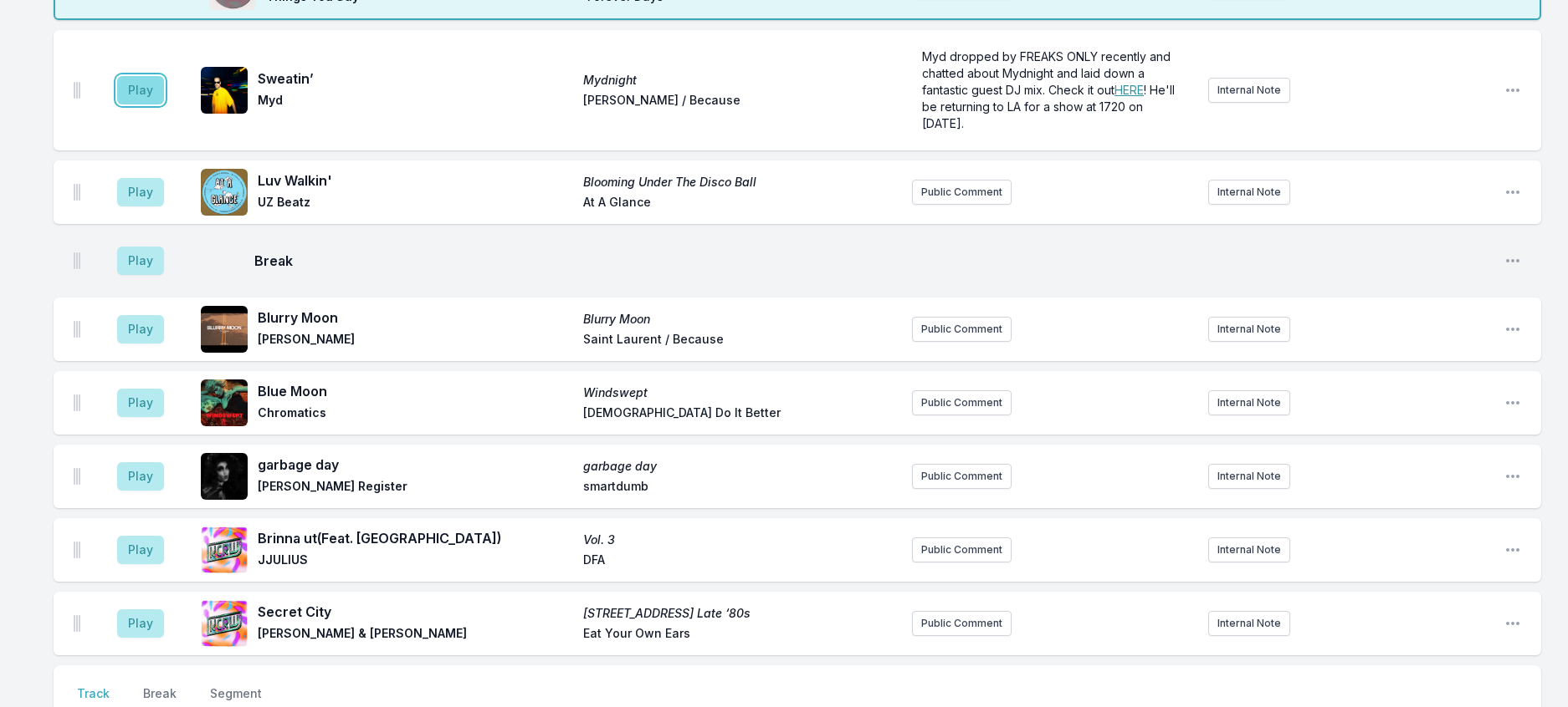
drag, startPoint x: 147, startPoint y: 452, endPoint x: 168, endPoint y: 451, distance: 21.0
click at [148, 104] on button "Play" at bounding box center [140, 90] width 47 height 29
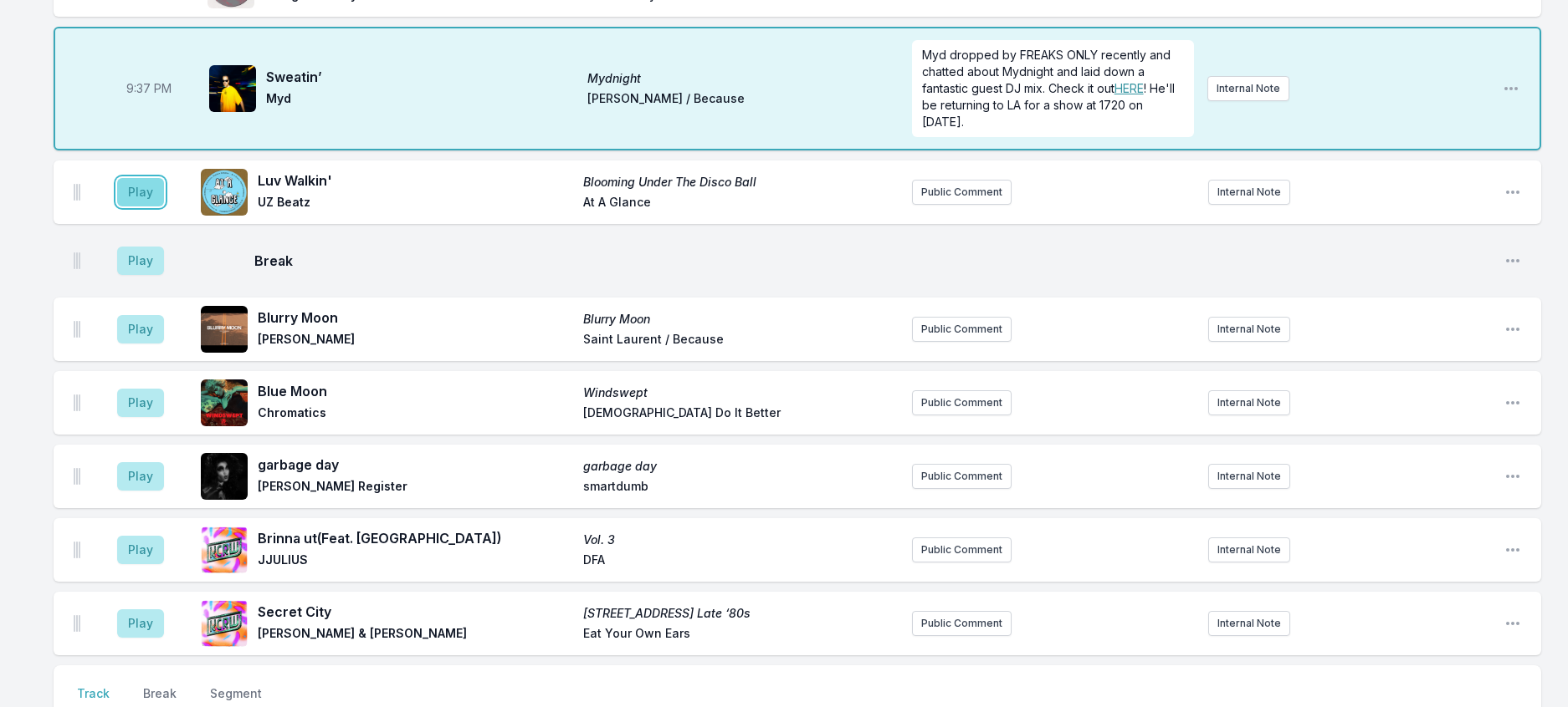
click at [144, 206] on button "Play" at bounding box center [140, 192] width 47 height 29
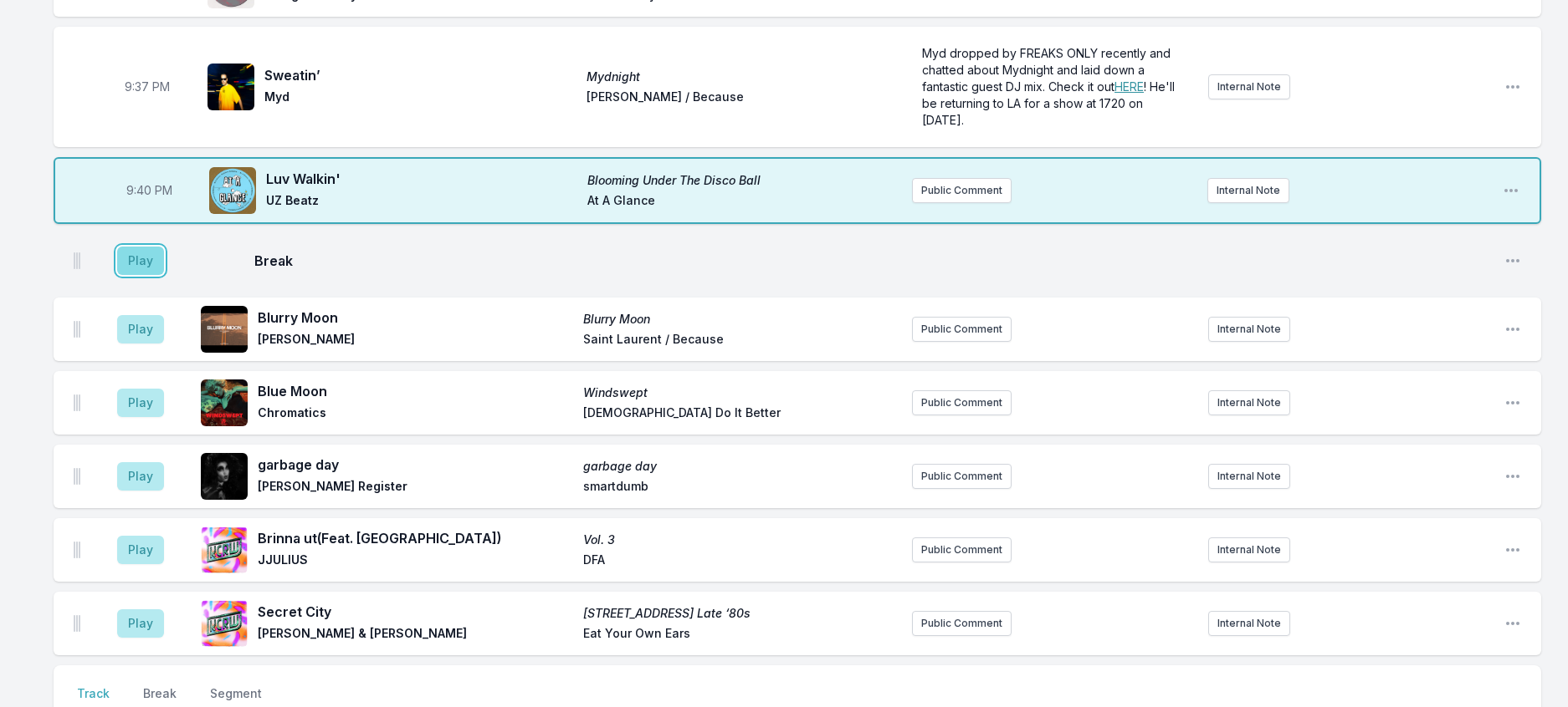
click at [151, 275] on button "Play" at bounding box center [140, 261] width 47 height 29
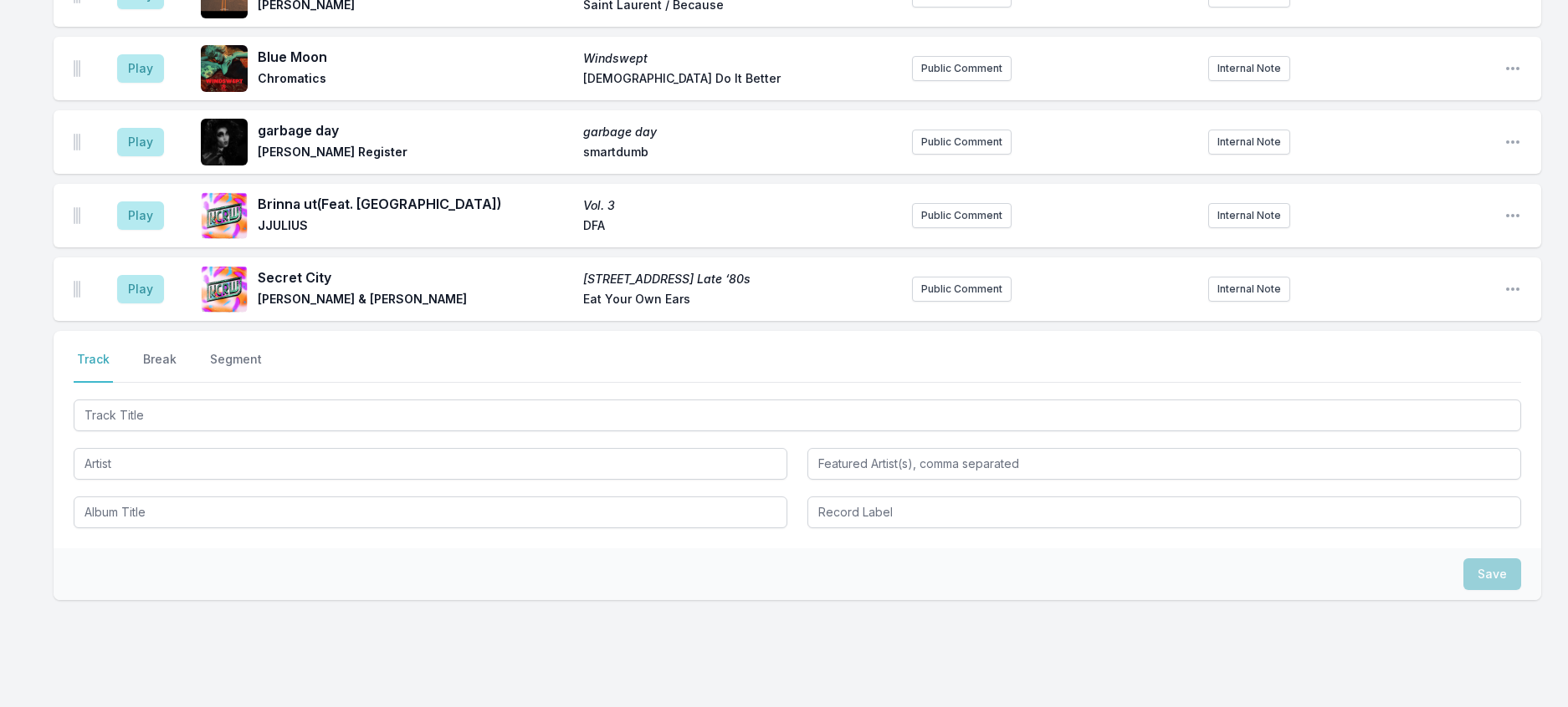
scroll to position [2802, 0]
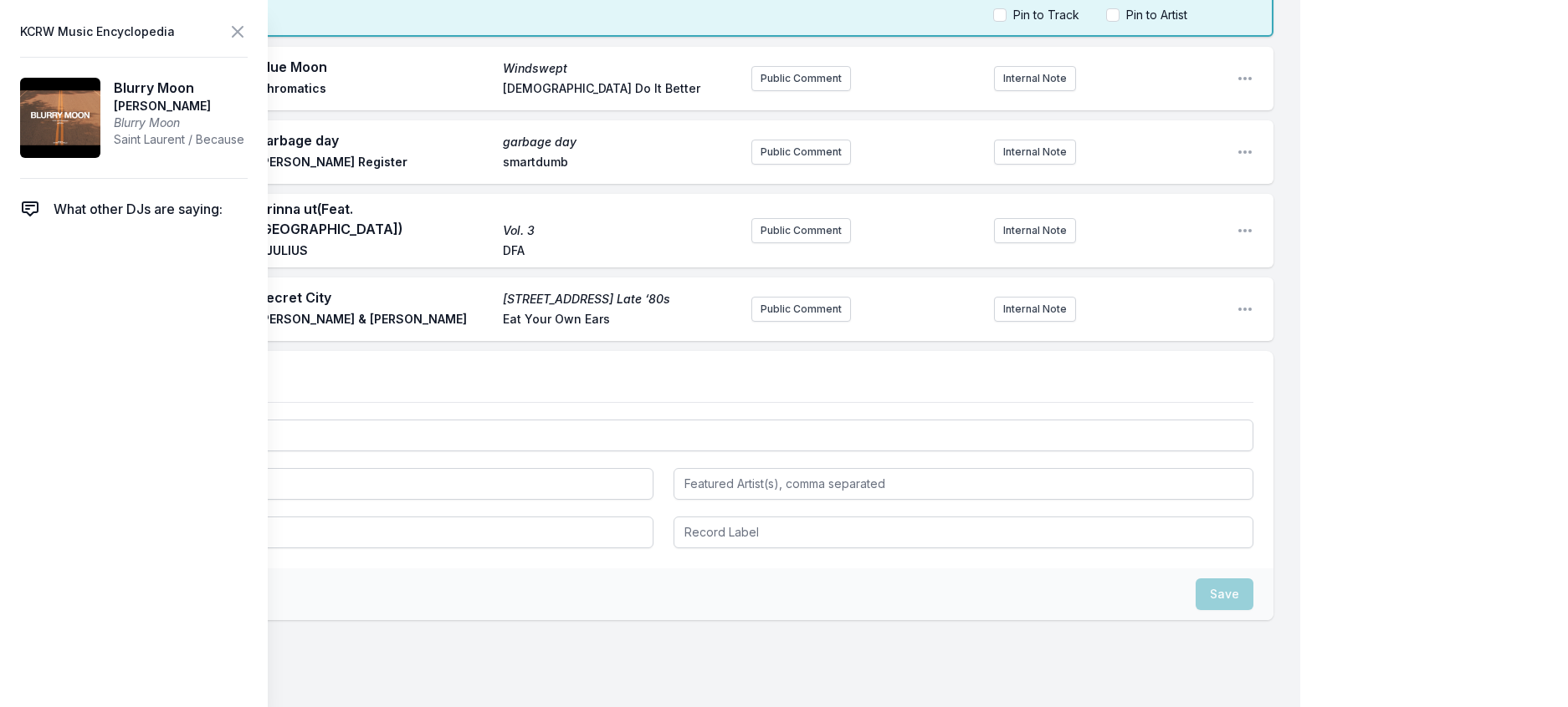
click at [247, 38] on header "KCRW Music Encyclopedia" at bounding box center [134, 31] width 228 height 23
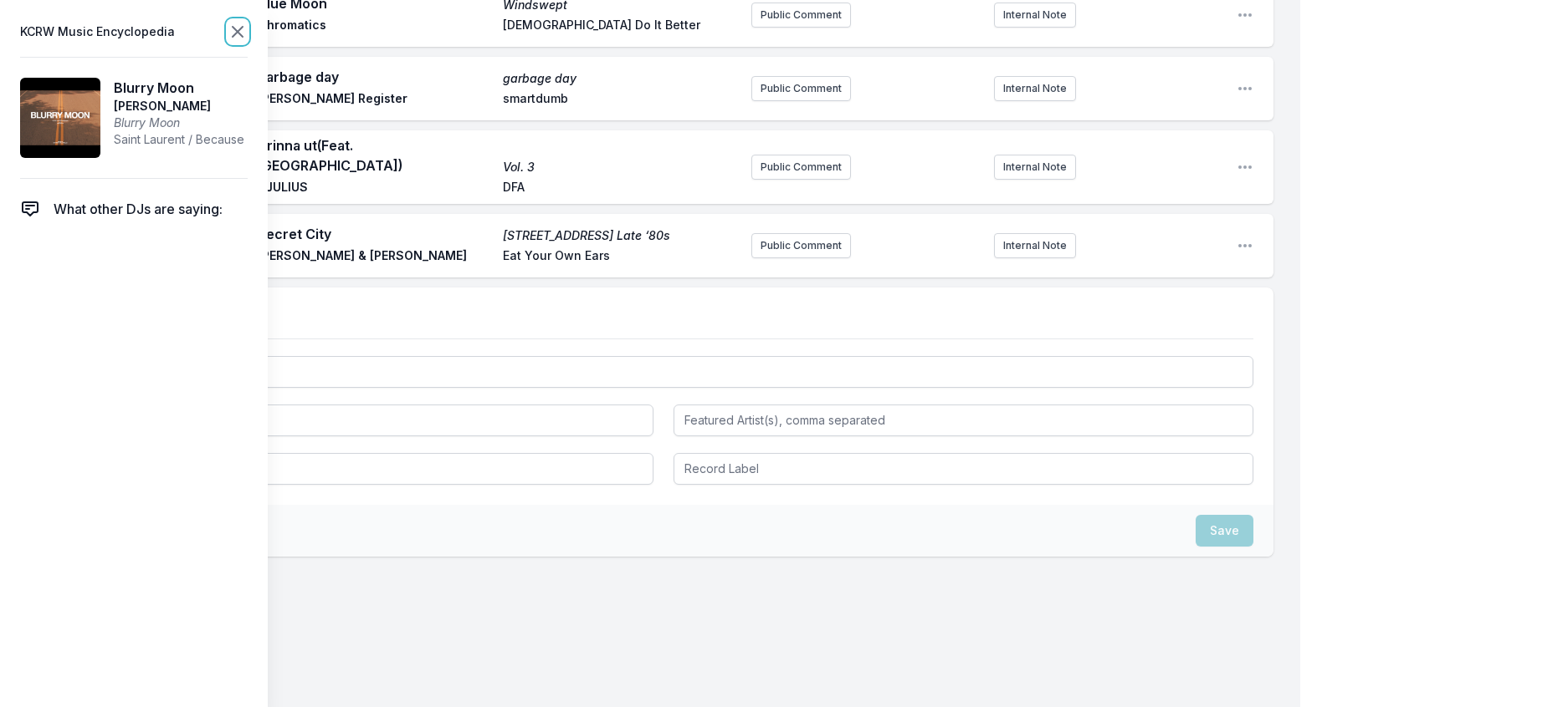
click at [243, 37] on icon at bounding box center [237, 31] width 10 height 10
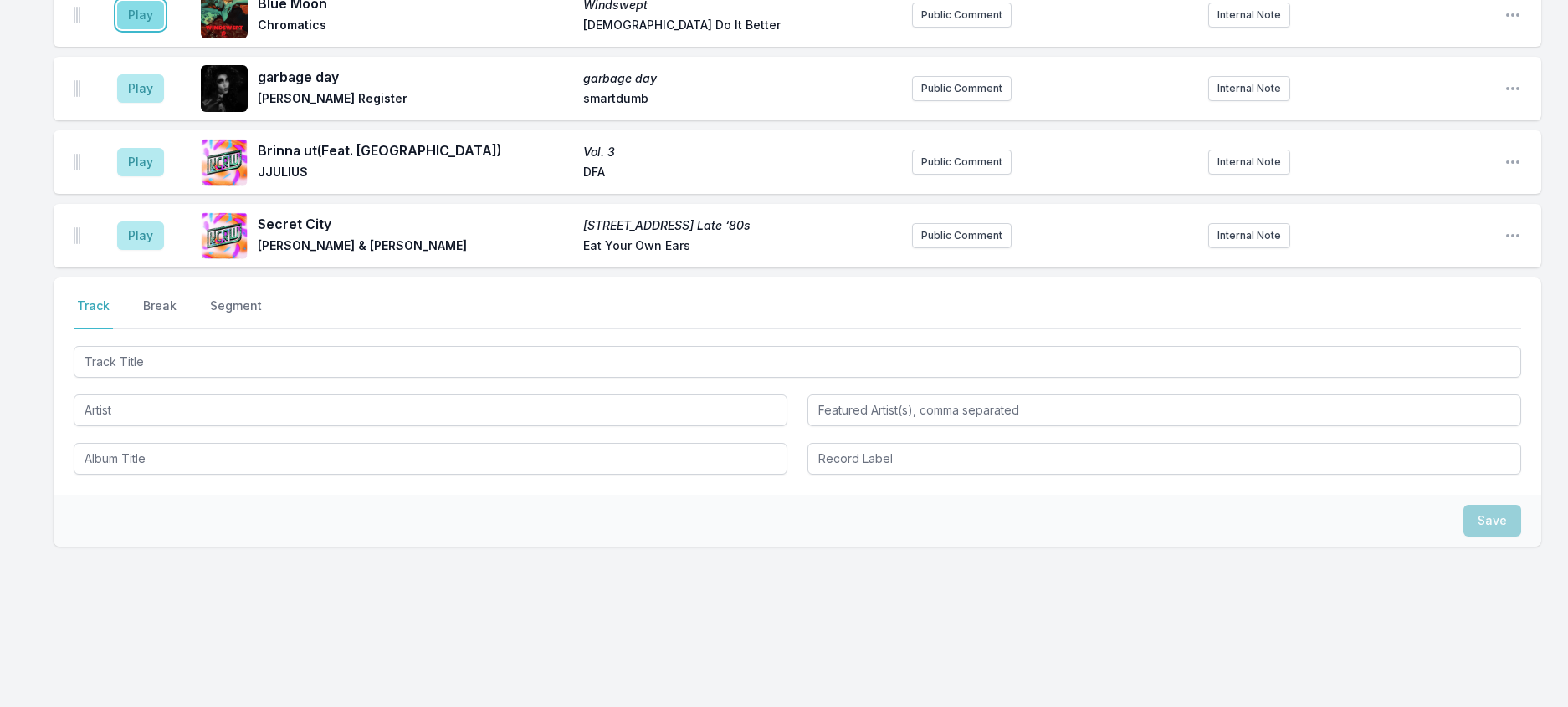
click at [160, 29] on button "Play" at bounding box center [140, 15] width 47 height 29
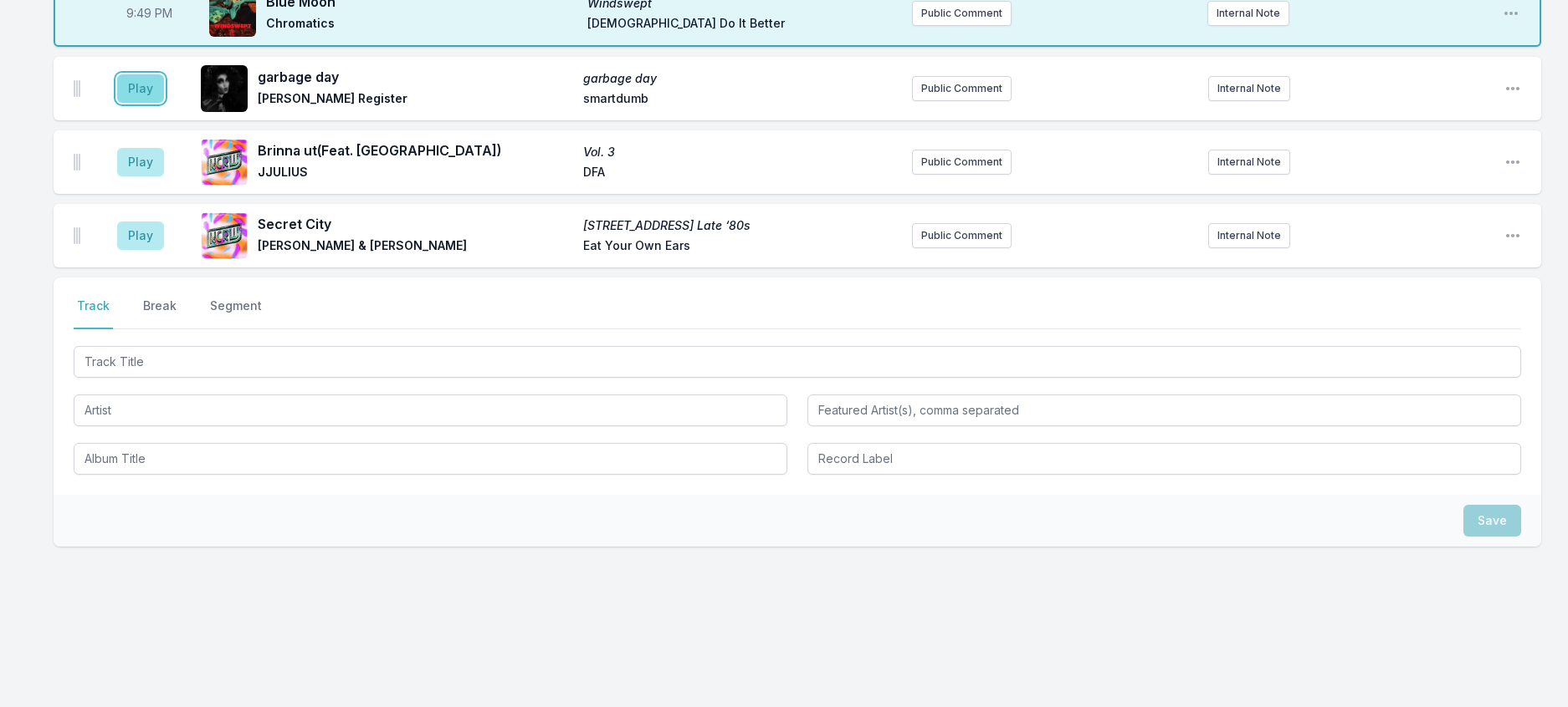
click at [164, 103] on button "Play" at bounding box center [140, 88] width 47 height 29
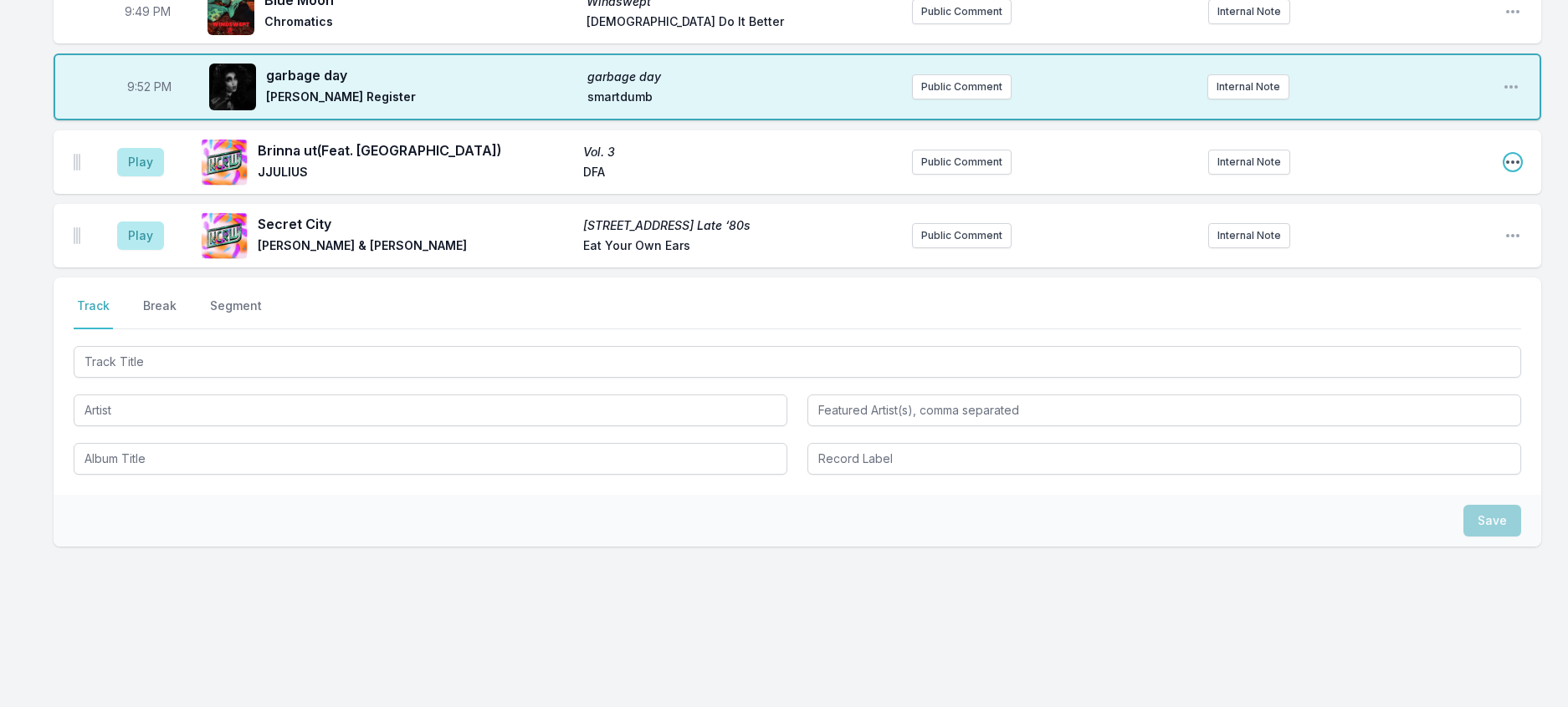
click at [1504, 171] on icon "Open playlist item options" at bounding box center [1513, 162] width 17 height 17
click at [1339, 271] on button "Delete Entry" at bounding box center [1427, 255] width 187 height 30
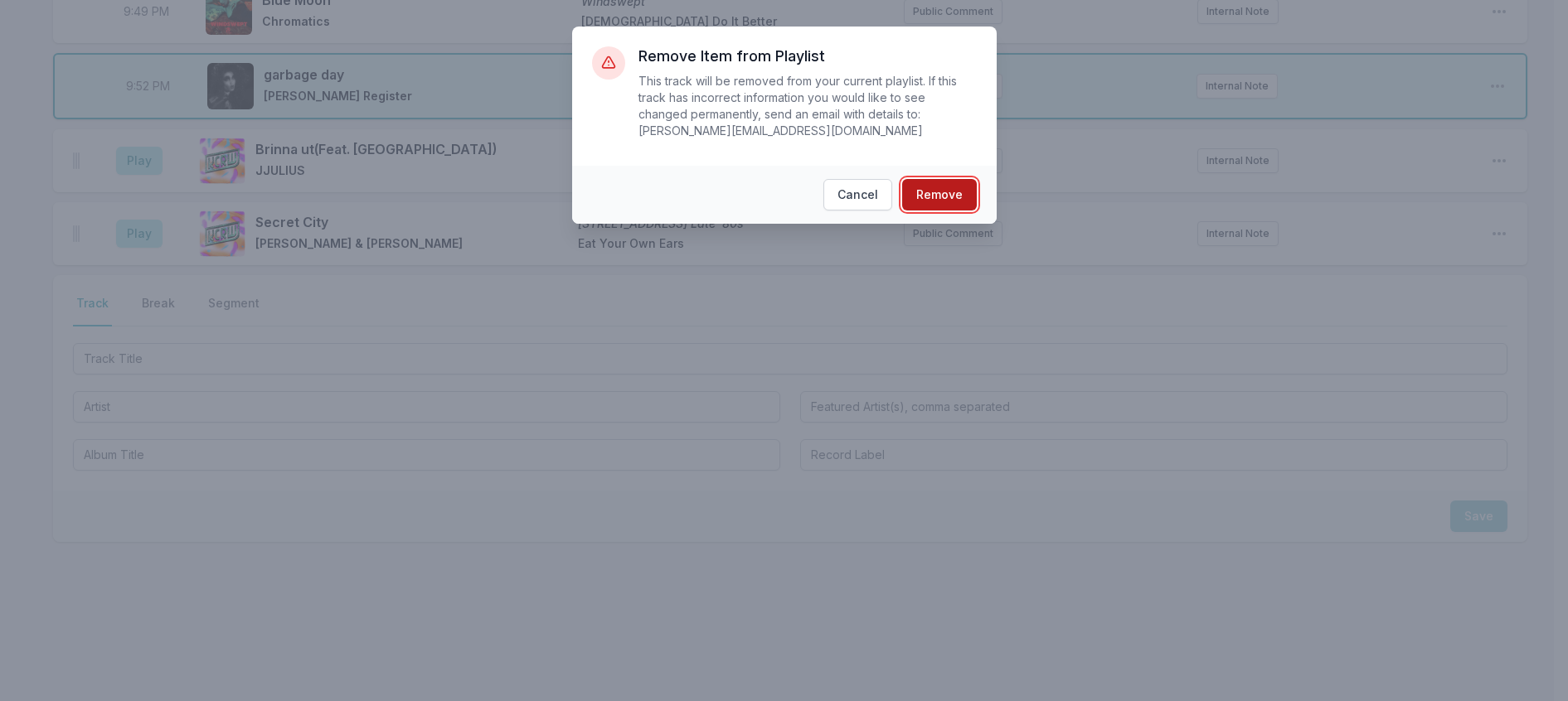
click at [961, 194] on button "Remove" at bounding box center [940, 195] width 75 height 31
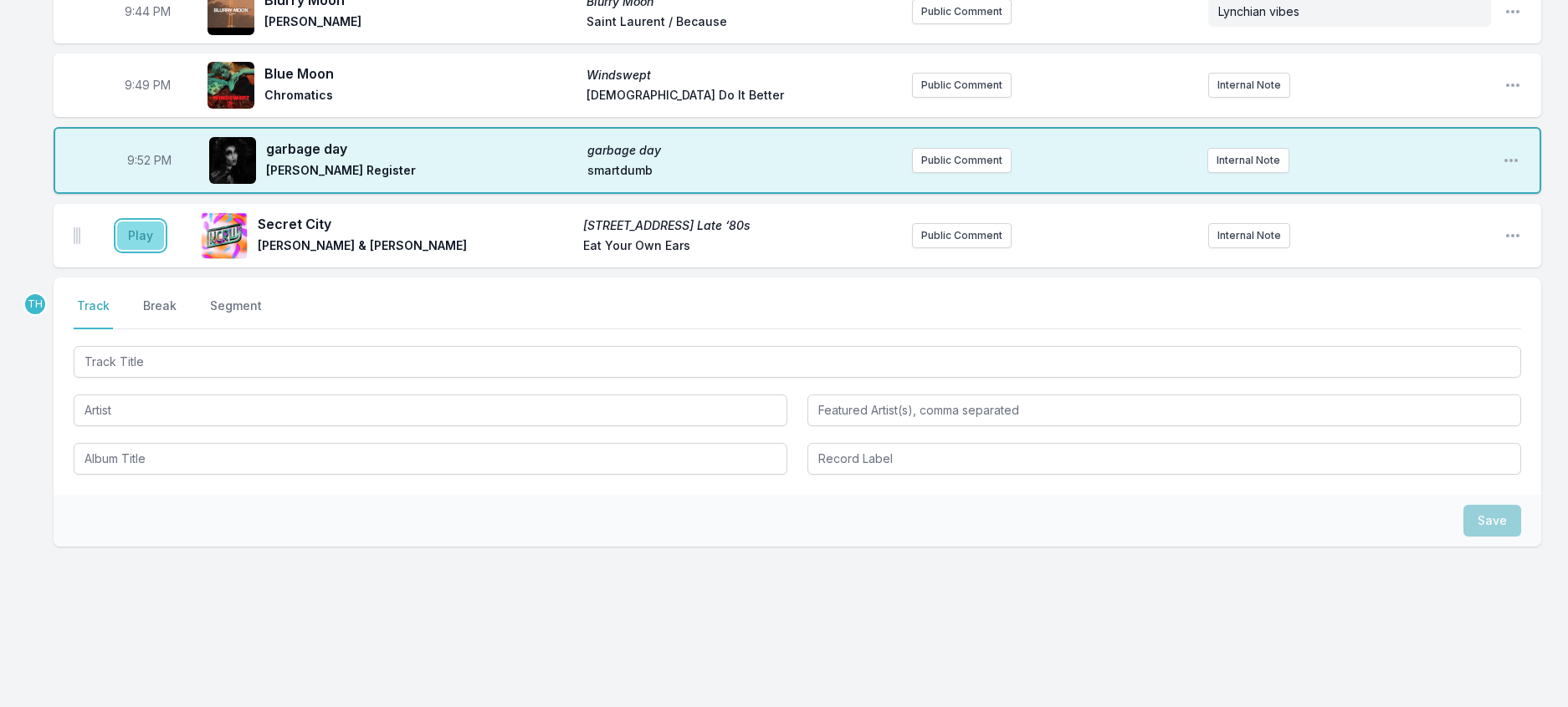
click at [145, 250] on button "Play" at bounding box center [140, 235] width 47 height 29
